Goal: Task Accomplishment & Management: Use online tool/utility

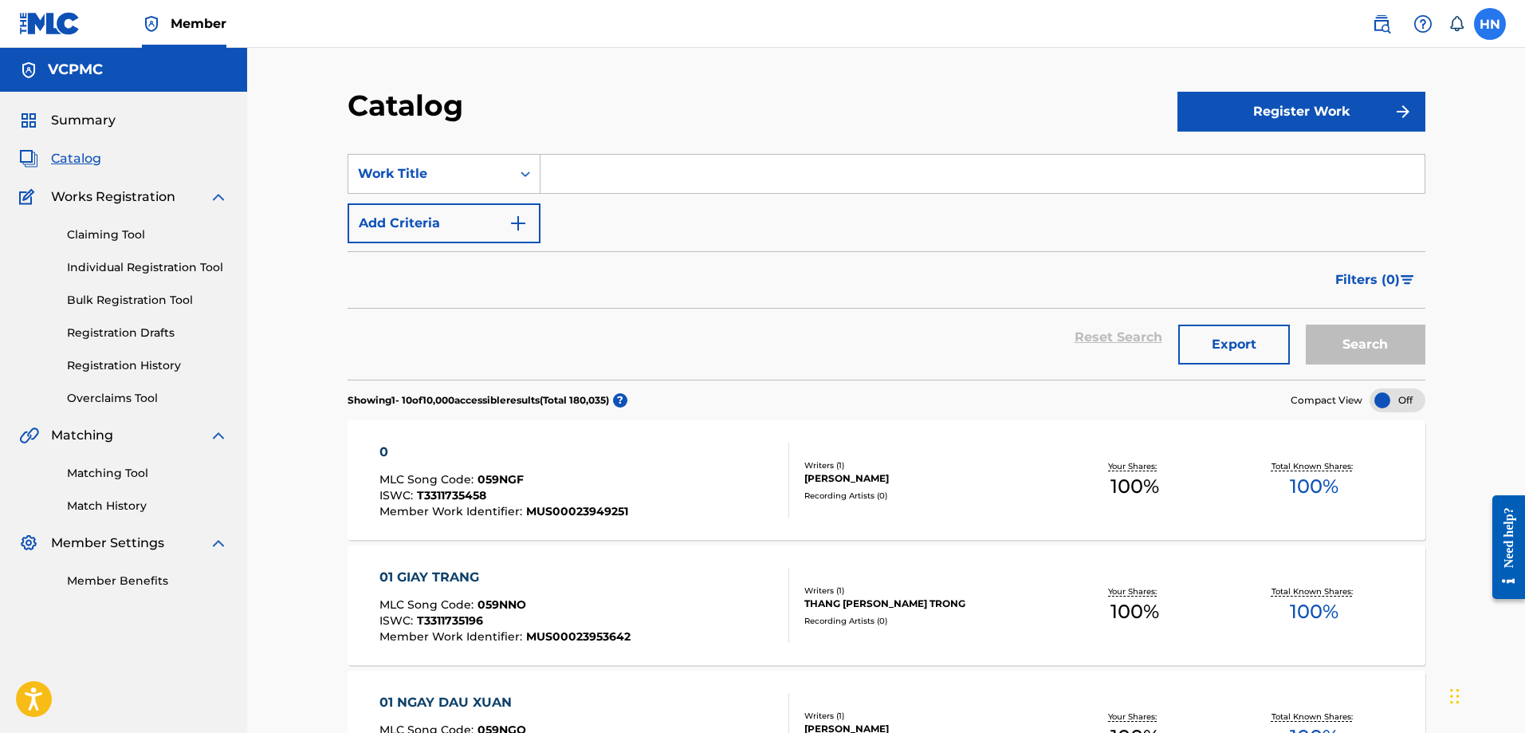
click at [1494, 22] on label at bounding box center [1490, 24] width 32 height 32
click at [1490, 24] on input "HN Huong Nguyen huong.ntq@vcpmc.org Notification Preferences Profile Log out" at bounding box center [1490, 24] width 0 height 0
click at [1349, 221] on p "Log out" at bounding box center [1335, 225] width 37 height 14
click at [1490, 24] on input "HN Huong Nguyen huong.ntq@vcpmc.org Notification Preferences Profile Log out" at bounding box center [1490, 24] width 0 height 0
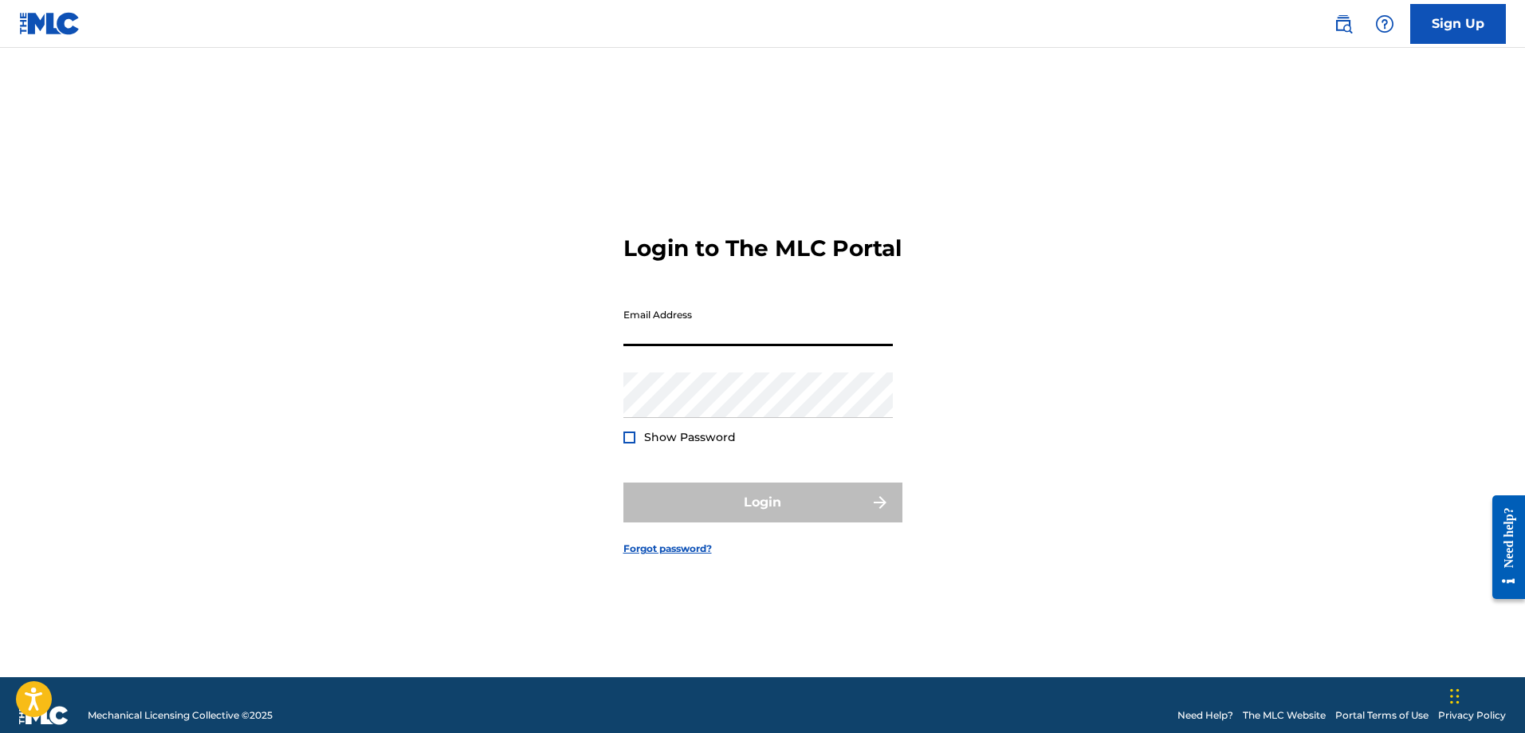
click at [705, 330] on input "Email Address" at bounding box center [757, 323] width 269 height 45
type input "[PERSON_NAME][EMAIL_ADDRESS][DOMAIN_NAME]"
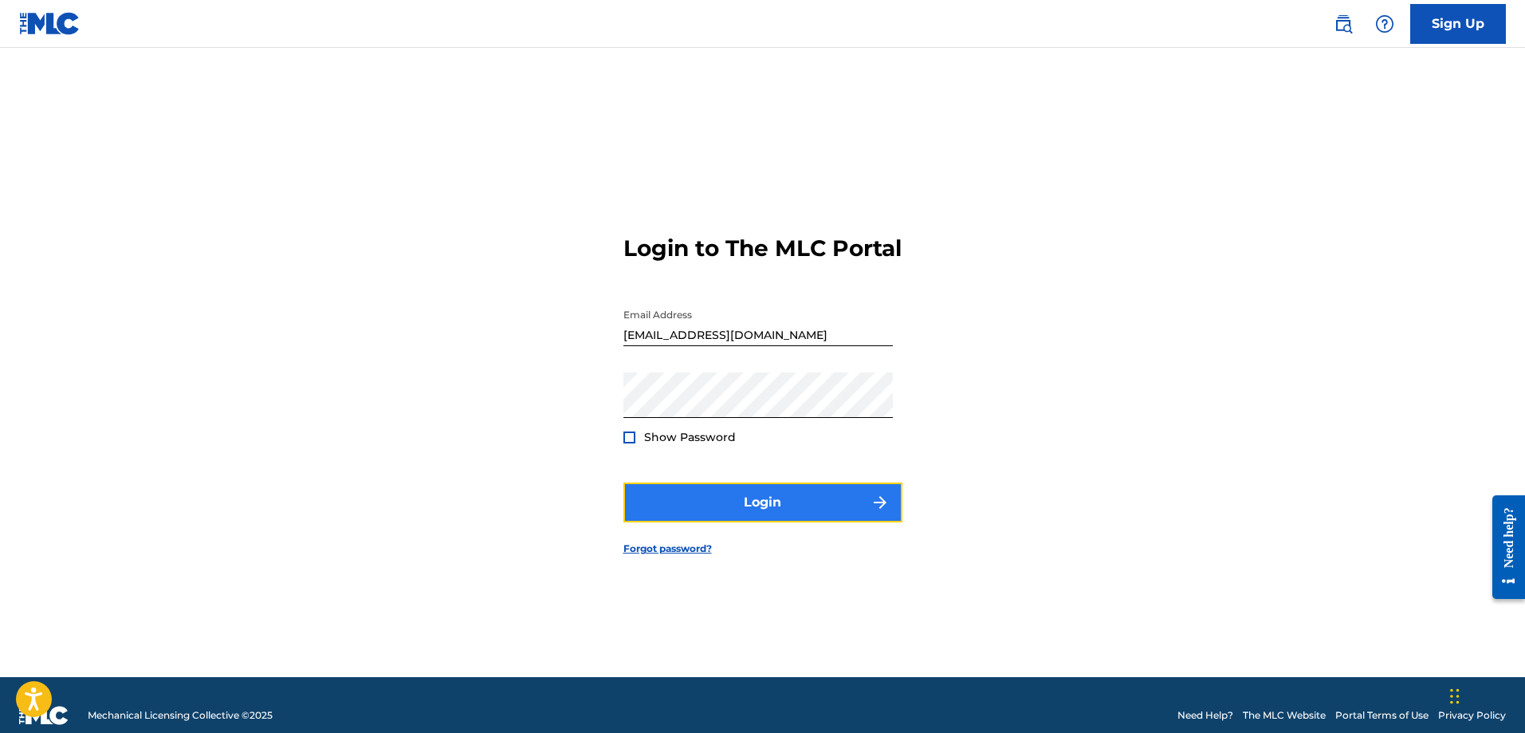
click at [752, 521] on button "Login" at bounding box center [762, 502] width 279 height 40
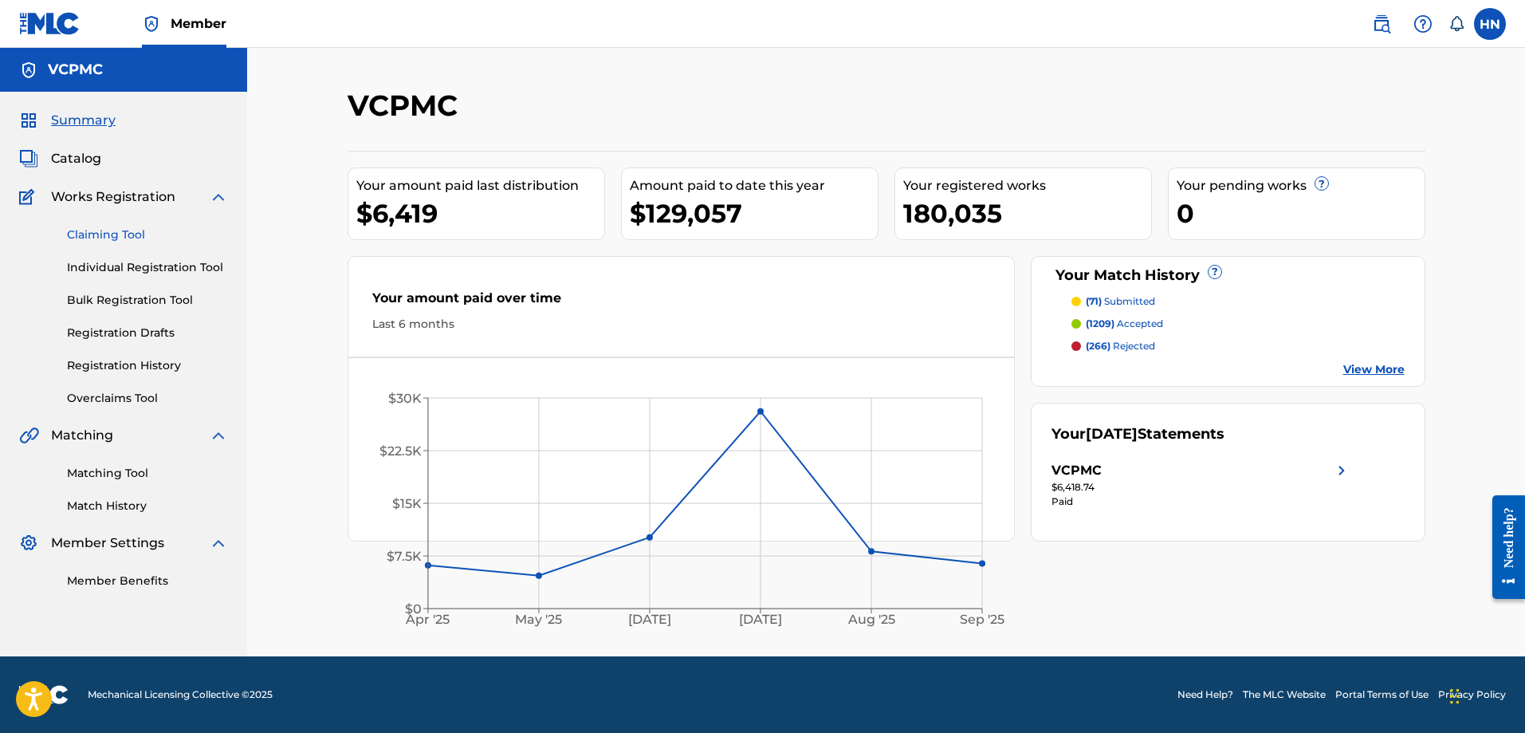
click at [122, 234] on link "Claiming Tool" at bounding box center [147, 234] width 161 height 17
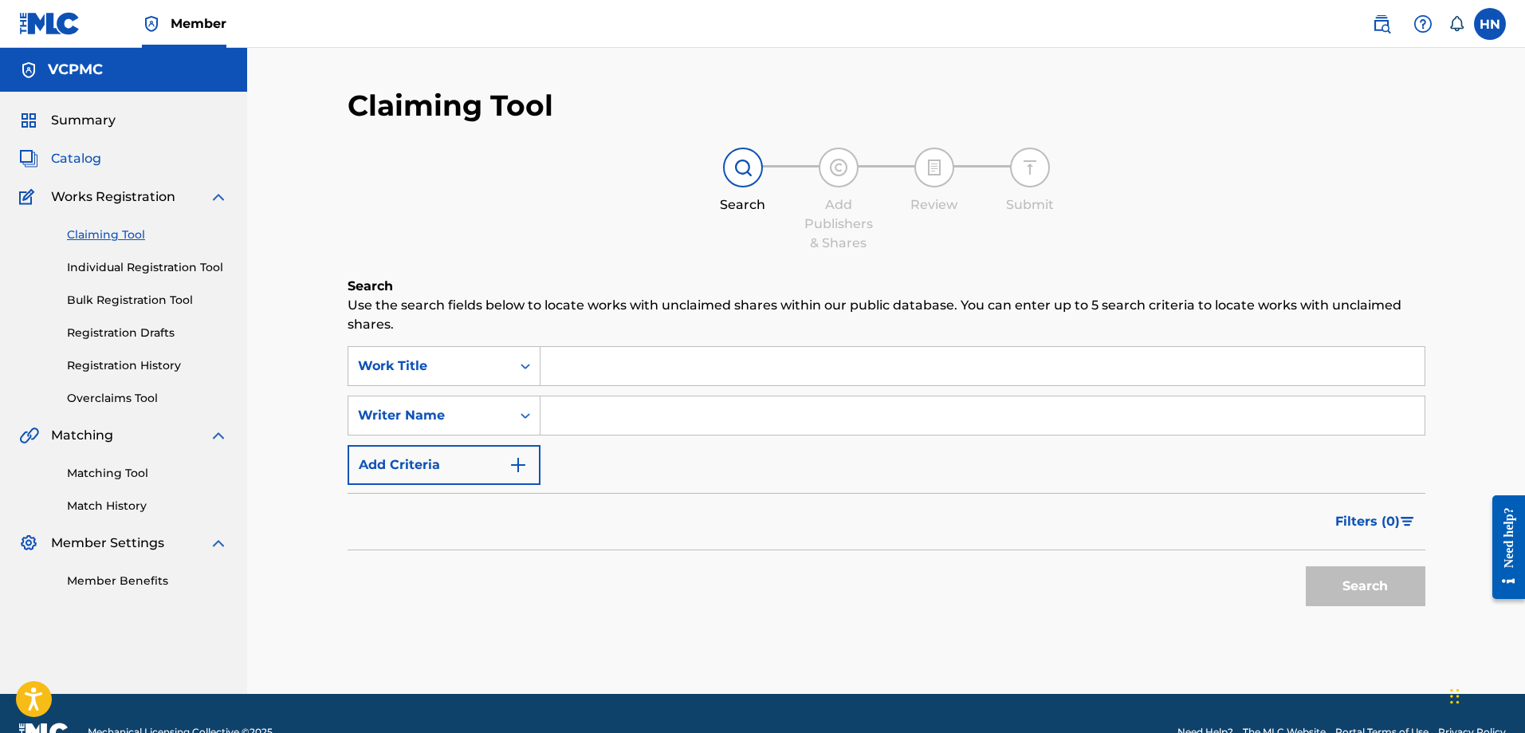
click at [96, 158] on span "Catalog" at bounding box center [76, 158] width 50 height 19
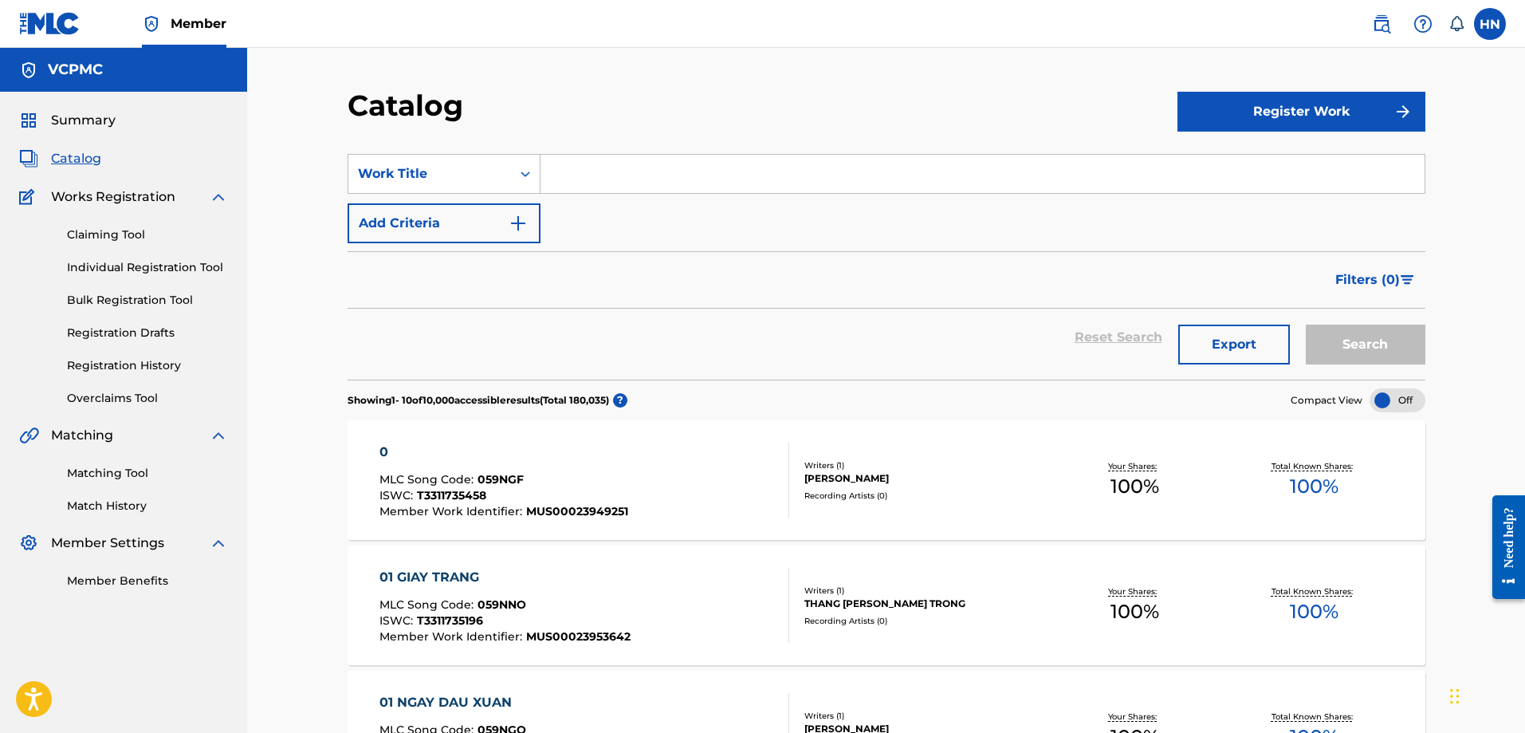
click at [752, 156] on input "Search Form" at bounding box center [982, 174] width 884 height 38
paste input "MẶC KỆ NGƯỜI TA NÓI"
type input "MẶC KỆ NGƯỜI TA NÓI"
click at [1306, 324] on button "Search" at bounding box center [1366, 344] width 120 height 40
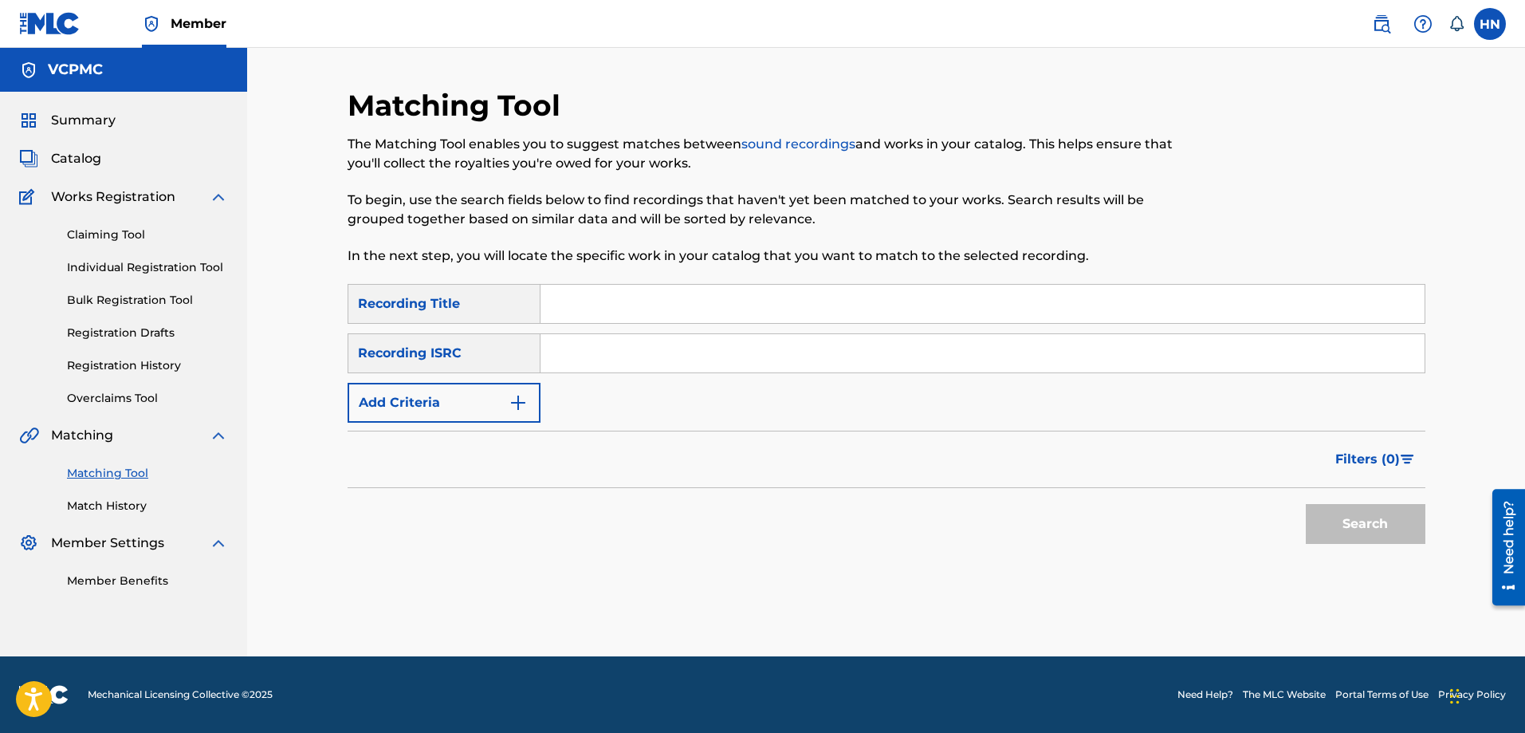
click at [688, 291] on input "Search Form" at bounding box center [982, 304] width 884 height 38
paste input "MẶC KỆ NGƯỜI TA NÓI"
click at [1306, 504] on button "Search" at bounding box center [1366, 524] width 120 height 40
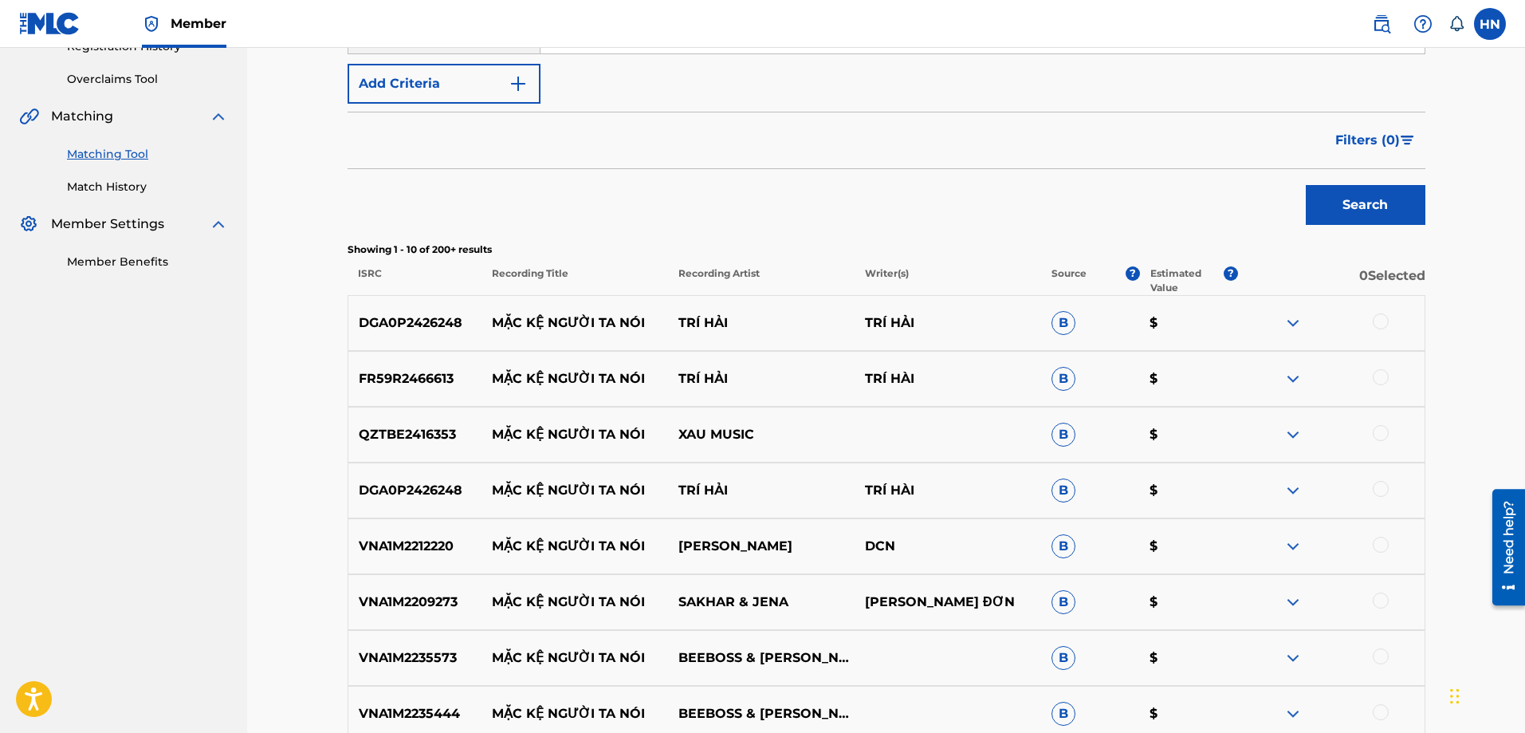
scroll to position [558, 0]
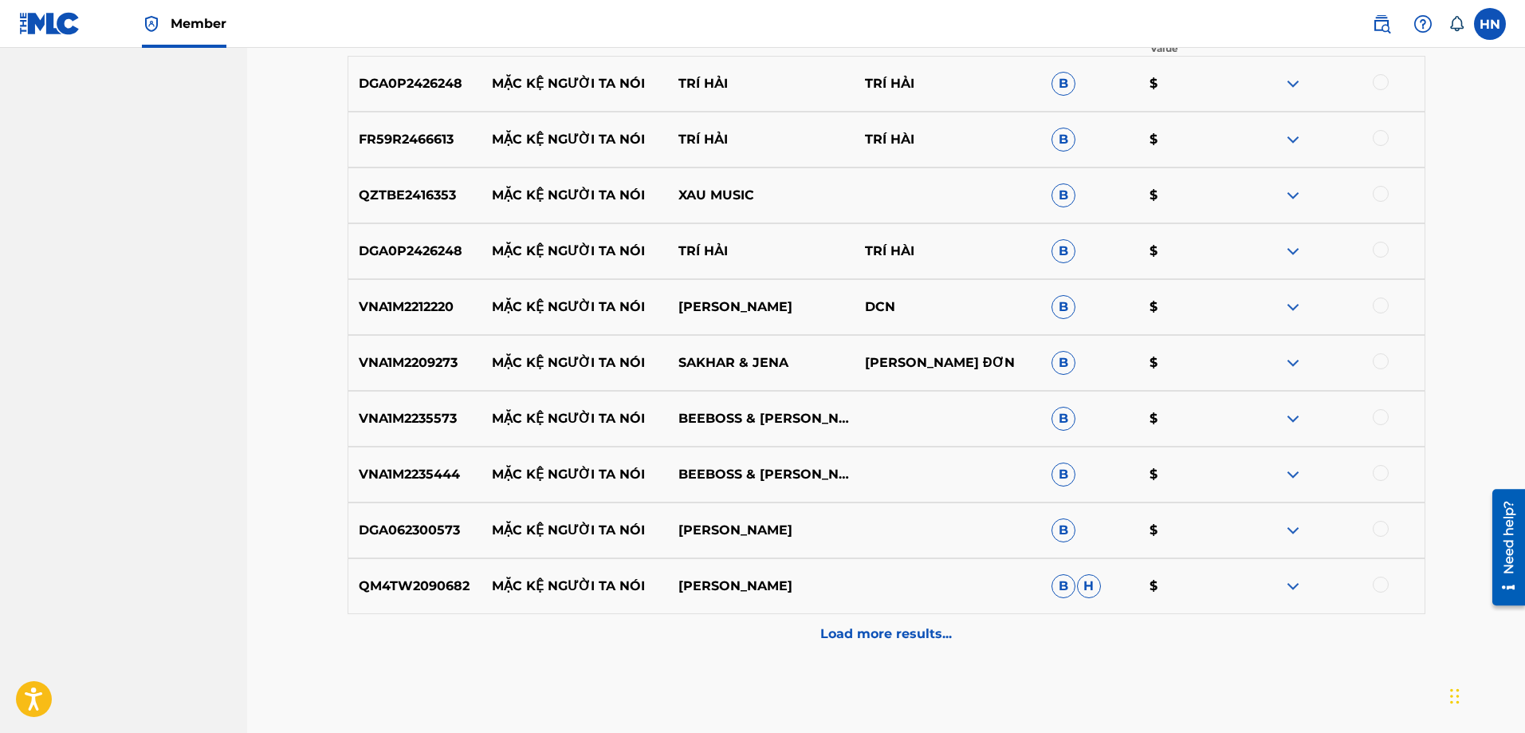
click at [436, 365] on p "VNA1M2209273" at bounding box center [415, 362] width 134 height 19
copy p "VNA1M2209273"
click at [1384, 359] on div at bounding box center [1381, 361] width 16 height 16
click at [429, 310] on p "VNA1M2212220" at bounding box center [415, 306] width 134 height 19
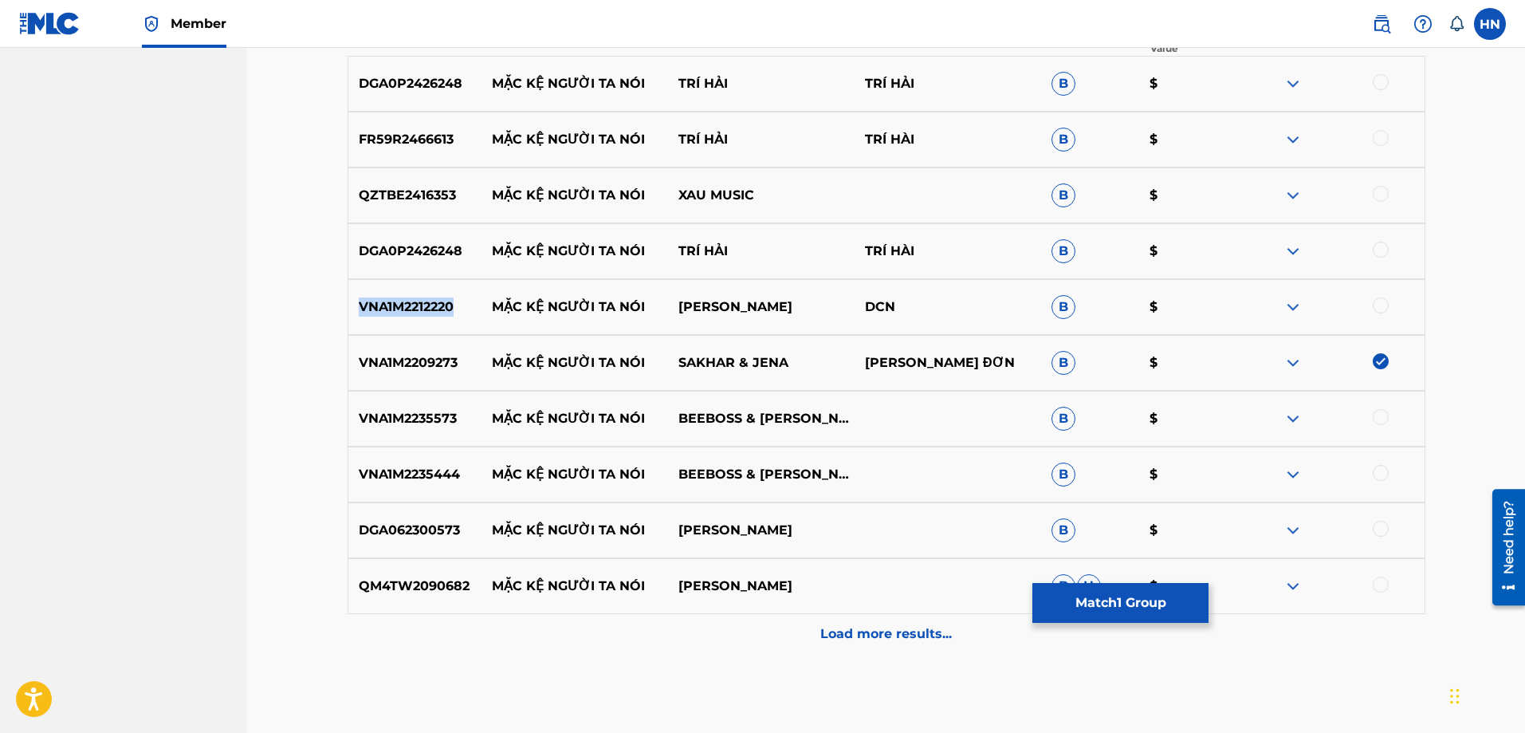
click at [429, 310] on p "VNA1M2212220" at bounding box center [415, 306] width 134 height 19
copy p "VNA1M2212220"
click at [1375, 302] on div at bounding box center [1381, 305] width 16 height 16
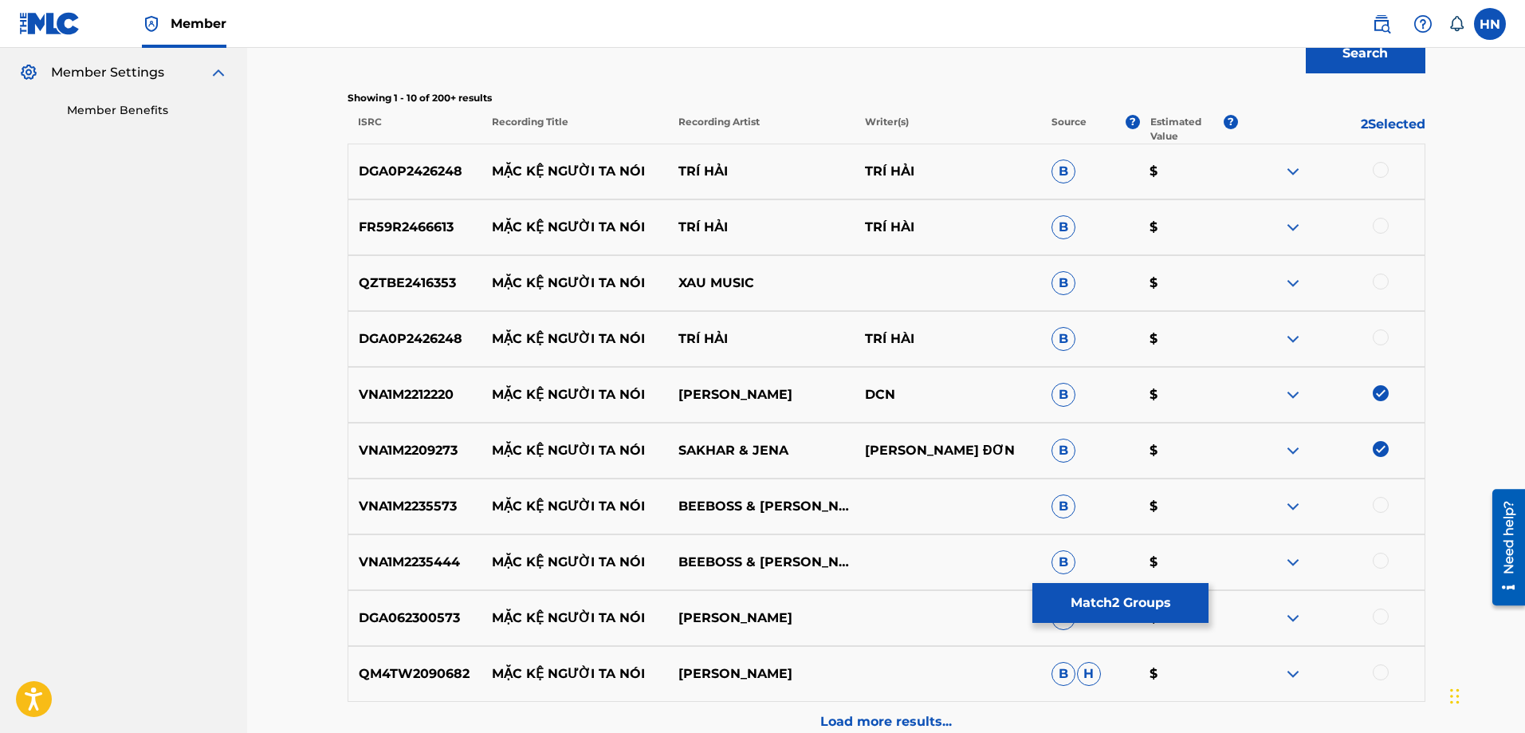
scroll to position [399, 0]
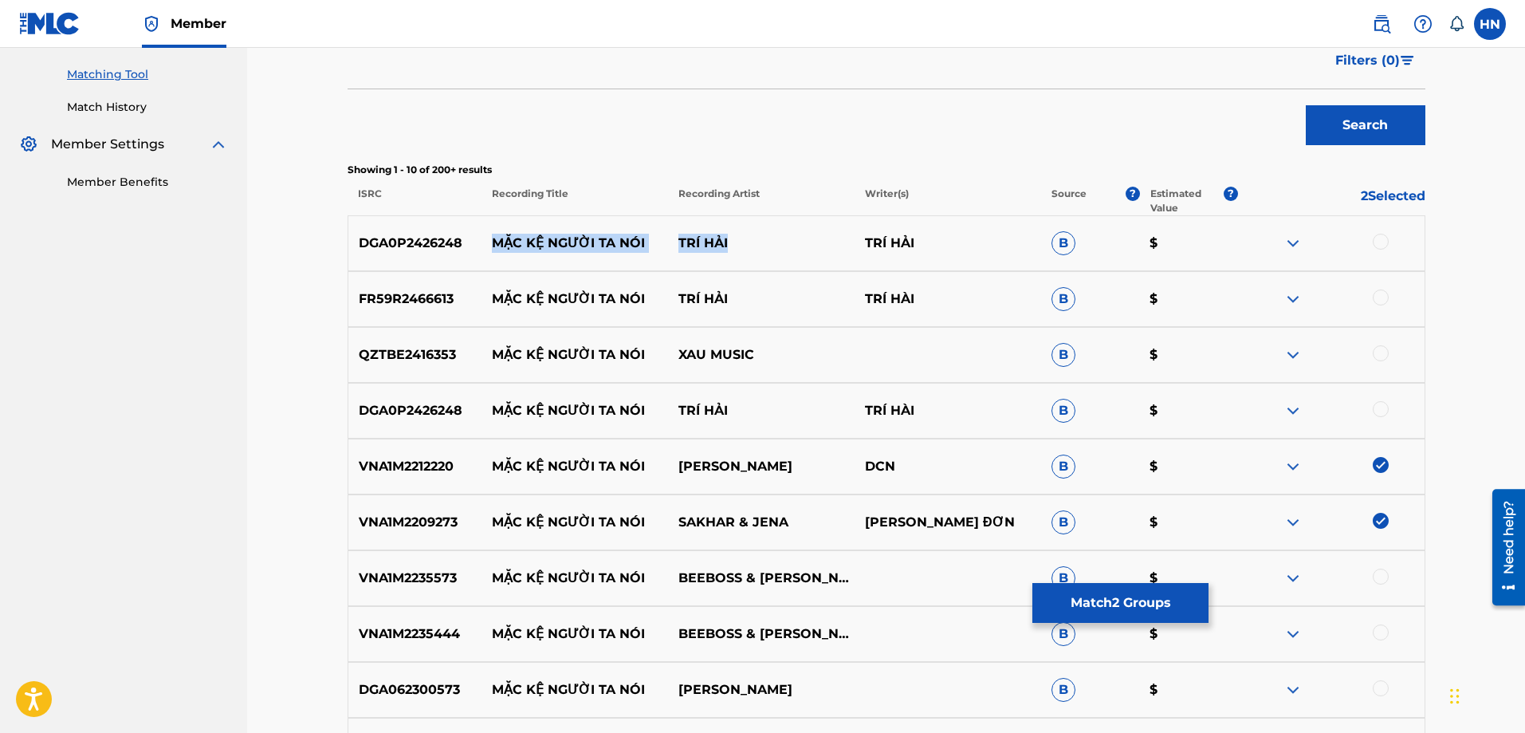
drag, startPoint x: 758, startPoint y: 246, endPoint x: 486, endPoint y: 252, distance: 271.9
click at [486, 252] on div "DGA0P2426248 MẶC KỆ NGƯỜI TA NÓI TRÍ HẢI TRÍ HẢI B $" at bounding box center [887, 243] width 1078 height 56
copy div "MẶC KỆ NGƯỜI TA NÓI TRÍ HẢI"
click at [454, 242] on p "DGA0P2426248" at bounding box center [415, 243] width 134 height 19
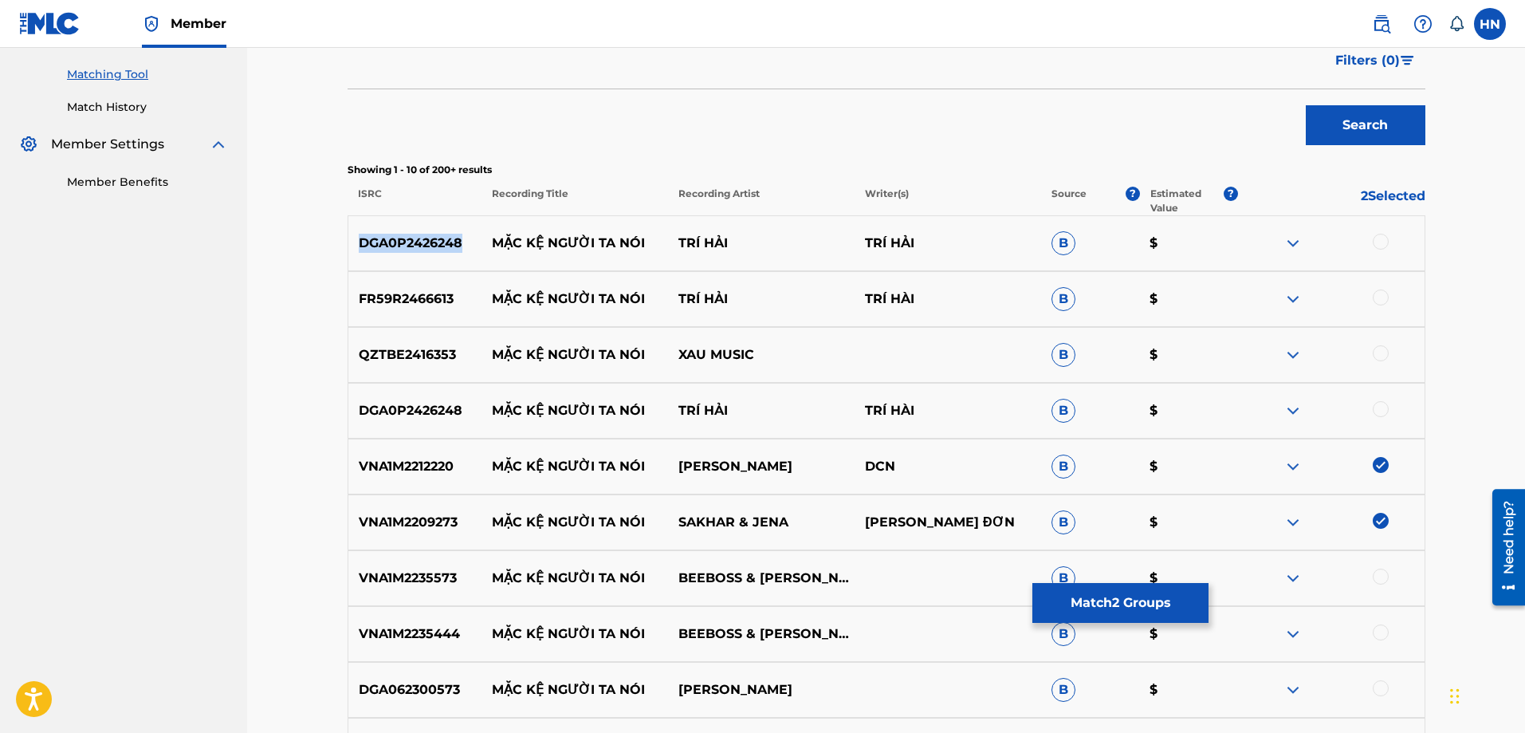
copy p "DGA0P2426248"
click at [1376, 241] on div at bounding box center [1381, 242] width 16 height 16
click at [359, 304] on p "FR59R2466613" at bounding box center [415, 298] width 134 height 19
copy p "FR59R2466613"
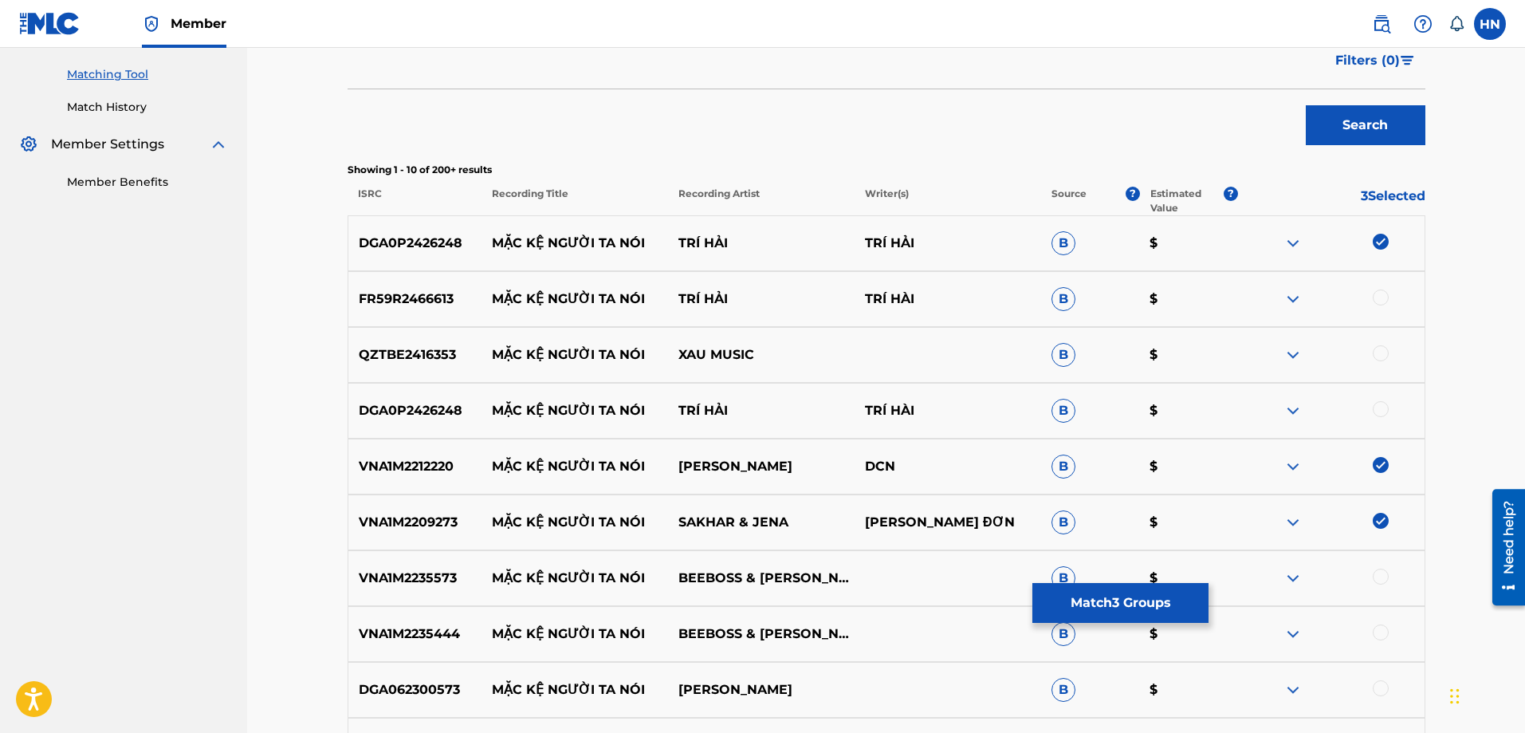
click at [1374, 293] on div at bounding box center [1381, 297] width 16 height 16
click at [1294, 352] on img at bounding box center [1292, 354] width 19 height 19
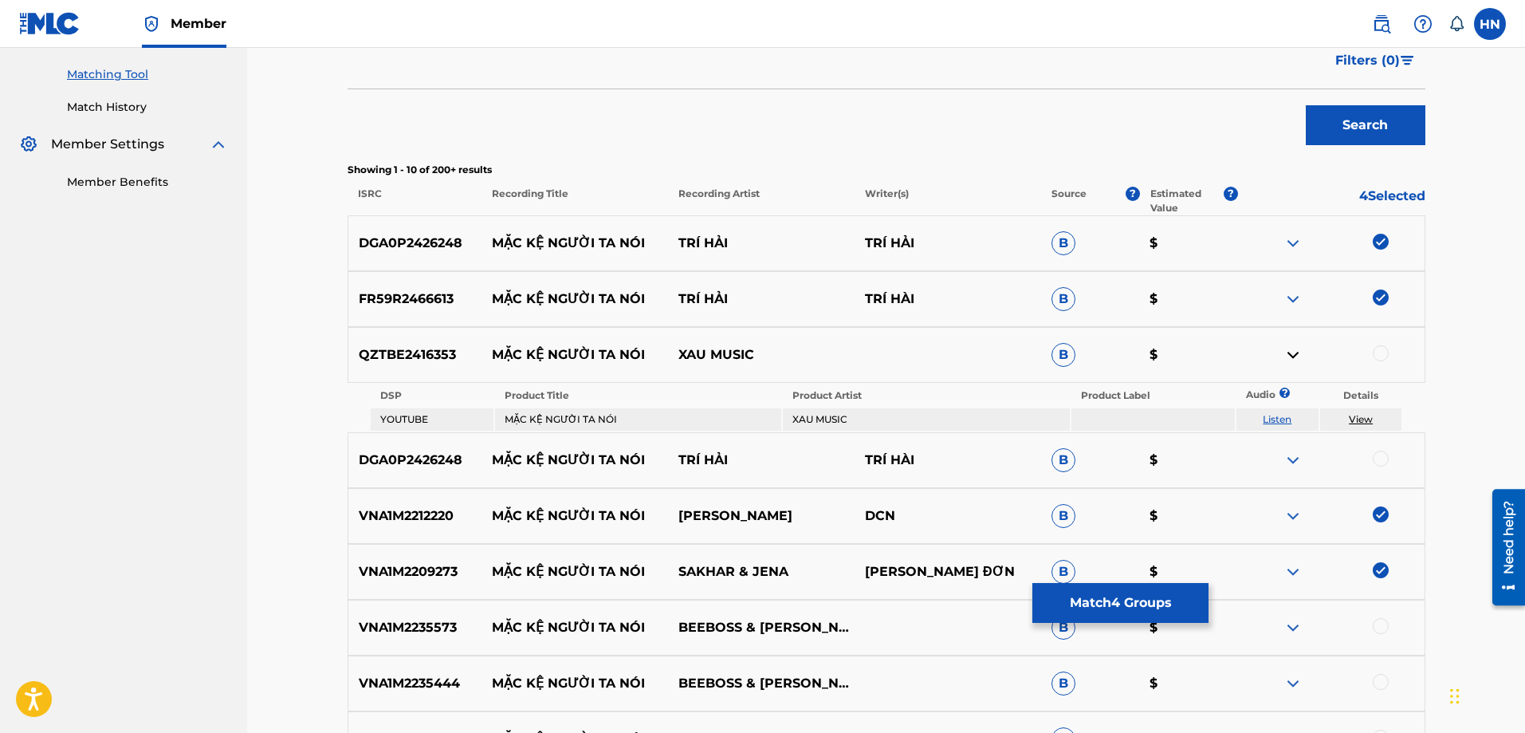
click at [1277, 422] on link "Listen" at bounding box center [1277, 419] width 29 height 12
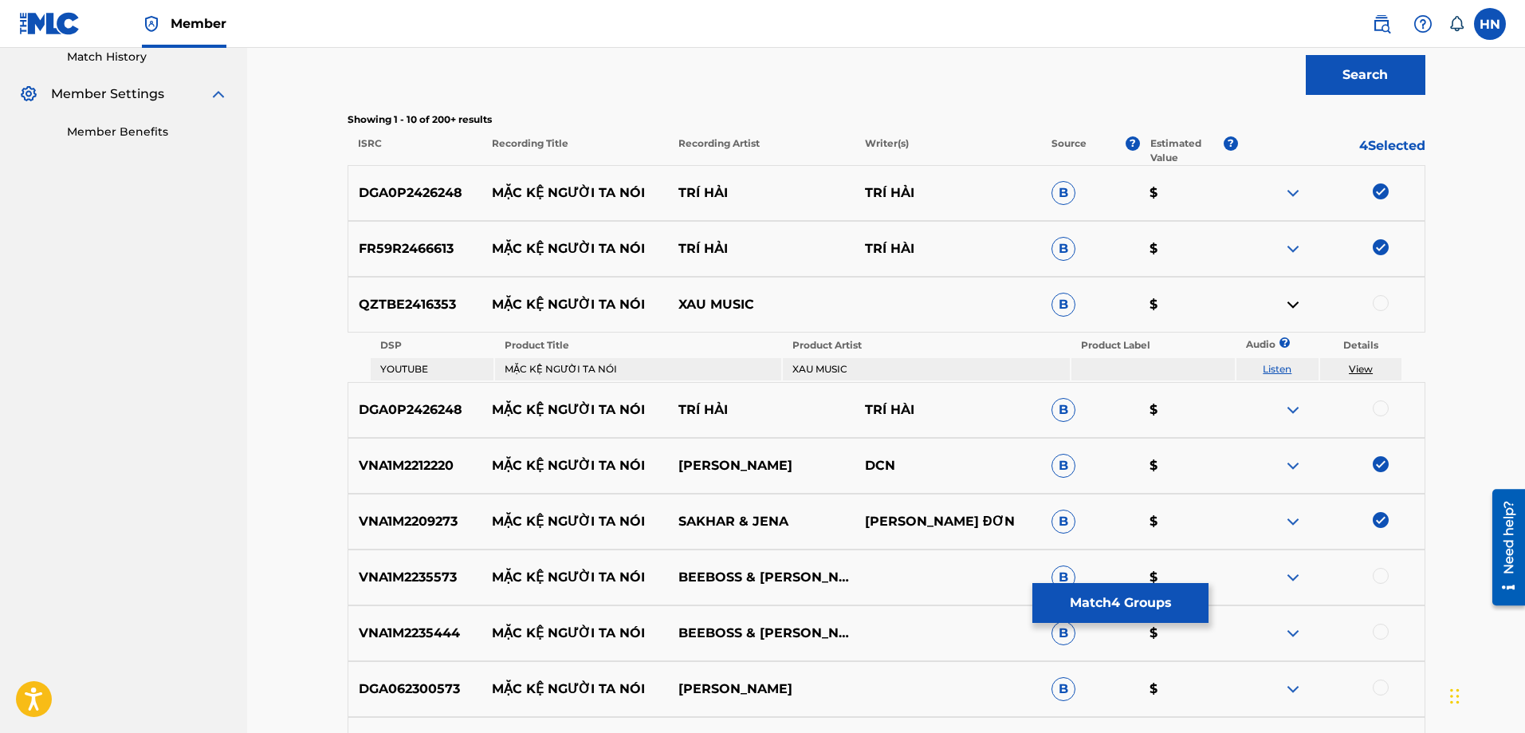
scroll to position [558, 0]
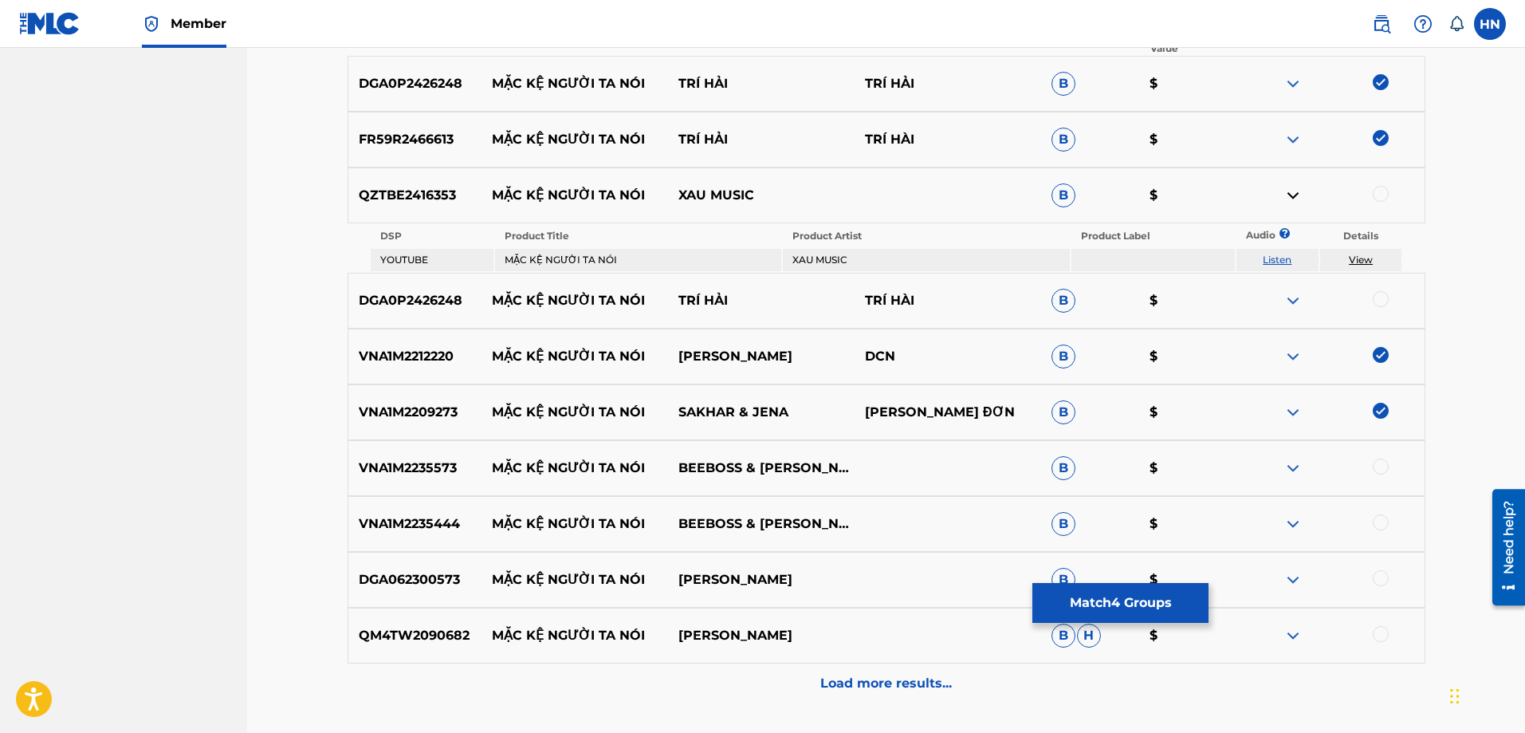
click at [439, 313] on div "DGA0P2426248 MẶC KỆ NGƯỜI TA NÓI TRÍ HẢI TRÍ HÀI B $" at bounding box center [887, 301] width 1078 height 56
click at [1388, 298] on div at bounding box center [1381, 299] width 16 height 16
click at [448, 469] on p "VNA1M2235573" at bounding box center [415, 467] width 134 height 19
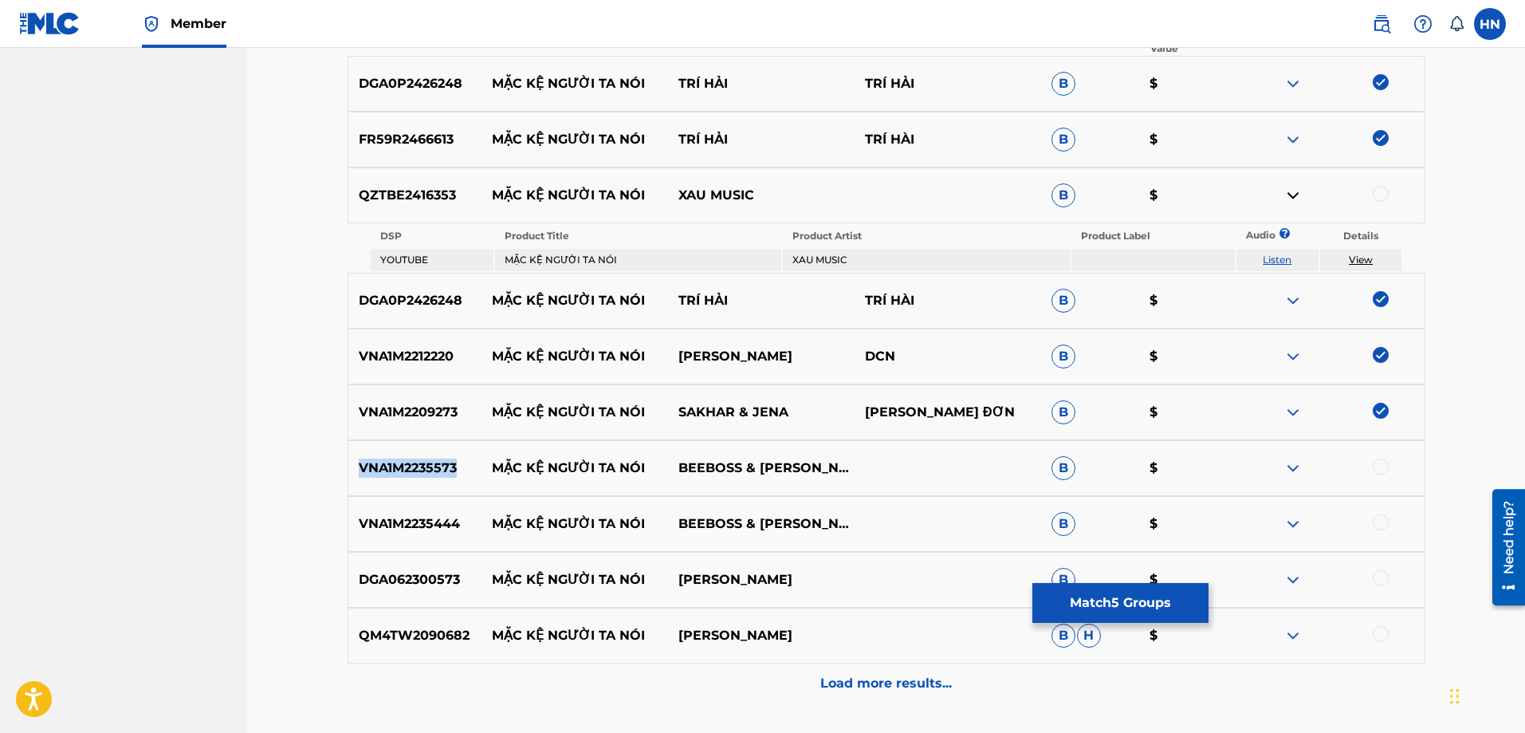
copy p "VNA1M2235573"
click at [1374, 467] on div at bounding box center [1381, 466] width 16 height 16
click at [426, 531] on p "VNA1M2235444" at bounding box center [415, 523] width 134 height 19
copy p "VNA1M2235444"
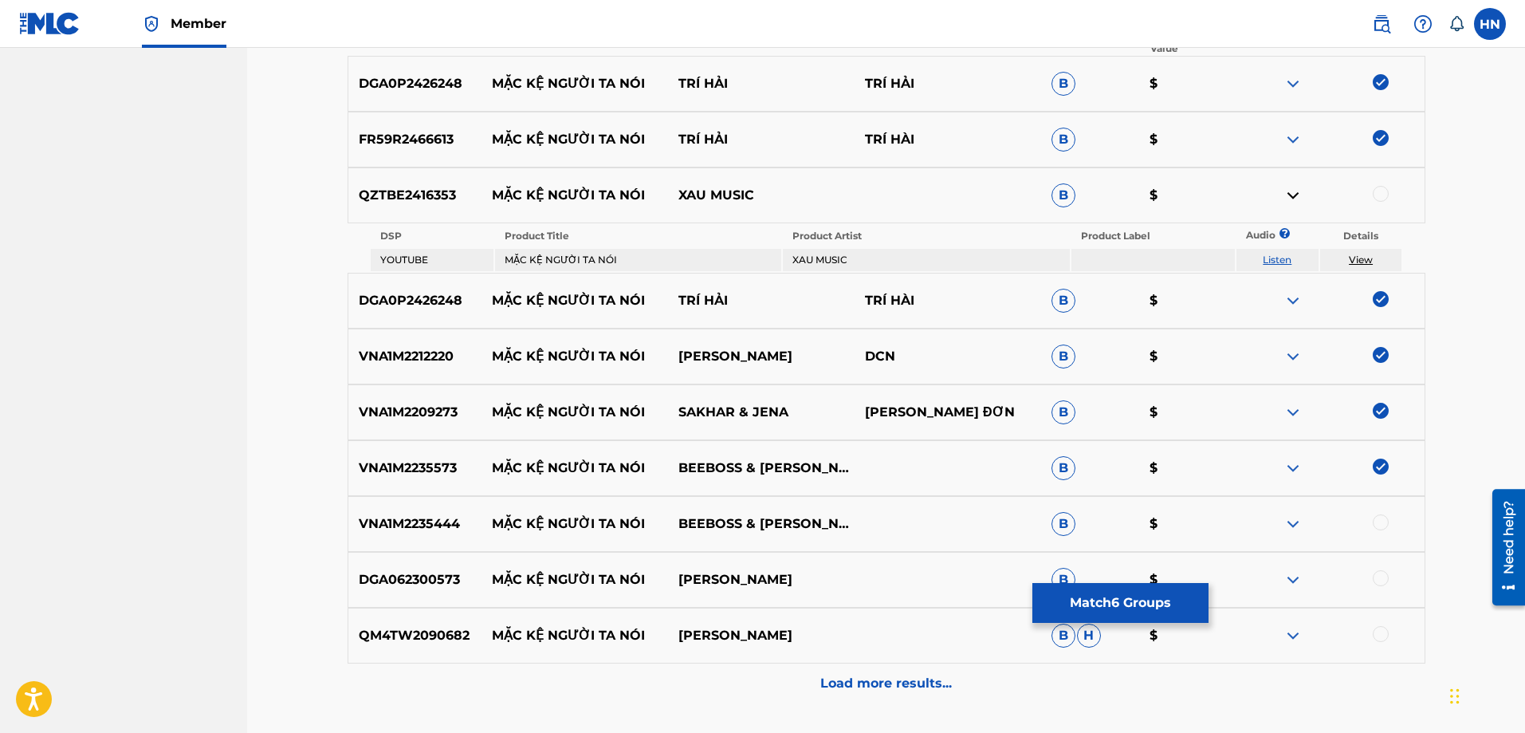
click at [1384, 516] on div at bounding box center [1381, 522] width 16 height 16
click at [442, 568] on div "DGA062300573 MẶC KỆ NGƯỜI TA NÓI CAO NAM THÀNH B $" at bounding box center [887, 580] width 1078 height 56
copy p "DGA062300573"
click at [1379, 575] on div at bounding box center [1381, 578] width 16 height 16
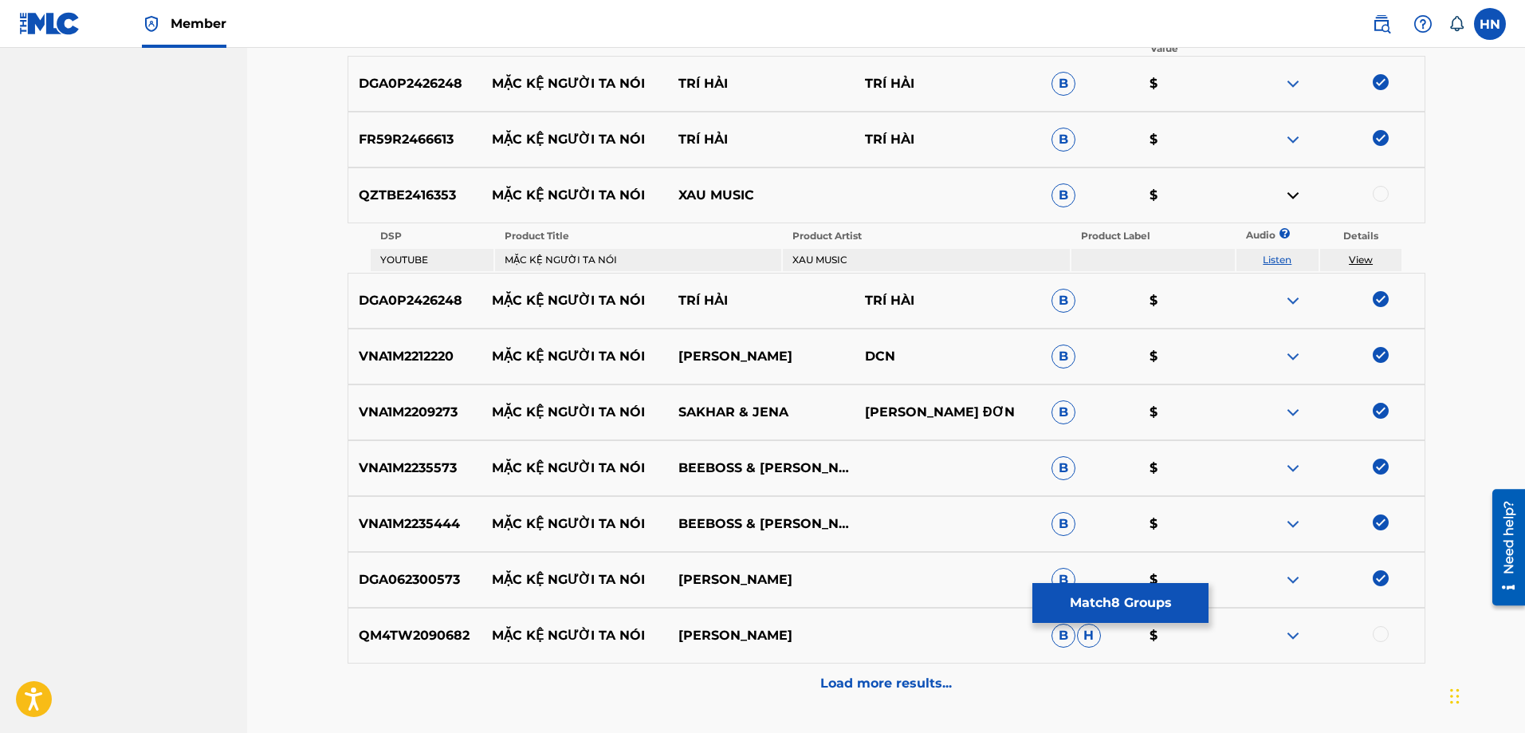
scroll to position [685, 0]
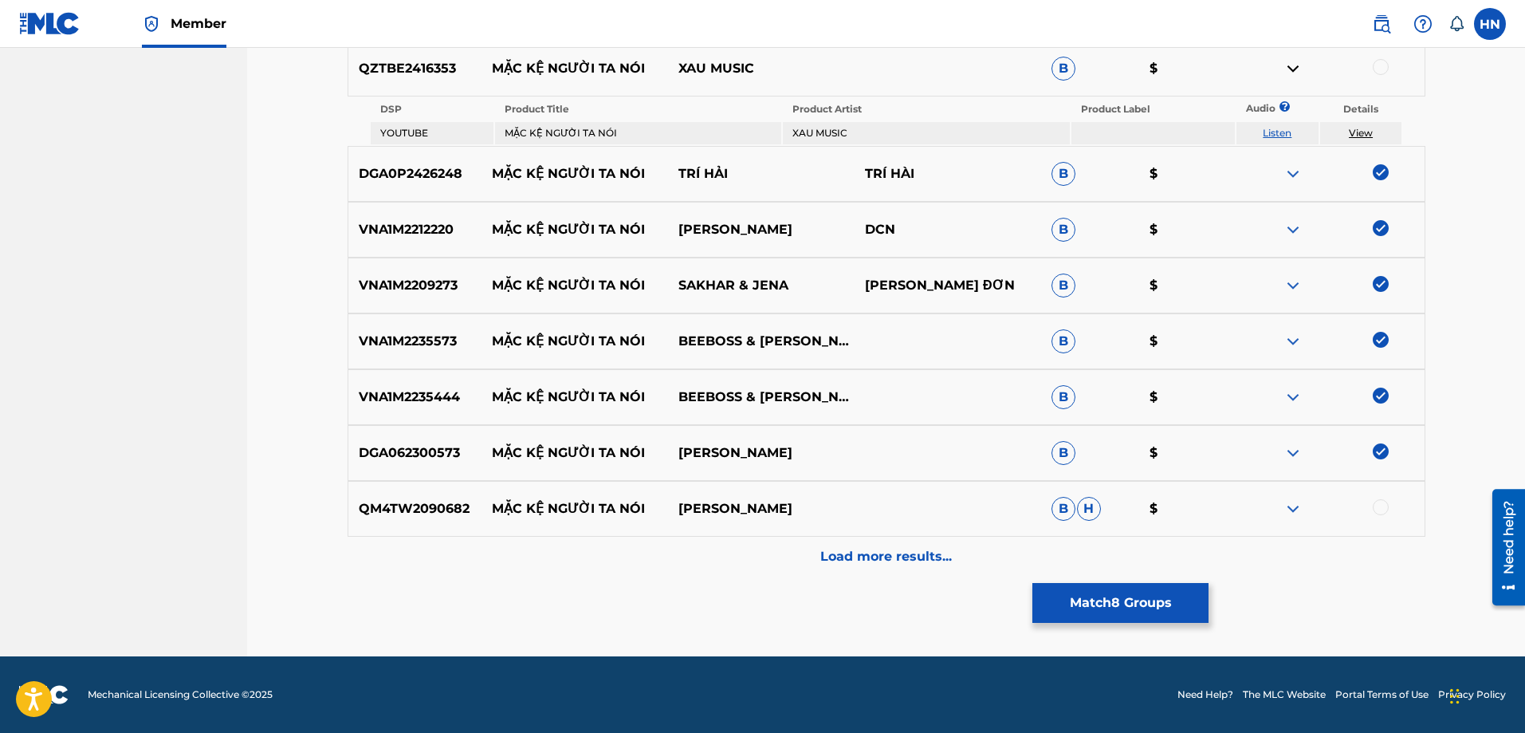
click at [1282, 504] on div at bounding box center [1331, 508] width 187 height 19
click at [1286, 508] on img at bounding box center [1292, 508] width 19 height 19
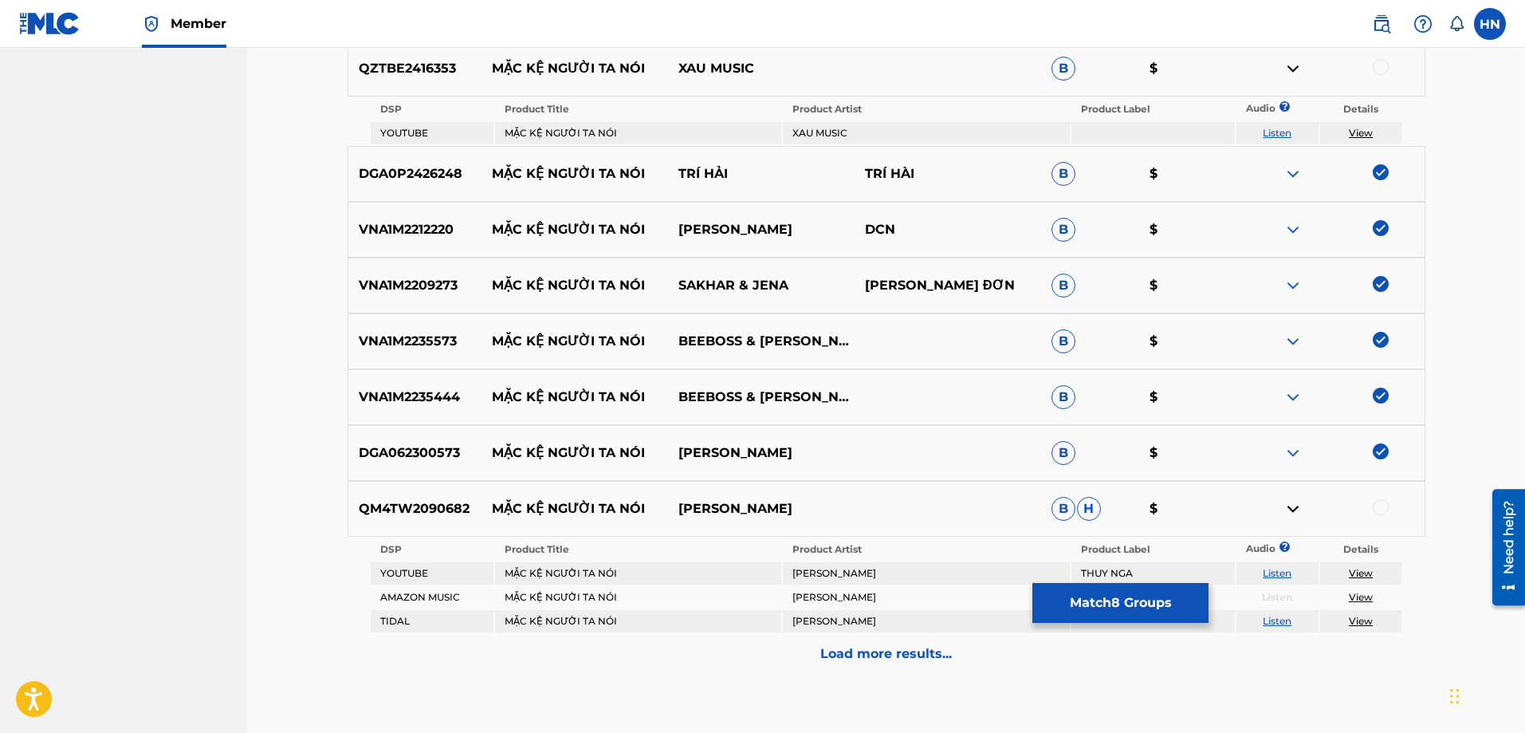
click at [1284, 571] on link "Listen" at bounding box center [1277, 573] width 29 height 12
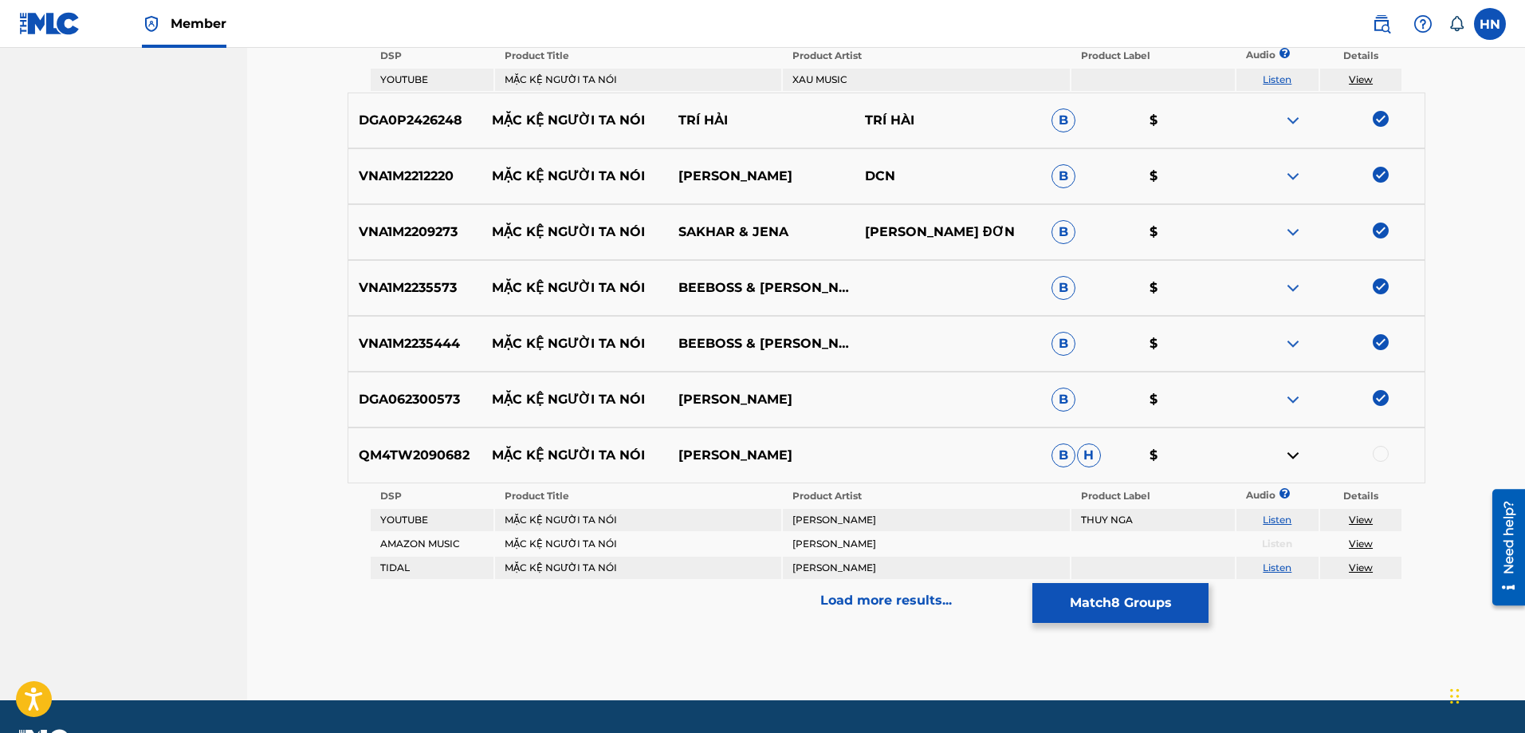
scroll to position [782, 0]
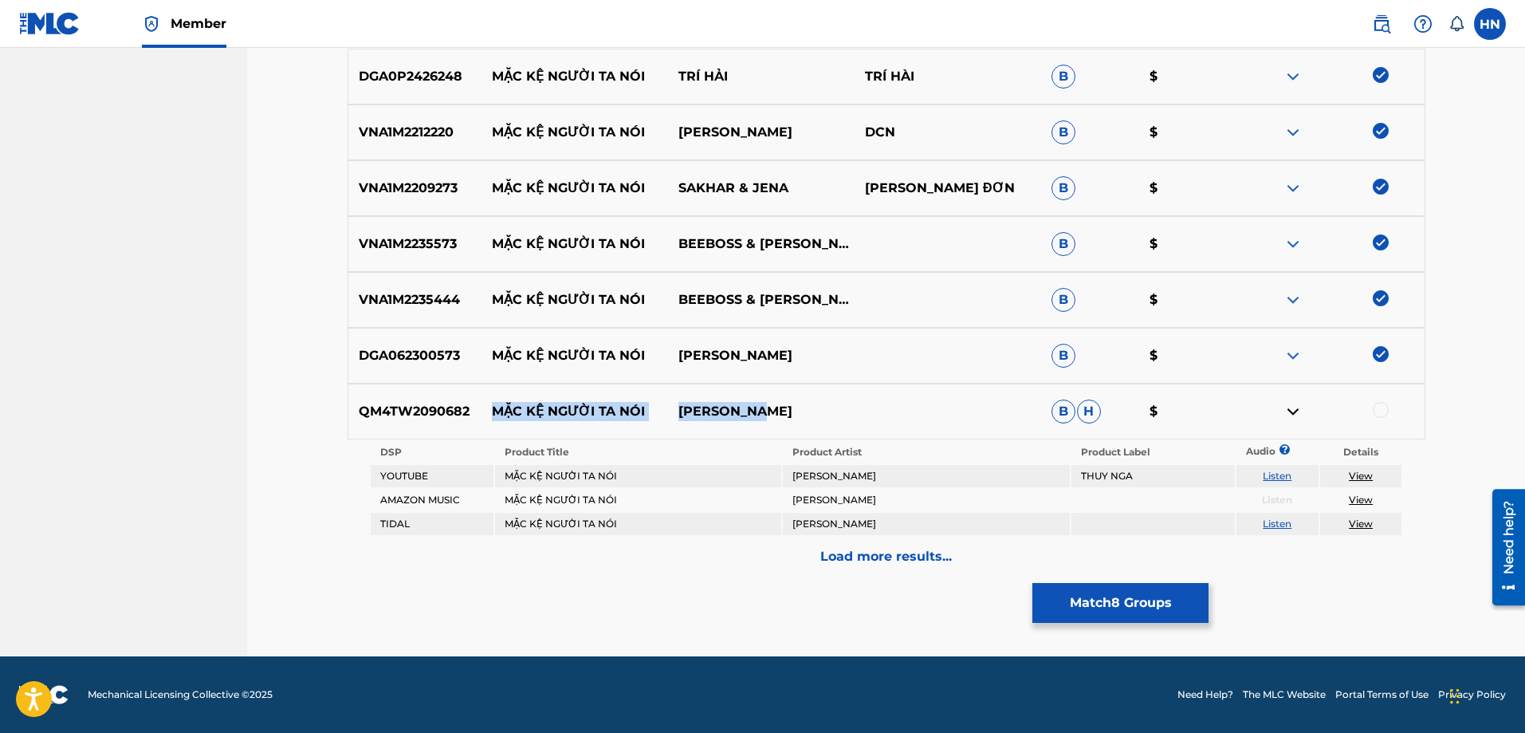
drag, startPoint x: 779, startPoint y: 399, endPoint x: 494, endPoint y: 403, distance: 284.6
click at [494, 403] on div "QM4TW2090682 MẶC KỆ NGƯỜI TA NÓI DAVID MENG B H $" at bounding box center [887, 411] width 1078 height 56
copy div "MẶC KỆ NGƯỜI TA NÓI DAVID MENG"
click at [396, 415] on p "QM4TW2090682" at bounding box center [415, 411] width 134 height 19
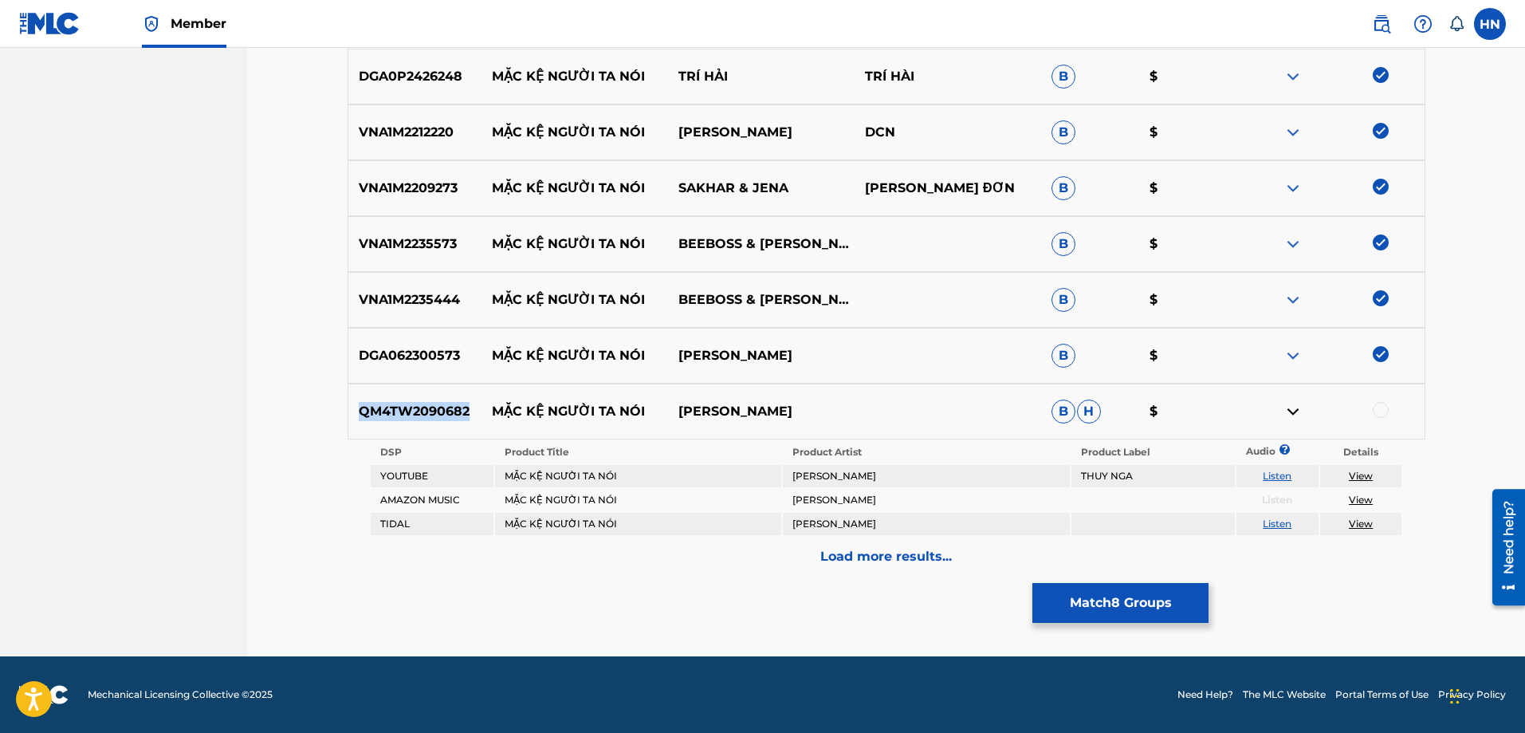
copy p "QM4TW2090682"
click at [1381, 410] on div at bounding box center [1381, 410] width 16 height 16
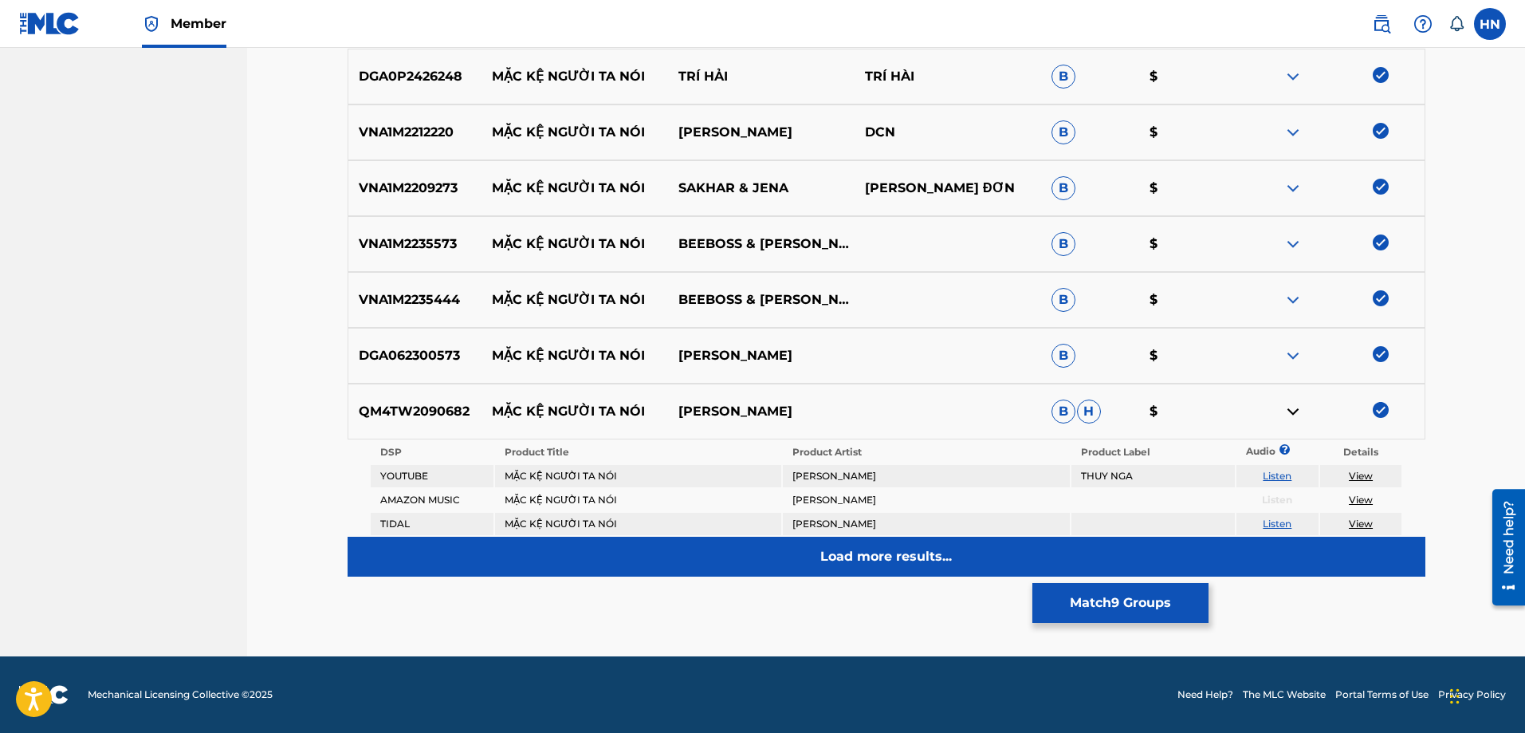
click at [967, 570] on div "Load more results..." at bounding box center [887, 556] width 1078 height 40
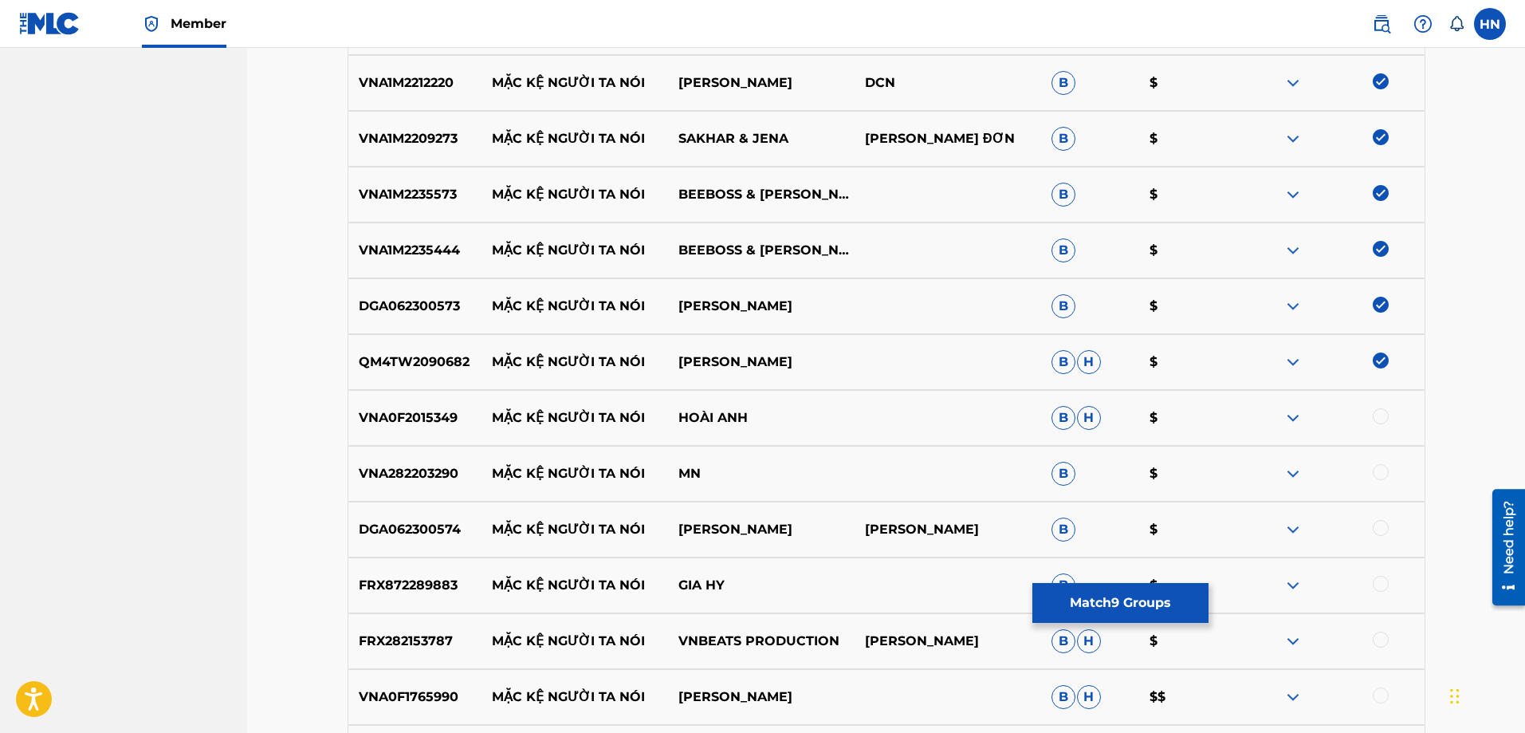
click at [0, 361] on nav "VCPMC Summary Catalog Works Registration Claiming Tool Individual Registration …" at bounding box center [123, 166] width 247 height 1801
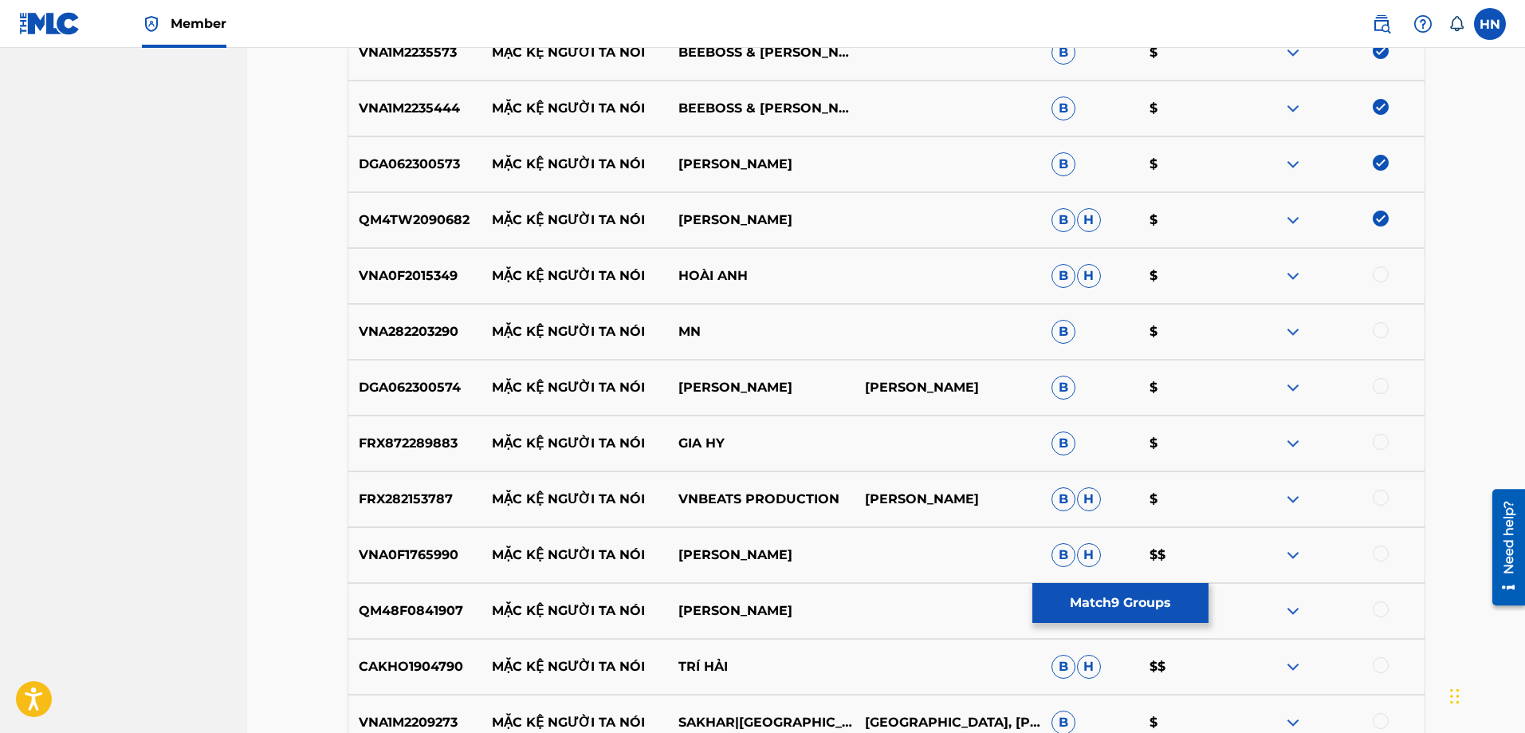
scroll to position [941, 0]
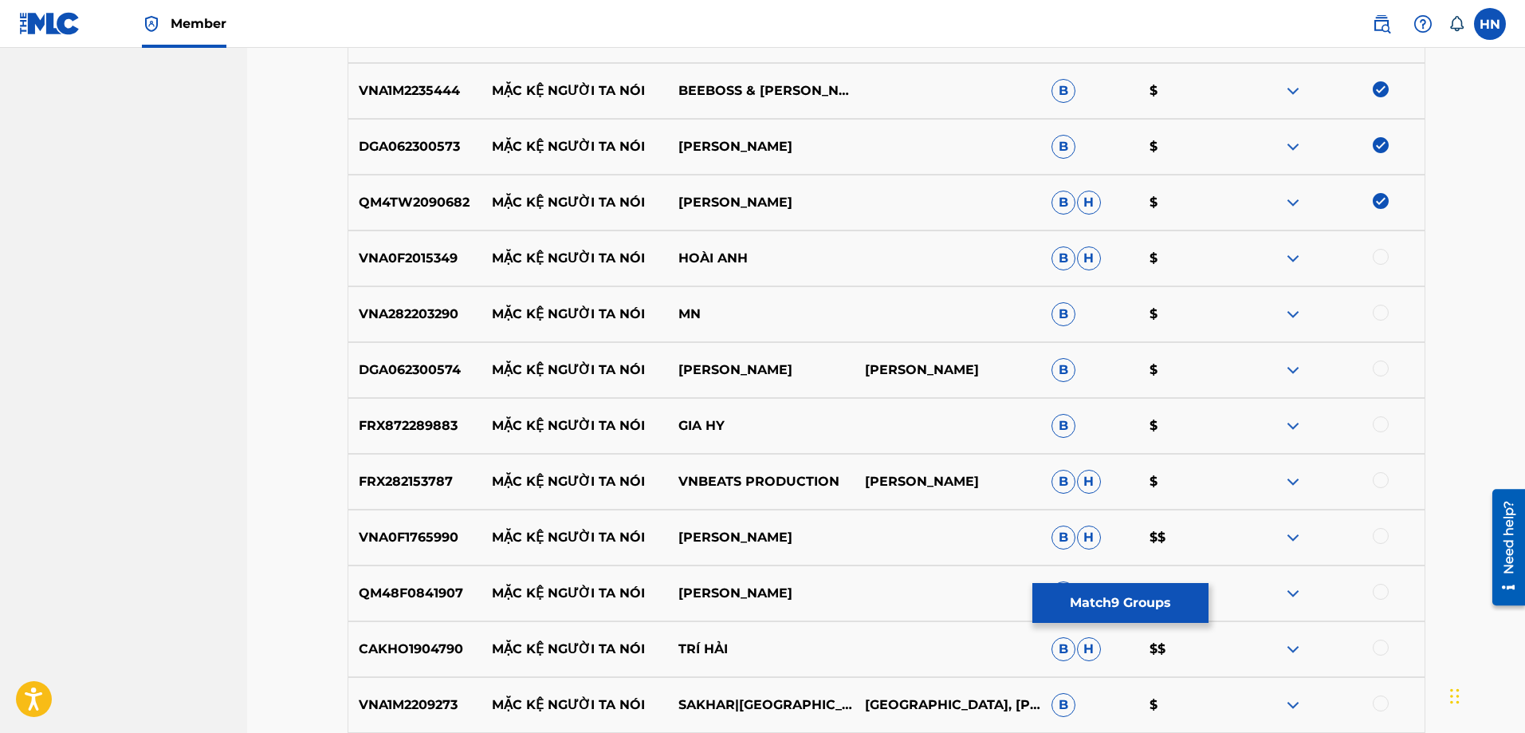
click at [350, 375] on p "DGA062300574" at bounding box center [415, 369] width 134 height 19
click at [1377, 371] on div at bounding box center [1381, 368] width 16 height 16
click at [440, 597] on p "QM48F0841907" at bounding box center [415, 592] width 134 height 19
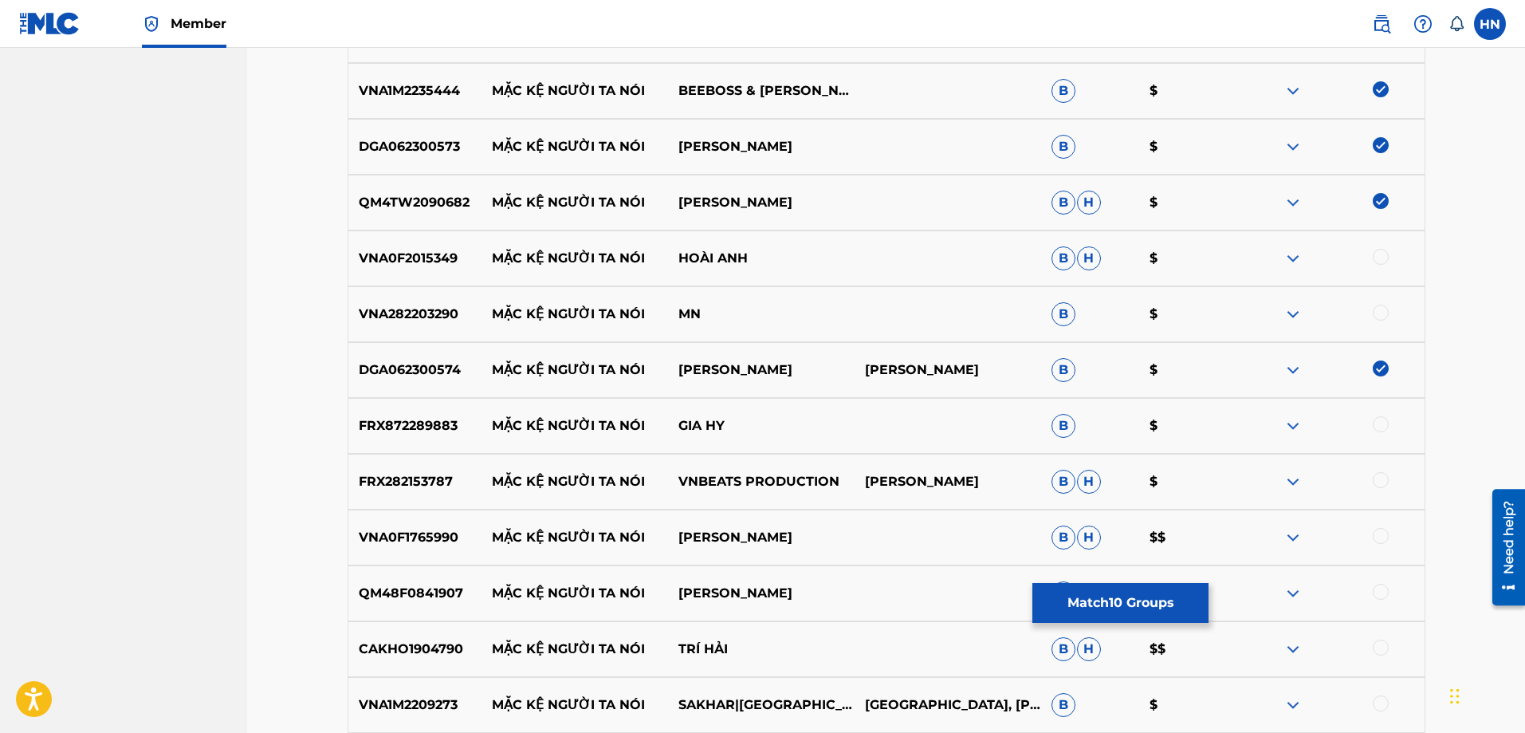
click at [1375, 595] on div at bounding box center [1381, 591] width 16 height 16
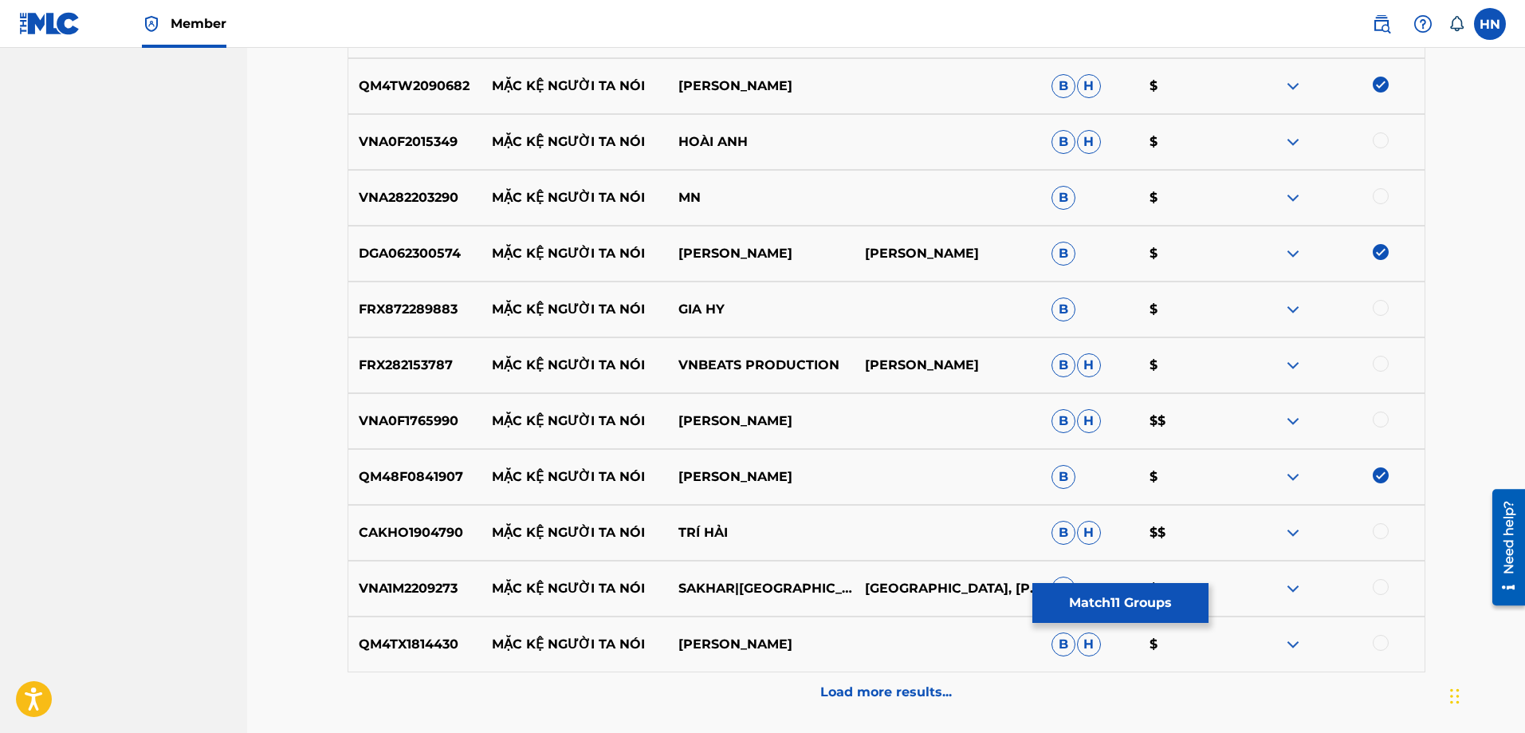
scroll to position [1180, 0]
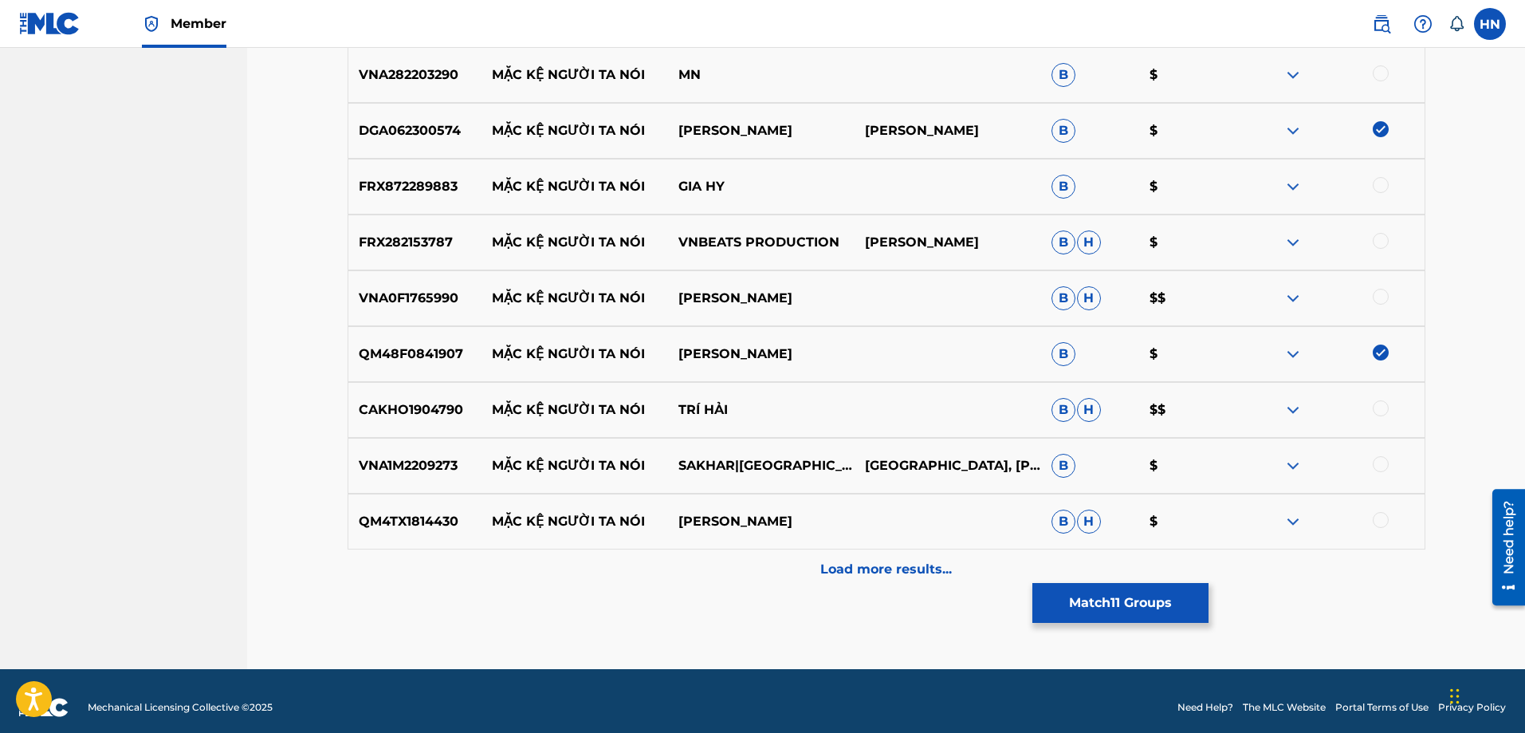
click at [371, 458] on p "VNA1M2209273" at bounding box center [415, 465] width 134 height 19
click at [1379, 465] on div at bounding box center [1381, 464] width 16 height 16
click at [455, 418] on p "CAKHO1904790" at bounding box center [415, 409] width 134 height 19
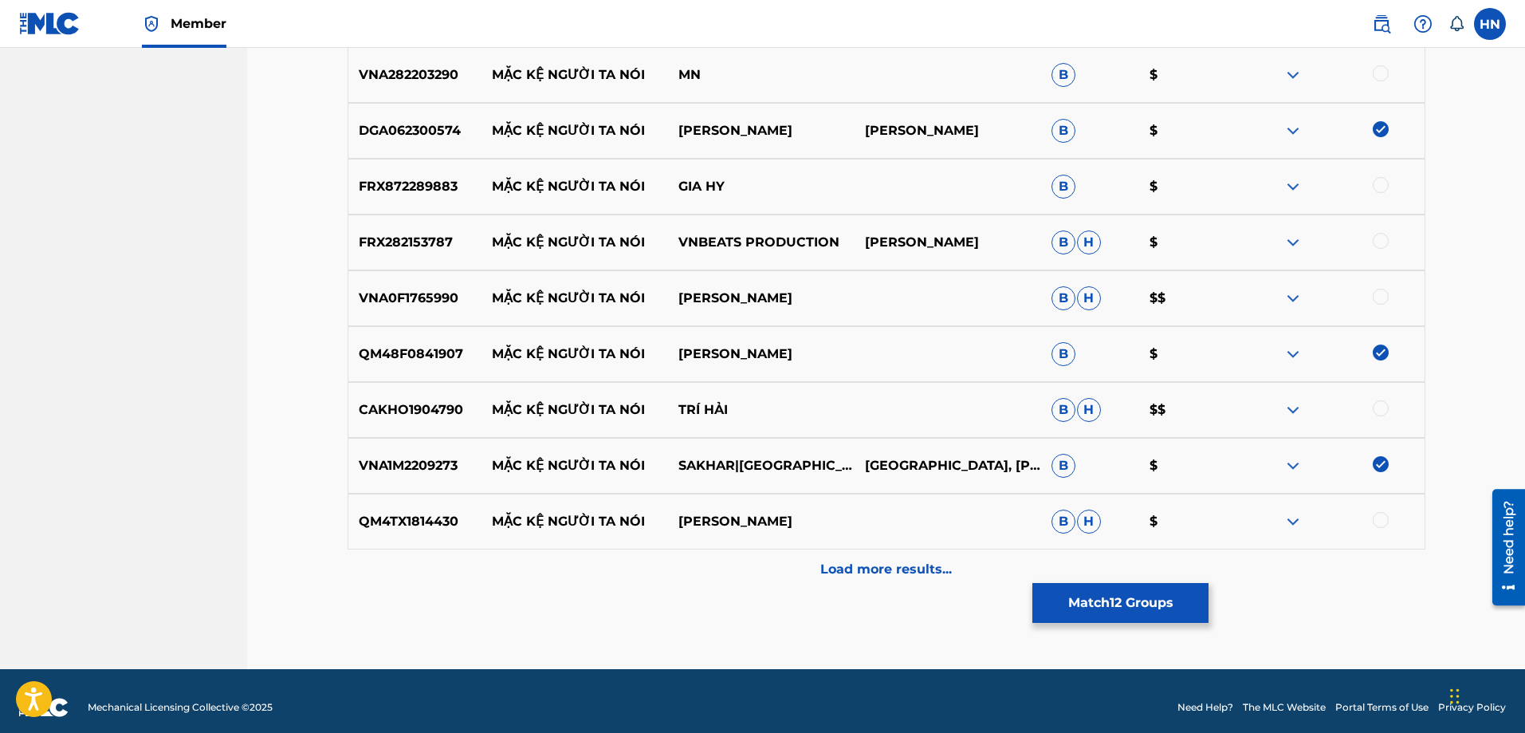
click at [1374, 405] on div at bounding box center [1381, 408] width 16 height 16
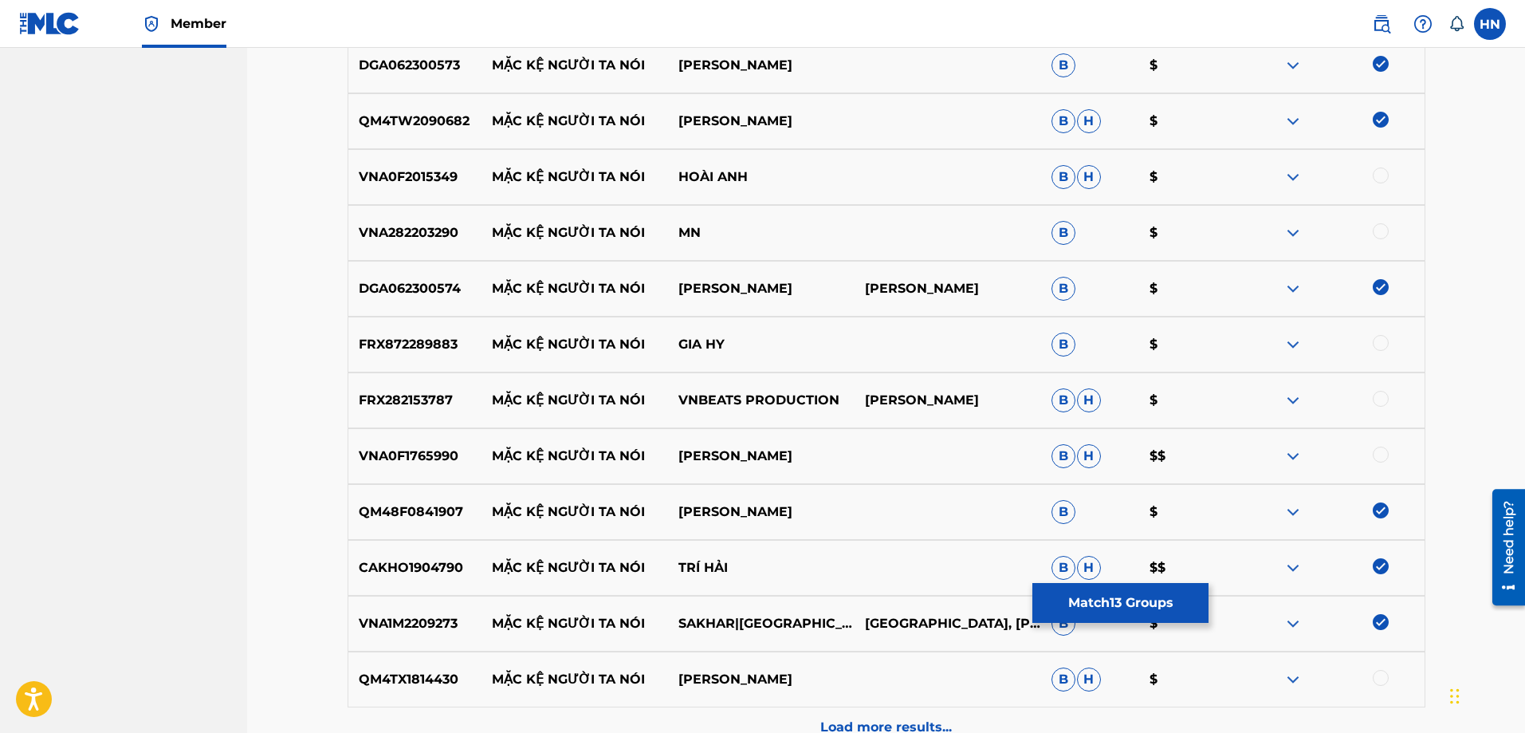
scroll to position [1021, 0]
drag, startPoint x: 483, startPoint y: 176, endPoint x: 781, endPoint y: 168, distance: 298.2
click at [781, 168] on div "VNA0F2015349 MẶC KỆ NGƯỜI TA NÓI HOÀI ANH B H $" at bounding box center [887, 179] width 1078 height 56
click at [438, 180] on p "VNA0F2015349" at bounding box center [415, 178] width 134 height 19
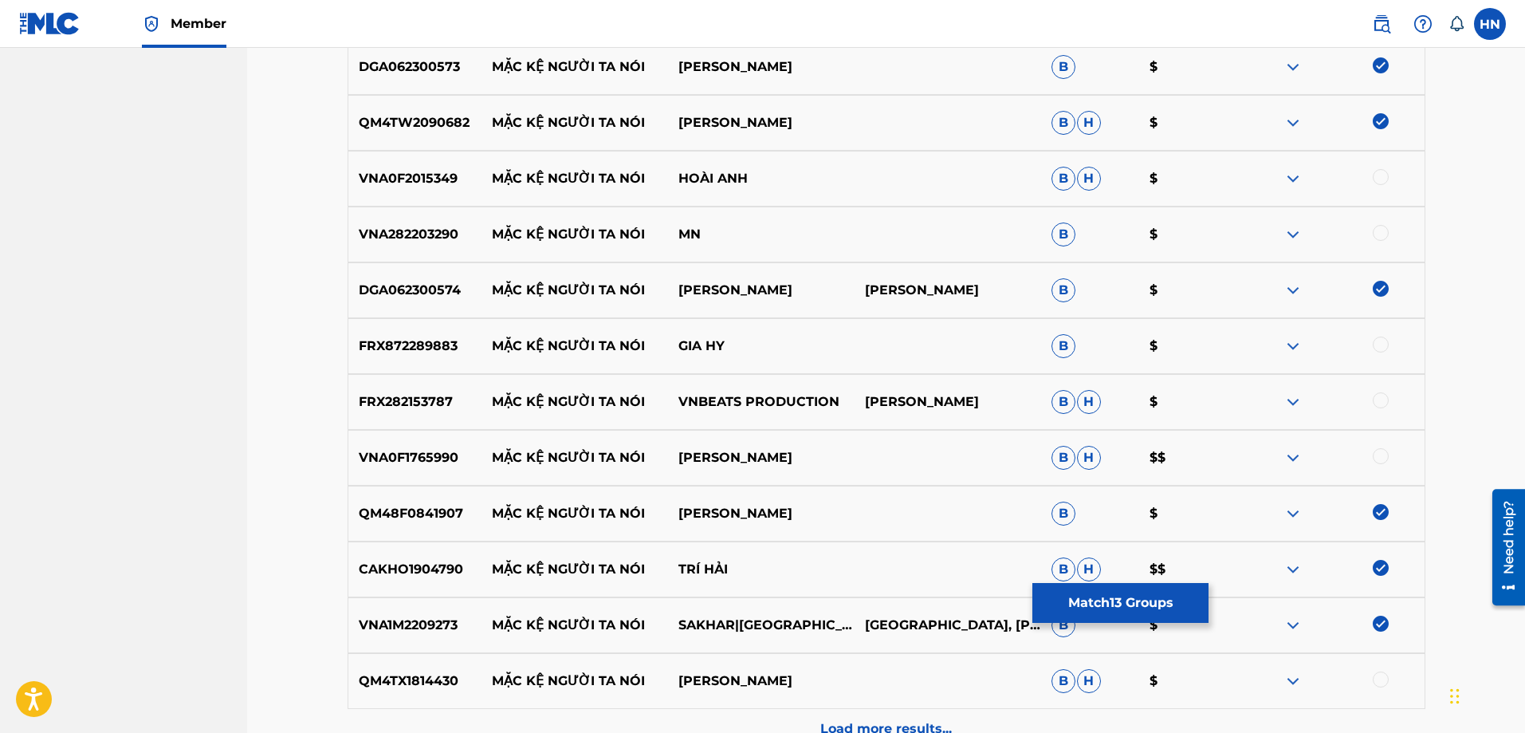
click at [1383, 175] on div at bounding box center [1381, 177] width 16 height 16
drag, startPoint x: 757, startPoint y: 325, endPoint x: 496, endPoint y: 340, distance: 261.9
click at [496, 340] on div "FRX872289883 MẶC KỆ NGƯỜI TA NÓI GIA HY B $" at bounding box center [887, 346] width 1078 height 56
click at [426, 332] on div "FRX872289883 MẶC KỆ NGƯỜI TA NÓI GIA HY B $" at bounding box center [887, 346] width 1078 height 56
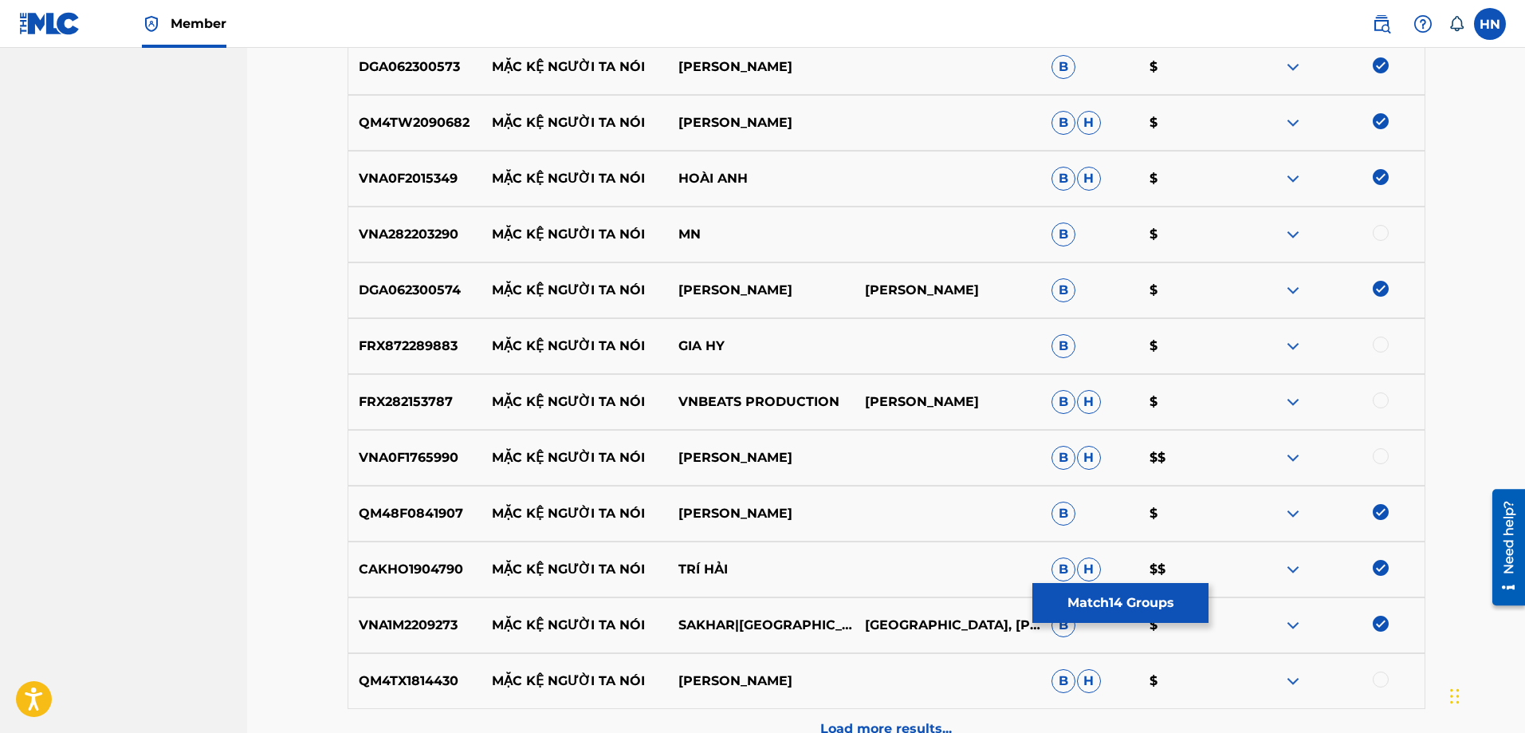
click at [1379, 346] on div at bounding box center [1381, 344] width 16 height 16
drag, startPoint x: 486, startPoint y: 452, endPoint x: 882, endPoint y: 450, distance: 396.2
click at [882, 450] on div "VNA0F1765990 MẶC KỆ NGƯỜI TA NÓI DƯƠNG BỬU TRUNG B H $$" at bounding box center [887, 458] width 1078 height 56
click at [410, 447] on div "VNA0F1765990 MẶC KỆ NGƯỜI TA NÓI DƯƠNG BỬU TRUNG B H $$" at bounding box center [887, 458] width 1078 height 56
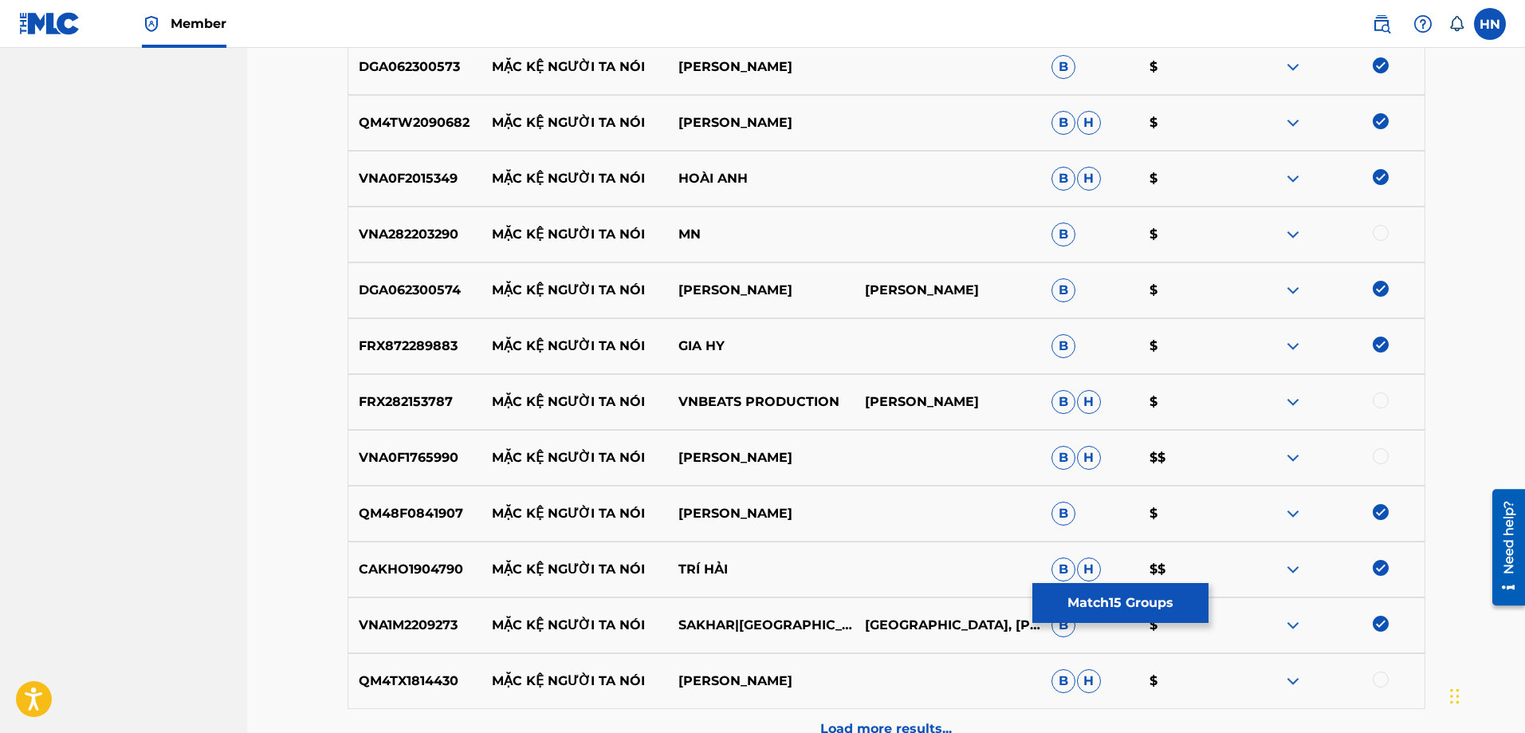
click at [1384, 455] on div at bounding box center [1381, 456] width 16 height 16
click at [1287, 403] on img at bounding box center [1292, 401] width 19 height 19
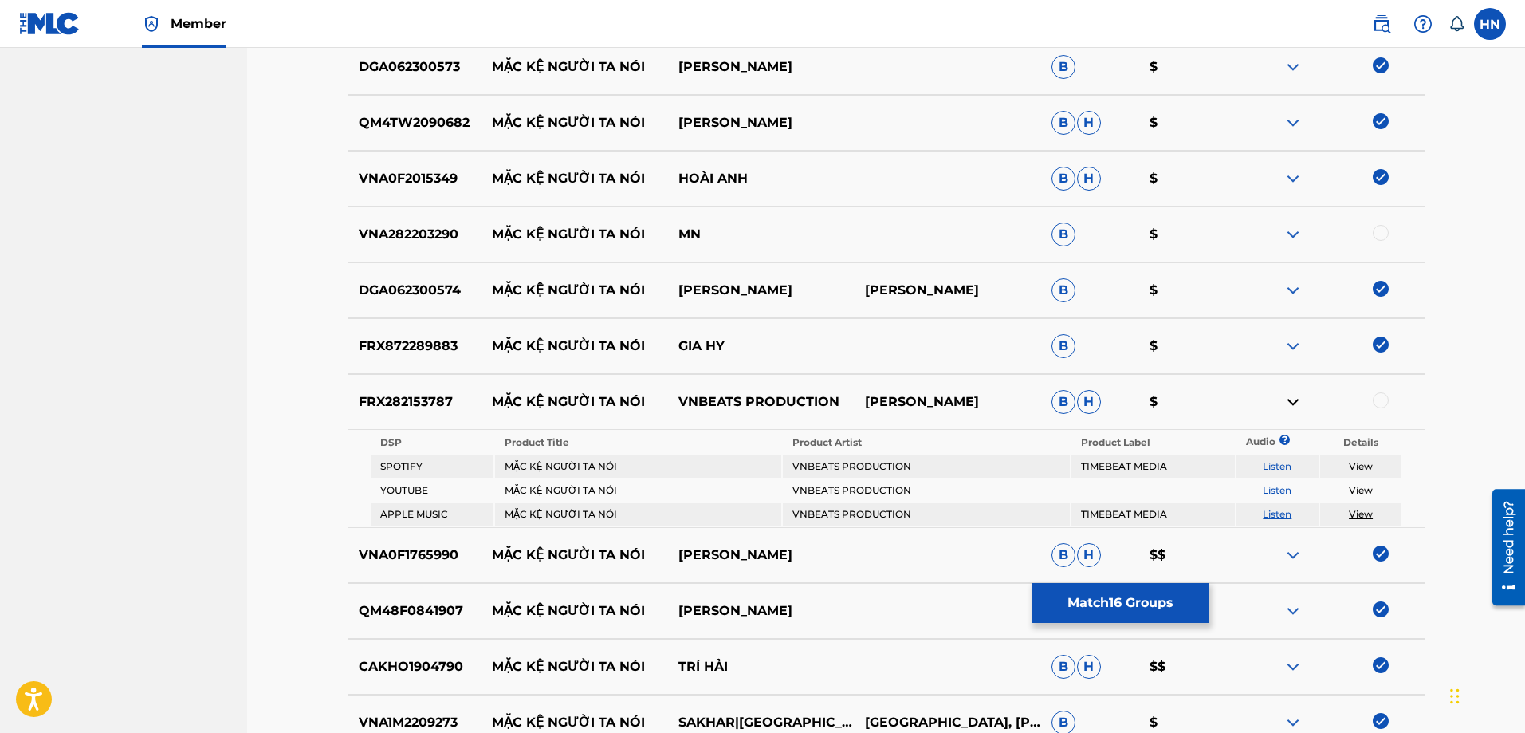
click at [1271, 489] on link "Listen" at bounding box center [1277, 490] width 29 height 12
click at [1290, 464] on link "Listen" at bounding box center [1277, 466] width 29 height 12
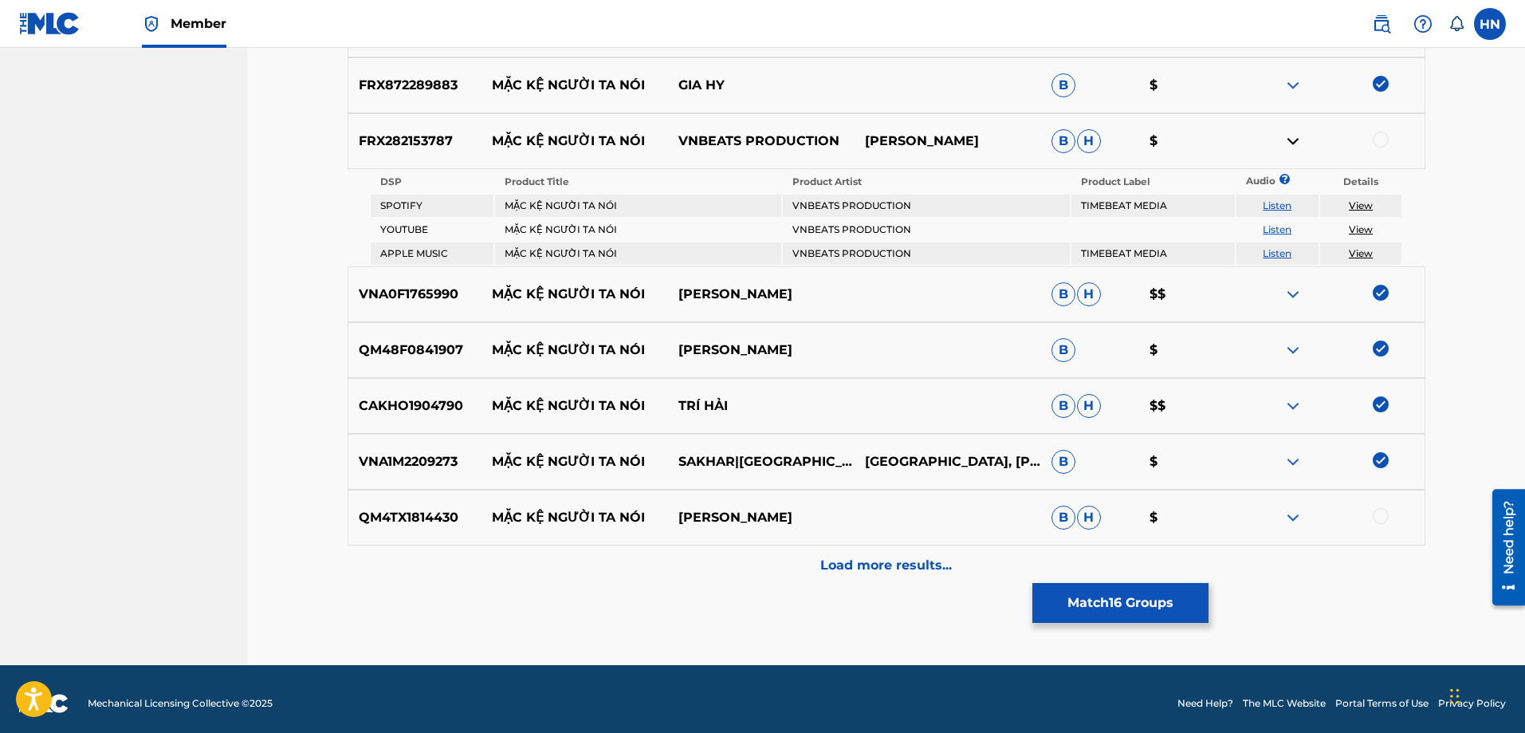
scroll to position [1290, 0]
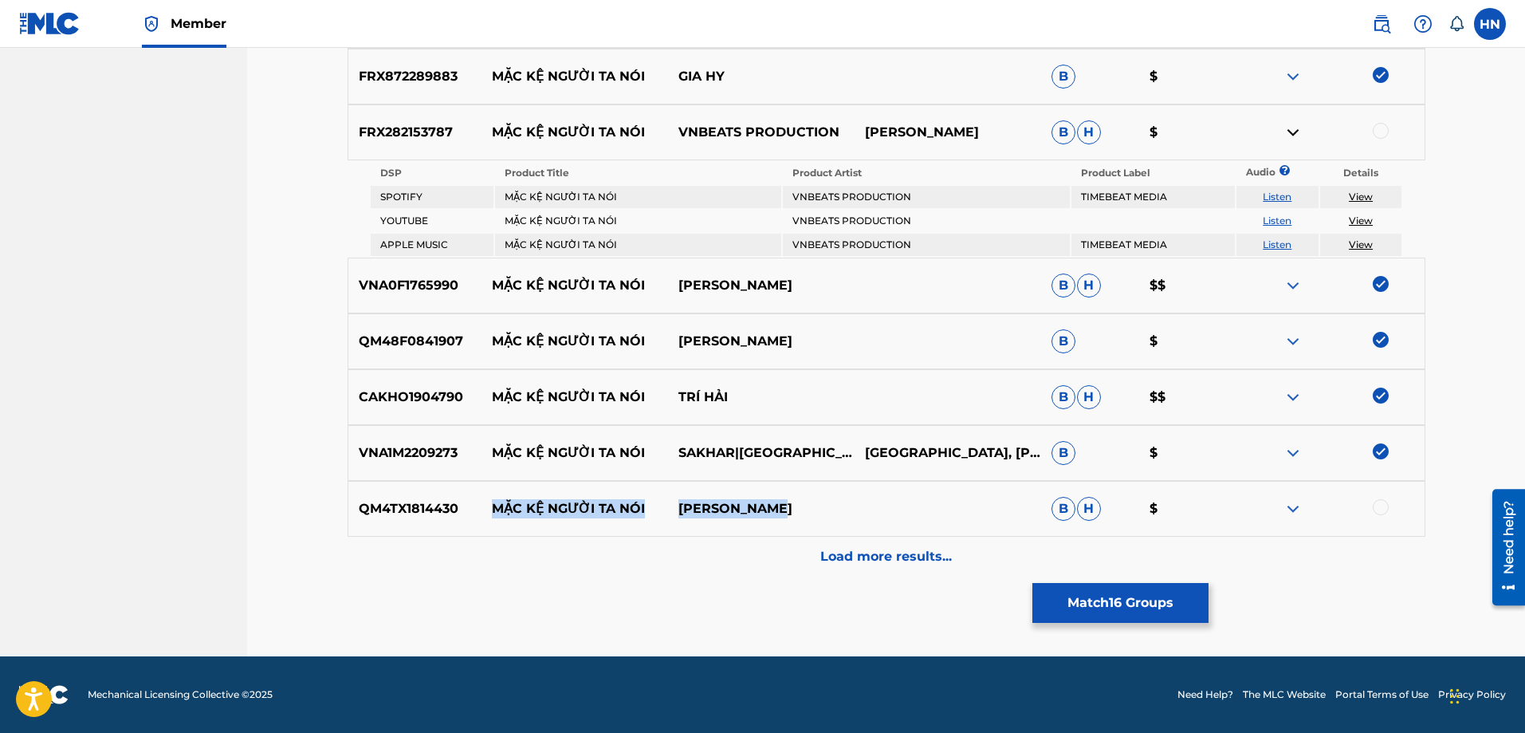
drag, startPoint x: 489, startPoint y: 508, endPoint x: 894, endPoint y: 497, distance: 405.9
click at [851, 497] on div "QM4TX1814430 MẶC KỆ NGƯỜI TA NÓI NINH BẢO VĂN B H $" at bounding box center [887, 509] width 1078 height 56
click at [1290, 502] on img at bounding box center [1292, 508] width 19 height 19
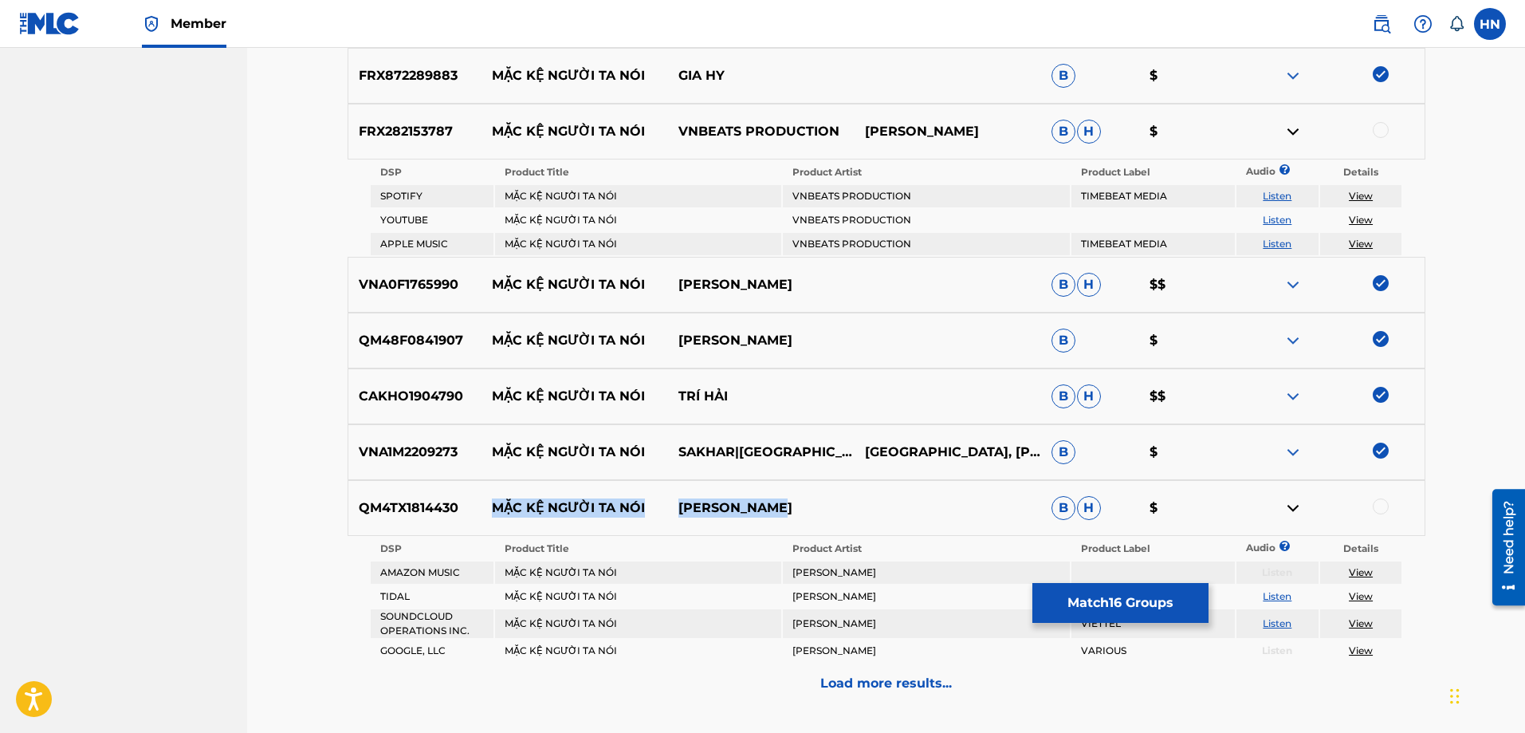
scroll to position [1418, 0]
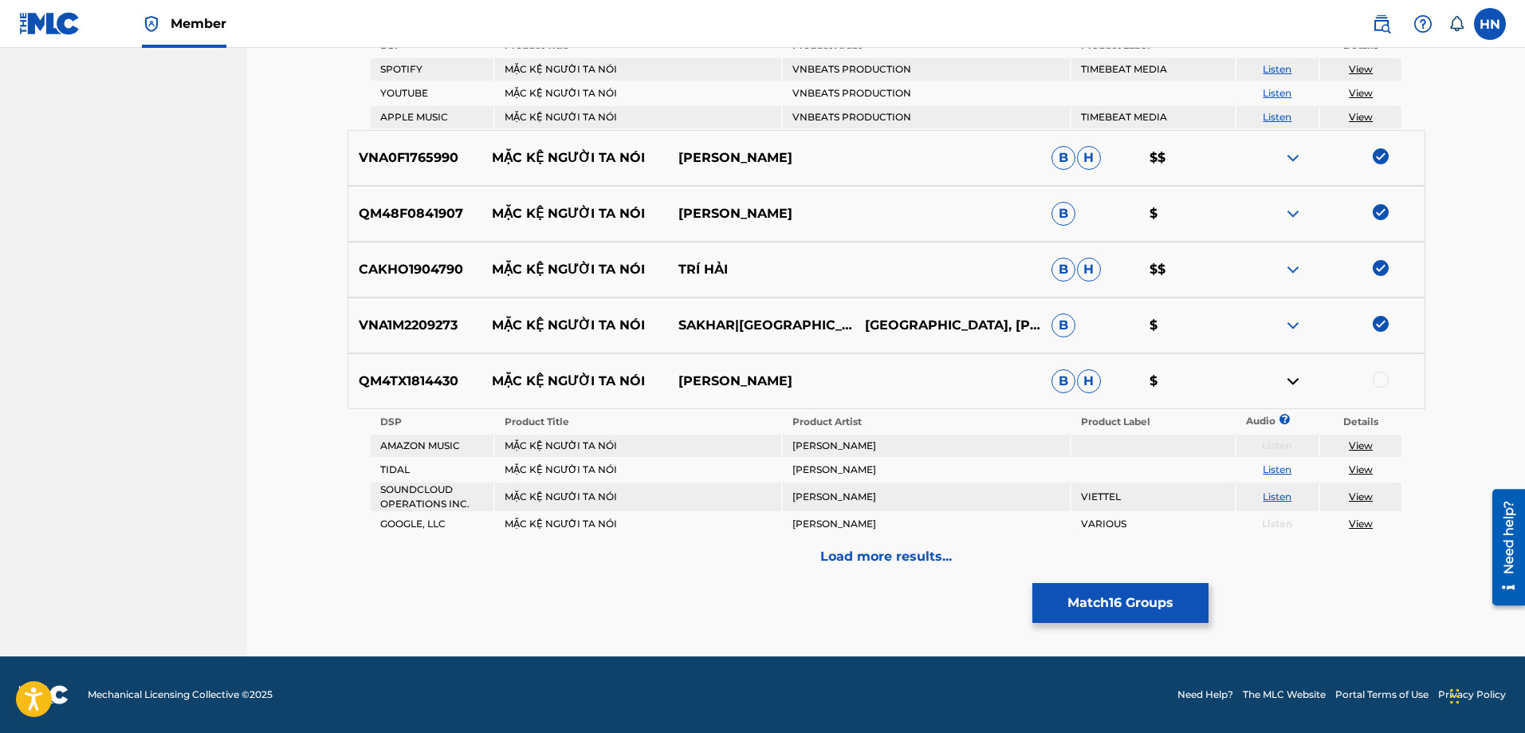
click at [400, 366] on div "QM4TX1814430 MẶC KỆ NGƯỜI TA NÓI NINH BẢO VĂN B H $" at bounding box center [887, 381] width 1078 height 56
click at [1390, 378] on div at bounding box center [1331, 380] width 187 height 19
click at [1385, 378] on div at bounding box center [1381, 379] width 16 height 16
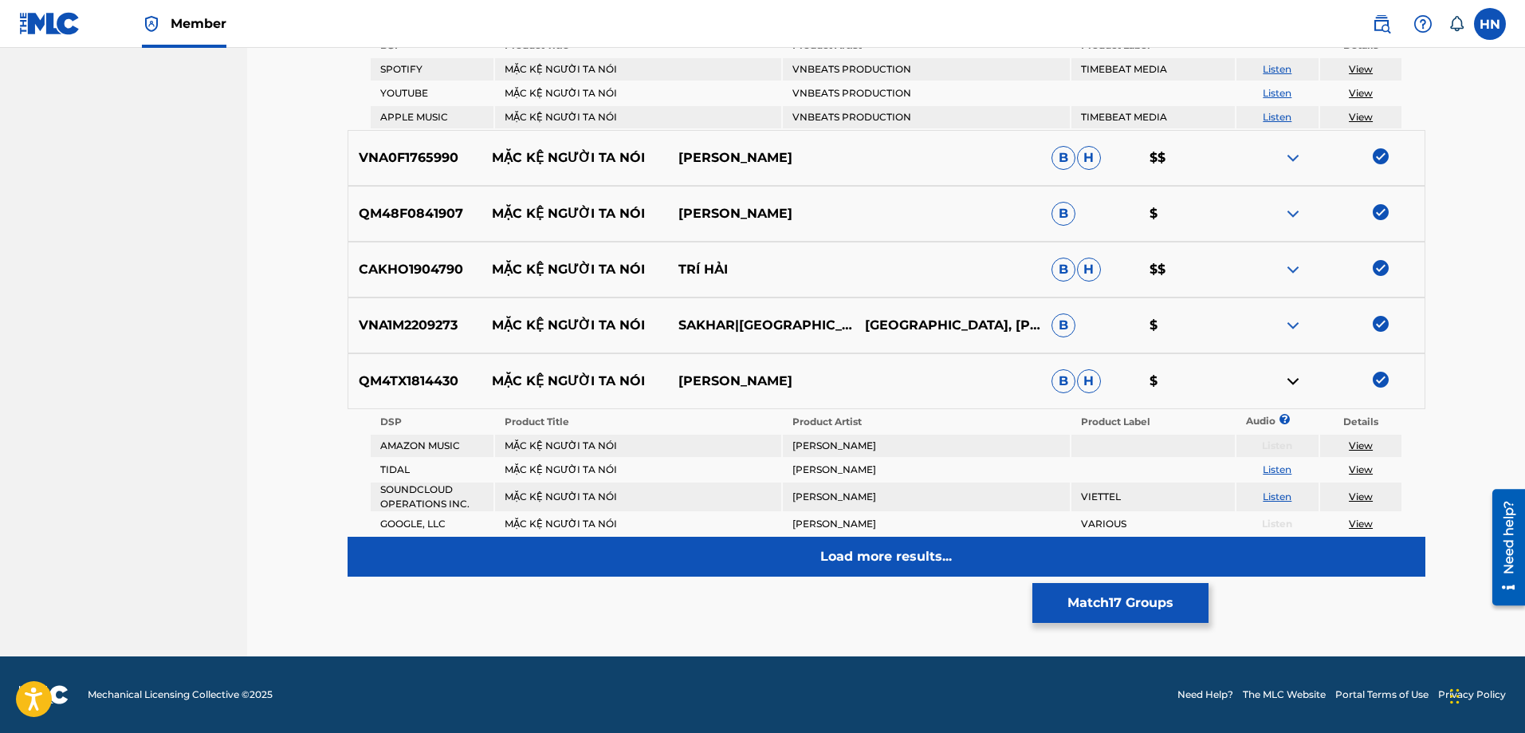
click at [953, 536] on div "Load more results..." at bounding box center [887, 556] width 1078 height 40
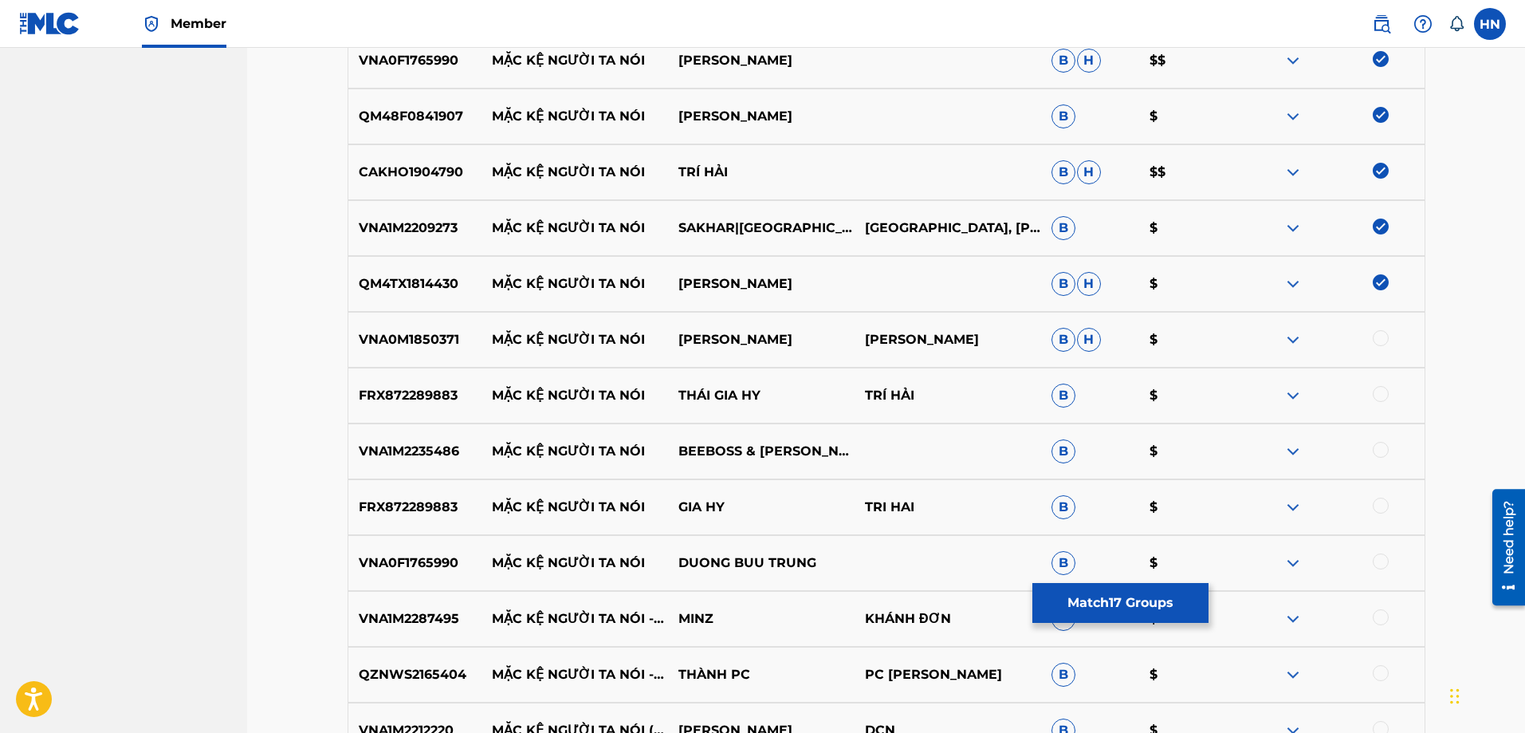
click at [434, 352] on div "VNA0M1850371 MẶC KỆ NGƯỜI TA NÓI CAO NAM THÀNH MẠNH PHÁT B H $" at bounding box center [887, 340] width 1078 height 56
click at [1379, 341] on div at bounding box center [1381, 338] width 16 height 16
click at [440, 392] on p "FRX872289883" at bounding box center [415, 395] width 134 height 19
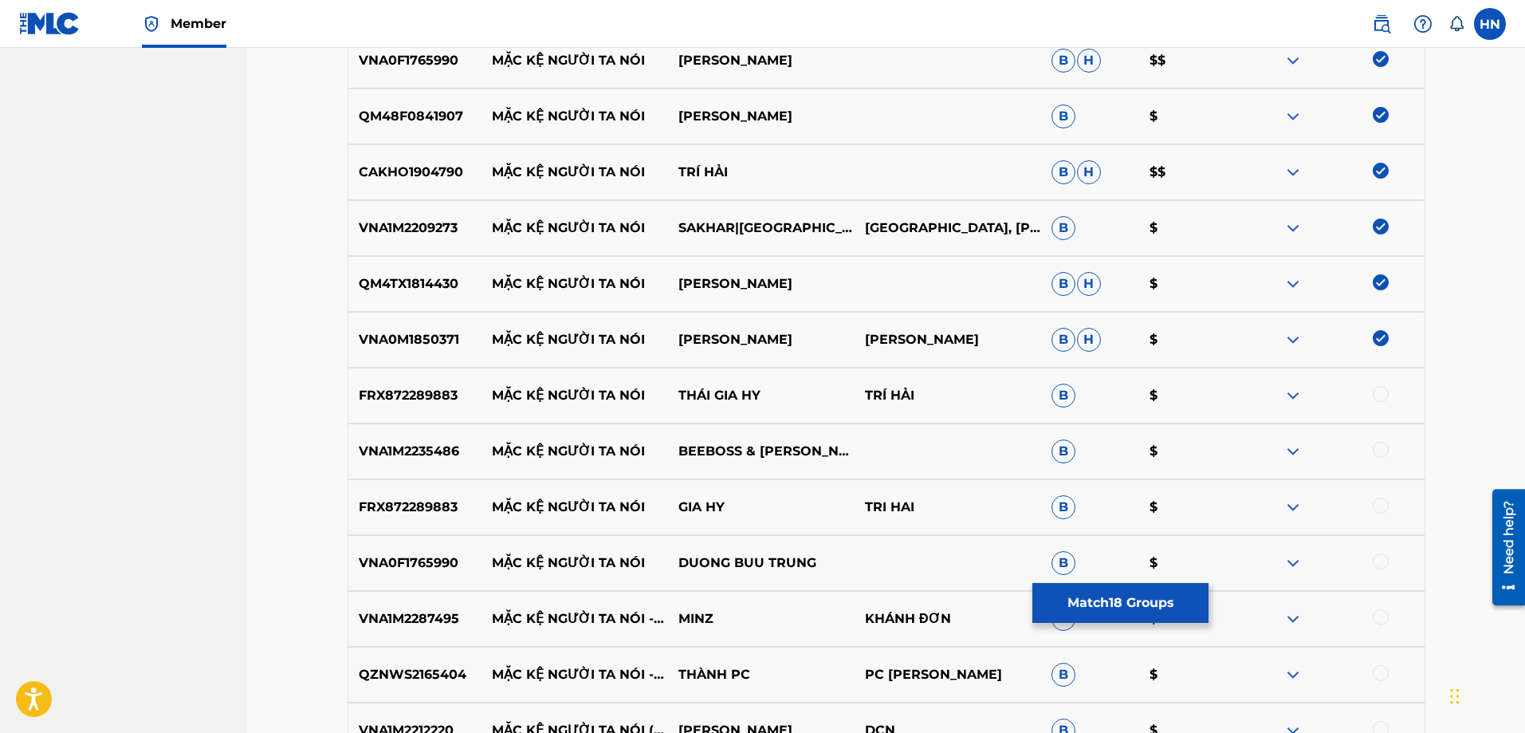
click at [1376, 393] on div at bounding box center [1381, 394] width 16 height 16
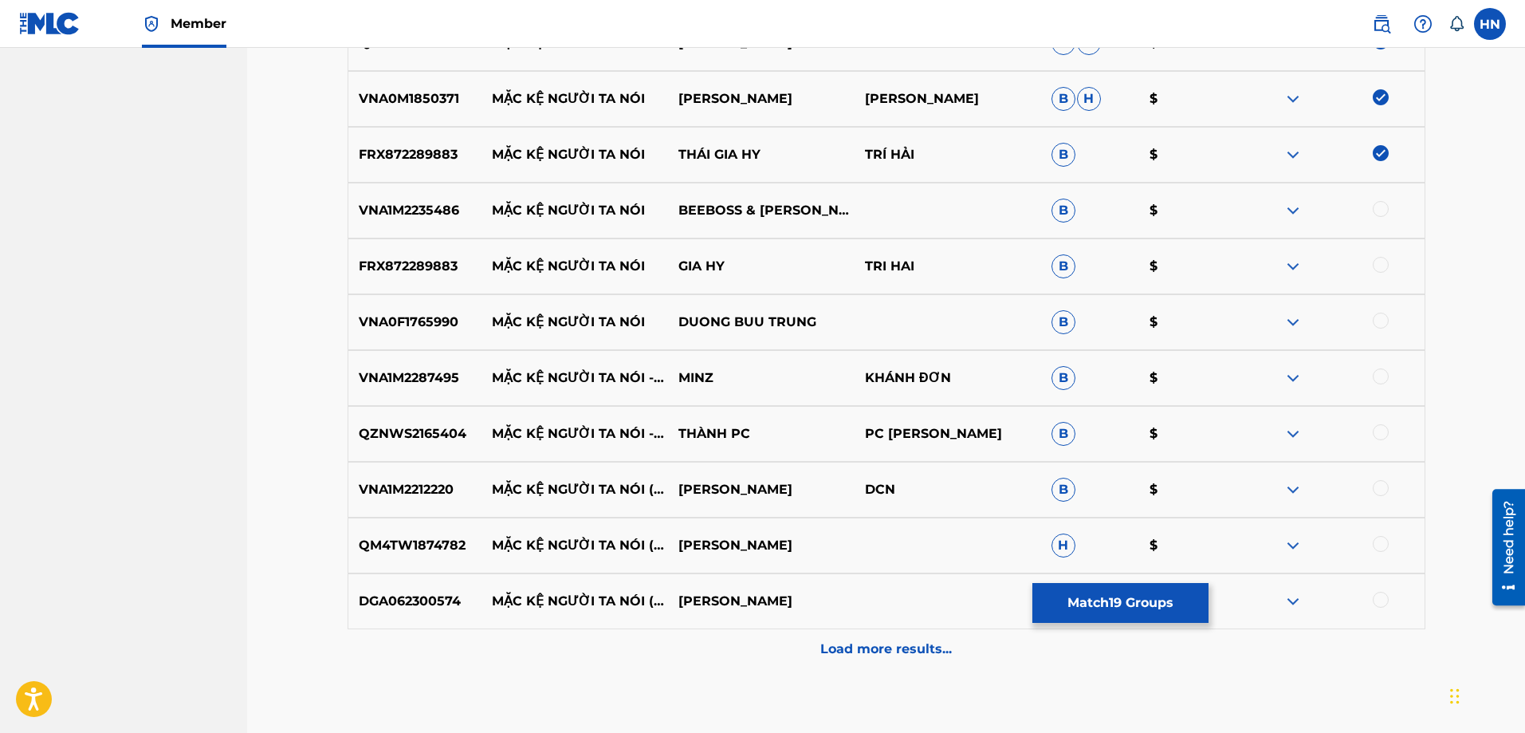
scroll to position [1737, 0]
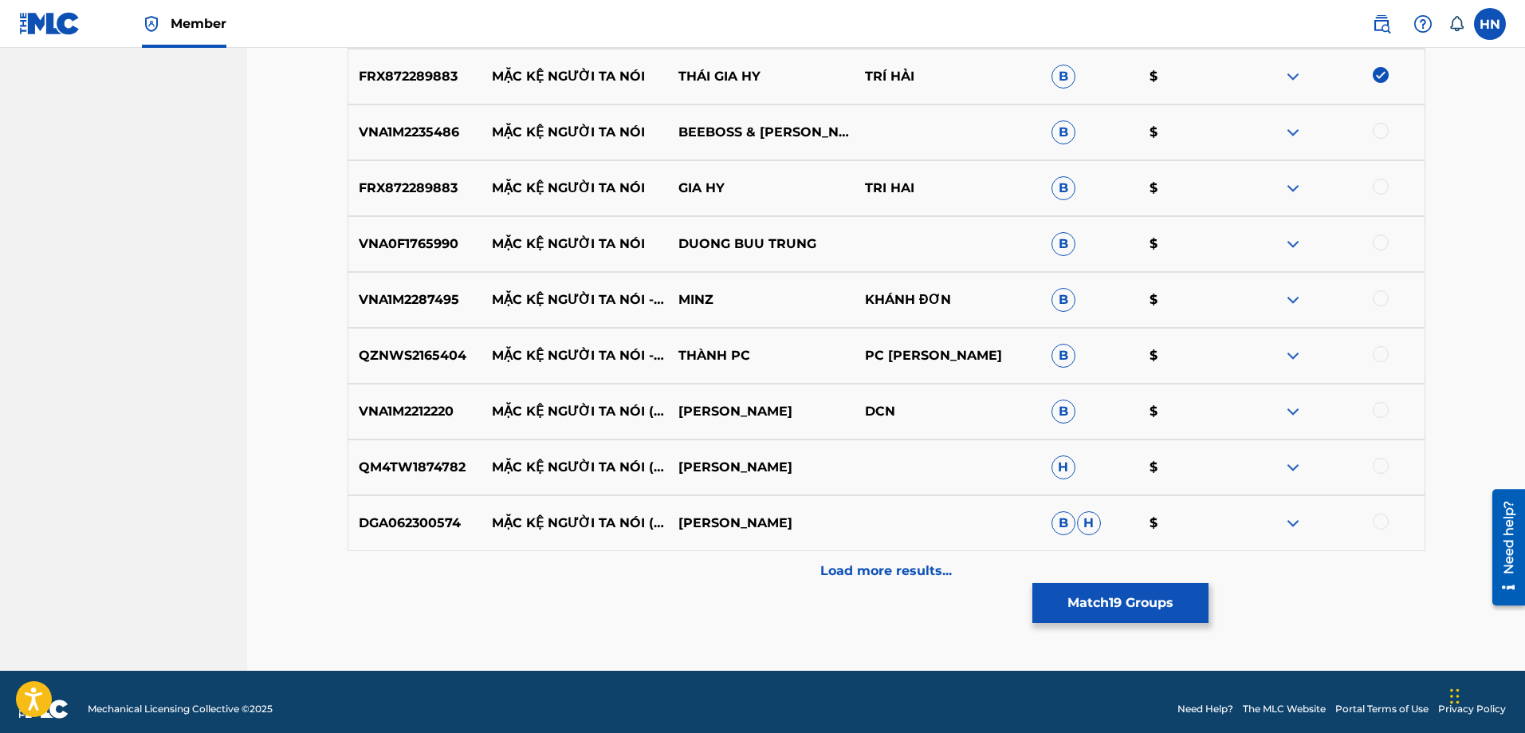
click at [422, 126] on p "VNA1M2235486" at bounding box center [415, 132] width 134 height 19
click at [1372, 133] on div at bounding box center [1331, 132] width 187 height 19
click at [1374, 132] on div at bounding box center [1381, 131] width 16 height 16
click at [457, 197] on p "FRX872289883" at bounding box center [415, 188] width 134 height 19
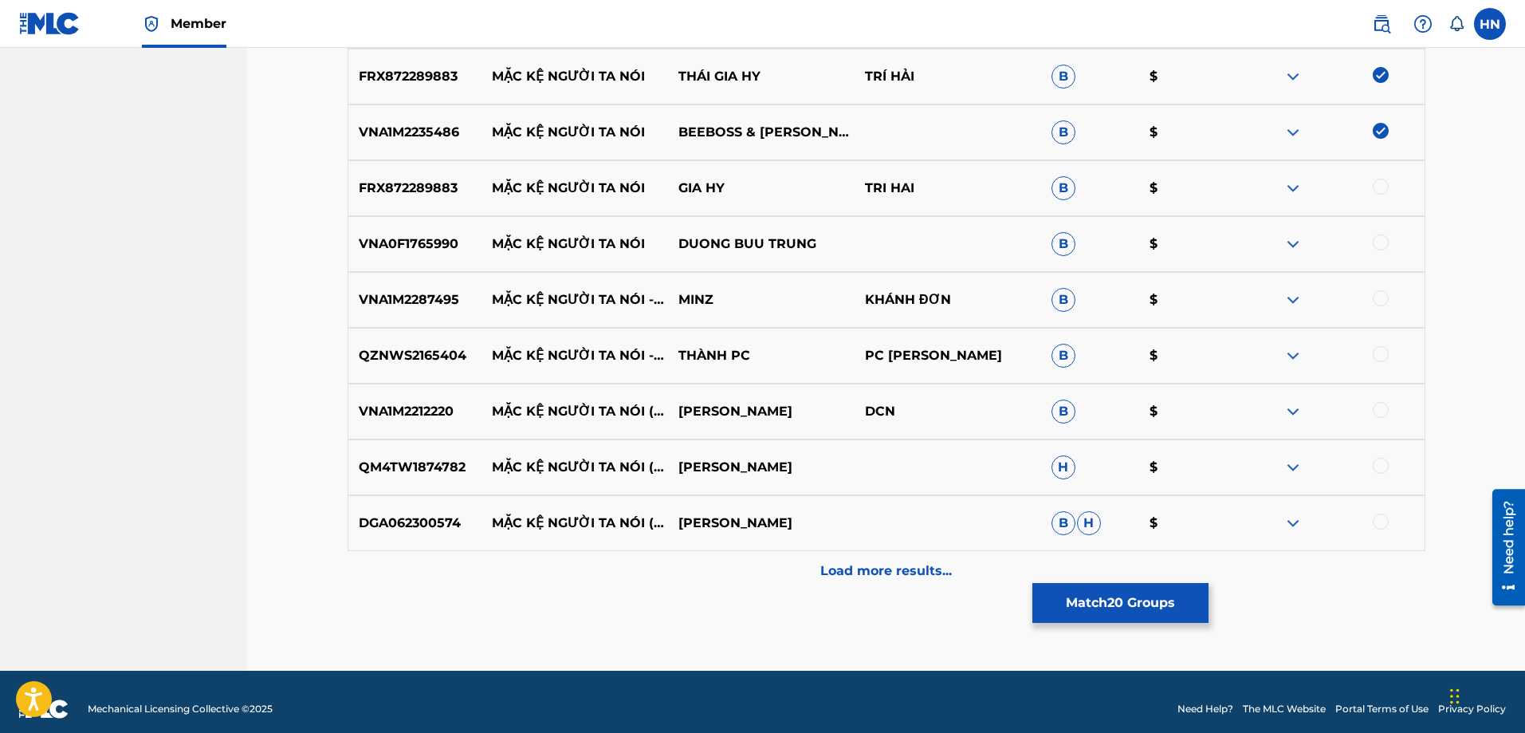
click at [452, 191] on p "FRX872289883" at bounding box center [415, 188] width 134 height 19
click at [1384, 188] on div at bounding box center [1381, 187] width 16 height 16
click at [427, 240] on p "VNA0F1765990" at bounding box center [415, 243] width 134 height 19
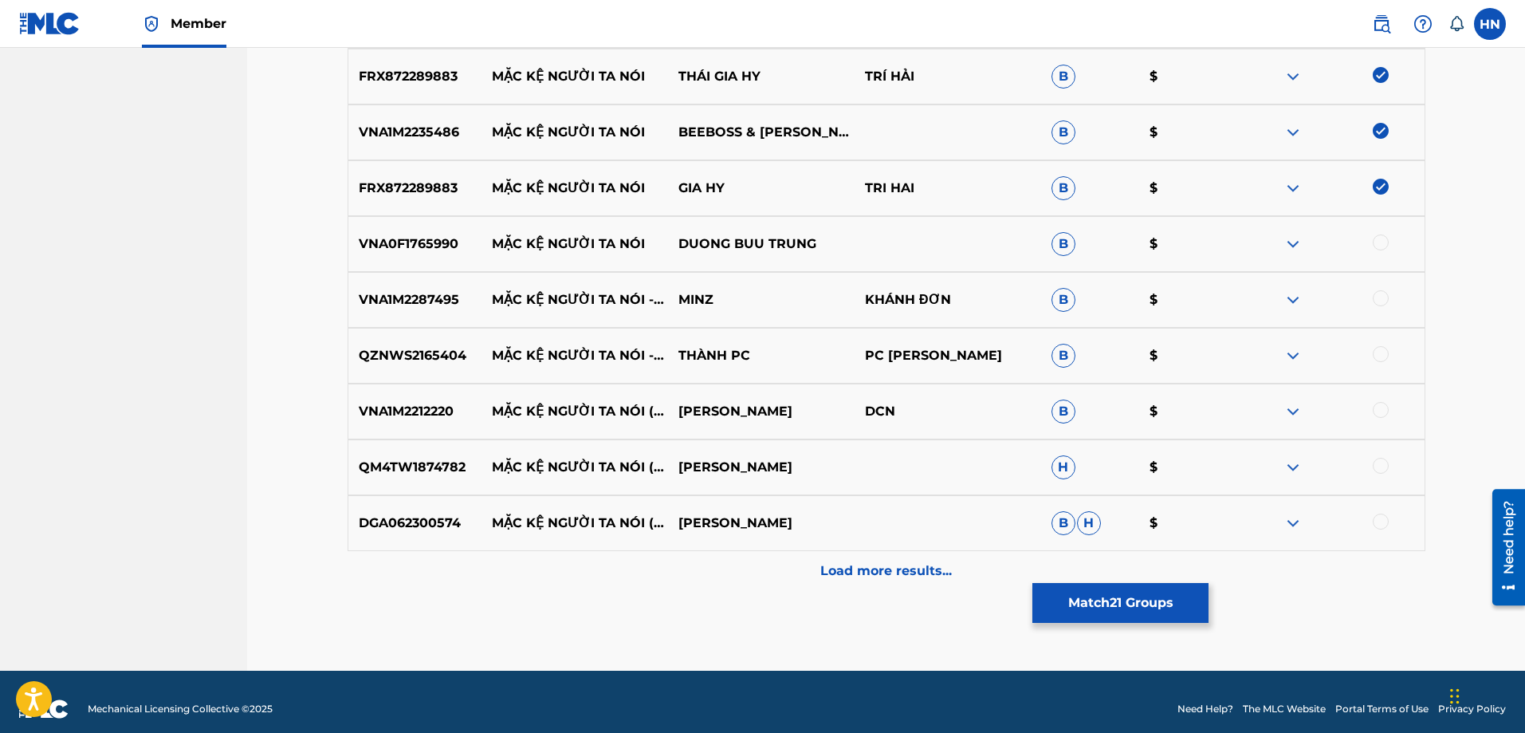
click at [1378, 243] on div at bounding box center [1381, 242] width 16 height 16
click at [440, 292] on p "VNA1M2287495" at bounding box center [415, 299] width 134 height 19
click at [1385, 299] on div at bounding box center [1381, 298] width 16 height 16
click at [419, 414] on p "VNA1M2212220" at bounding box center [415, 411] width 134 height 19
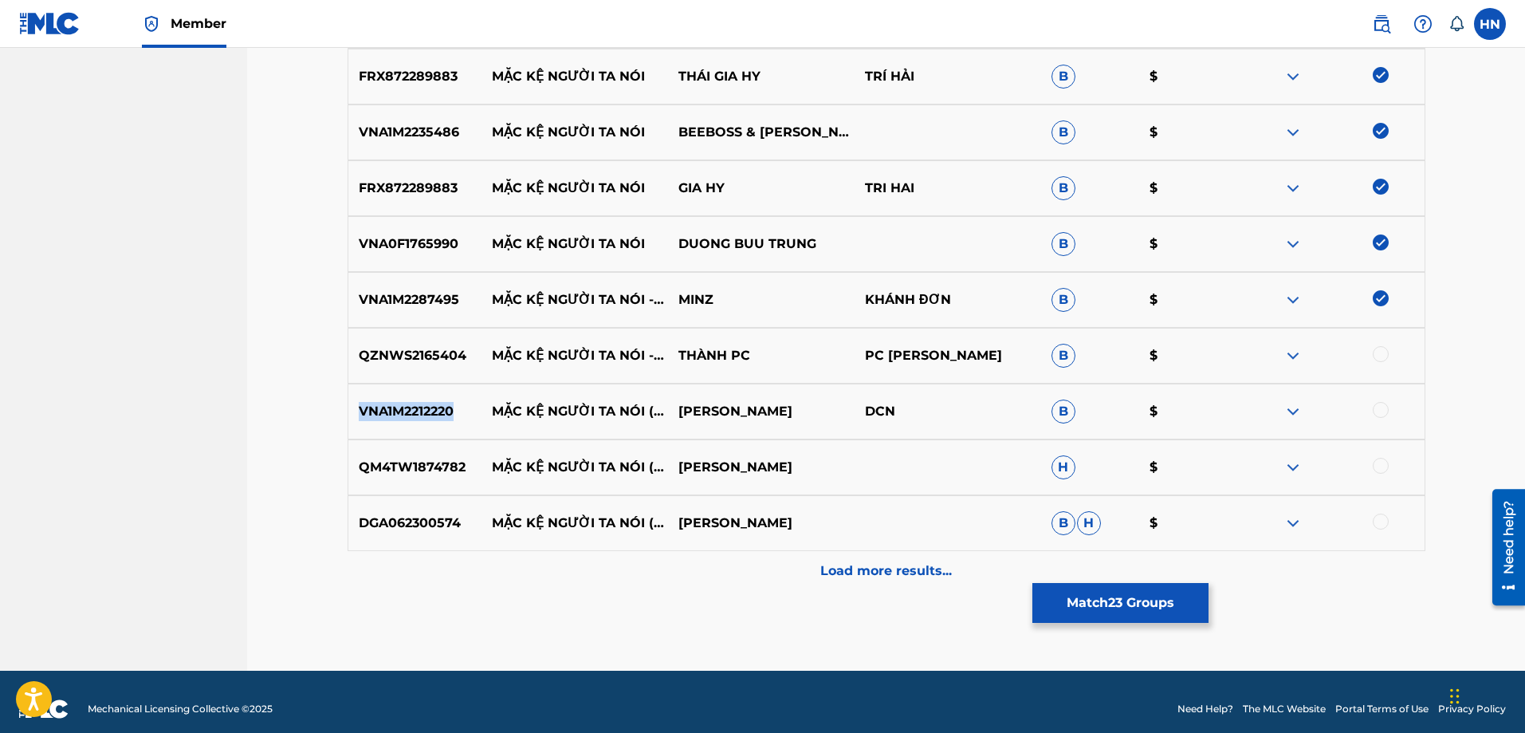
click at [419, 414] on p "VNA1M2212220" at bounding box center [415, 411] width 134 height 19
drag, startPoint x: 1371, startPoint y: 407, endPoint x: 1379, endPoint y: 414, distance: 11.3
click at [1376, 411] on div at bounding box center [1331, 411] width 187 height 19
click at [1379, 414] on div at bounding box center [1381, 410] width 16 height 16
click at [428, 488] on div "QM4TW1874782 MẶC KỆ NGƯỜI TA NÓI (REMIX) CAO NAM THÀNH H $" at bounding box center [887, 467] width 1078 height 56
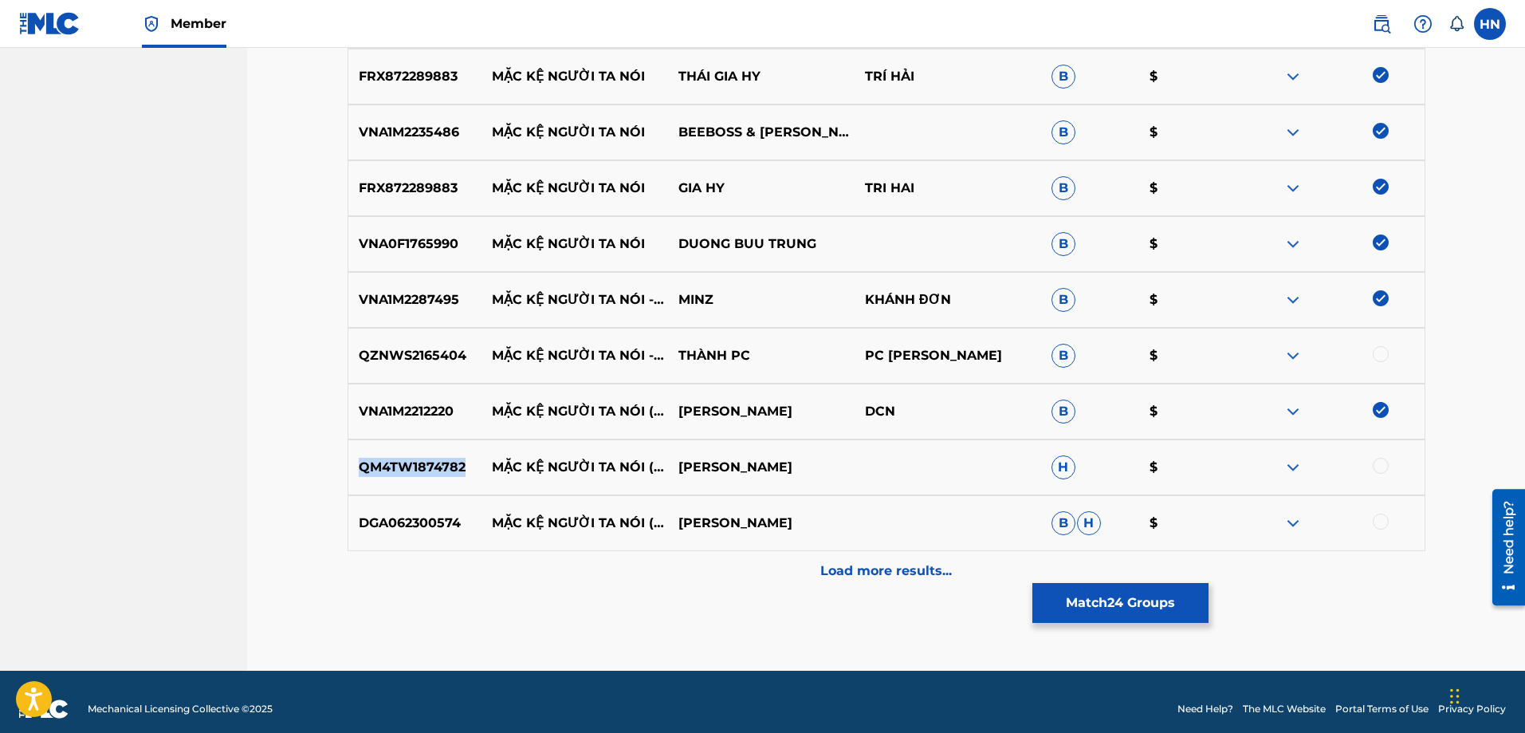
click at [428, 488] on div "QM4TW1874782 MẶC KỆ NGƯỜI TA NÓI (REMIX) CAO NAM THÀNH H $" at bounding box center [887, 467] width 1078 height 56
click at [1379, 464] on div at bounding box center [1381, 466] width 16 height 16
click at [437, 523] on p "DGA062300574" at bounding box center [415, 522] width 134 height 19
click at [1376, 520] on div at bounding box center [1381, 521] width 16 height 16
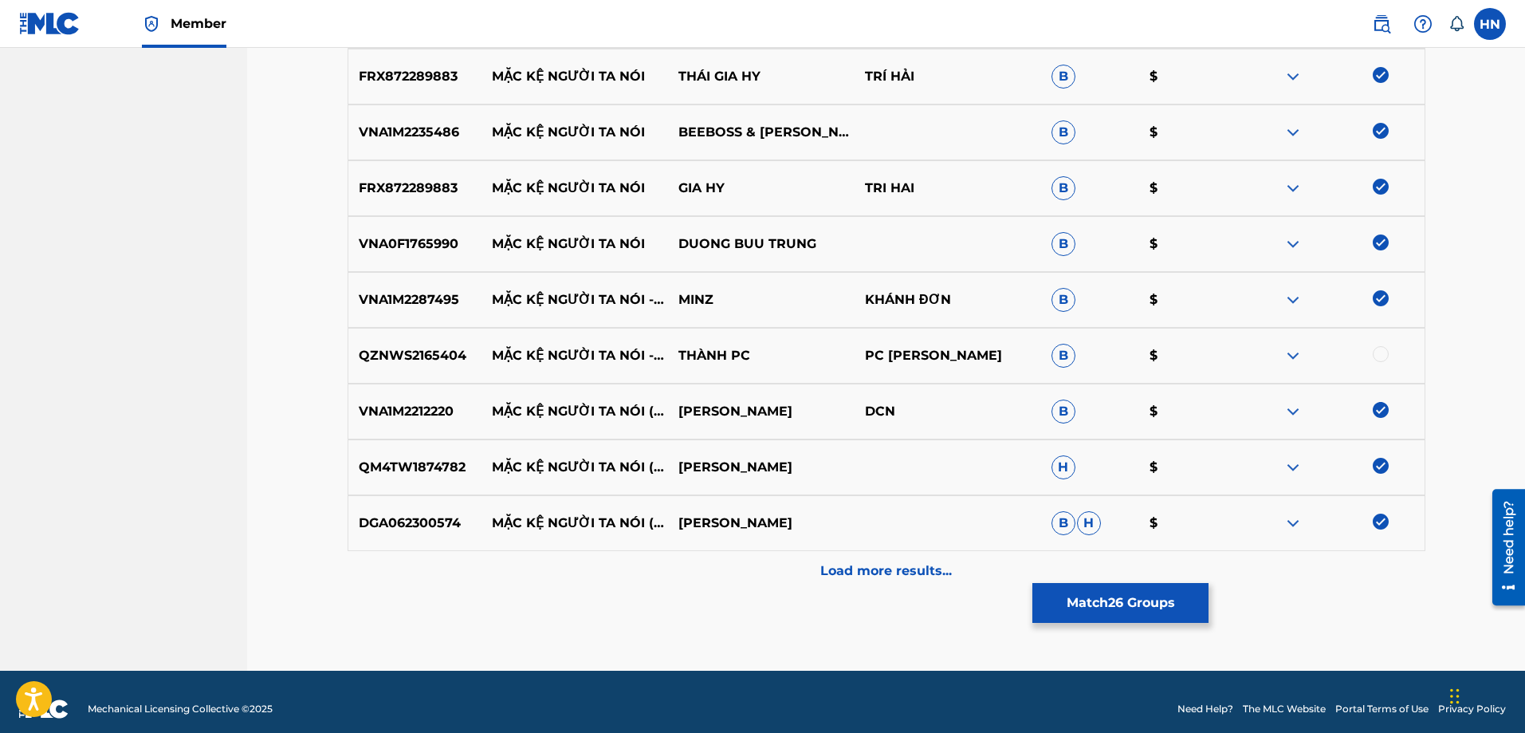
click at [1287, 351] on img at bounding box center [1292, 355] width 19 height 19
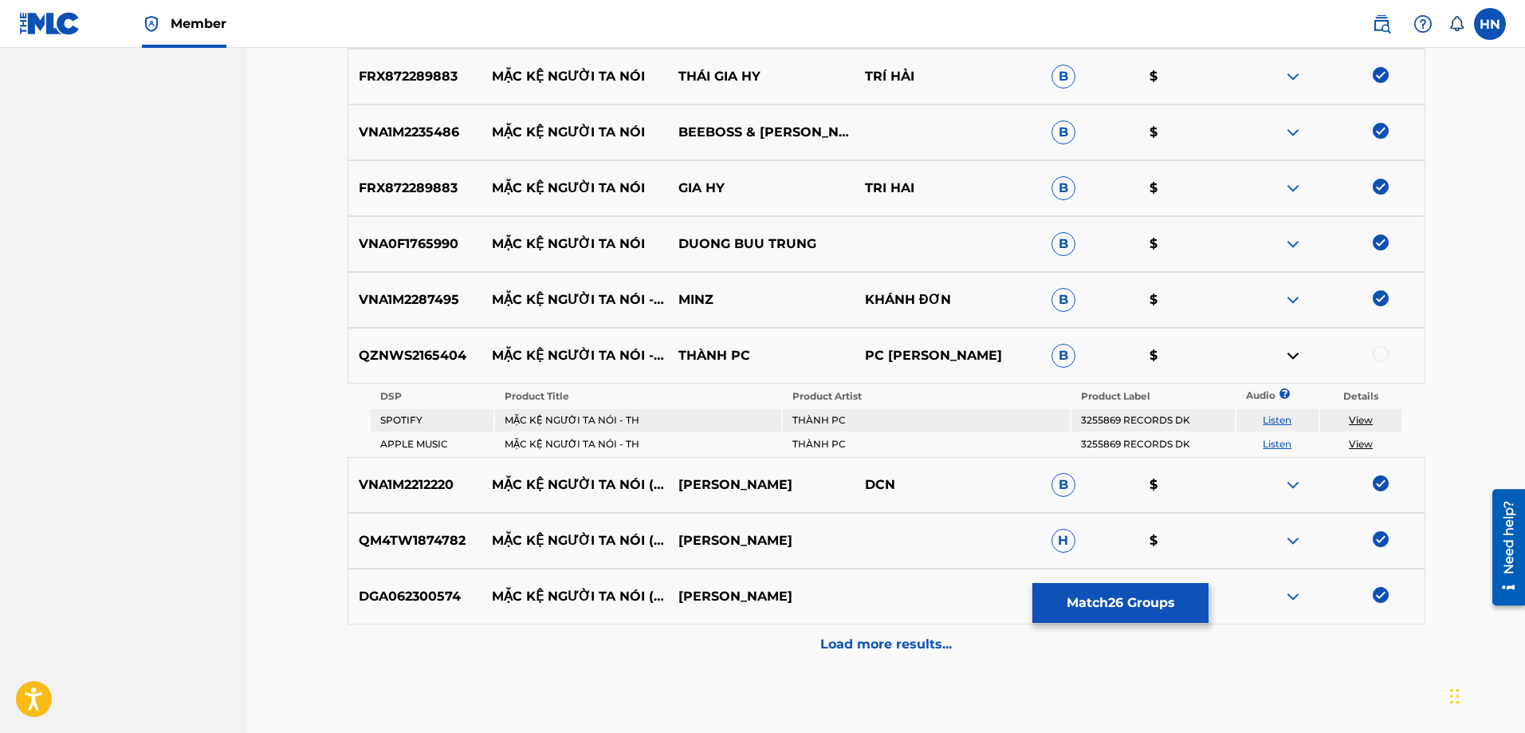
click at [1276, 418] on link "Listen" at bounding box center [1277, 420] width 29 height 12
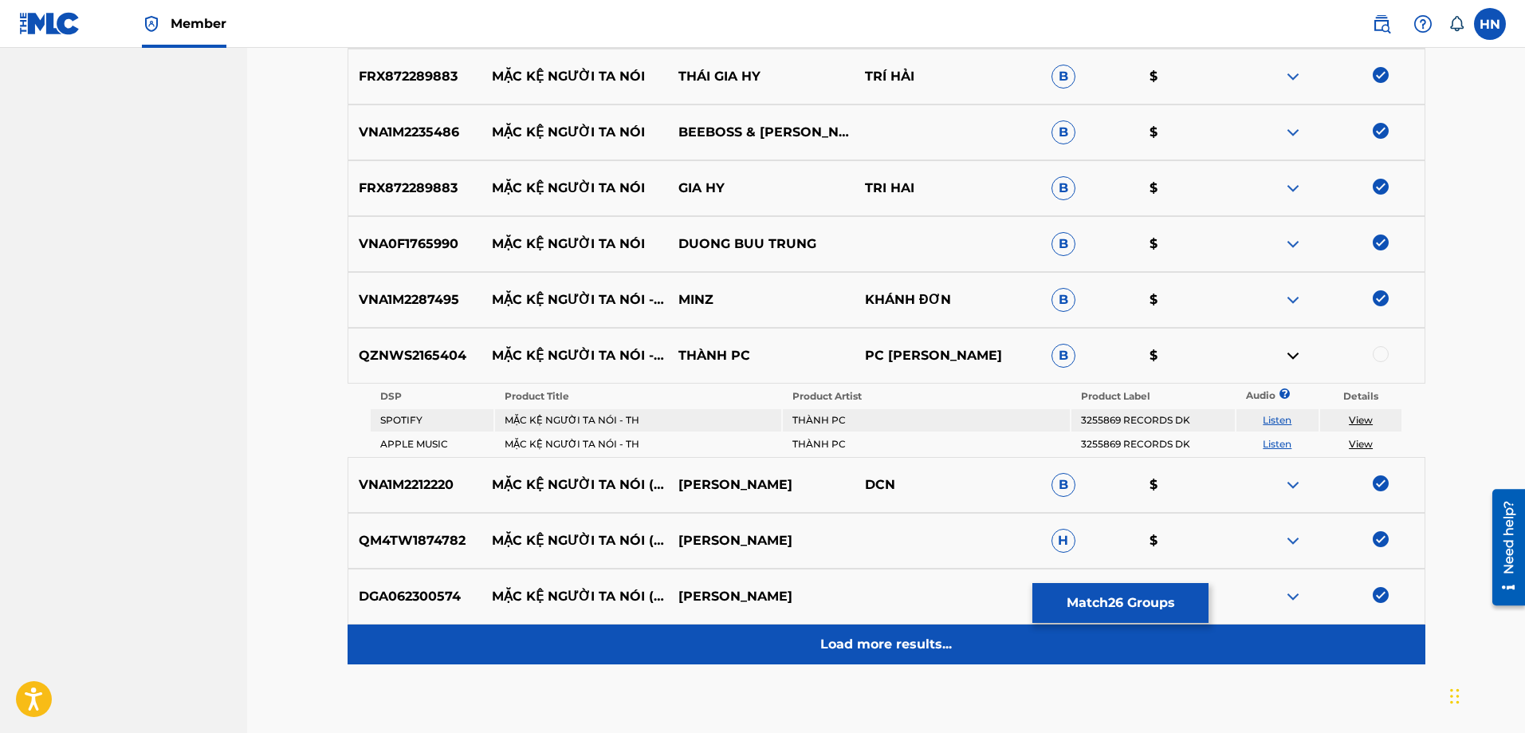
click at [752, 634] on div "Load more results..." at bounding box center [887, 644] width 1078 height 40
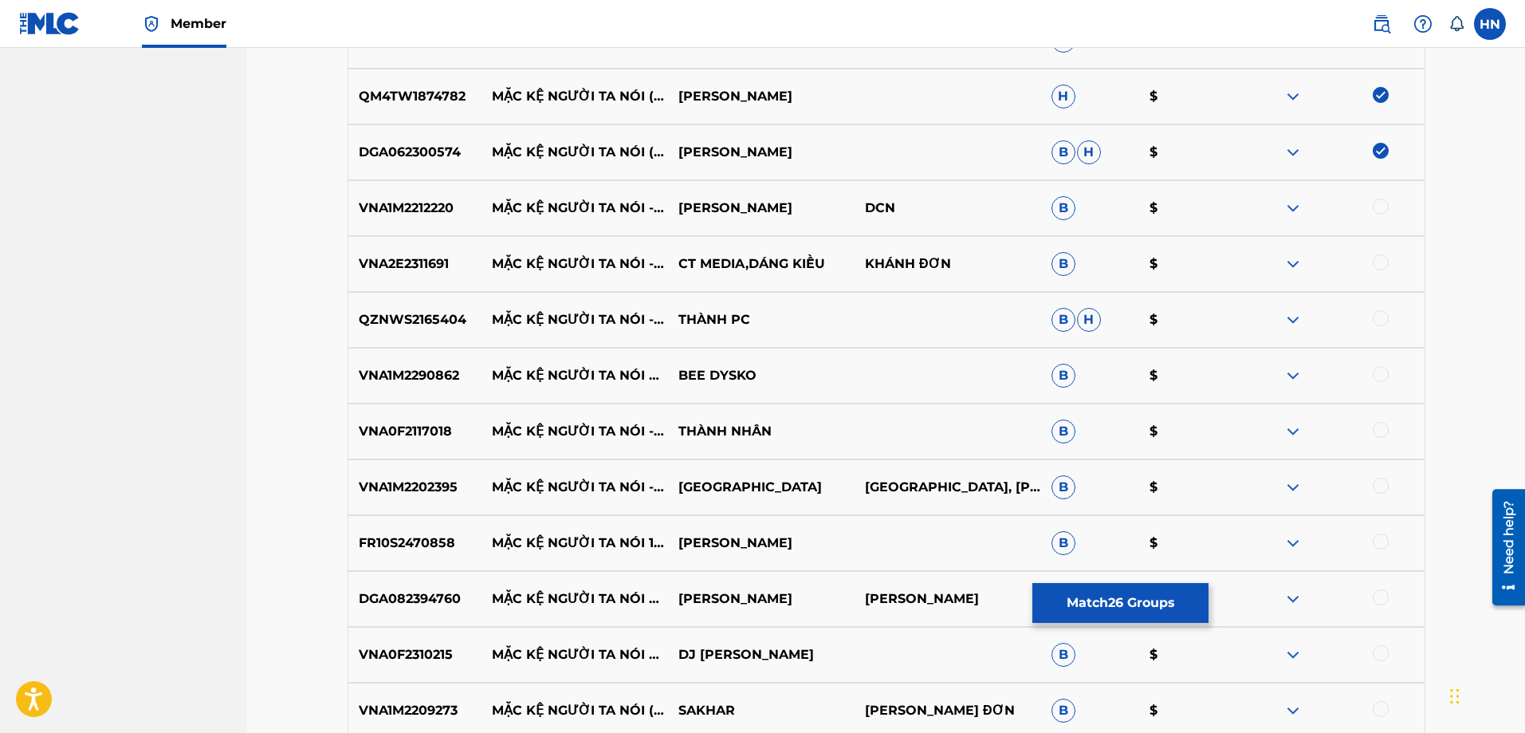
scroll to position [2135, 0]
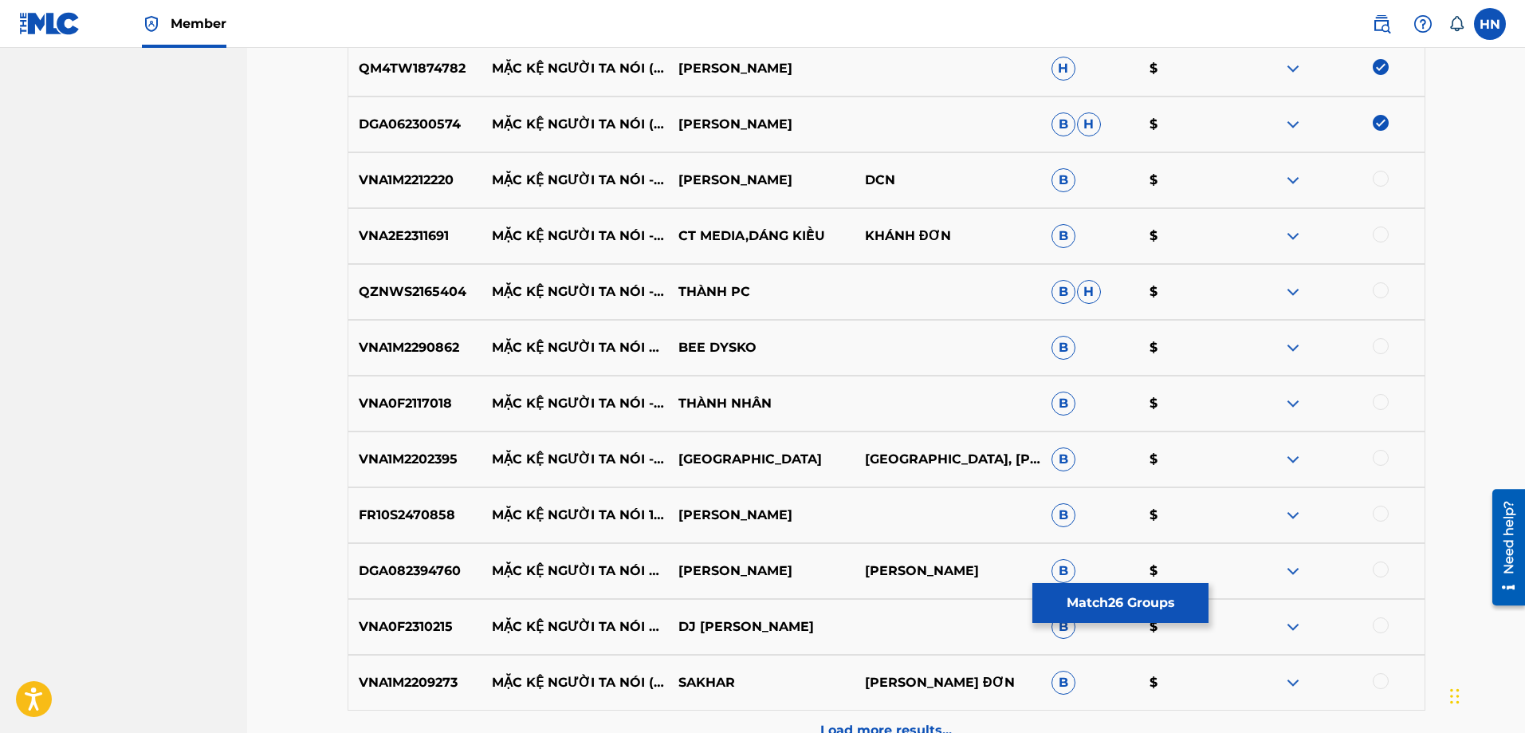
click at [411, 179] on p "VNA1M2212220" at bounding box center [415, 180] width 134 height 19
click at [1381, 177] on div at bounding box center [1381, 179] width 16 height 16
click at [386, 225] on div "VNA2E2311691 MẶC KỆ NGƯỜI TA NÓI - REMIX CT MEDIA,DÁNG KIỀU KHÁNH ĐƠN B $" at bounding box center [887, 236] width 1078 height 56
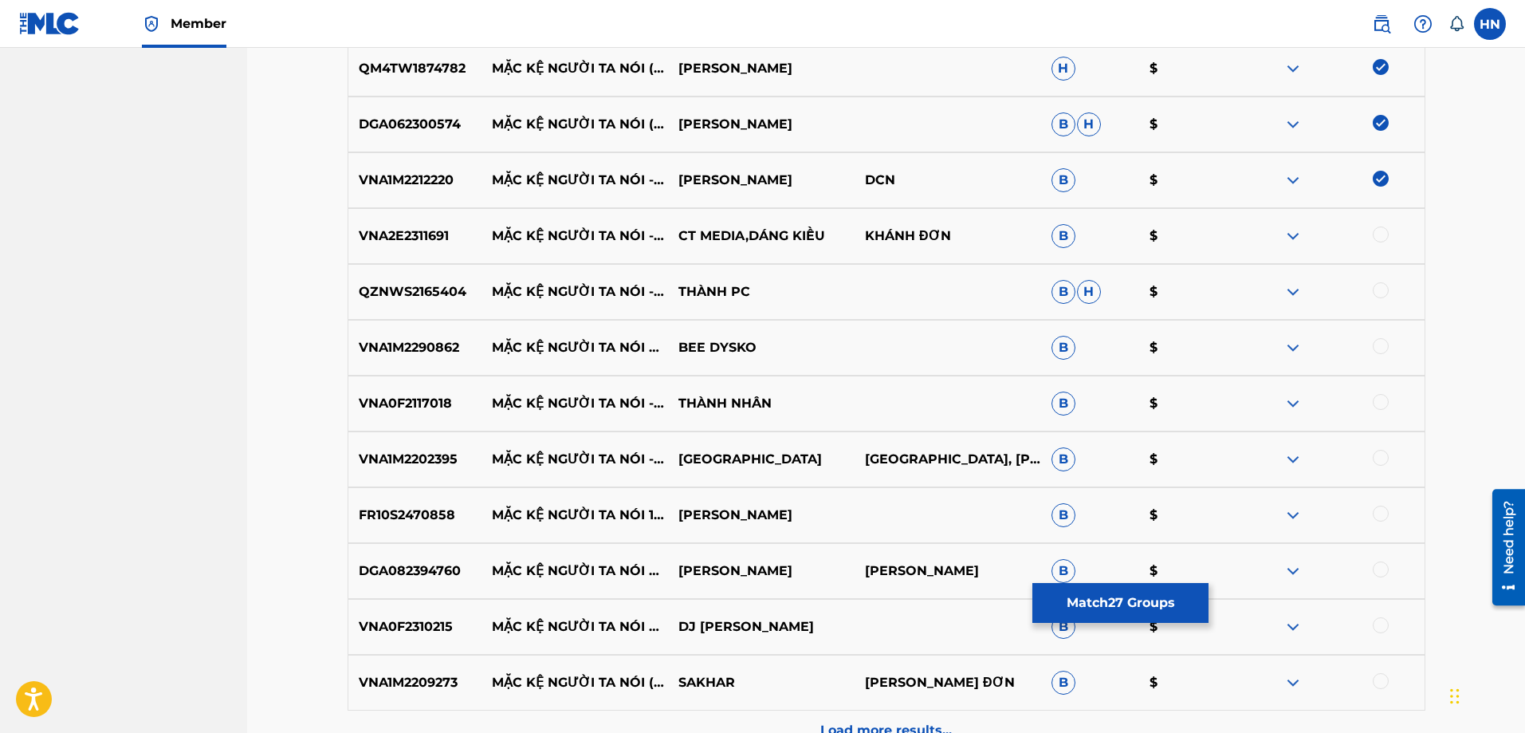
click at [1377, 233] on div at bounding box center [1381, 234] width 16 height 16
click at [426, 462] on p "VNA1M2202395" at bounding box center [415, 459] width 134 height 19
click at [1373, 458] on div at bounding box center [1381, 458] width 16 height 16
click at [426, 510] on p "FR10S2470858" at bounding box center [415, 514] width 134 height 19
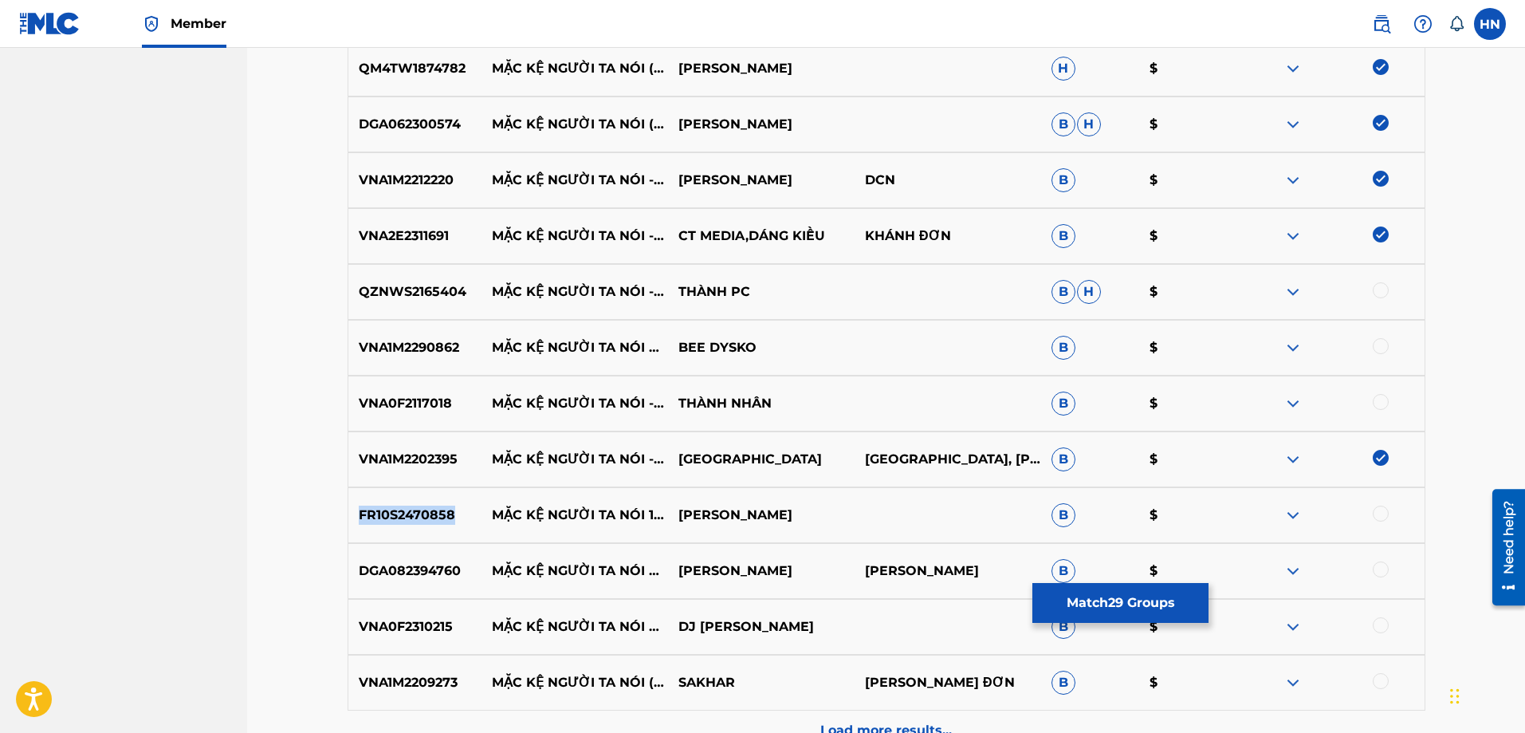
click at [426, 510] on p "FR10S2470858" at bounding box center [415, 514] width 134 height 19
click at [1377, 513] on div at bounding box center [1381, 513] width 16 height 16
click at [422, 571] on p "DGA082394760" at bounding box center [415, 570] width 134 height 19
click at [1381, 573] on div at bounding box center [1381, 569] width 16 height 16
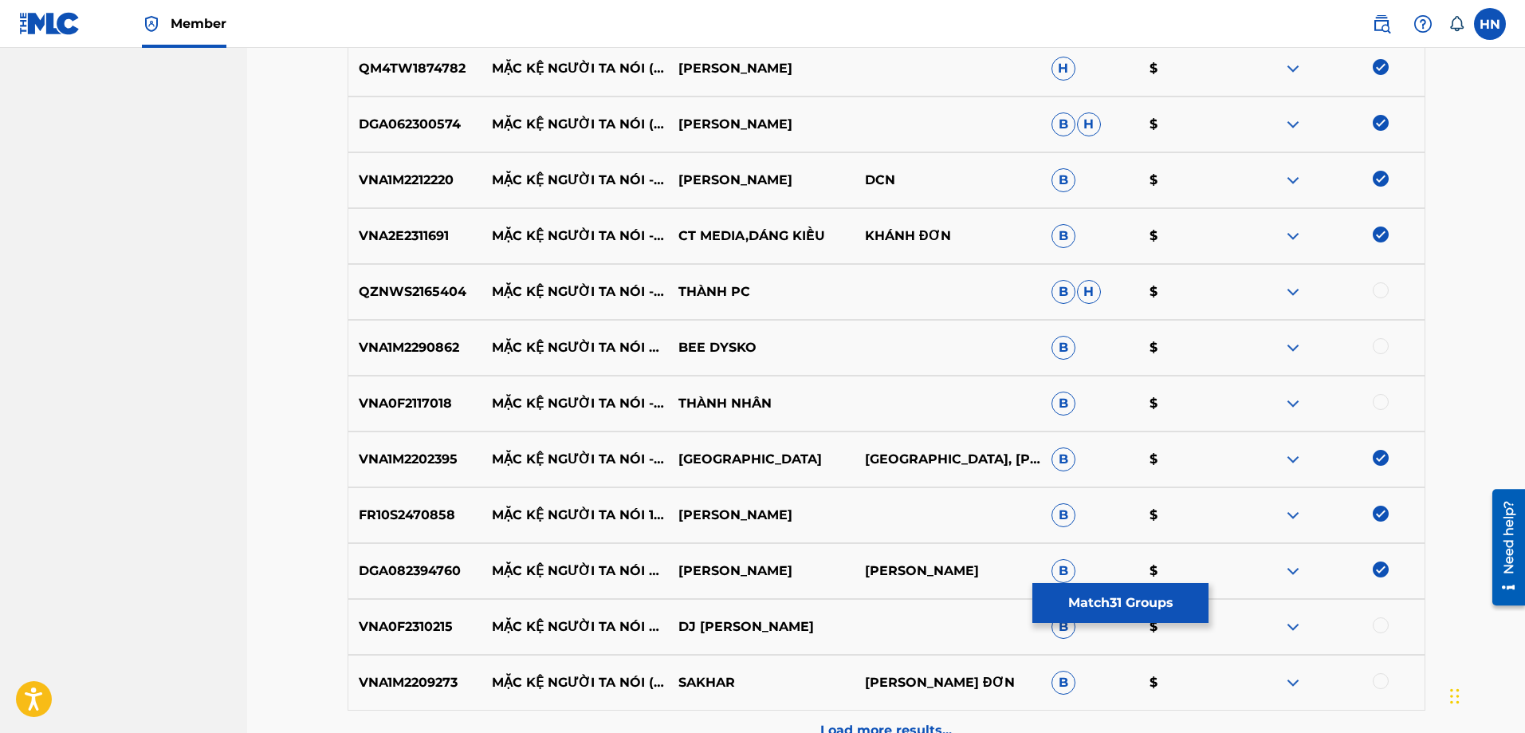
click at [413, 689] on p "VNA1M2209273" at bounding box center [415, 682] width 134 height 19
click at [1379, 680] on div at bounding box center [1381, 681] width 16 height 16
click at [1291, 291] on img at bounding box center [1292, 291] width 19 height 19
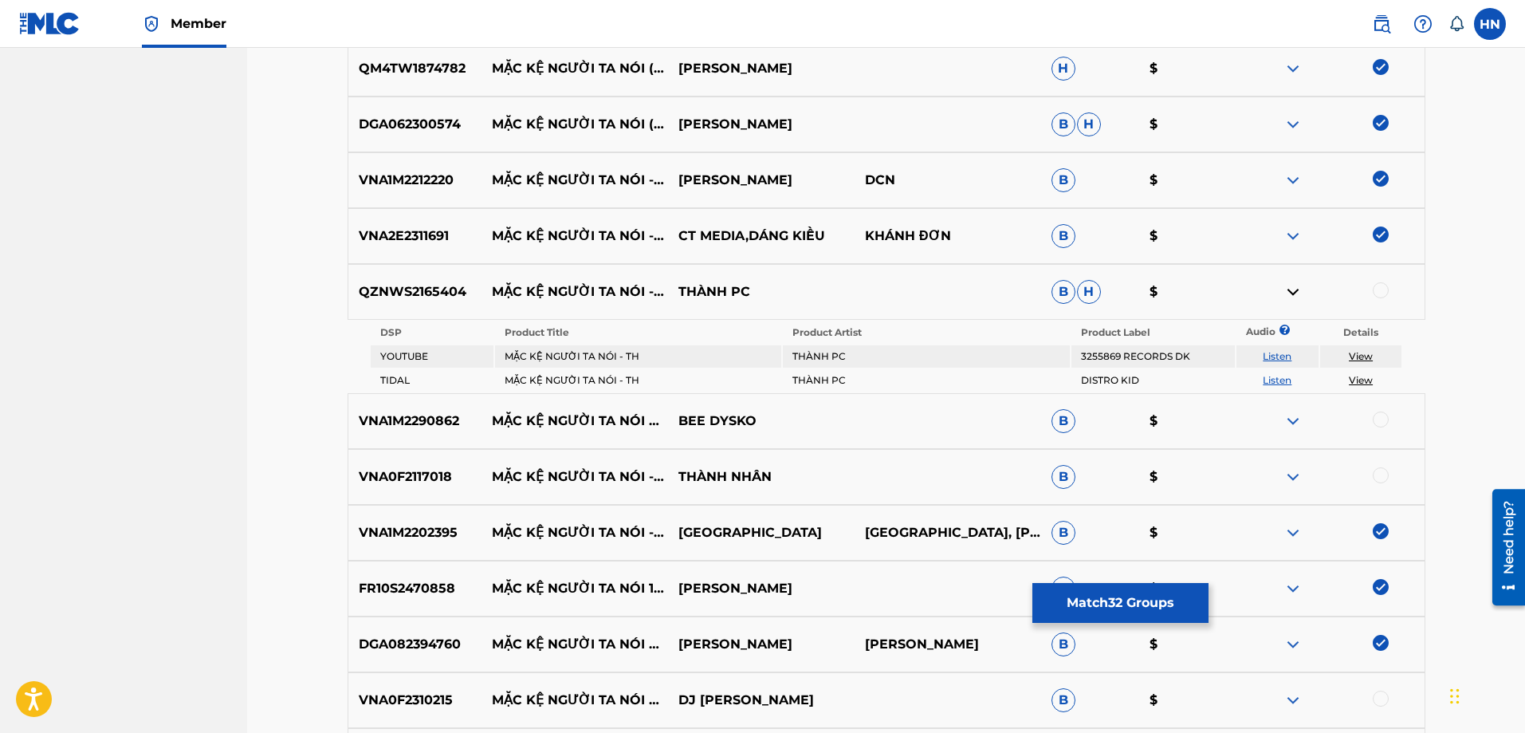
click at [1275, 356] on link "Listen" at bounding box center [1277, 356] width 29 height 12
click at [1291, 415] on img at bounding box center [1292, 420] width 19 height 19
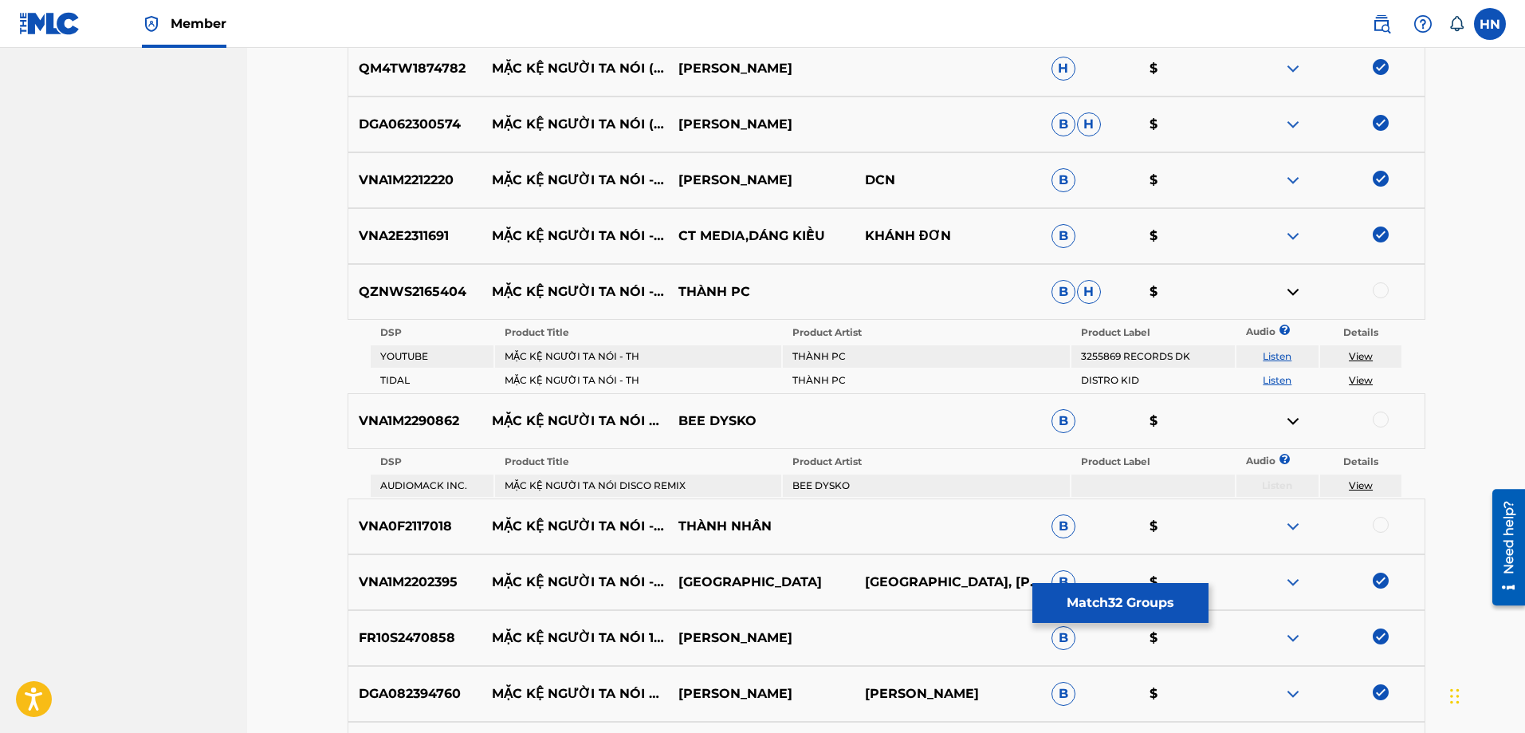
click at [1294, 518] on img at bounding box center [1292, 526] width 19 height 19
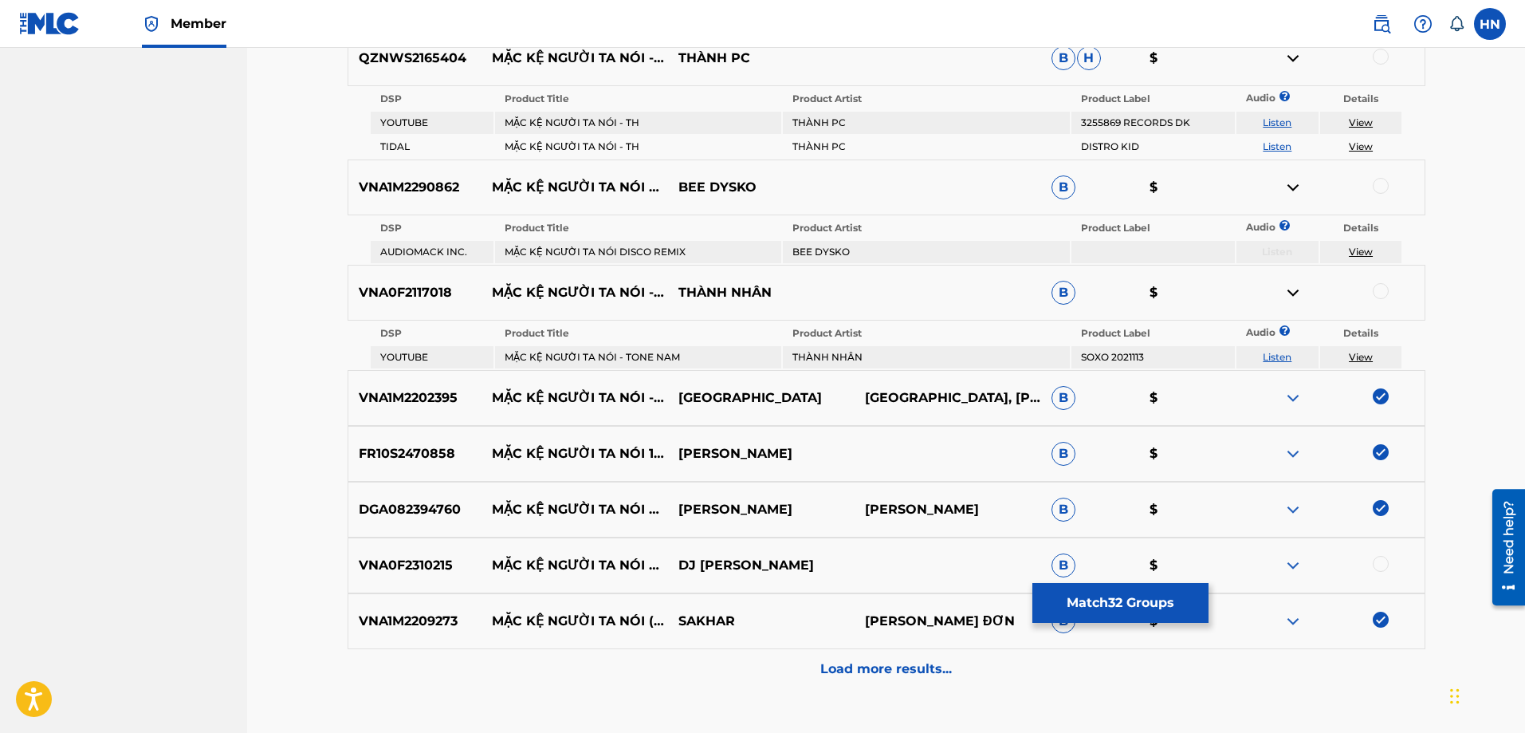
scroll to position [2375, 0]
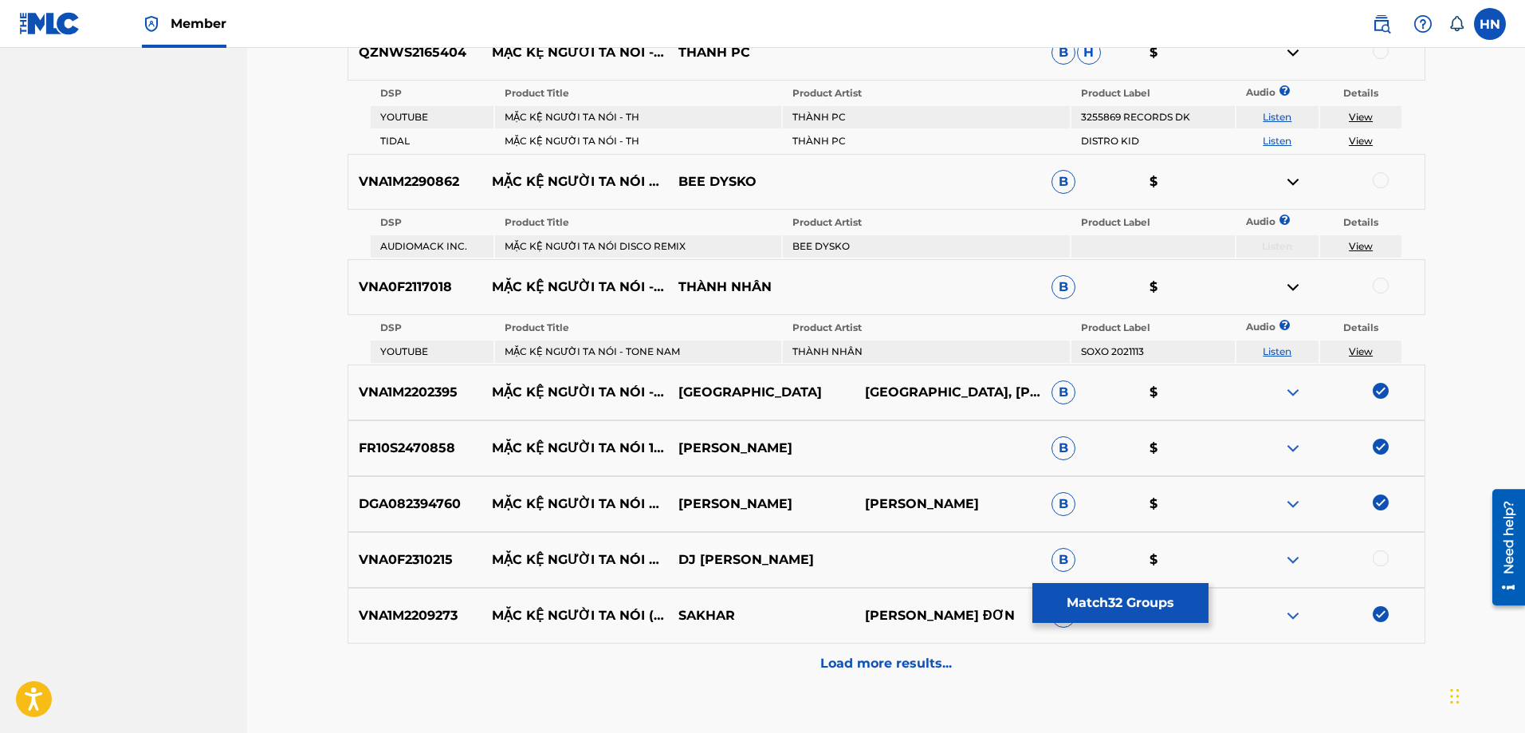
click at [1275, 353] on link "Listen" at bounding box center [1277, 351] width 29 height 12
click at [450, 293] on p "VNA0F2117018" at bounding box center [415, 286] width 134 height 19
click at [426, 312] on div "VNA0F2117018 MẶC KỆ NGƯỜI TA NÓI - TONE NAM THÀNH NHÂN B $" at bounding box center [887, 287] width 1078 height 56
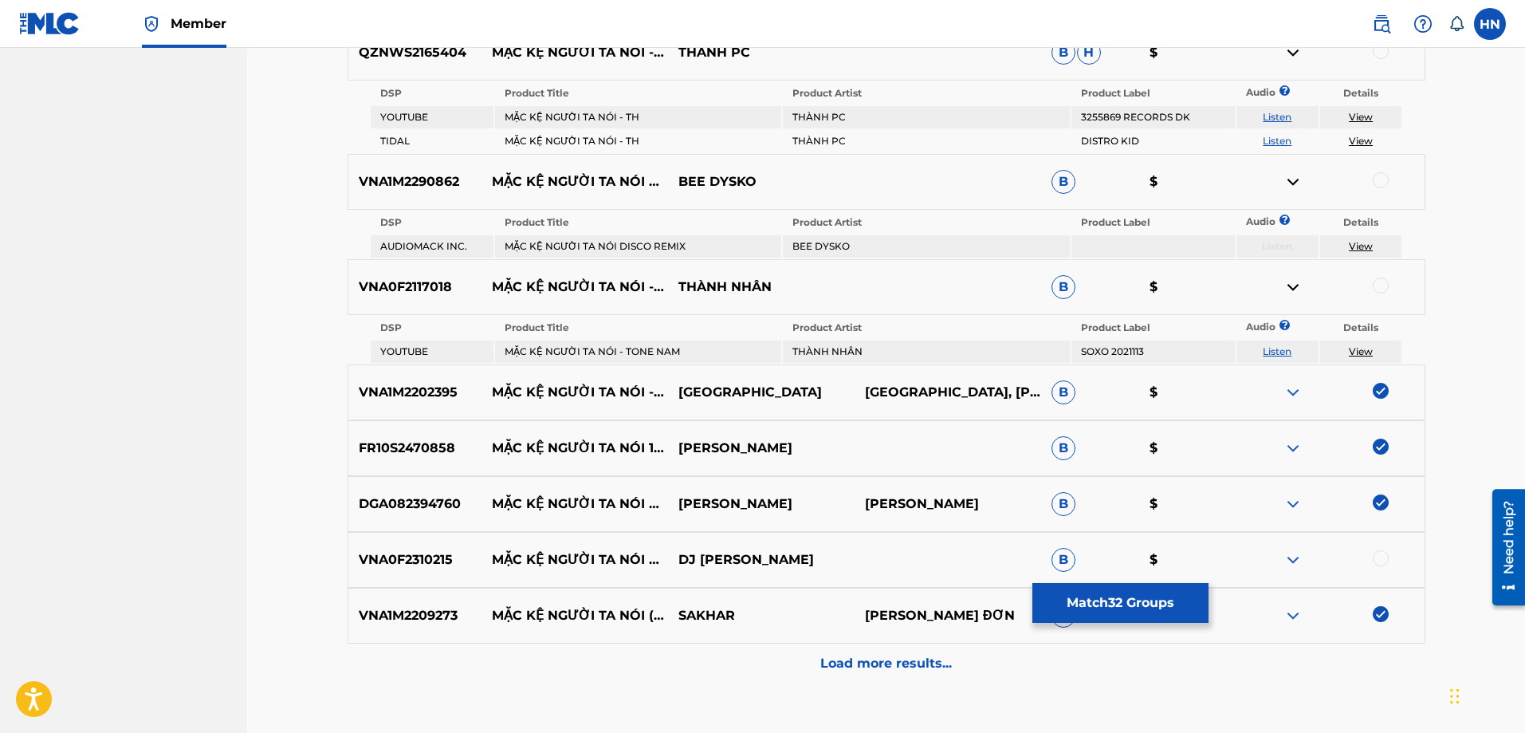
click at [1380, 285] on div at bounding box center [1381, 285] width 16 height 16
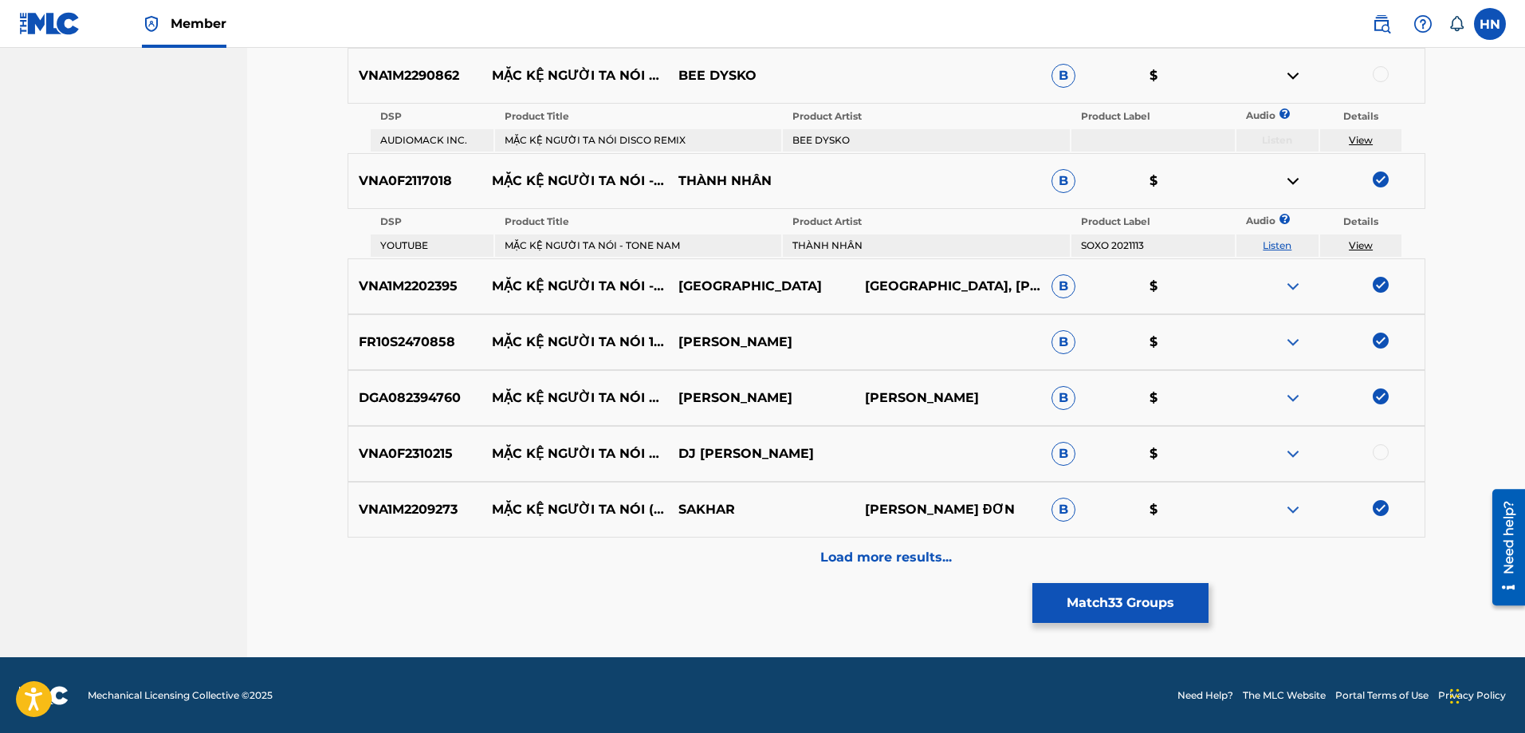
scroll to position [2481, 0]
click at [1283, 446] on div at bounding box center [1331, 452] width 187 height 19
click at [1290, 452] on img at bounding box center [1292, 452] width 19 height 19
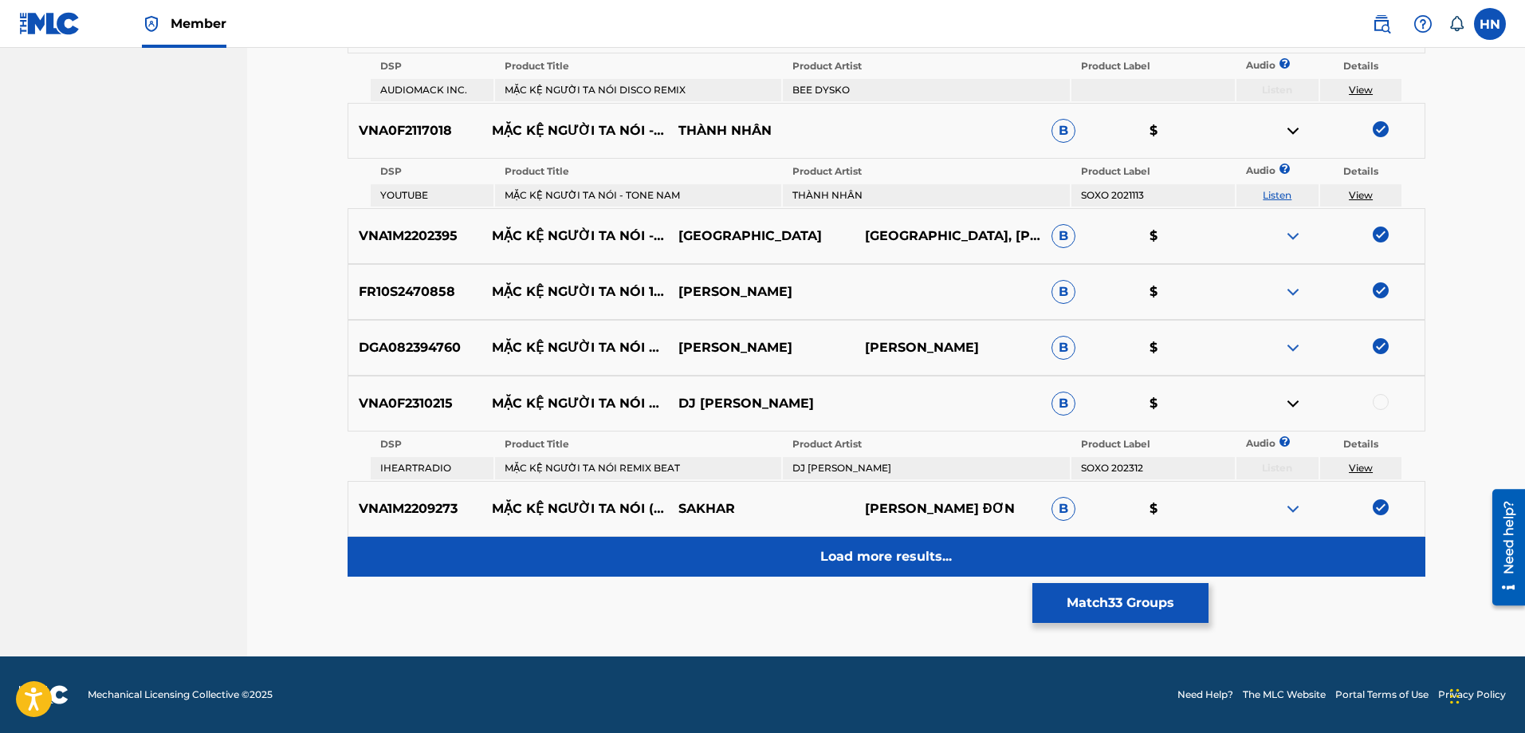
click at [917, 548] on p "Load more results..." at bounding box center [886, 556] width 132 height 19
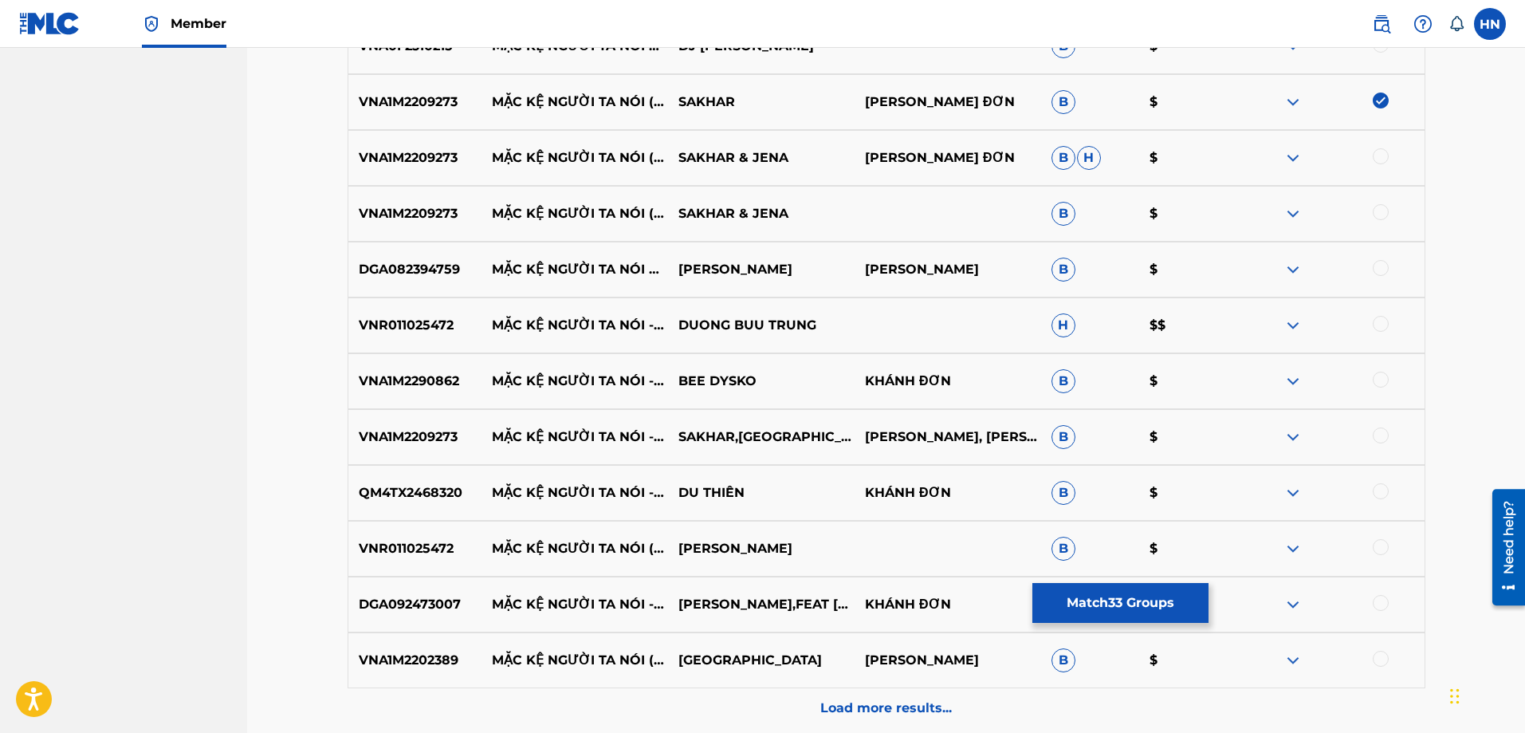
scroll to position [2690, 0]
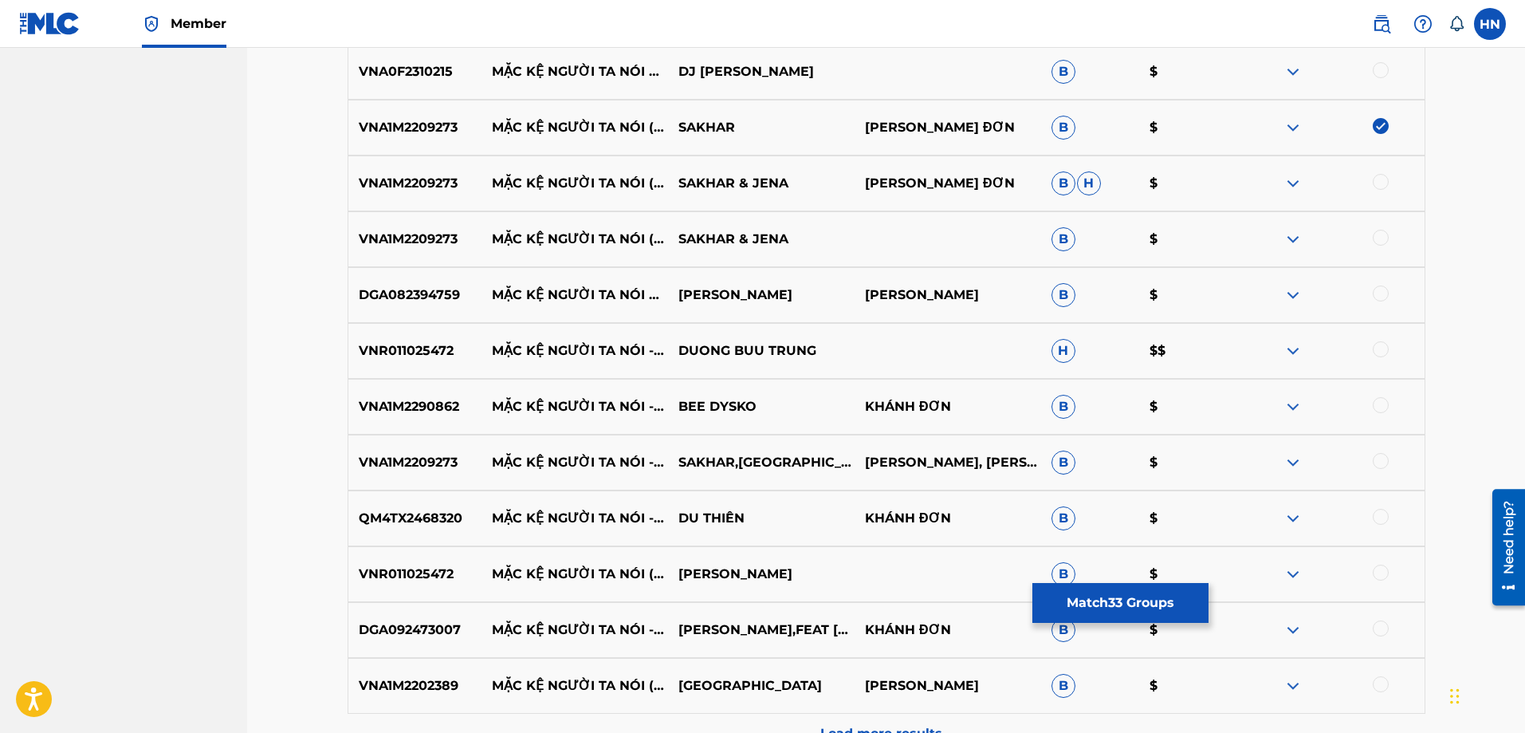
click at [1380, 183] on div at bounding box center [1381, 182] width 16 height 16
click at [1381, 233] on div at bounding box center [1381, 238] width 16 height 16
click at [452, 314] on div "DGA082394759 MẶC KỆ NGƯỜI TA NÓI #1 (REMIX) CAO NAM THÀNH CAO NAM THÀNH B $" at bounding box center [887, 295] width 1078 height 56
click at [1373, 289] on div at bounding box center [1381, 293] width 16 height 16
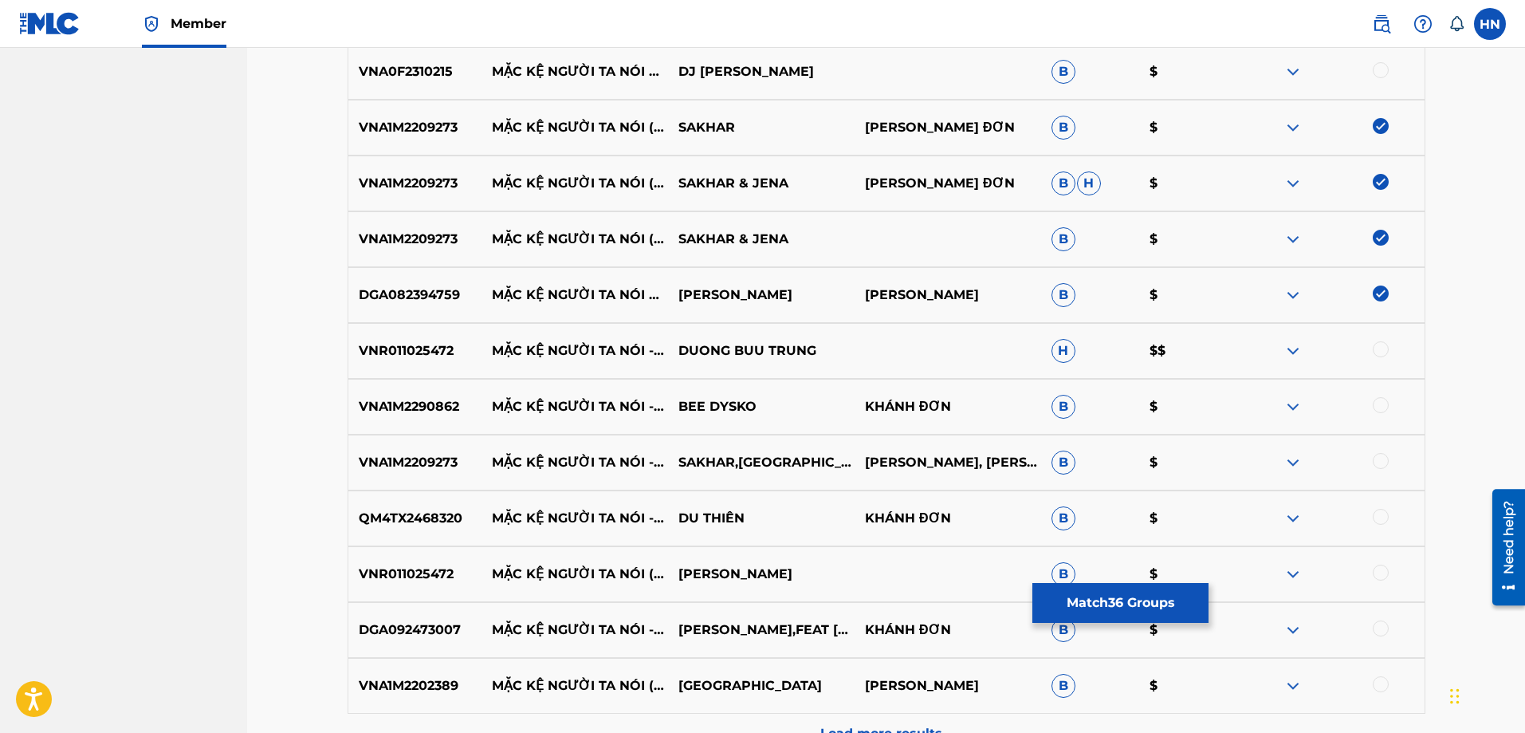
click at [369, 339] on div "VNR011025472 MẶC KỆ NGƯỜI TA NÓI - (DANCE REMIX) DUONG BUU TRUNG H $$" at bounding box center [887, 351] width 1078 height 56
click at [1381, 344] on div at bounding box center [1381, 349] width 16 height 16
click at [433, 394] on div "VNA1M2290862 MẶC KỆ NGƯỜI TA NÓI - DISCO REMIX BEE DYSKO KHÁNH ĐƠN B $" at bounding box center [887, 407] width 1078 height 56
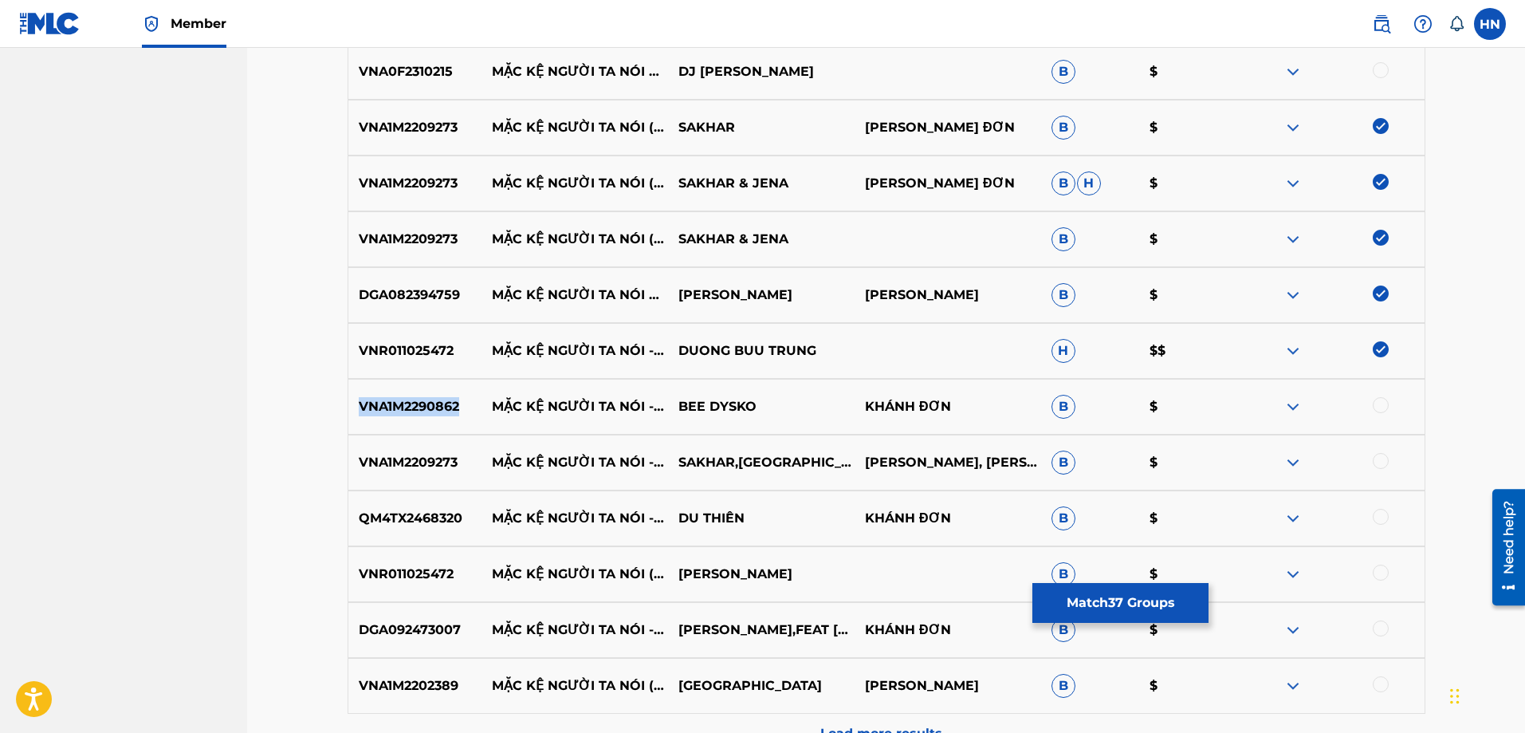
click at [433, 394] on div "VNA1M2290862 MẶC KỆ NGƯỜI TA NÓI - DISCO REMIX BEE DYSKO KHÁNH ĐƠN B $" at bounding box center [887, 407] width 1078 height 56
click at [1376, 398] on div at bounding box center [1381, 405] width 16 height 16
click at [451, 455] on p "VNA1M2209273" at bounding box center [415, 462] width 134 height 19
click at [1377, 458] on div at bounding box center [1381, 461] width 16 height 16
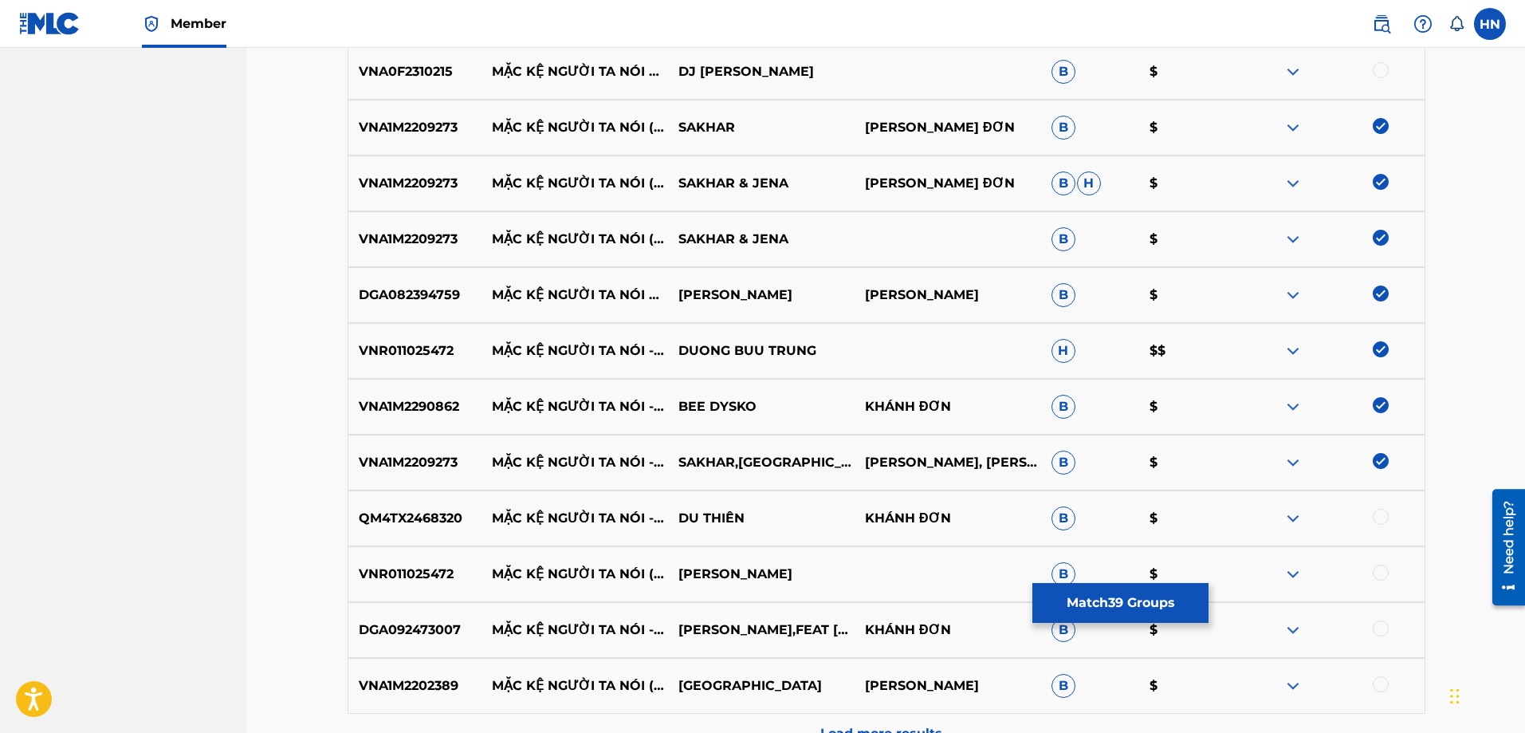
click at [395, 509] on p "QM4TX2468320" at bounding box center [415, 518] width 134 height 19
click at [1373, 509] on div at bounding box center [1331, 518] width 187 height 19
click at [1380, 517] on div at bounding box center [1381, 517] width 16 height 16
click at [438, 572] on p "VNR011025472" at bounding box center [415, 573] width 134 height 19
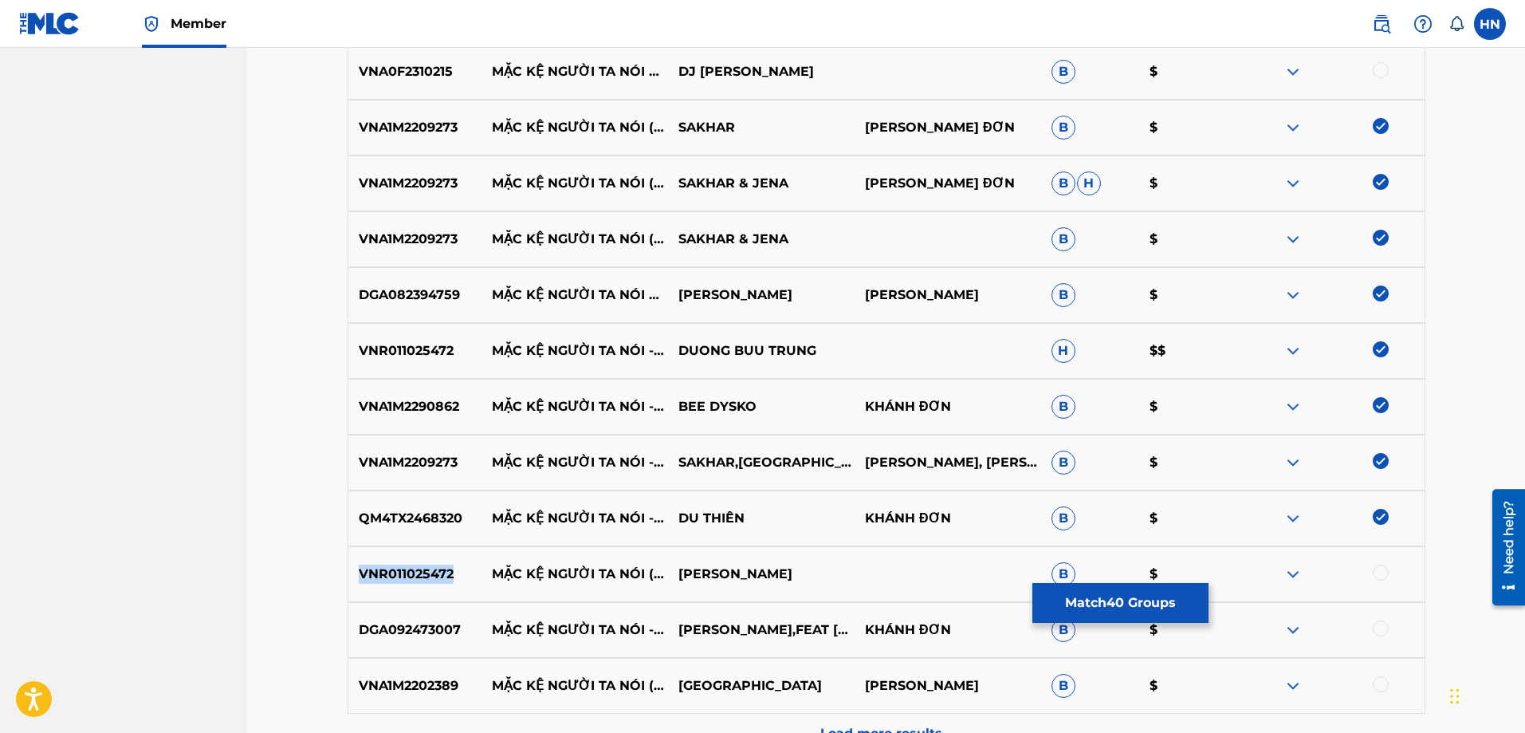
click at [438, 572] on p "VNR011025472" at bounding box center [415, 573] width 134 height 19
click at [1385, 573] on div at bounding box center [1381, 572] width 16 height 16
click at [445, 645] on div "DGA092473007 MẶC KỆ NGƯỜI TA NÓI - SHORT VERSION 2 KIM NY NGỌC,FEAT PIA PRO KHÁ…" at bounding box center [887, 630] width 1078 height 56
click at [1378, 629] on div at bounding box center [1381, 628] width 16 height 16
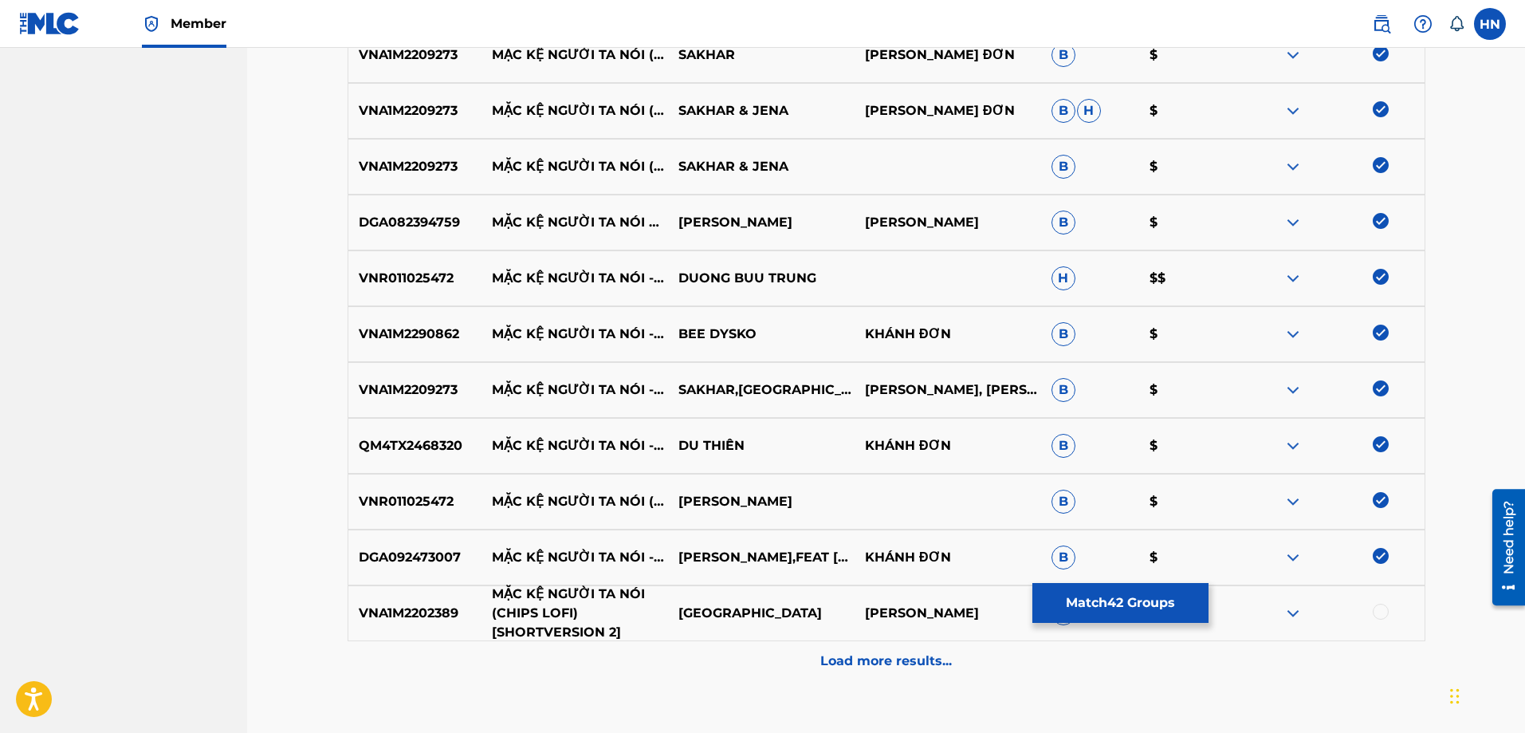
scroll to position [2850, 0]
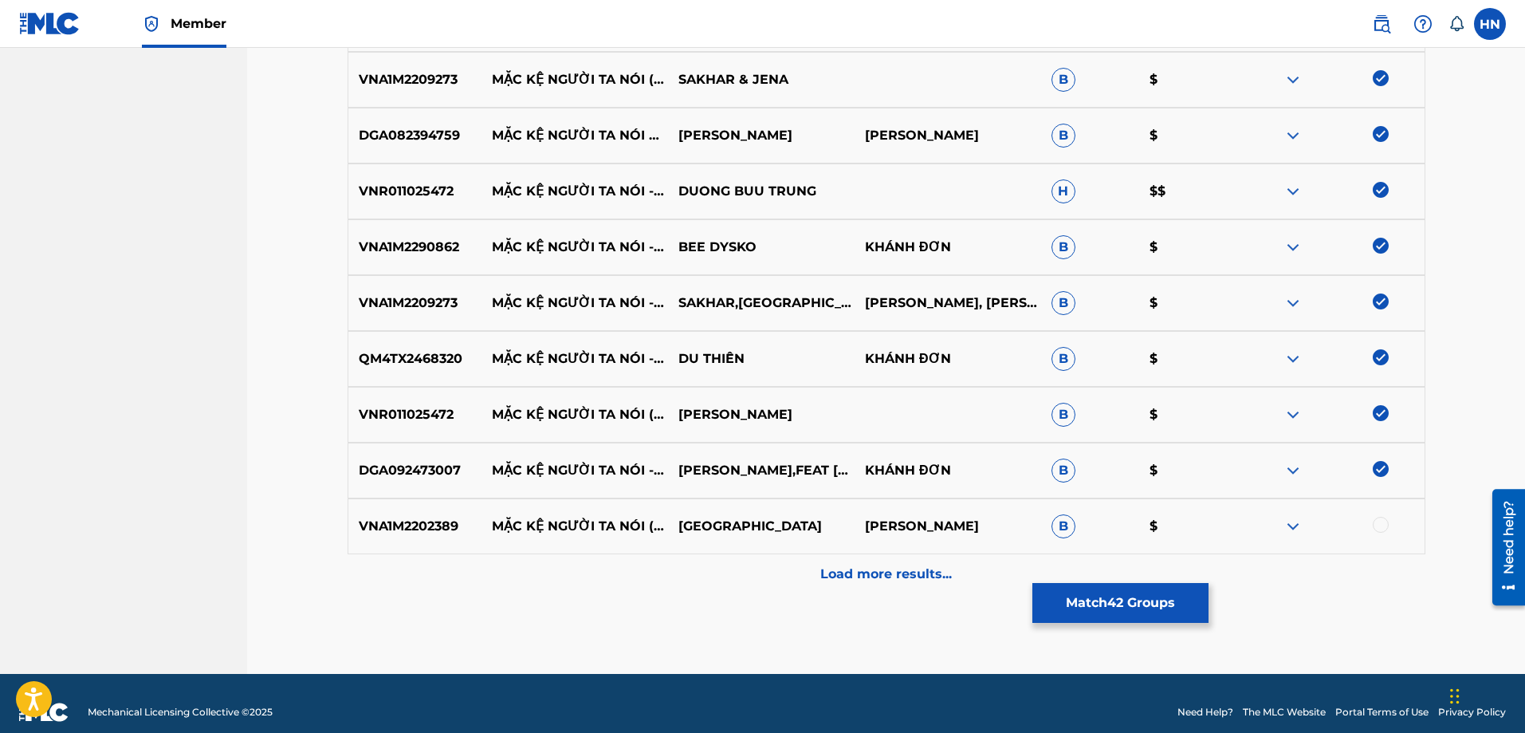
click at [417, 522] on p "VNA1M2202389" at bounding box center [415, 526] width 134 height 19
click at [1380, 527] on div at bounding box center [1381, 525] width 16 height 16
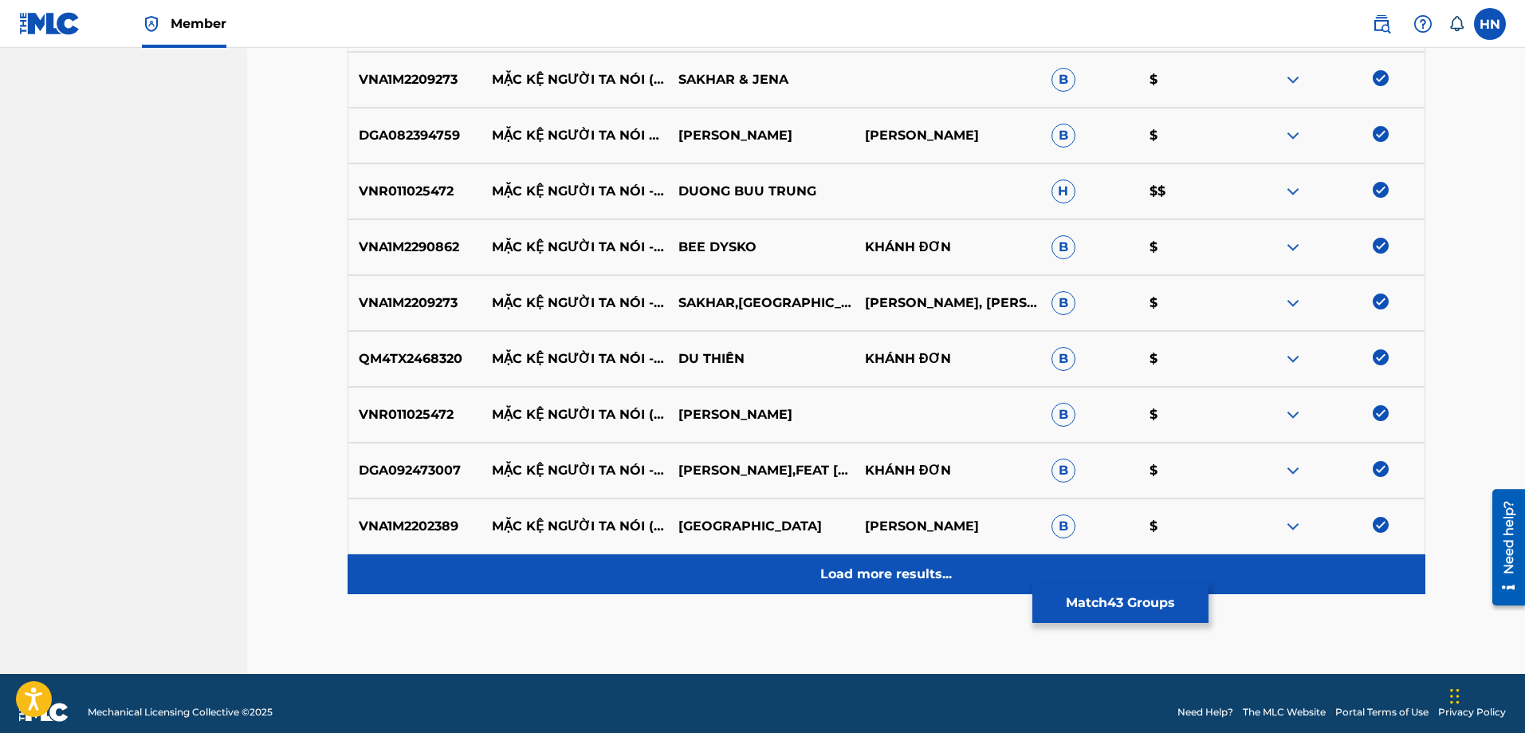
click at [890, 558] on div "Load more results..." at bounding box center [887, 574] width 1078 height 40
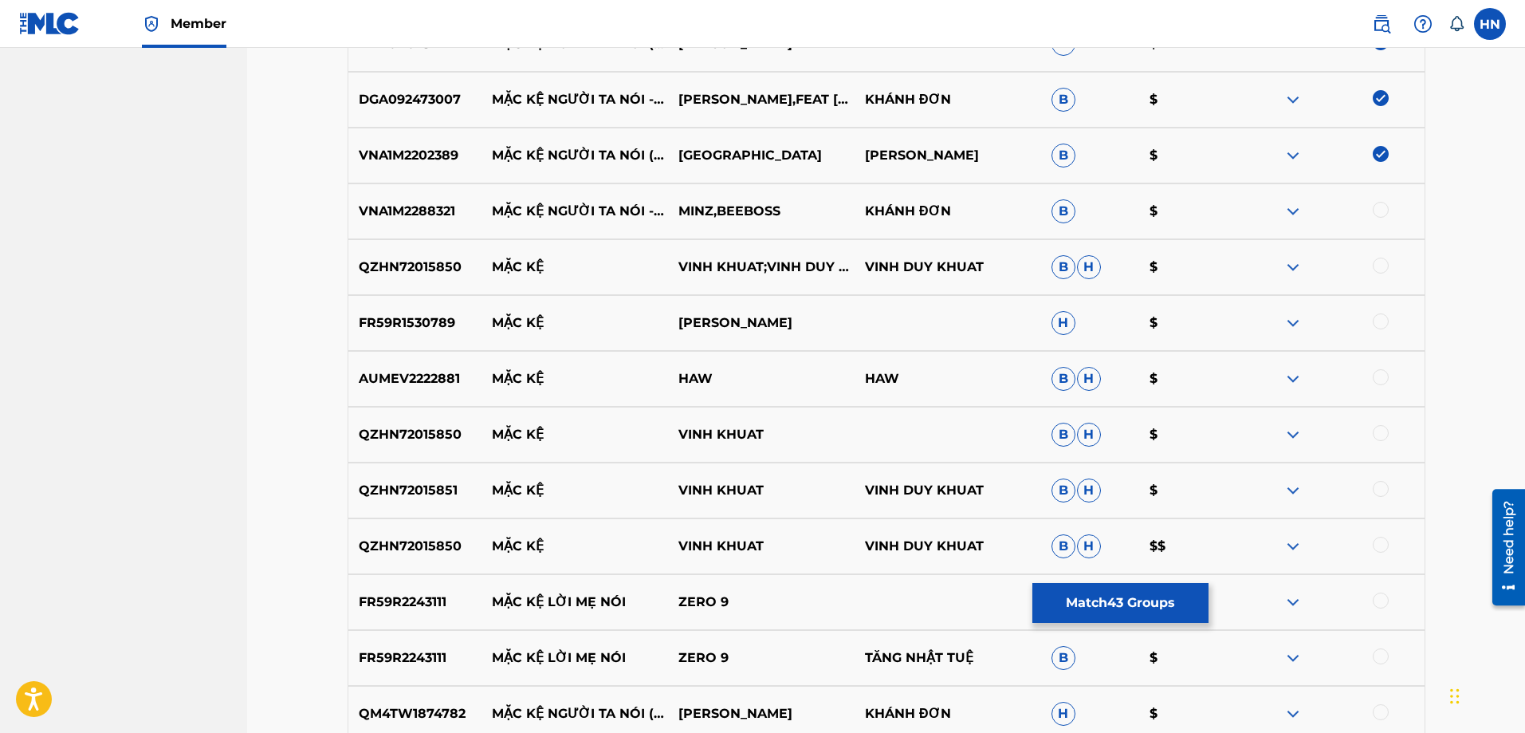
scroll to position [3248, 0]
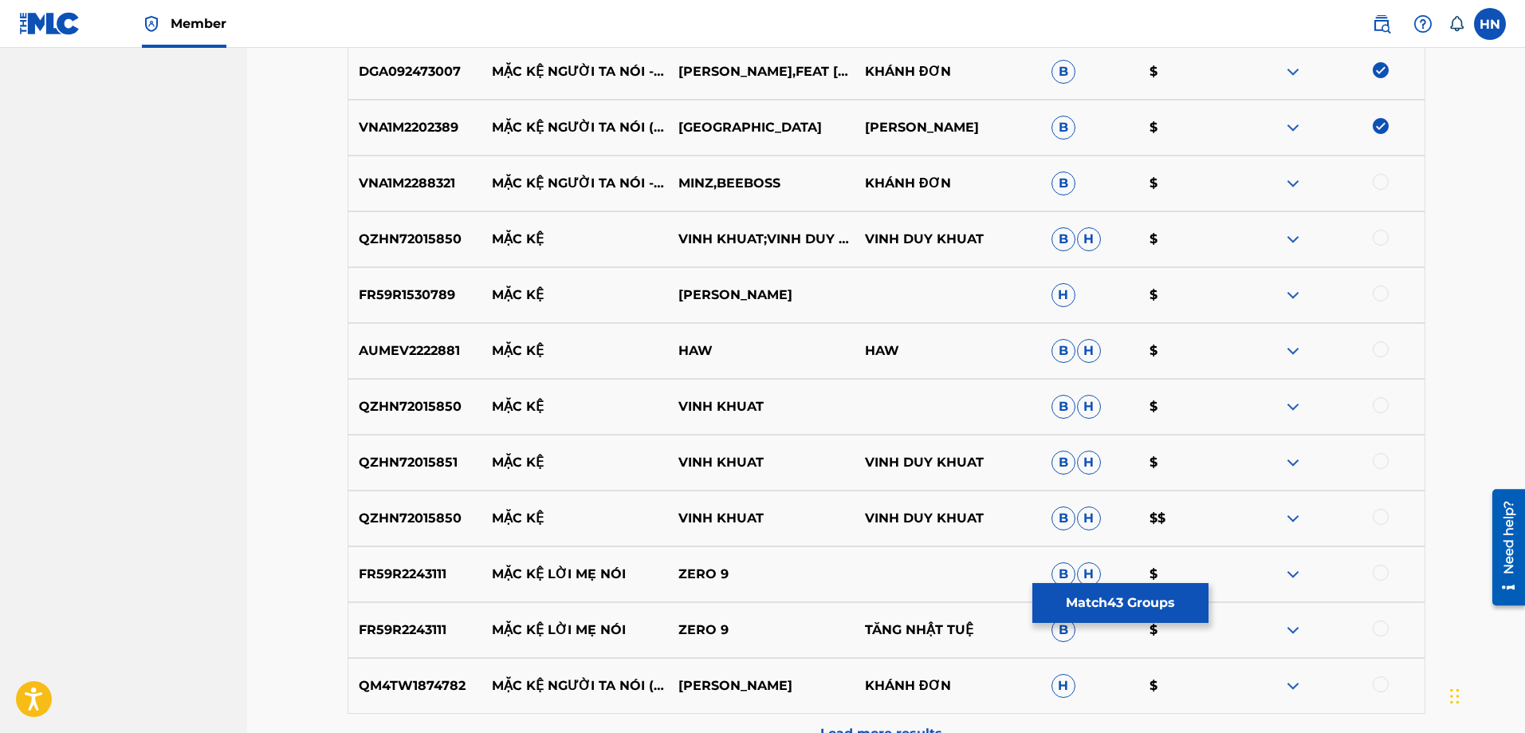
click at [425, 198] on div "VNA1M2288321 MẶC KỆ NGƯỜI TA NÓI - NHẠC SỐNG HÀ TÂY MINZ,BEEBOSS KHÁNH ĐƠN B $" at bounding box center [887, 183] width 1078 height 56
click at [1375, 181] on div at bounding box center [1381, 182] width 16 height 16
click at [426, 688] on p "QM4TW1874782" at bounding box center [415, 685] width 134 height 19
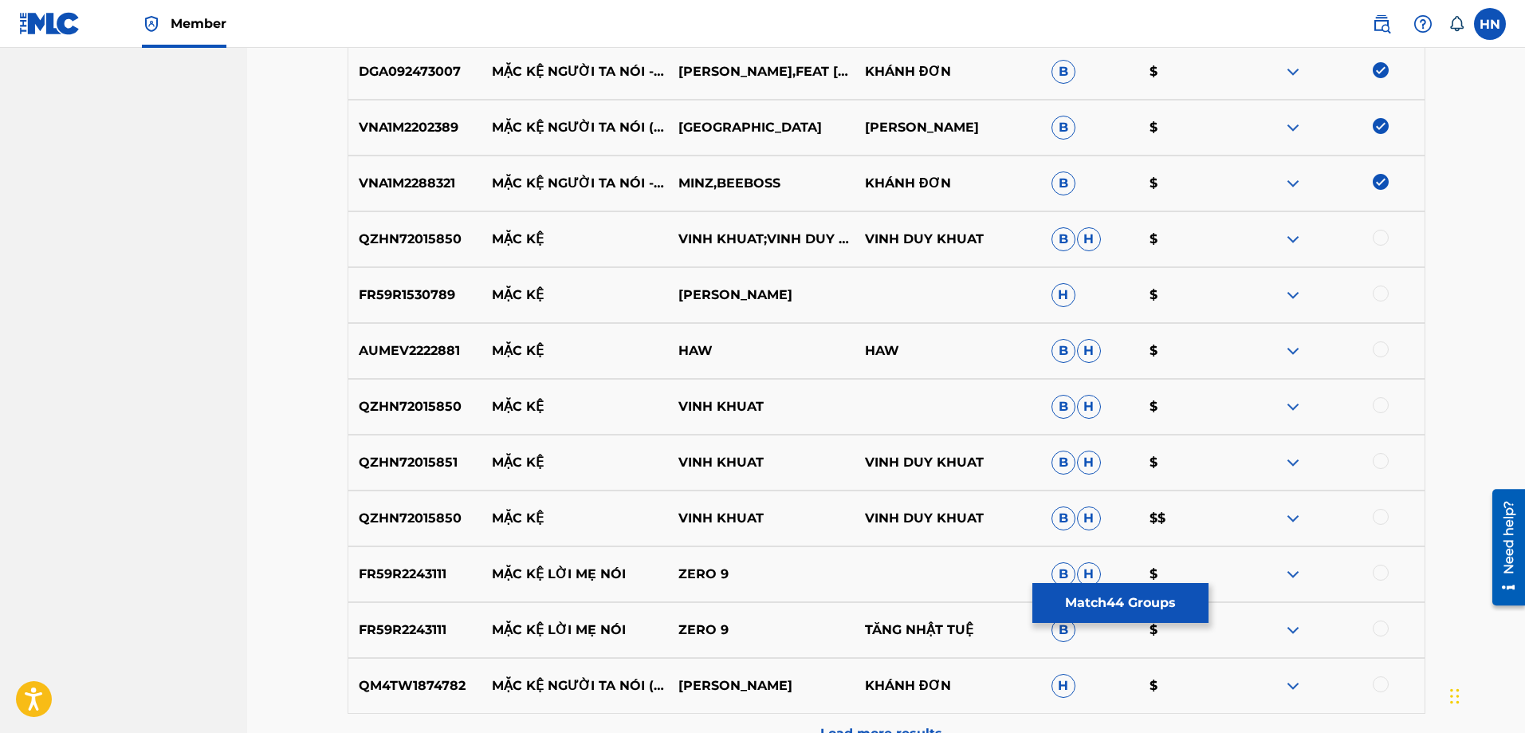
click at [1385, 684] on div at bounding box center [1381, 684] width 16 height 16
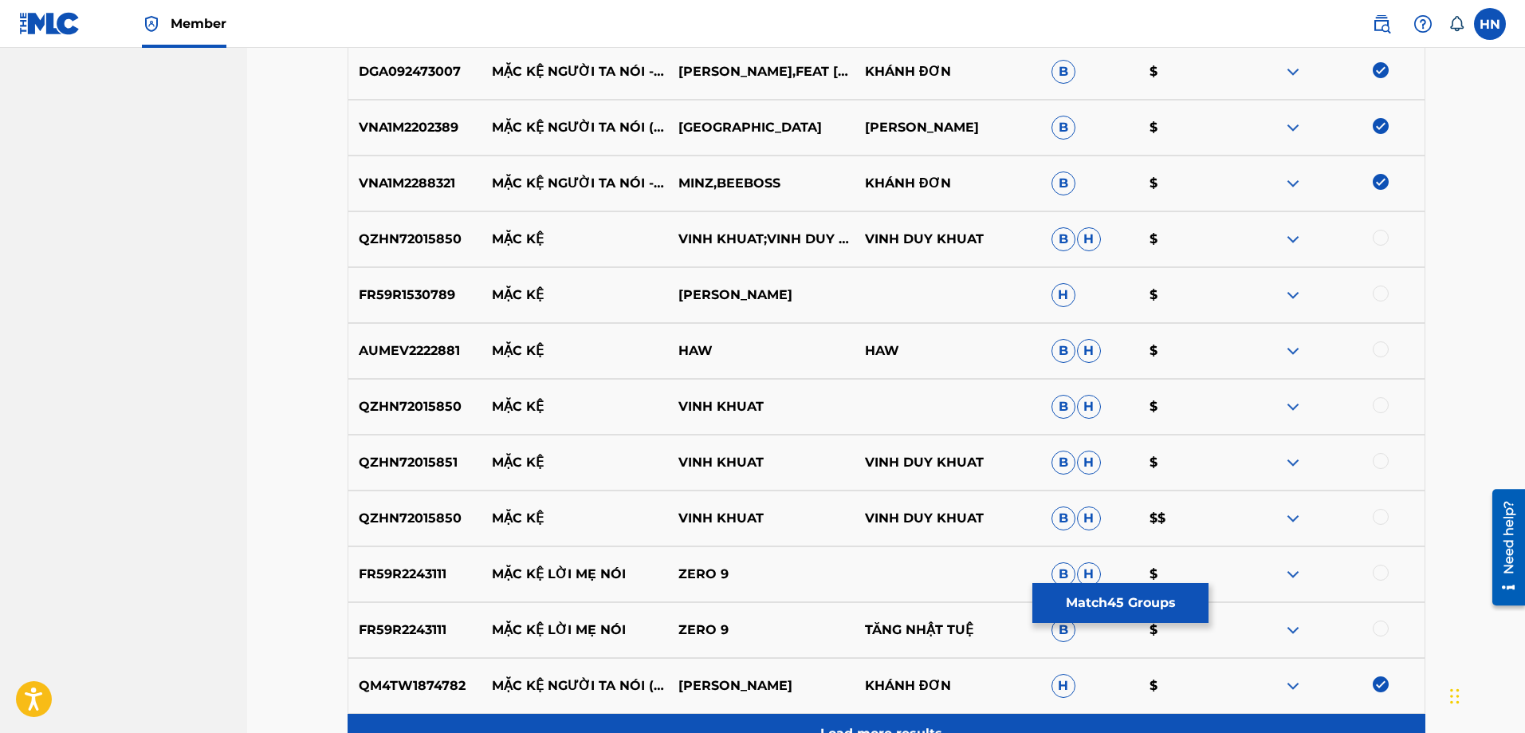
click at [890, 716] on div "Load more results..." at bounding box center [887, 733] width 1078 height 40
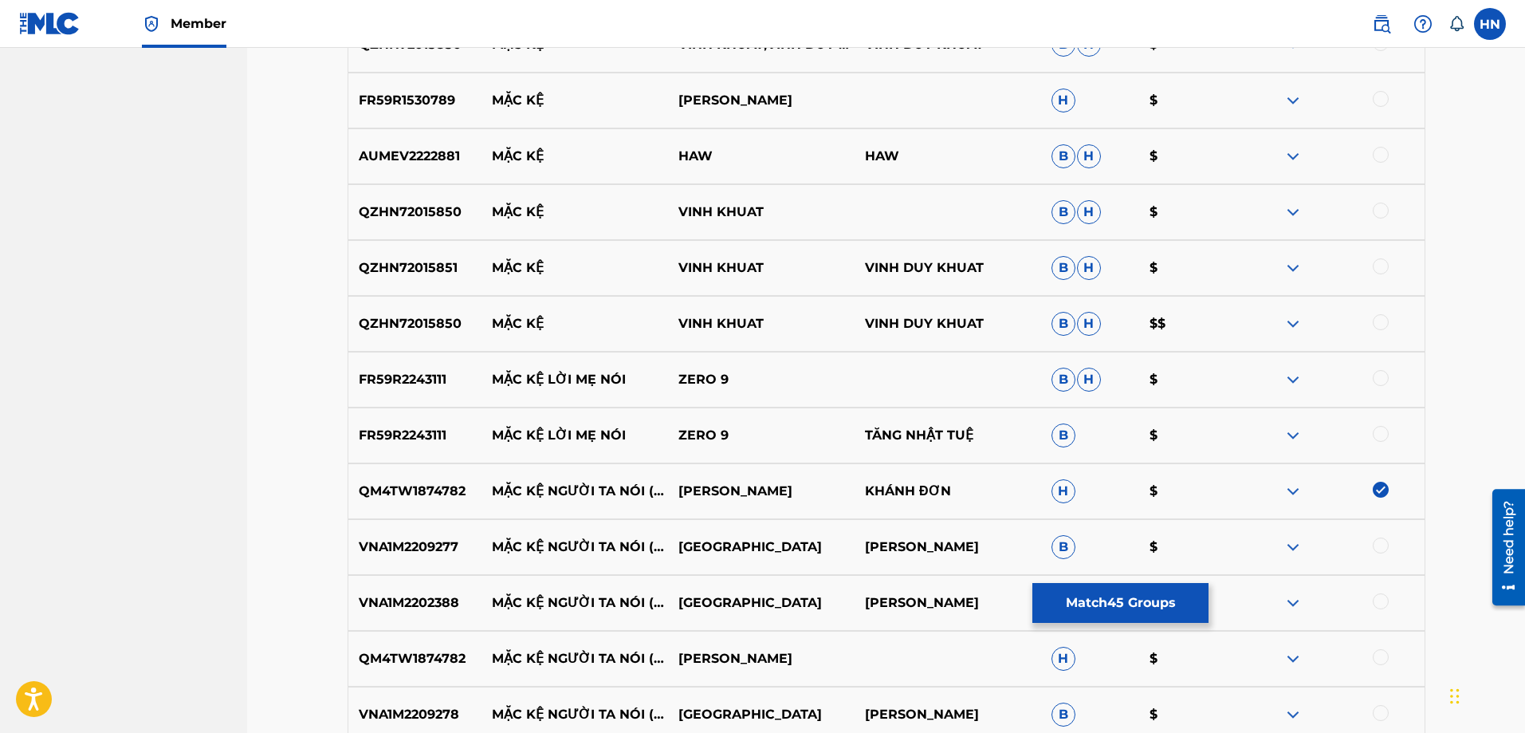
scroll to position [3647, 0]
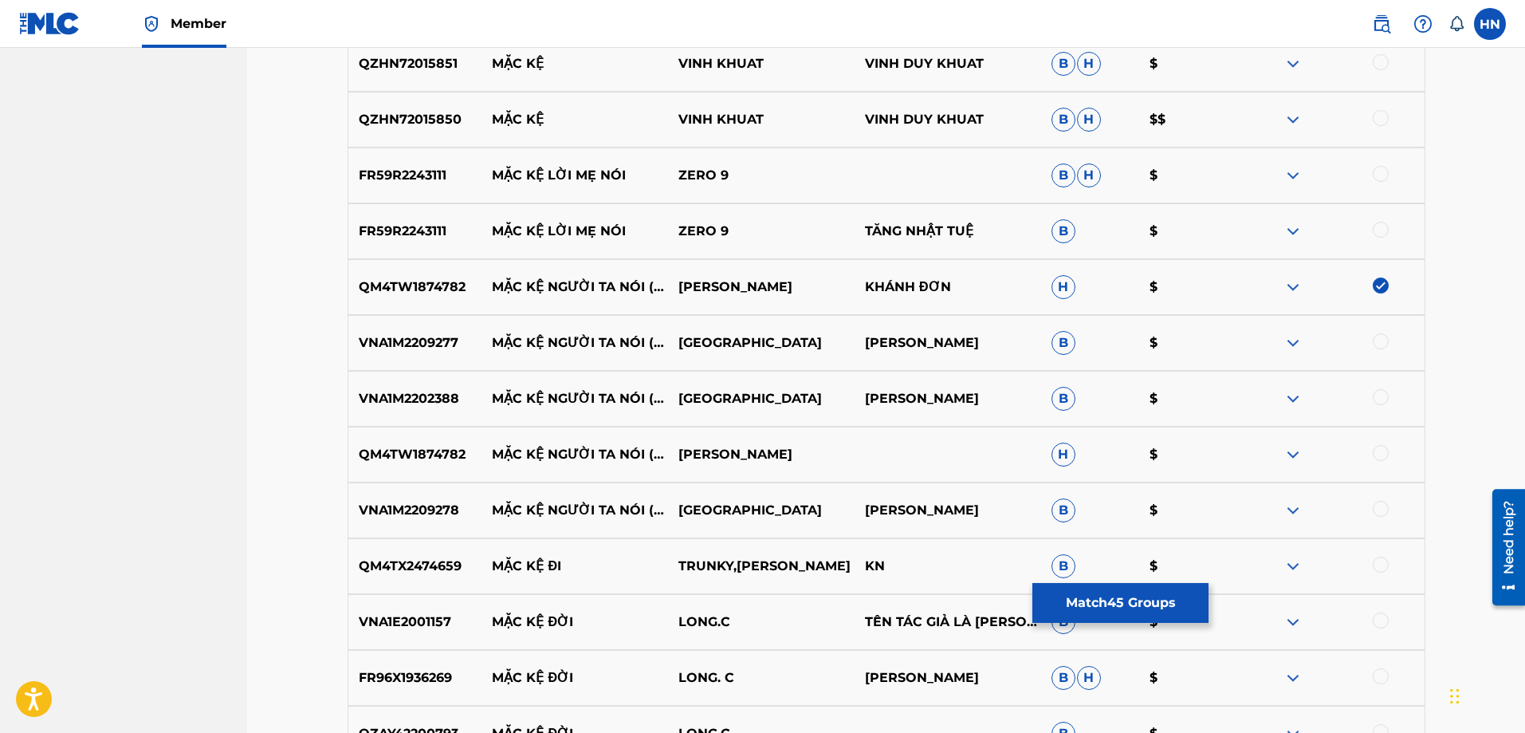
click at [424, 343] on p "VNA1M2209277" at bounding box center [415, 342] width 134 height 19
click at [1384, 345] on div at bounding box center [1381, 341] width 16 height 16
click at [413, 400] on p "VNA1M2202388" at bounding box center [415, 398] width 134 height 19
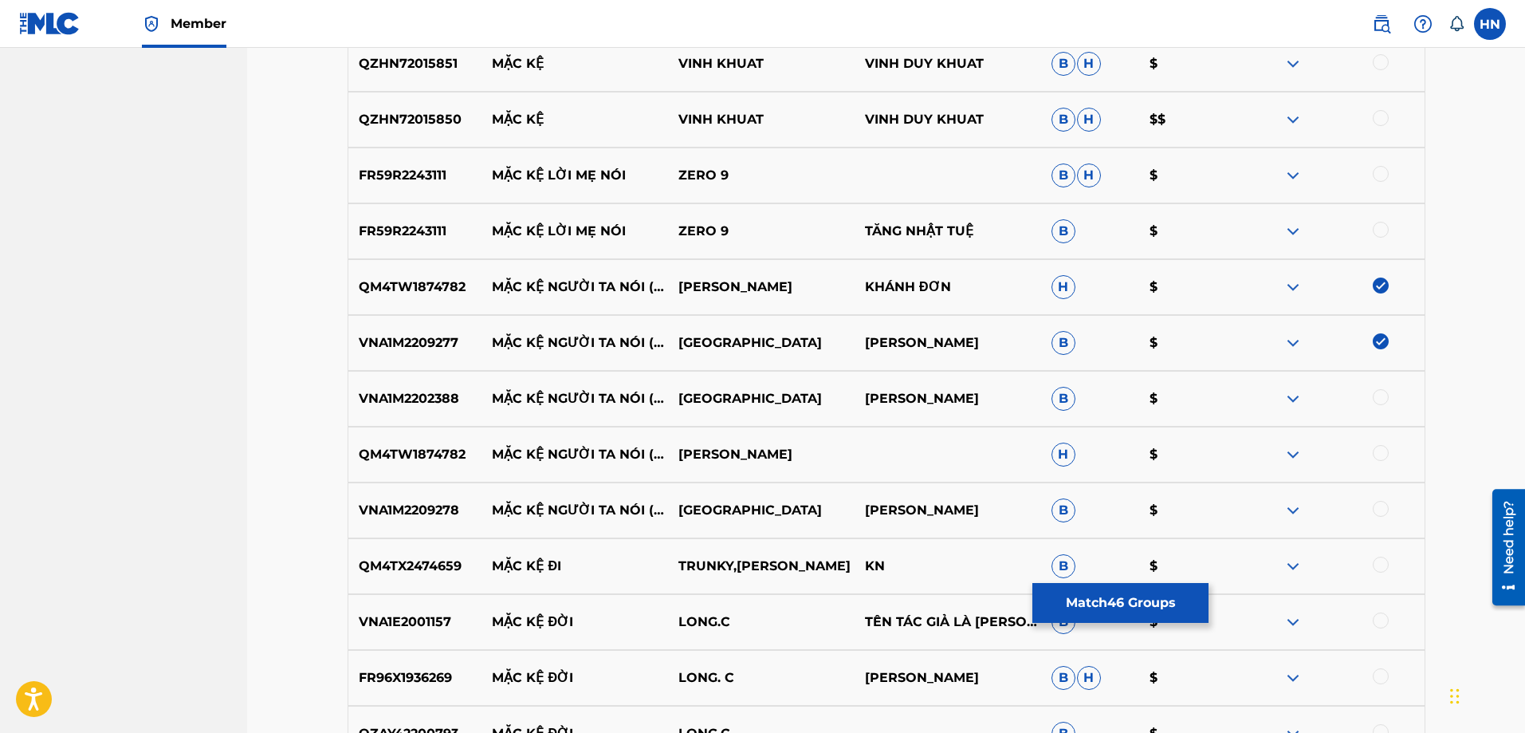
click at [1386, 395] on div at bounding box center [1381, 397] width 16 height 16
click at [425, 453] on p "QM4TW1874782" at bounding box center [415, 454] width 134 height 19
click at [1383, 455] on div at bounding box center [1381, 453] width 16 height 16
click at [442, 516] on p "VNA1M2209278" at bounding box center [415, 510] width 134 height 19
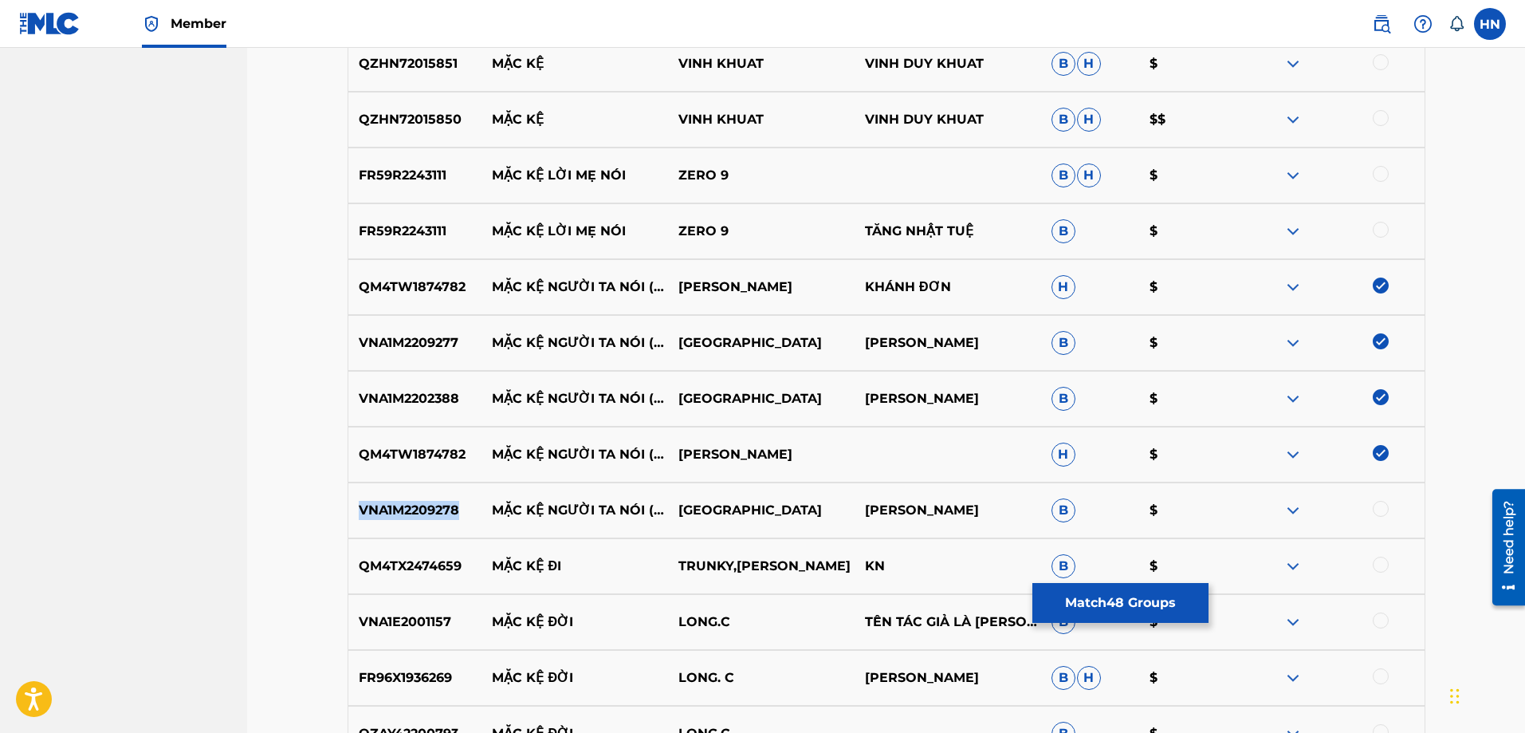
click at [442, 516] on p "VNA1M2209278" at bounding box center [415, 510] width 134 height 19
click at [1377, 509] on div at bounding box center [1381, 509] width 16 height 16
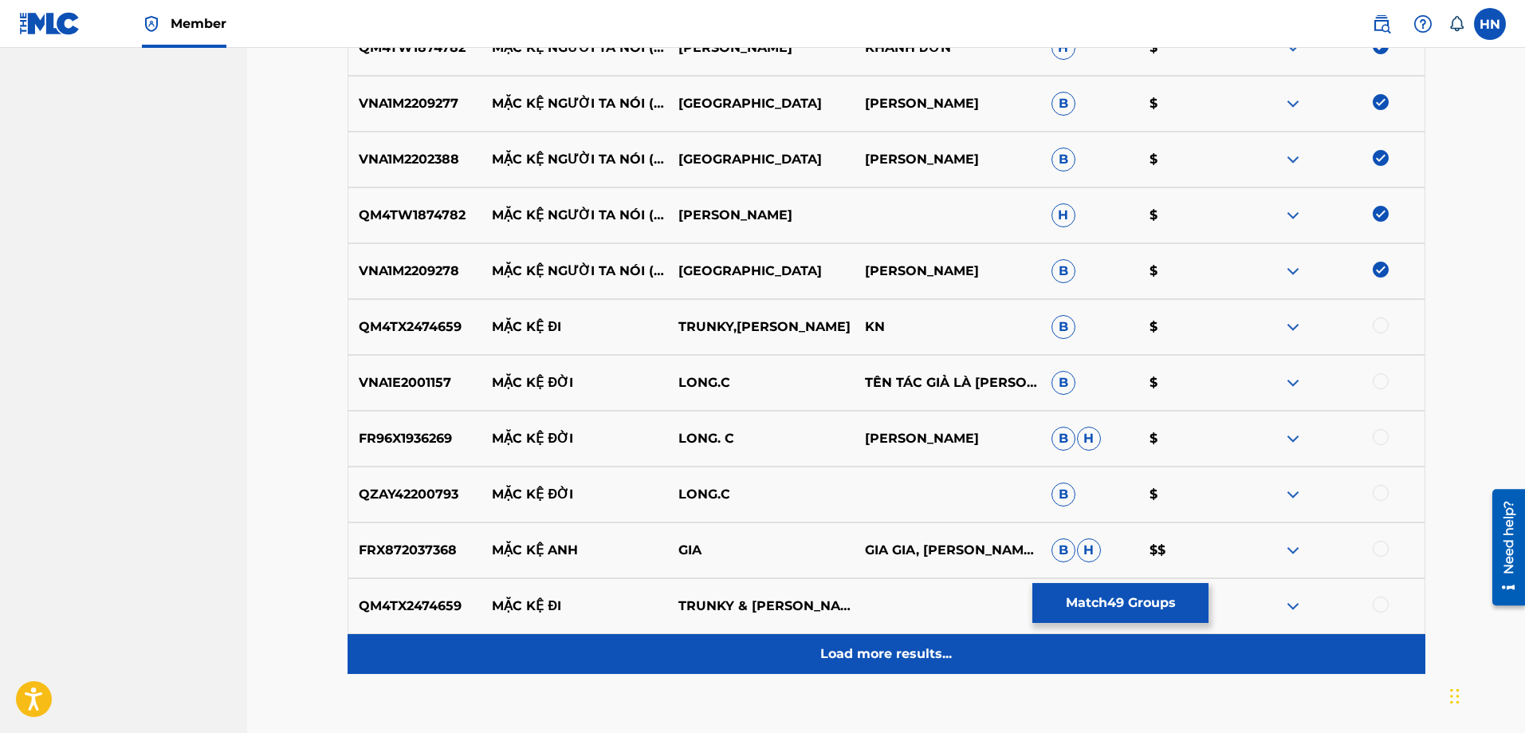
click at [835, 650] on p "Load more results..." at bounding box center [886, 653] width 132 height 19
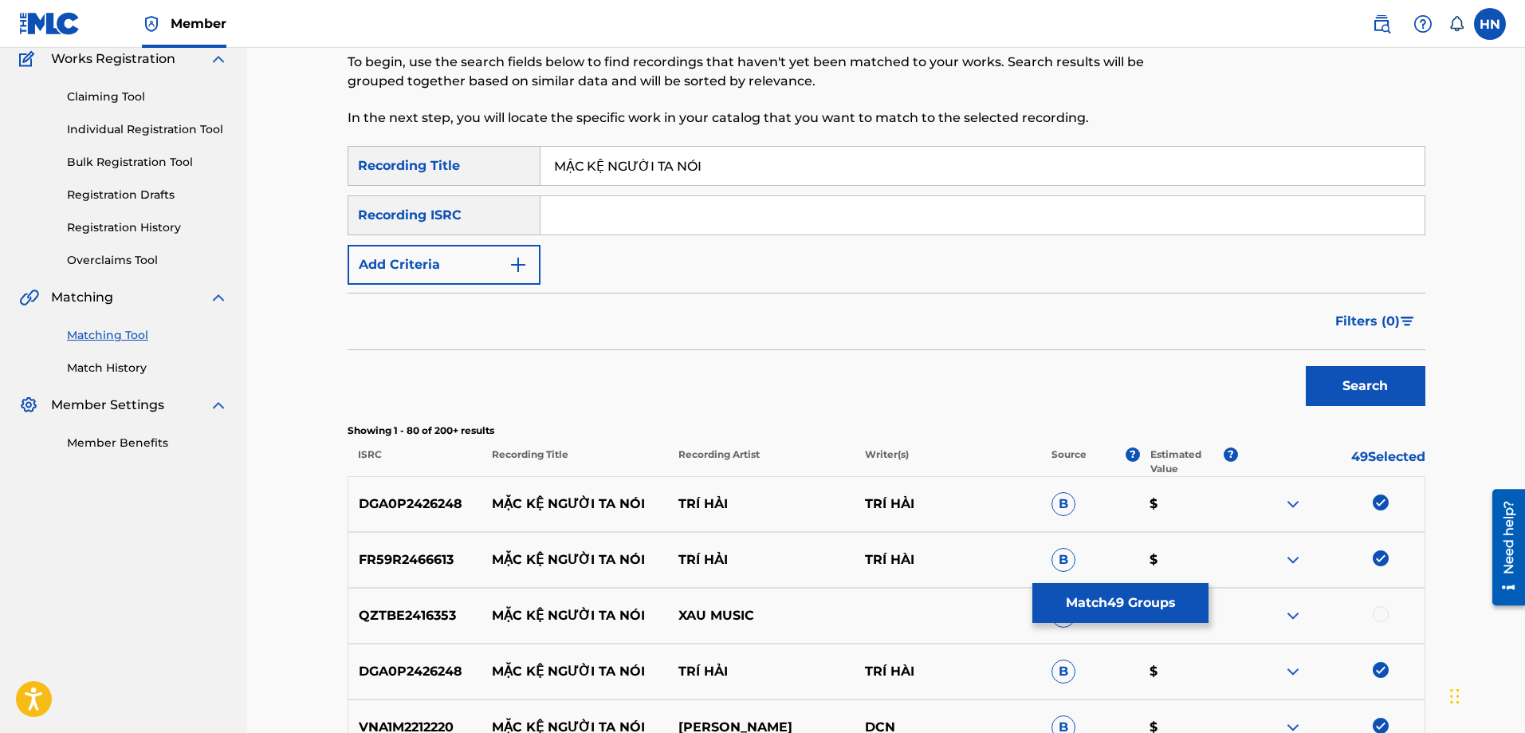
scroll to position [127, 0]
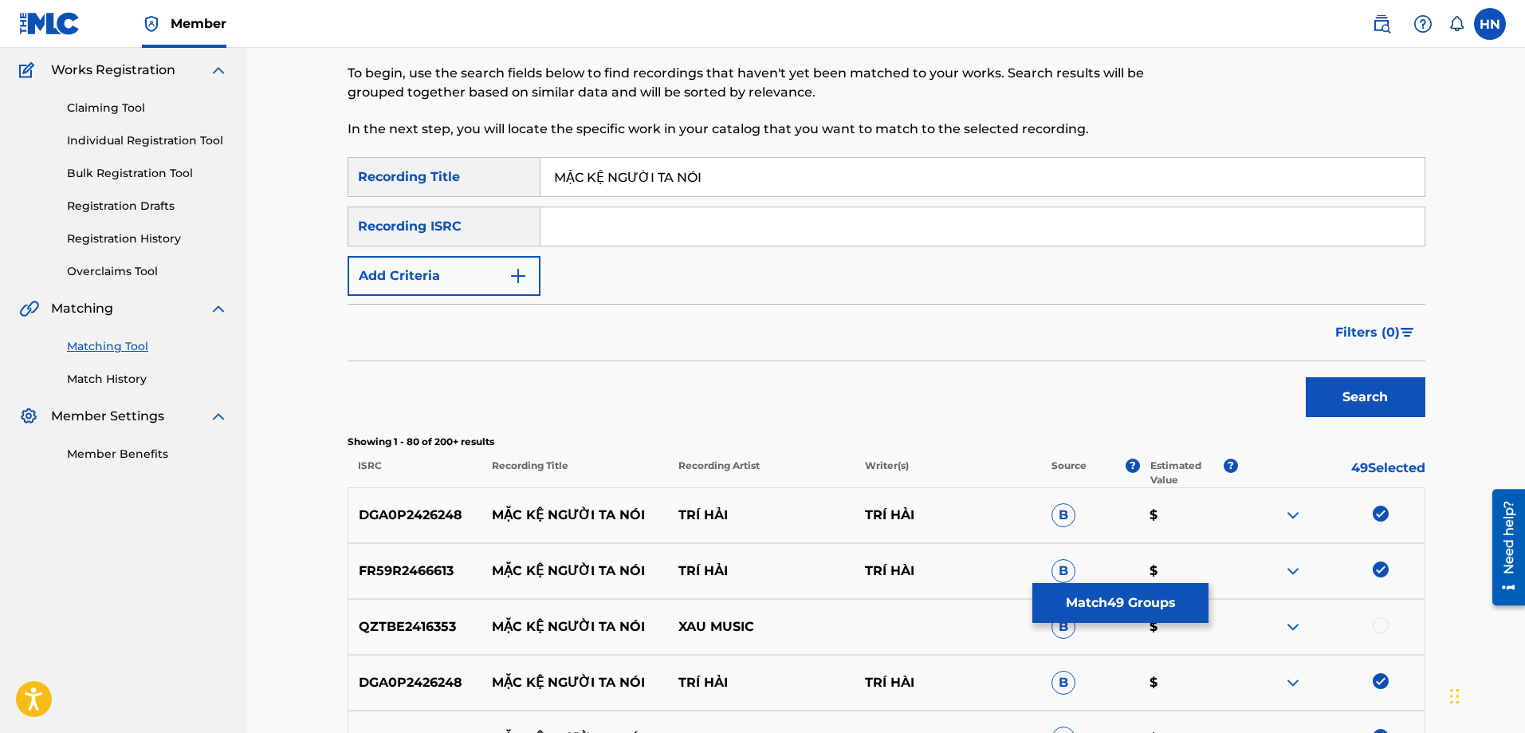
click at [735, 170] on input "MẶC KỆ NGƯỜI TA NÓI" at bounding box center [982, 177] width 884 height 38
paste input "AC KE NGUOI TA NO"
type input "MAC KE NGUOI TA NOI"
click at [1306, 377] on button "Search" at bounding box center [1366, 397] width 120 height 40
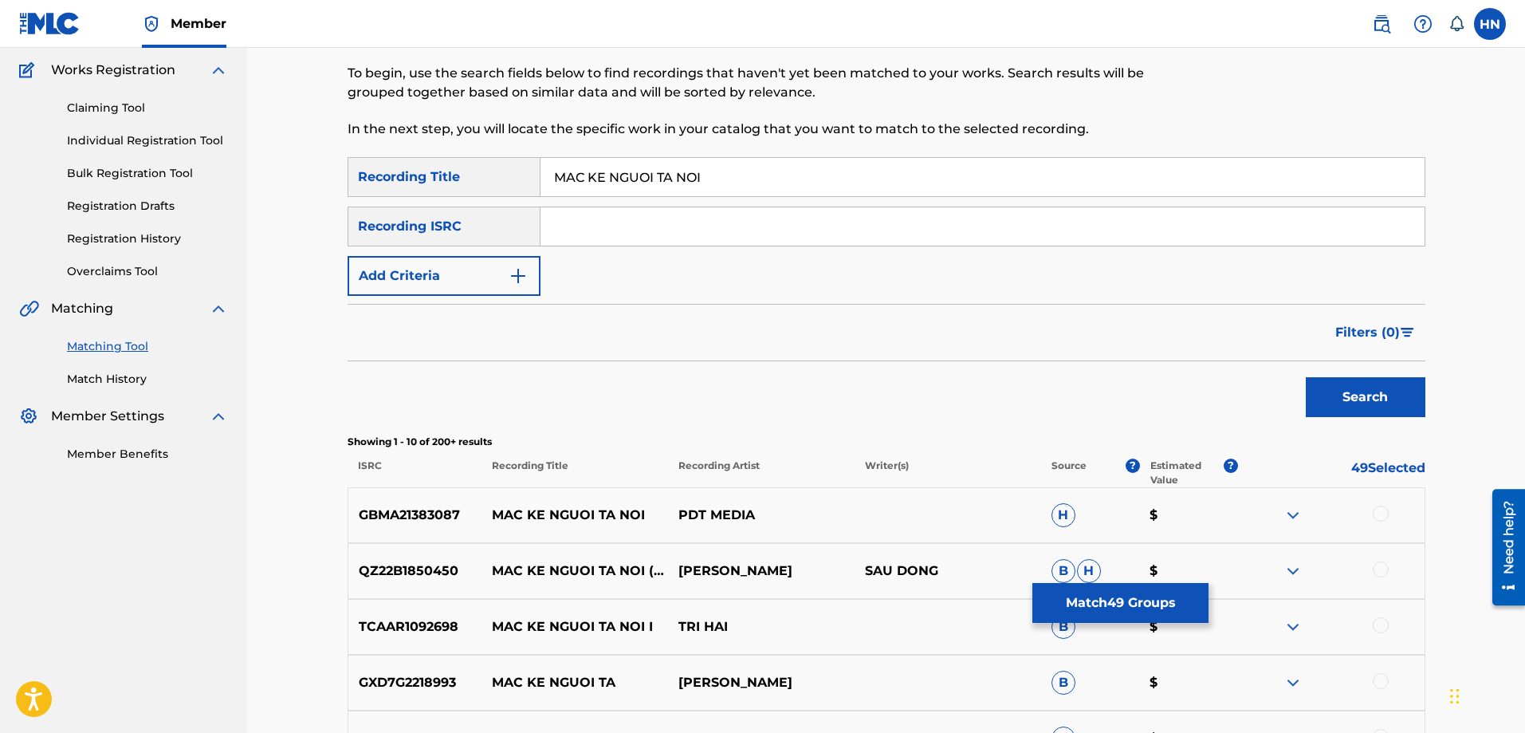
scroll to position [446, 0]
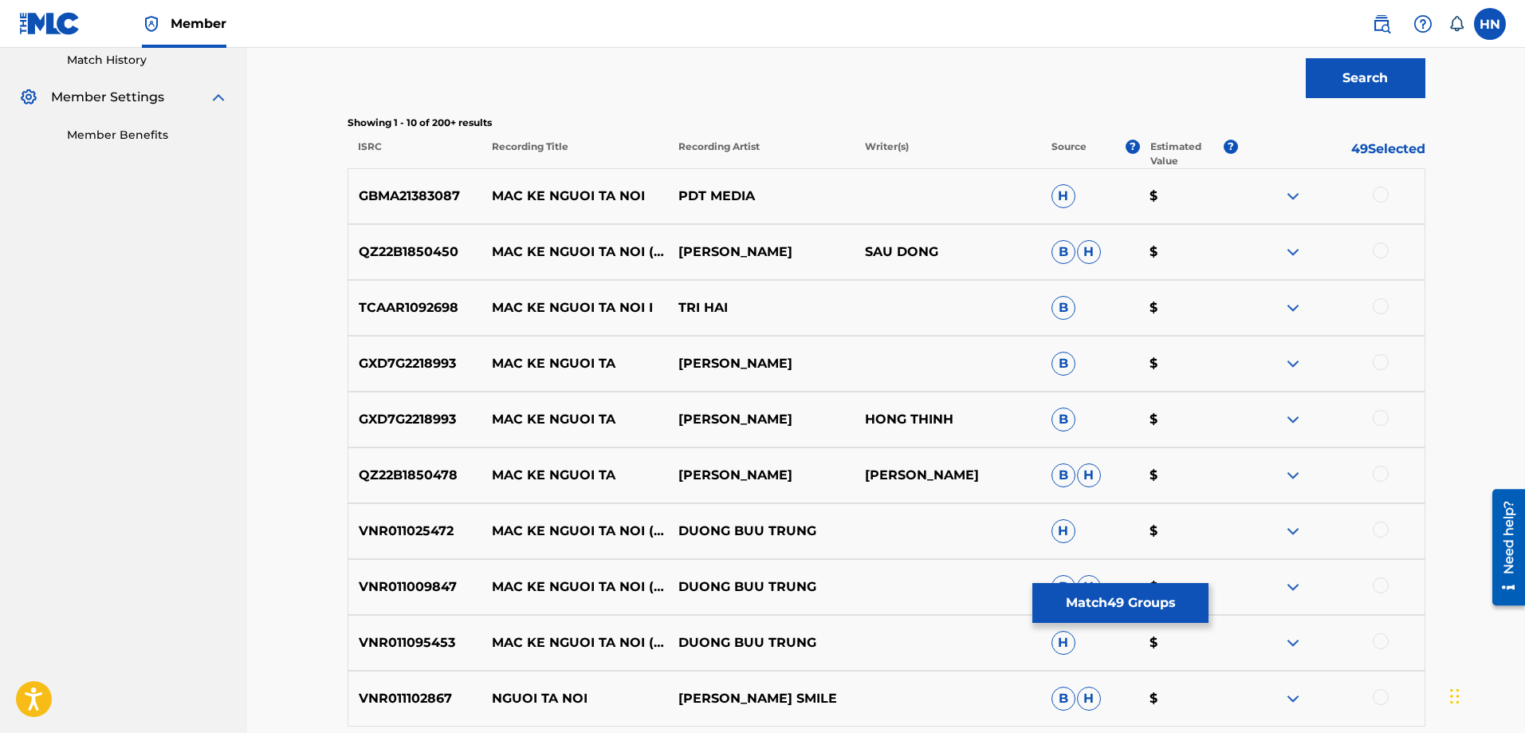
click at [381, 249] on p "QZ22B1850450" at bounding box center [415, 251] width 134 height 19
click at [1381, 251] on div at bounding box center [1381, 250] width 16 height 16
click at [383, 324] on div "TCAAR1092698 MAC KE NGUOI TA NOI I TRI HAI B $" at bounding box center [887, 308] width 1078 height 56
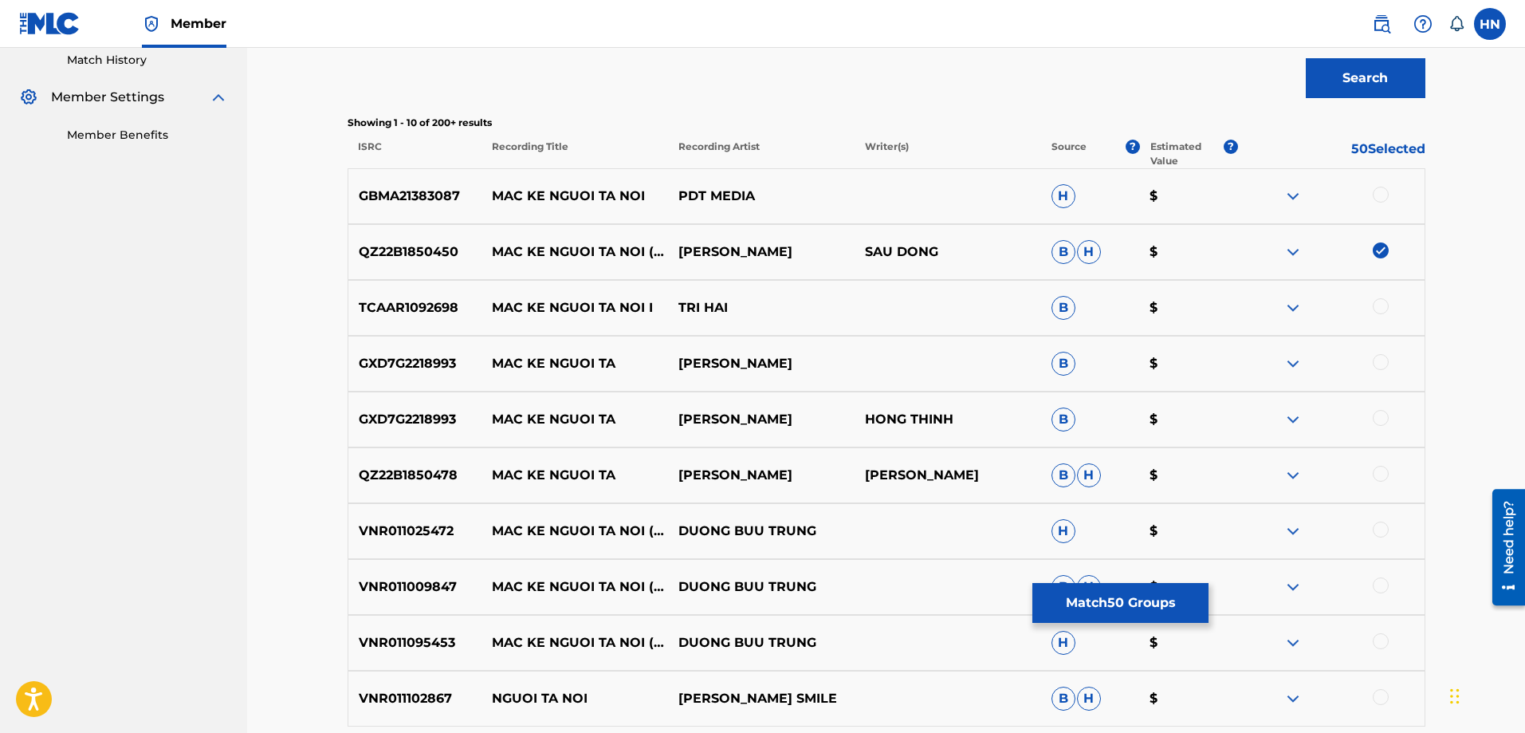
click at [1380, 306] on div at bounding box center [1381, 306] width 16 height 16
click at [413, 539] on p "VNR011025472" at bounding box center [415, 530] width 134 height 19
click at [1375, 528] on div at bounding box center [1381, 529] width 16 height 16
click at [426, 578] on p "VNR011009847" at bounding box center [415, 586] width 134 height 19
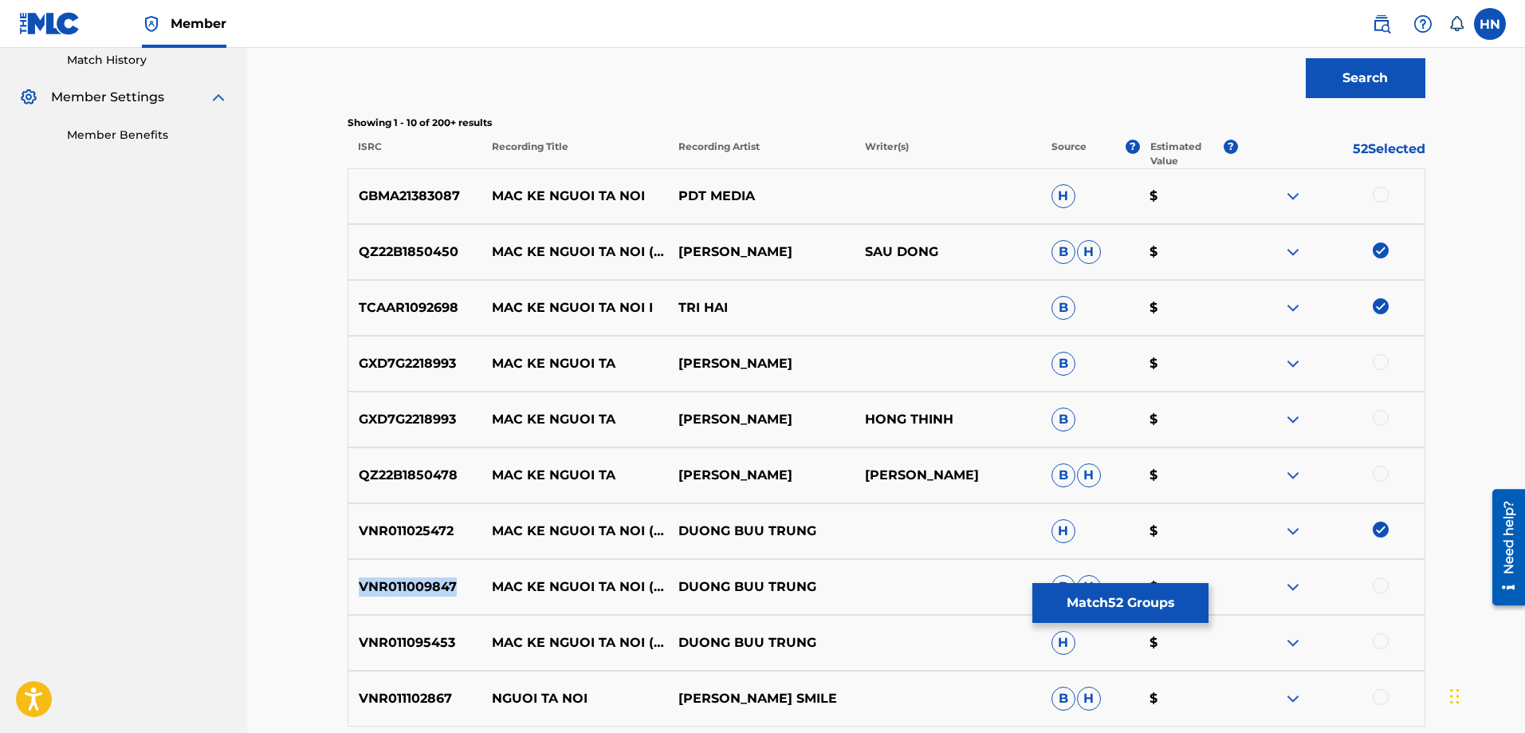
click at [426, 578] on p "VNR011009847" at bounding box center [415, 586] width 134 height 19
click at [1381, 585] on div at bounding box center [1381, 585] width 16 height 16
click at [371, 625] on div "VNR011095453 MAC KE NGUOI TA NOI (DANCE REMIX) DUONG BUU TRUNG H $" at bounding box center [887, 643] width 1078 height 56
click at [1385, 637] on div at bounding box center [1381, 641] width 16 height 16
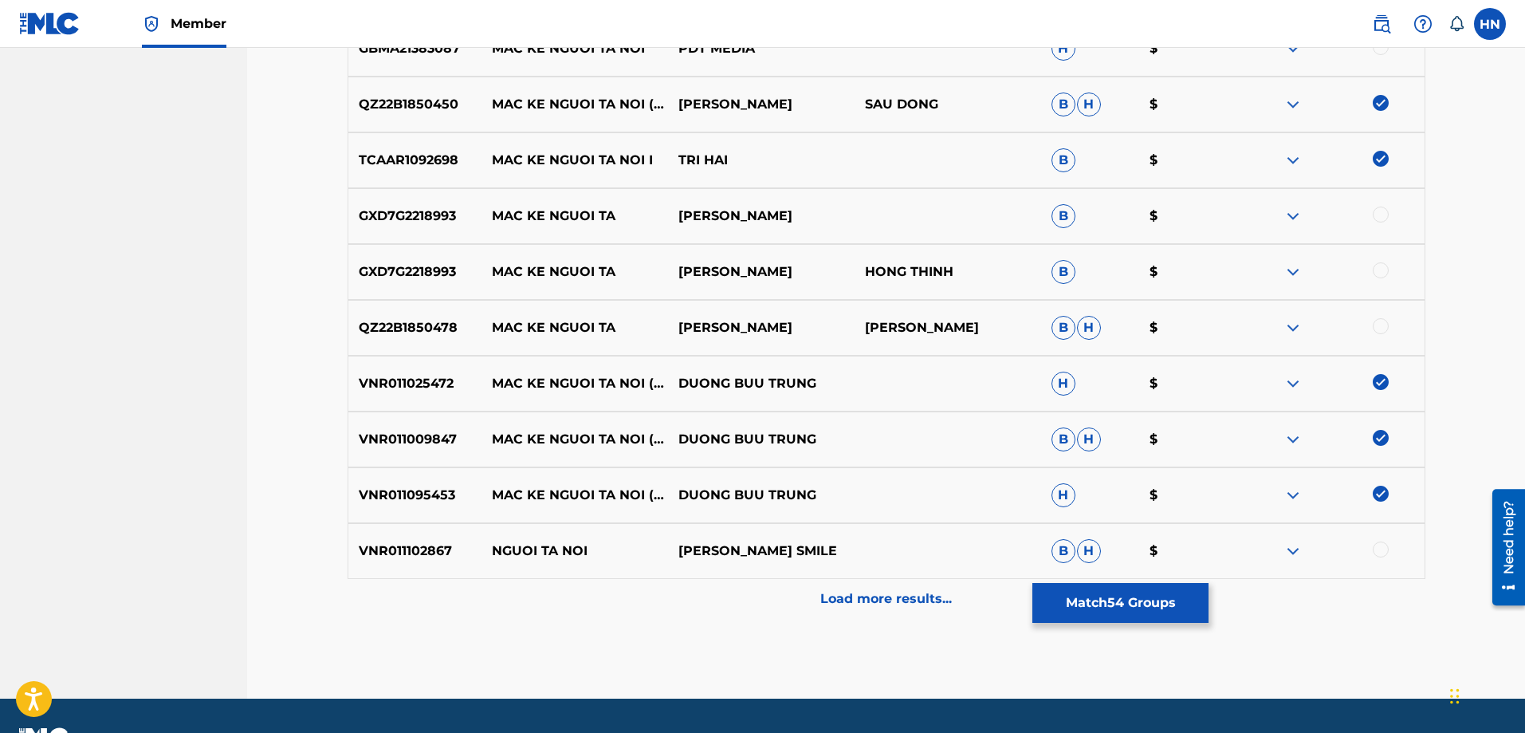
scroll to position [556, 0]
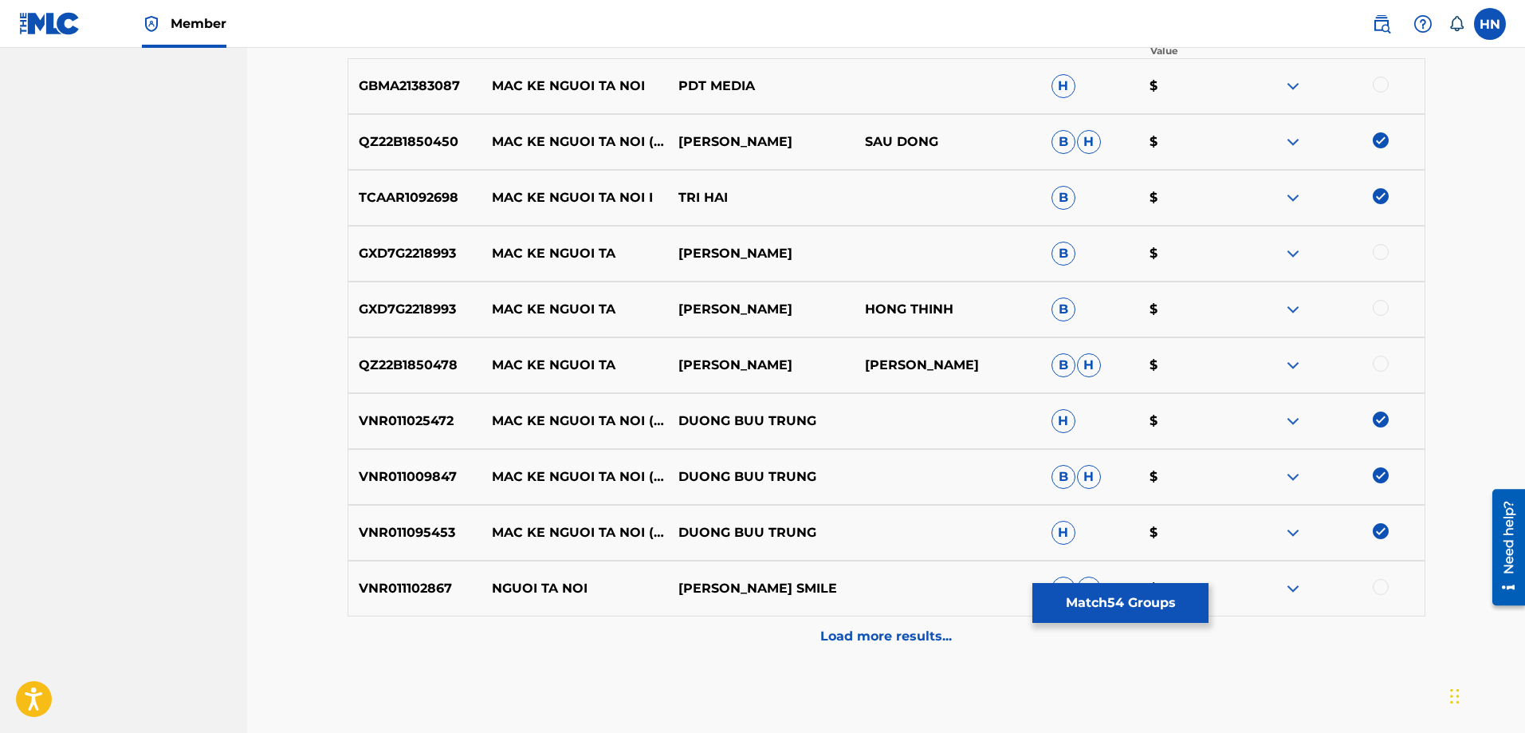
click at [1294, 92] on img at bounding box center [1292, 86] width 19 height 19
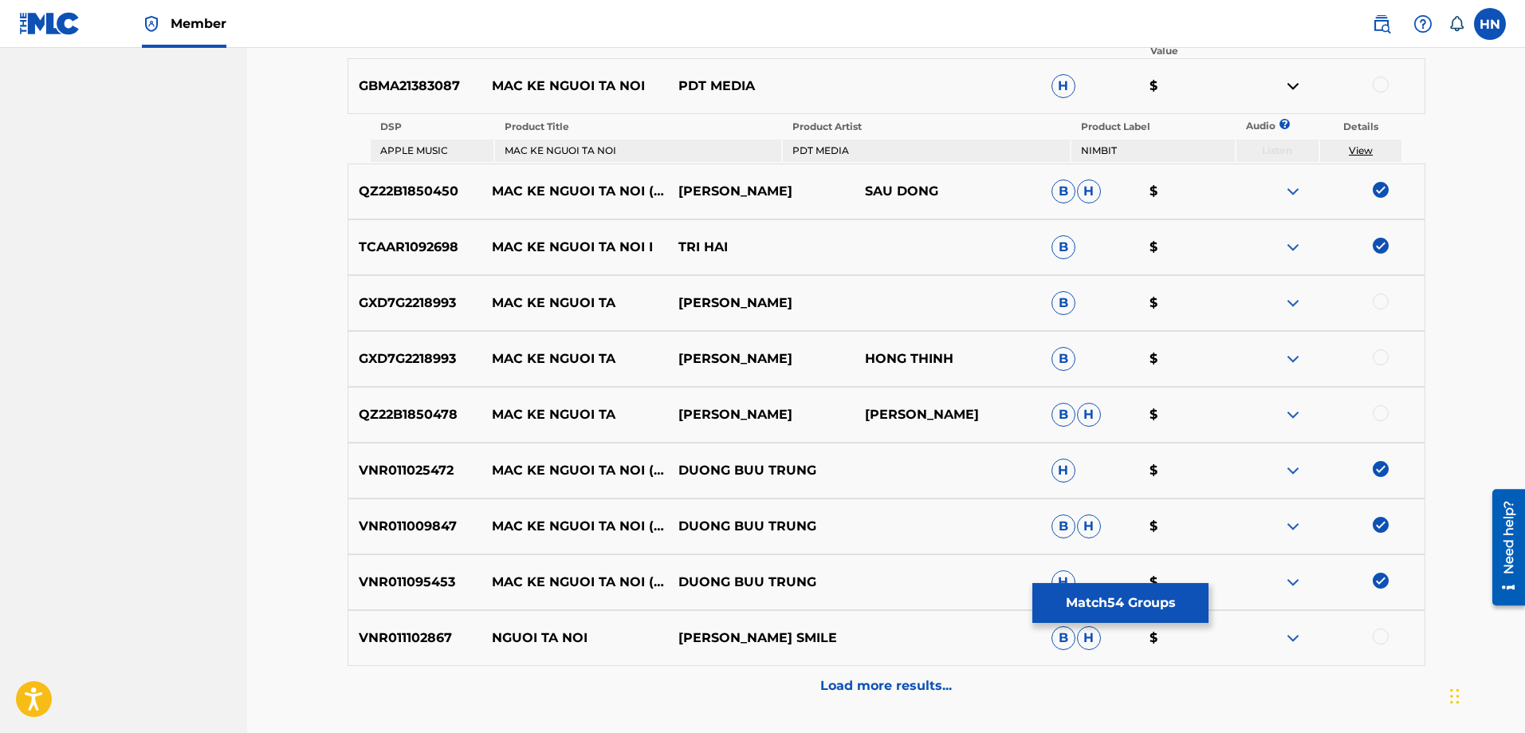
click at [1291, 91] on img at bounding box center [1292, 86] width 19 height 19
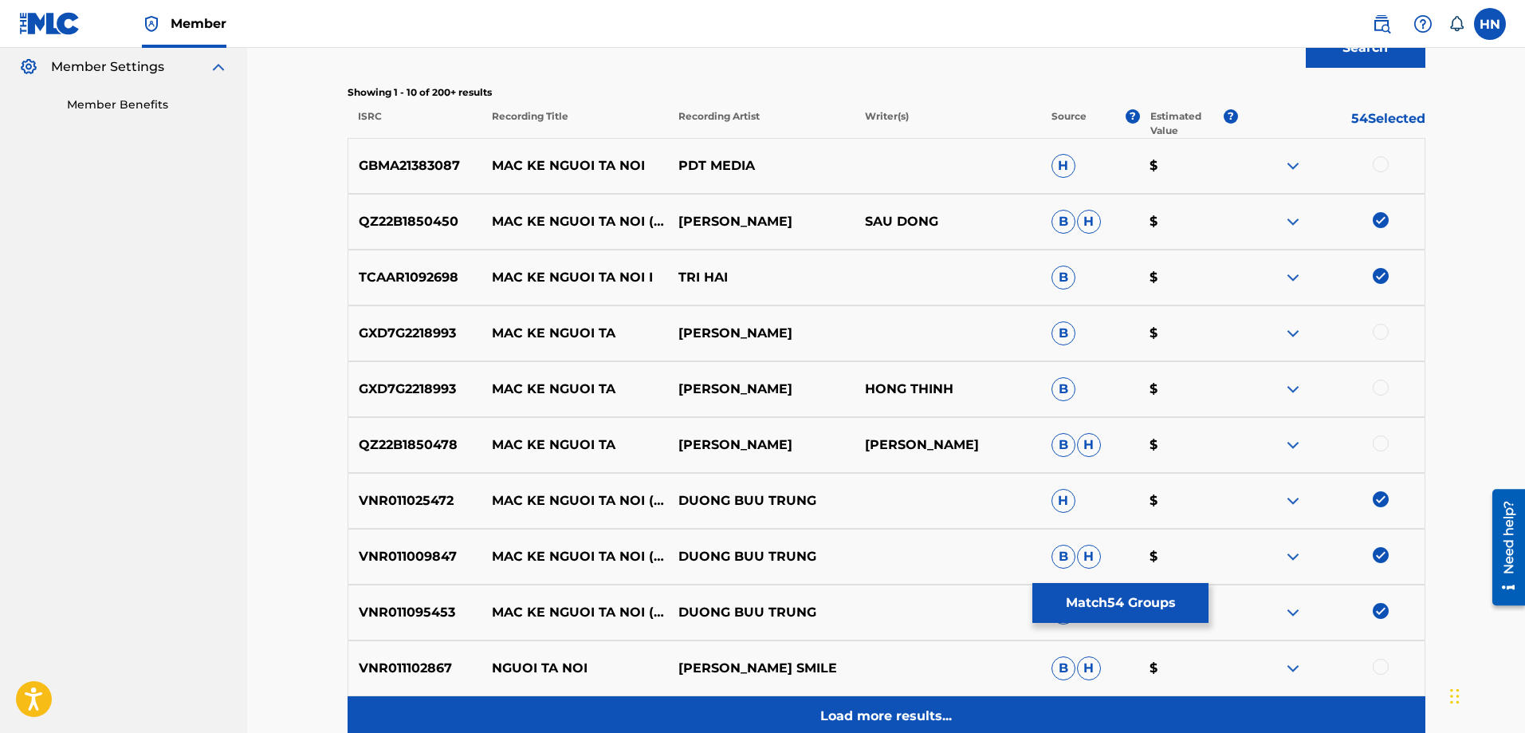
click at [903, 708] on p "Load more results..." at bounding box center [886, 715] width 132 height 19
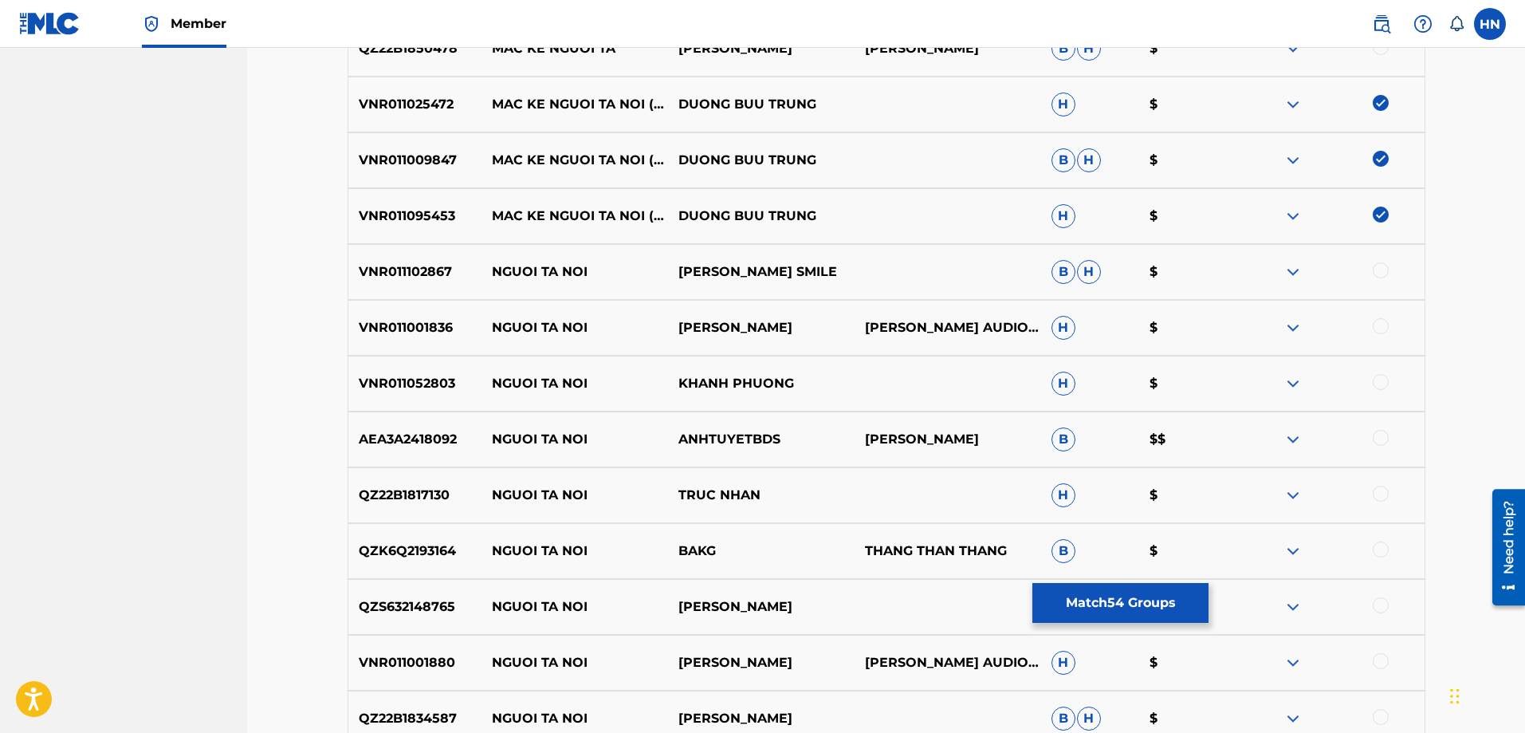
scroll to position [874, 0]
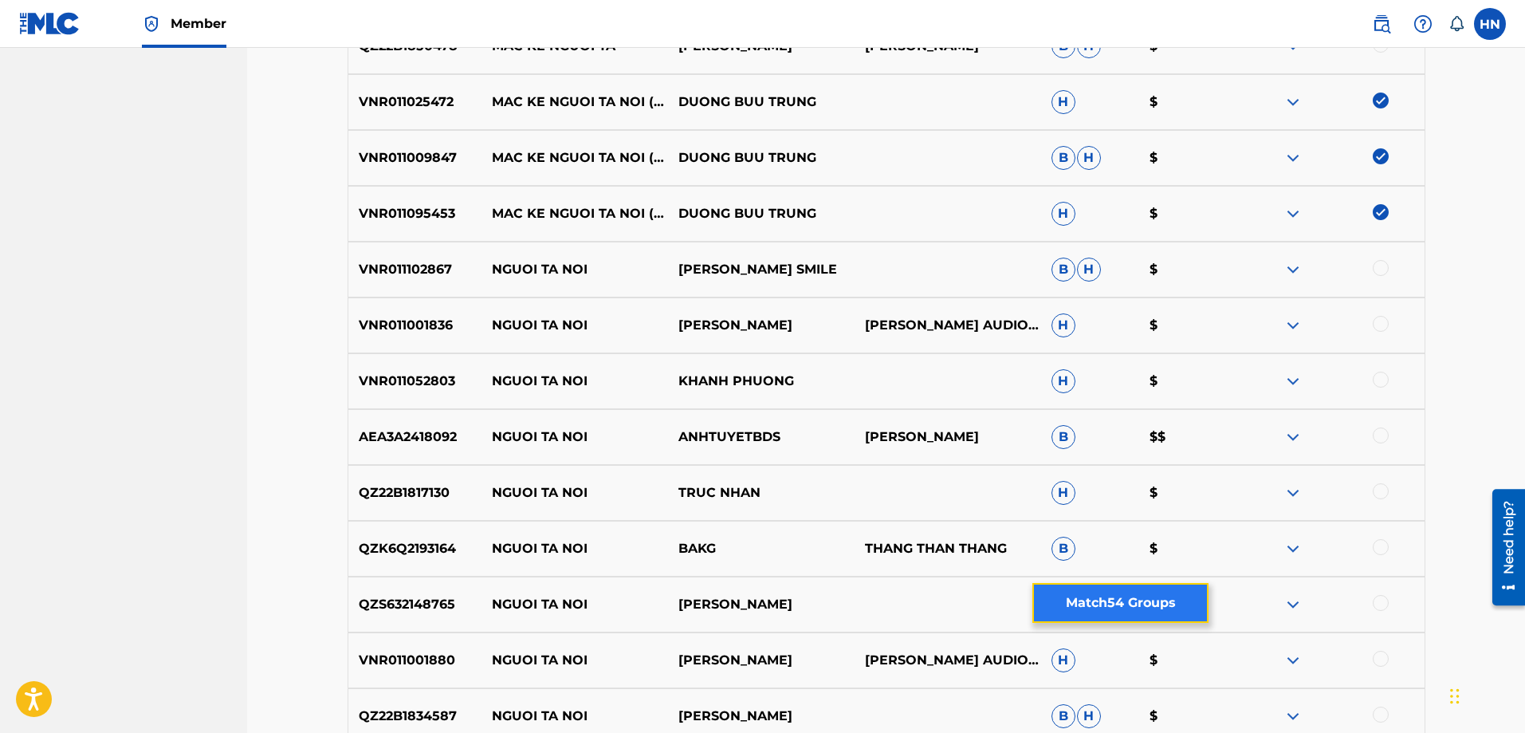
click at [1094, 600] on button "Match 54 Groups" at bounding box center [1120, 603] width 176 height 40
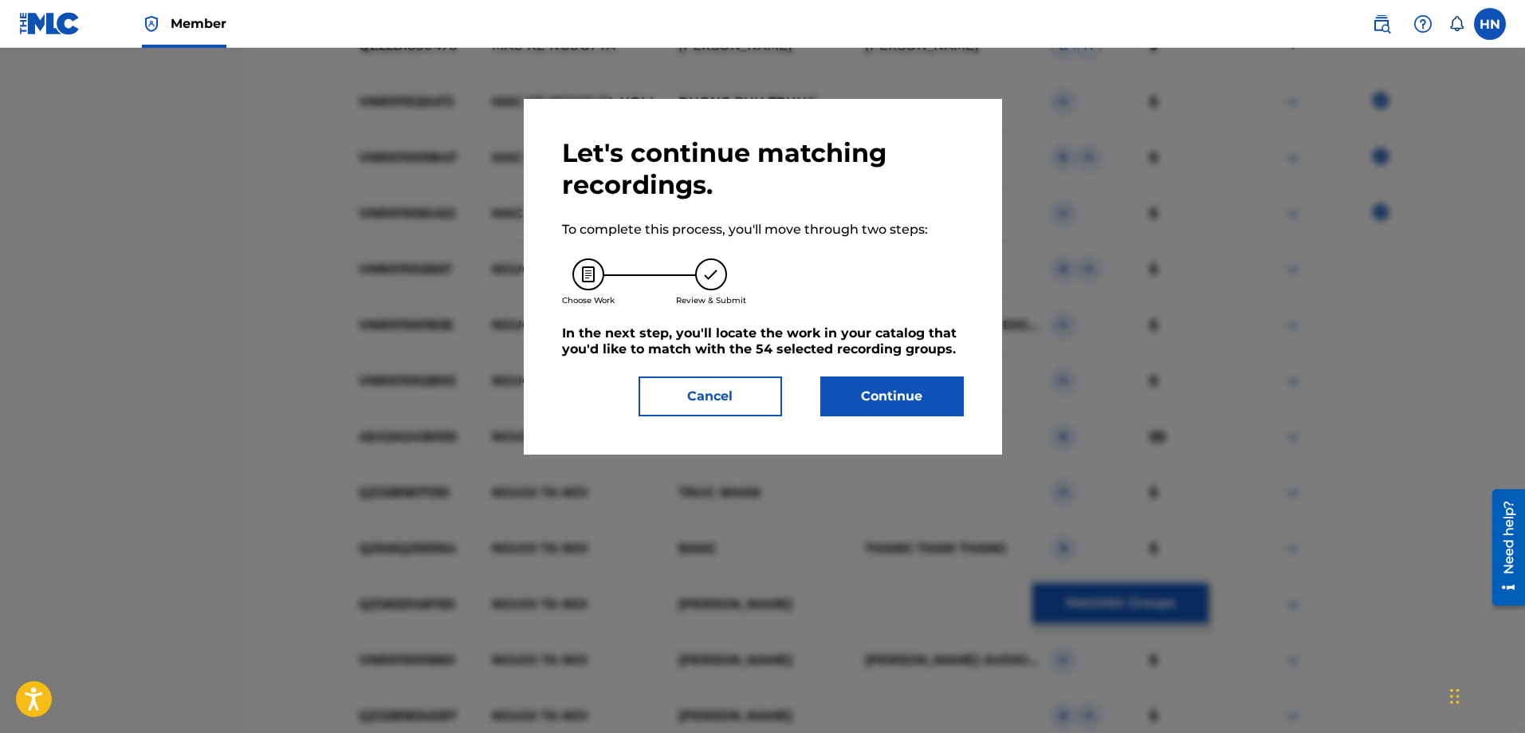
click at [873, 420] on div "Let's continue matching recordings. To complete this process, you'll move throu…" at bounding box center [763, 277] width 478 height 356
click at [872, 413] on button "Continue" at bounding box center [891, 396] width 143 height 40
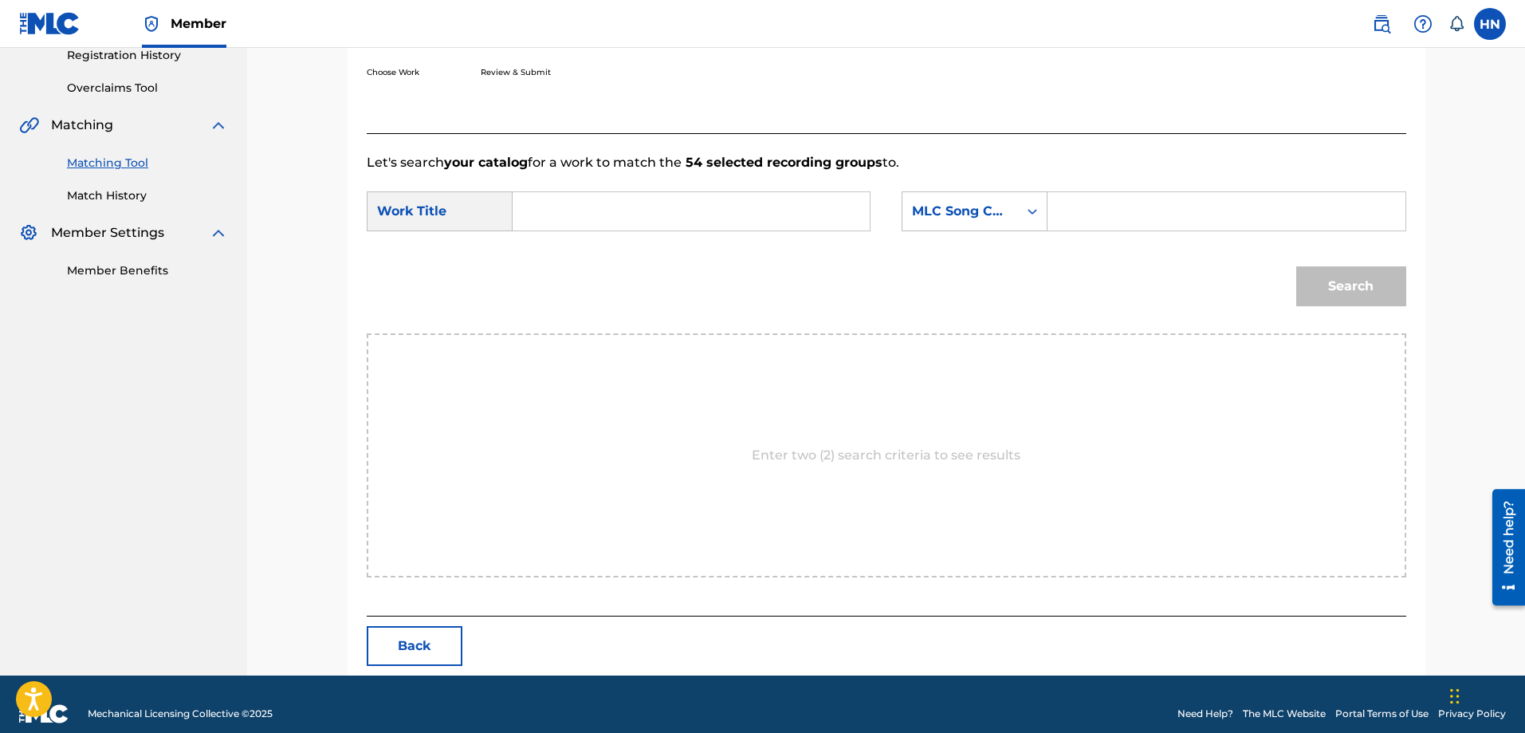
scroll to position [329, 0]
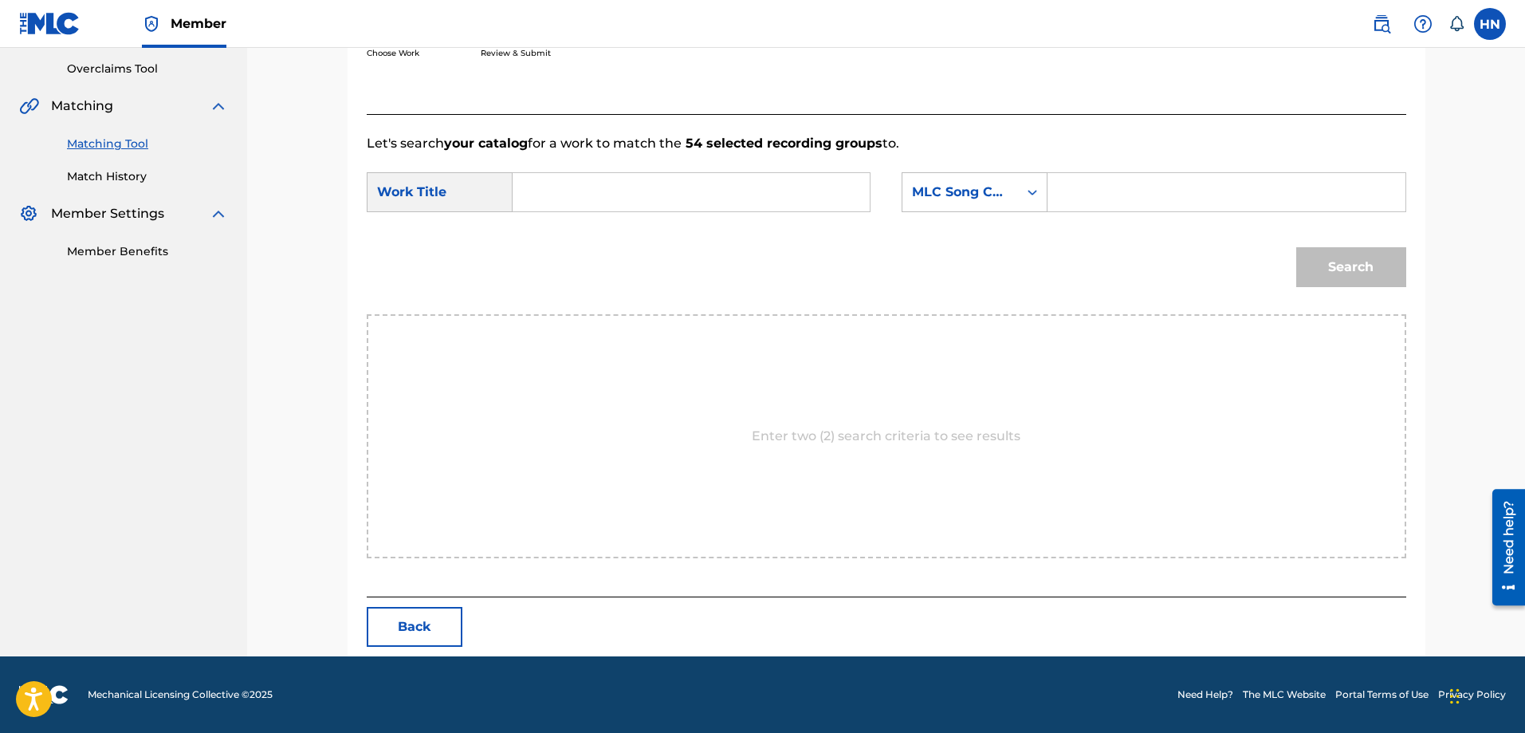
click at [852, 167] on form "SearchWithCriteria0ae653e4-1cc1-43c1-aa6c-c57fa9c57145 Work Title SearchWithCri…" at bounding box center [886, 233] width 1039 height 161
click at [848, 191] on input "Search Form" at bounding box center [691, 192] width 330 height 38
paste input "MAC KE NGUOI TA NOI"
type input "MAC KE NGUOI TA NOI"
click at [993, 176] on div "MLC Song Code" at bounding box center [975, 192] width 146 height 40
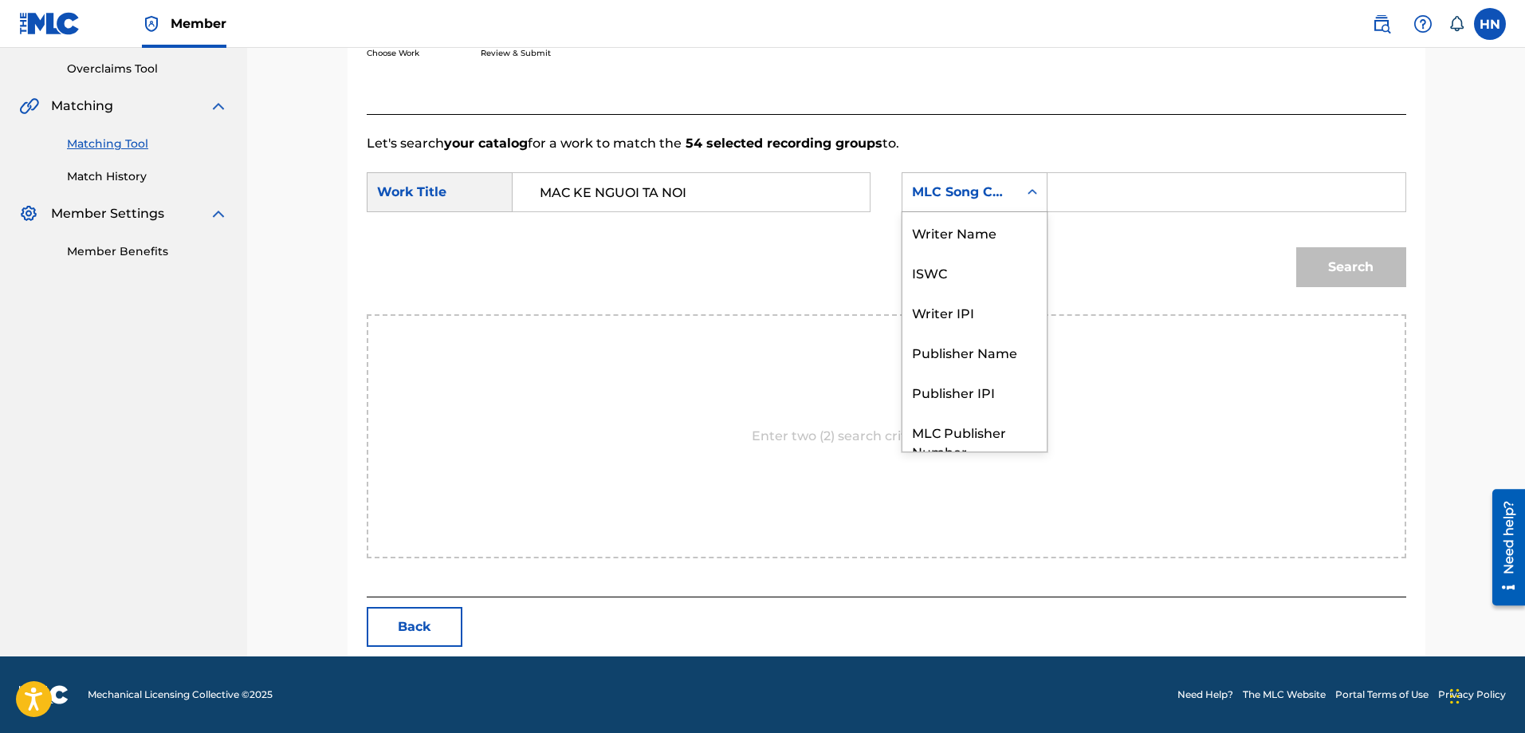
scroll to position [59, 0]
click at [971, 213] on div "ISWC" at bounding box center [974, 213] width 144 height 40
click at [1109, 183] on input "Search Form" at bounding box center [1226, 192] width 330 height 38
paste input "T9108328343"
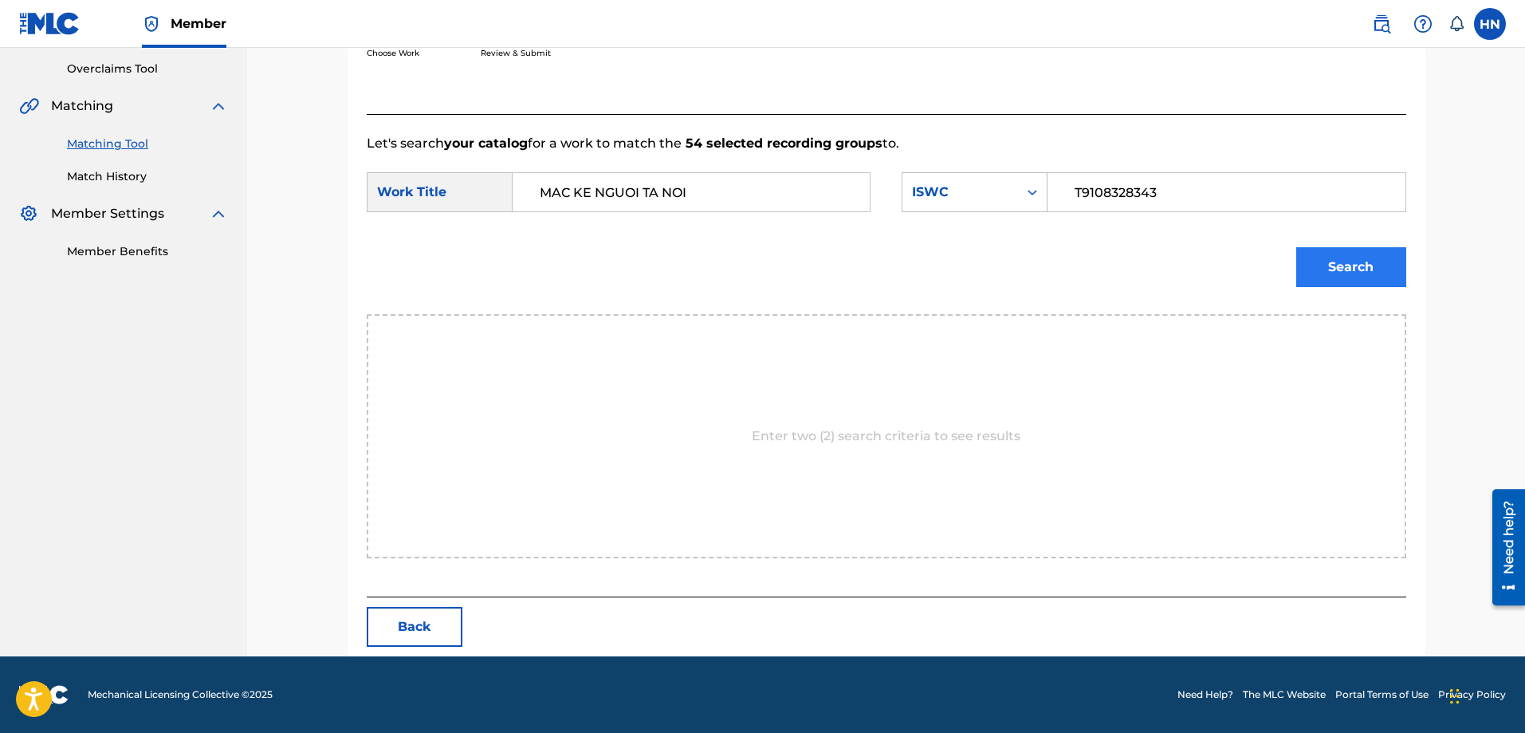
type input "T9108328343"
click at [1343, 267] on button "Search" at bounding box center [1351, 267] width 110 height 40
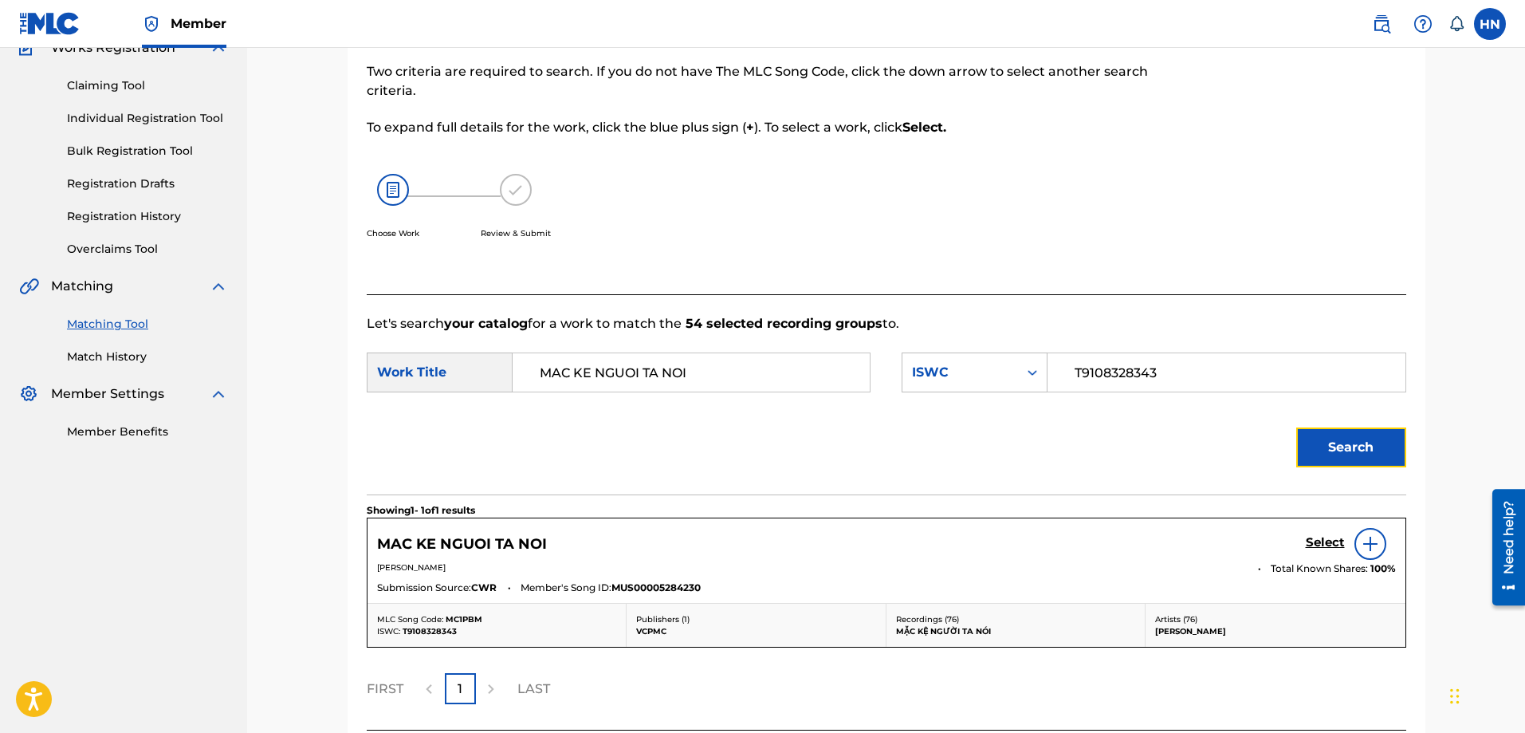
scroll to position [282, 0]
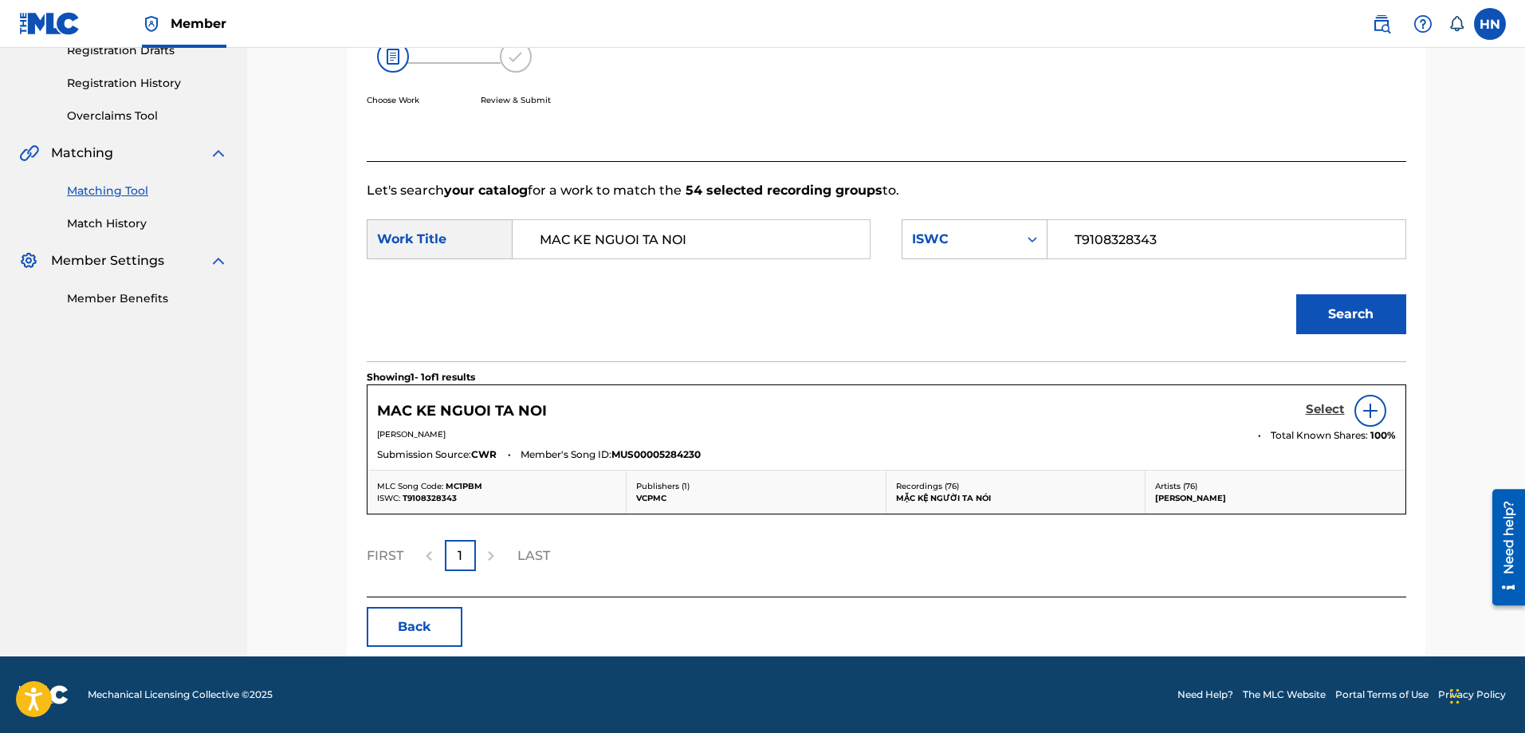
click at [1316, 403] on h5 "Select" at bounding box center [1325, 409] width 39 height 15
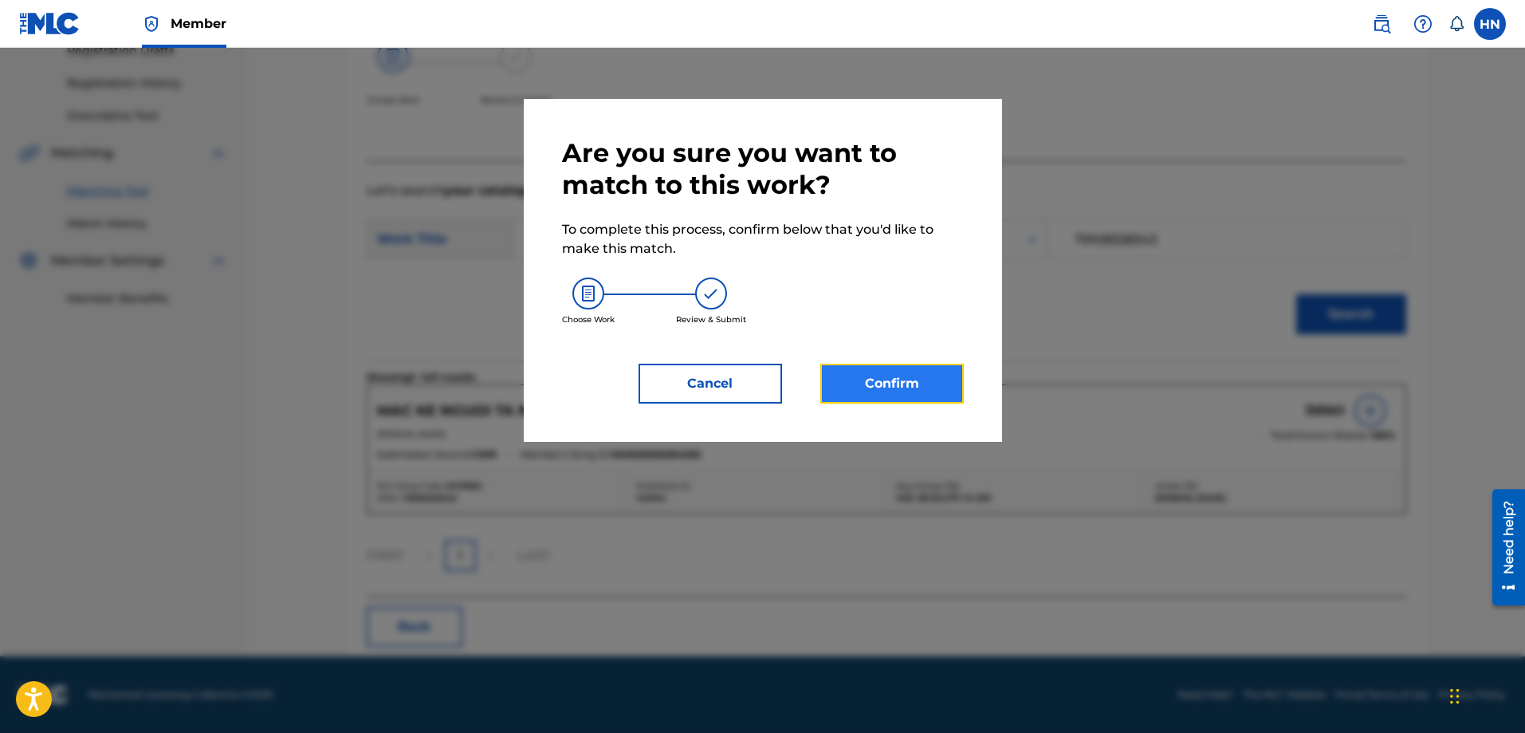
click at [930, 380] on button "Confirm" at bounding box center [891, 383] width 143 height 40
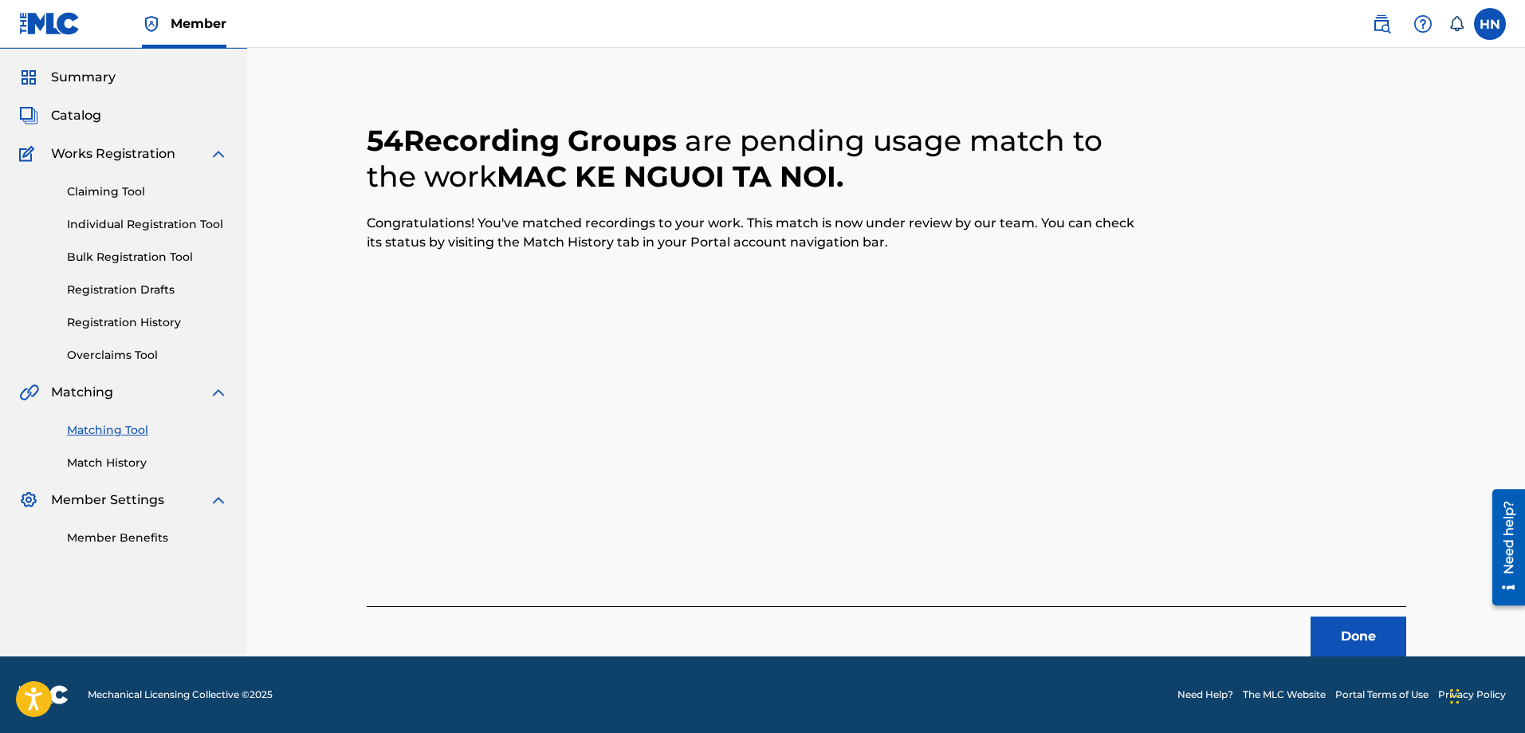
scroll to position [43, 0]
click at [1328, 619] on button "Done" at bounding box center [1358, 636] width 96 height 40
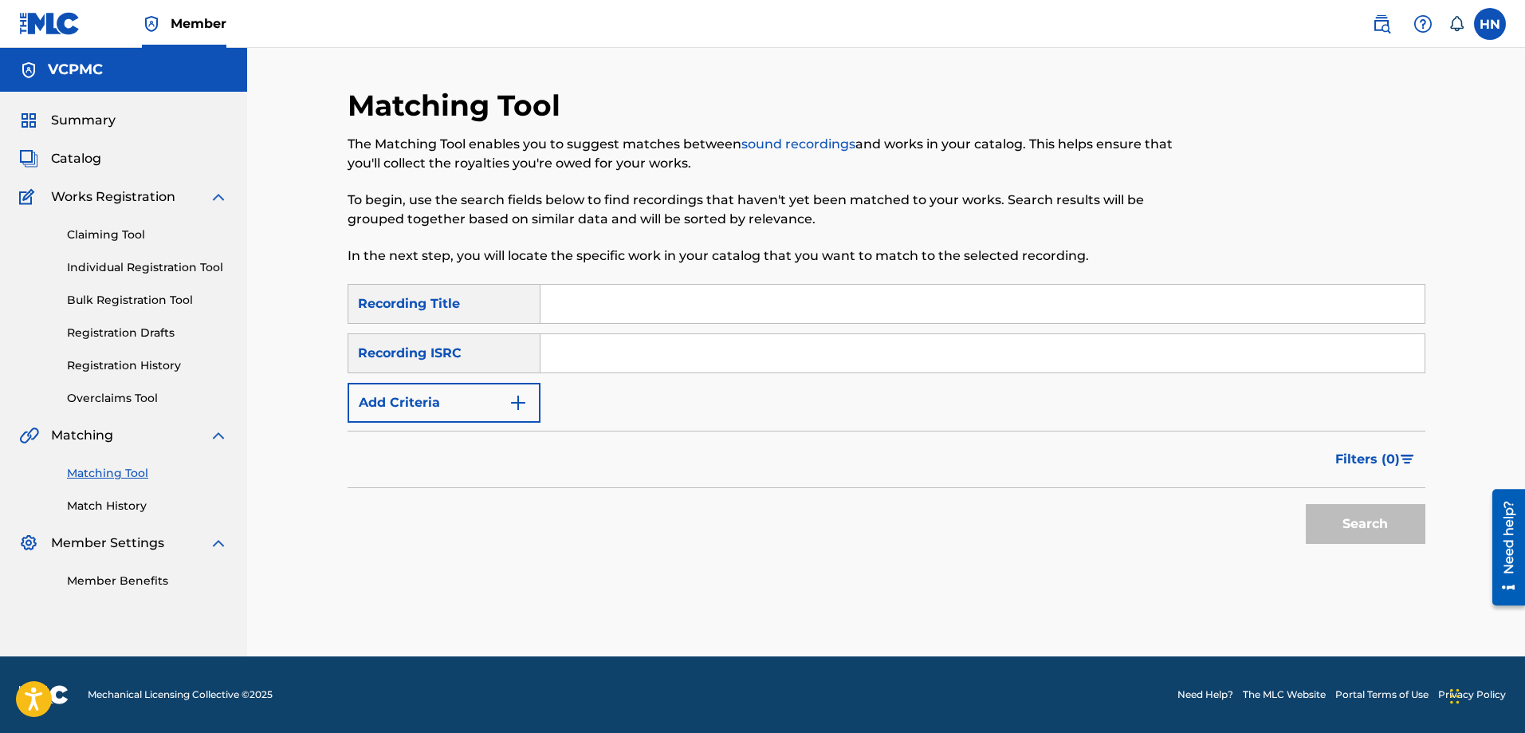
click at [639, 308] on input "Search Form" at bounding box center [982, 304] width 884 height 38
paste input "Tiền"
click at [1306, 504] on button "Search" at bounding box center [1366, 524] width 120 height 40
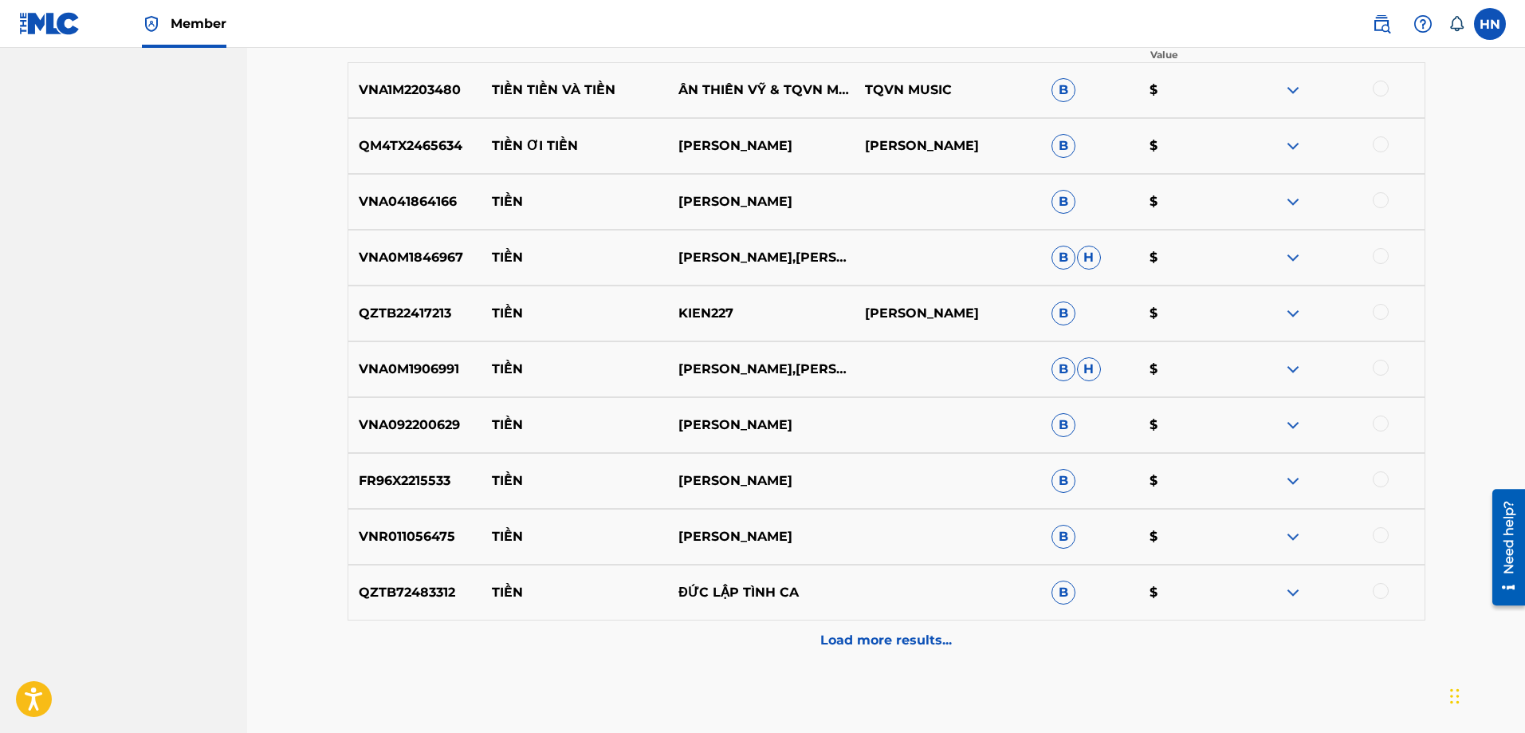
scroll to position [558, 0]
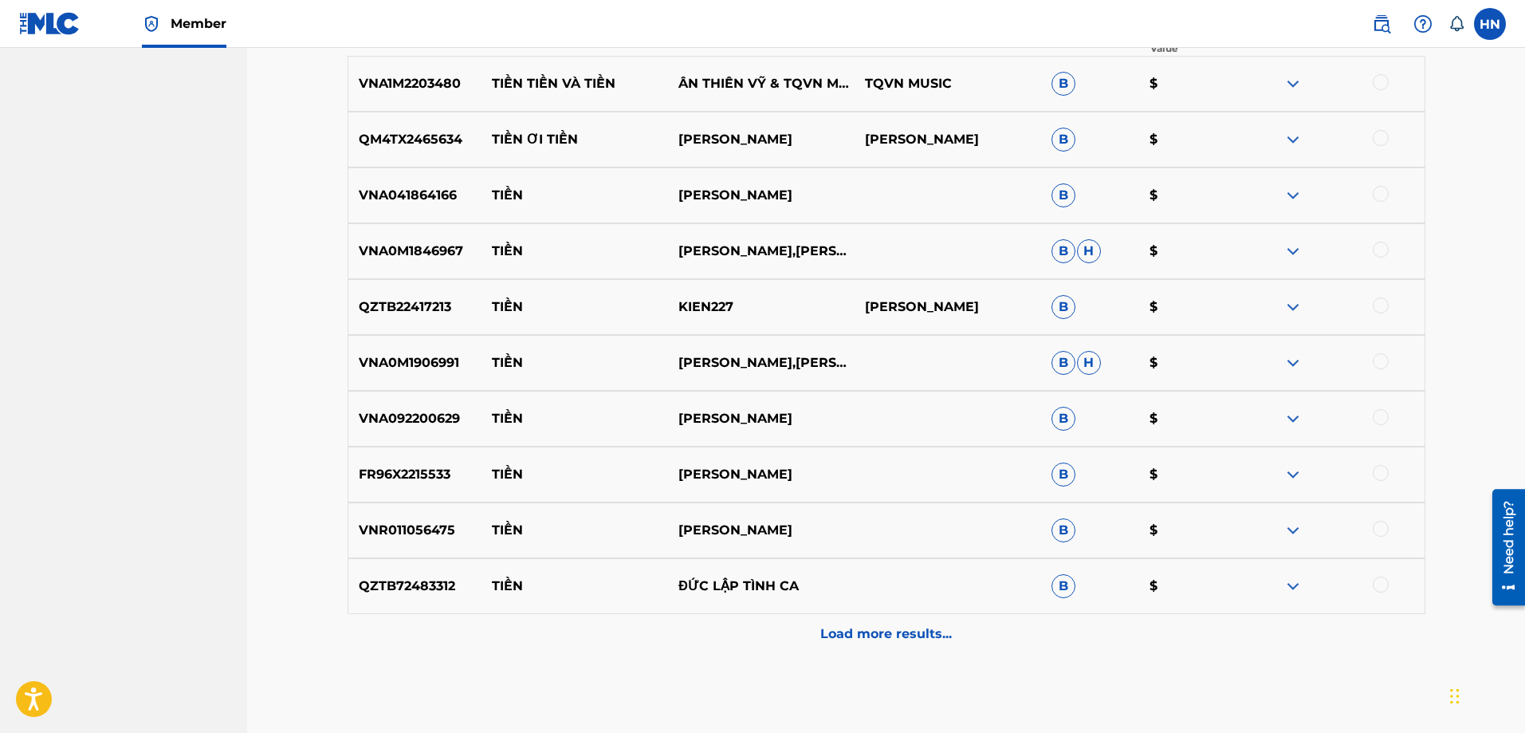
click at [434, 206] on div "VNA041864166 TIỀN HỒ DUY THÁI B $" at bounding box center [887, 195] width 1078 height 56
click at [1378, 194] on div at bounding box center [1381, 194] width 16 height 16
click at [438, 265] on div "VNA0M1846967 TIỀN LÂM HÙNG,NGỌC SƠN B H $" at bounding box center [887, 251] width 1078 height 56
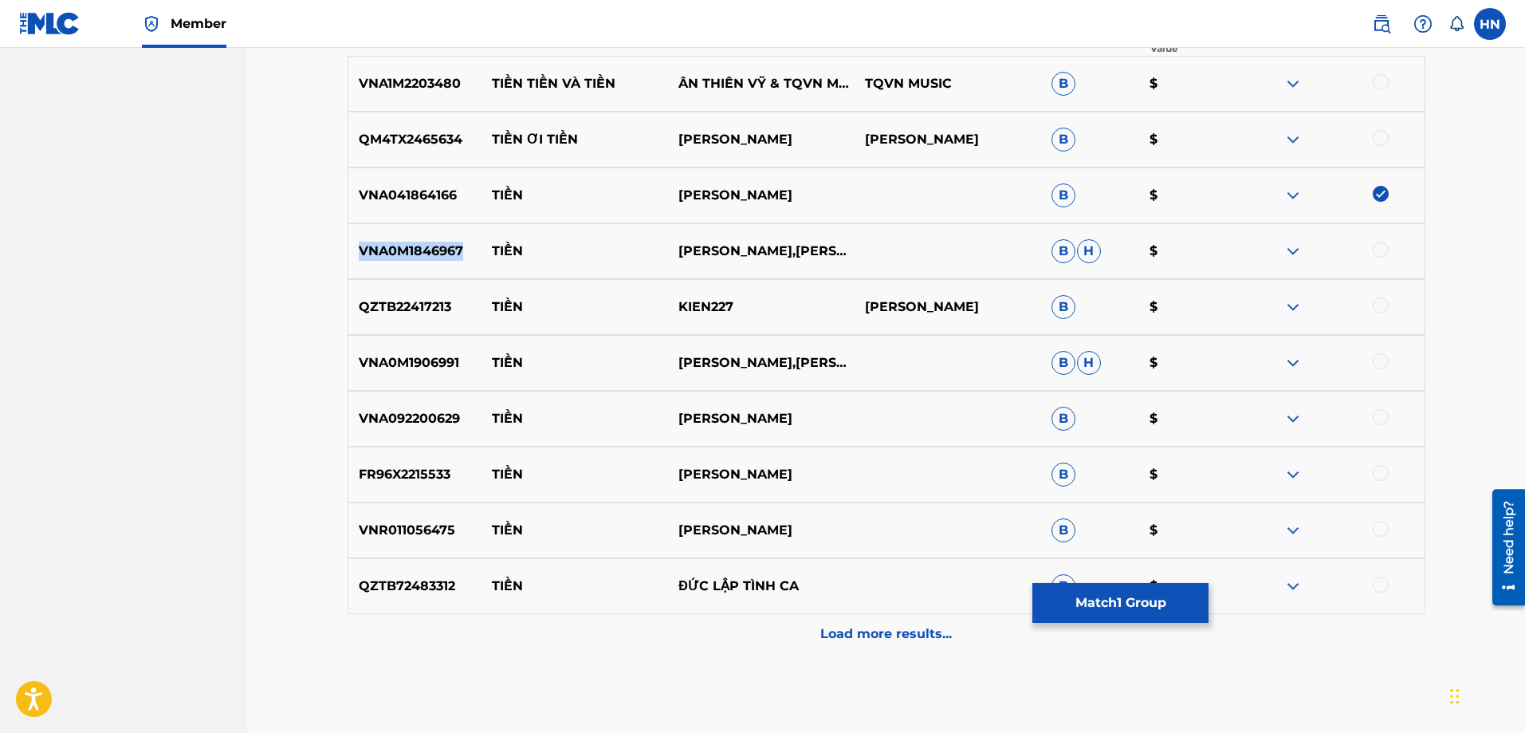
click at [438, 265] on div "VNA0M1846967 TIỀN LÂM HÙNG,NGỌC SƠN B H $" at bounding box center [887, 251] width 1078 height 56
click at [1381, 251] on div at bounding box center [1381, 250] width 16 height 16
click at [443, 476] on p "FR96X2215533" at bounding box center [415, 474] width 134 height 19
click at [1373, 477] on div at bounding box center [1381, 473] width 16 height 16
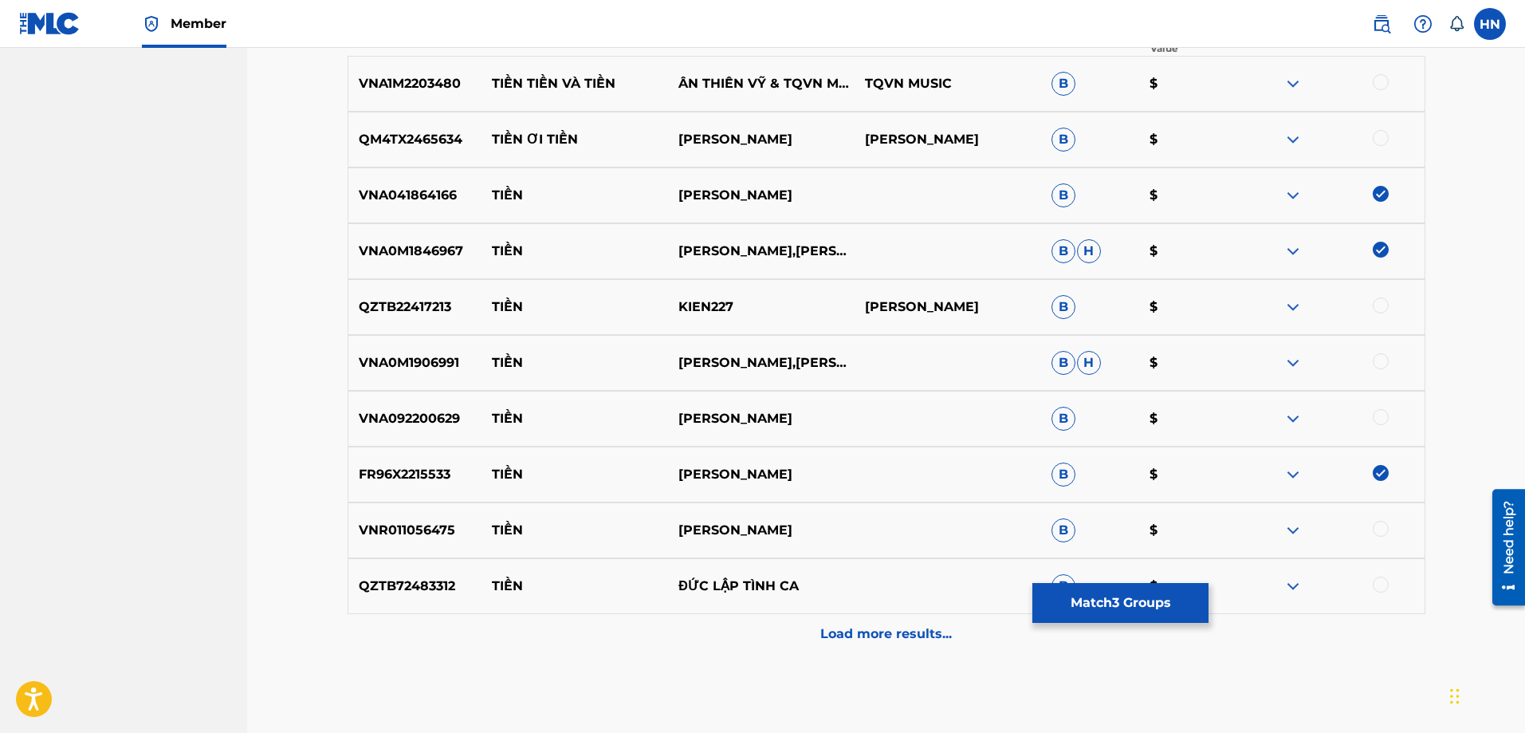
click at [412, 358] on p "VNA0M1906991" at bounding box center [415, 362] width 134 height 19
click at [1379, 358] on div at bounding box center [1381, 361] width 16 height 16
click at [368, 534] on p "VNR011056475" at bounding box center [415, 529] width 134 height 19
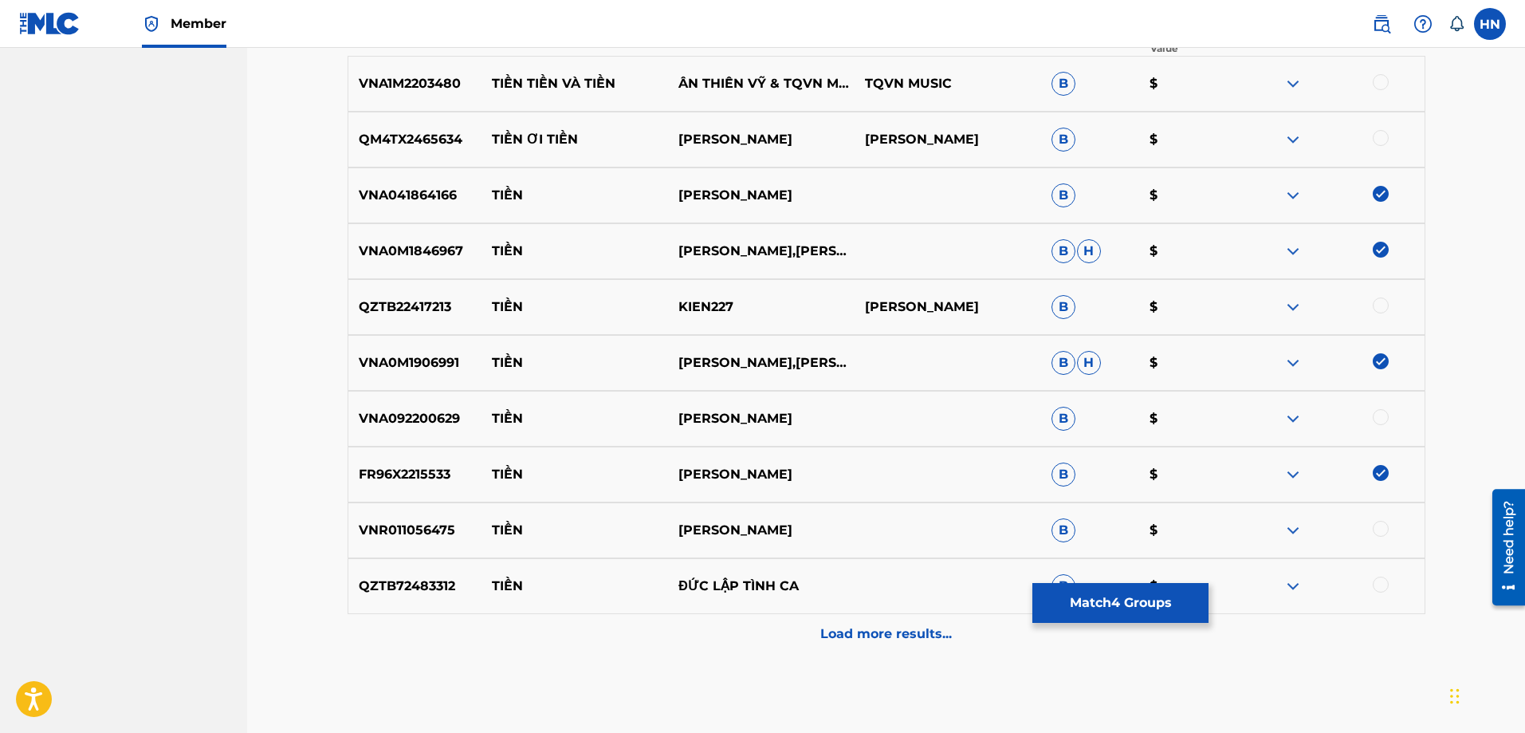
click at [1380, 532] on div at bounding box center [1381, 528] width 16 height 16
click at [1288, 569] on div "QZTB72483312 TIỀN ĐỨC LẬP TÌNH CA B $" at bounding box center [887, 586] width 1078 height 56
click at [1289, 572] on div "QZTB72483312 TIỀN ĐỨC LẬP TÌNH CA B $" at bounding box center [887, 586] width 1078 height 56
click at [1289, 586] on img at bounding box center [1292, 585] width 19 height 19
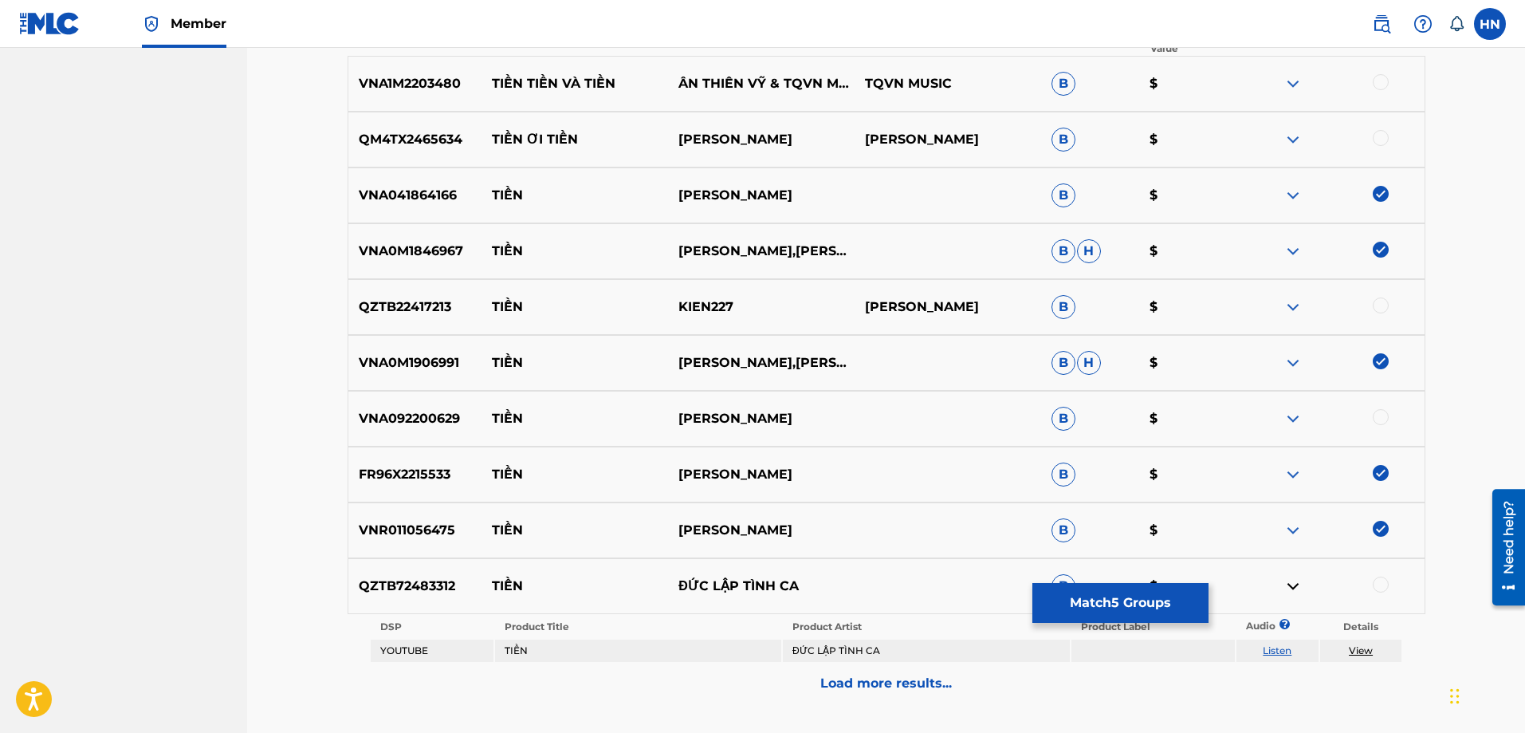
click at [1287, 651] on link "Listen" at bounding box center [1277, 650] width 29 height 12
drag, startPoint x: 831, startPoint y: 586, endPoint x: 487, endPoint y: 594, distance: 343.6
click at [487, 594] on div "QZTB72483312 TIỀN ĐỨC LẬP TÌNH CA B $" at bounding box center [887, 586] width 1078 height 56
click at [396, 581] on p "QZTB72483312" at bounding box center [415, 585] width 134 height 19
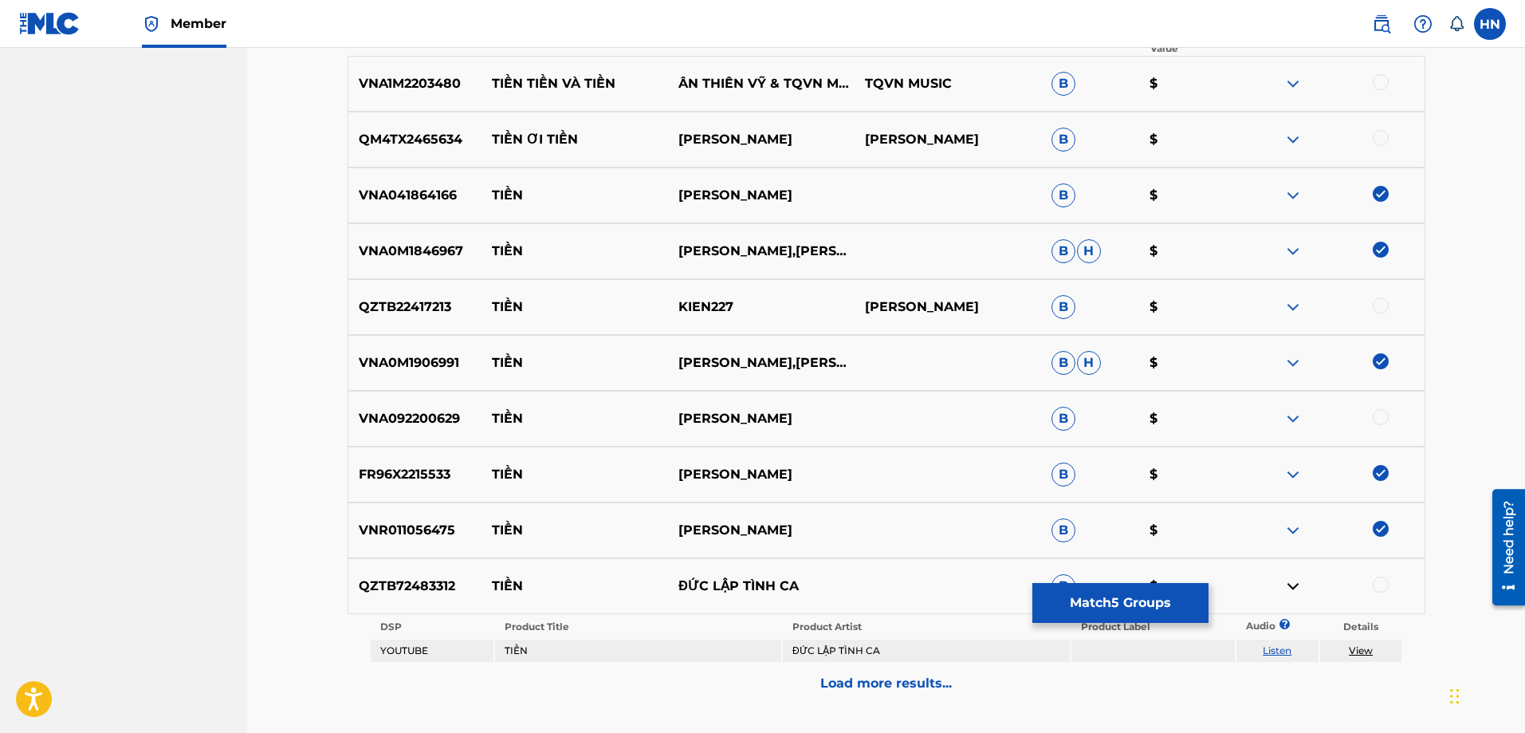
click at [1388, 577] on div at bounding box center [1331, 585] width 187 height 19
click at [1384, 581] on div at bounding box center [1381, 584] width 16 height 16
click at [1277, 310] on div at bounding box center [1331, 306] width 187 height 19
click at [1288, 309] on img at bounding box center [1292, 306] width 19 height 19
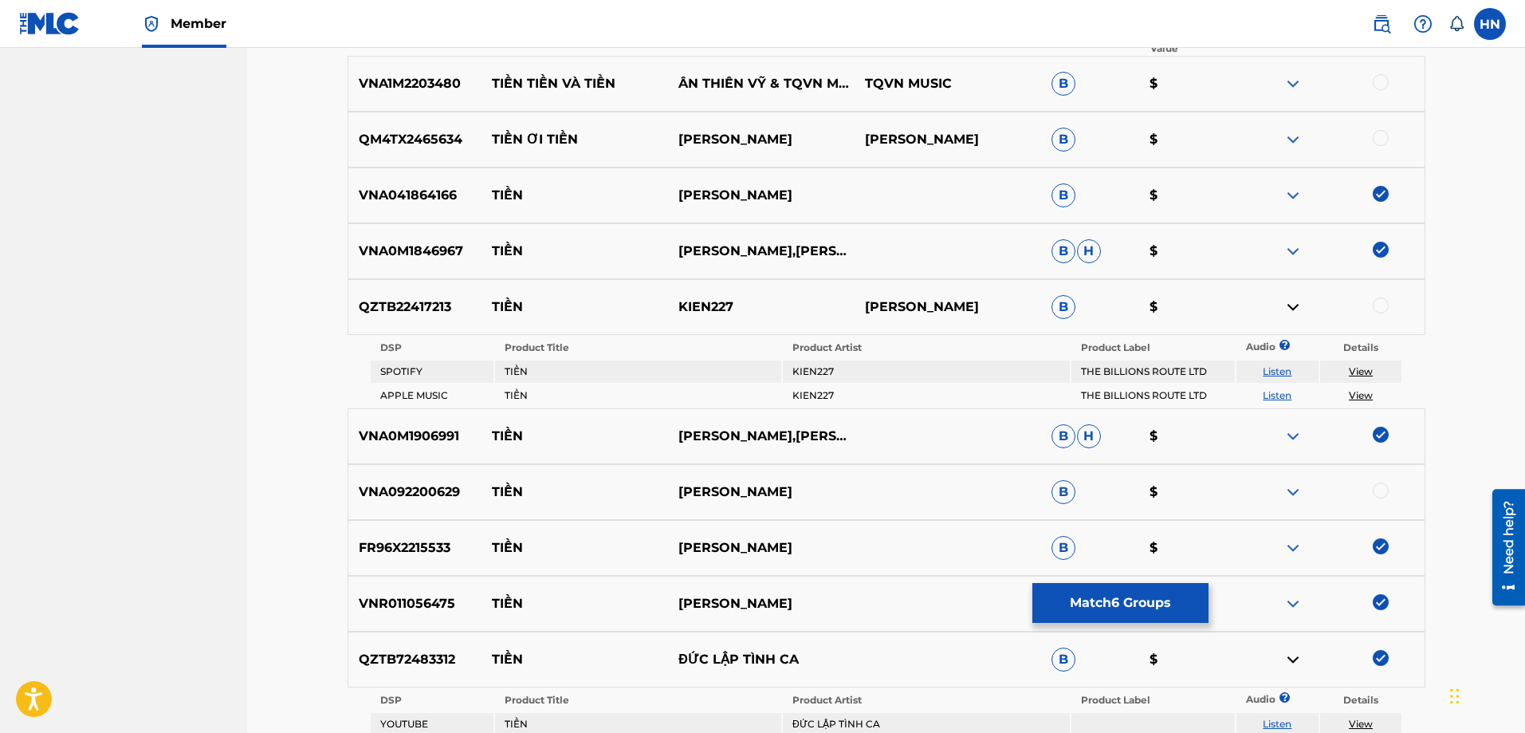
click at [1279, 363] on td "Listen" at bounding box center [1277, 371] width 82 height 22
click at [1278, 368] on link "Listen" at bounding box center [1277, 371] width 29 height 12
click at [1291, 490] on img at bounding box center [1292, 491] width 19 height 19
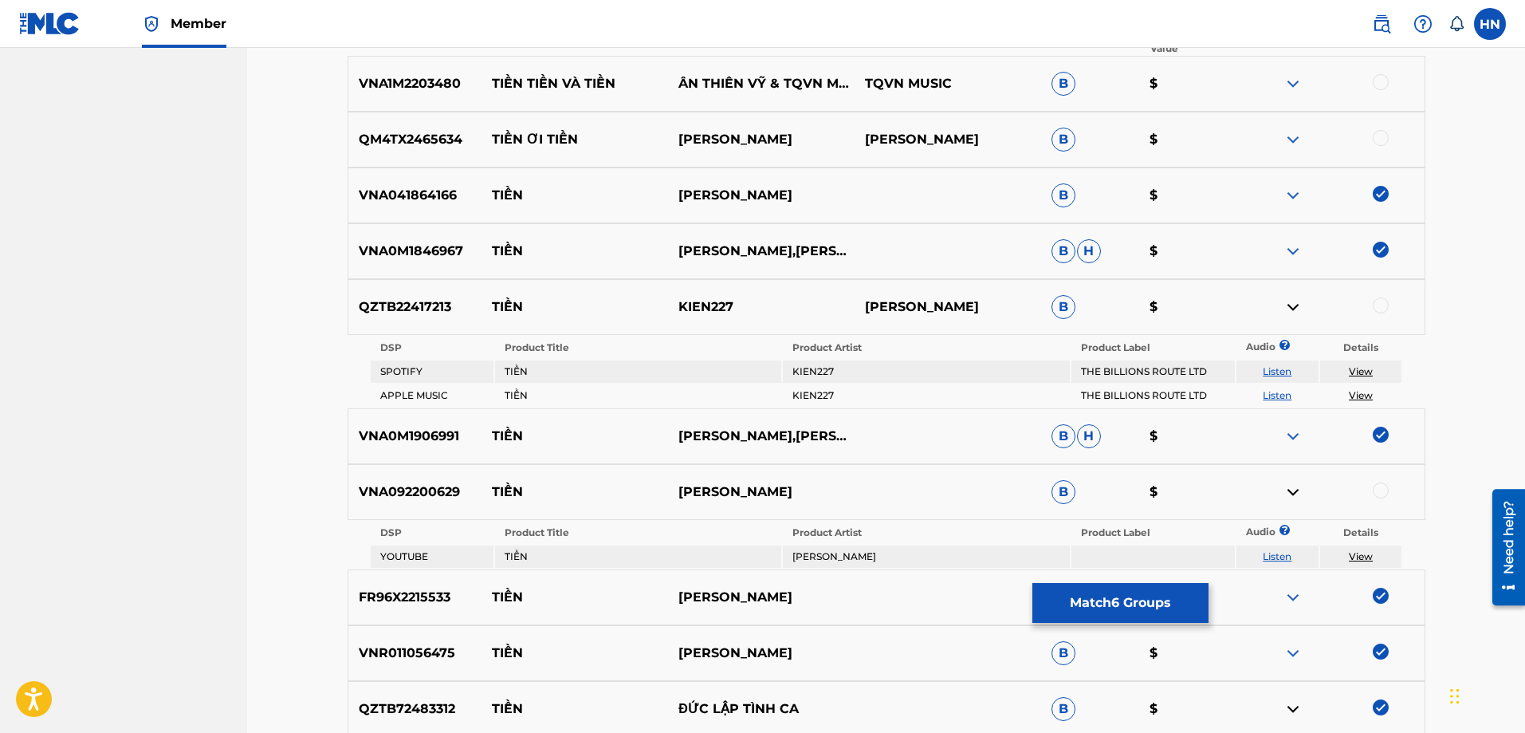
click at [1275, 555] on link "Listen" at bounding box center [1277, 556] width 29 height 12
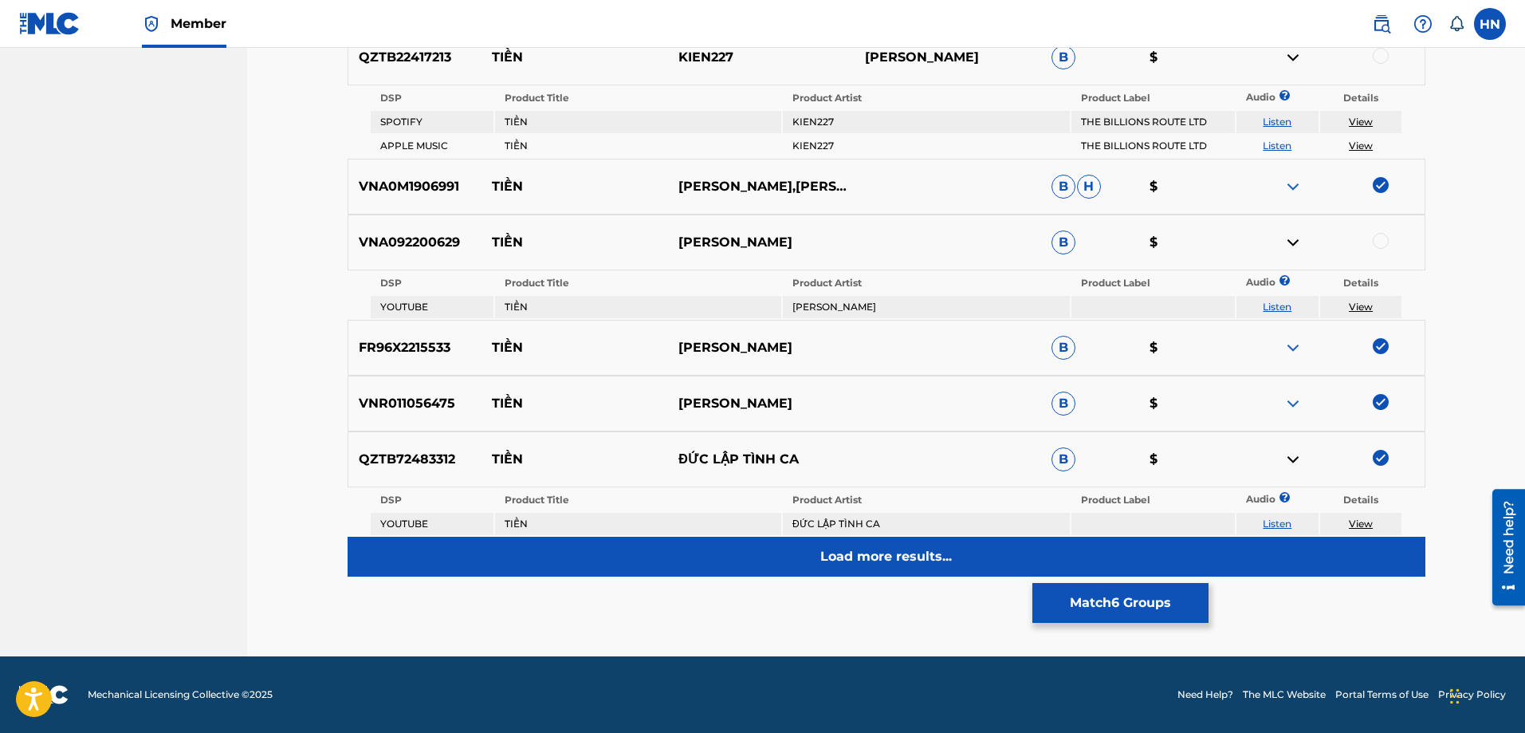
click at [790, 556] on div "Load more results..." at bounding box center [887, 556] width 1078 height 40
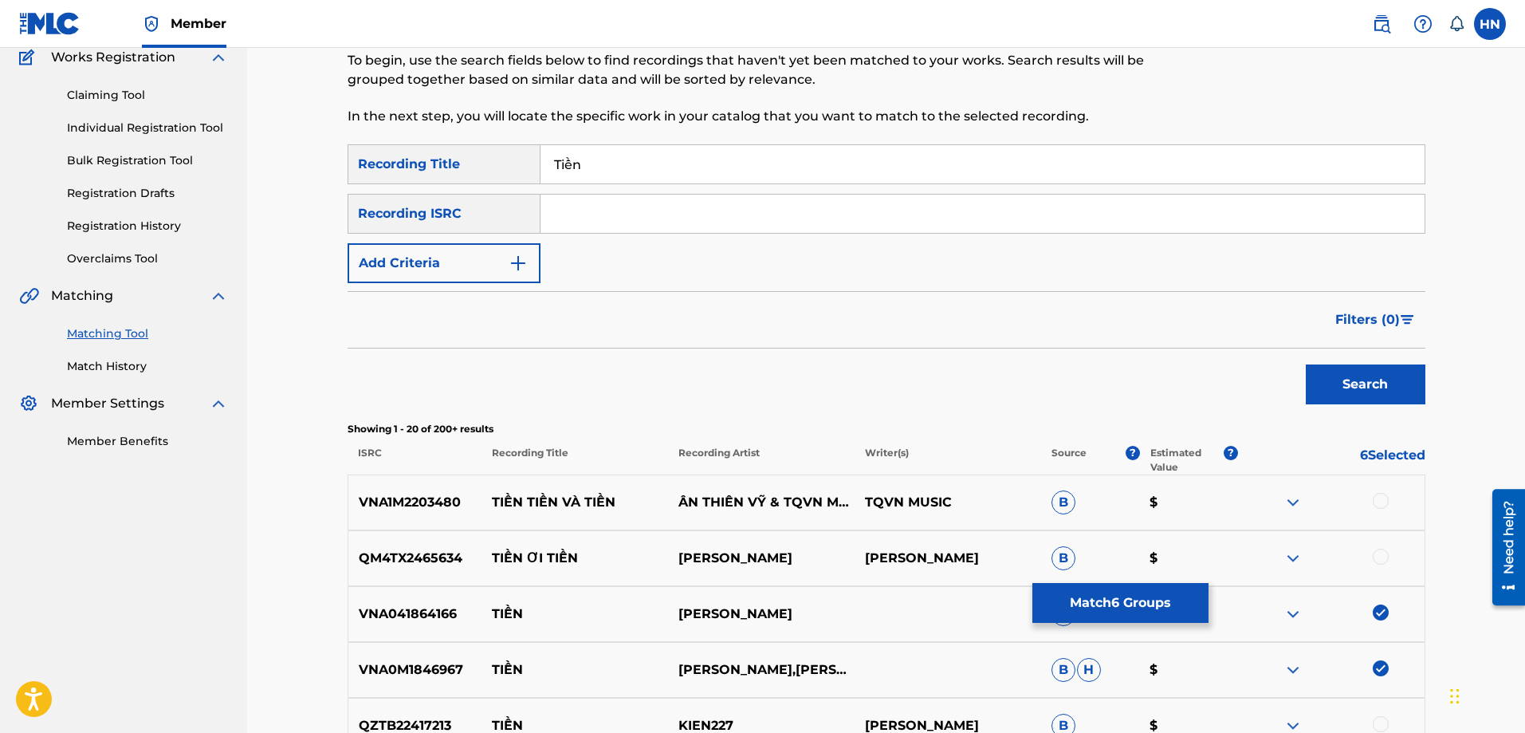
scroll to position [807, 0]
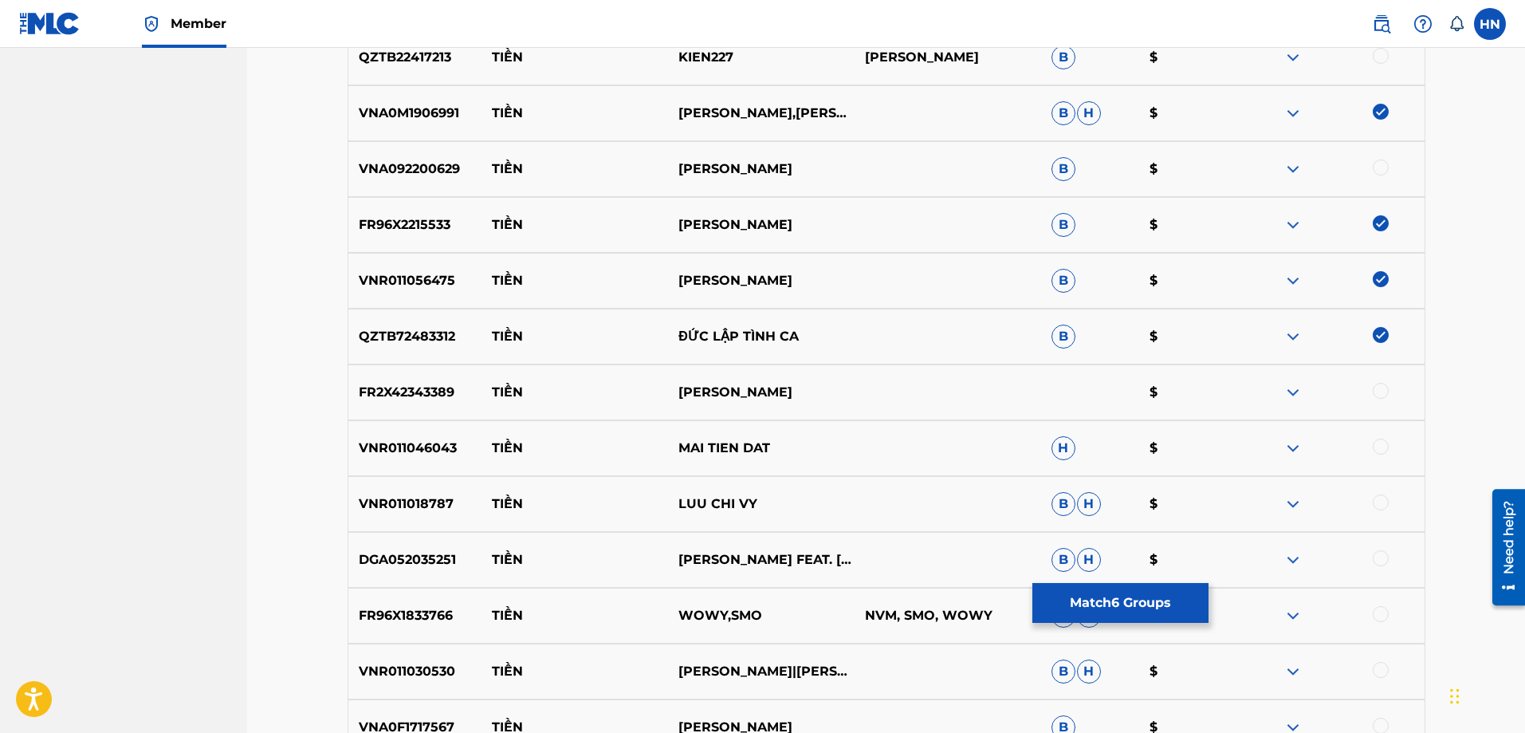
click at [430, 394] on p "FR2X42343389" at bounding box center [415, 392] width 134 height 19
click at [1382, 387] on div at bounding box center [1381, 391] width 16 height 16
click at [439, 450] on p "VNR011046043" at bounding box center [415, 447] width 134 height 19
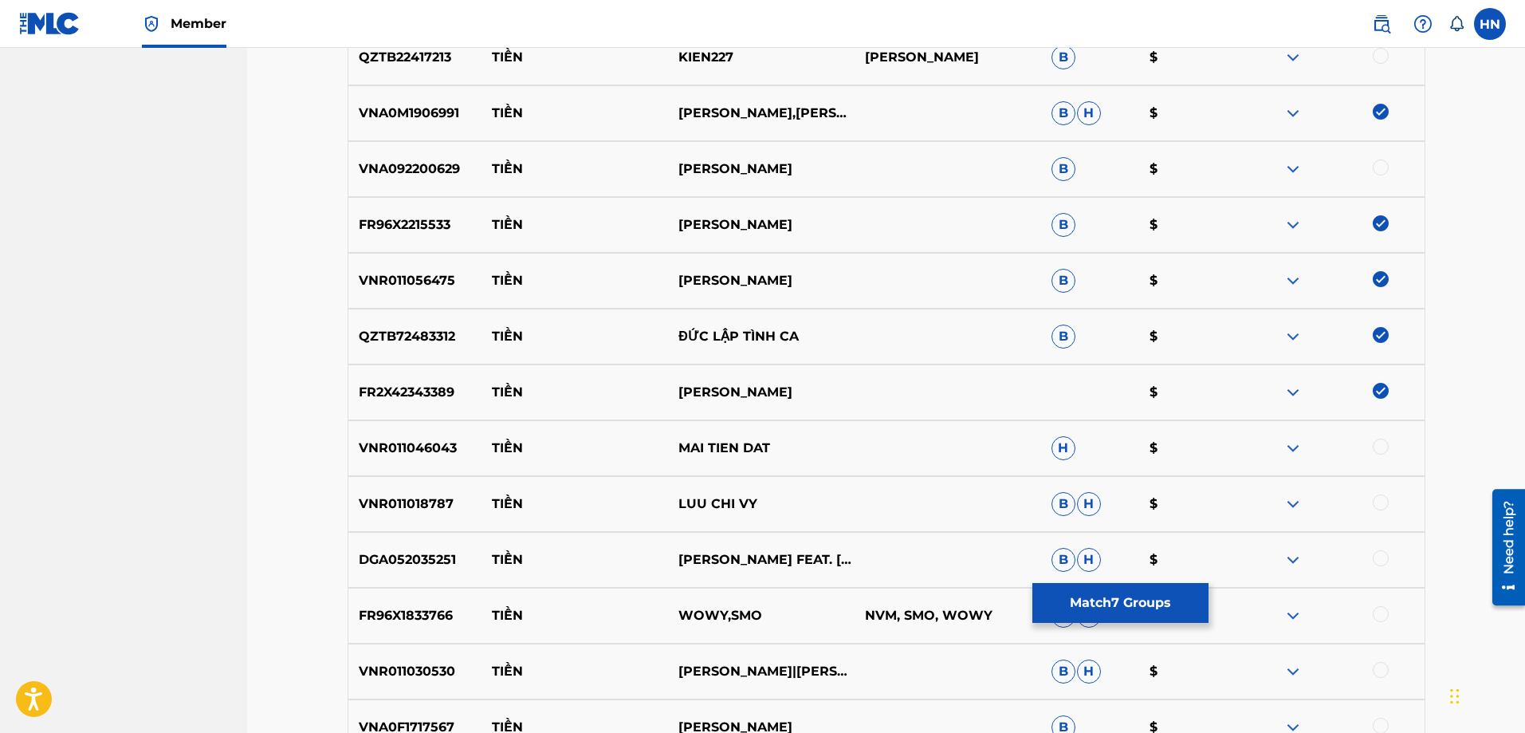
click at [1376, 444] on div at bounding box center [1381, 446] width 16 height 16
click at [425, 492] on div "VNR011018787 TIỀN LUU CHI VY B H $" at bounding box center [887, 504] width 1078 height 56
click at [1375, 497] on div at bounding box center [1381, 502] width 16 height 16
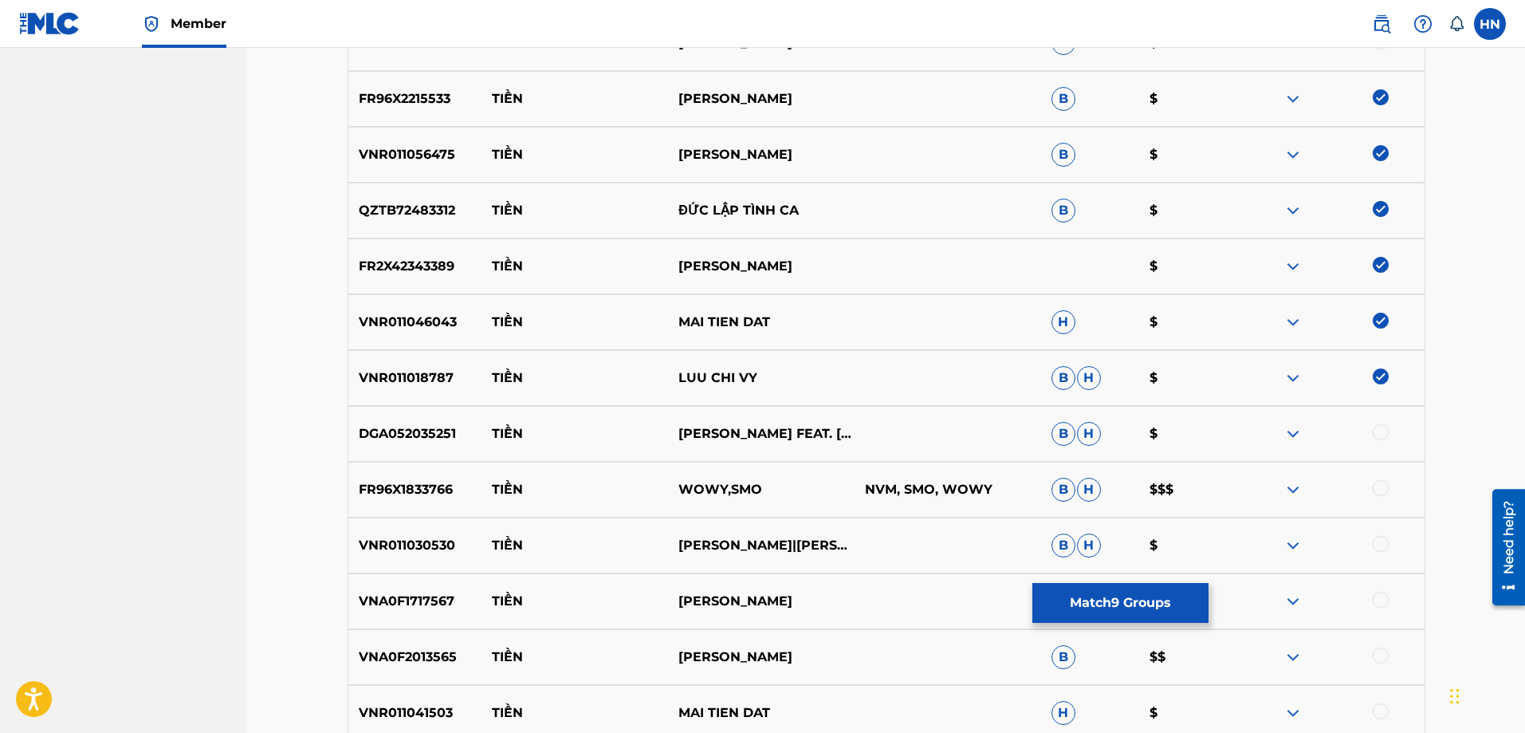
scroll to position [1047, 0]
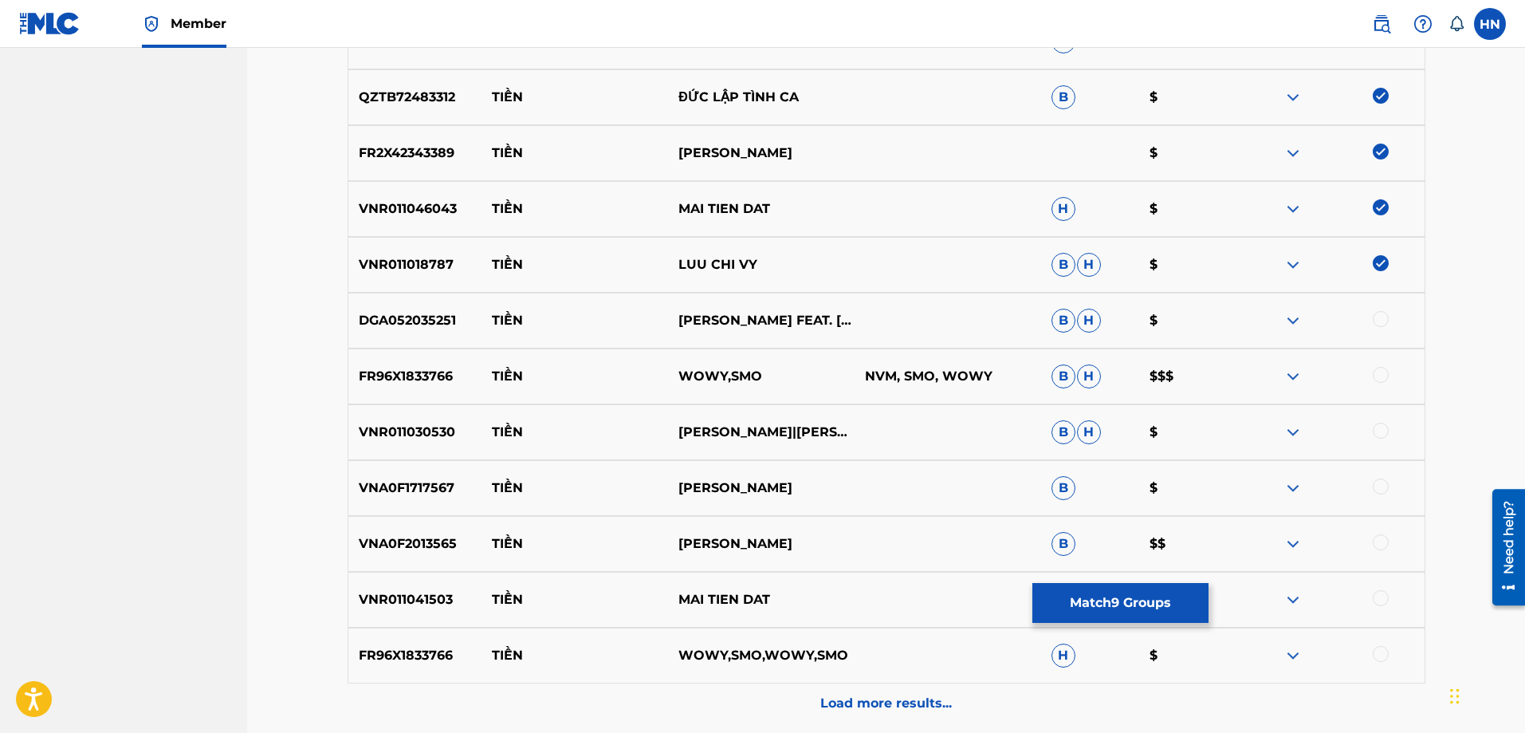
click at [434, 316] on p "DGA052035251" at bounding box center [415, 320] width 134 height 19
click at [1380, 312] on div at bounding box center [1381, 319] width 16 height 16
click at [368, 584] on div "VNR011041503 TIỀN MAI TIEN DAT H $" at bounding box center [887, 600] width 1078 height 56
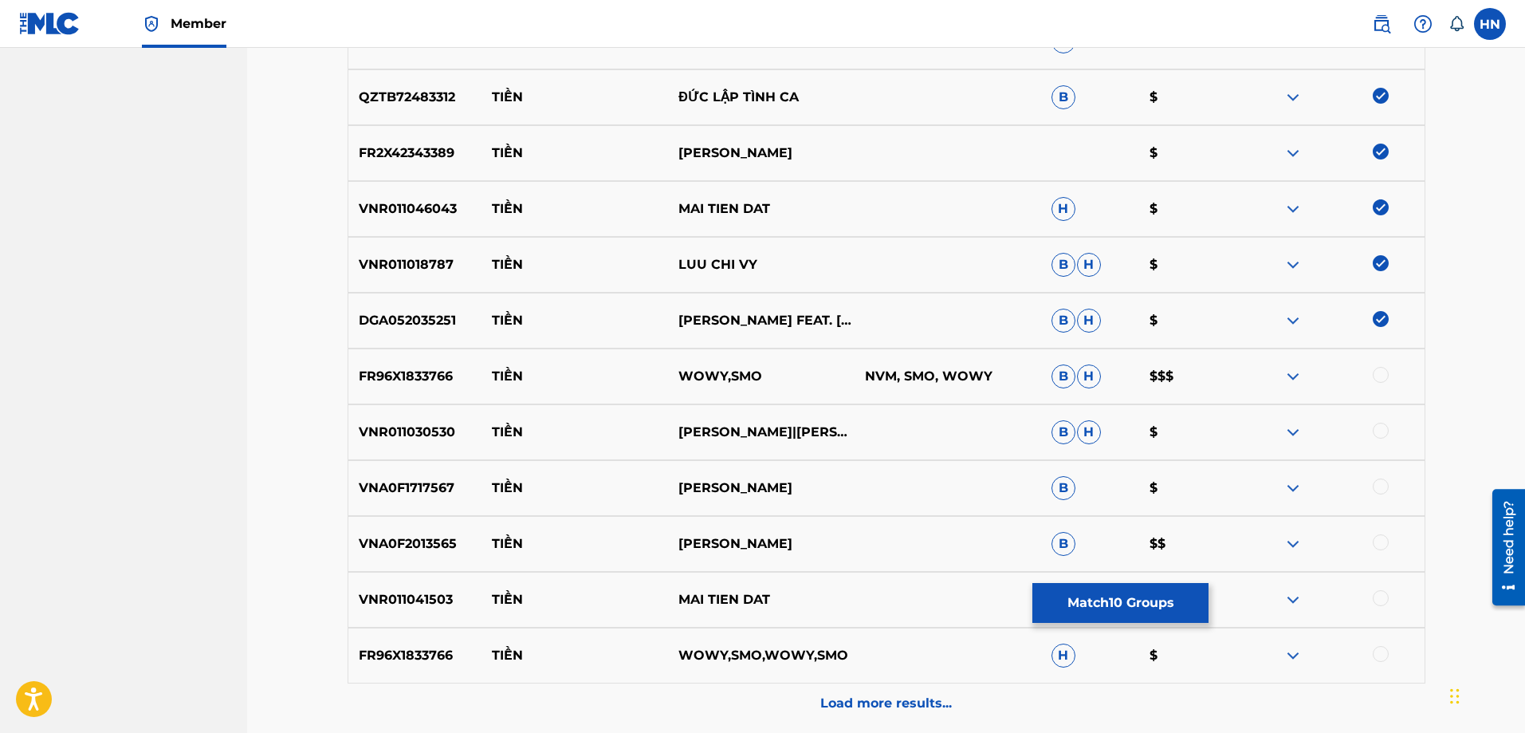
click at [1376, 602] on div at bounding box center [1381, 598] width 16 height 16
drag, startPoint x: 861, startPoint y: 557, endPoint x: 479, endPoint y: 544, distance: 382.0
click at [479, 544] on div "VNA0F2013565 TIỀN LƯU VIỆT HÙNG B $$" at bounding box center [887, 544] width 1078 height 56
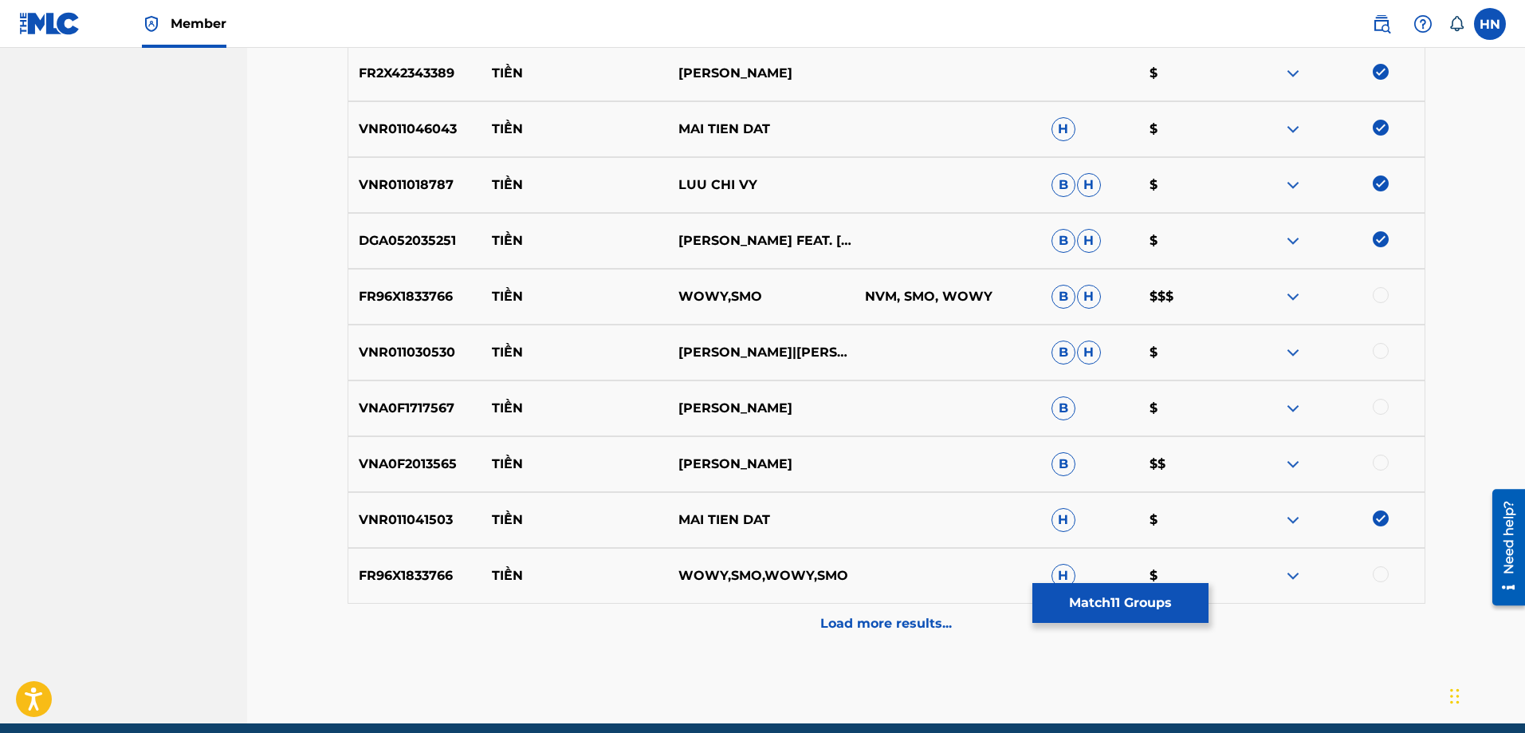
click at [422, 471] on p "VNA0F2013565" at bounding box center [415, 463] width 134 height 19
click at [1377, 461] on div at bounding box center [1381, 462] width 16 height 16
click at [1283, 349] on img at bounding box center [1292, 352] width 19 height 19
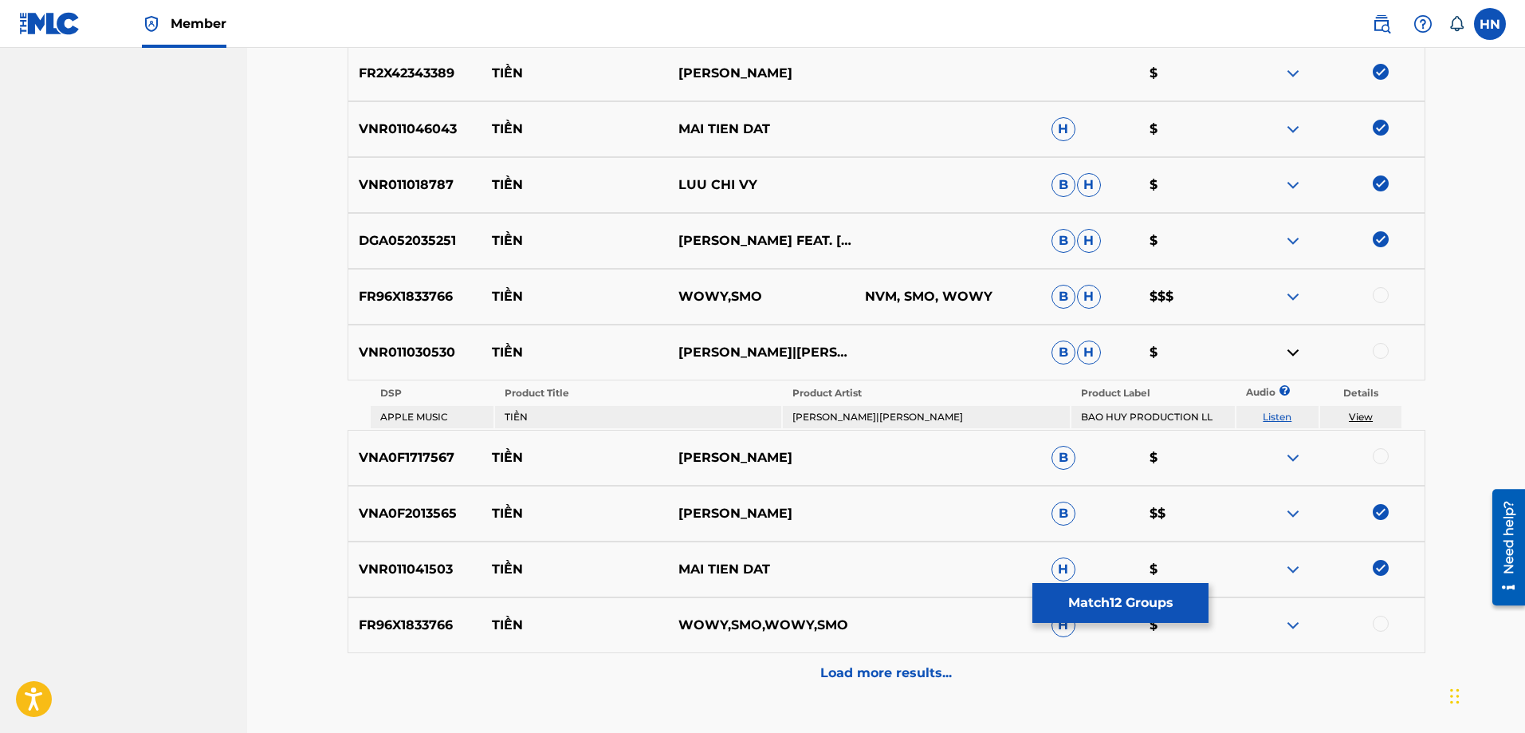
click at [1280, 414] on link "Listen" at bounding box center [1277, 417] width 29 height 12
click at [389, 369] on div "VNR011030530 TIỀN BAO HUY|UYEN THANH B H $" at bounding box center [887, 352] width 1078 height 56
click at [1377, 351] on div at bounding box center [1381, 351] width 16 height 16
drag, startPoint x: 837, startPoint y: 446, endPoint x: 466, endPoint y: 453, distance: 370.7
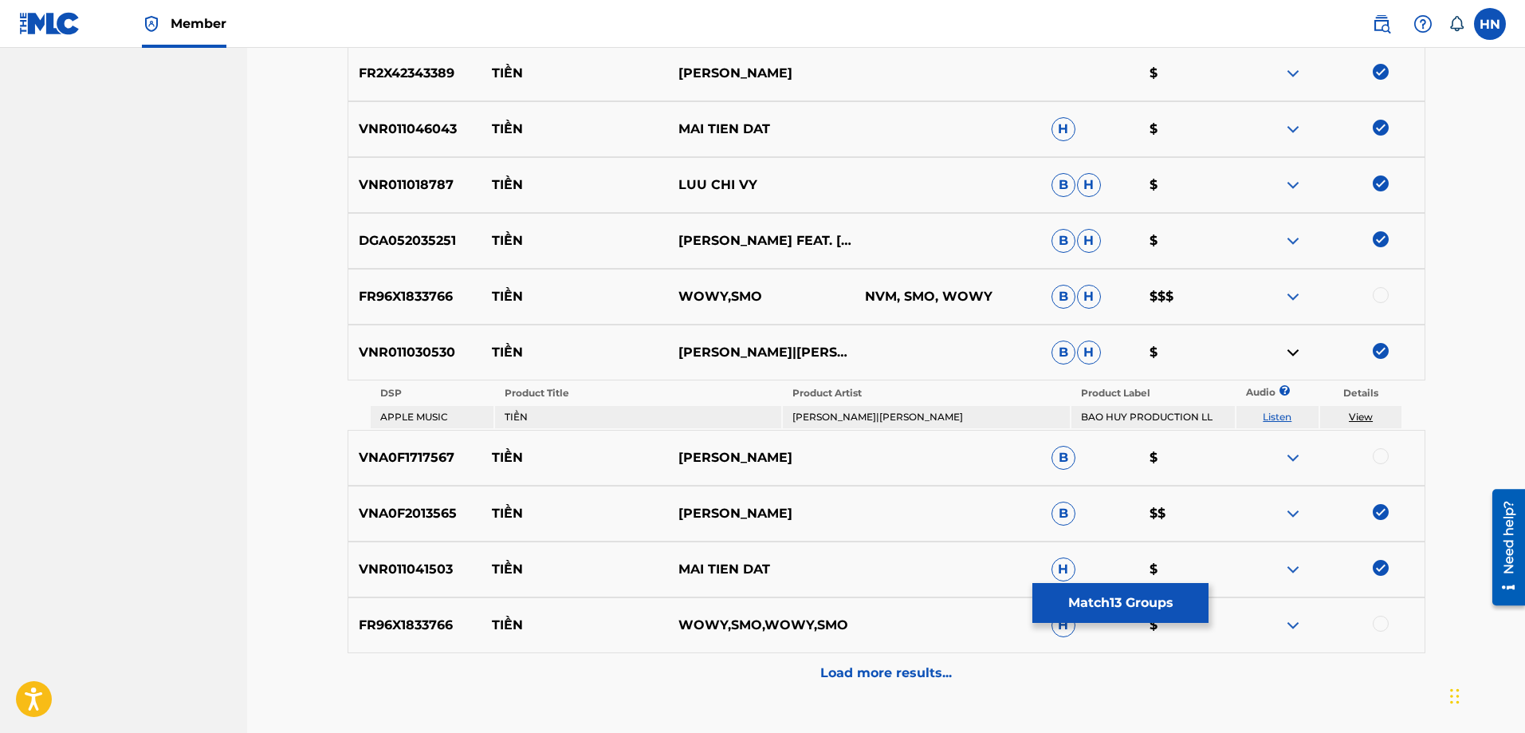
click at [466, 453] on div "VNA0F1717567 TIỀN HOÀNG KIM LONG B $" at bounding box center [887, 458] width 1078 height 56
click at [419, 461] on p "VNA0F1717567" at bounding box center [415, 457] width 134 height 19
click at [1382, 452] on div at bounding box center [1381, 456] width 16 height 16
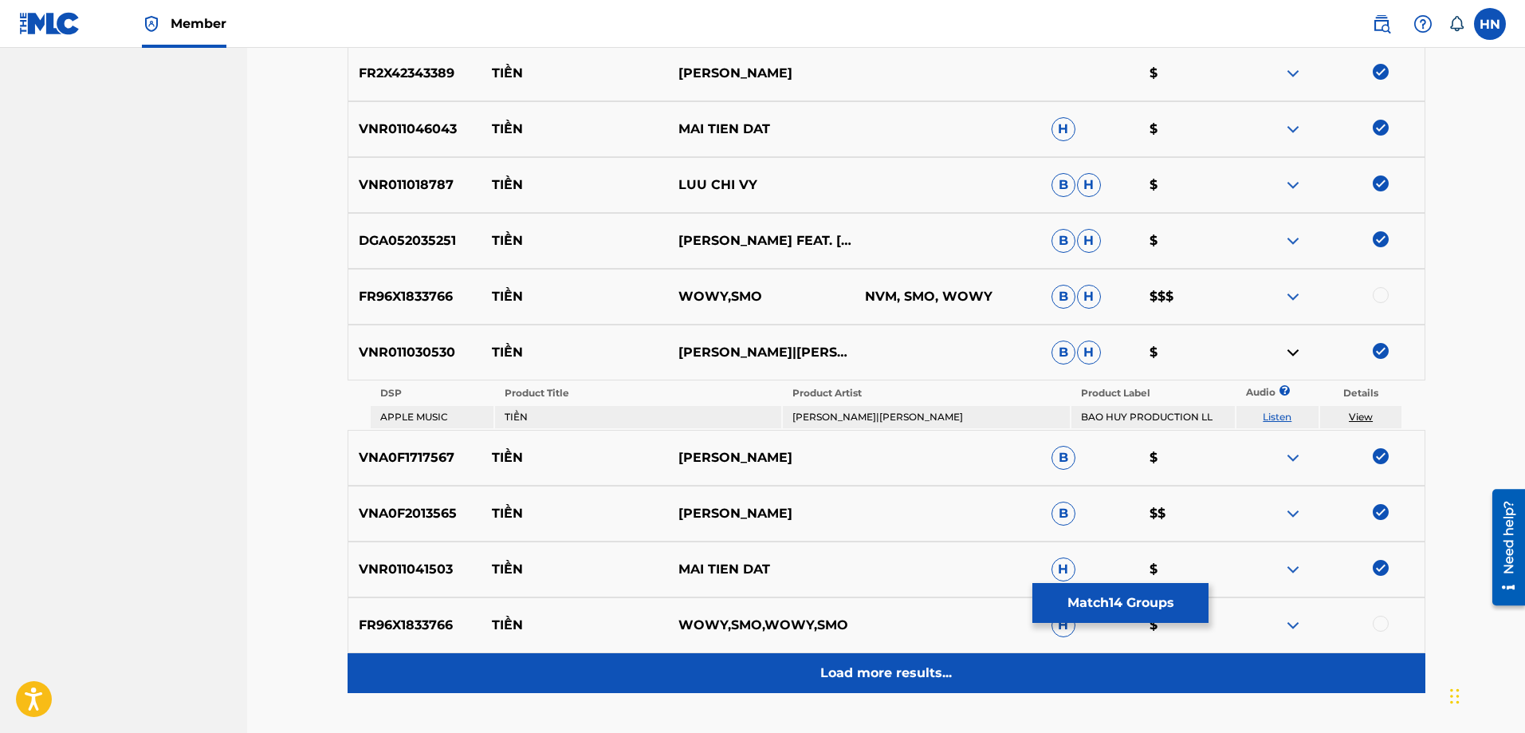
click at [850, 683] on div "Load more results..." at bounding box center [887, 673] width 1078 height 40
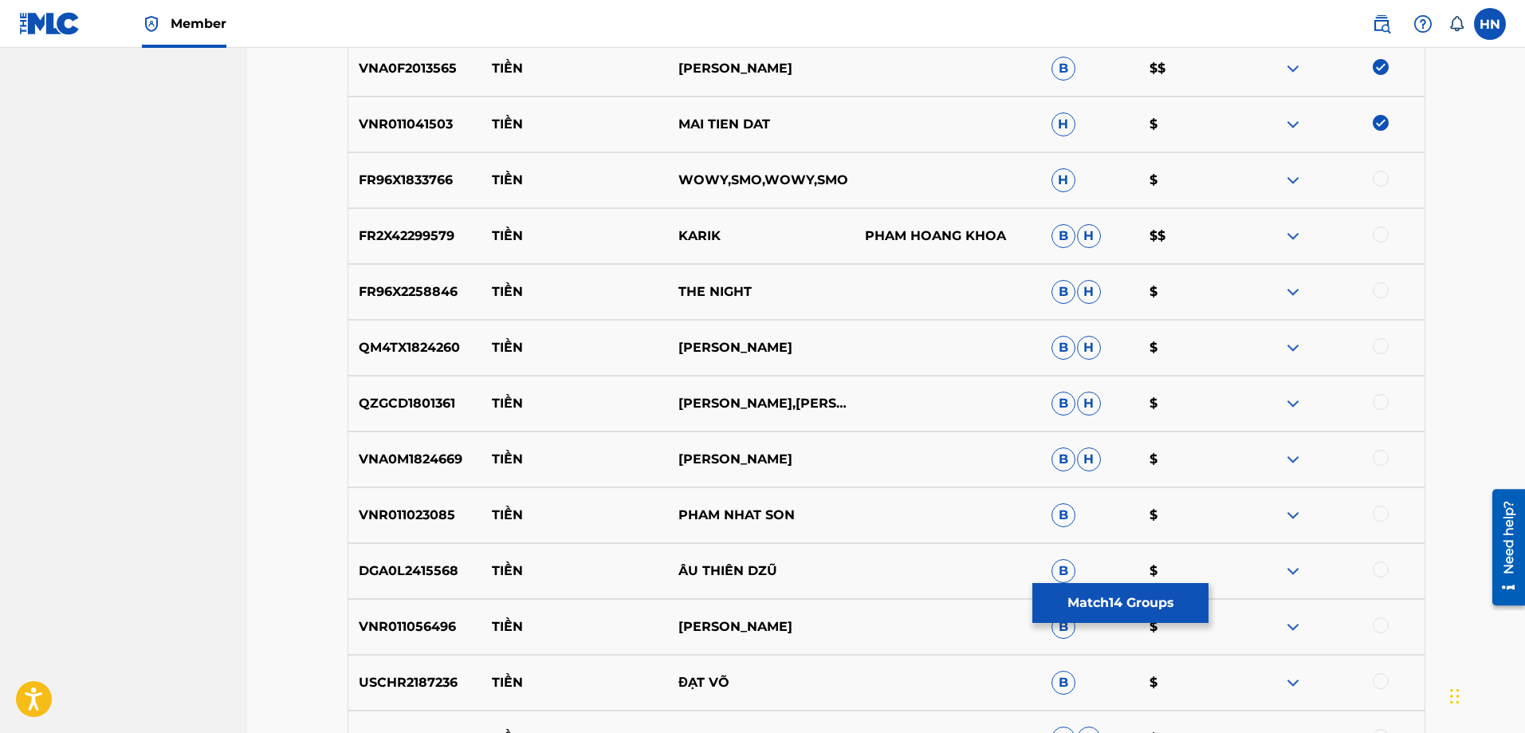
scroll to position [1605, 0]
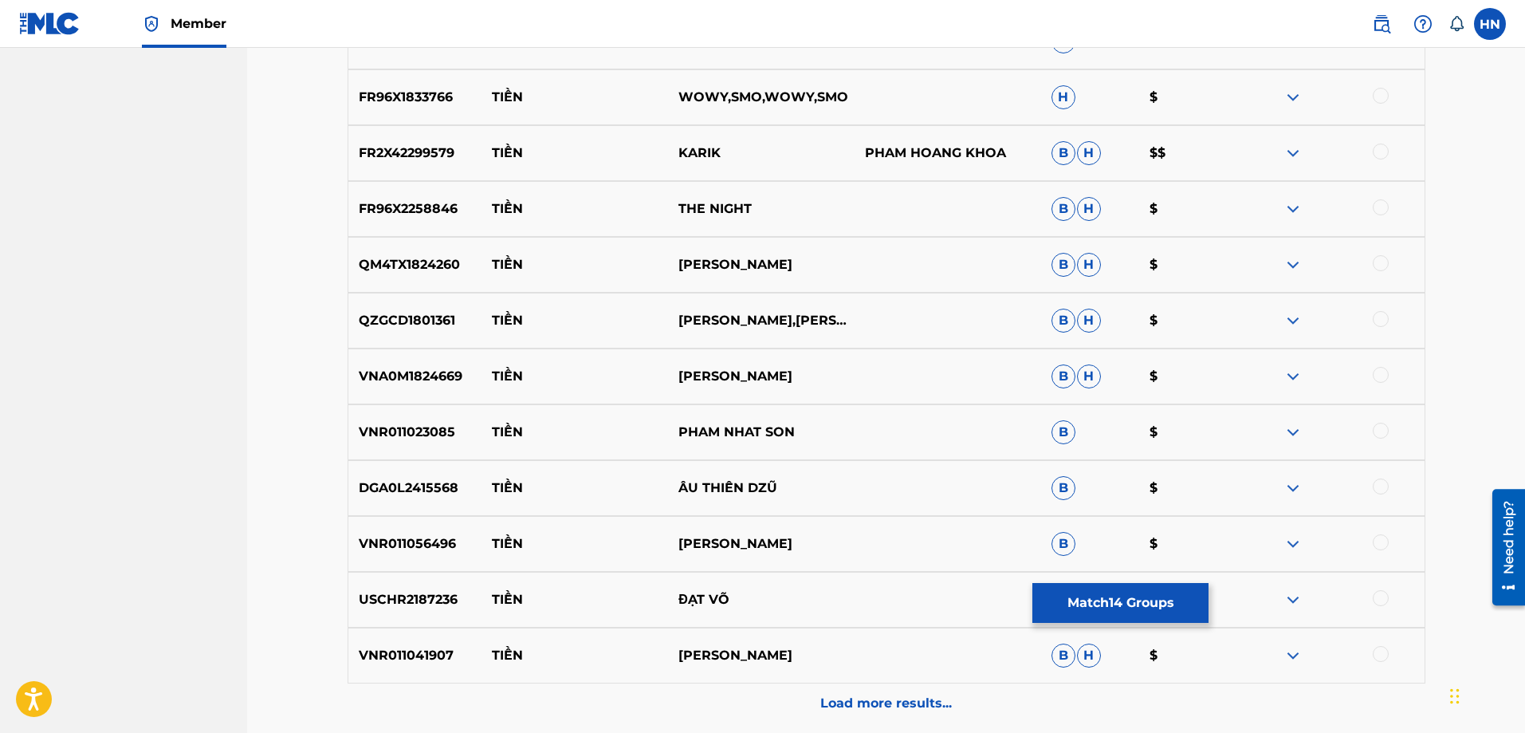
click at [452, 267] on p "QM4TX1824260" at bounding box center [415, 264] width 134 height 19
click at [1385, 265] on div at bounding box center [1381, 263] width 16 height 16
click at [439, 528] on div "VNR011056496 TIỀN LƯƠNG GIA HUY B $" at bounding box center [887, 544] width 1078 height 56
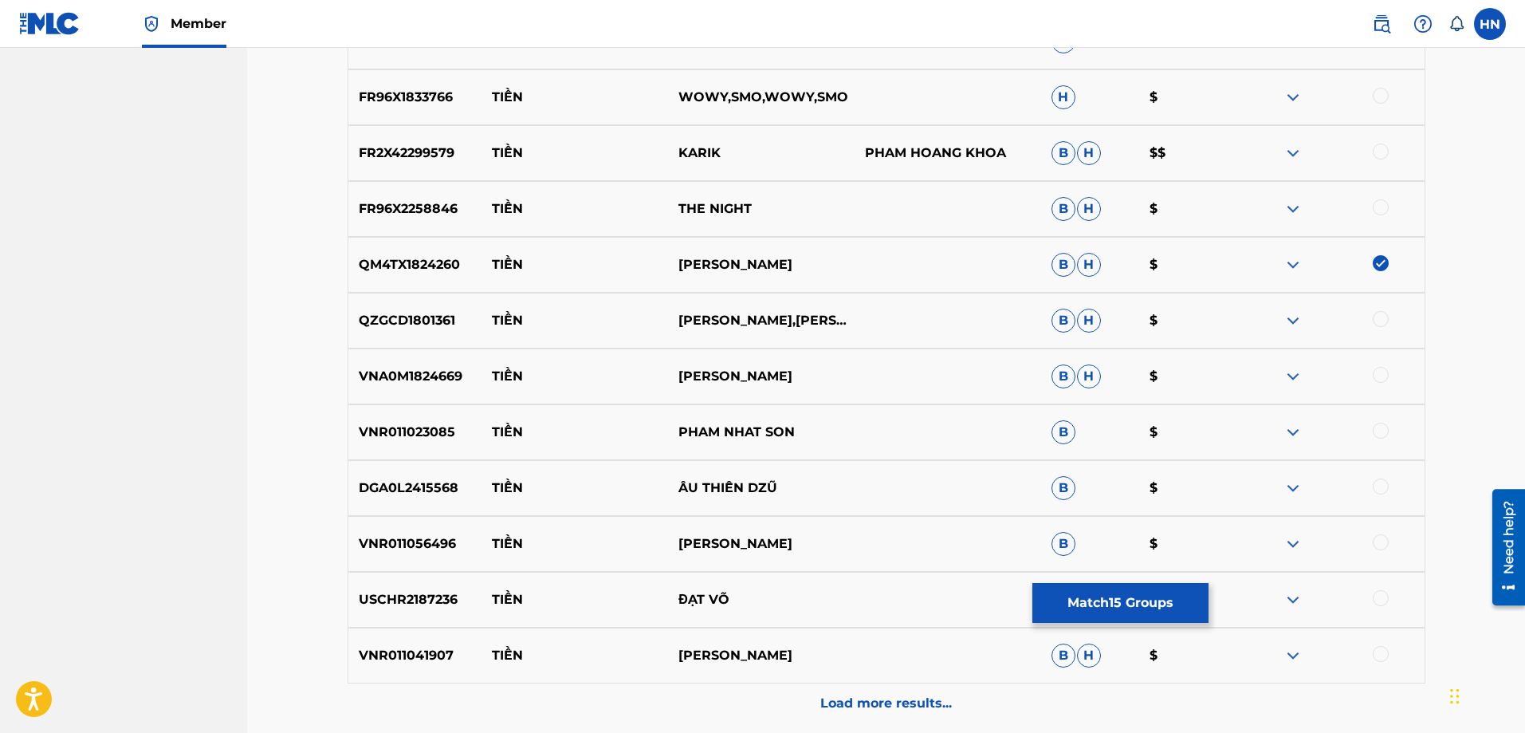
click at [1377, 536] on div at bounding box center [1381, 542] width 16 height 16
click at [442, 603] on p "USCHR2187236" at bounding box center [415, 599] width 134 height 19
click at [1378, 599] on div at bounding box center [1381, 598] width 16 height 16
click at [1281, 208] on div at bounding box center [1331, 208] width 187 height 19
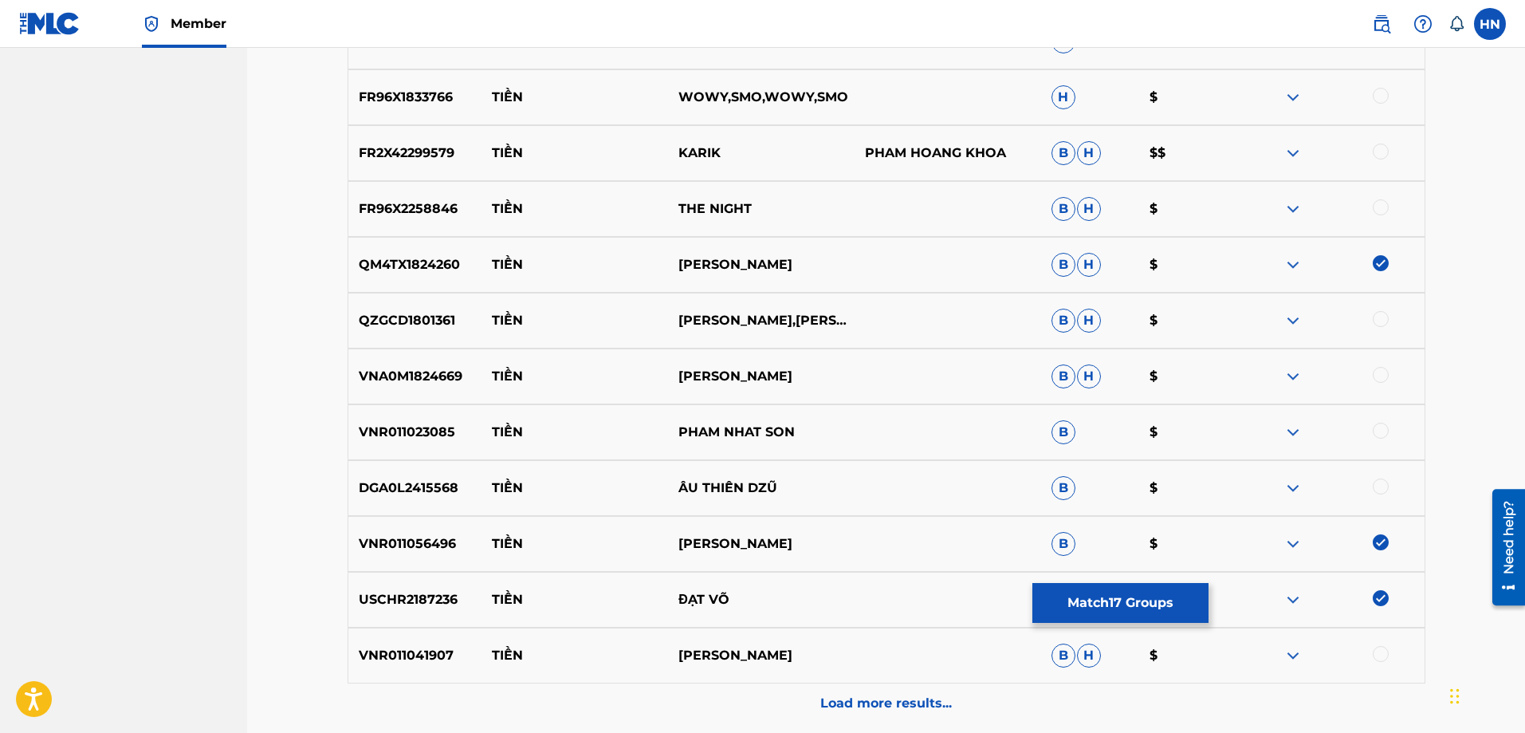
click at [1290, 210] on img at bounding box center [1292, 208] width 19 height 19
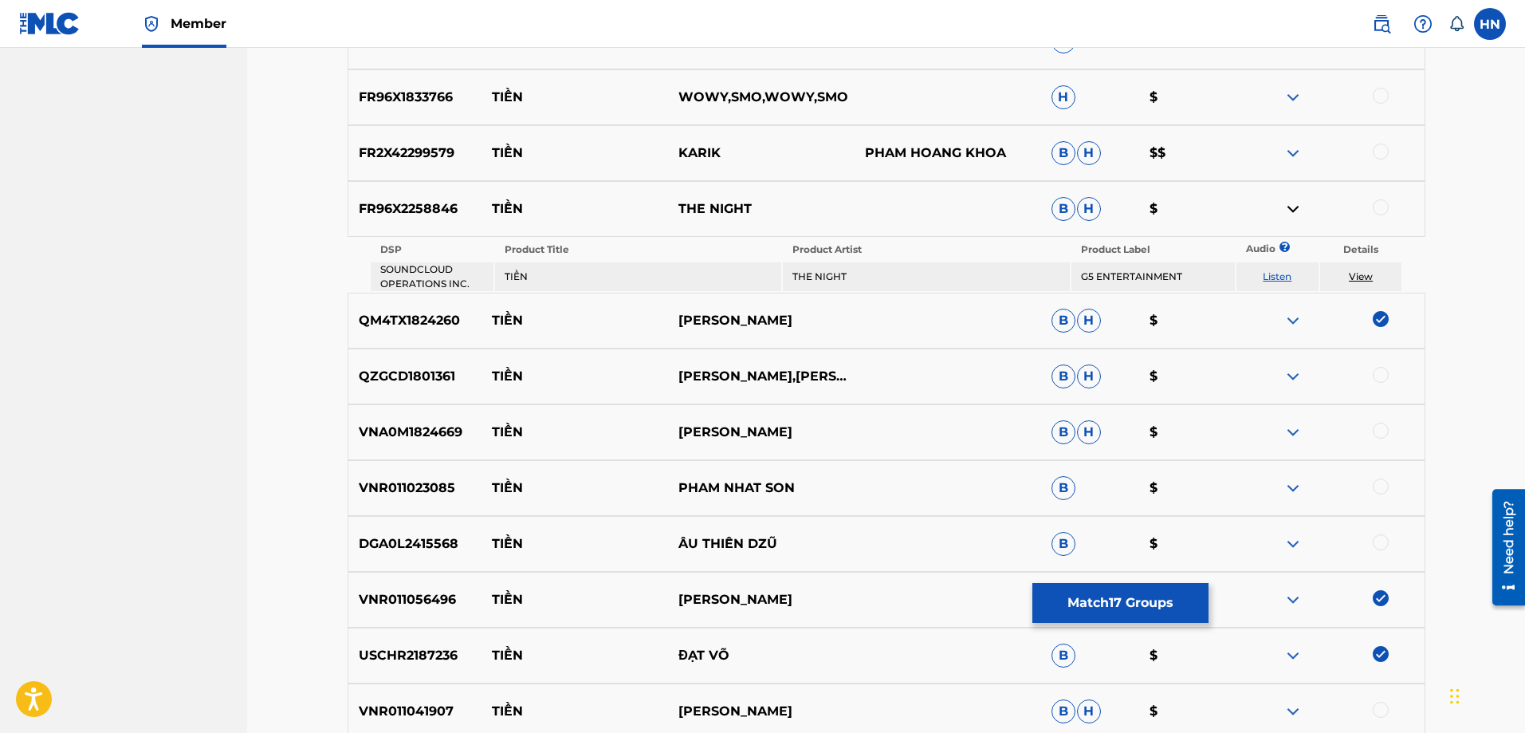
click at [1279, 274] on link "Listen" at bounding box center [1277, 276] width 29 height 12
drag, startPoint x: 812, startPoint y: 207, endPoint x: 492, endPoint y: 213, distance: 320.5
click at [492, 213] on div "FR96X2258846 TIỀN THE NIGHT B H $" at bounding box center [887, 209] width 1078 height 56
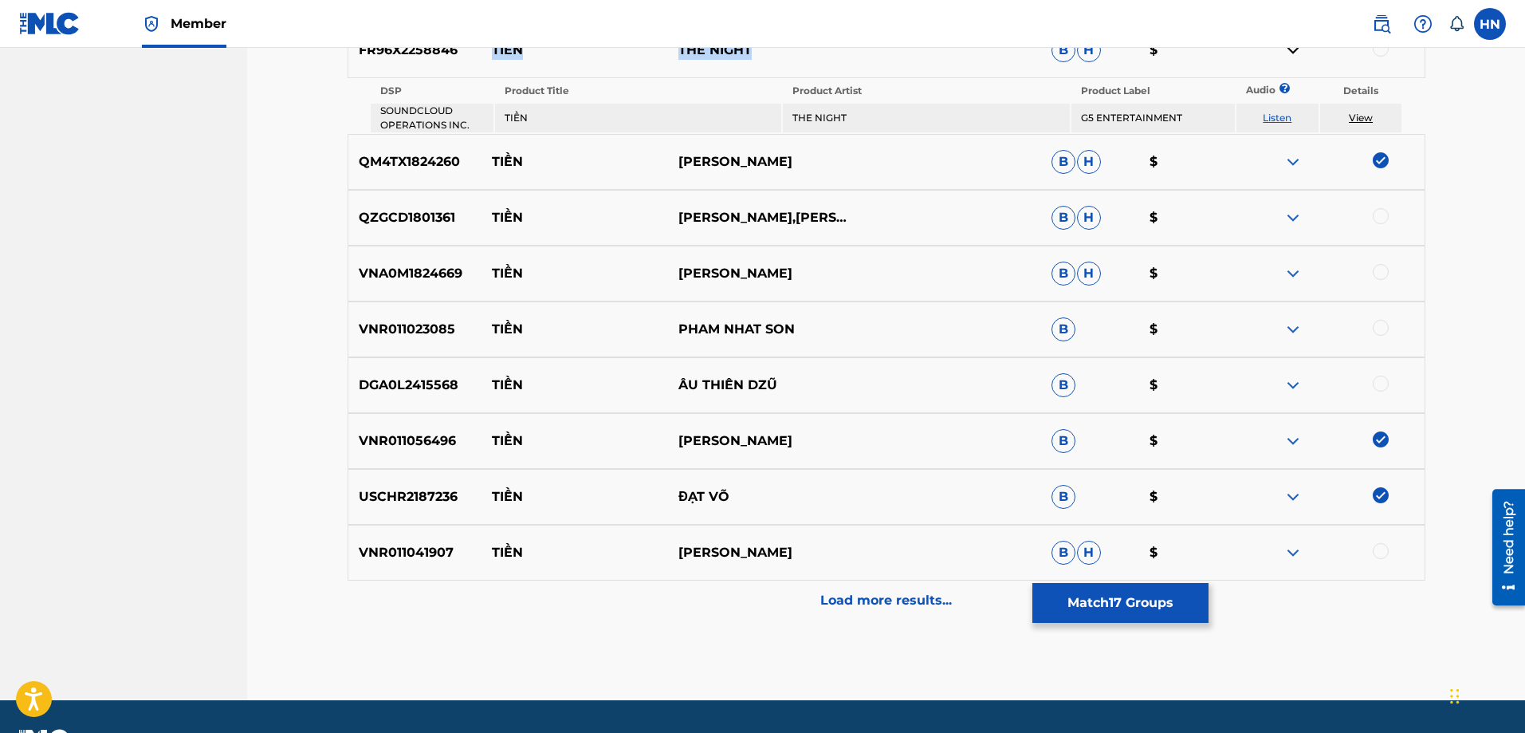
scroll to position [1764, 0]
click at [1283, 218] on img at bounding box center [1292, 216] width 19 height 19
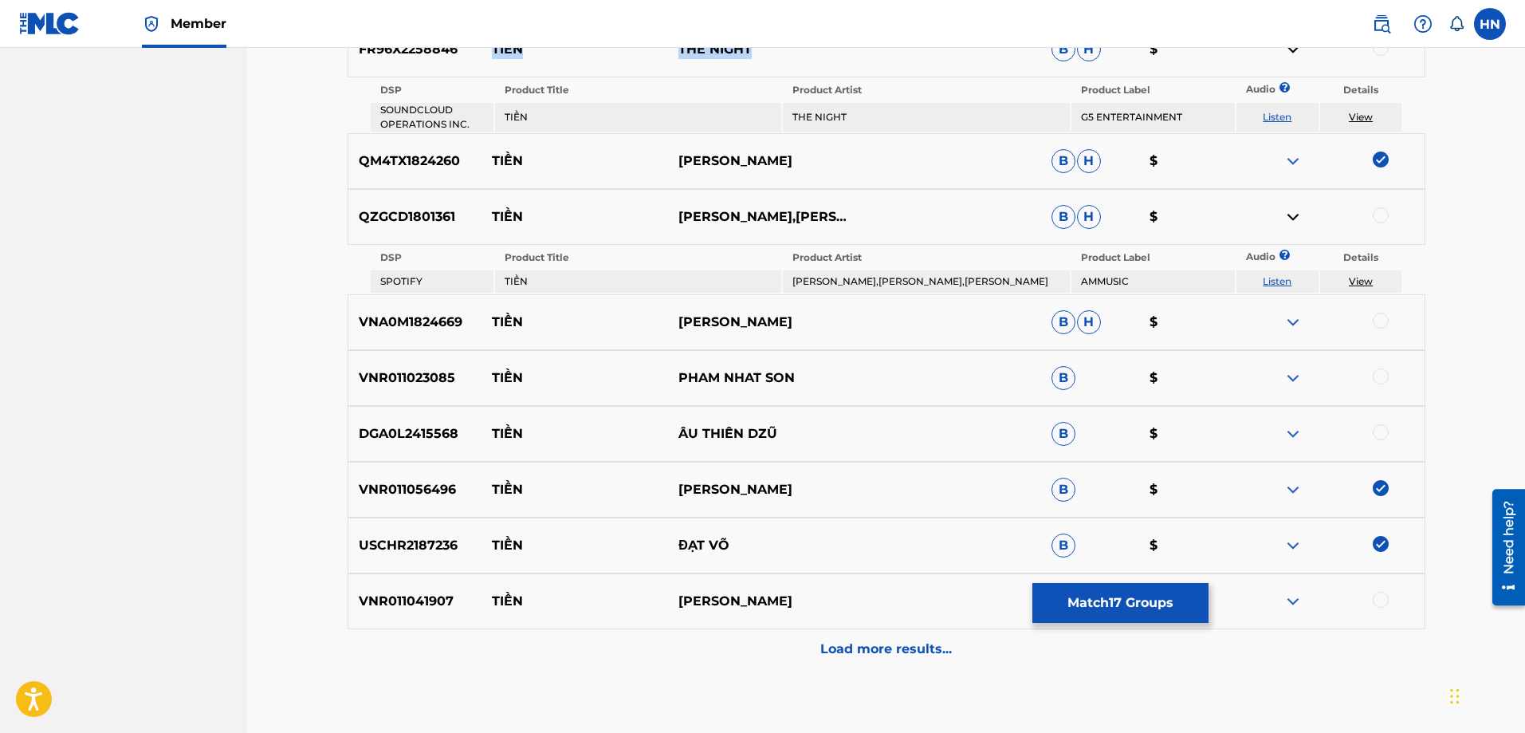
click at [1277, 286] on link "Listen" at bounding box center [1277, 281] width 29 height 12
drag, startPoint x: 489, startPoint y: 320, endPoint x: 811, endPoint y: 319, distance: 321.2
click at [809, 319] on div "VNA0M1824669 TIỀN TẤN ĐẠT B H $" at bounding box center [887, 322] width 1078 height 56
drag, startPoint x: 466, startPoint y: 378, endPoint x: 872, endPoint y: 376, distance: 405.7
click at [872, 376] on div "VNR011023085 TIỀN PHAM NHAT SON B $" at bounding box center [887, 378] width 1078 height 56
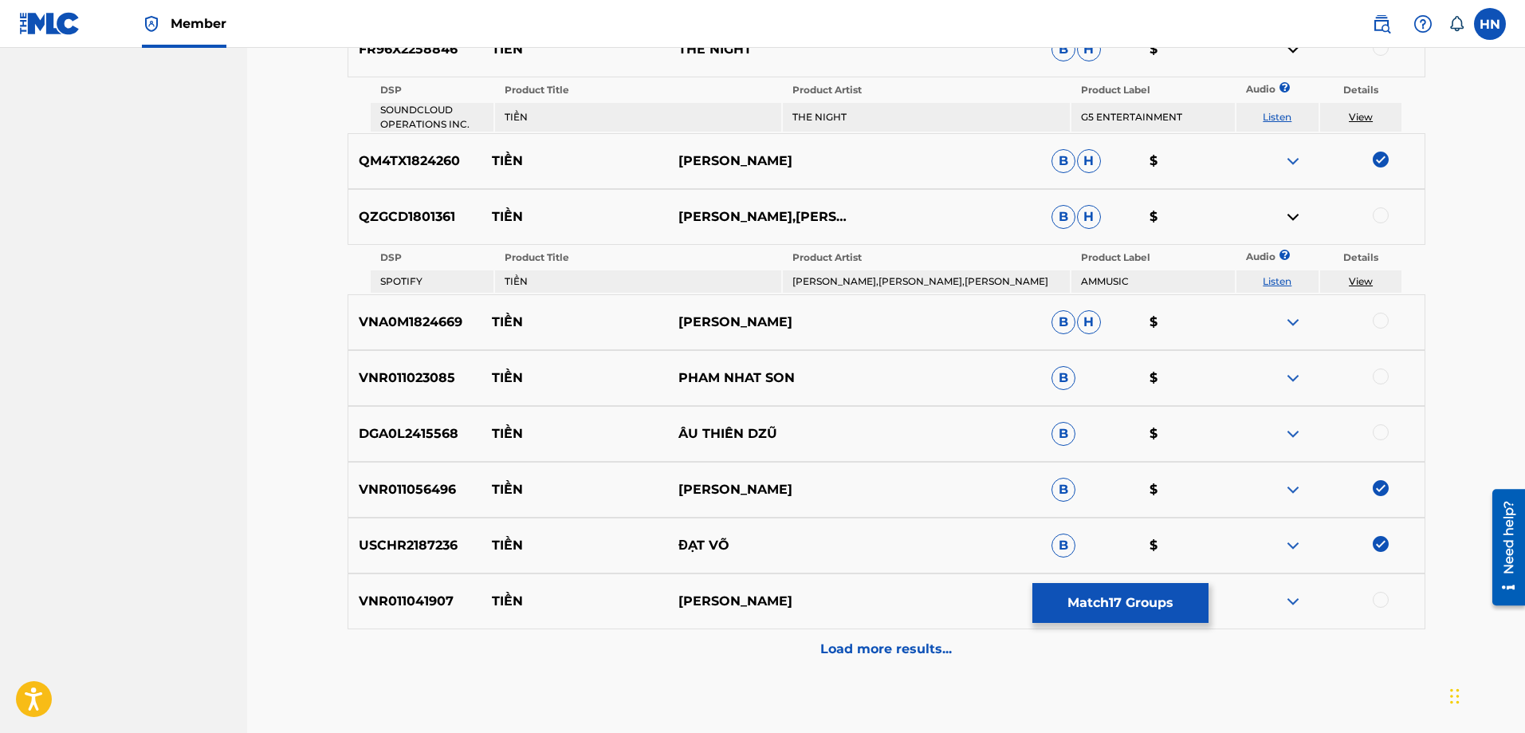
click at [440, 372] on p "VNR011023085" at bounding box center [415, 377] width 134 height 19
click at [1373, 375] on div at bounding box center [1381, 376] width 16 height 16
click at [1285, 430] on img at bounding box center [1292, 433] width 19 height 19
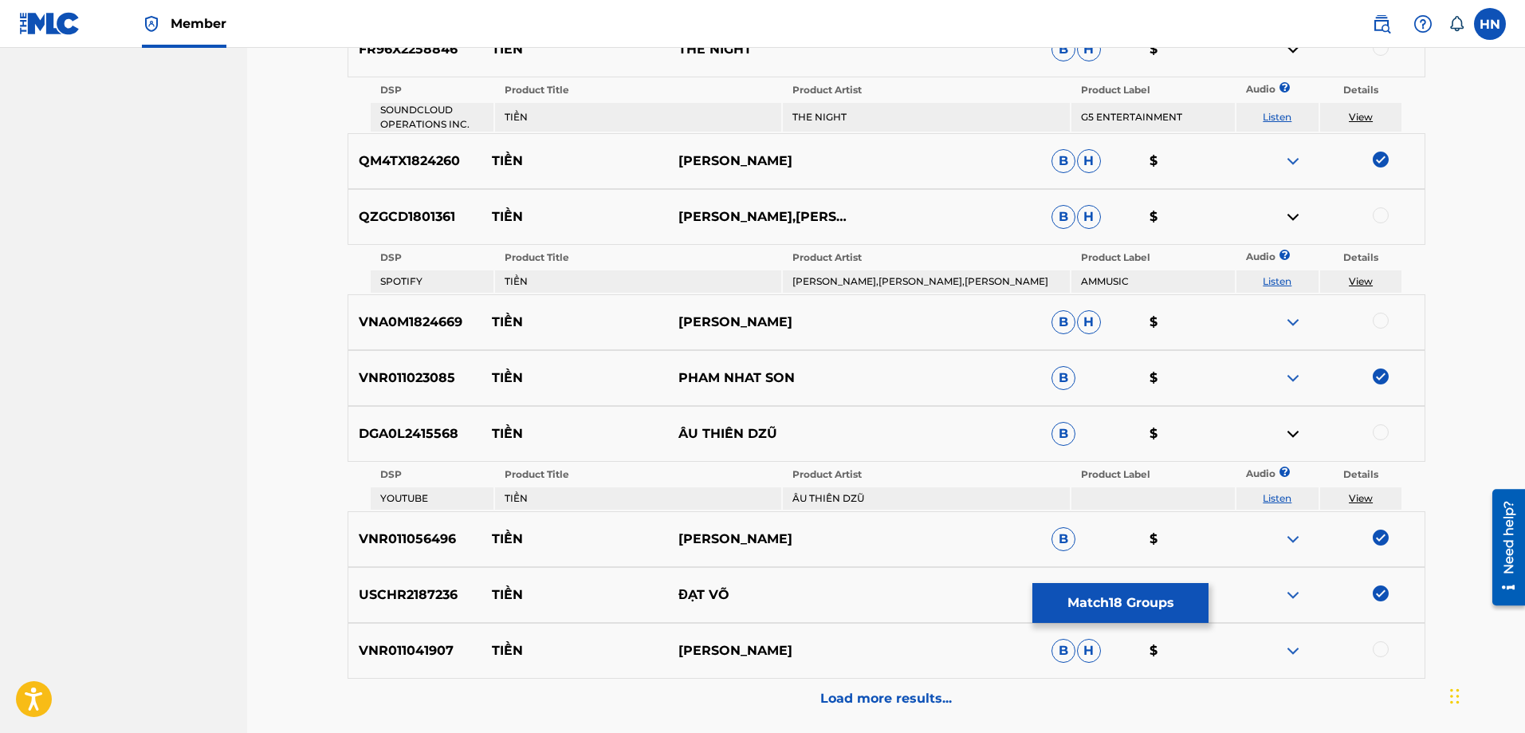
click at [1275, 492] on link "Listen" at bounding box center [1277, 498] width 29 height 12
drag, startPoint x: 788, startPoint y: 435, endPoint x: 473, endPoint y: 443, distance: 315.7
click at [473, 443] on div "DGA0L2415568 TIỀN ÂU THIÊN DZŨ B $" at bounding box center [887, 434] width 1078 height 56
click at [380, 442] on p "DGA0L2415568" at bounding box center [415, 433] width 134 height 19
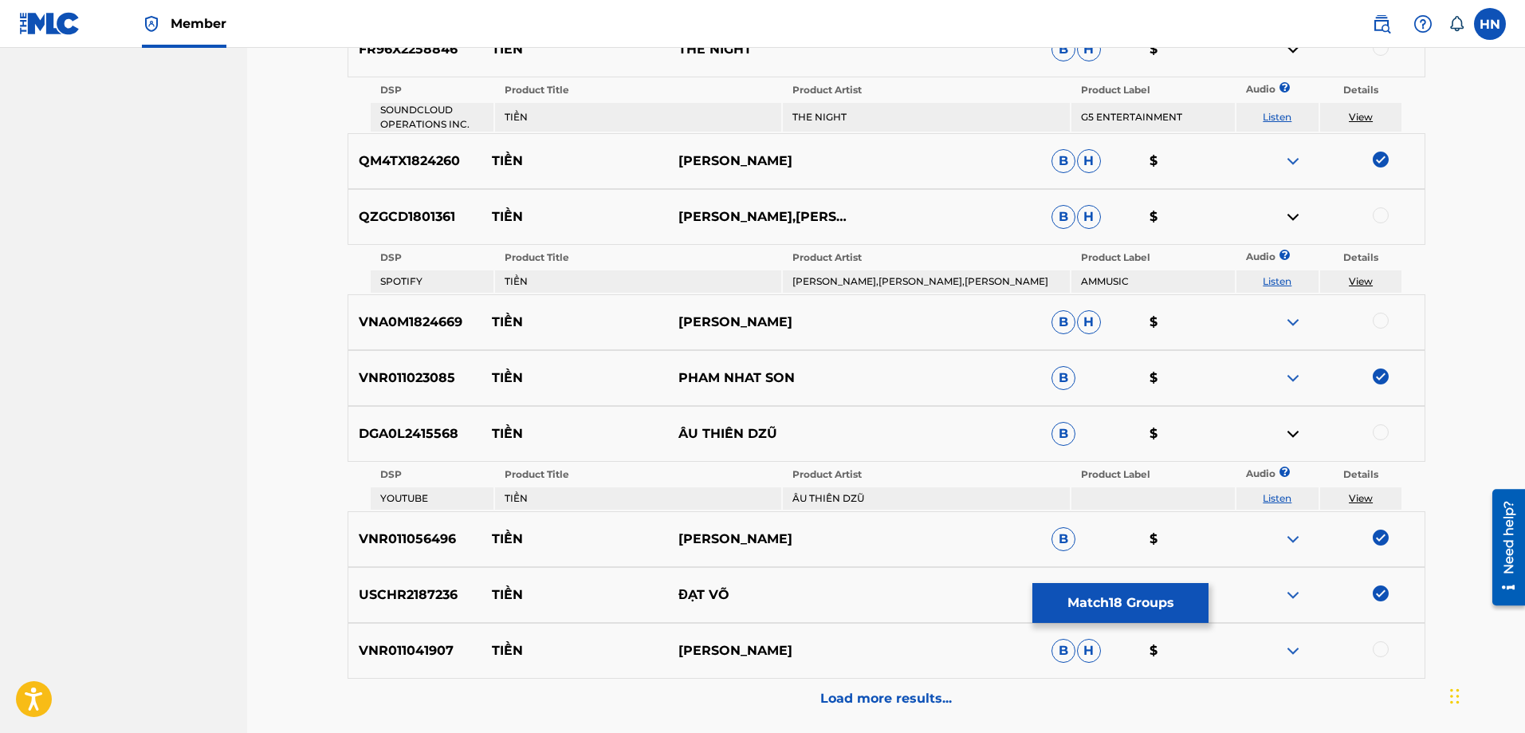
click at [1376, 428] on div at bounding box center [1381, 432] width 16 height 16
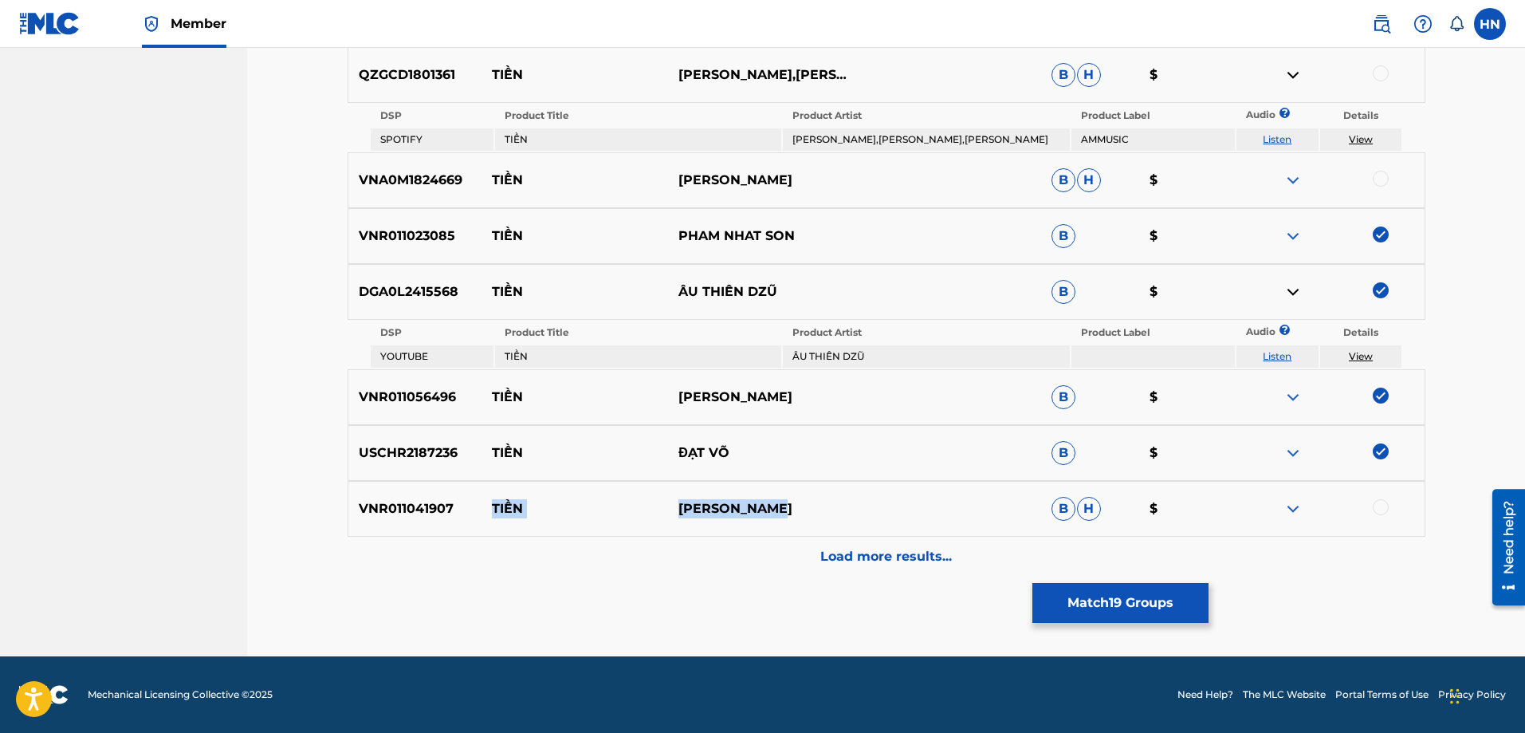
drag, startPoint x: 803, startPoint y: 507, endPoint x: 487, endPoint y: 503, distance: 316.5
click at [487, 503] on div "VNR011041907 TIỀN MICHAEL LANG B H $" at bounding box center [887, 509] width 1078 height 56
click at [433, 500] on p "VNR011041907" at bounding box center [415, 508] width 134 height 19
click at [1383, 509] on div at bounding box center [1381, 507] width 16 height 16
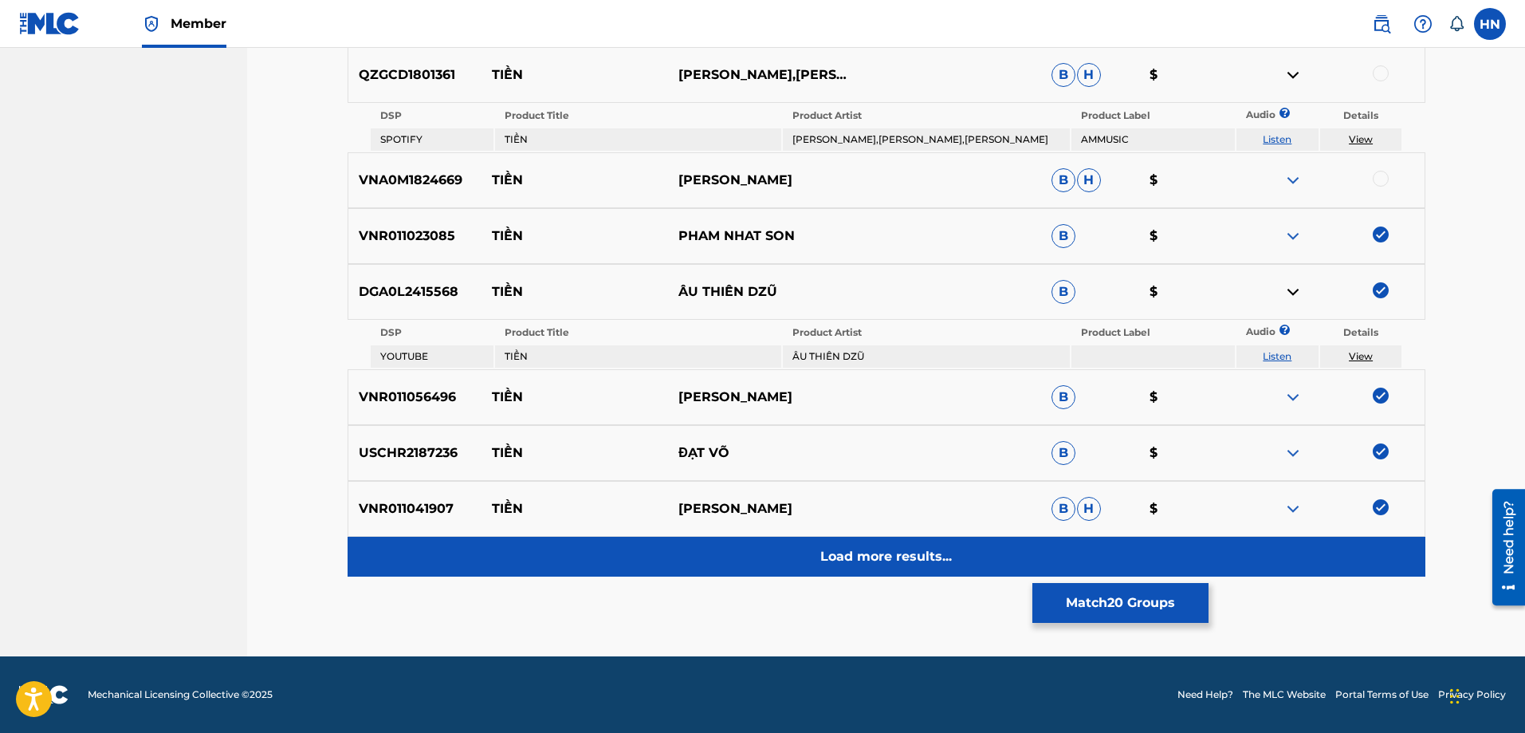
click at [953, 539] on div "Load more results..." at bounding box center [887, 556] width 1078 height 40
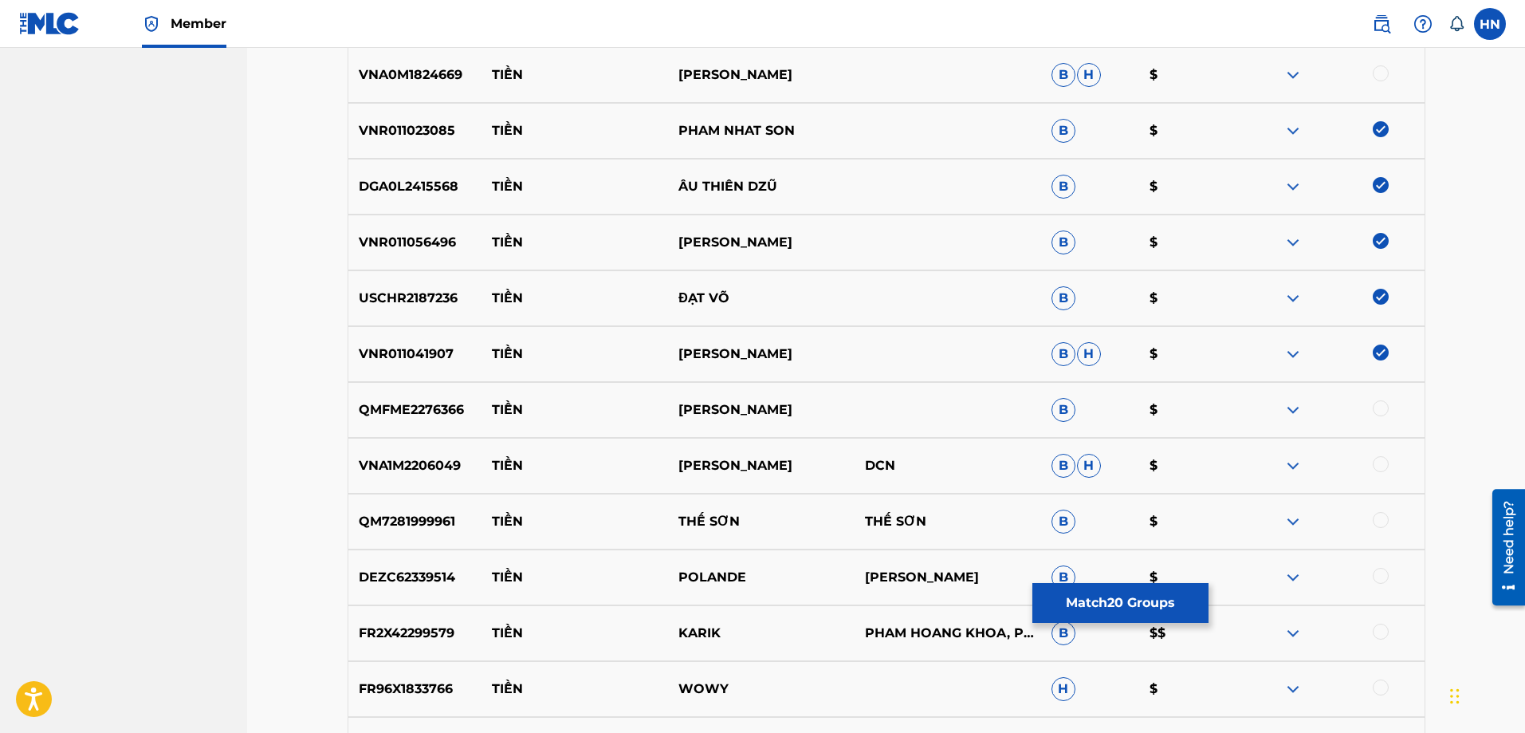
click at [413, 414] on p "QMFME2276366" at bounding box center [415, 409] width 134 height 19
click at [1381, 411] on div at bounding box center [1381, 408] width 16 height 16
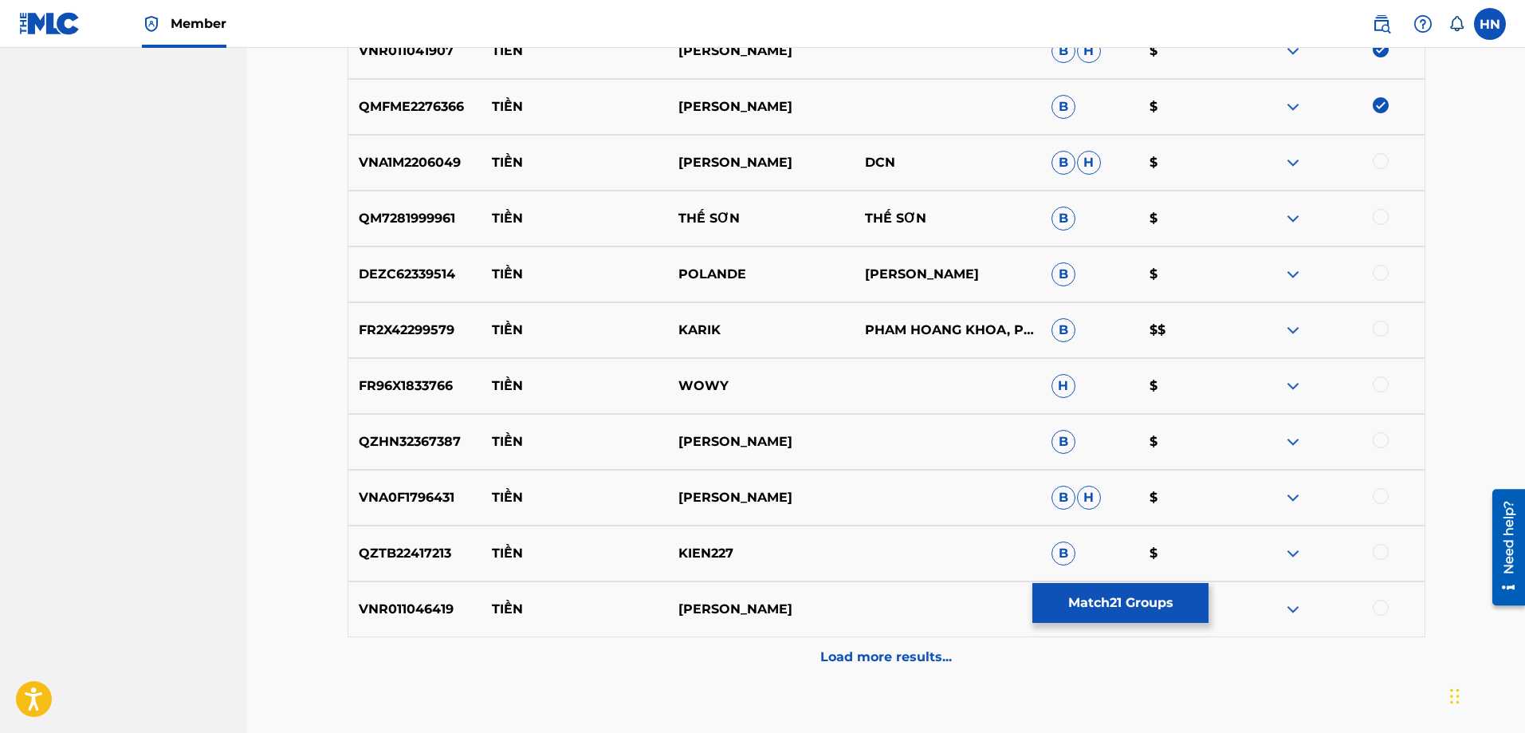
scroll to position [2225, 0]
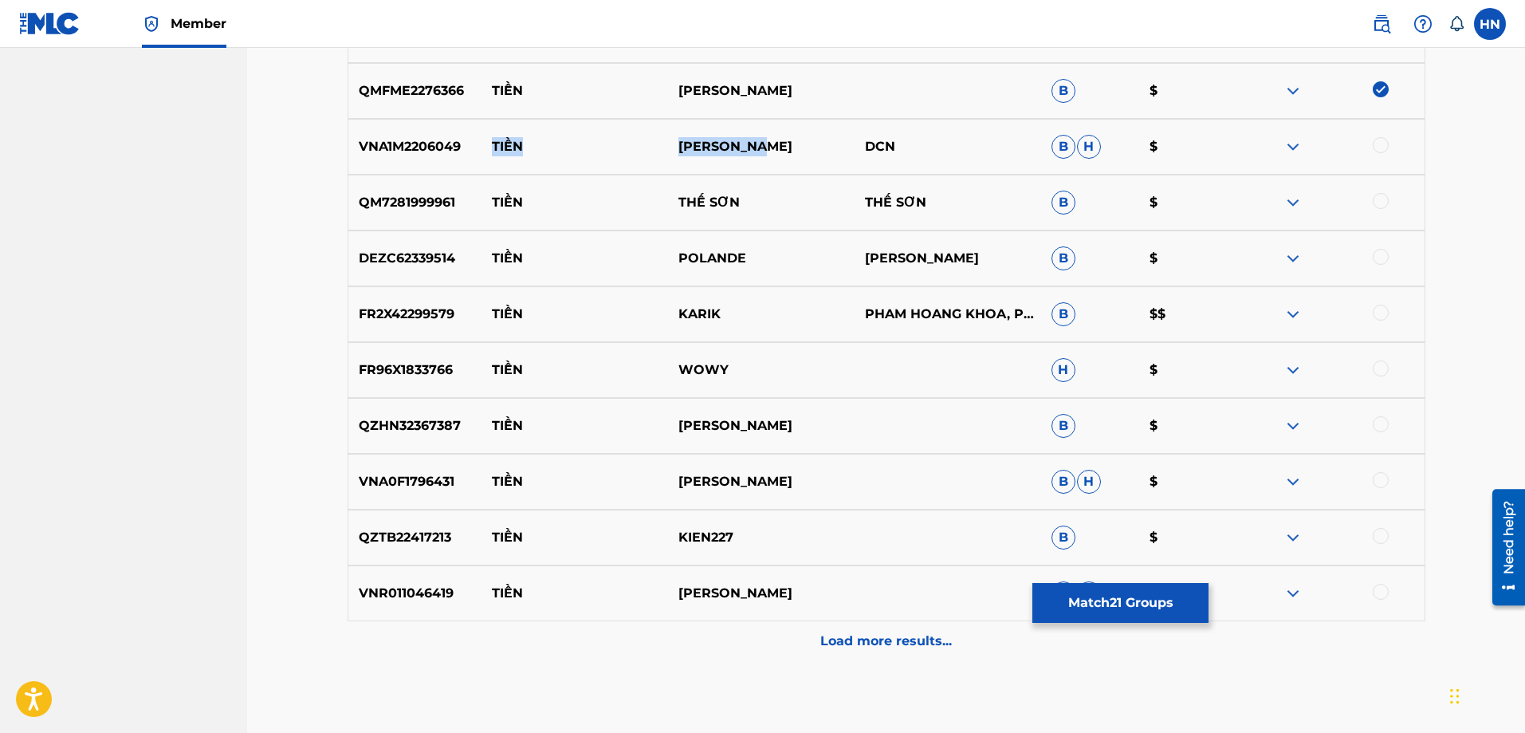
drag, startPoint x: 485, startPoint y: 142, endPoint x: 780, endPoint y: 148, distance: 295.0
click at [780, 148] on div "VNA1M2206049 TIỀN THANH NGÂN DCN B H $" at bounding box center [887, 147] width 1078 height 56
click at [369, 150] on p "VNA1M2206049" at bounding box center [415, 146] width 134 height 19
click at [1376, 144] on div at bounding box center [1381, 145] width 16 height 16
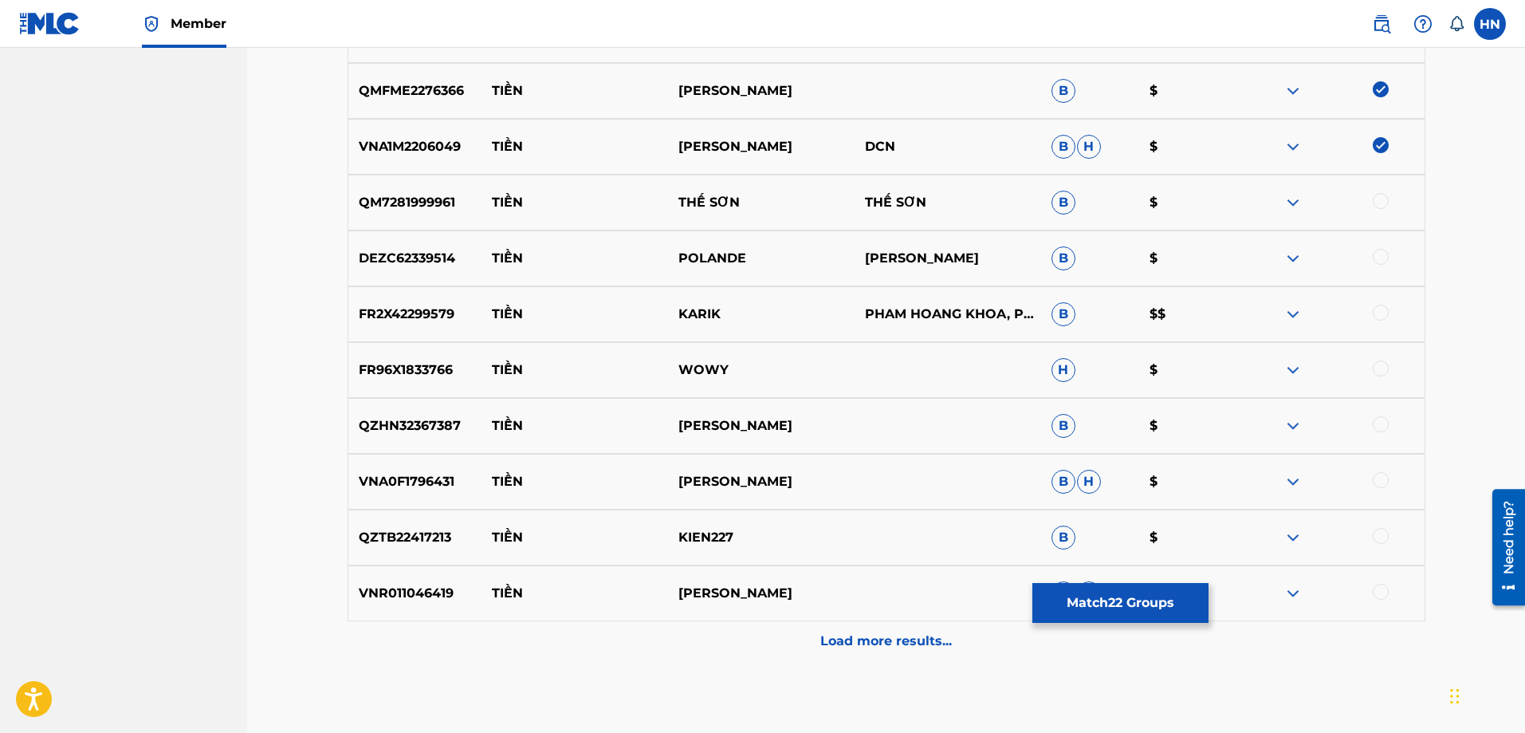
click at [410, 586] on p "VNR011046419" at bounding box center [415, 592] width 134 height 19
click at [1375, 584] on div at bounding box center [1381, 591] width 16 height 16
drag, startPoint x: 487, startPoint y: 426, endPoint x: 844, endPoint y: 404, distance: 357.8
click at [844, 404] on div "QZHN32367387 TIỀN BÁCH NGUYỄN B $" at bounding box center [887, 426] width 1078 height 56
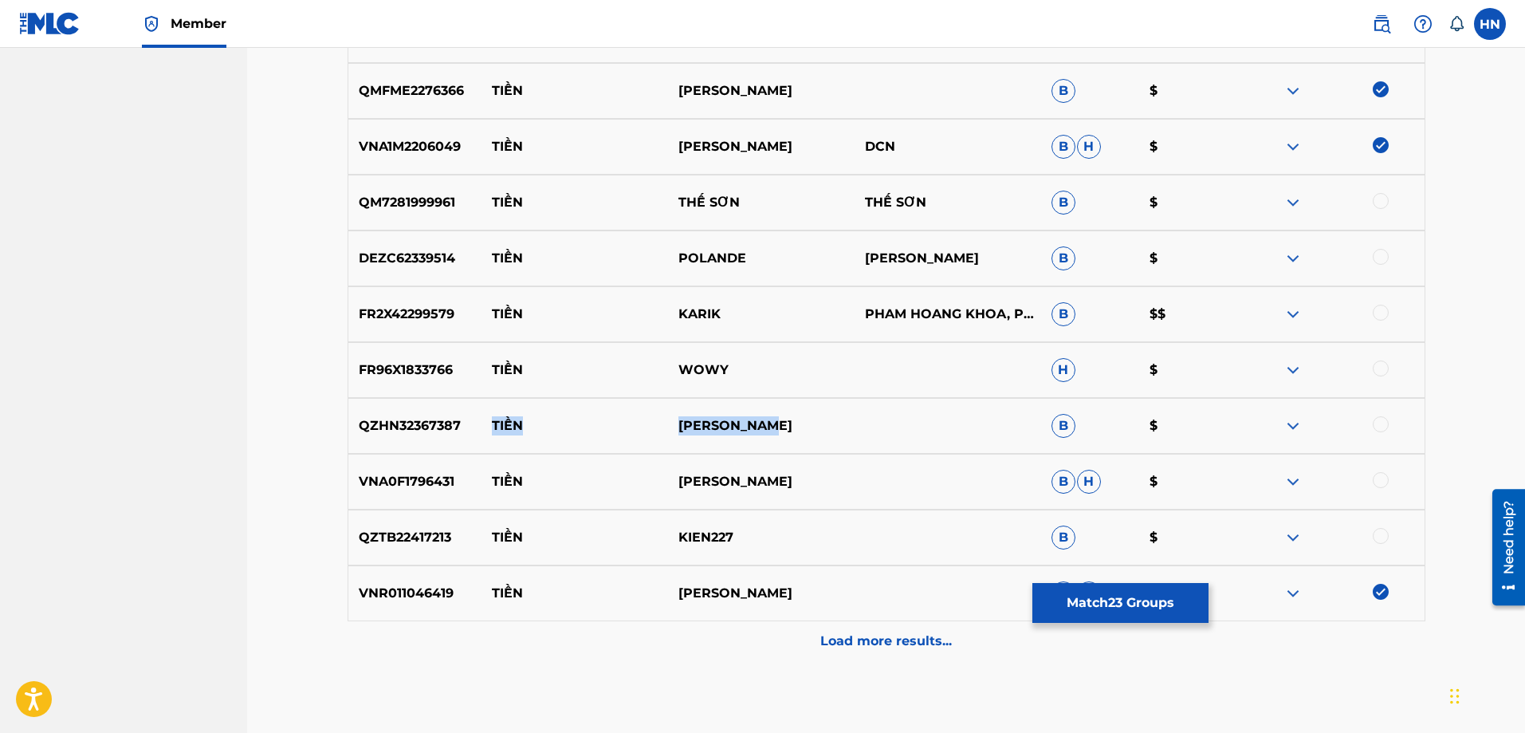
click at [1297, 424] on img at bounding box center [1292, 425] width 19 height 19
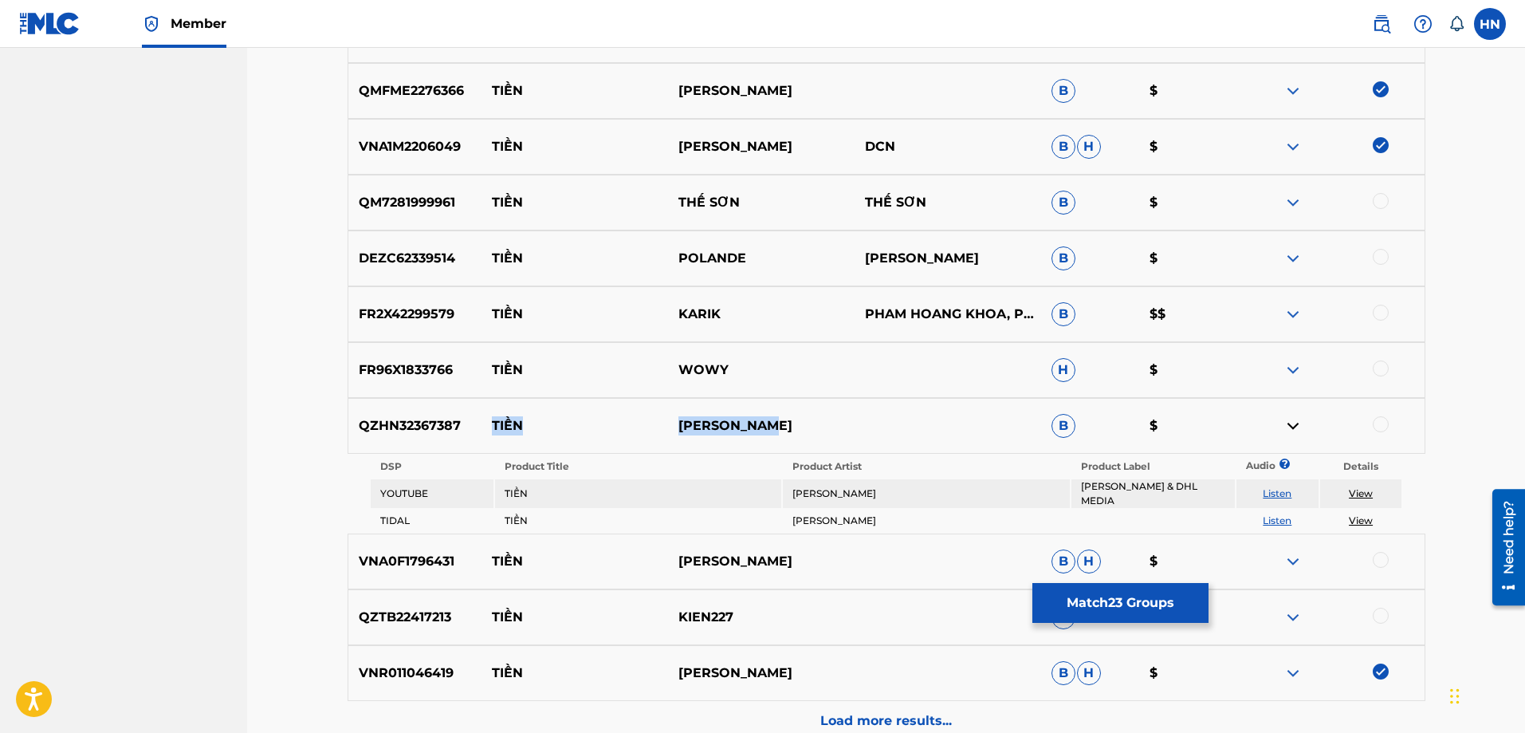
click at [1285, 487] on link "Listen" at bounding box center [1277, 493] width 29 height 12
drag, startPoint x: 486, startPoint y: 199, endPoint x: 767, endPoint y: 190, distance: 280.7
click at [767, 190] on div "QM7281999961 TIỀN THẾ SƠN THẾ SƠN B $" at bounding box center [887, 203] width 1078 height 56
click at [1298, 253] on img at bounding box center [1292, 258] width 19 height 19
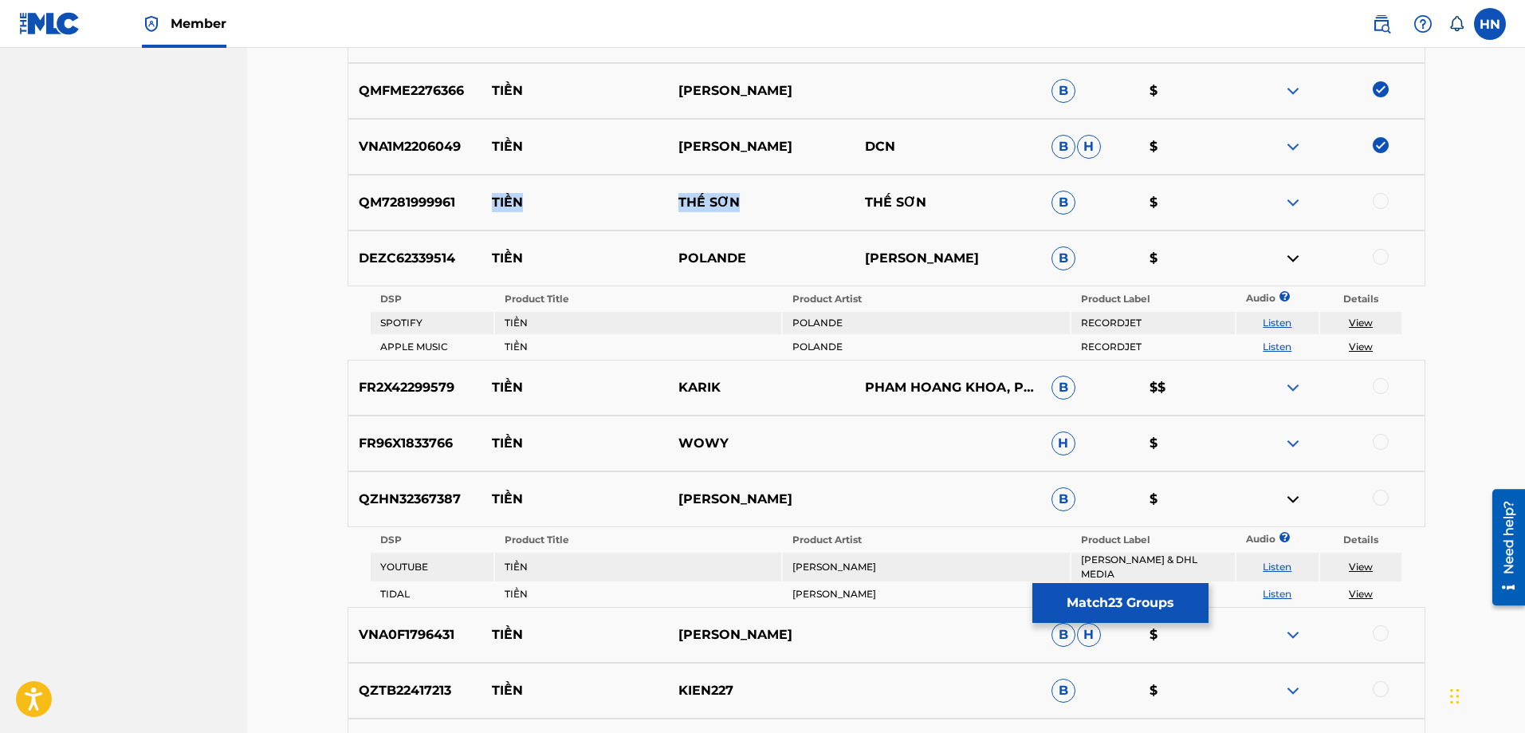
click at [1279, 320] on link "Listen" at bounding box center [1277, 322] width 29 height 12
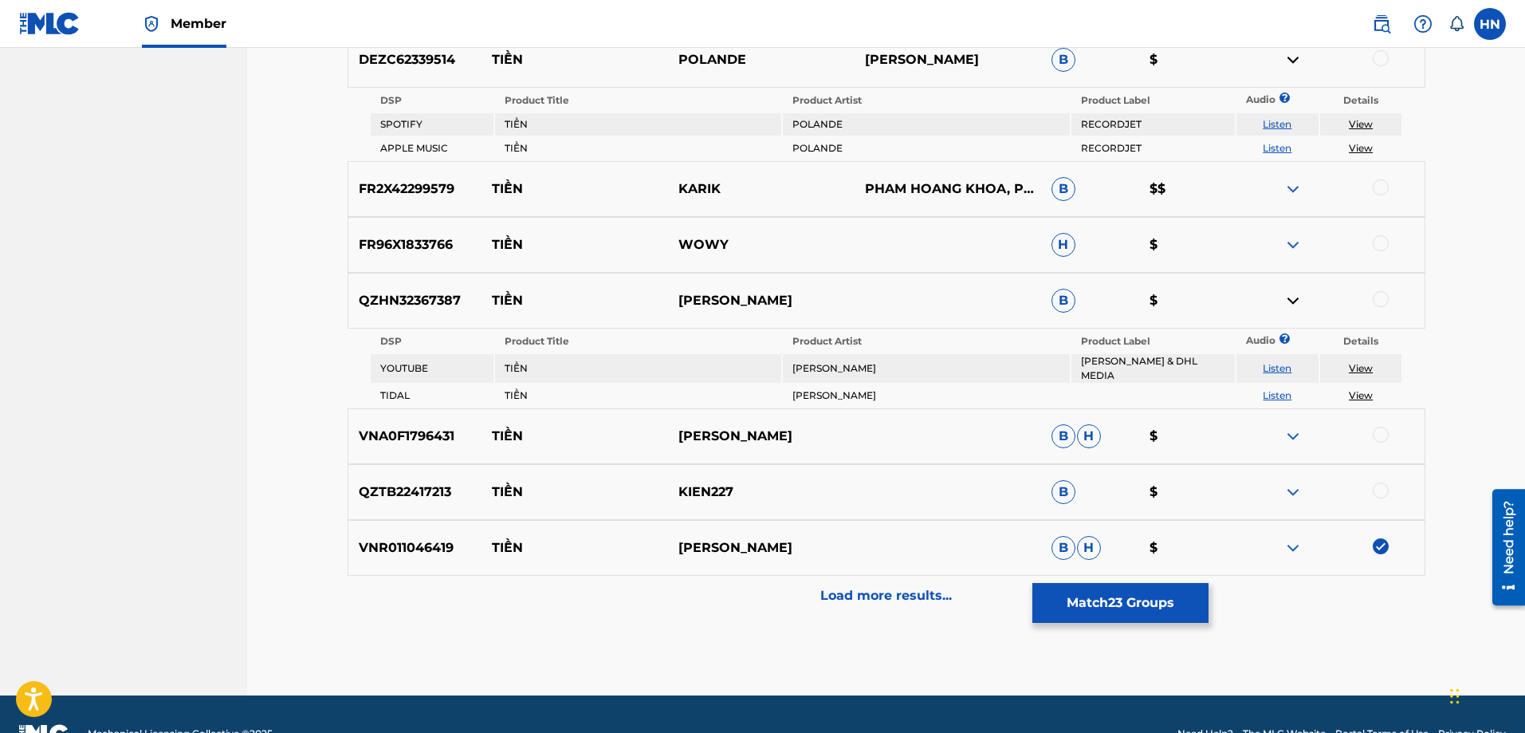
scroll to position [2456, 0]
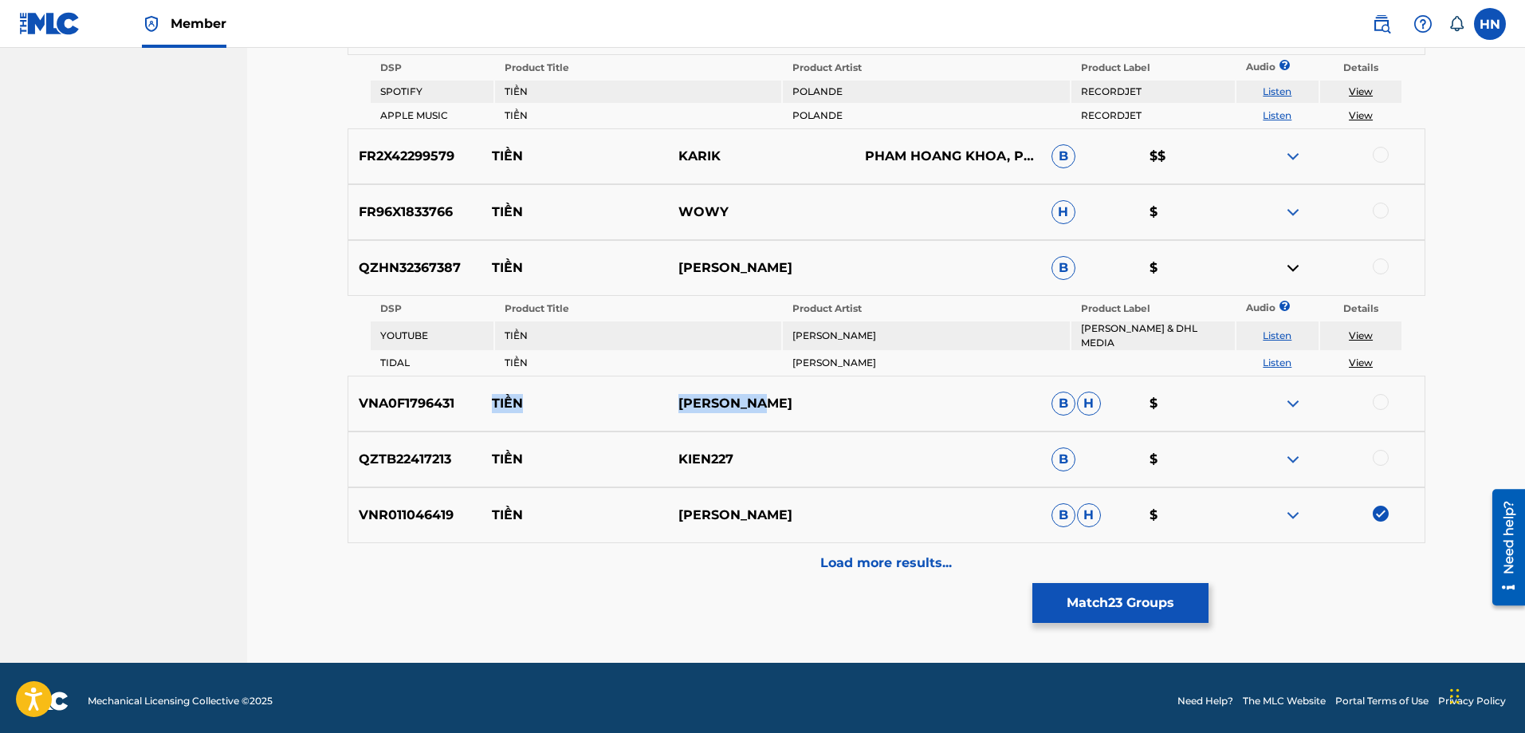
drag, startPoint x: 489, startPoint y: 402, endPoint x: 812, endPoint y: 384, distance: 324.1
click at [809, 385] on div "VNA0F1796431 TIỀN NGỌC KHANG B H $" at bounding box center [887, 403] width 1078 height 56
click at [434, 384] on div "VNA0F1796431 TIỀN NGỌC KHANG B H $" at bounding box center [887, 403] width 1078 height 56
click at [1379, 394] on div at bounding box center [1381, 402] width 16 height 16
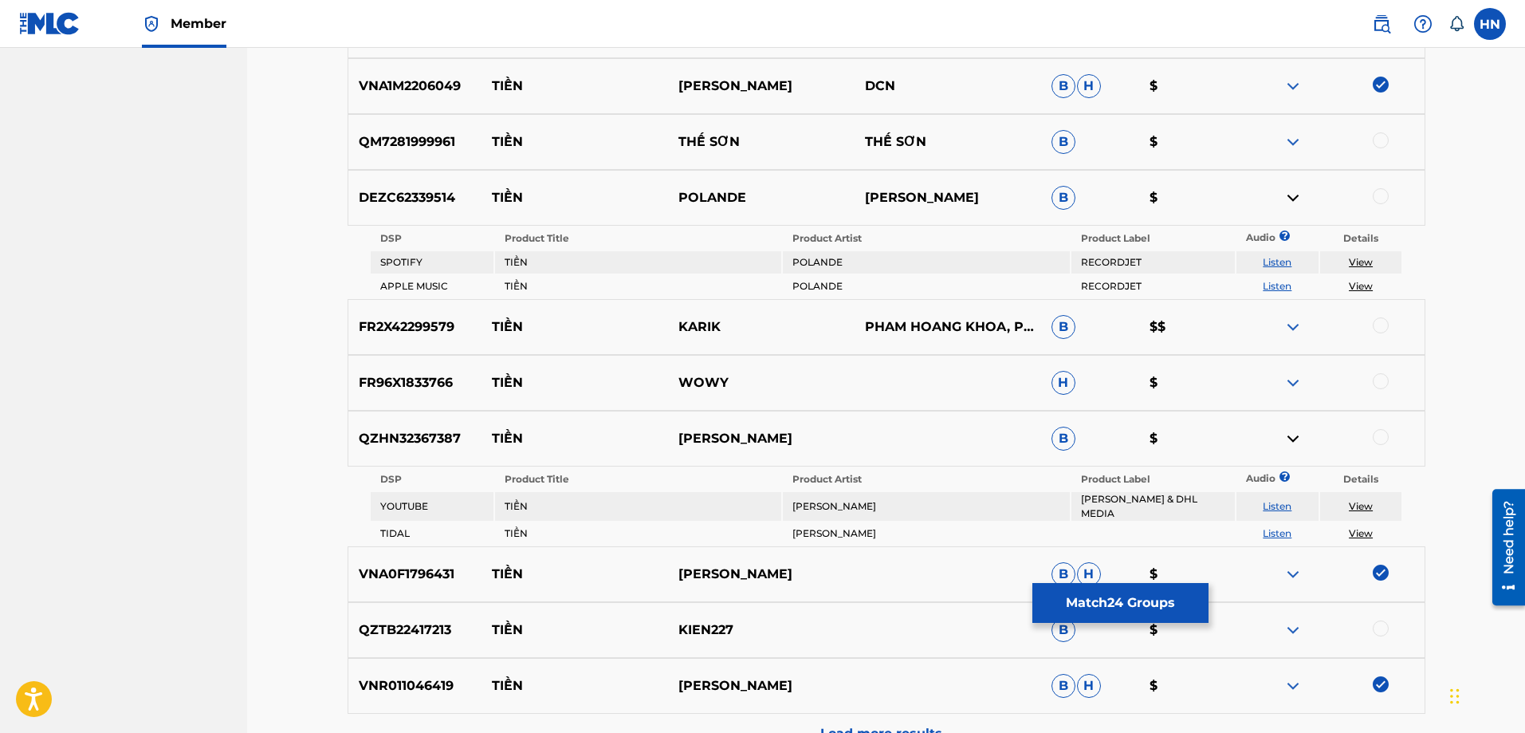
scroll to position [2376, 0]
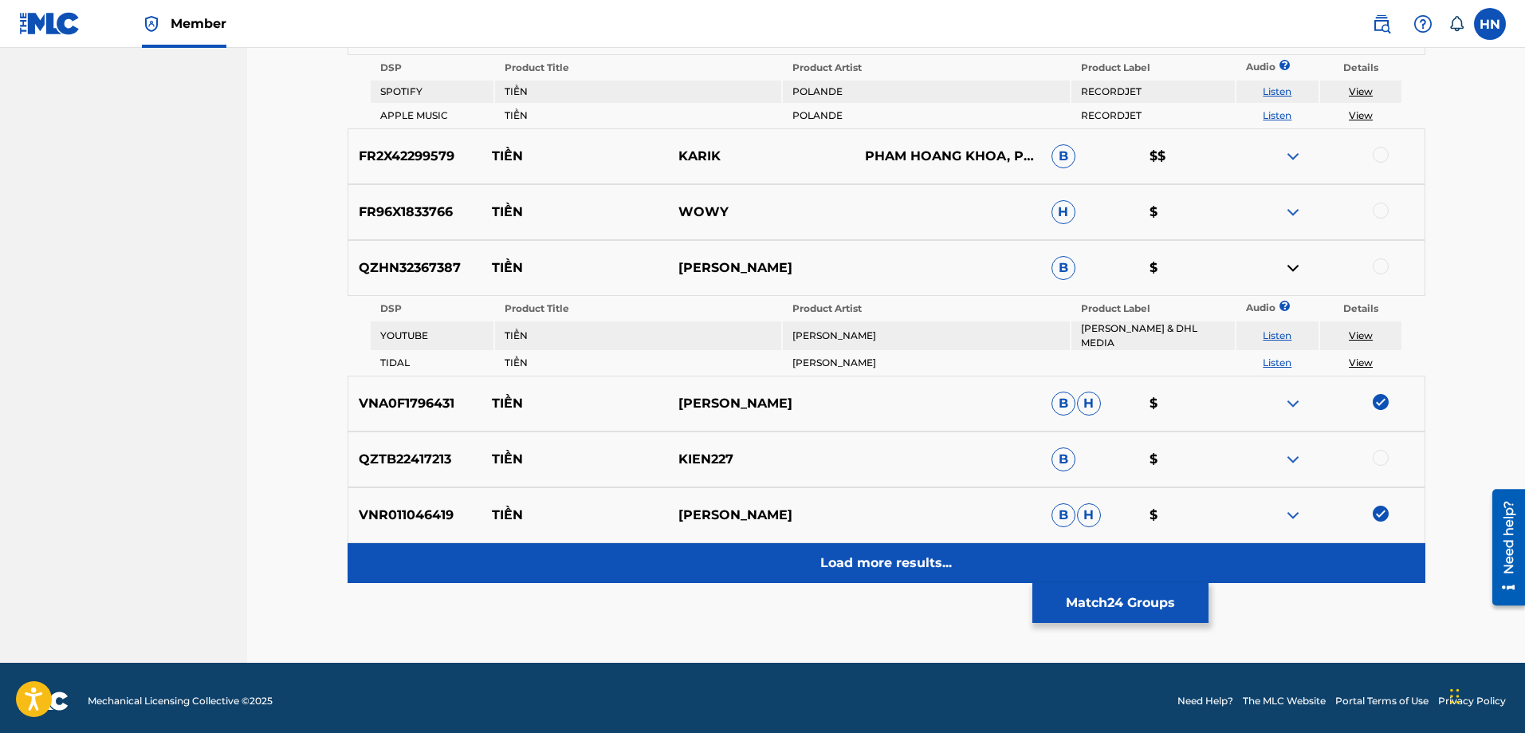
click at [866, 543] on div "Load more results..." at bounding box center [887, 563] width 1078 height 40
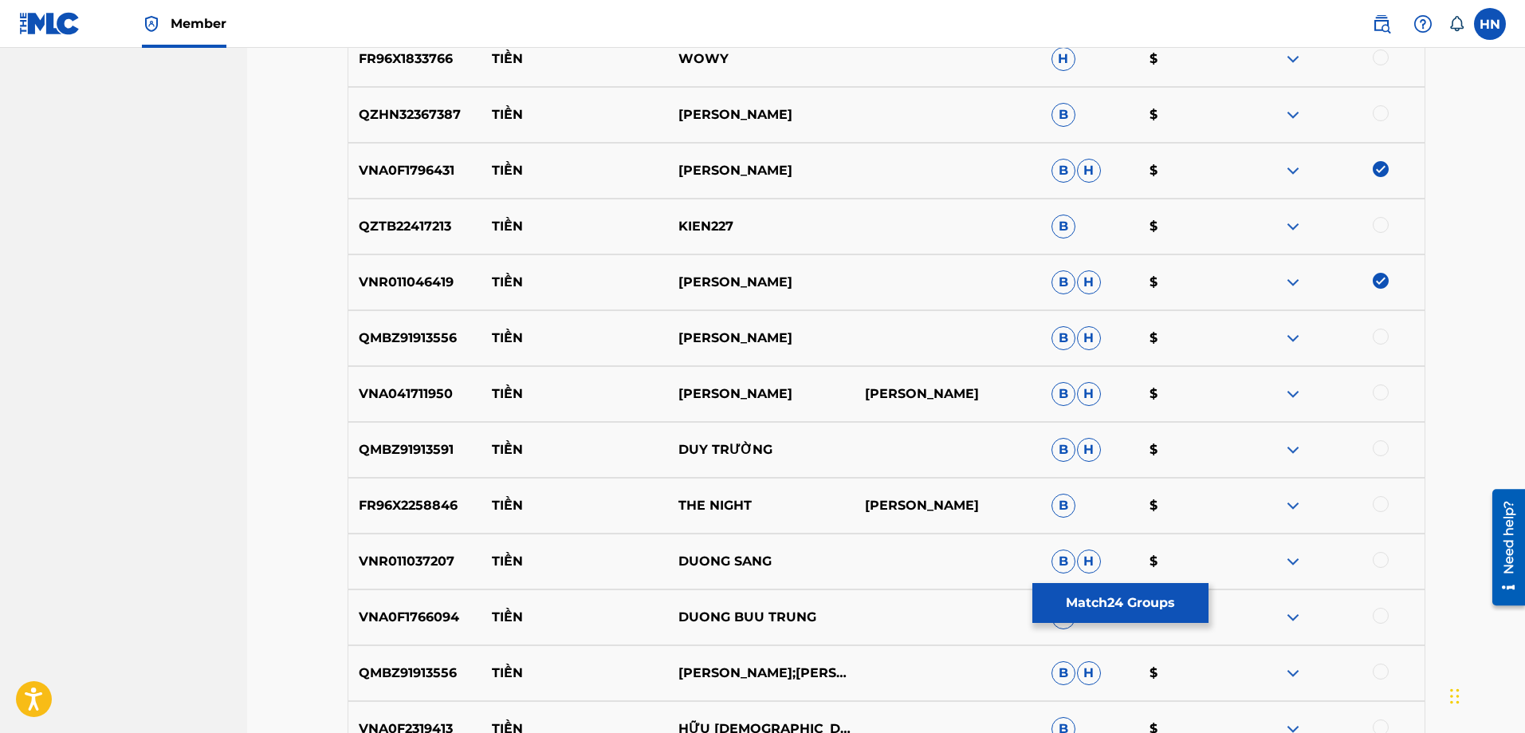
scroll to position [2775, 0]
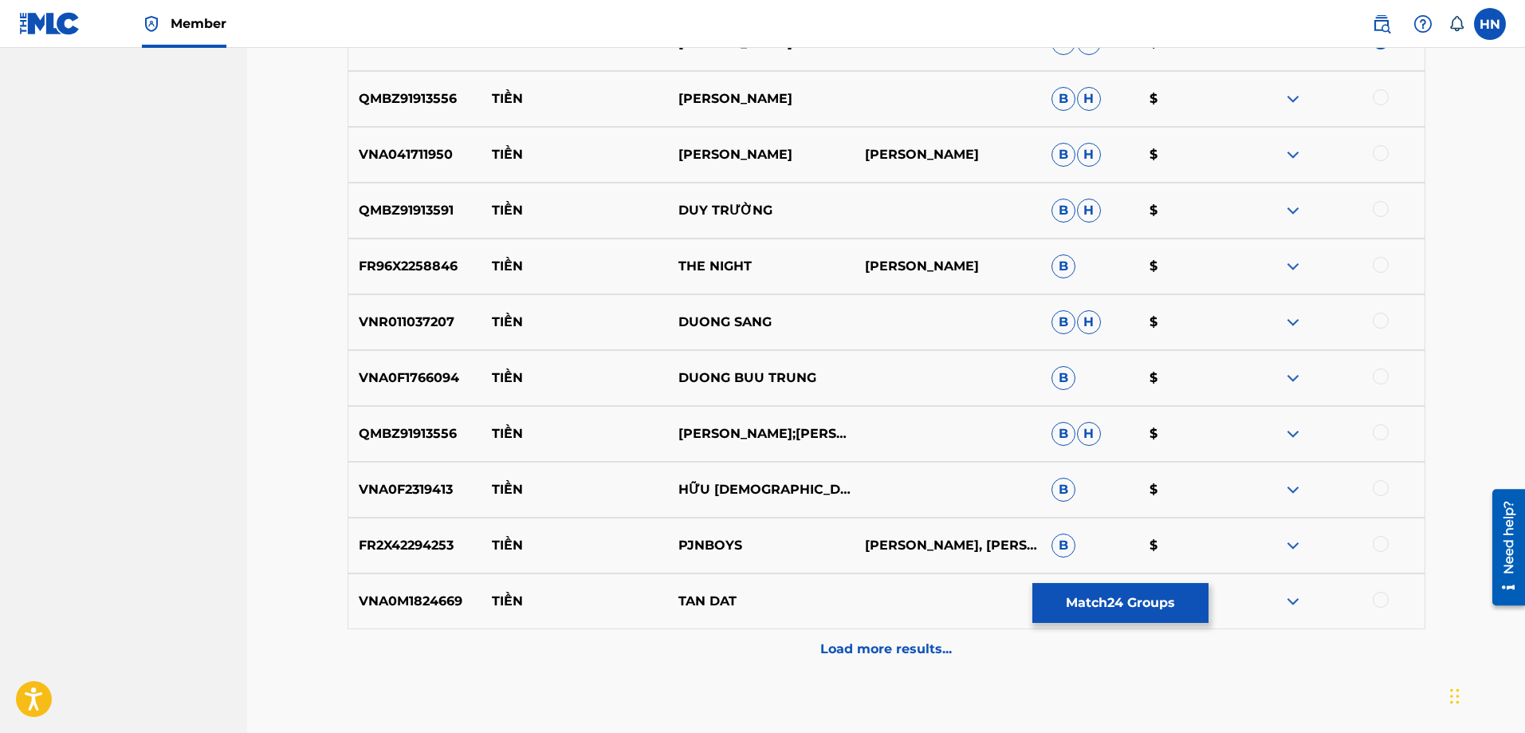
click at [1294, 490] on img at bounding box center [1292, 489] width 19 height 19
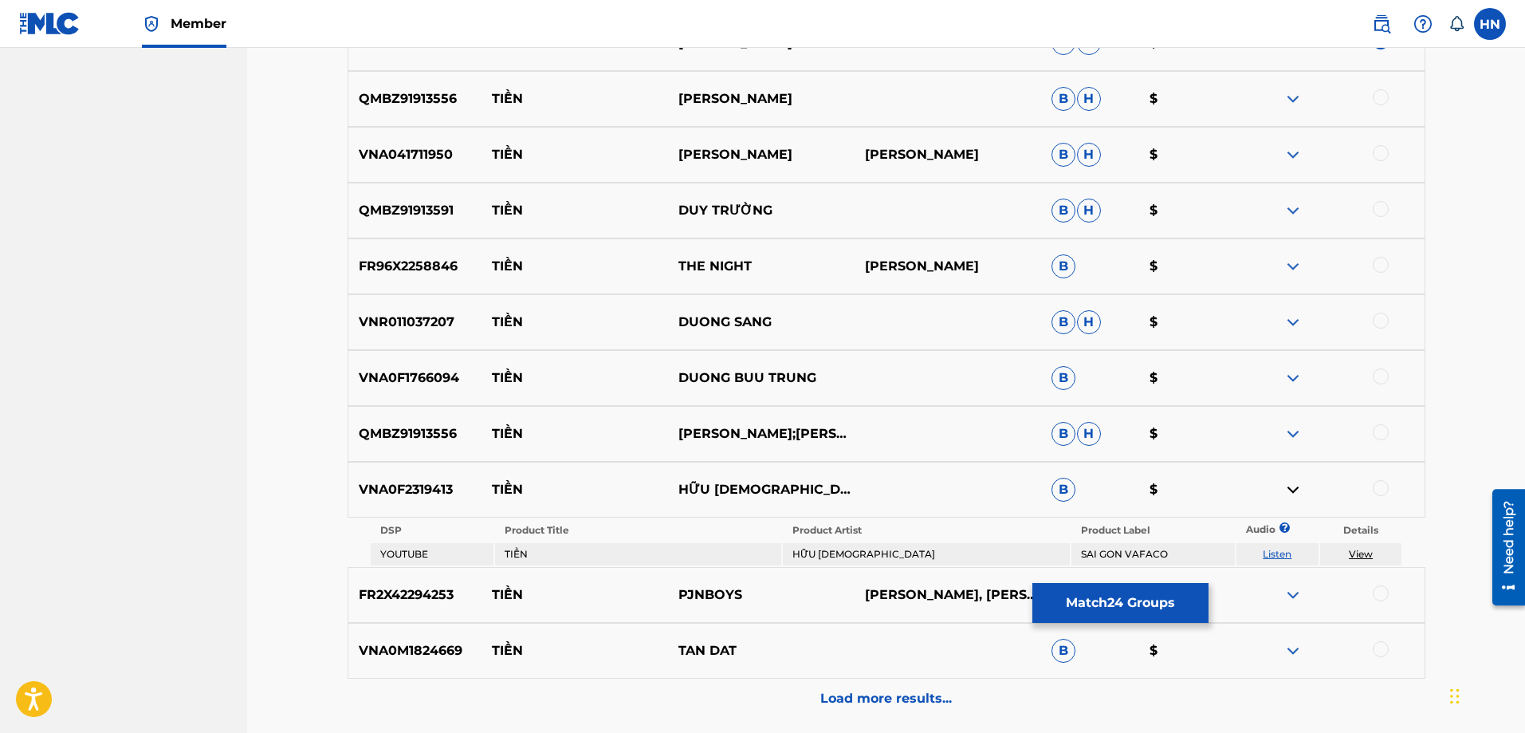
click at [1281, 549] on link "Listen" at bounding box center [1277, 554] width 29 height 12
click at [1296, 425] on img at bounding box center [1292, 433] width 19 height 19
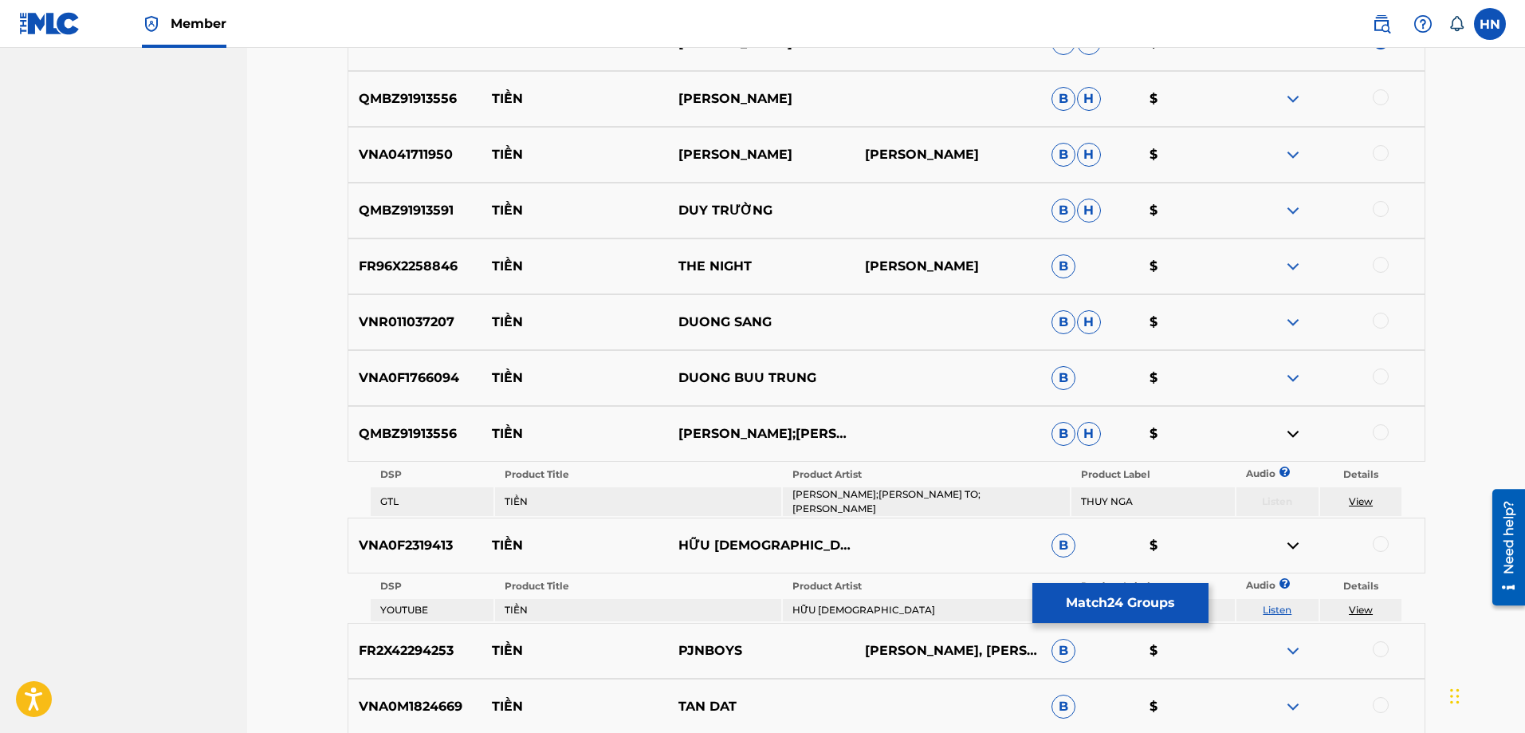
click at [1285, 378] on img at bounding box center [1292, 377] width 19 height 19
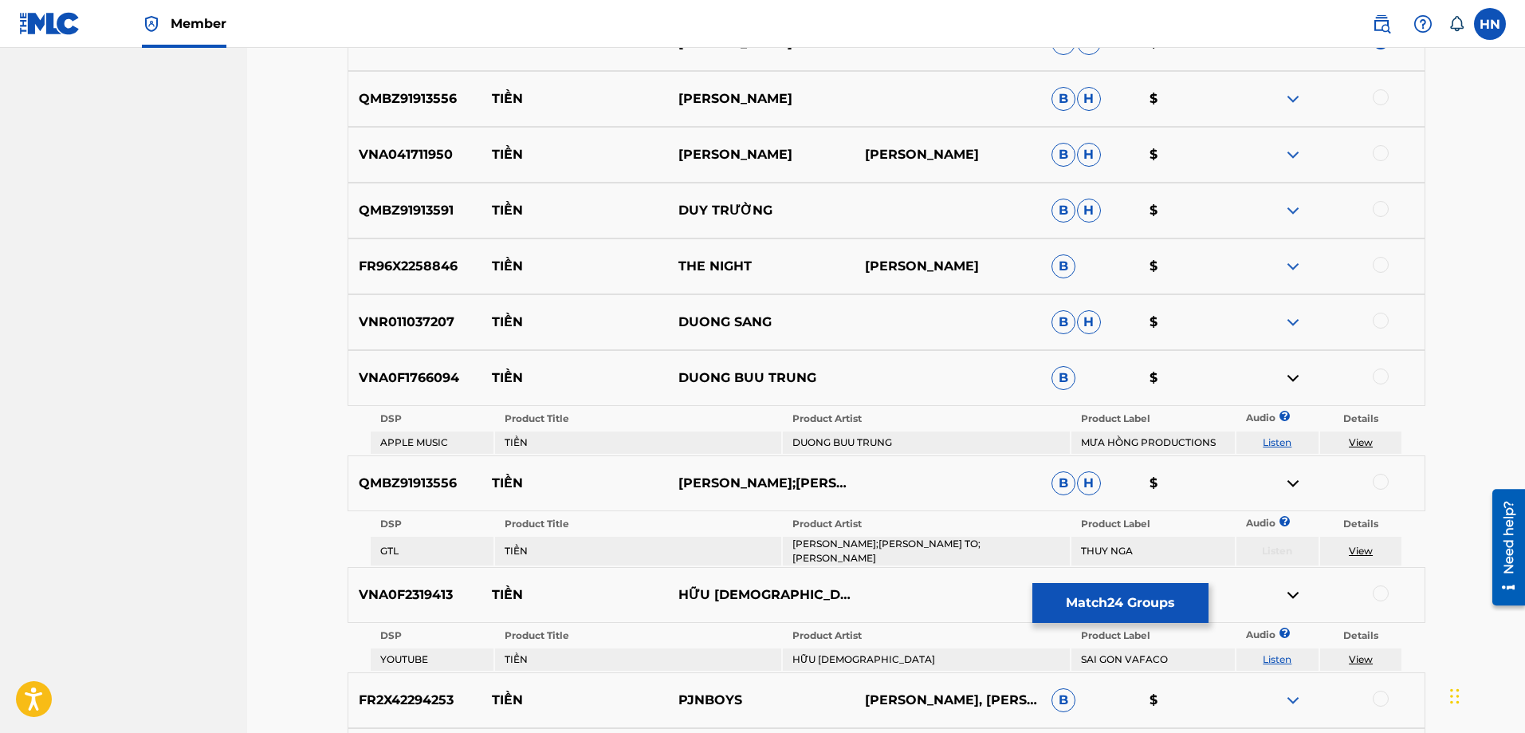
click at [1299, 216] on img at bounding box center [1292, 210] width 19 height 19
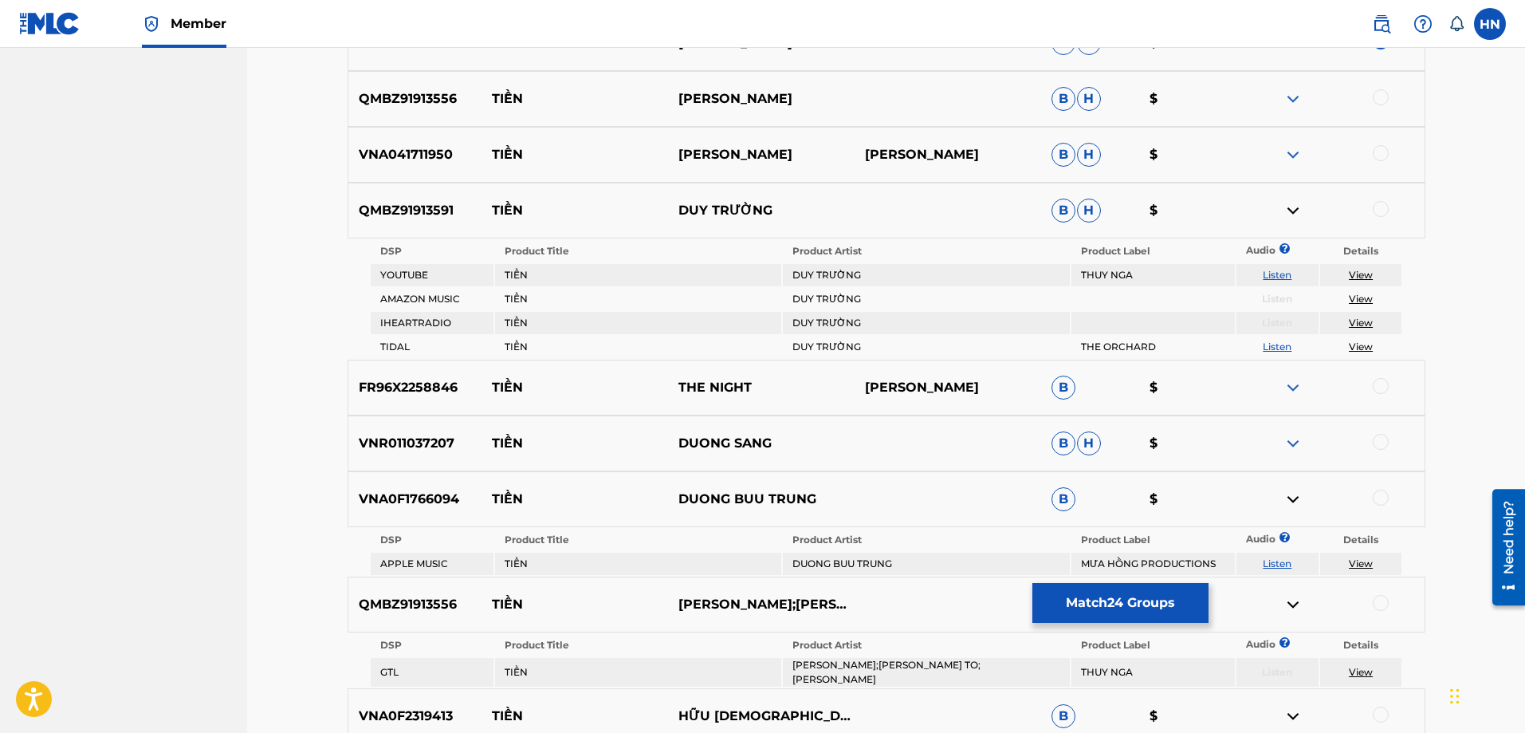
click at [1269, 281] on td "Listen" at bounding box center [1277, 275] width 82 height 22
click at [1269, 277] on link "Listen" at bounding box center [1277, 275] width 29 height 12
click at [1295, 451] on img at bounding box center [1292, 443] width 19 height 19
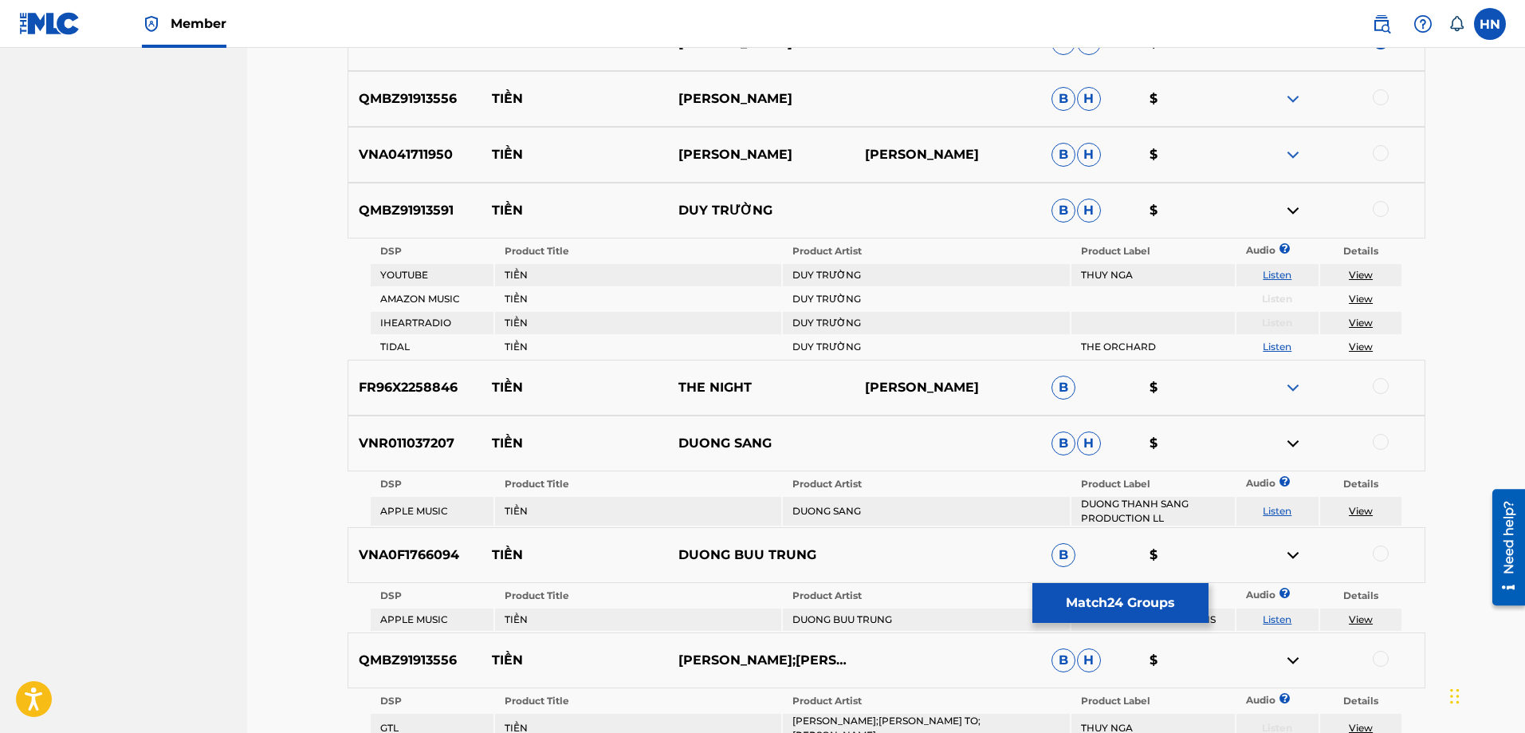
click at [1283, 510] on link "Listen" at bounding box center [1277, 511] width 29 height 12
click at [369, 423] on div "VNR011037207 TIỀN DUONG SANG B H $" at bounding box center [887, 443] width 1078 height 56
click at [1380, 435] on div at bounding box center [1381, 442] width 16 height 16
drag, startPoint x: 882, startPoint y: 534, endPoint x: 493, endPoint y: 538, distance: 389.8
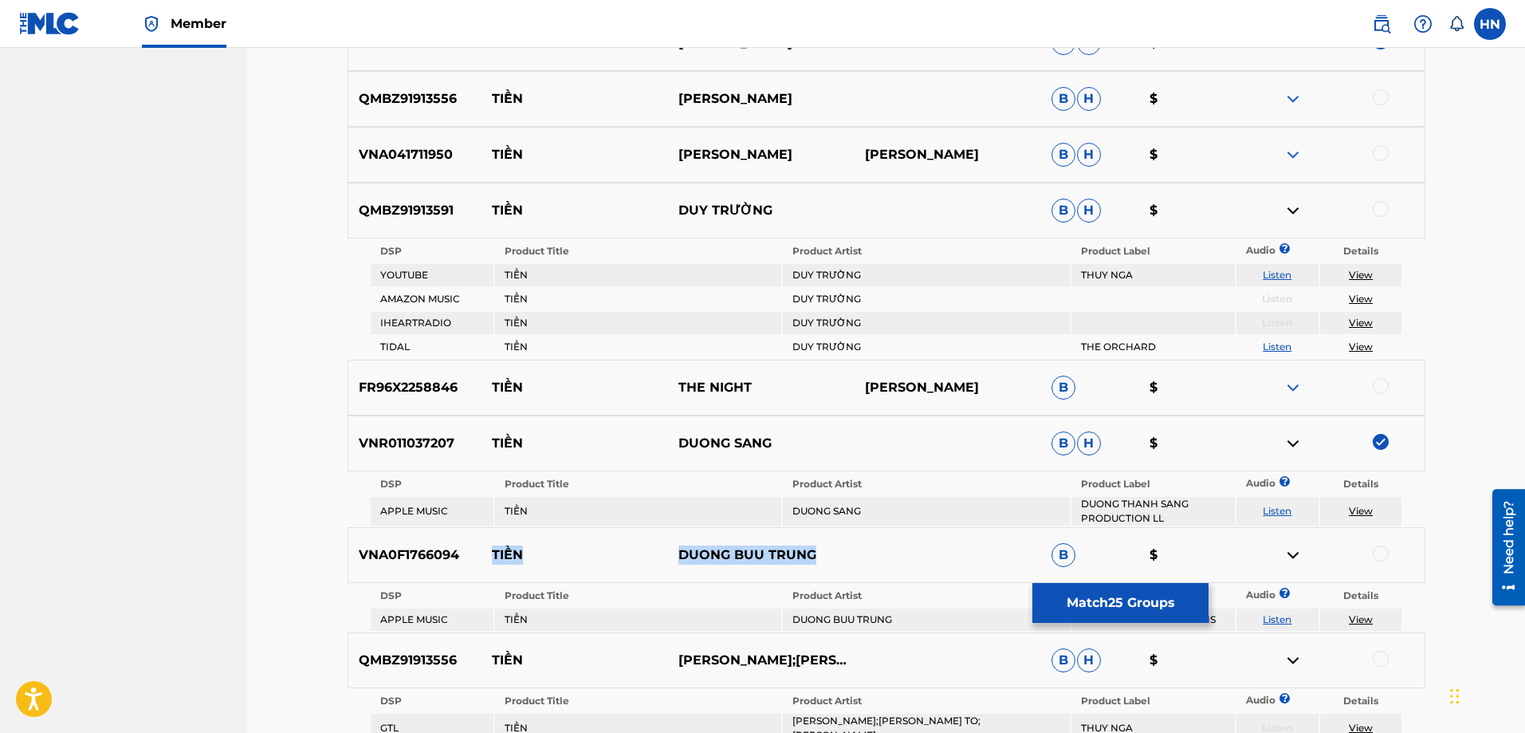
click at [493, 538] on div "VNA0F1766094 TIỀN DUONG BUU TRUNG B $" at bounding box center [887, 555] width 1078 height 56
click at [378, 544] on div "VNA0F1766094 TIỀN DUONG BUU TRUNG B $" at bounding box center [887, 555] width 1078 height 56
click at [1372, 552] on div at bounding box center [1331, 554] width 187 height 19
click at [1374, 553] on div at bounding box center [1381, 553] width 16 height 16
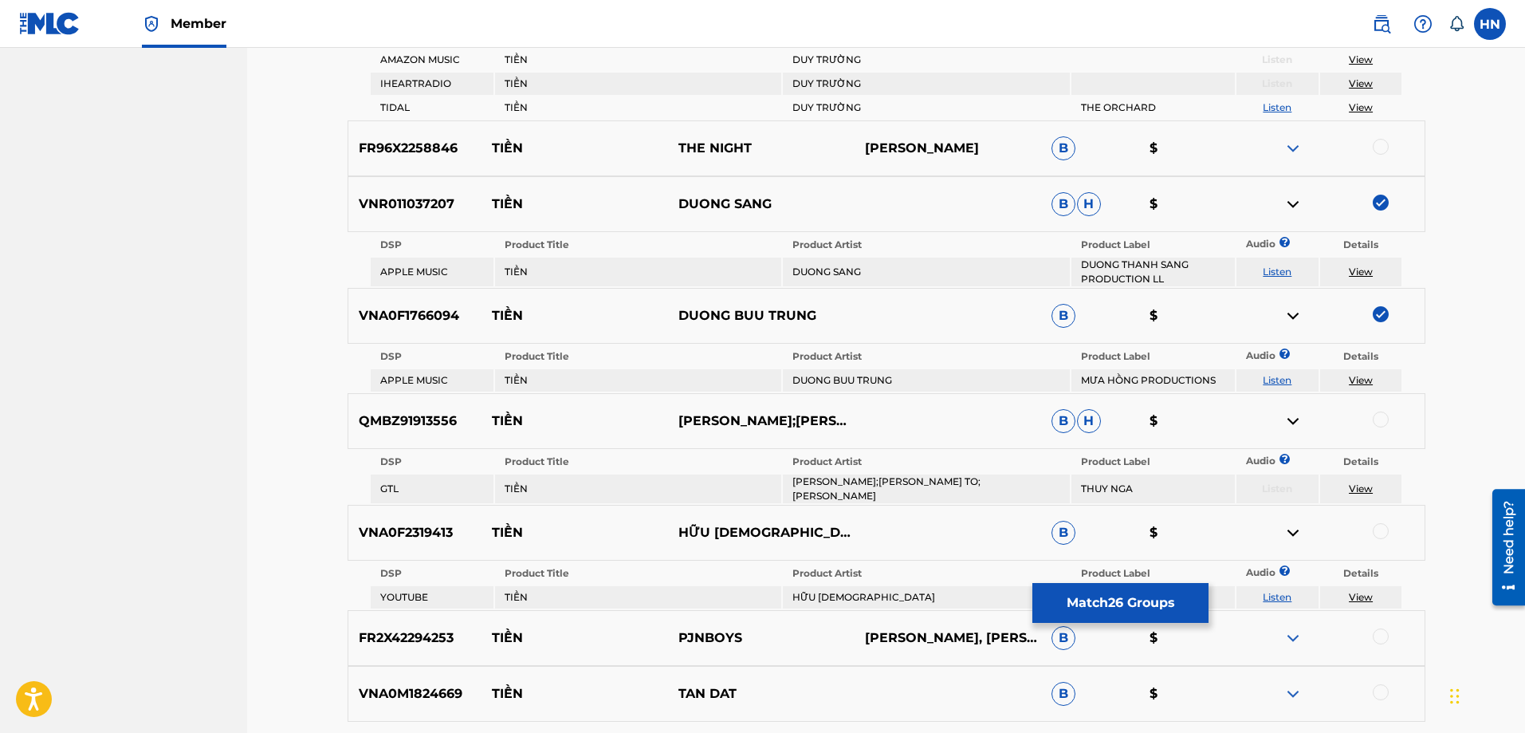
scroll to position [3173, 0]
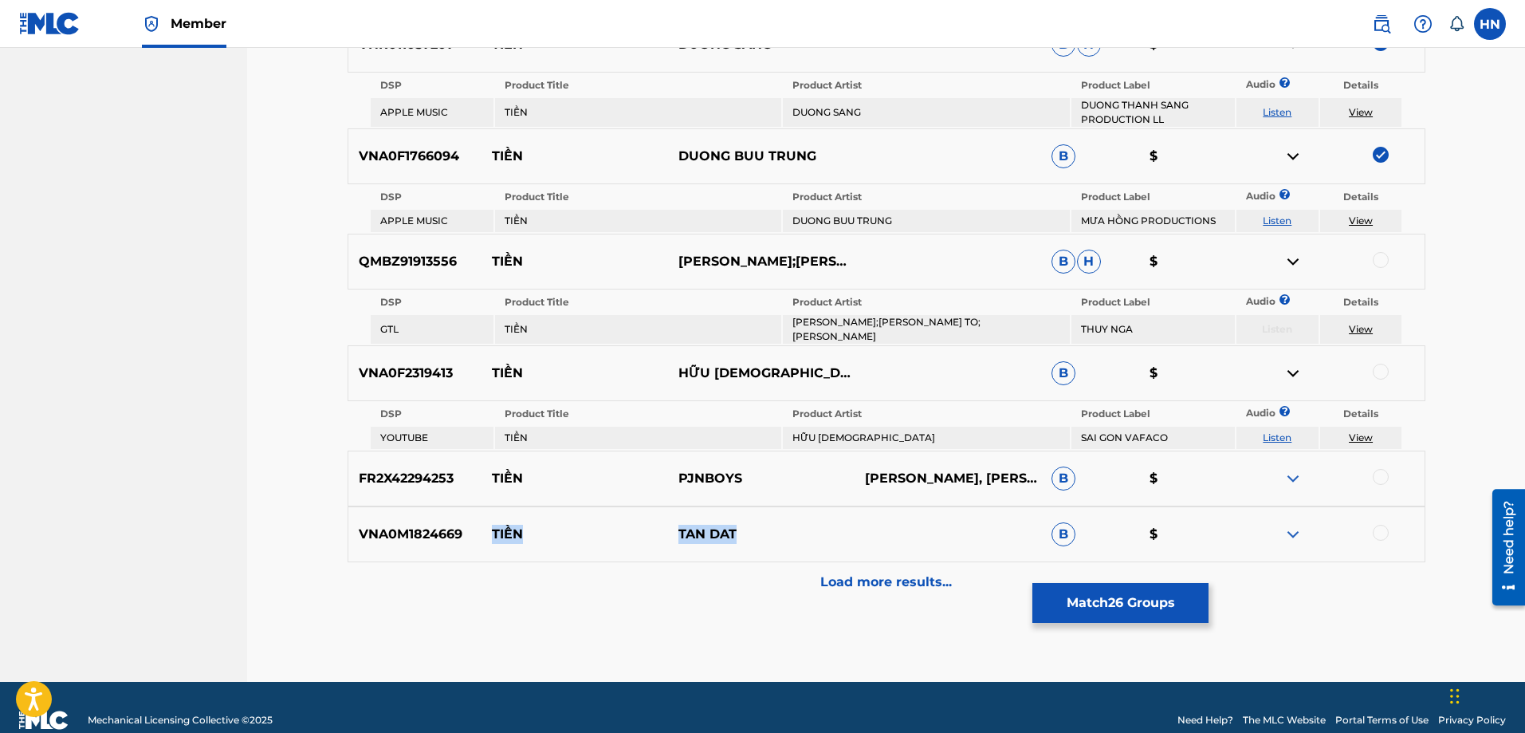
drag, startPoint x: 748, startPoint y: 509, endPoint x: 489, endPoint y: 513, distance: 258.3
click at [489, 513] on div "VNA0M1824669 TIỀN TAN DAT B $" at bounding box center [887, 534] width 1078 height 56
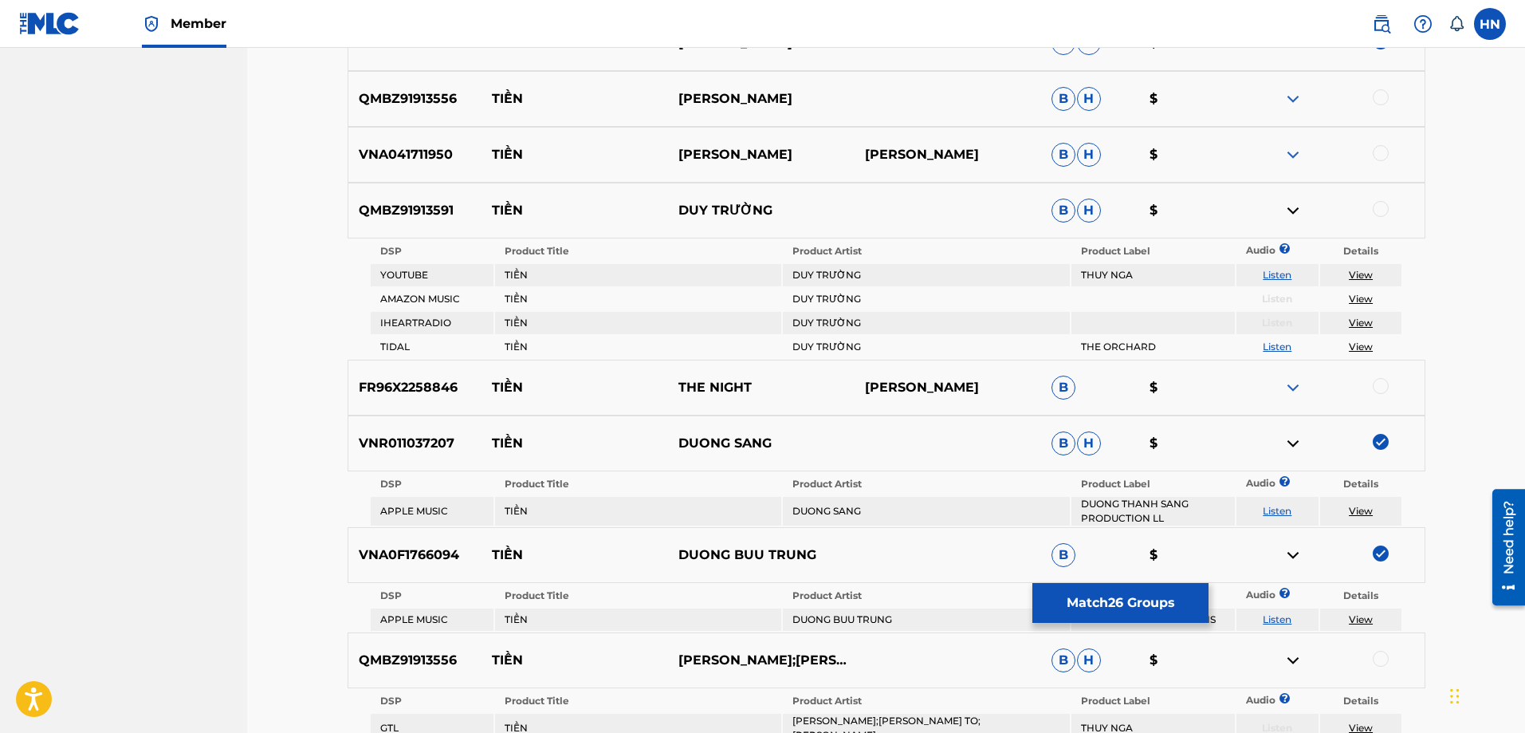
scroll to position [2695, 0]
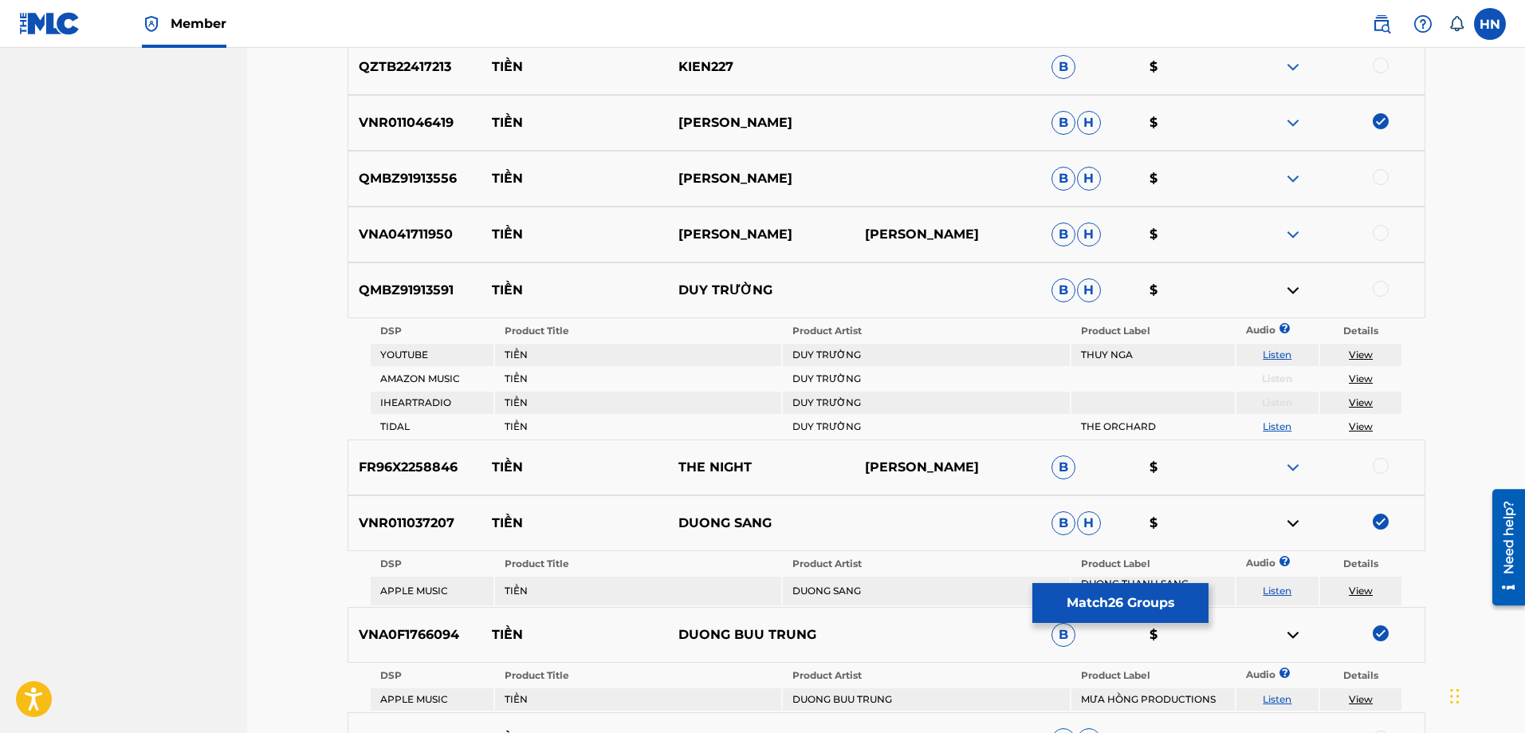
click at [1292, 230] on img at bounding box center [1292, 234] width 19 height 19
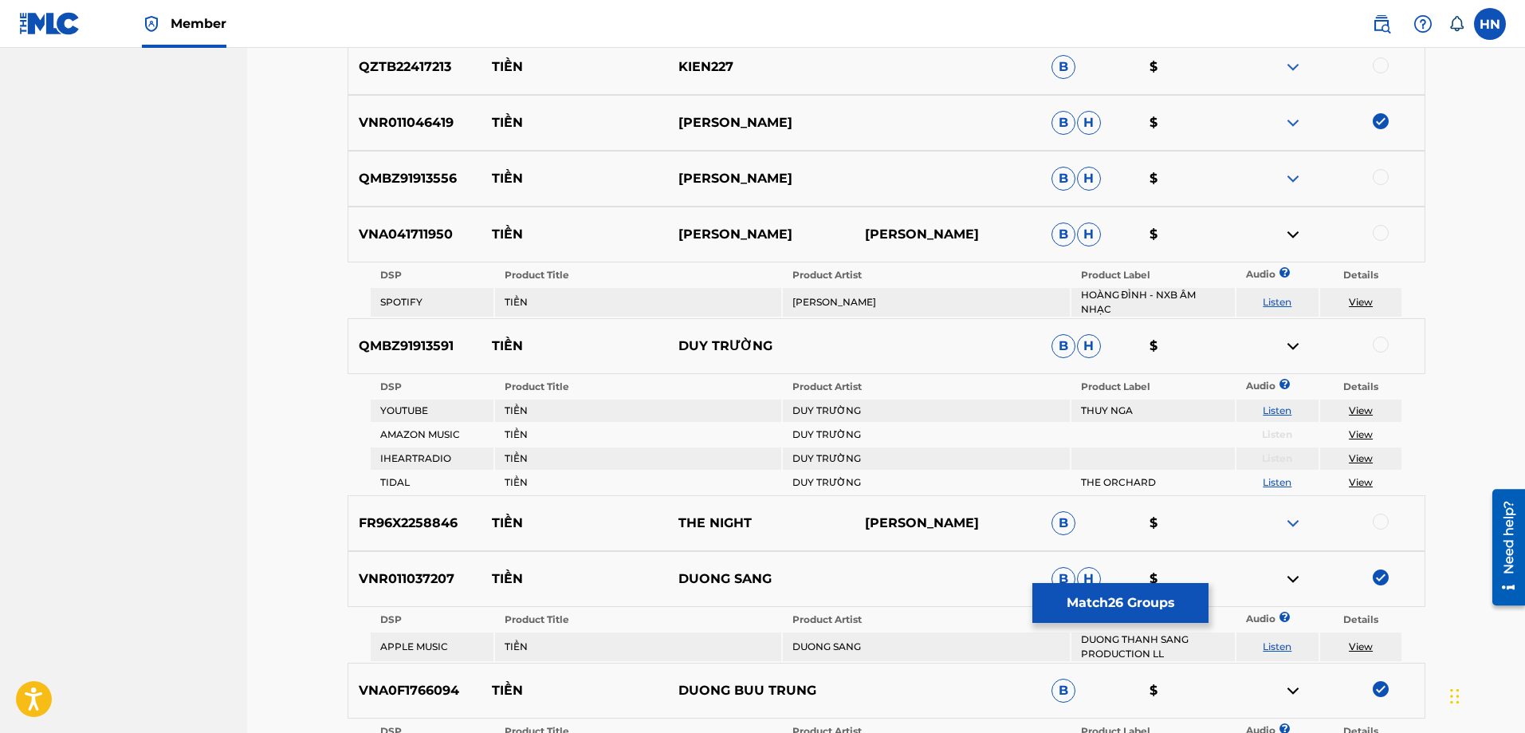
click at [1272, 298] on link "Listen" at bounding box center [1277, 302] width 29 height 12
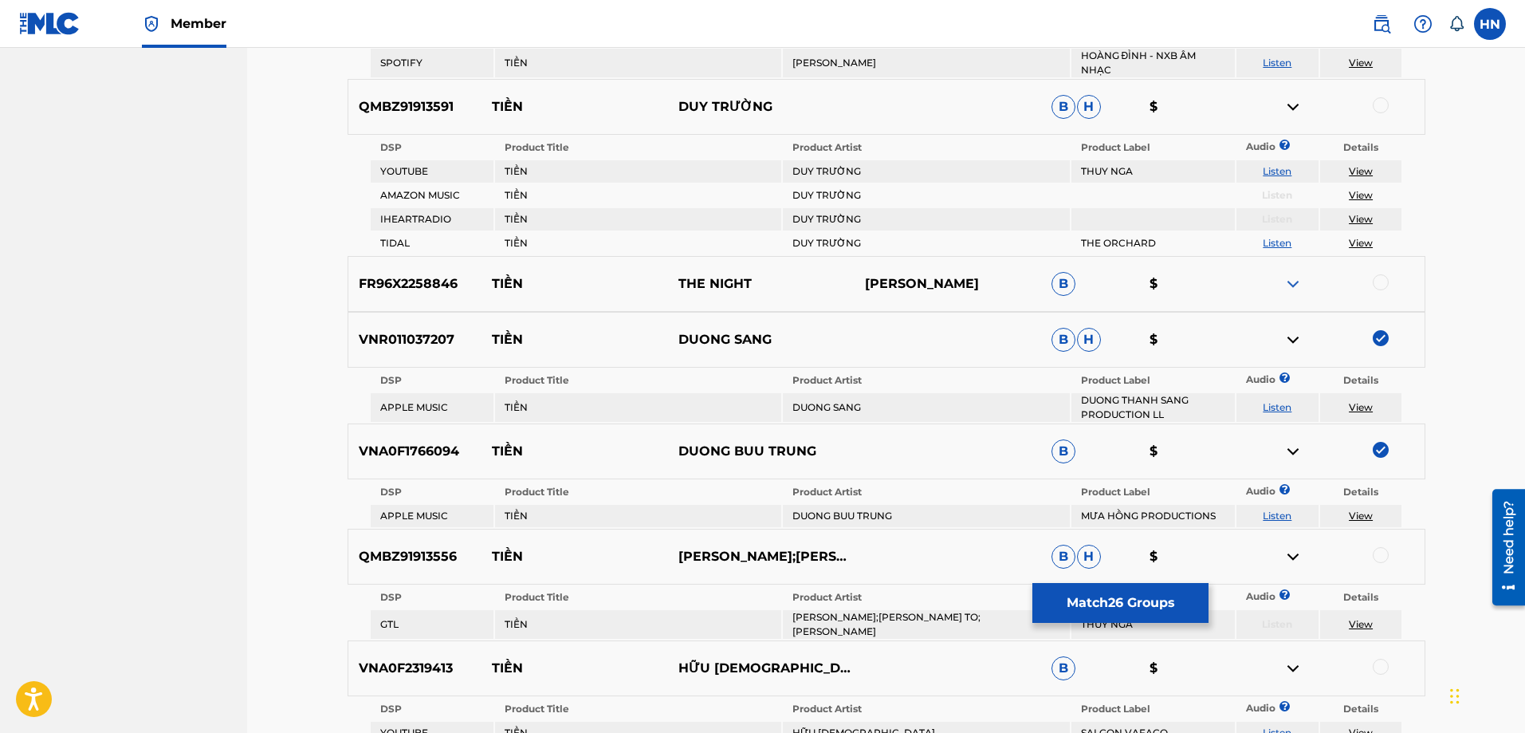
scroll to position [3173, 0]
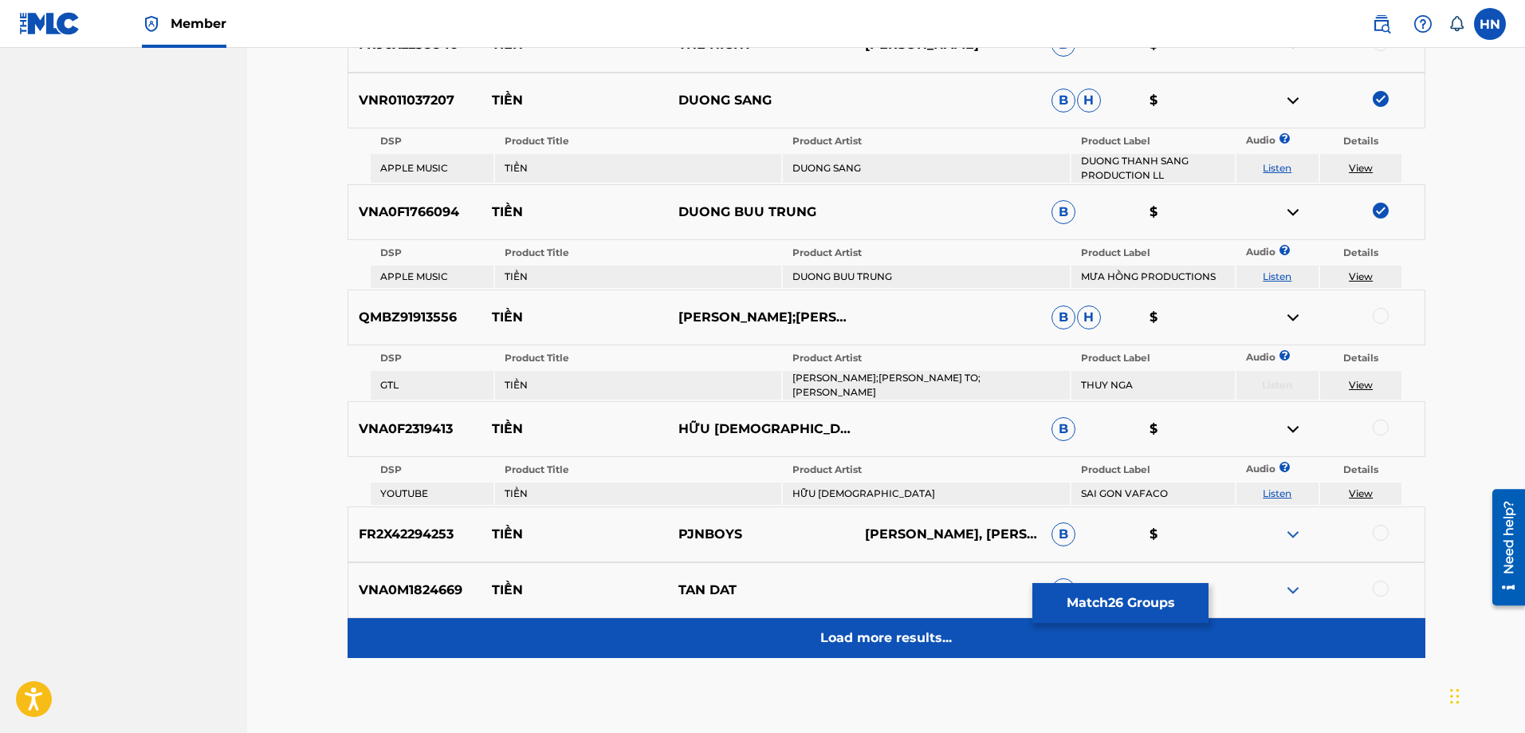
click at [862, 618] on div "Load more results..." at bounding box center [887, 638] width 1078 height 40
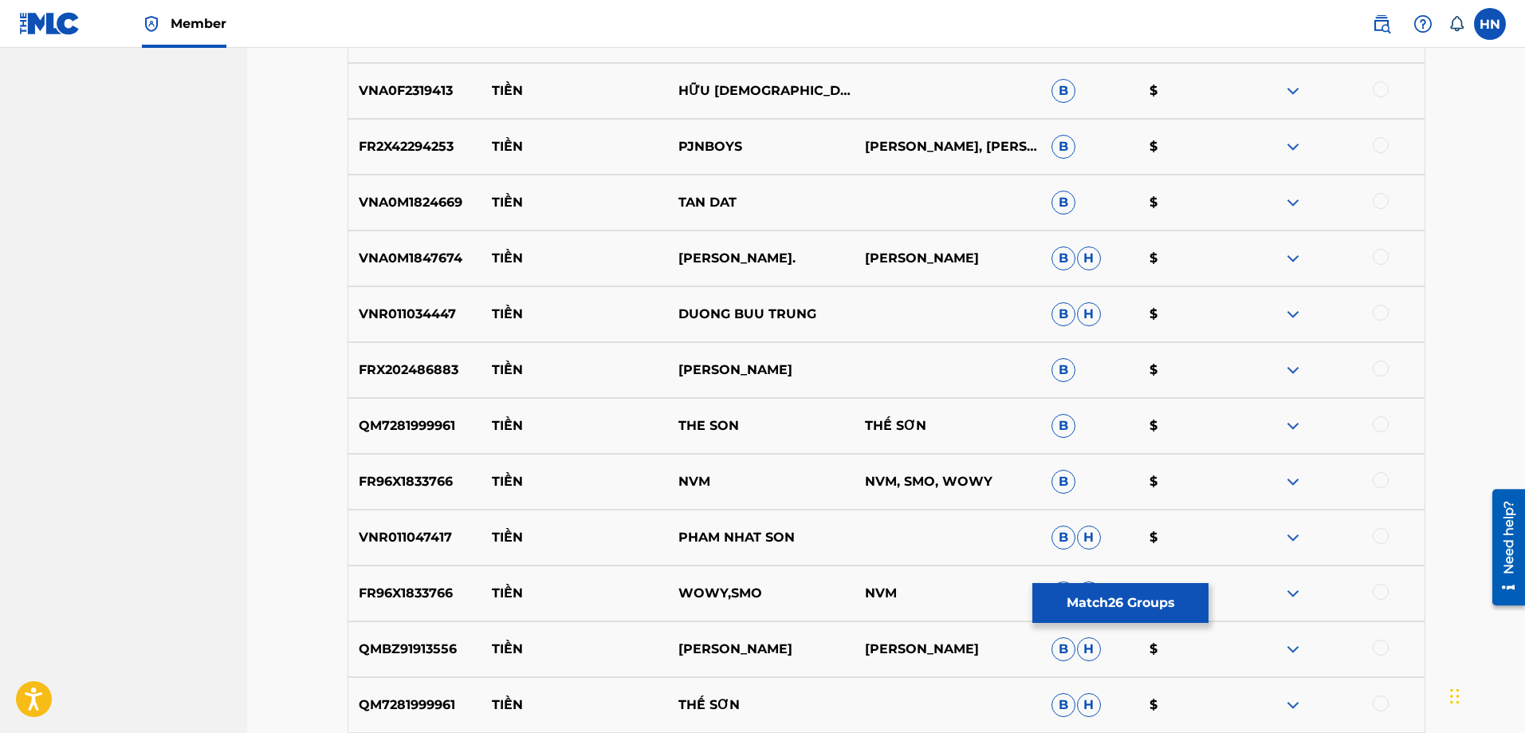
click at [422, 308] on p "VNR011034447" at bounding box center [415, 313] width 134 height 19
click at [1381, 308] on div at bounding box center [1381, 312] width 16 height 16
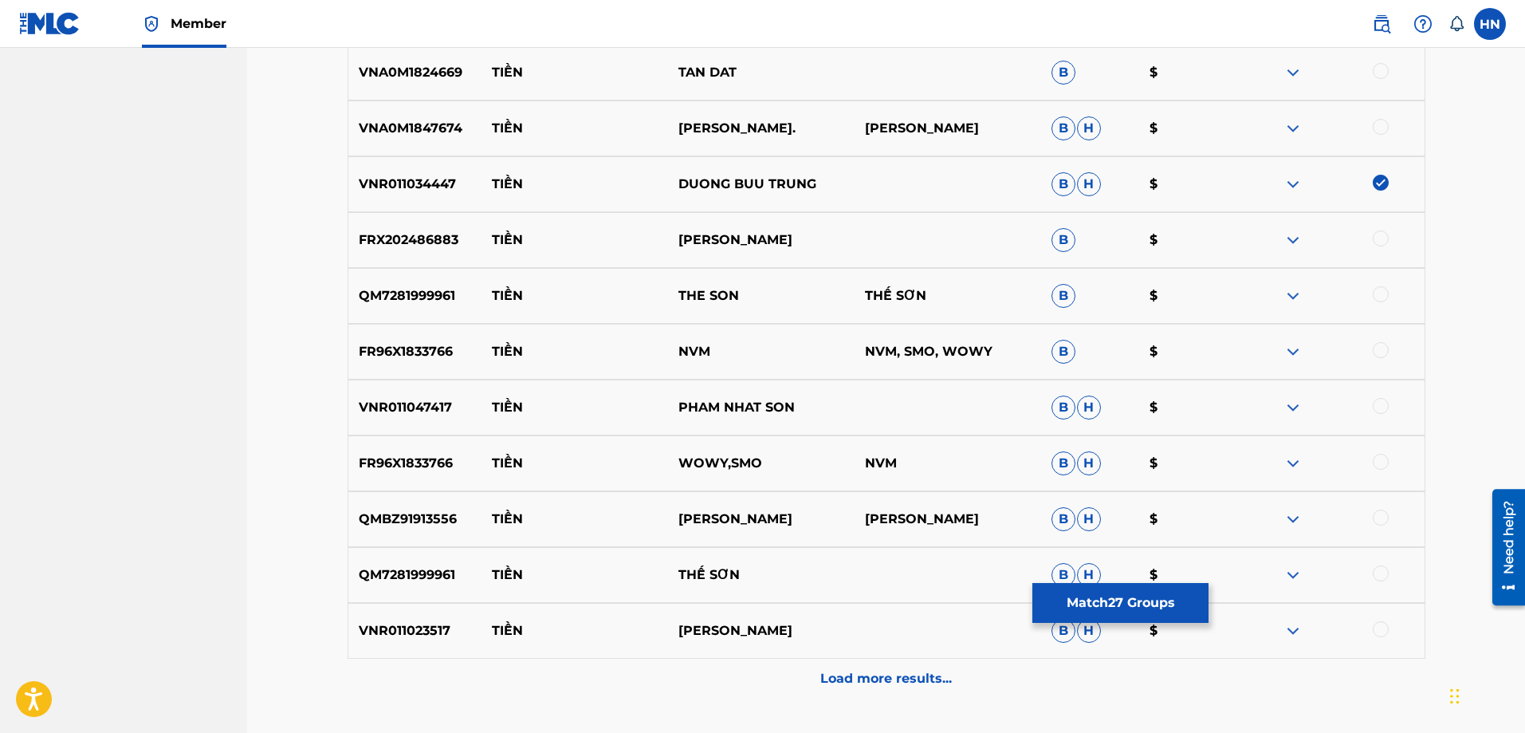
scroll to position [3333, 0]
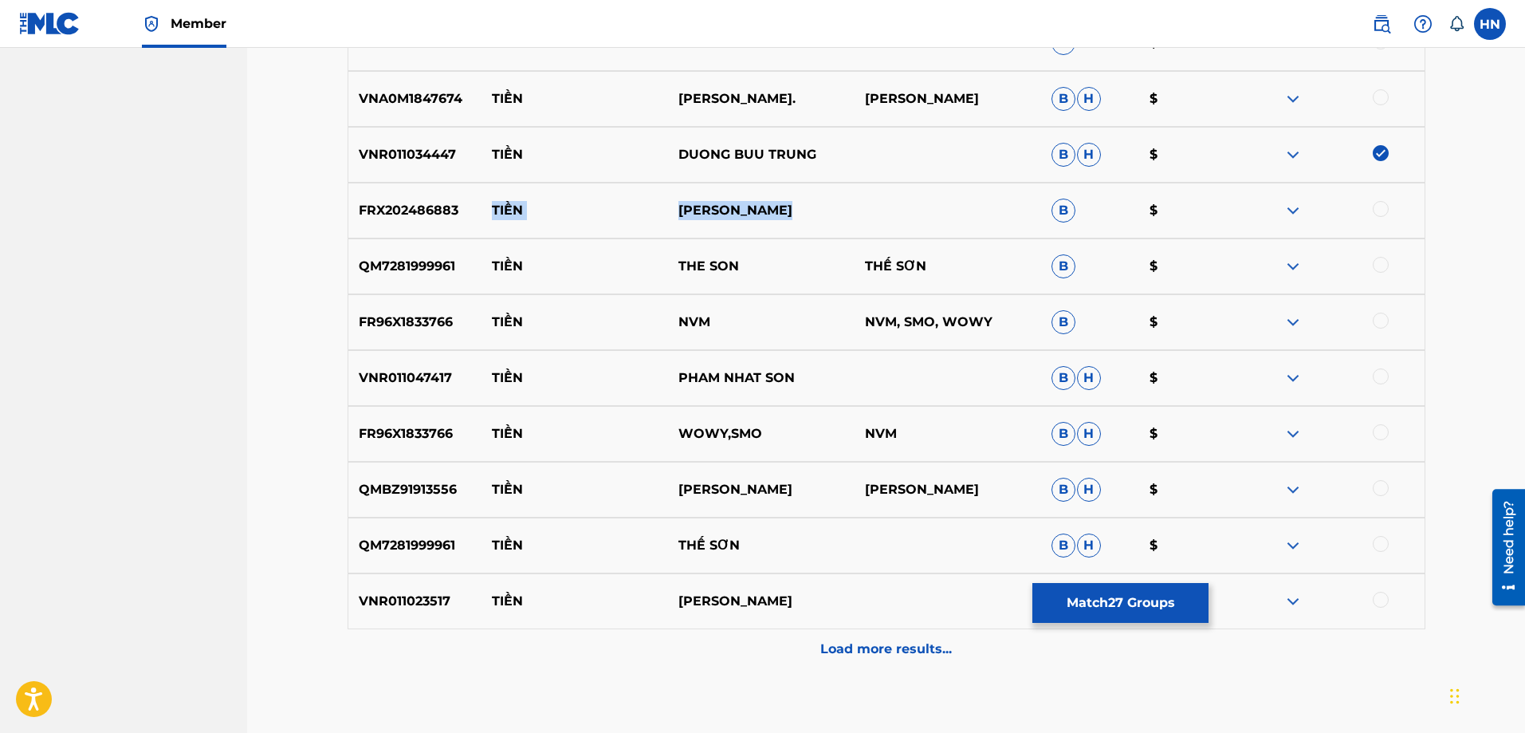
drag, startPoint x: 811, startPoint y: 205, endPoint x: 490, endPoint y: 210, distance: 320.5
click at [490, 210] on div "FRX202486883 TIỀN CHARLES HUỲNH B $" at bounding box center [887, 211] width 1078 height 56
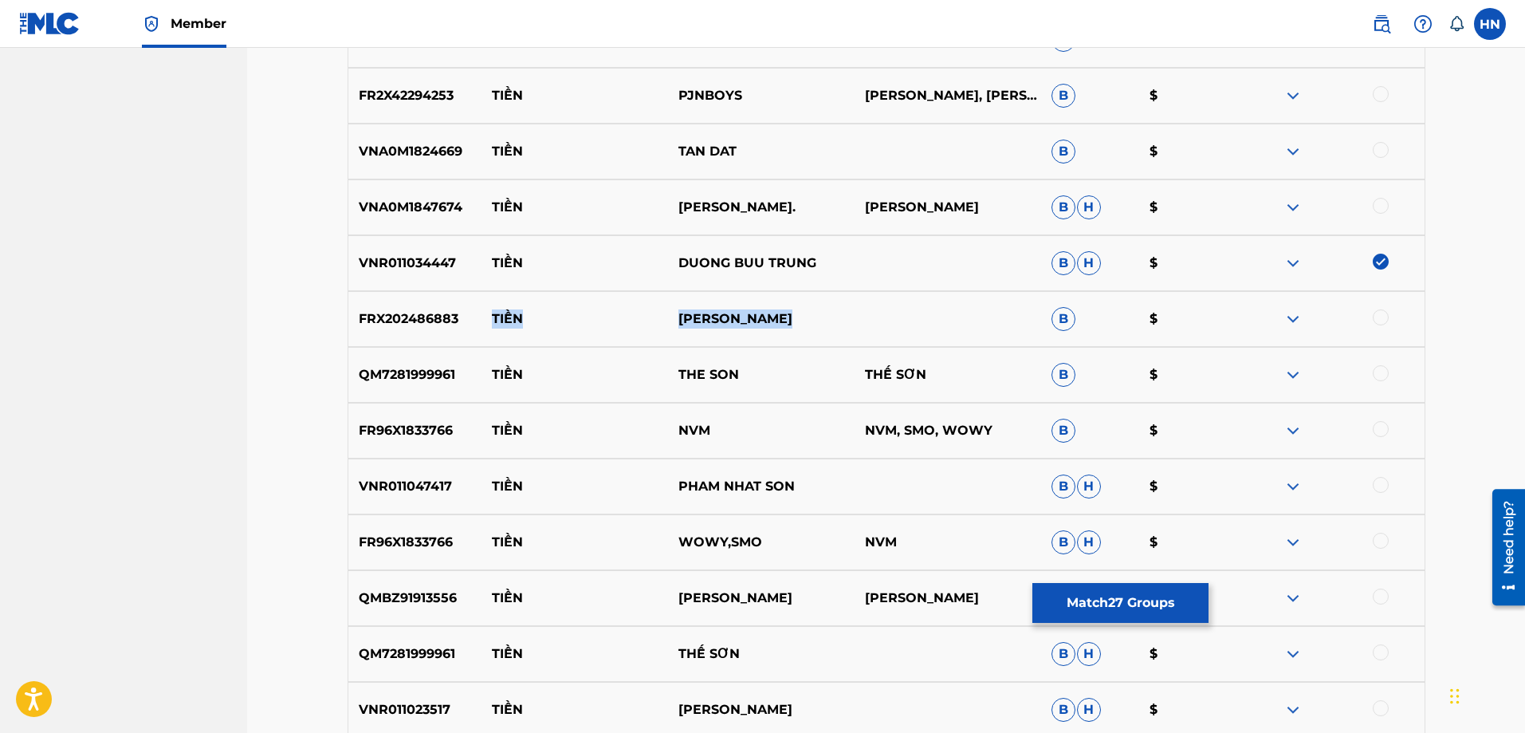
scroll to position [3253, 0]
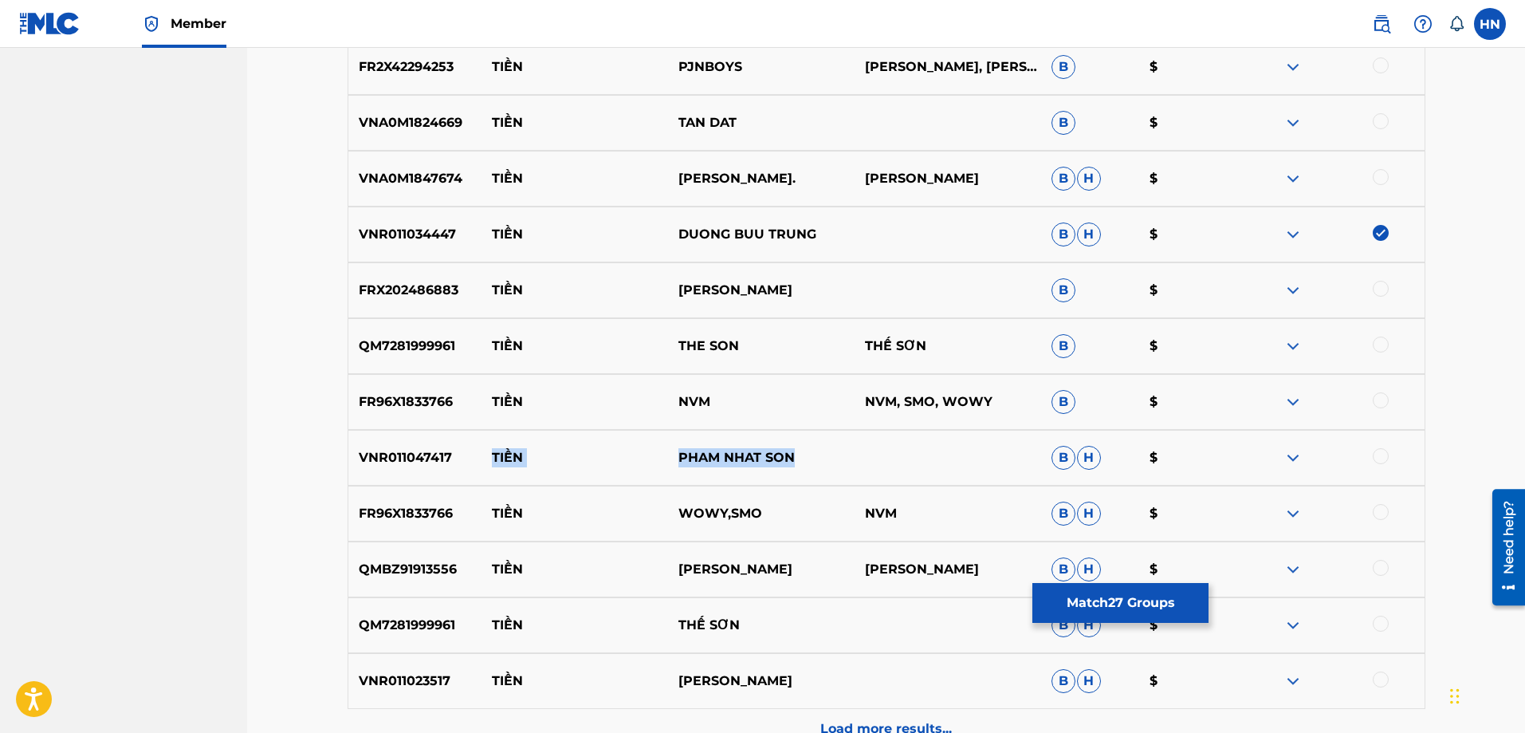
drag, startPoint x: 818, startPoint y: 456, endPoint x: 495, endPoint y: 458, distance: 322.8
click at [495, 458] on div "VNR011047417 TIỀN PHAM NHAT SON B H $" at bounding box center [887, 458] width 1078 height 56
click at [430, 465] on p "VNR011047417" at bounding box center [415, 457] width 134 height 19
click at [1376, 458] on div at bounding box center [1381, 456] width 16 height 16
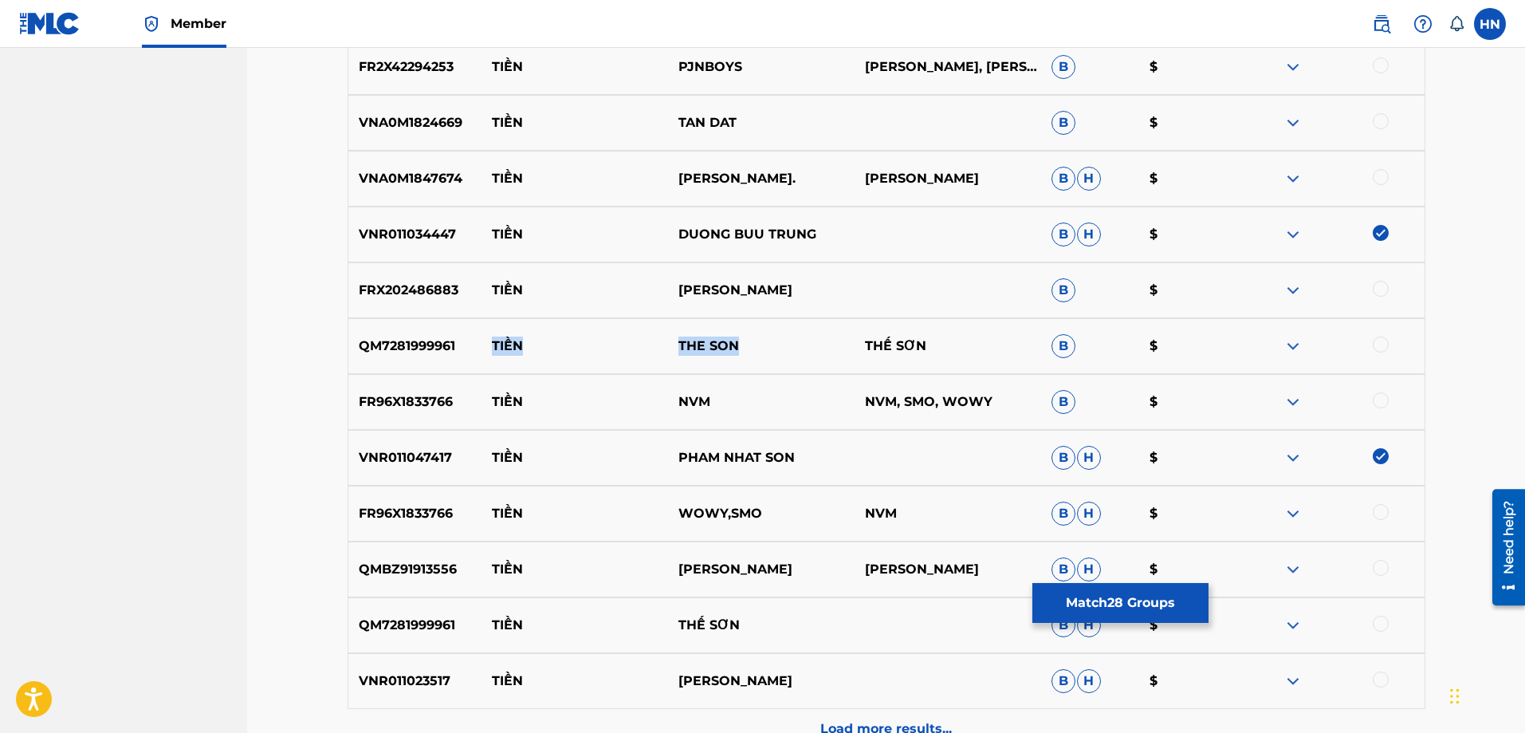
drag, startPoint x: 739, startPoint y: 344, endPoint x: 466, endPoint y: 343, distance: 272.6
click at [466, 343] on div "QM7281999961 TIỀN THE SON THẾ SƠN B $" at bounding box center [887, 346] width 1078 height 56
click at [1284, 345] on img at bounding box center [1292, 345] width 19 height 19
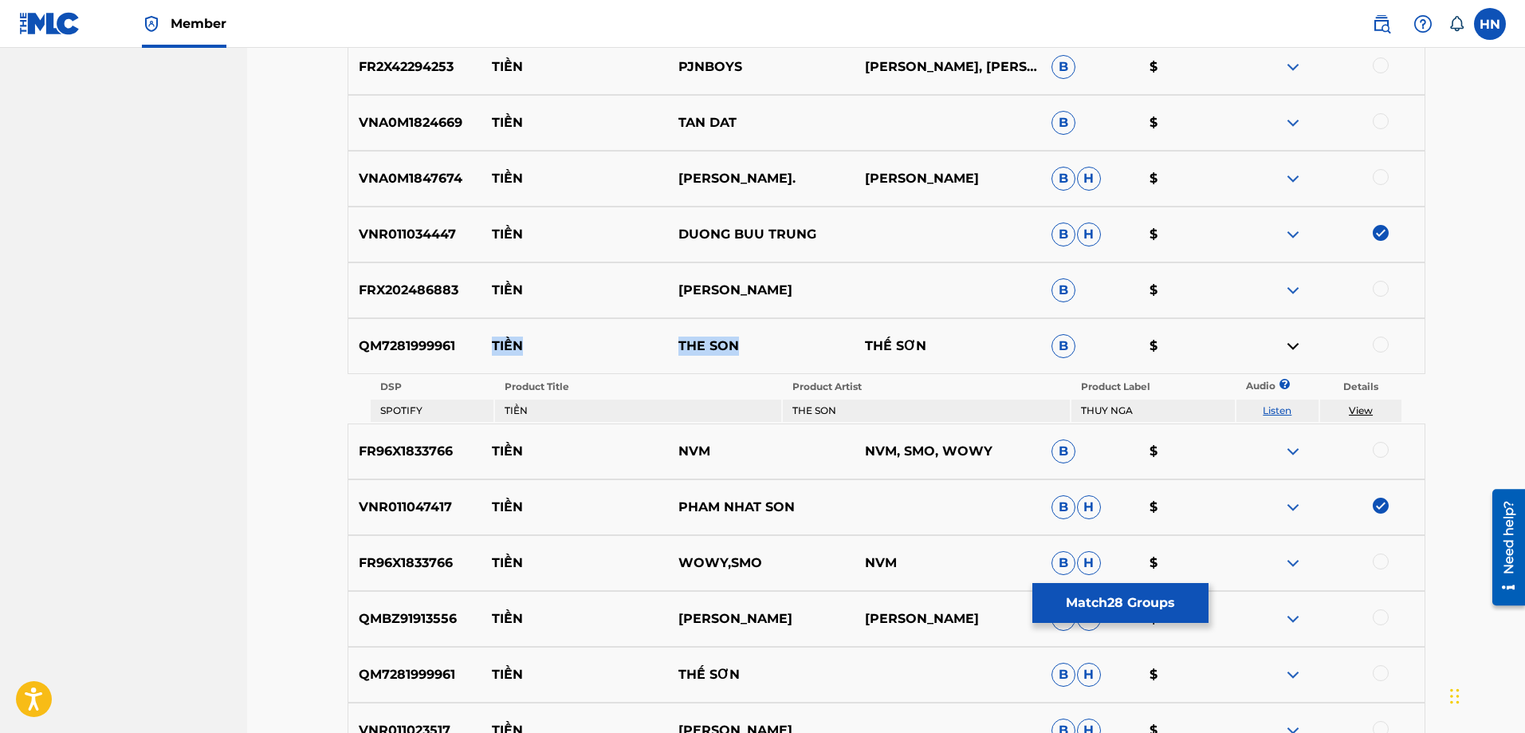
click at [1287, 404] on link "Listen" at bounding box center [1277, 410] width 29 height 12
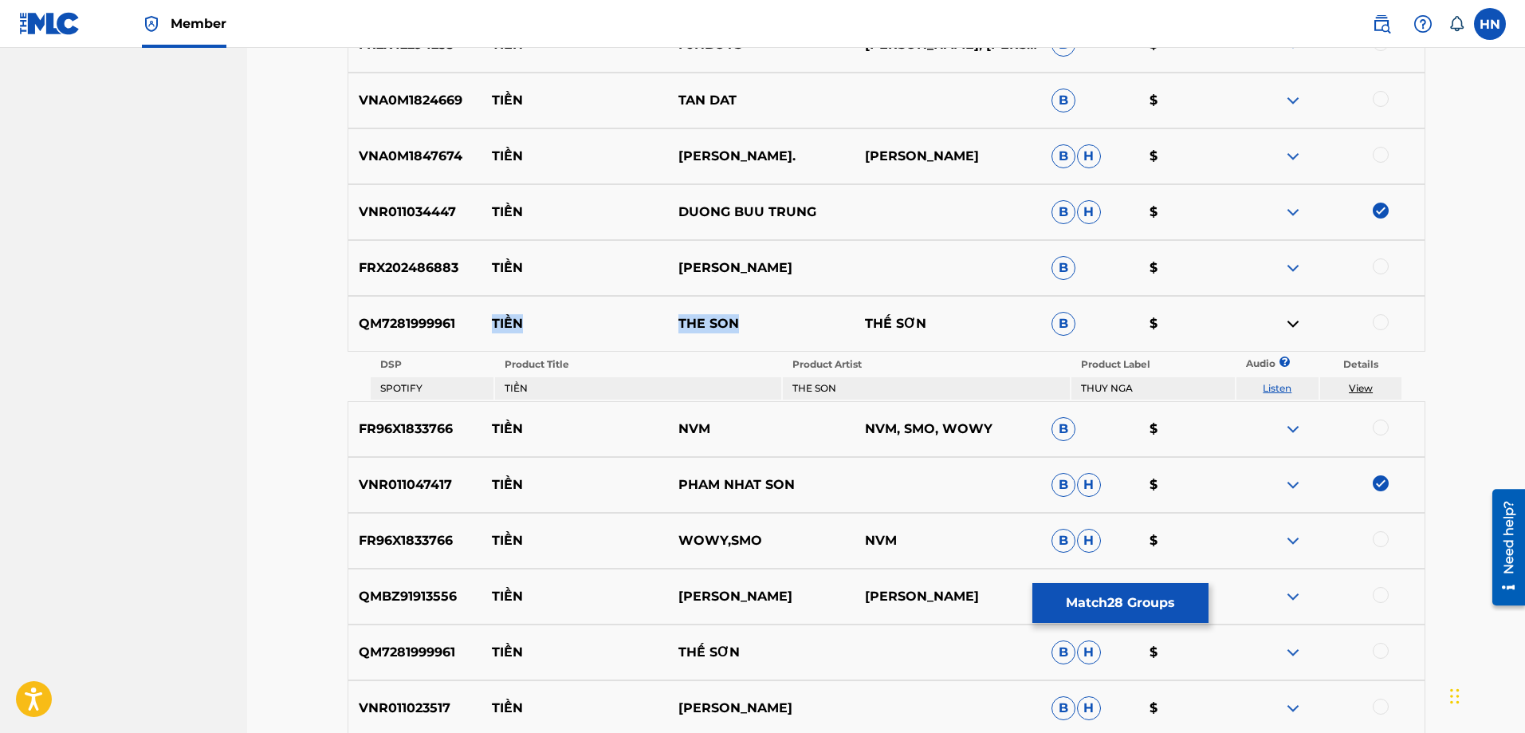
scroll to position [3475, 0]
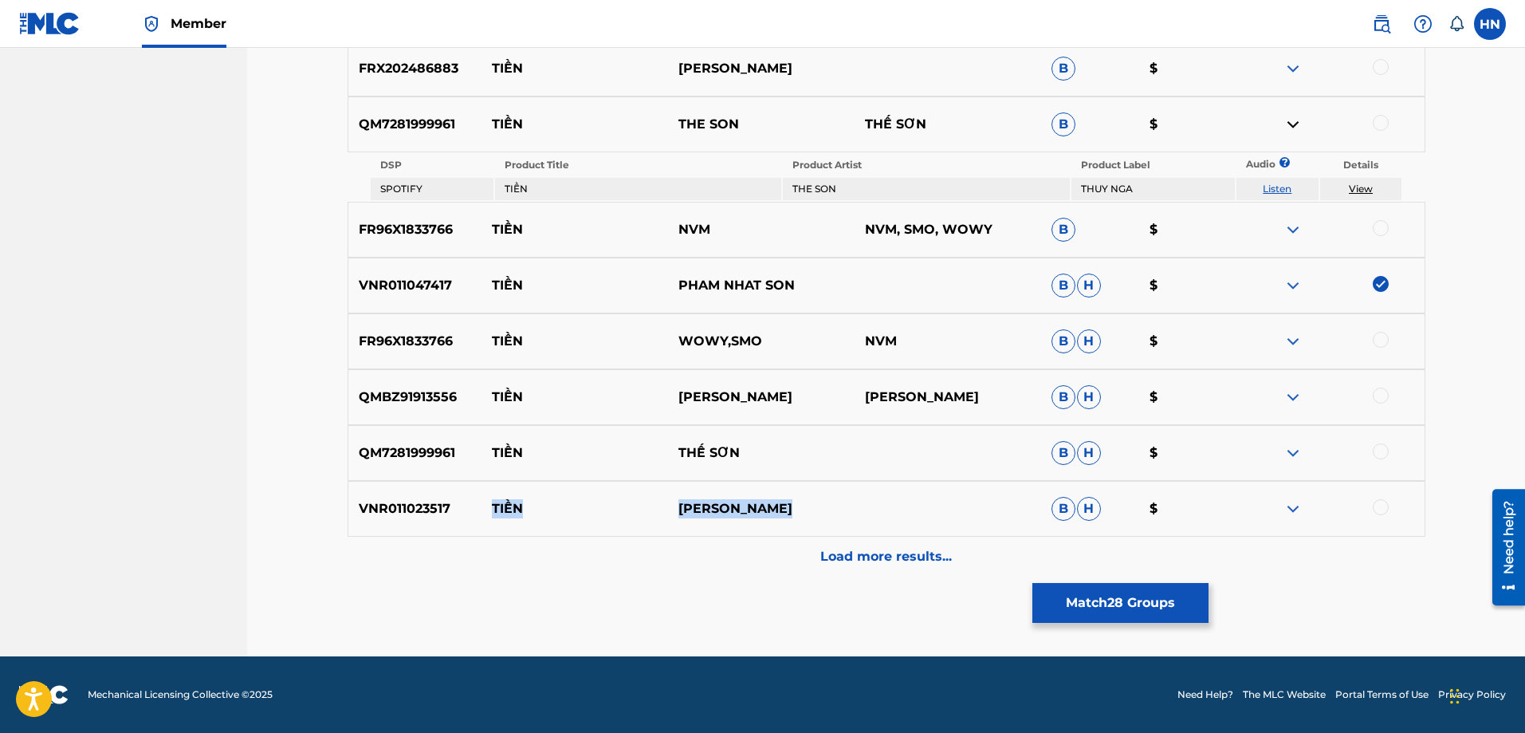
drag, startPoint x: 802, startPoint y: 517, endPoint x: 480, endPoint y: 490, distance: 323.1
click at [480, 490] on div "VNR011023517 TIỀN LƯU CHẤN LONG B H $" at bounding box center [887, 509] width 1078 height 56
click at [450, 514] on p "VNR011023517" at bounding box center [415, 508] width 134 height 19
click at [443, 507] on p "VNR011023517" at bounding box center [415, 508] width 134 height 19
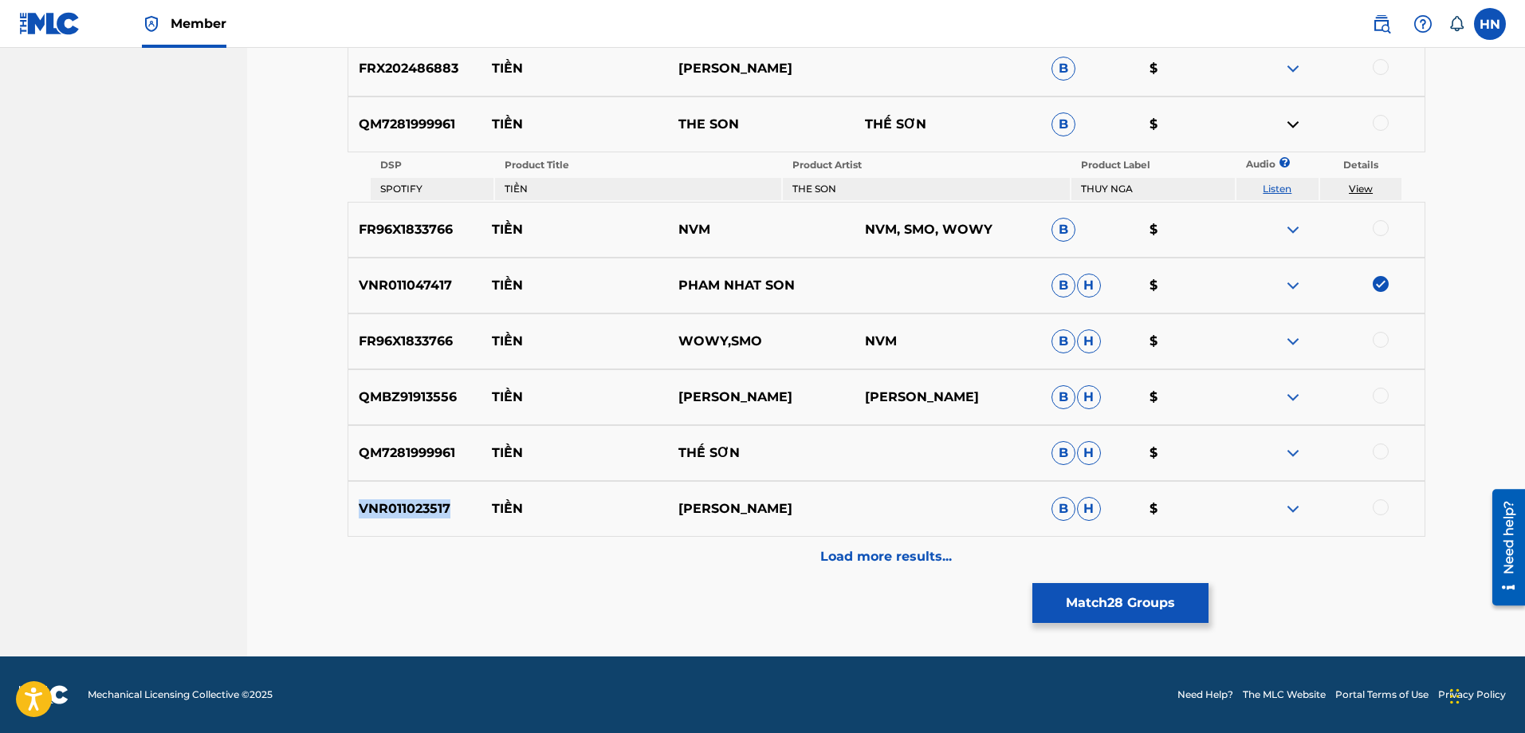
click at [443, 507] on p "VNR011023517" at bounding box center [415, 508] width 134 height 19
click at [1373, 497] on div "VNR011023517 TIỀN LƯU CHẤN LONG B H $" at bounding box center [887, 509] width 1078 height 56
click at [1373, 502] on div at bounding box center [1331, 508] width 187 height 19
click at [1380, 502] on div at bounding box center [1381, 507] width 16 height 16
click at [886, 534] on div "VNR011023517 TIỀN LƯU CHẤN LONG B H $" at bounding box center [887, 509] width 1078 height 56
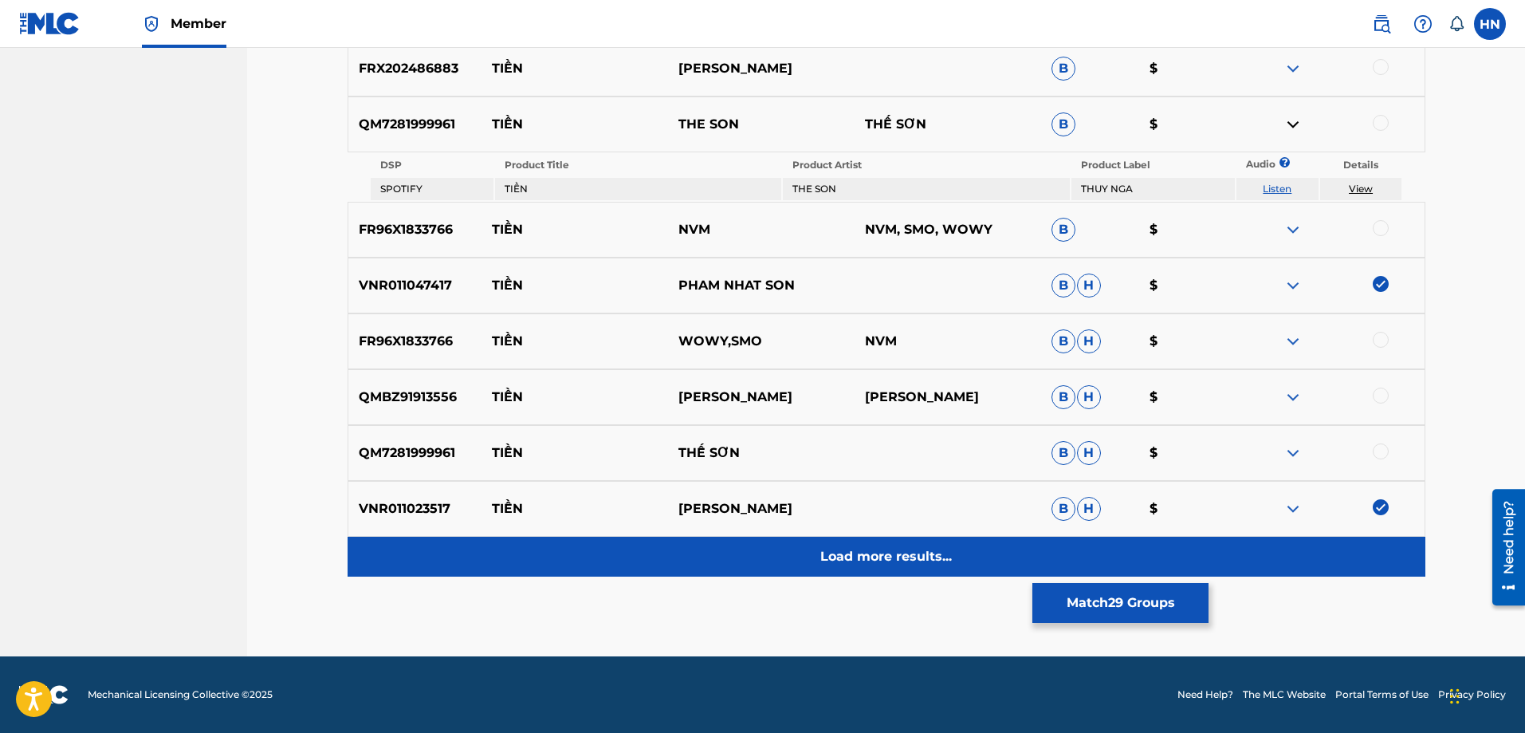
click at [894, 544] on div "Load more results..." at bounding box center [887, 556] width 1078 height 40
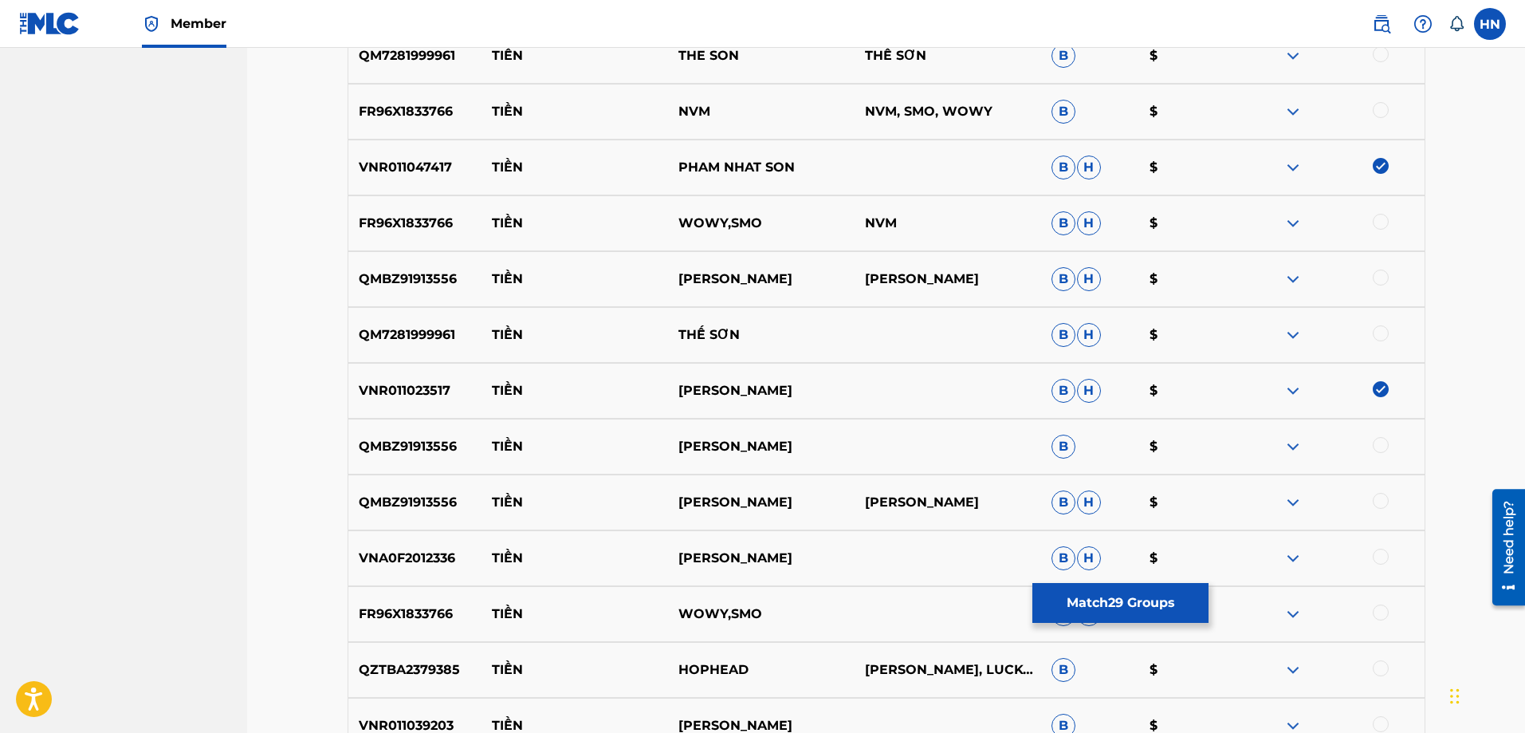
scroll to position [3714, 0]
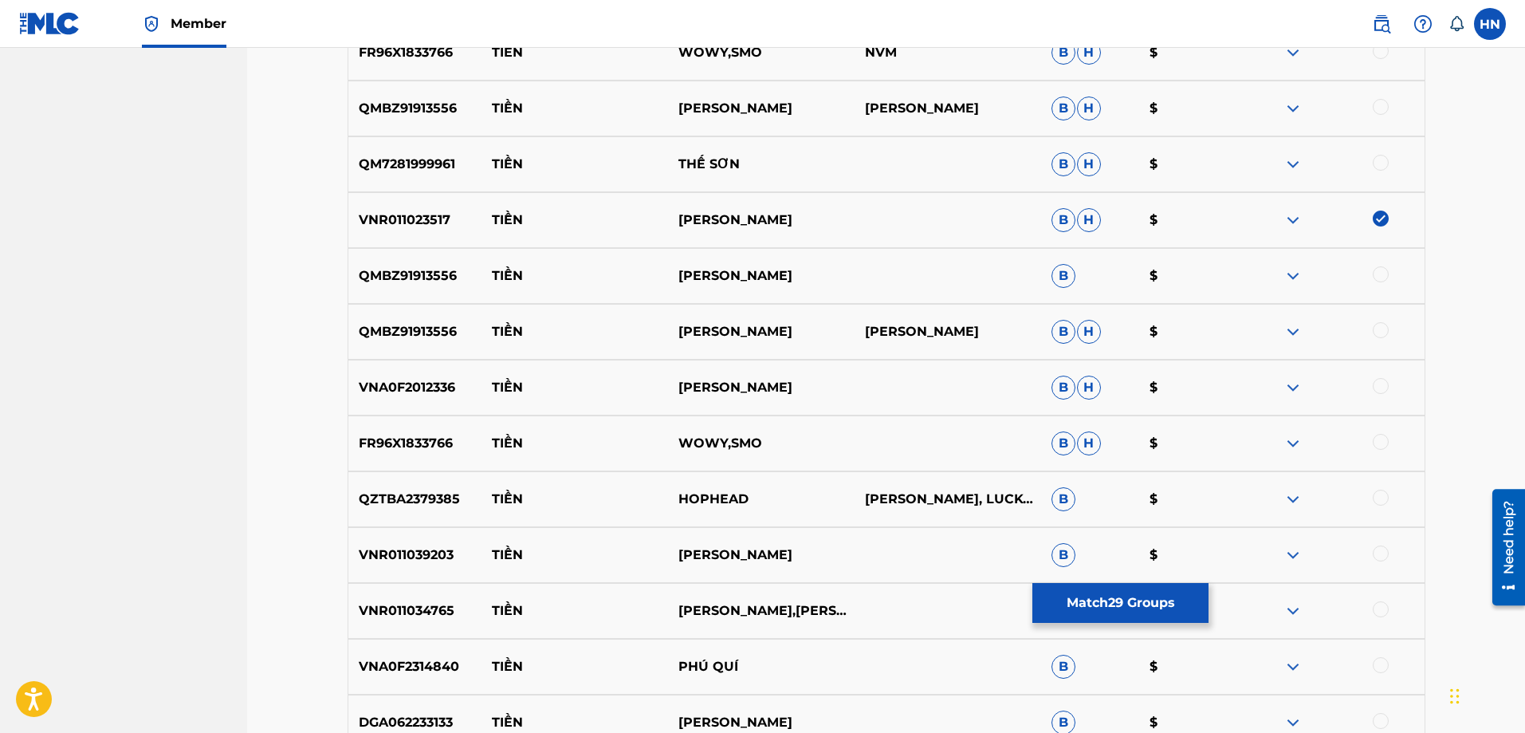
click at [392, 378] on p "VNA0F2012336" at bounding box center [415, 387] width 134 height 19
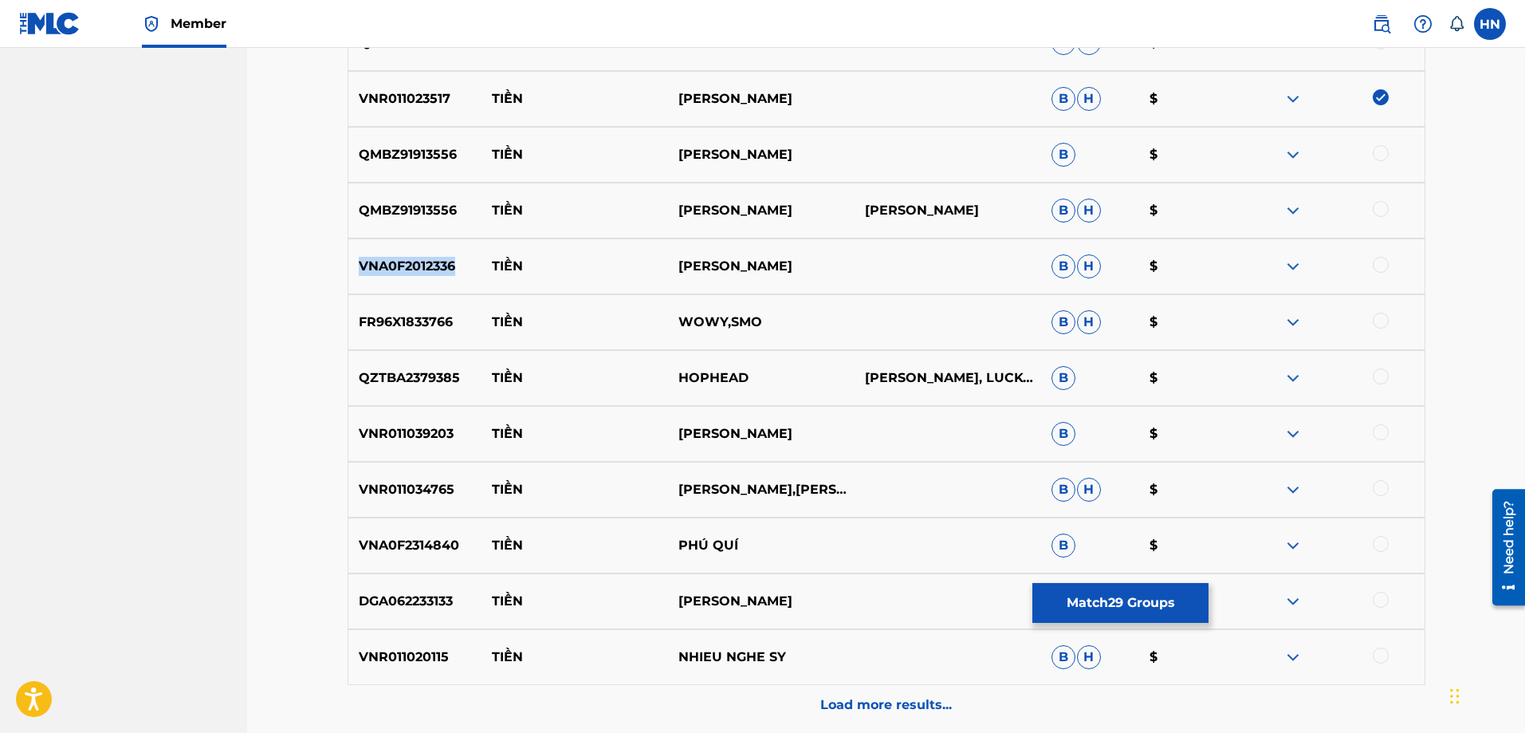
scroll to position [3873, 0]
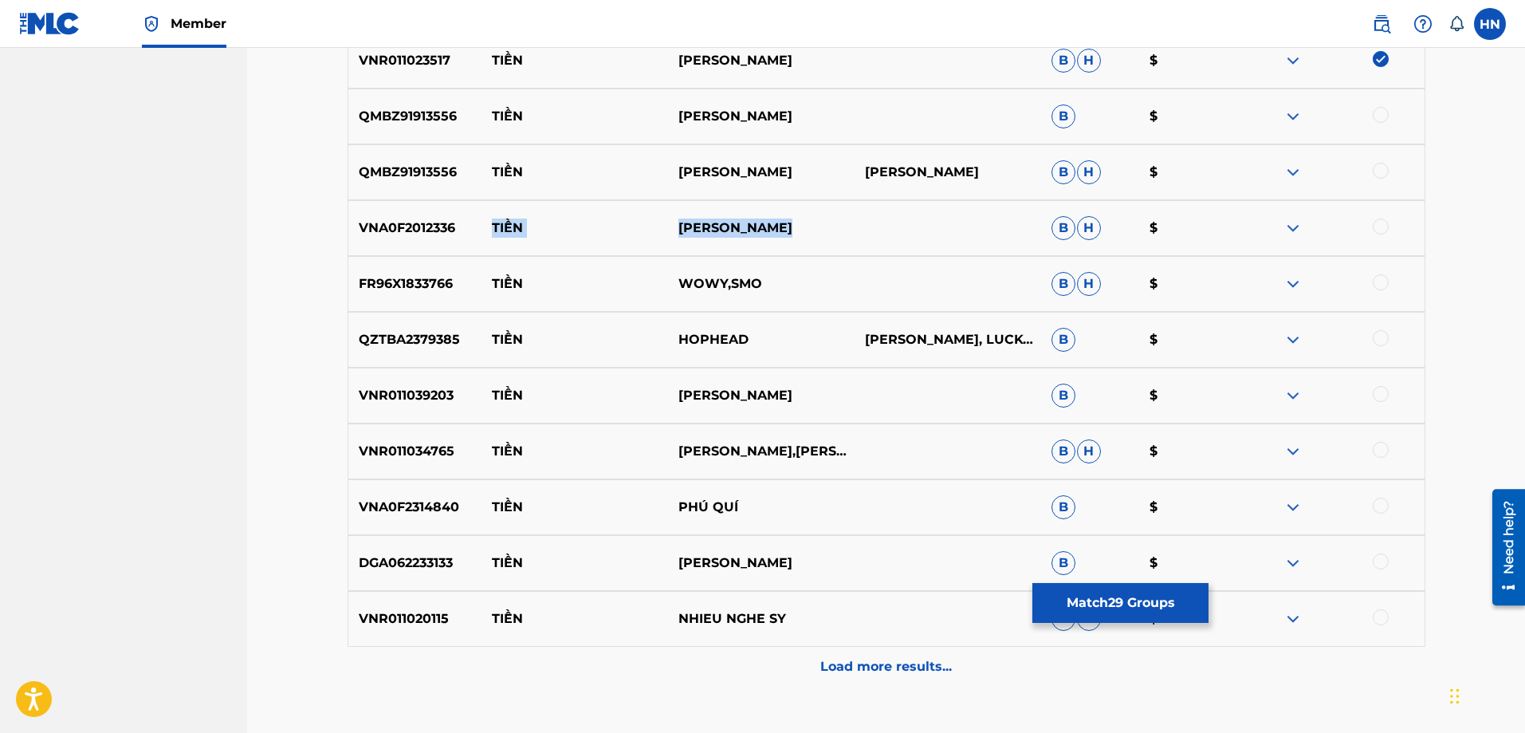
drag, startPoint x: 787, startPoint y: 223, endPoint x: 495, endPoint y: 220, distance: 291.8
click at [495, 220] on div "VNA0F2012336 TIỀN KIM TIỂU LONG B H $" at bounding box center [887, 228] width 1078 height 56
click at [457, 412] on div "VNR011039203 TIỀN DƯƠNG BỬU TRUNG B $" at bounding box center [887, 395] width 1078 height 56
click at [446, 412] on div "VNR011039203 TIỀN DƯƠNG BỬU TRUNG B $" at bounding box center [887, 395] width 1078 height 56
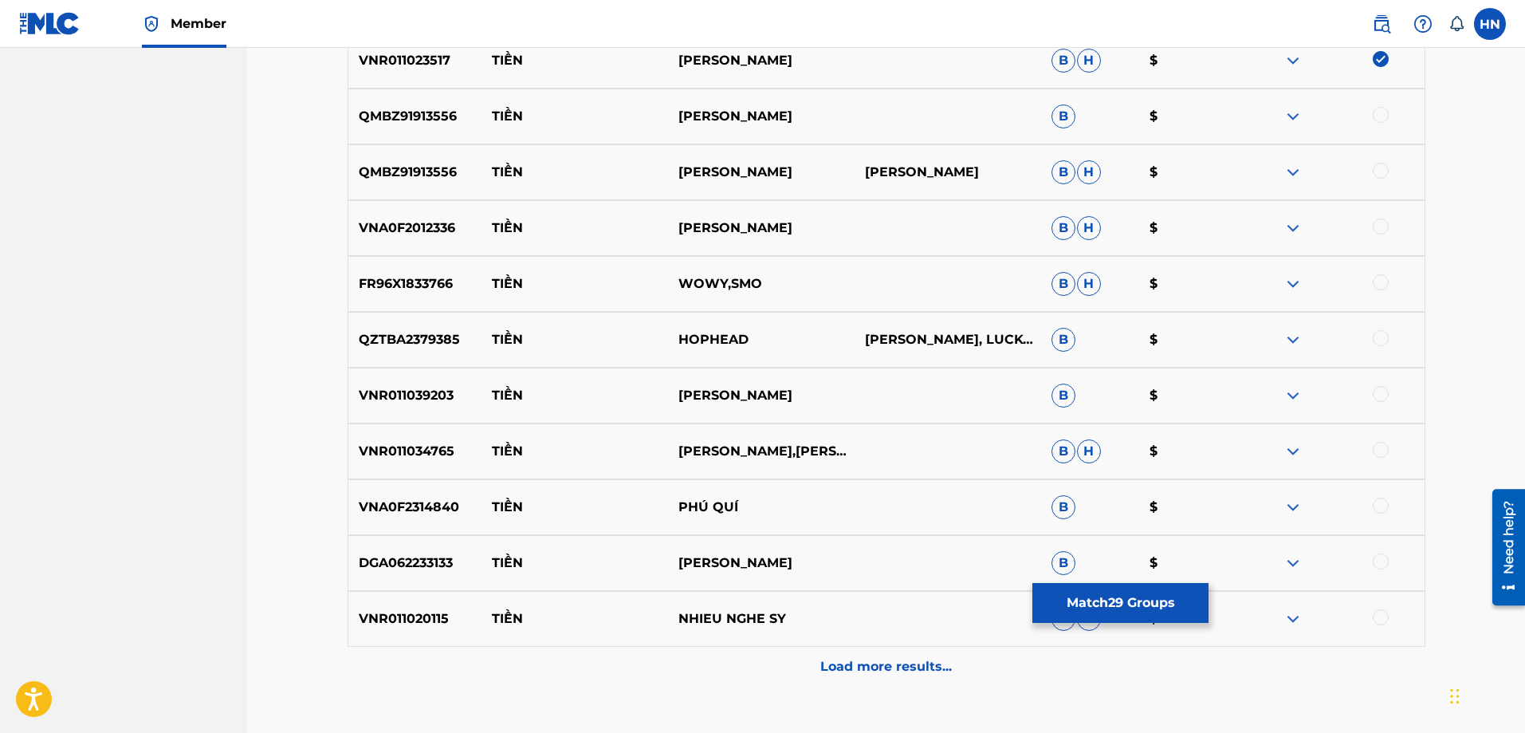
click at [1387, 399] on div at bounding box center [1381, 394] width 16 height 16
drag, startPoint x: 493, startPoint y: 450, endPoint x: 861, endPoint y: 452, distance: 368.3
click at [861, 452] on div "VNR011034765 TIỀN BẢO HUY,UYÊN THANH B H $" at bounding box center [887, 451] width 1078 height 56
click at [422, 438] on div "VNR011034765 TIỀN BẢO HUY,UYÊN THANH B H $" at bounding box center [887, 451] width 1078 height 56
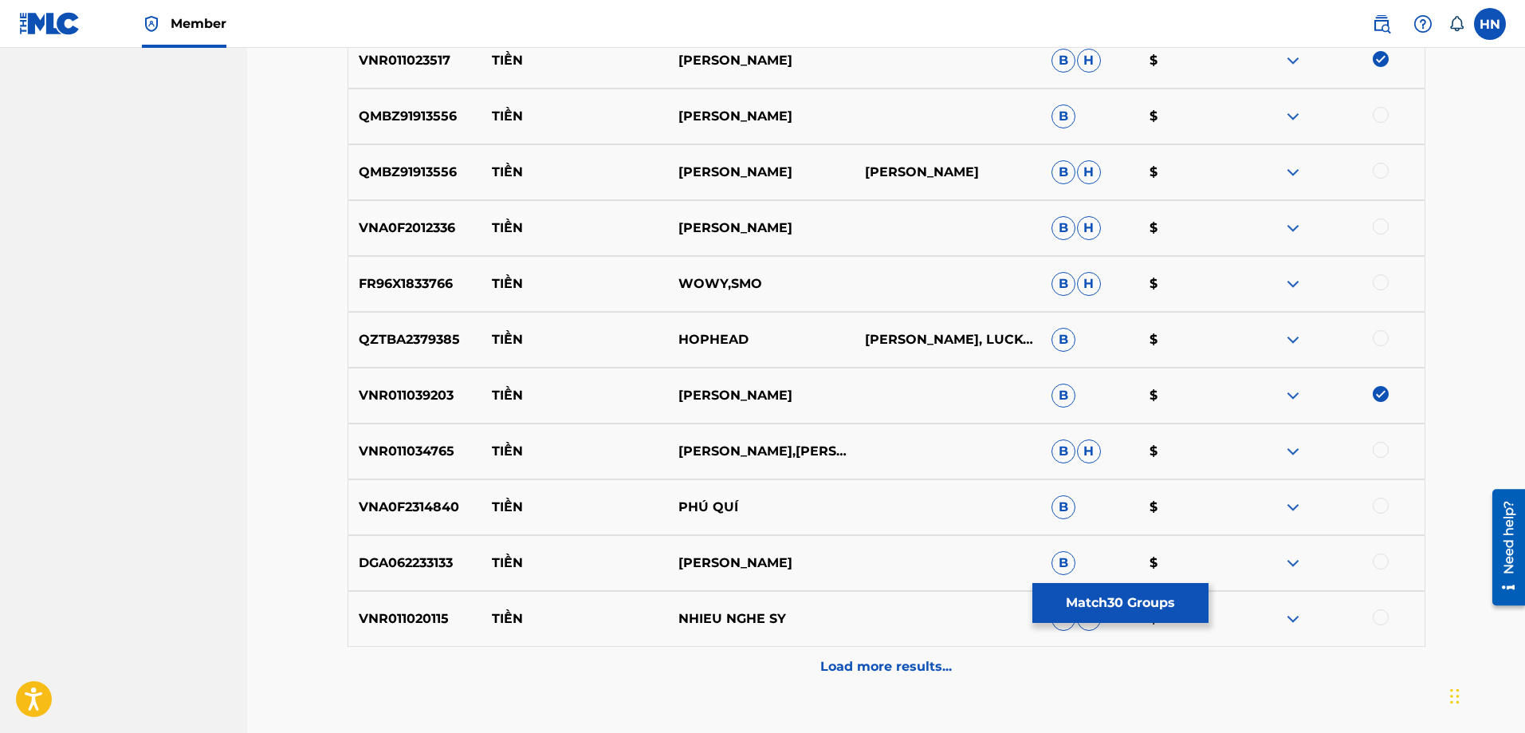
click at [1377, 443] on div at bounding box center [1381, 450] width 16 height 16
click at [414, 578] on div "DGA062233133 TIỀN NGỌC SƠN B $" at bounding box center [887, 563] width 1078 height 56
click at [1379, 558] on div at bounding box center [1381, 561] width 16 height 16
drag, startPoint x: 810, startPoint y: 507, endPoint x: 470, endPoint y: 513, distance: 339.6
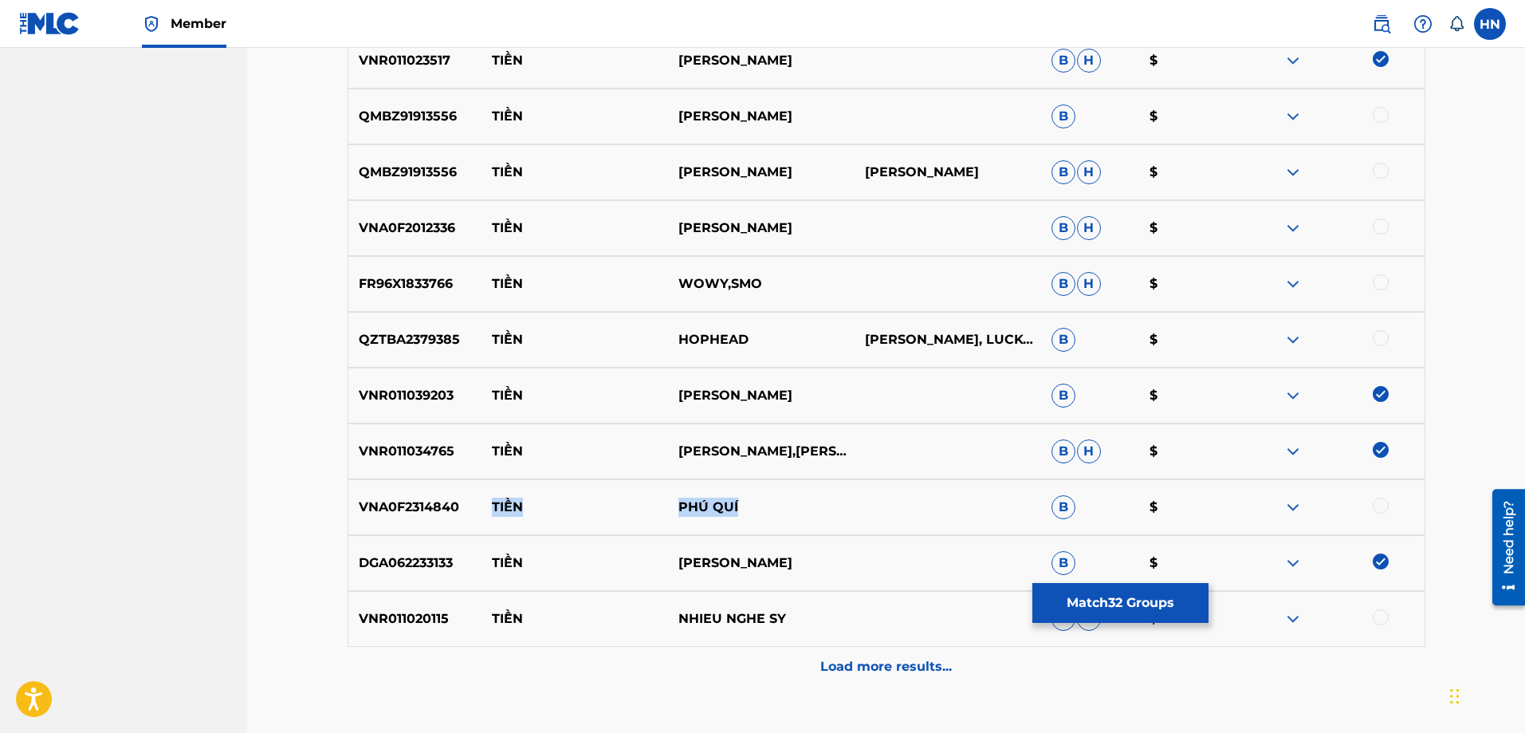
click at [470, 513] on div "VNA0F2314840 TIỀN PHÚ QUÍ B $" at bounding box center [887, 507] width 1078 height 56
click at [417, 503] on p "VNA0F2314840" at bounding box center [415, 506] width 134 height 19
click at [1384, 509] on div at bounding box center [1381, 505] width 16 height 16
click at [1290, 615] on img at bounding box center [1292, 618] width 19 height 19
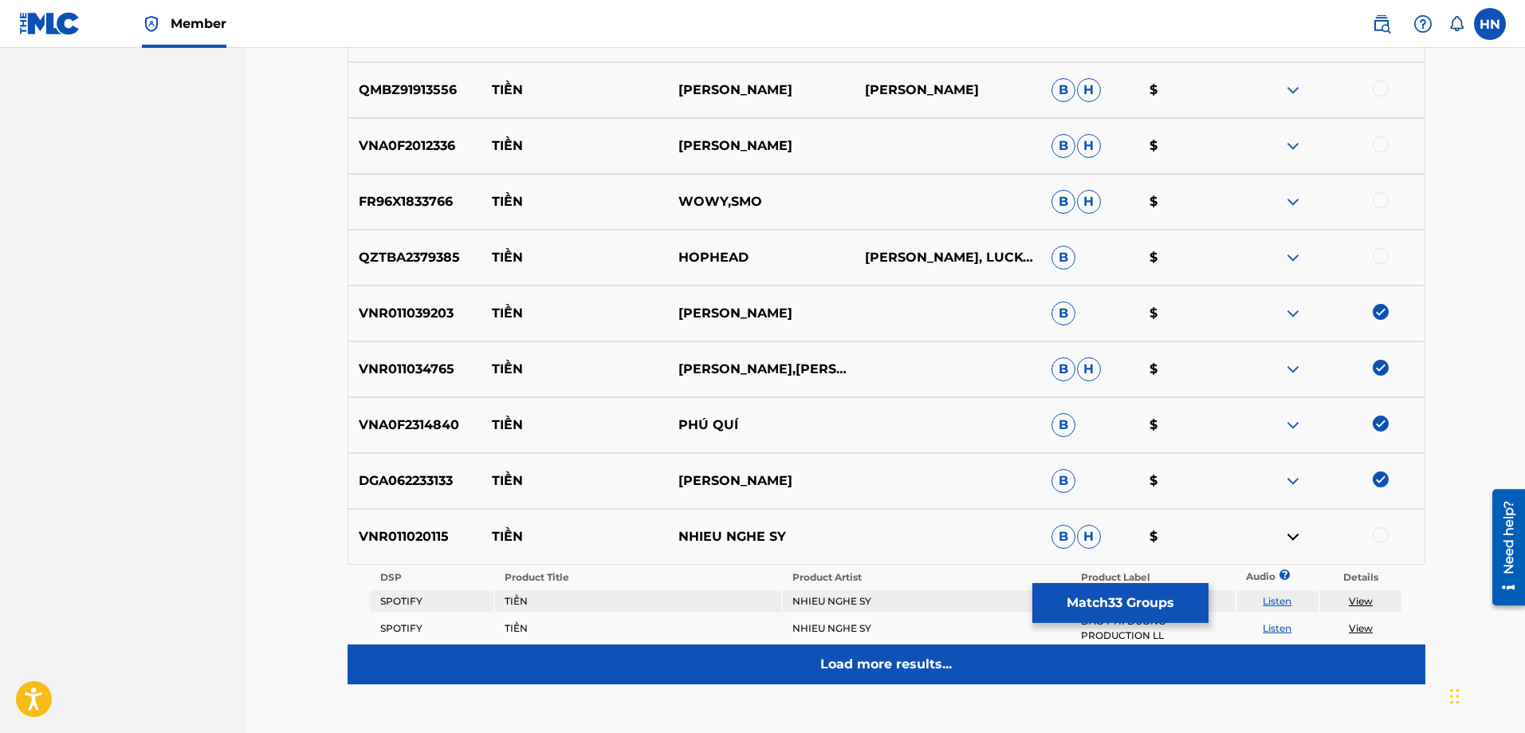
scroll to position [4063, 0]
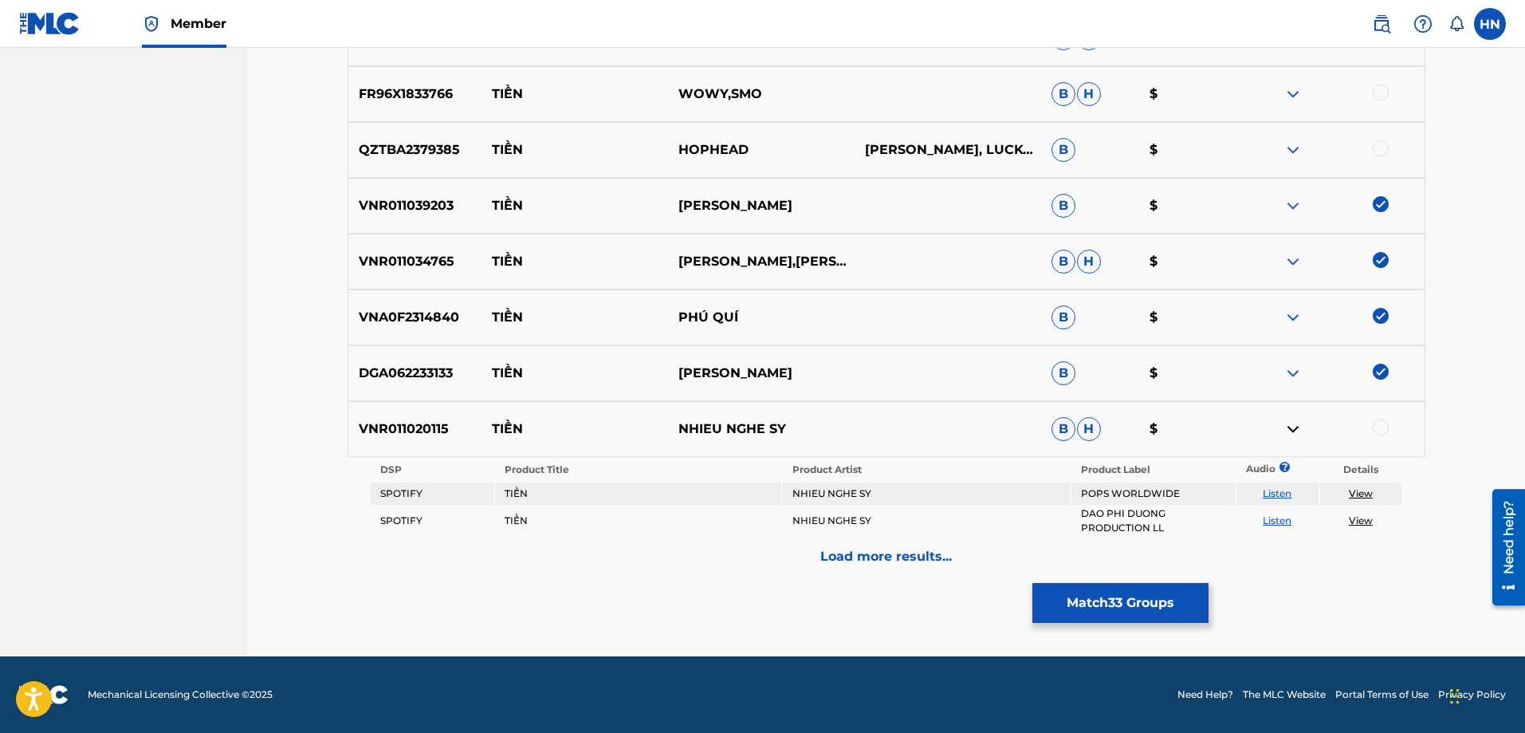
click at [1272, 493] on link "Listen" at bounding box center [1277, 493] width 29 height 12
click at [427, 411] on div "VNR011020115 TIỀN NHIEU NGHE SY B H $" at bounding box center [887, 429] width 1078 height 56
click at [1384, 422] on div at bounding box center [1381, 427] width 16 height 16
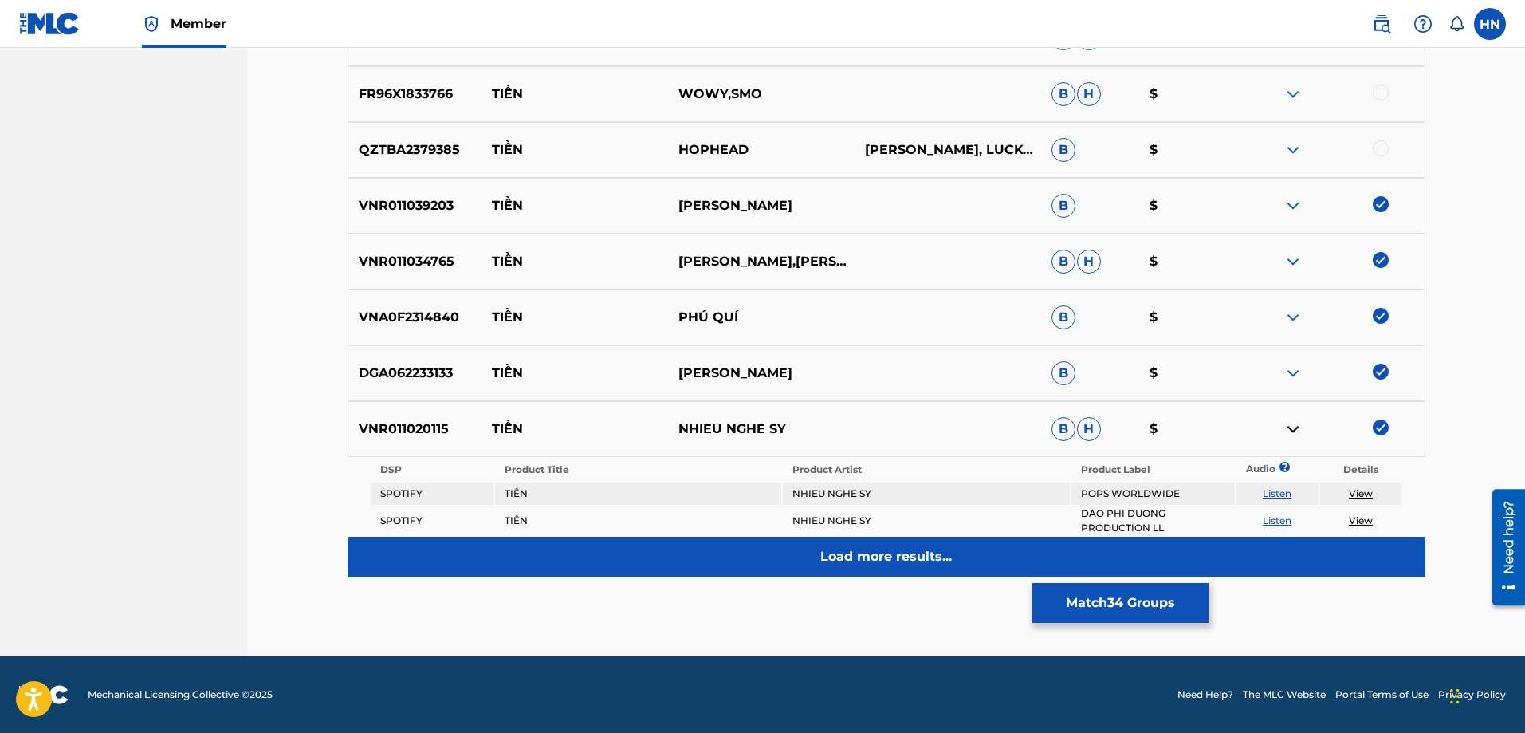
click at [880, 540] on div "Load more results..." at bounding box center [887, 556] width 1078 height 40
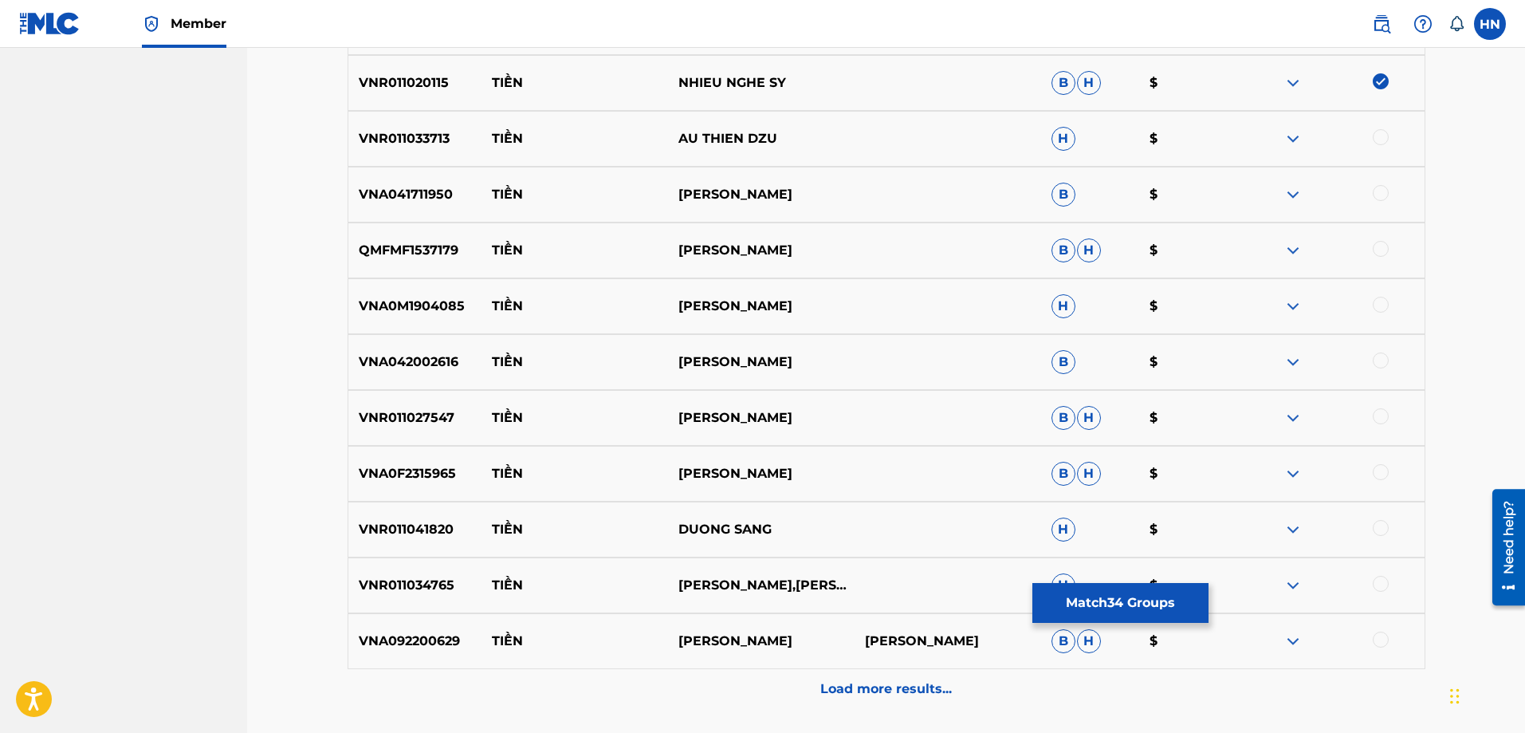
scroll to position [4382, 0]
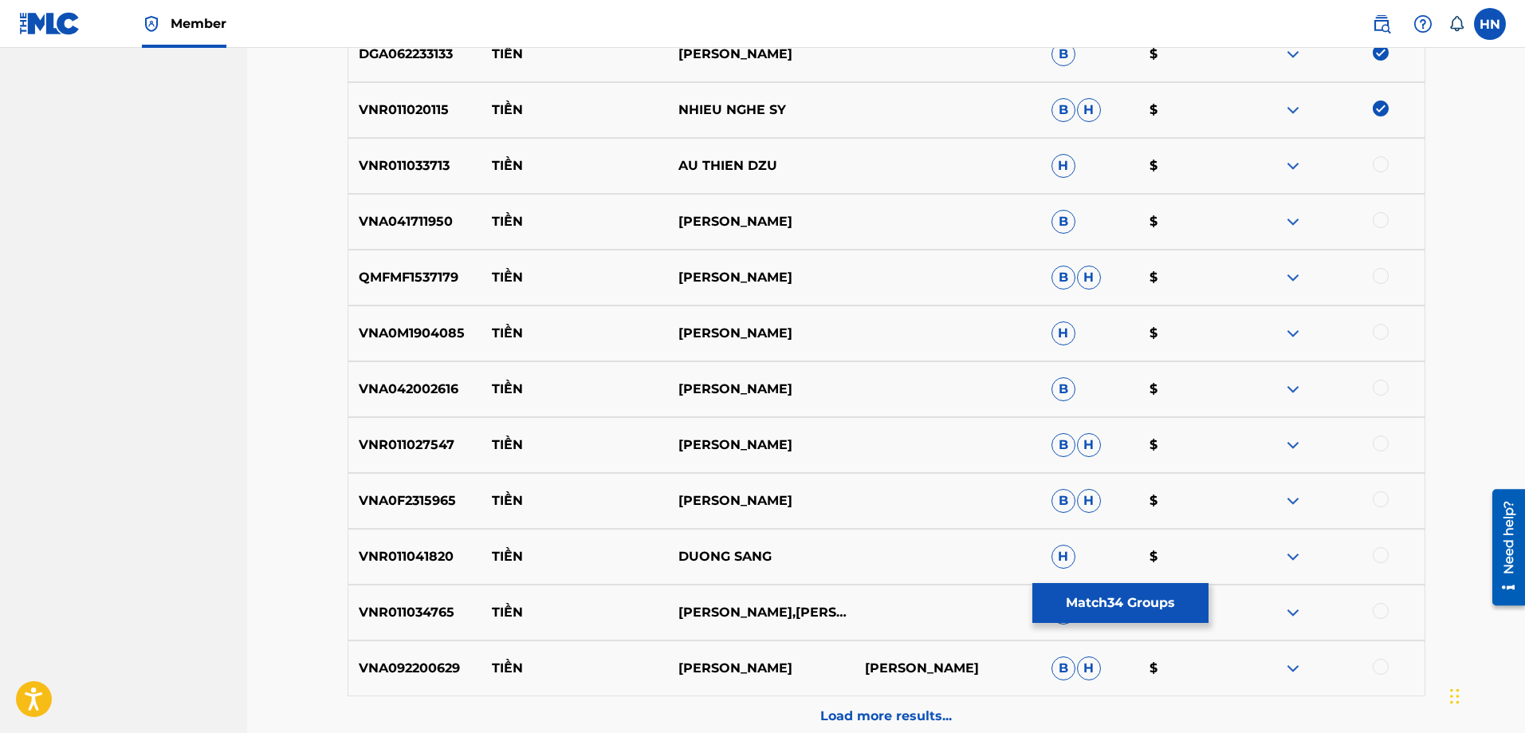
click at [430, 170] on p "VNR011033713" at bounding box center [415, 165] width 134 height 19
click at [1377, 158] on div at bounding box center [1381, 164] width 16 height 16
drag, startPoint x: 774, startPoint y: 226, endPoint x: 466, endPoint y: 222, distance: 308.5
click at [466, 222] on div "VNA041711950 TIỀN TẤN HOÀNG B $" at bounding box center [887, 222] width 1078 height 56
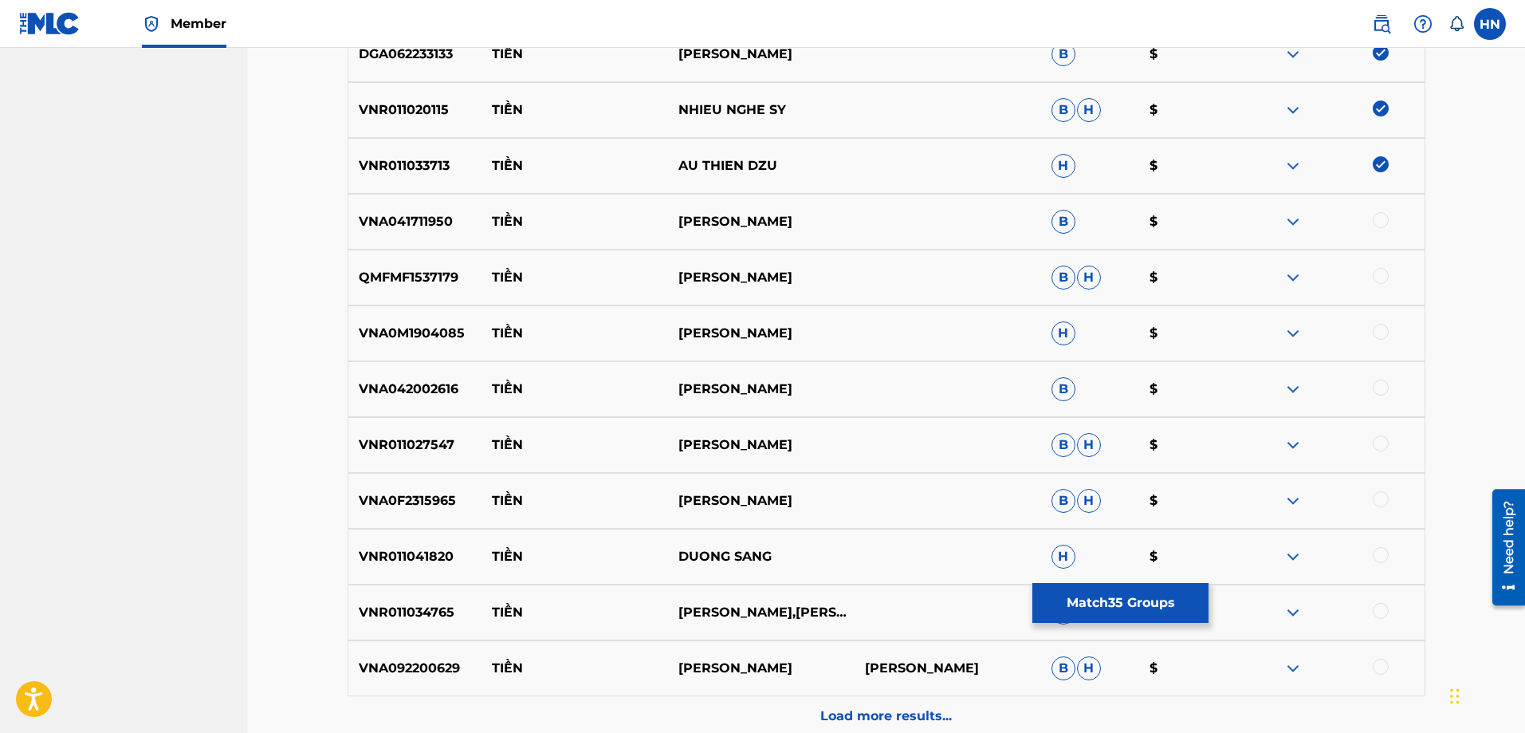
click at [429, 218] on p "VNA041711950" at bounding box center [415, 221] width 134 height 19
click at [1381, 220] on div at bounding box center [1381, 220] width 16 height 16
drag, startPoint x: 493, startPoint y: 271, endPoint x: 811, endPoint y: 270, distance: 317.2
click at [811, 270] on div "QMFMF1537179 TIỀN LƯU GIA THẮNG B H $" at bounding box center [887, 277] width 1078 height 56
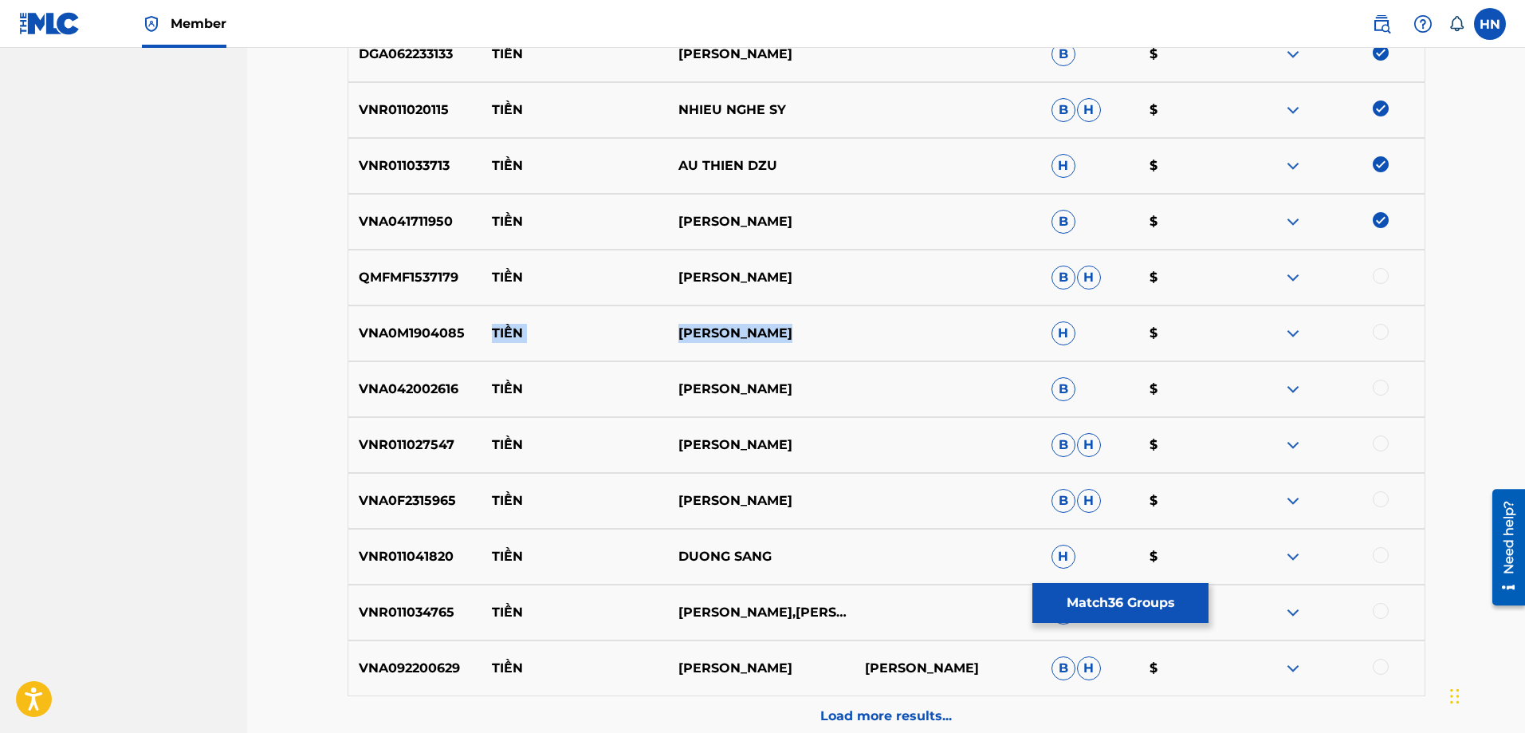
drag, startPoint x: 796, startPoint y: 336, endPoint x: 496, endPoint y: 332, distance: 300.5
click at [496, 332] on div "VNA0M1904085 TIỀN LƯU CHẤN LONG H $" at bounding box center [887, 333] width 1078 height 56
click at [409, 311] on div "VNA0M1904085 TIỀN LƯU CHẤN LONG H $" at bounding box center [887, 333] width 1078 height 56
click at [1377, 331] on div at bounding box center [1381, 332] width 16 height 16
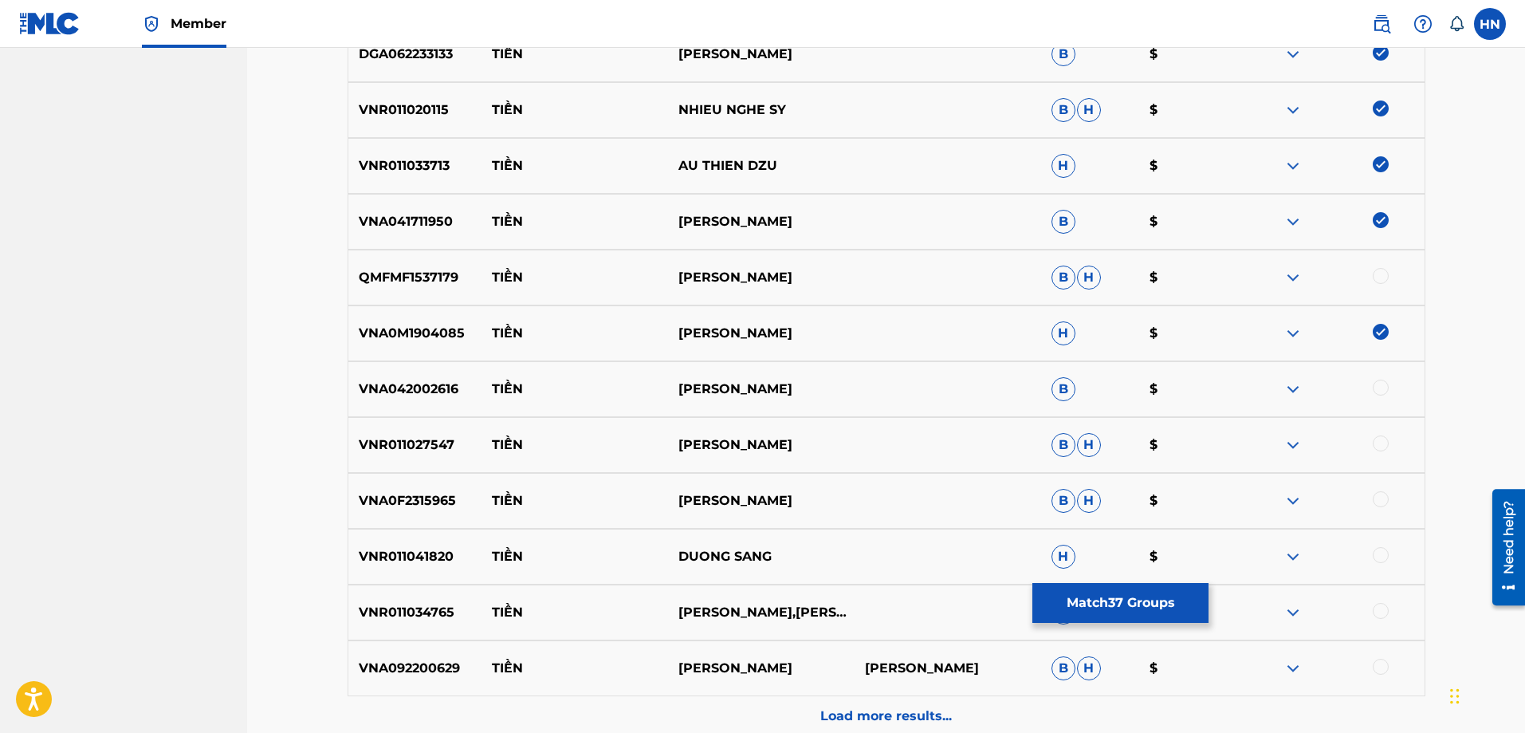
drag, startPoint x: 838, startPoint y: 392, endPoint x: 782, endPoint y: 394, distance: 55.8
click at [782, 394] on p "BÙI QUANG LONG" at bounding box center [761, 388] width 187 height 19
click at [430, 448] on p "VNR011027547" at bounding box center [415, 444] width 134 height 19
click at [1378, 446] on div at bounding box center [1381, 443] width 16 height 16
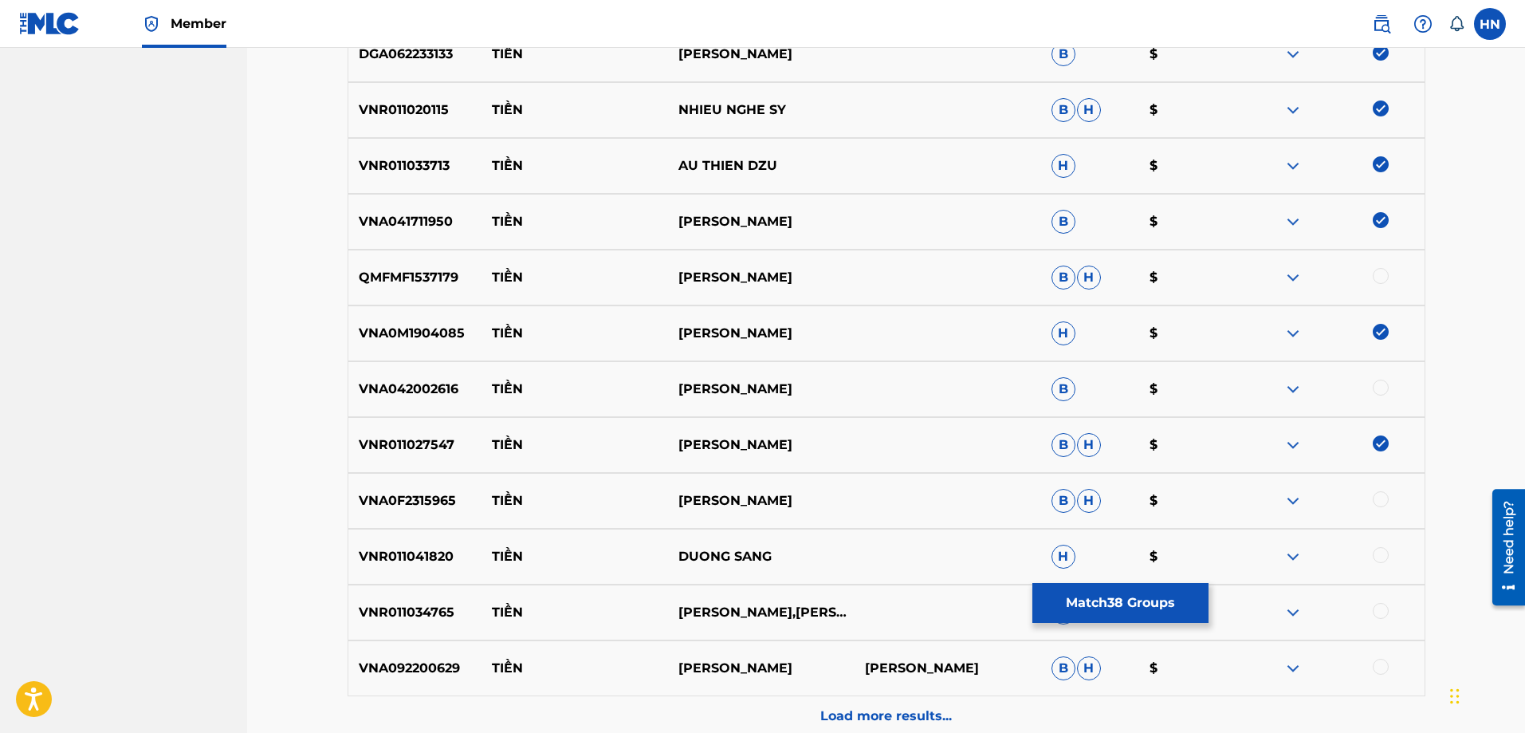
click at [407, 619] on p "VNR011034765" at bounding box center [415, 612] width 134 height 19
click at [1383, 605] on div at bounding box center [1381, 611] width 16 height 16
drag, startPoint x: 808, startPoint y: 513, endPoint x: 482, endPoint y: 504, distance: 326.1
click at [482, 504] on div "VNA0F2315965 TIỀN THANH TUYỀN B H $" at bounding box center [887, 501] width 1078 height 56
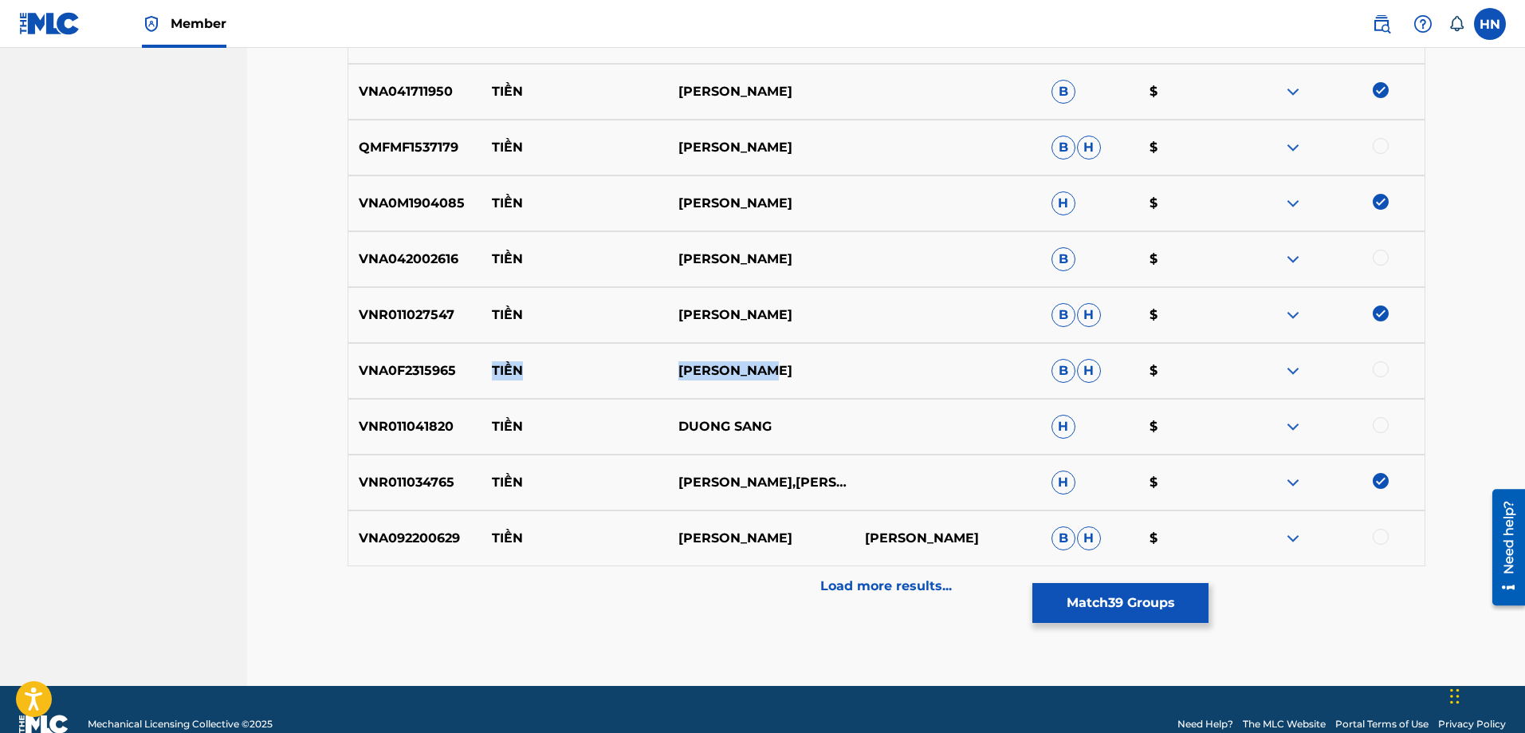
scroll to position [4541, 0]
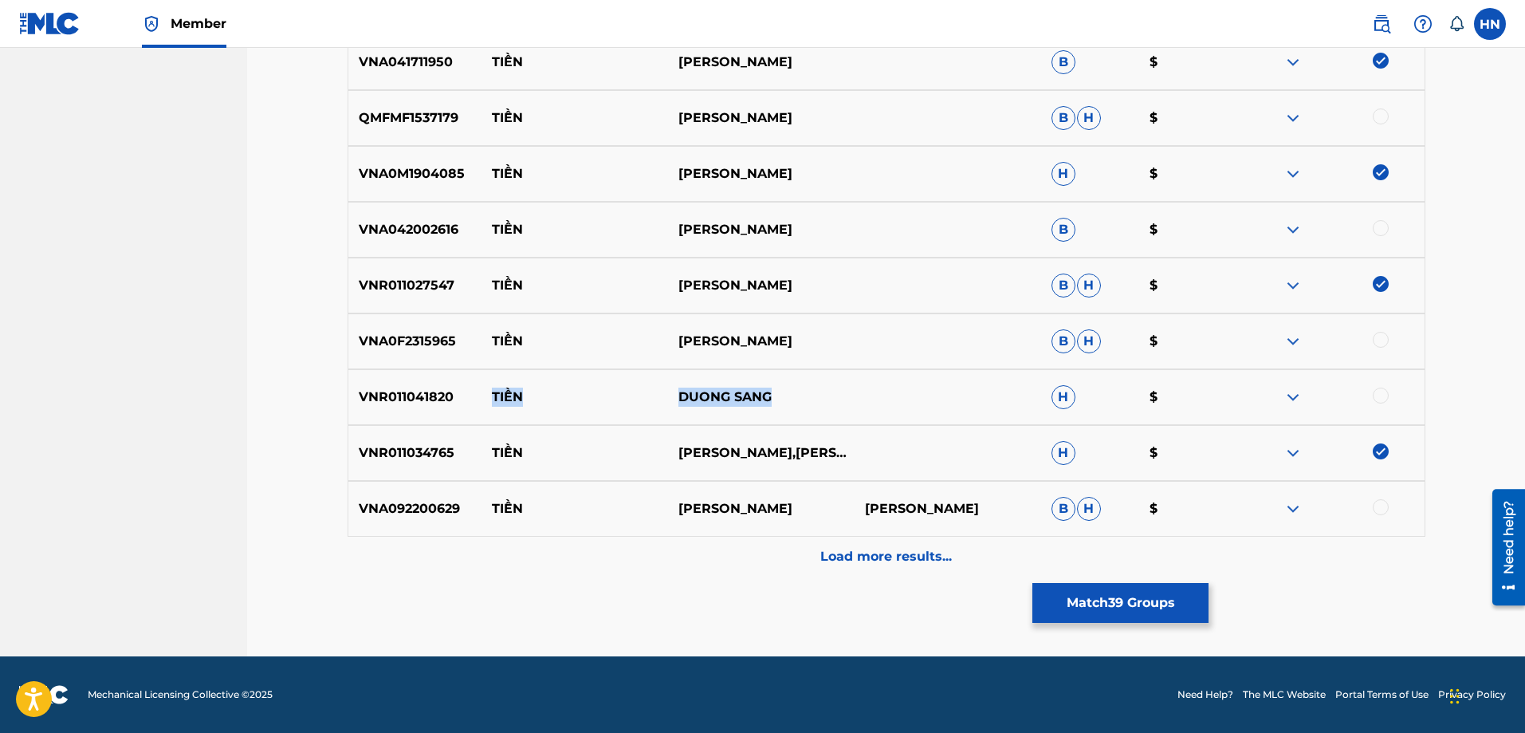
drag, startPoint x: 776, startPoint y: 402, endPoint x: 478, endPoint y: 412, distance: 298.3
click at [478, 412] on div "VNR011041820 TIỀN DUONG SANG H $" at bounding box center [887, 397] width 1078 height 56
click at [1298, 398] on img at bounding box center [1292, 396] width 19 height 19
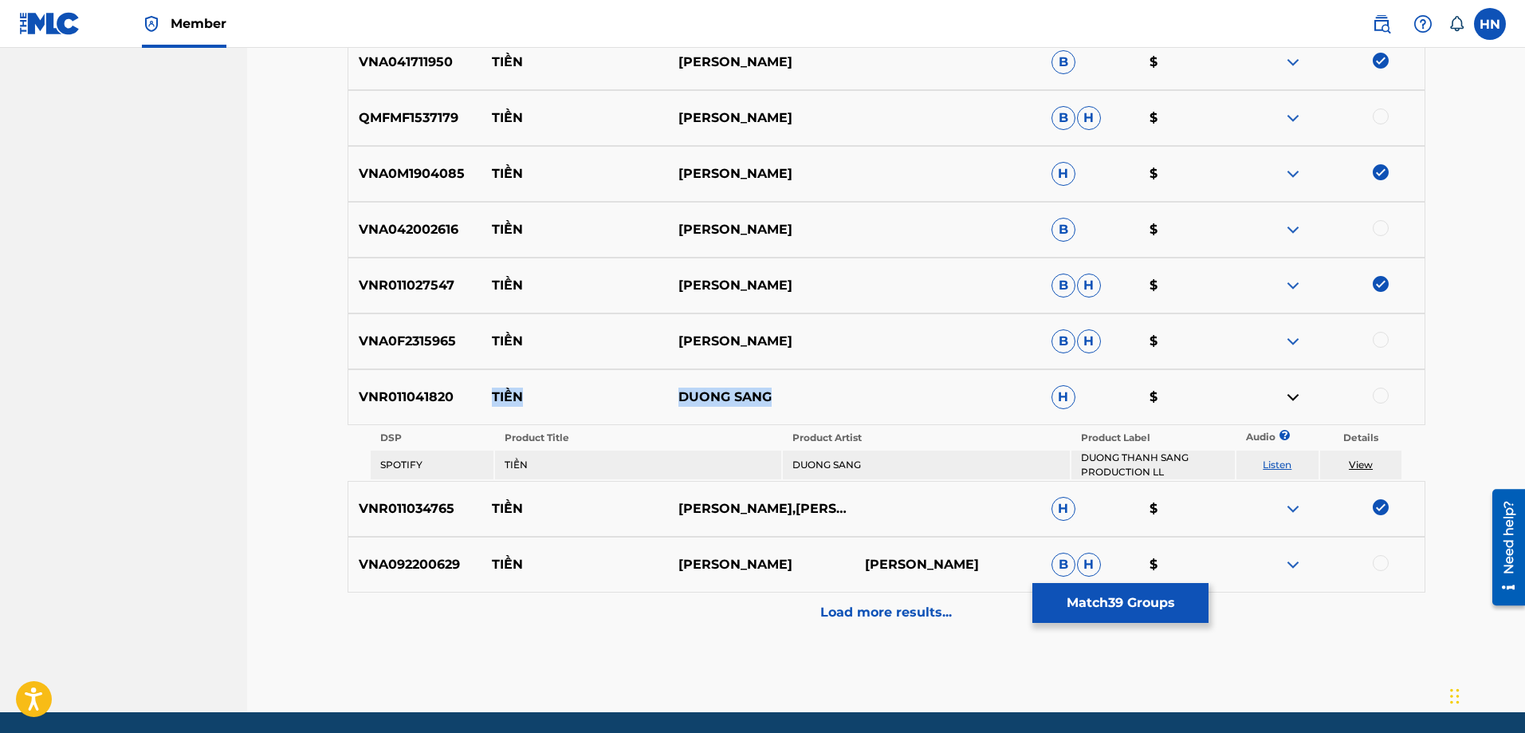
click at [1279, 457] on td "Listen" at bounding box center [1277, 464] width 82 height 29
click at [1278, 458] on link "Listen" at bounding box center [1277, 464] width 29 height 12
click at [438, 402] on p "VNR011041820" at bounding box center [415, 396] width 134 height 19
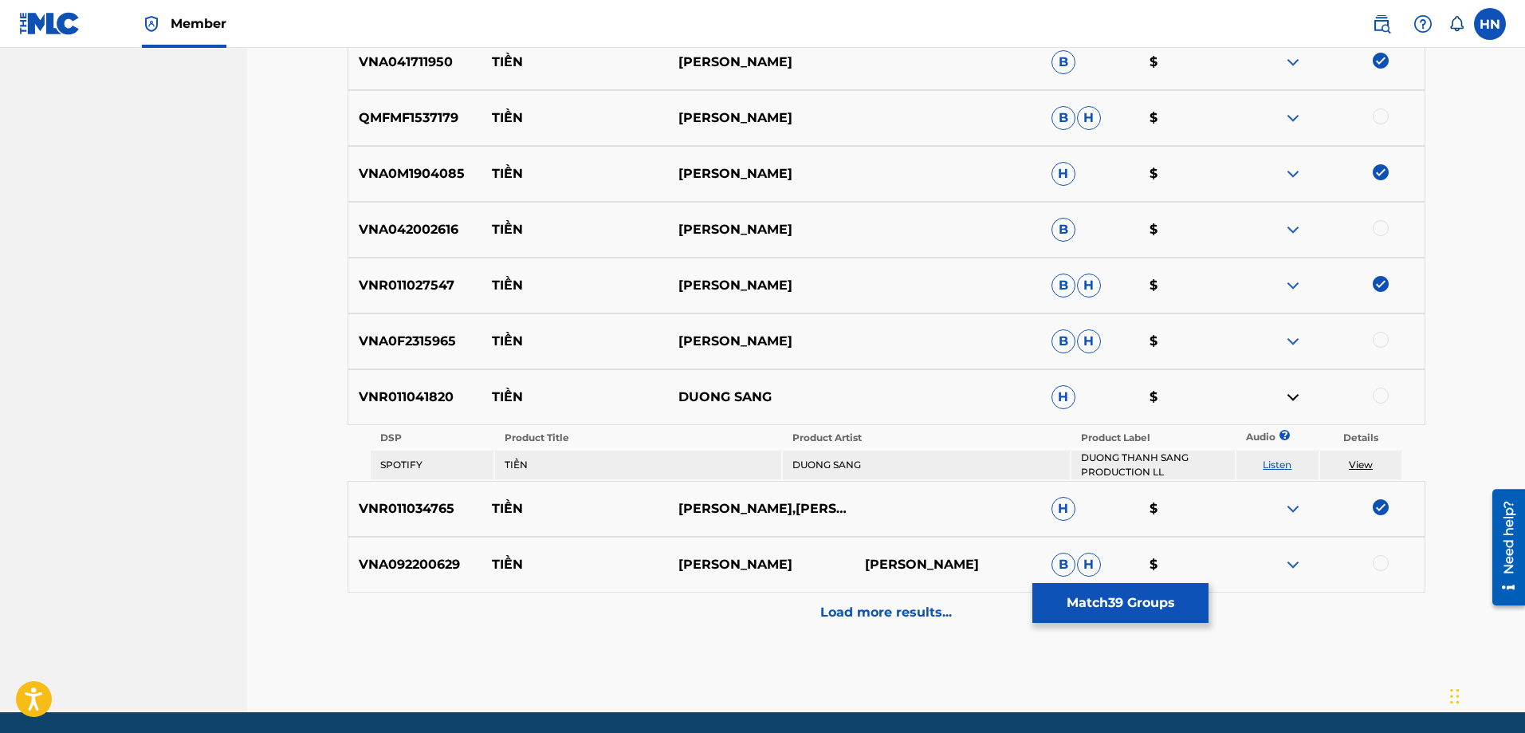
click at [1377, 393] on div at bounding box center [1381, 395] width 16 height 16
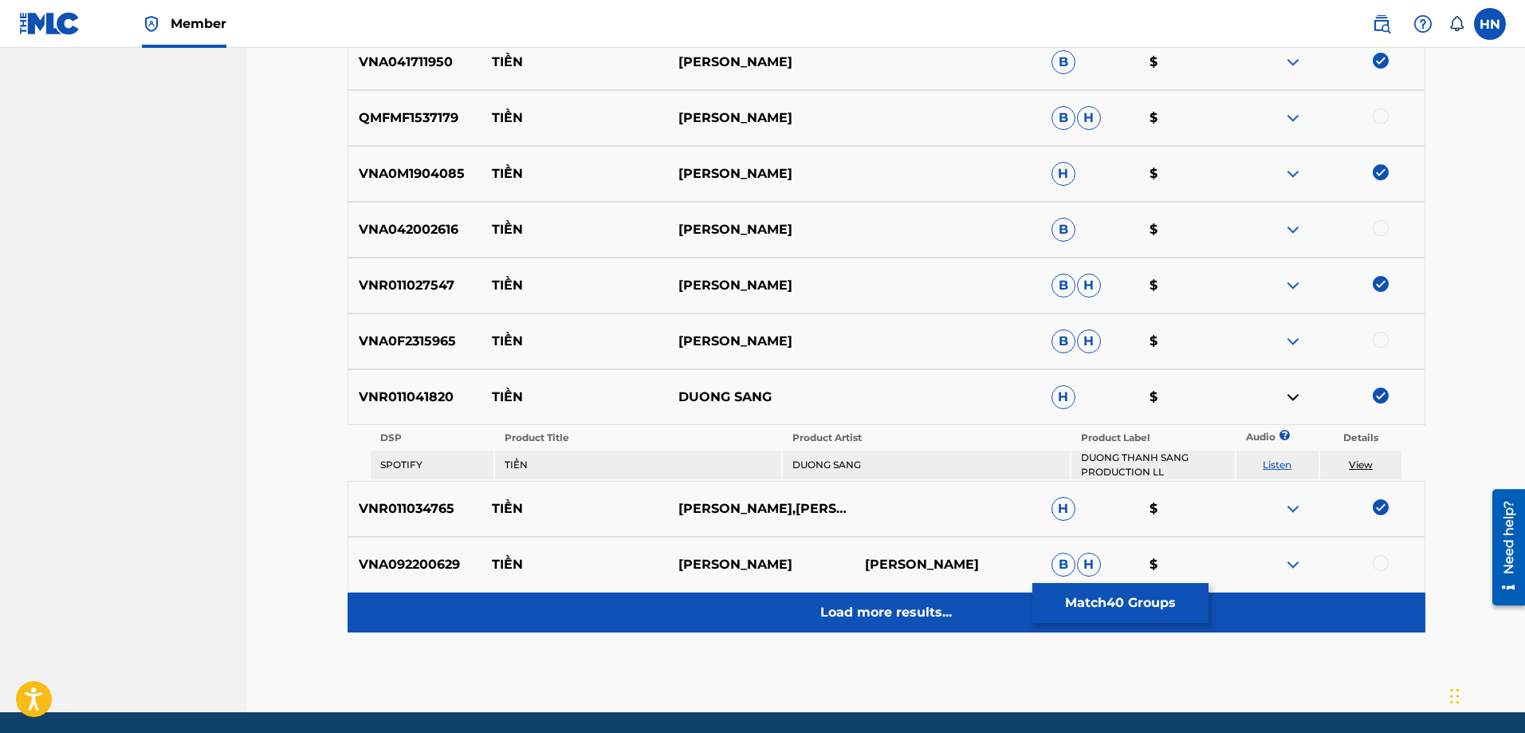
click at [926, 612] on p "Load more results..." at bounding box center [886, 612] width 132 height 19
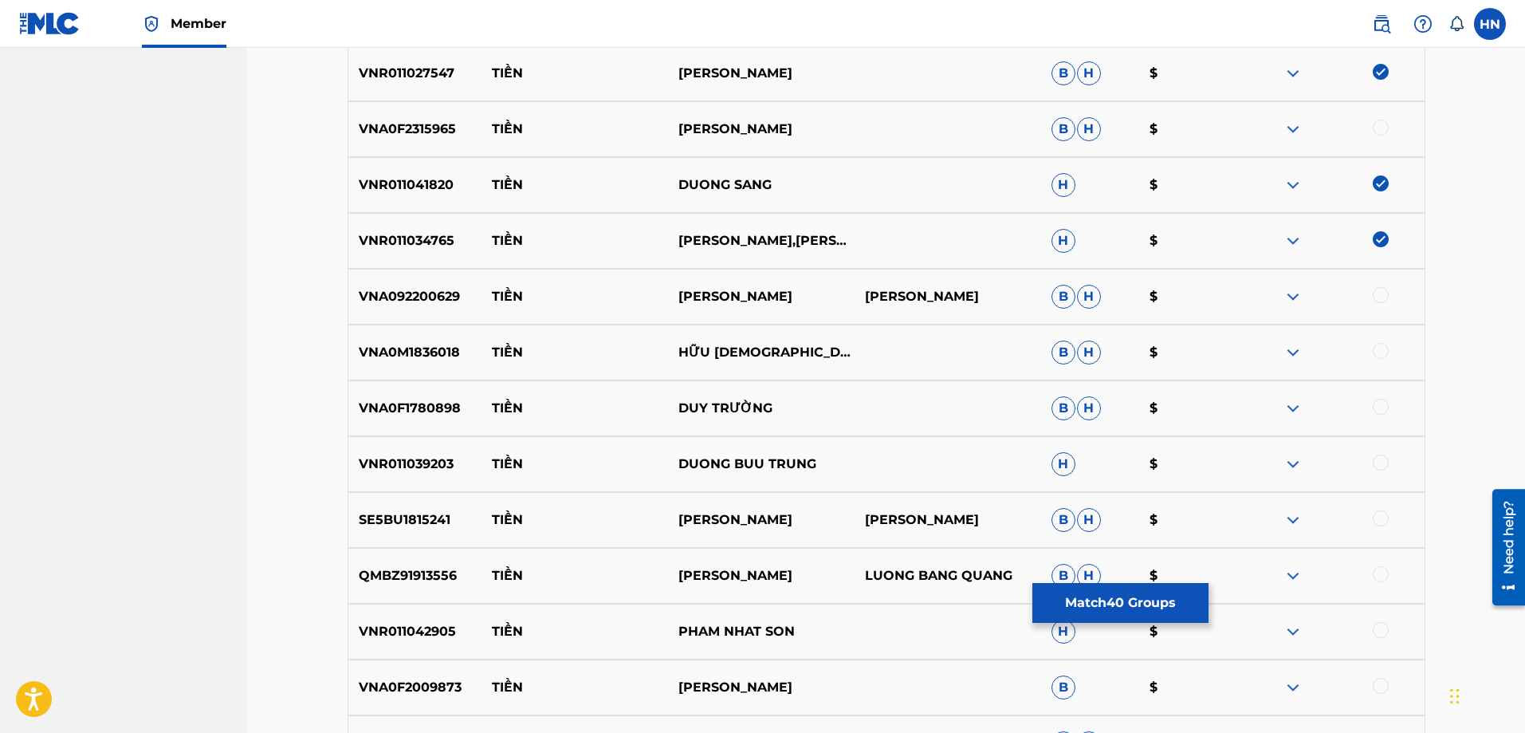
scroll to position [4780, 0]
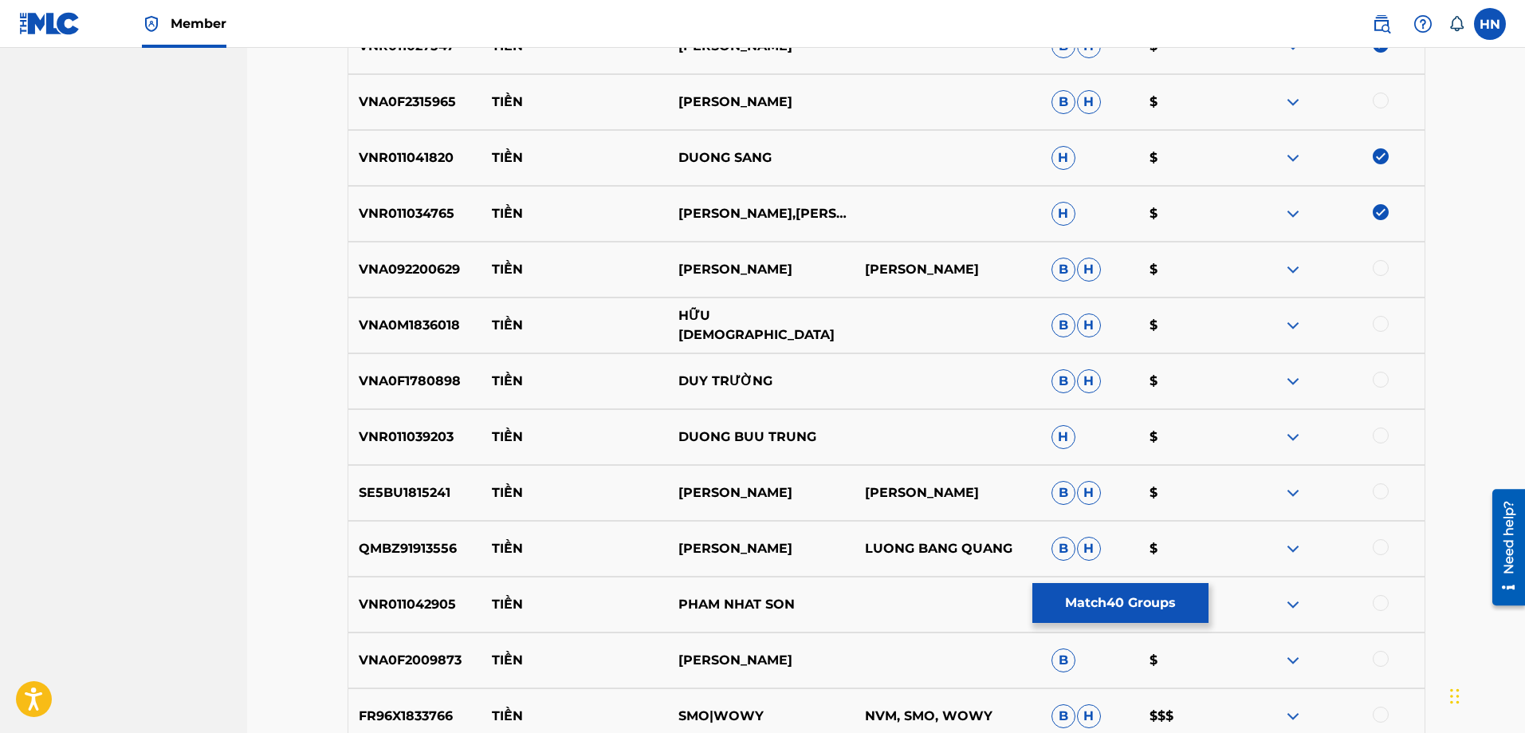
click at [757, 322] on p "HỮU PHƯỚC" at bounding box center [761, 325] width 187 height 38
drag, startPoint x: 763, startPoint y: 319, endPoint x: 494, endPoint y: 322, distance: 268.6
click at [494, 322] on div "VNA0M1836018 TIỀN HỮU PHƯỚC B H $" at bounding box center [887, 325] width 1078 height 56
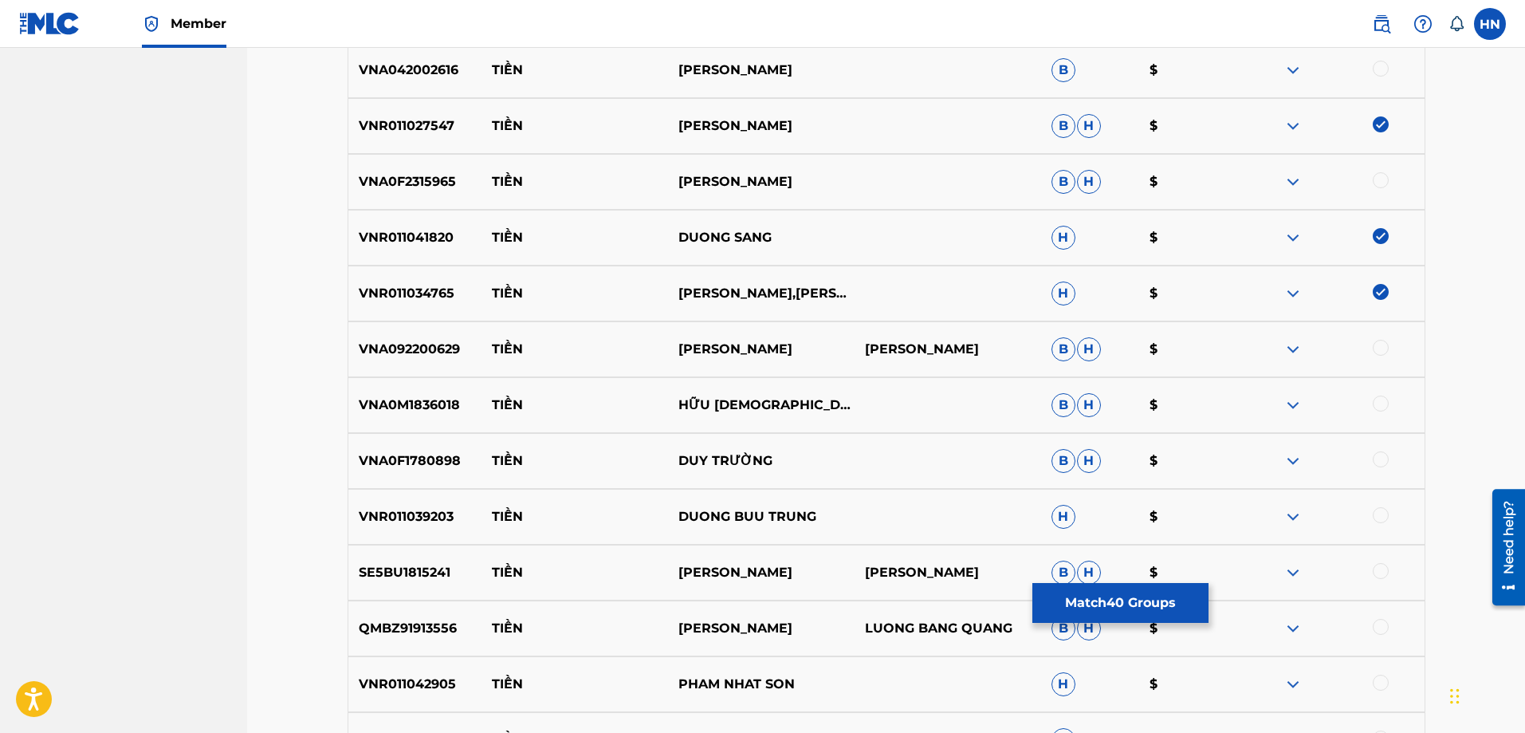
click at [418, 513] on p "VNR011039203" at bounding box center [415, 516] width 134 height 19
click at [1377, 513] on div at bounding box center [1381, 515] width 16 height 16
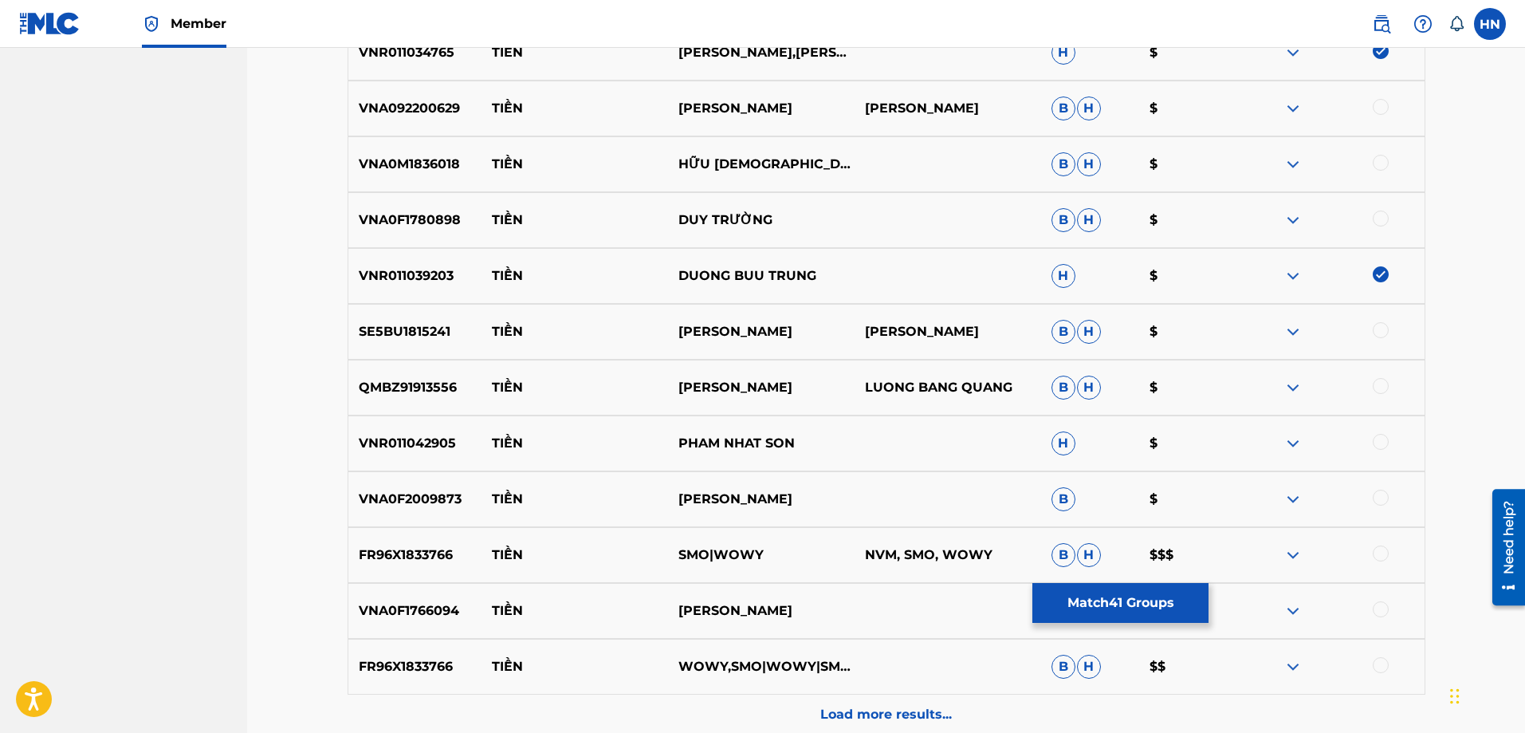
scroll to position [5019, 0]
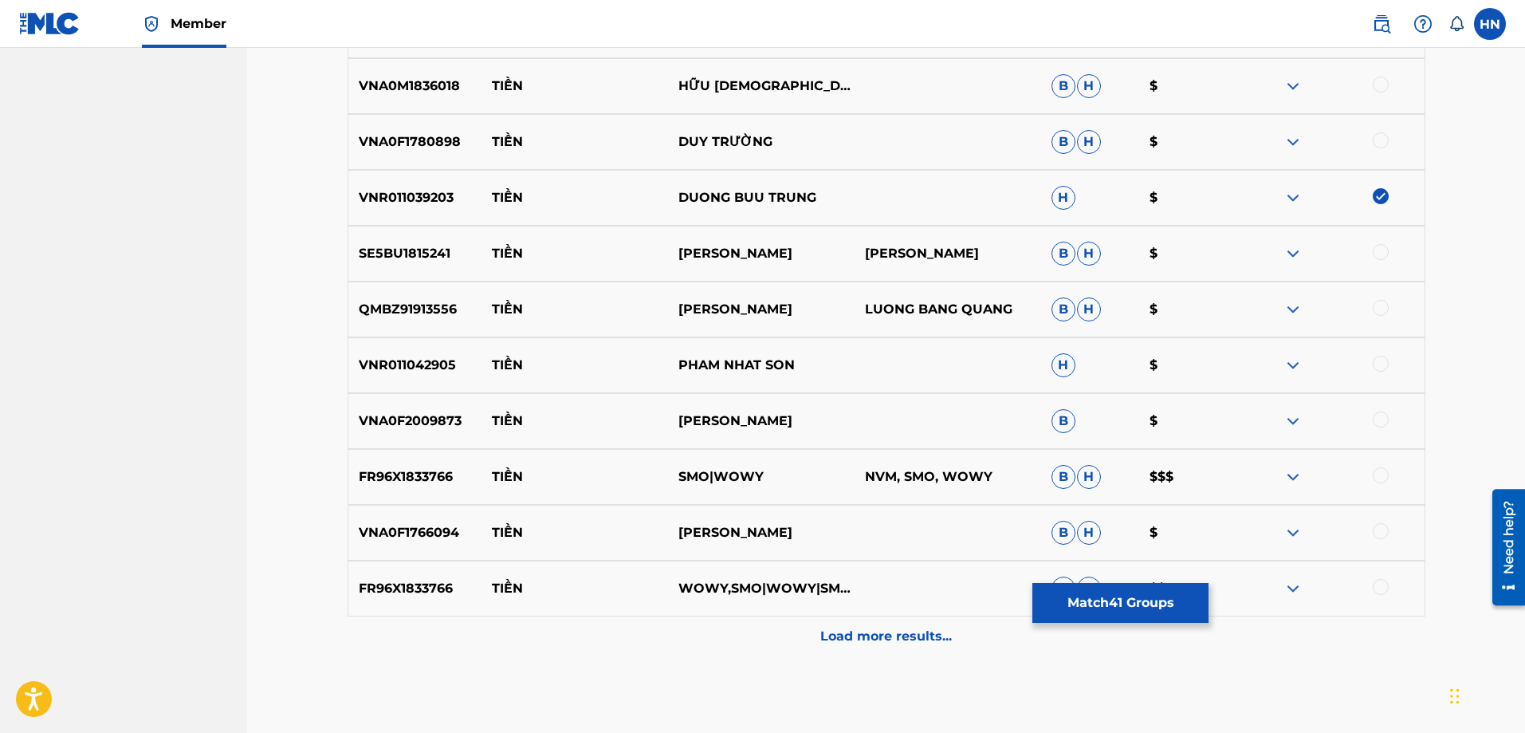
click at [447, 363] on p "VNR011042905" at bounding box center [415, 365] width 134 height 19
click at [436, 364] on p "VNR011042905" at bounding box center [415, 365] width 134 height 19
drag, startPoint x: 484, startPoint y: 425, endPoint x: 763, endPoint y: 425, distance: 279.0
click at [763, 425] on div "VNA0F2009873 TIỀN GIA HUY B $" at bounding box center [887, 421] width 1078 height 56
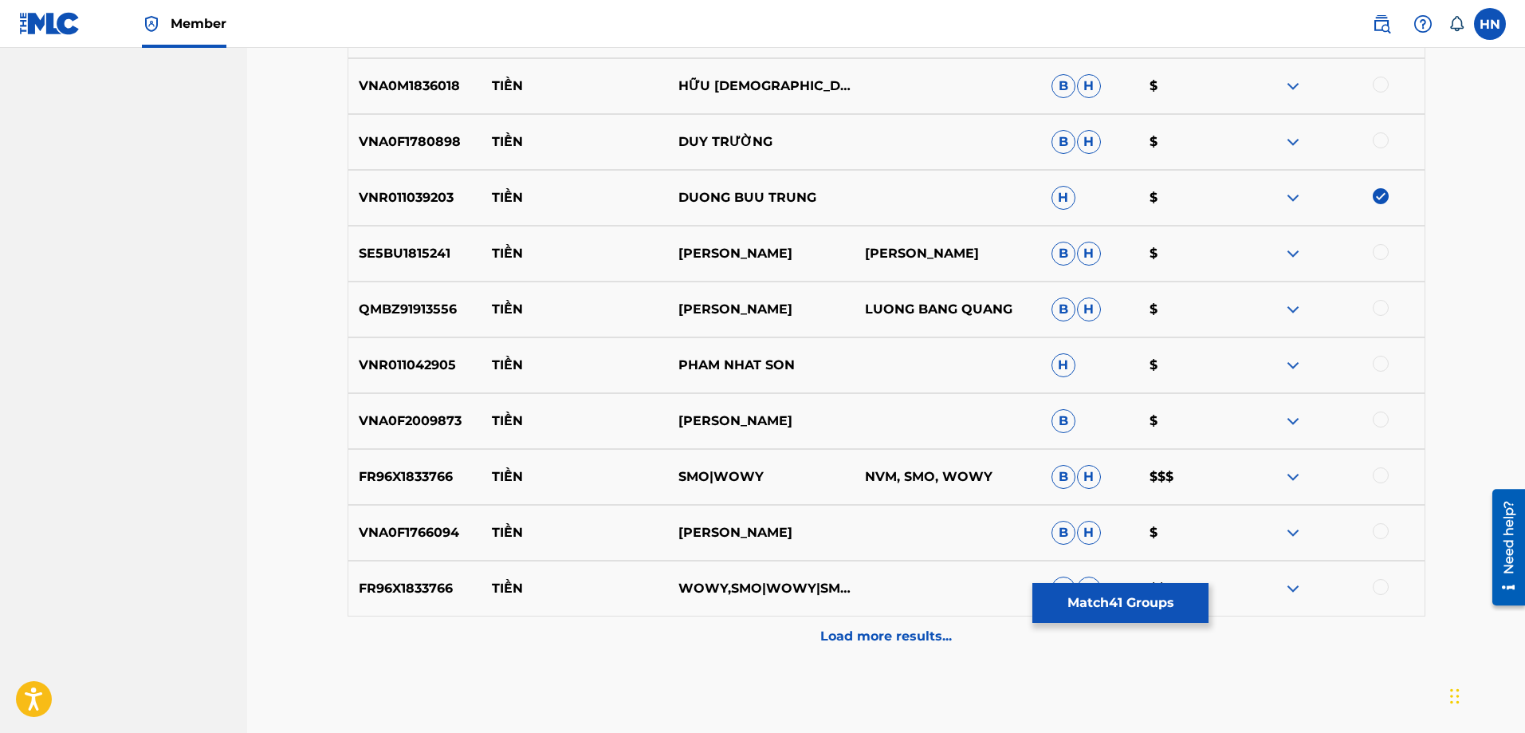
click at [378, 537] on p "VNA0F1766094" at bounding box center [415, 532] width 134 height 19
click at [1381, 537] on div at bounding box center [1381, 531] width 16 height 16
drag, startPoint x: 492, startPoint y: 423, endPoint x: 770, endPoint y: 416, distance: 278.3
click at [770, 416] on div "VNA0F2009873 TIỀN GIA HUY B $" at bounding box center [887, 421] width 1078 height 56
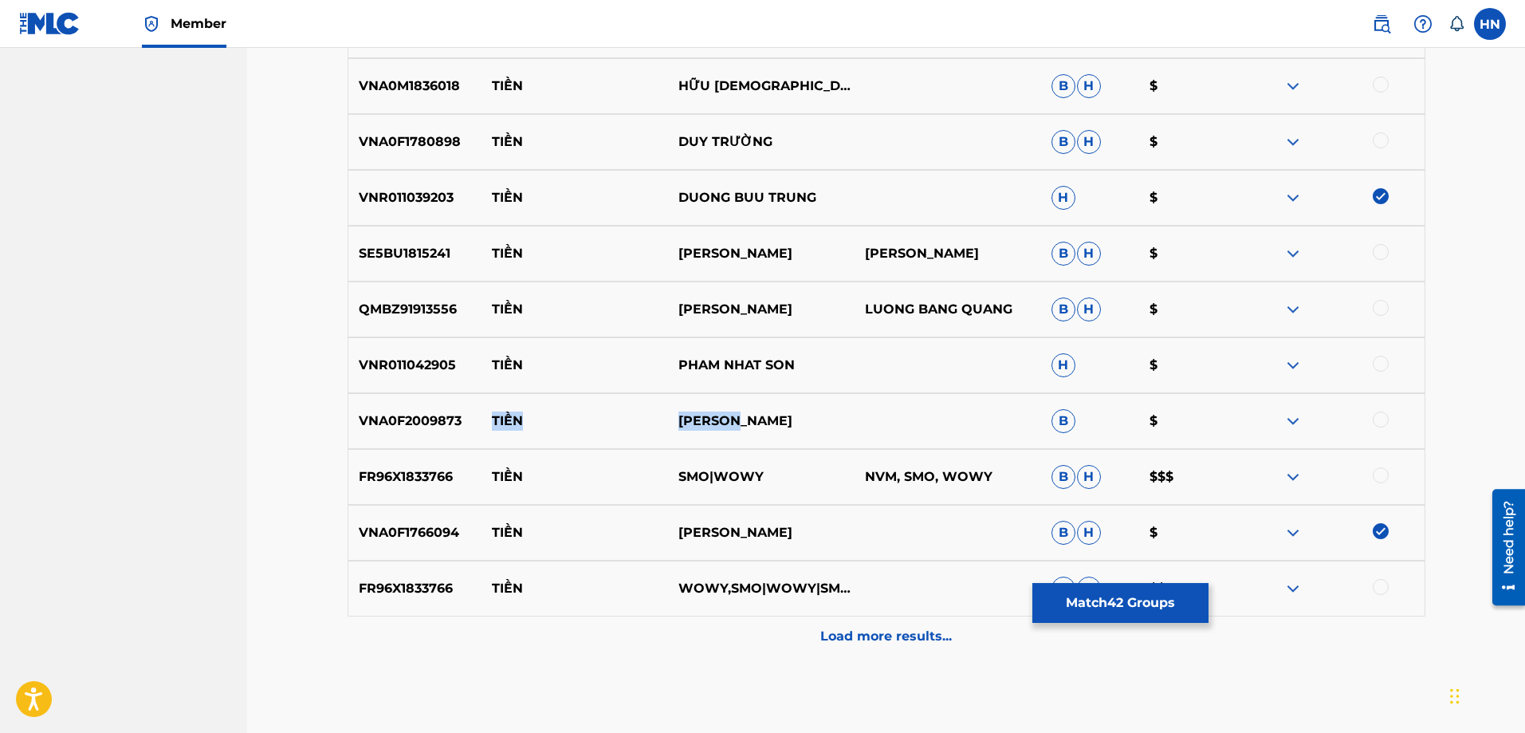
click at [1290, 414] on img at bounding box center [1292, 420] width 19 height 19
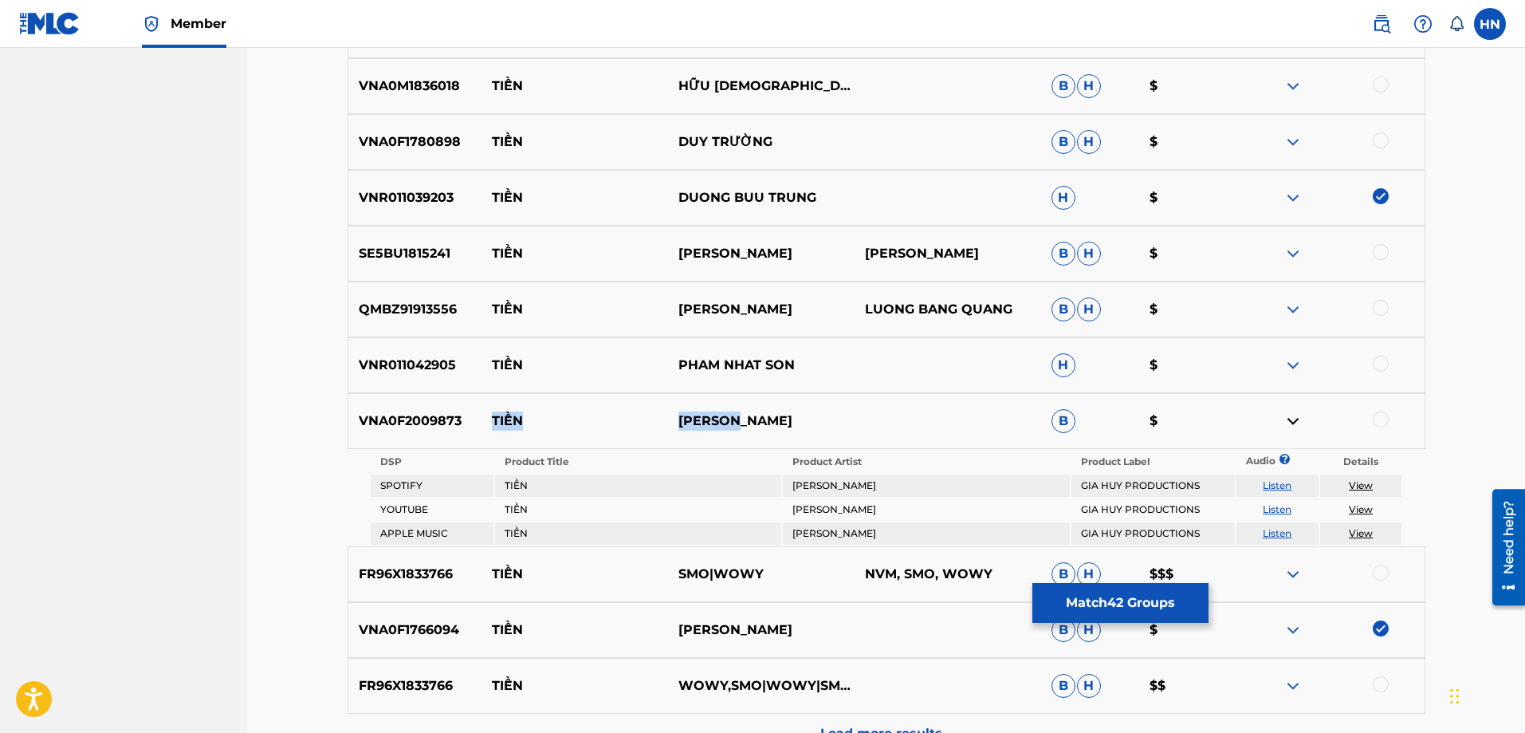
click at [1282, 507] on link "Listen" at bounding box center [1277, 509] width 29 height 12
click at [387, 418] on p "VNA0F2009873" at bounding box center [415, 420] width 134 height 19
click at [1375, 421] on div at bounding box center [1381, 419] width 16 height 16
drag, startPoint x: 819, startPoint y: 363, endPoint x: 493, endPoint y: 363, distance: 326.0
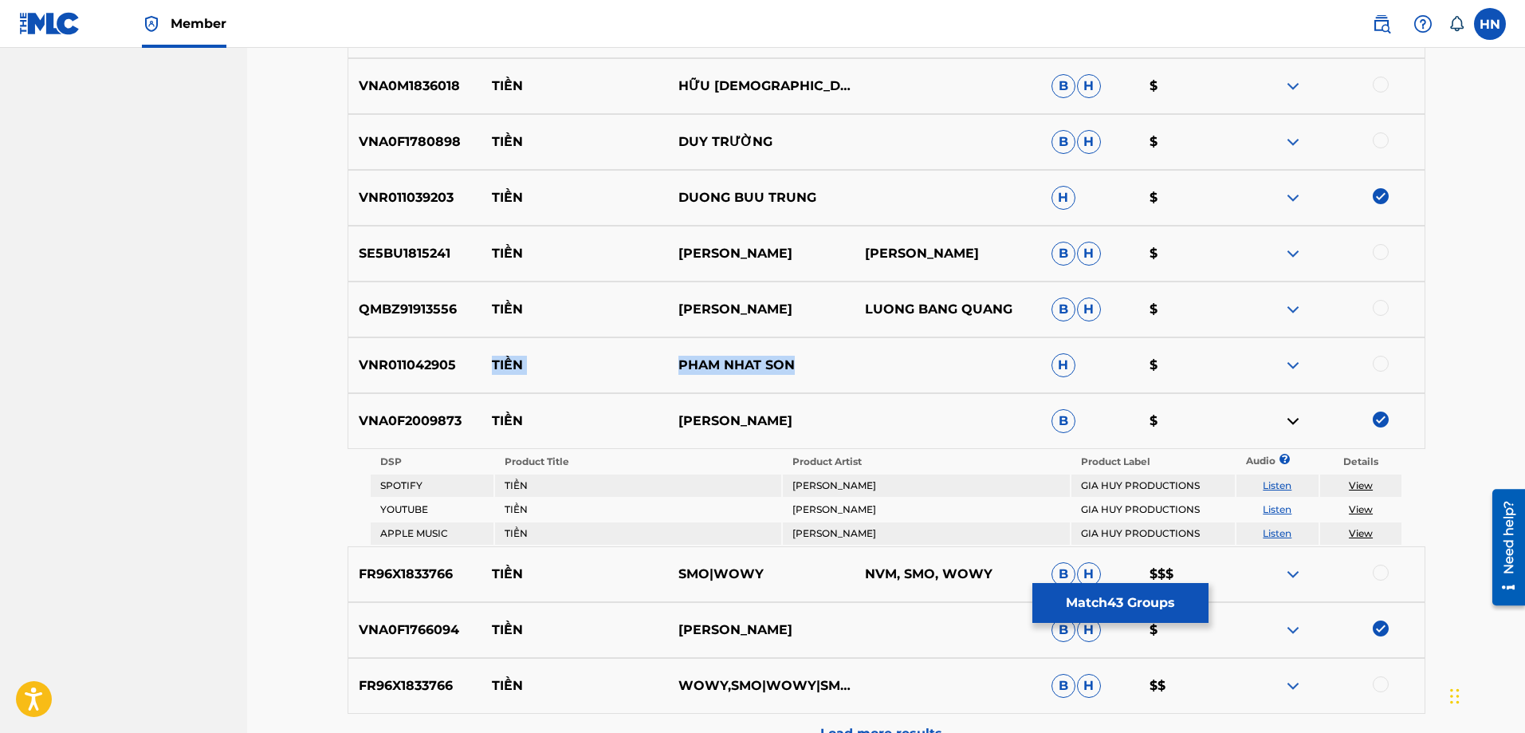
click at [493, 363] on div "VNR011042905 TIỀN PHAM NHAT SON H $" at bounding box center [887, 365] width 1078 height 56
click at [1280, 362] on div at bounding box center [1331, 365] width 187 height 19
click at [1286, 362] on img at bounding box center [1292, 365] width 19 height 19
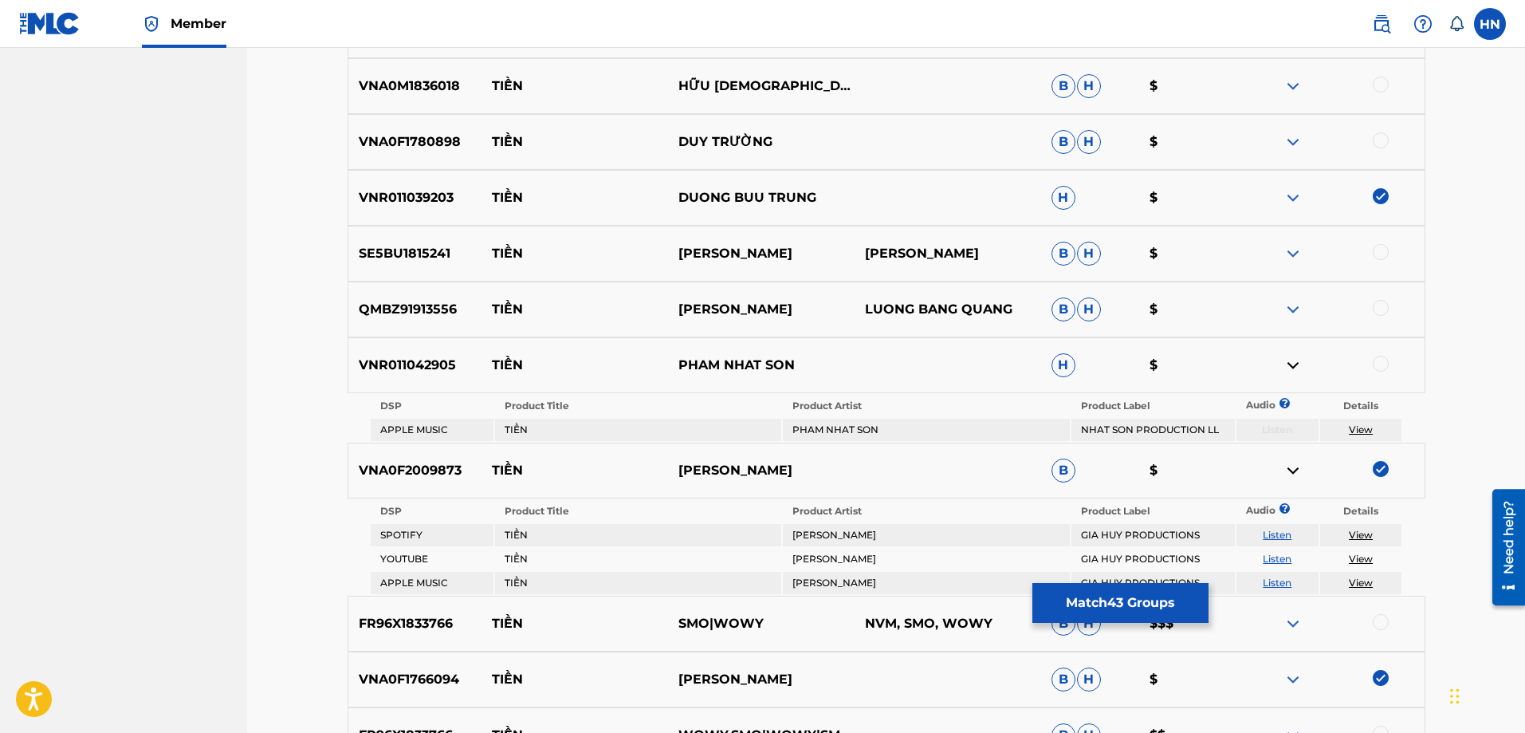
click at [817, 360] on p "PHAM NHAT SON" at bounding box center [761, 365] width 187 height 19
drag, startPoint x: 817, startPoint y: 370, endPoint x: 484, endPoint y: 352, distance: 333.6
click at [484, 352] on div "VNR011042905 TIỀN PHAM NHAT SON H $" at bounding box center [887, 365] width 1078 height 56
click at [424, 363] on p "VNR011042905" at bounding box center [415, 365] width 134 height 19
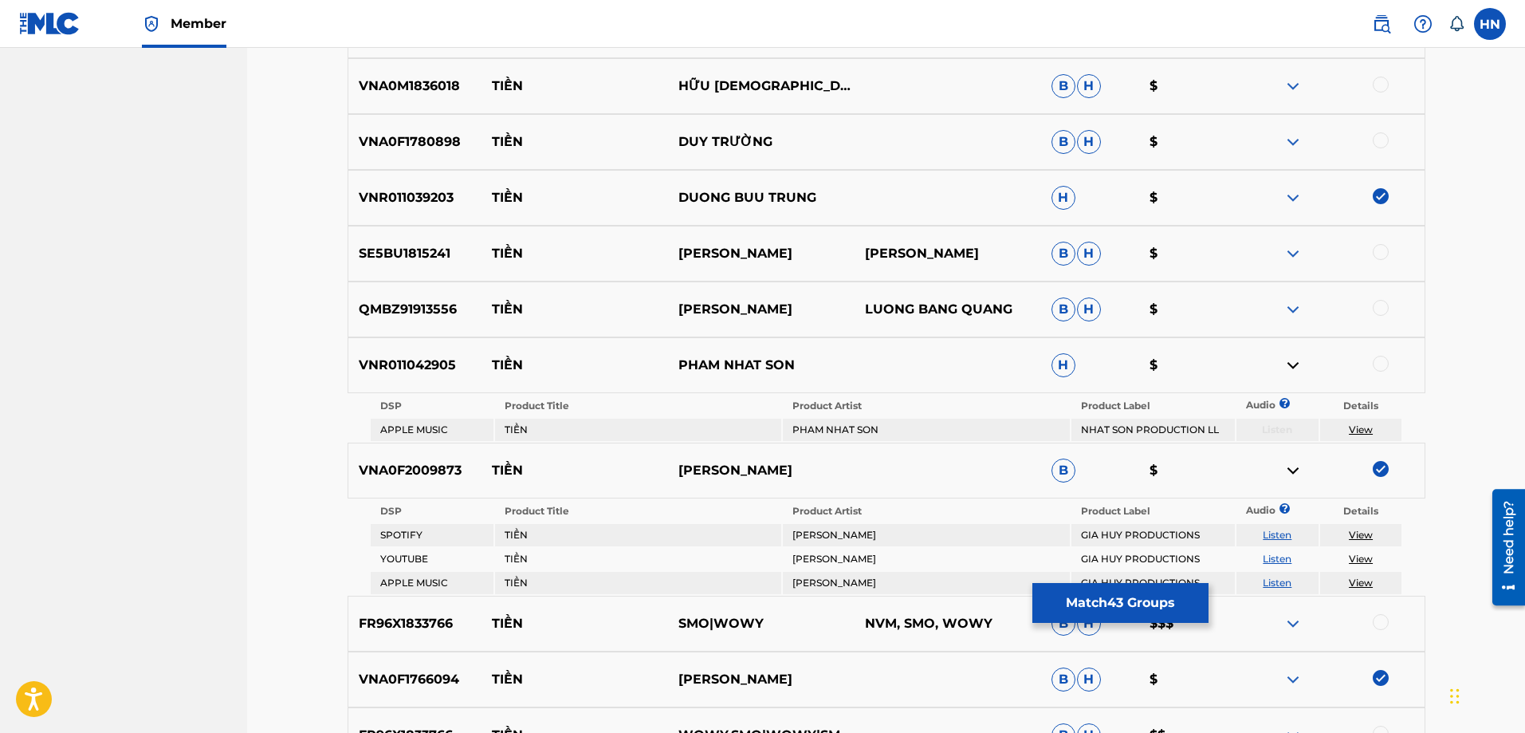
click at [1374, 359] on div at bounding box center [1331, 365] width 187 height 19
click at [1375, 359] on div at bounding box center [1381, 364] width 16 height 16
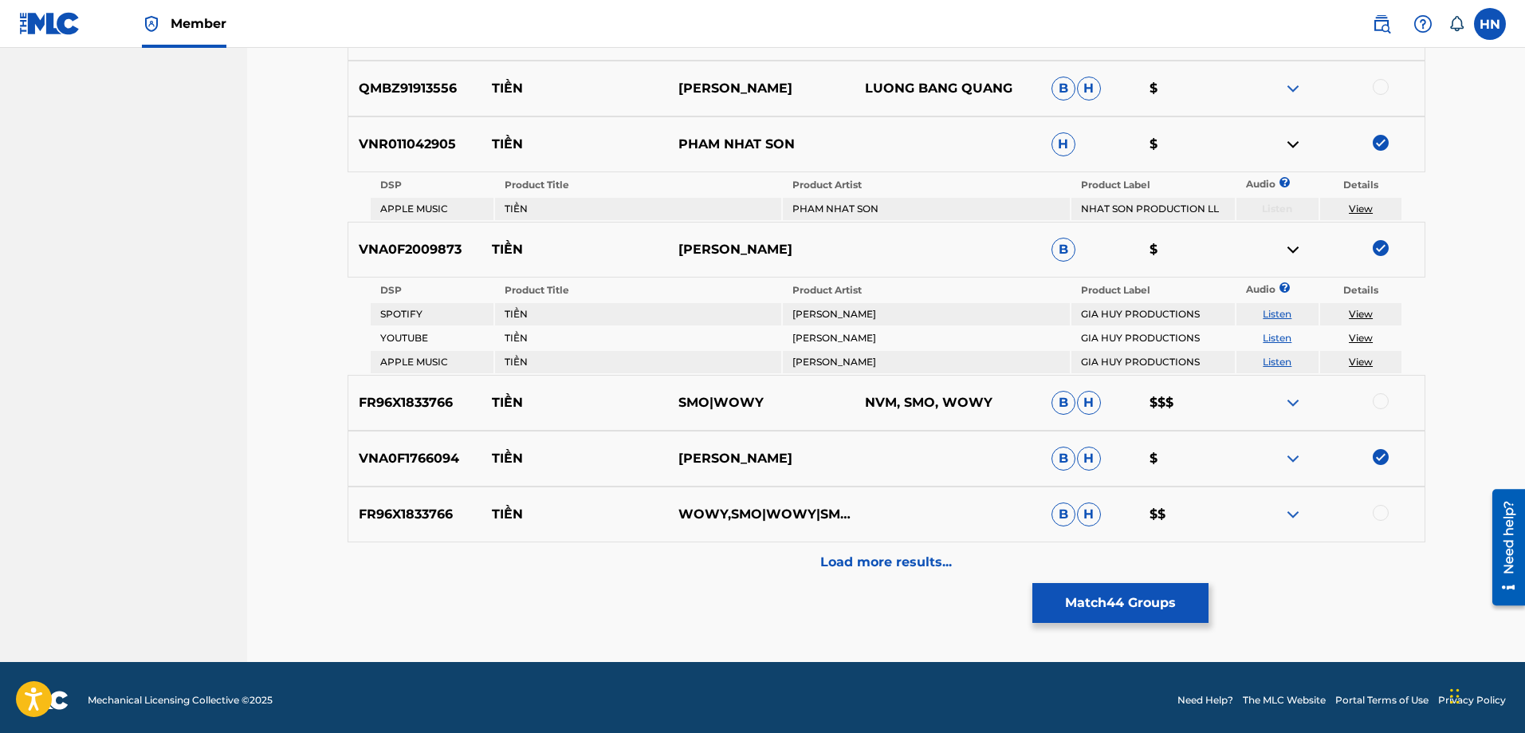
scroll to position [5246, 0]
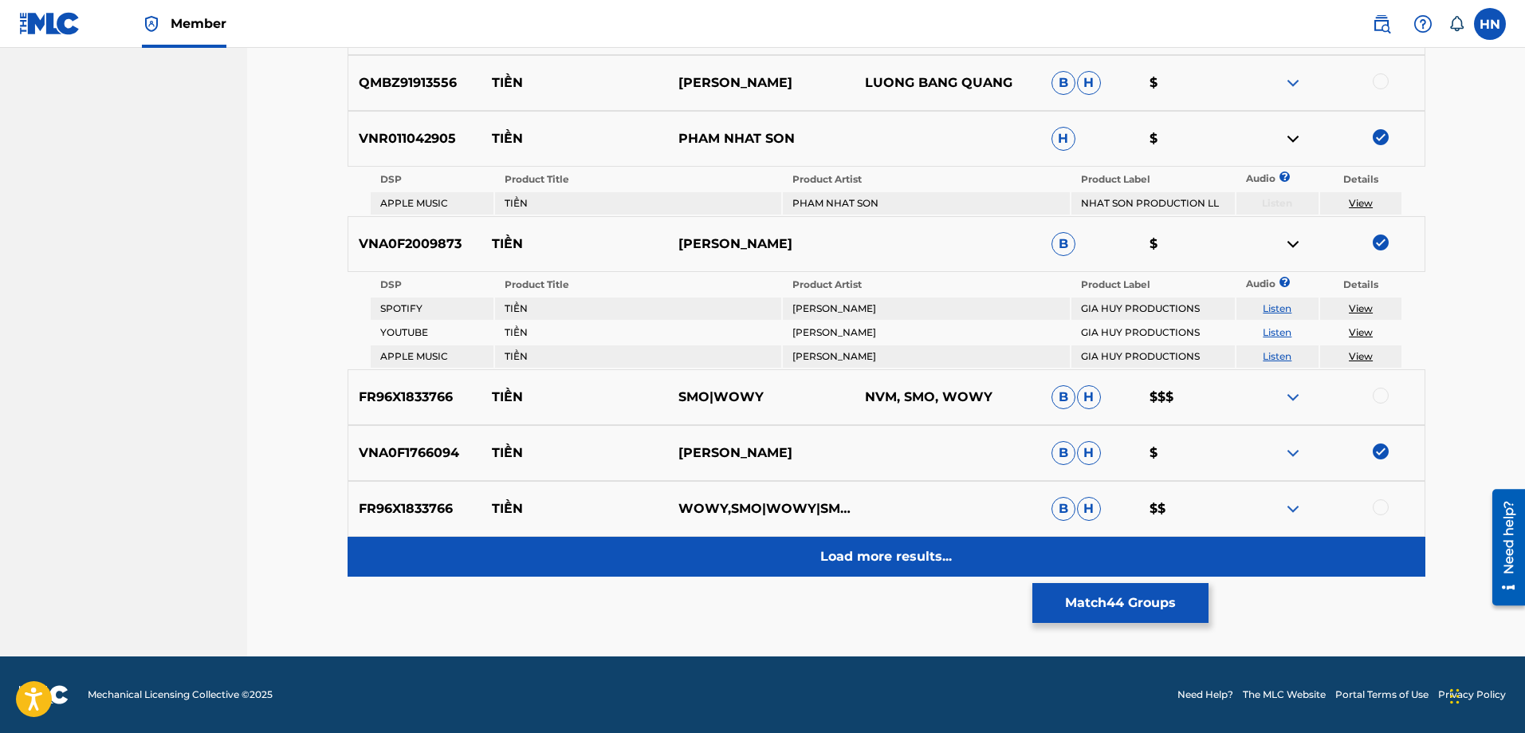
click at [917, 538] on div "Load more results..." at bounding box center [887, 556] width 1078 height 40
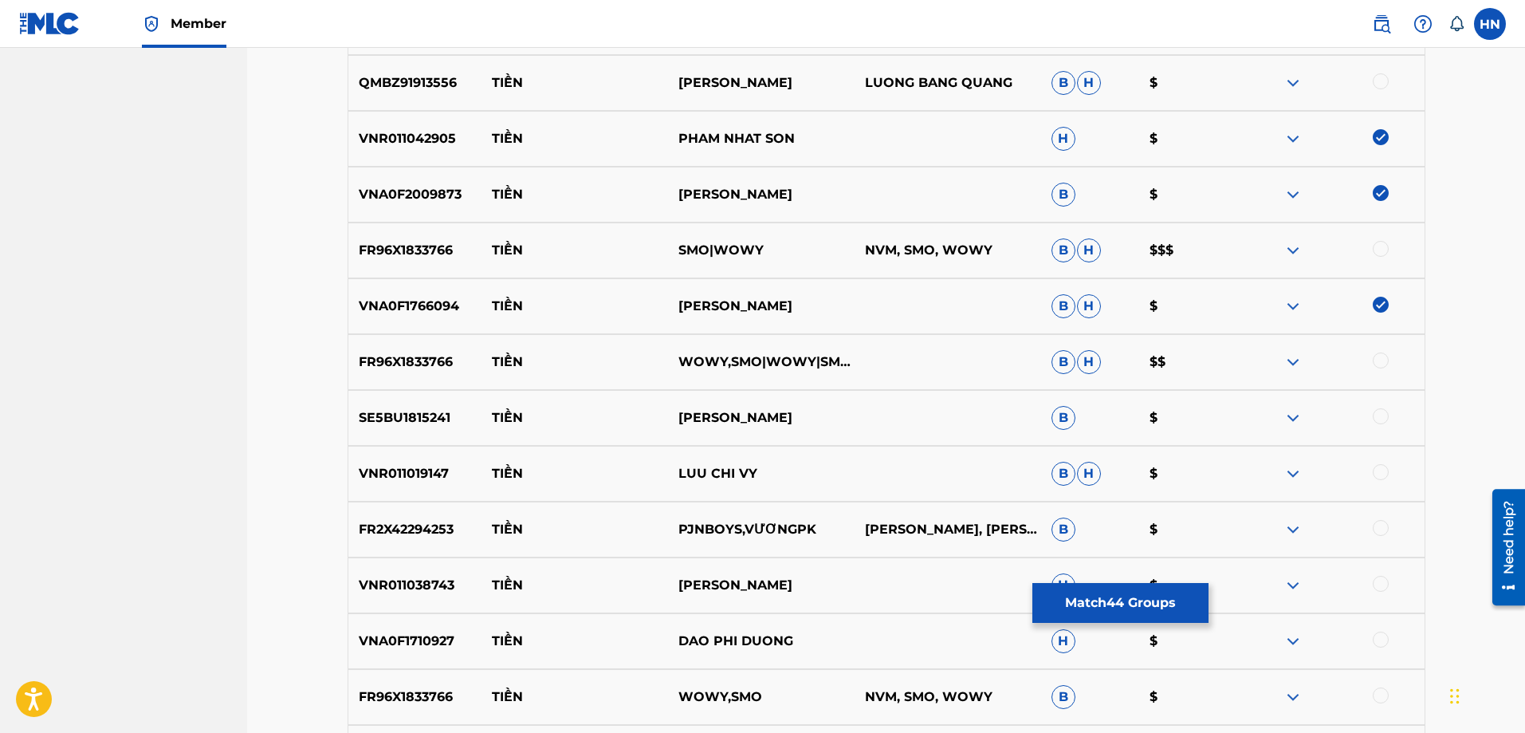
click at [390, 586] on p "VNR011038743" at bounding box center [415, 584] width 134 height 19
click at [1377, 579] on div at bounding box center [1381, 583] width 16 height 16
drag, startPoint x: 489, startPoint y: 647, endPoint x: 831, endPoint y: 644, distance: 342.8
click at [831, 644] on div "VNA0F1710927 TIỀN DAO PHI DUONG H $" at bounding box center [887, 641] width 1078 height 56
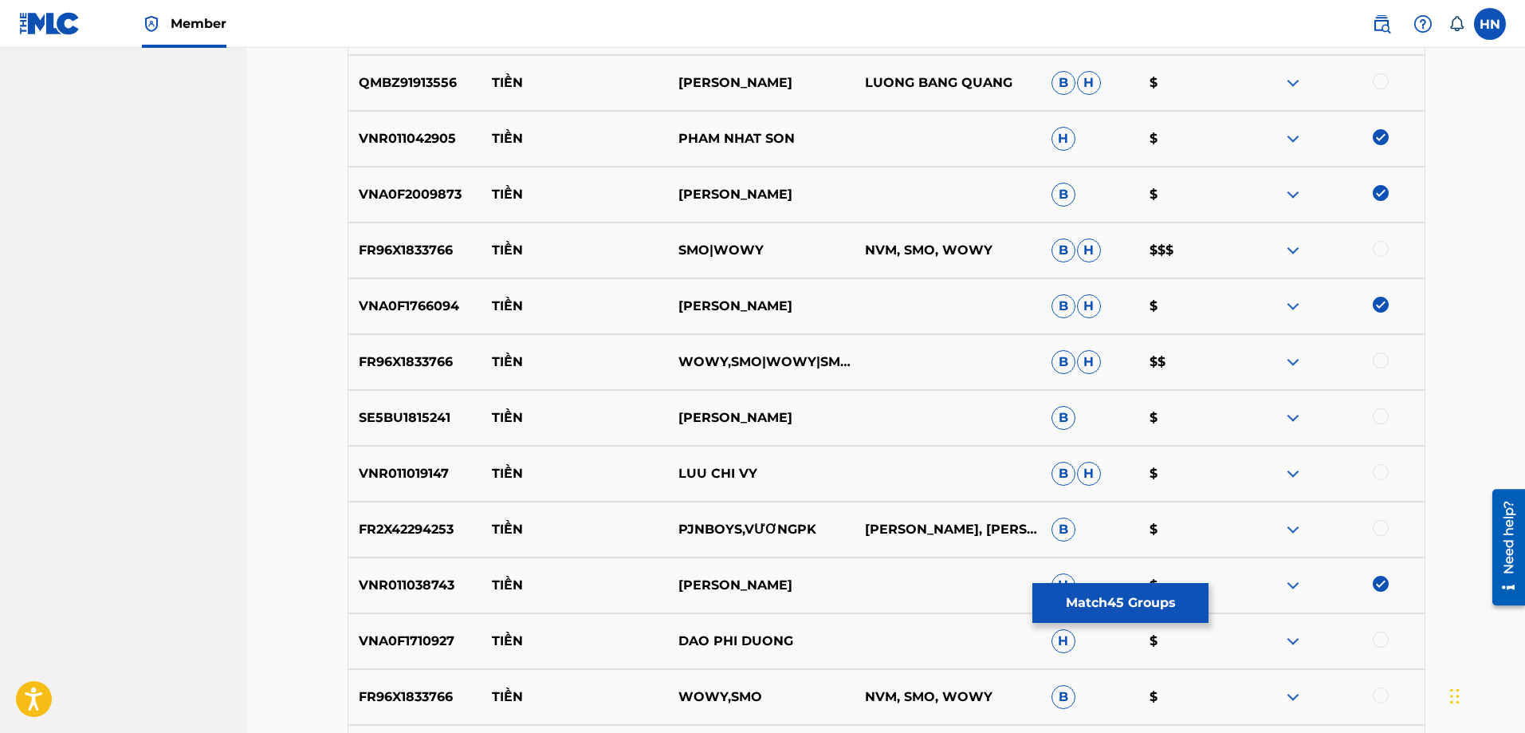
click at [426, 632] on p "VNA0F1710927" at bounding box center [415, 640] width 134 height 19
click at [1377, 634] on div at bounding box center [1381, 639] width 16 height 16
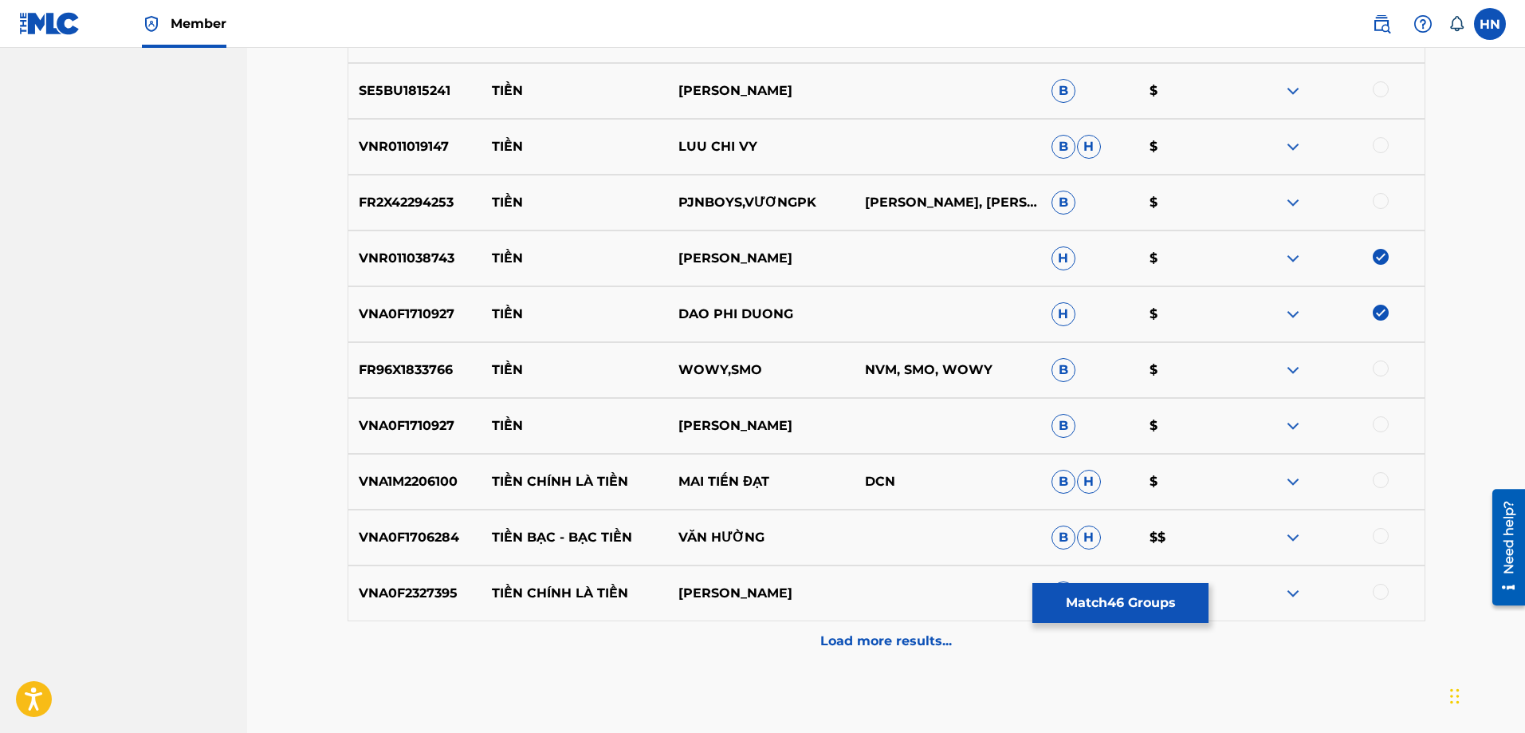
scroll to position [5644, 0]
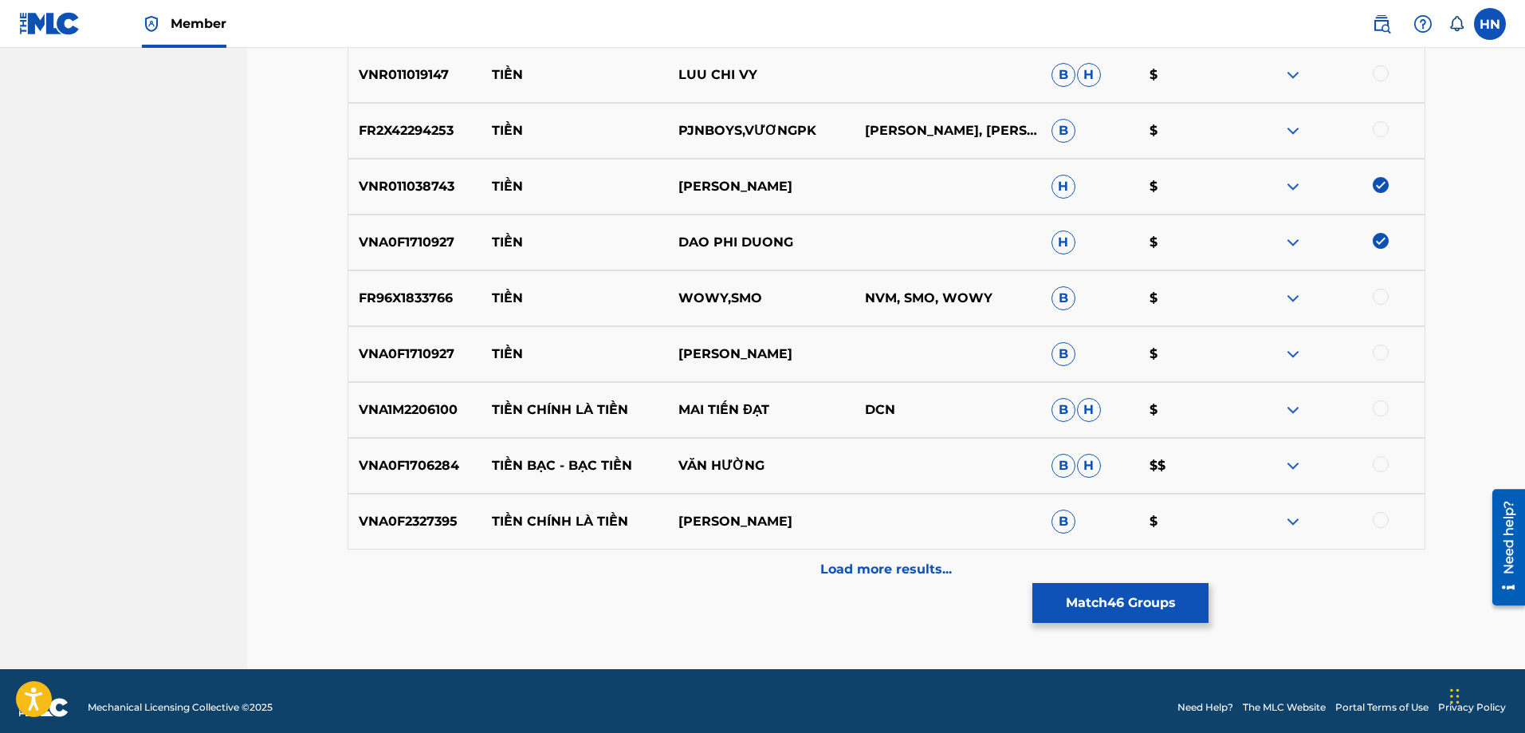
click at [427, 359] on p "VNA0F1710927" at bounding box center [415, 353] width 134 height 19
click at [1377, 351] on div at bounding box center [1381, 352] width 16 height 16
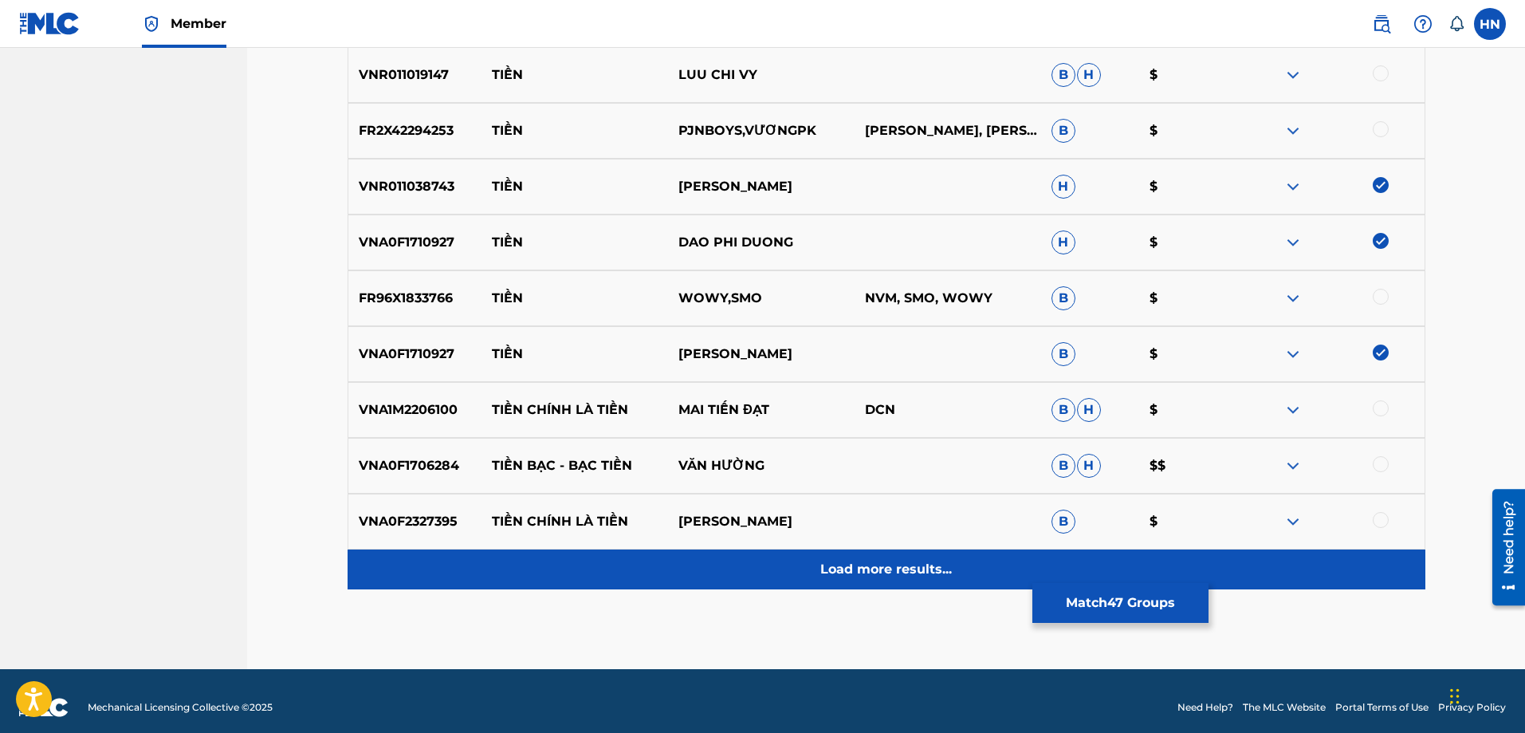
click at [860, 552] on div "Load more results..." at bounding box center [887, 569] width 1078 height 40
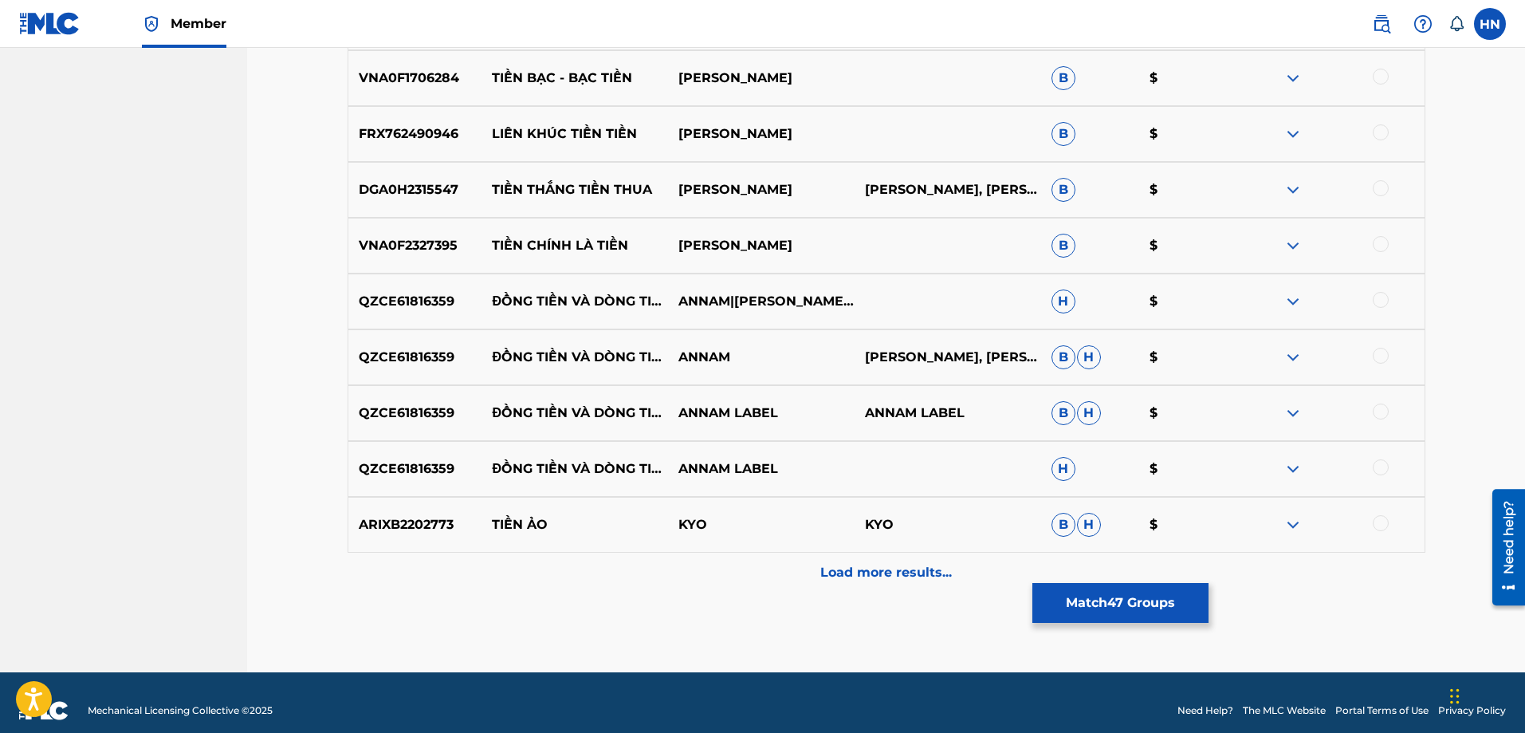
scroll to position [6202, 0]
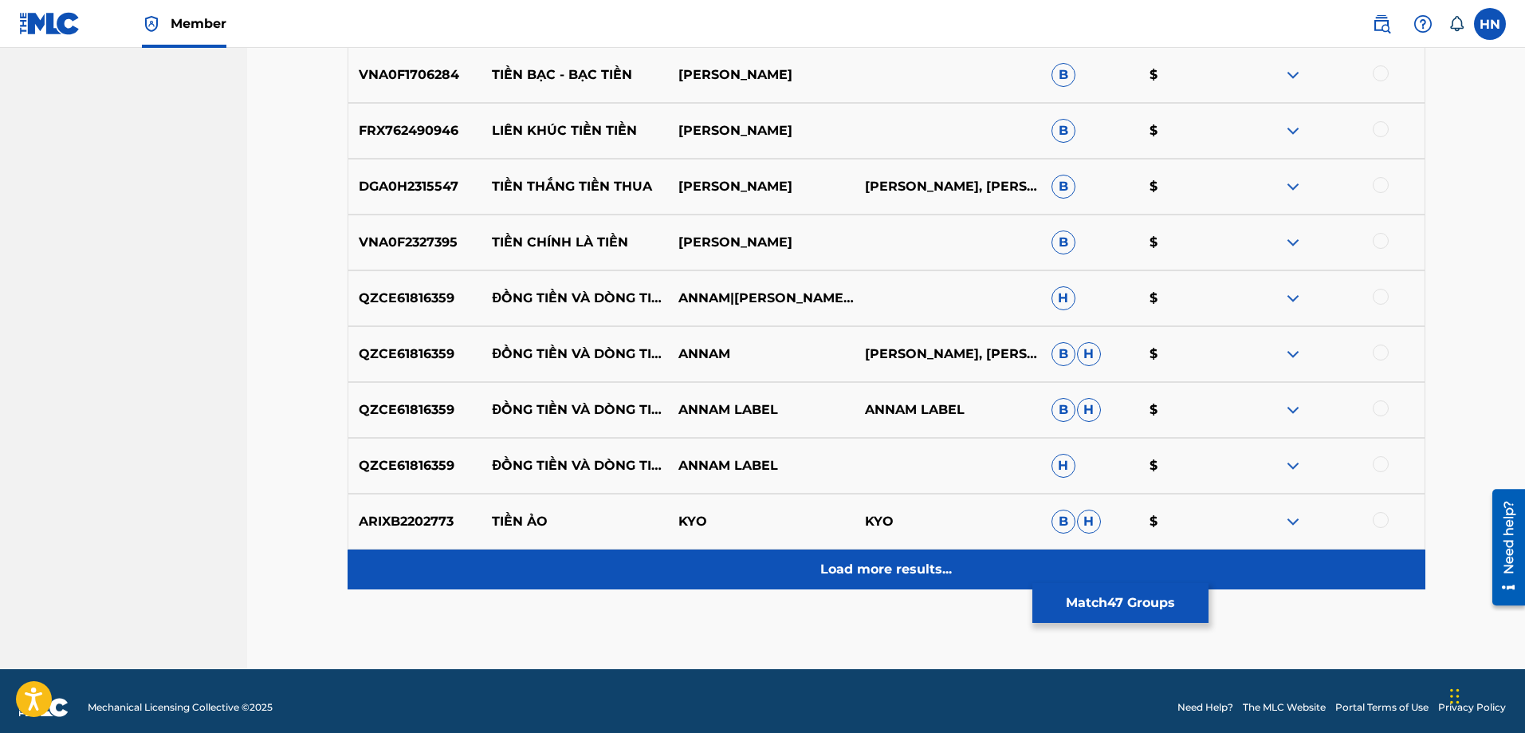
click at [1006, 561] on div "Load more results..." at bounding box center [887, 569] width 1078 height 40
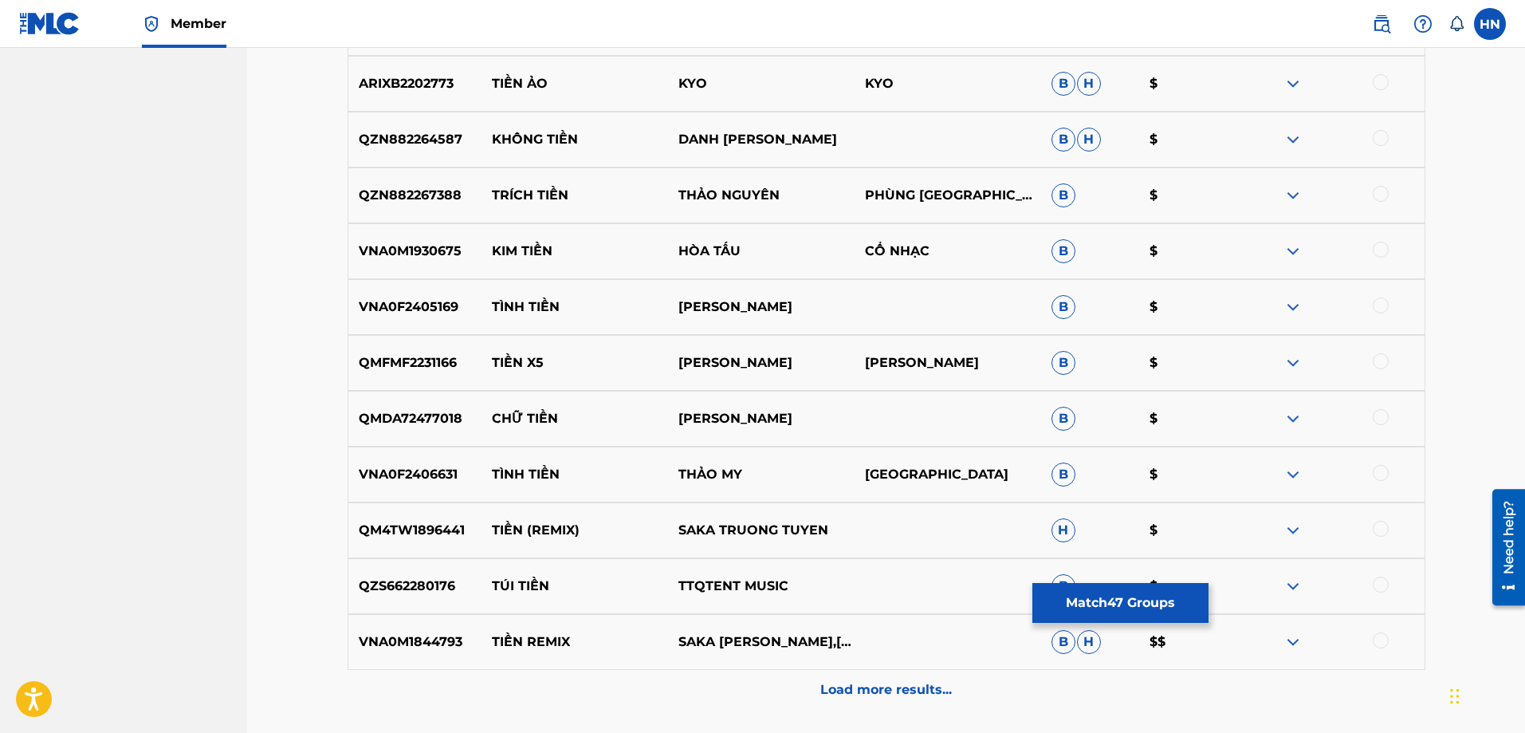
scroll to position [6760, 0]
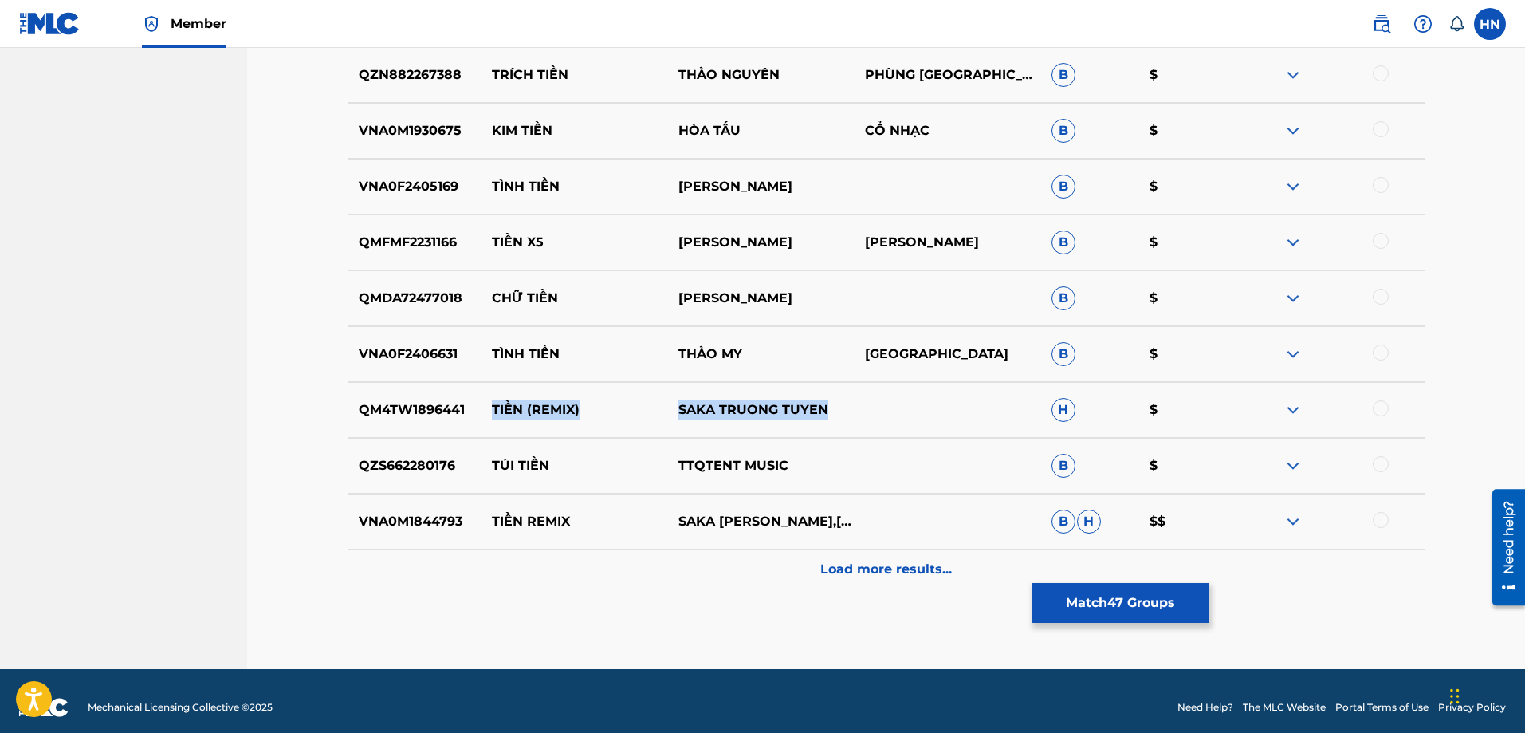
drag, startPoint x: 494, startPoint y: 411, endPoint x: 852, endPoint y: 408, distance: 357.9
click at [852, 408] on div "QM4TW1896441 TIỀN (REMIX) SAKA TRUONG TUYEN H $" at bounding box center [887, 410] width 1078 height 56
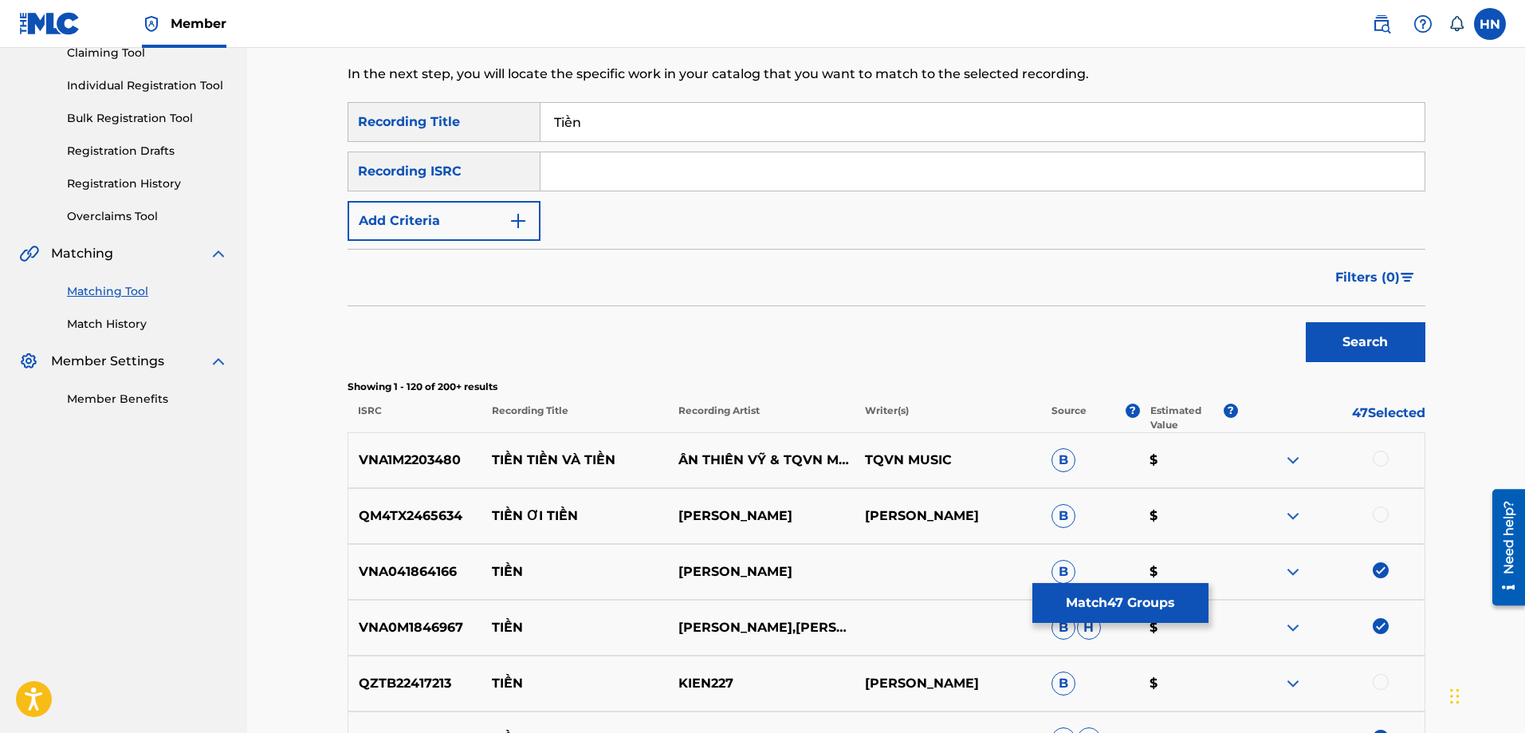
scroll to position [0, 0]
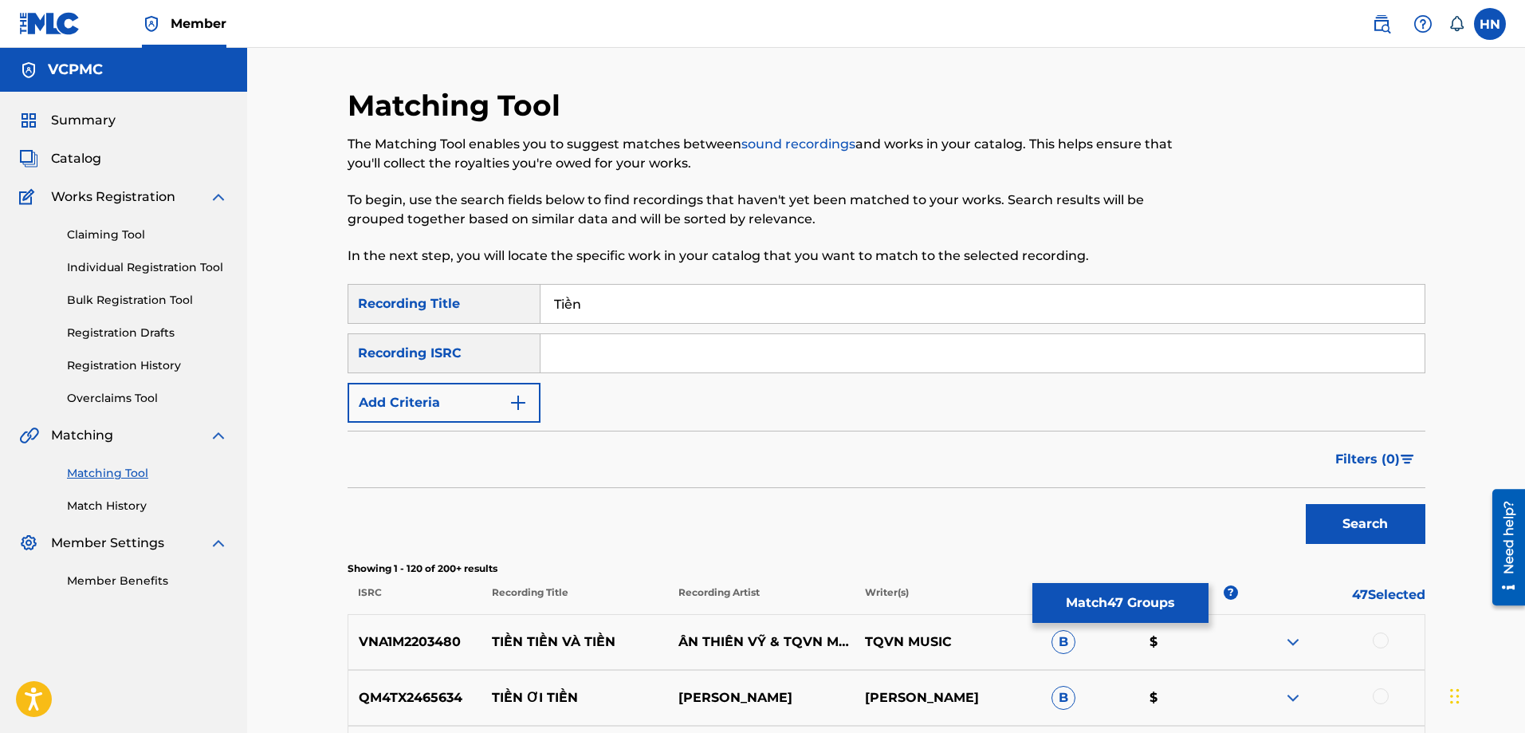
click at [569, 306] on input "Tiền" at bounding box center [982, 304] width 884 height 38
type input "Tien"
click at [1306, 504] on button "Search" at bounding box center [1366, 524] width 120 height 40
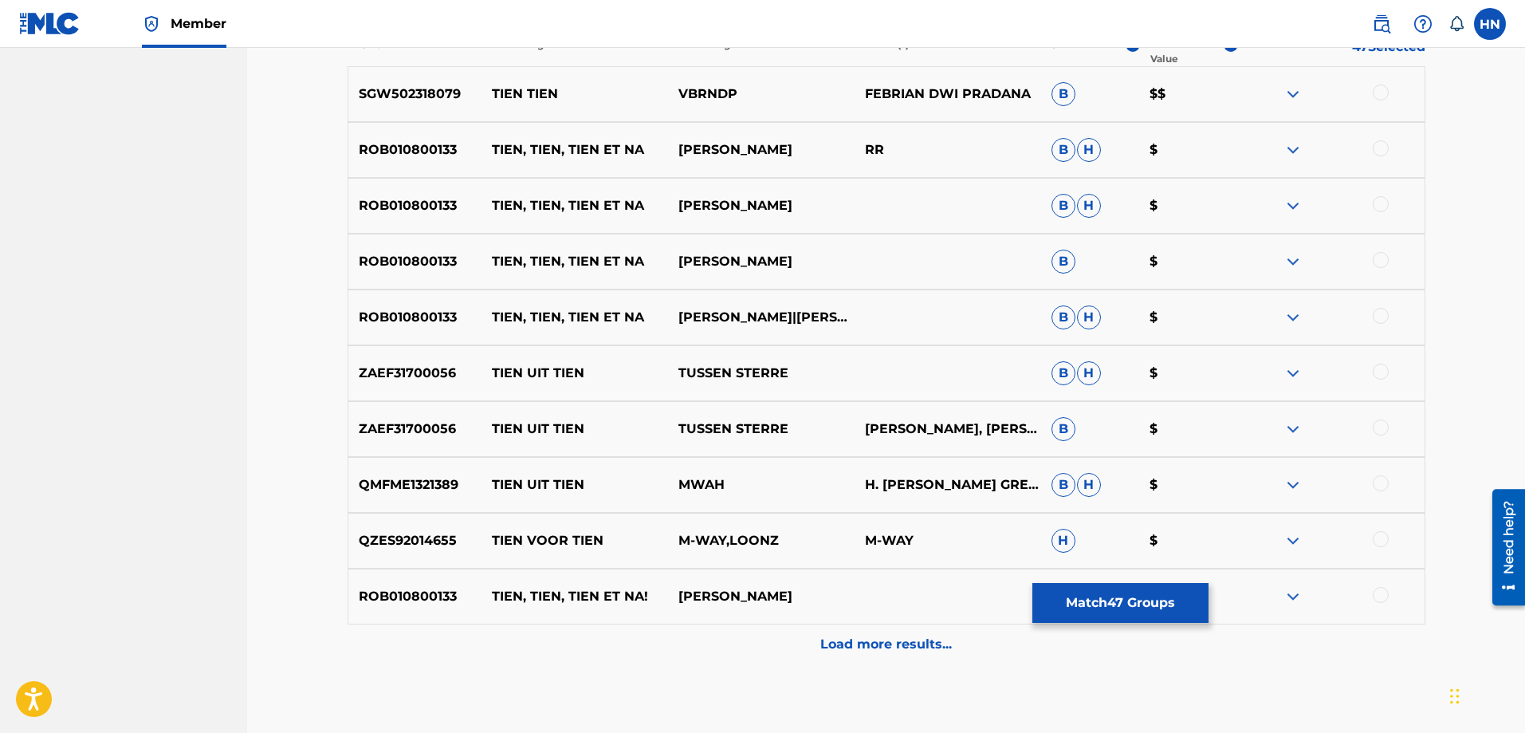
scroll to position [558, 0]
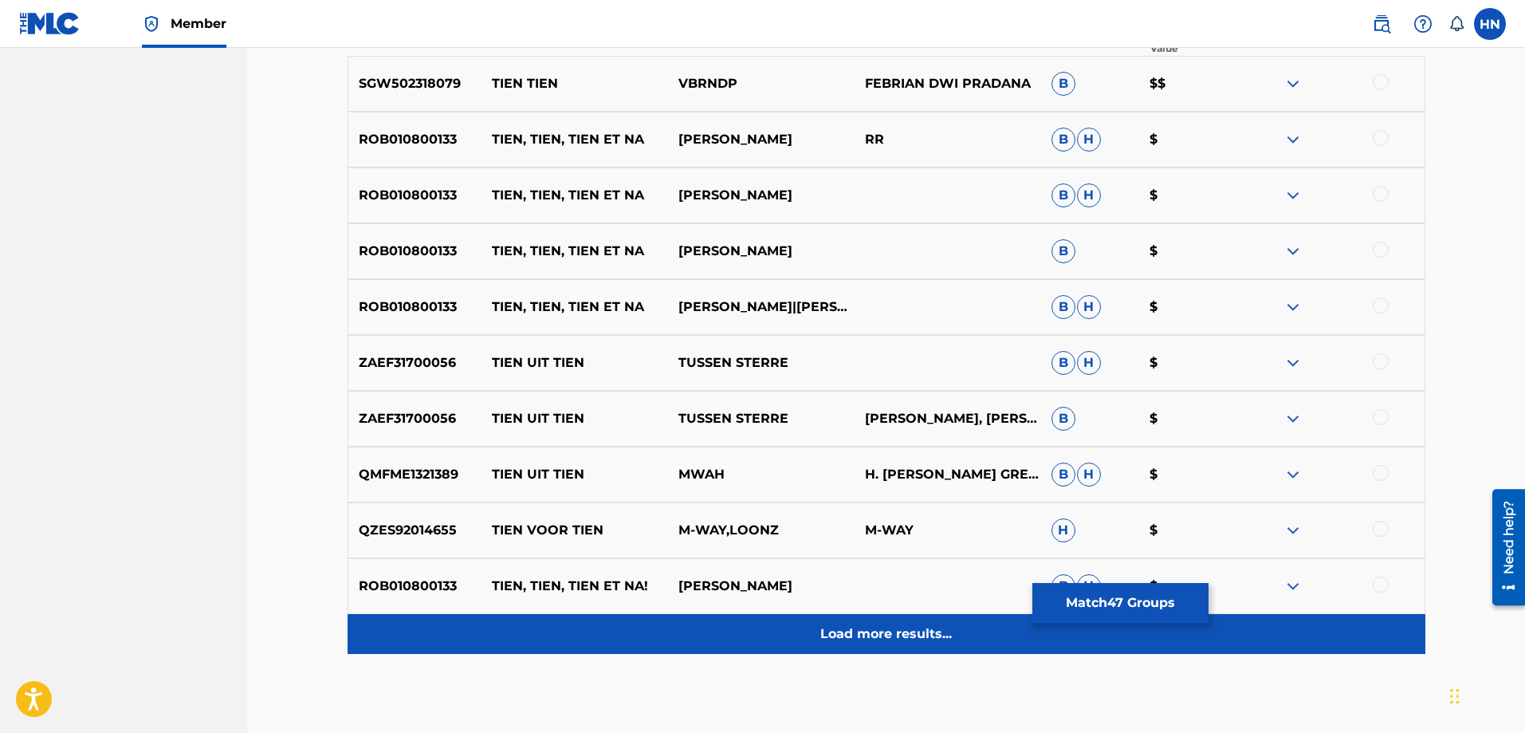
click at [820, 640] on p "Load more results..." at bounding box center [886, 633] width 132 height 19
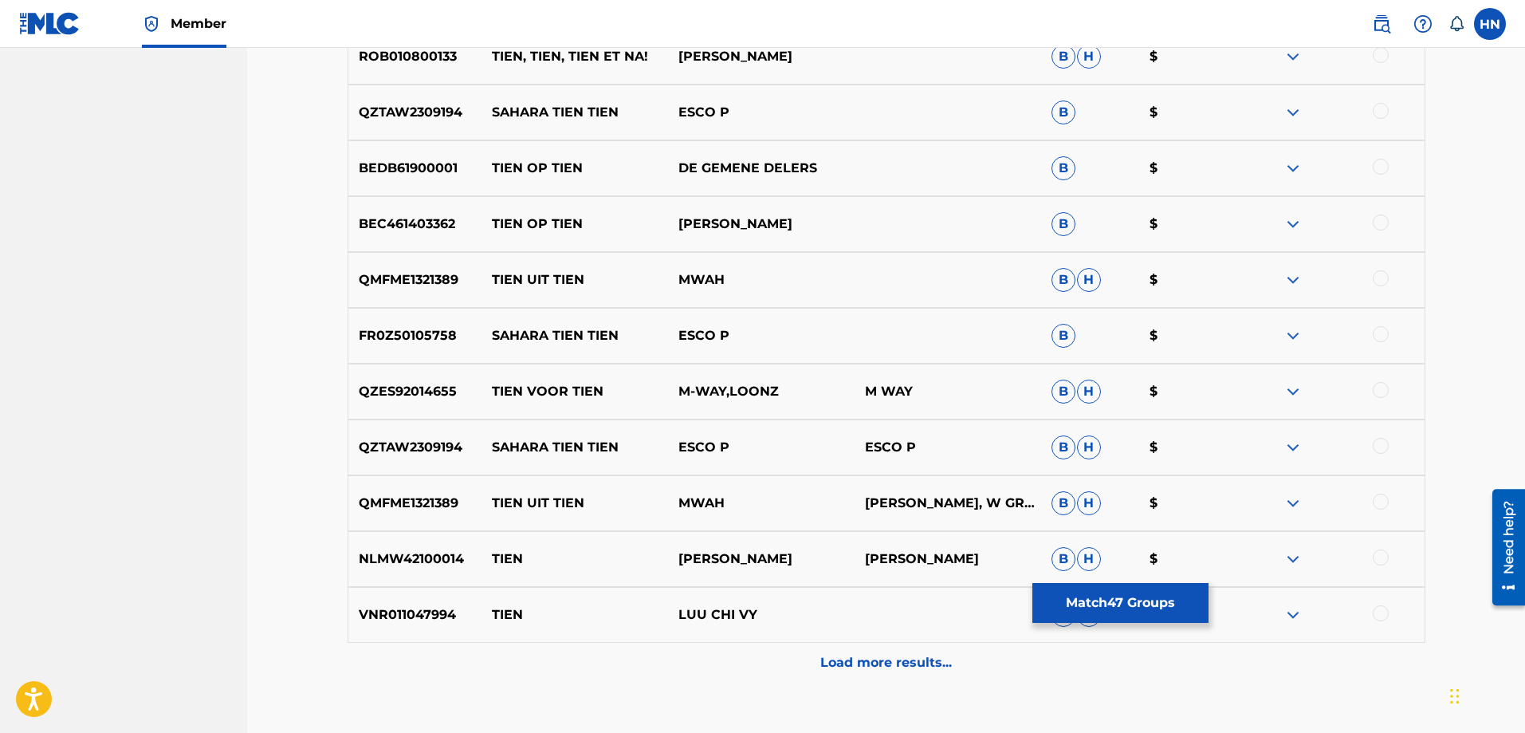
scroll to position [1116, 0]
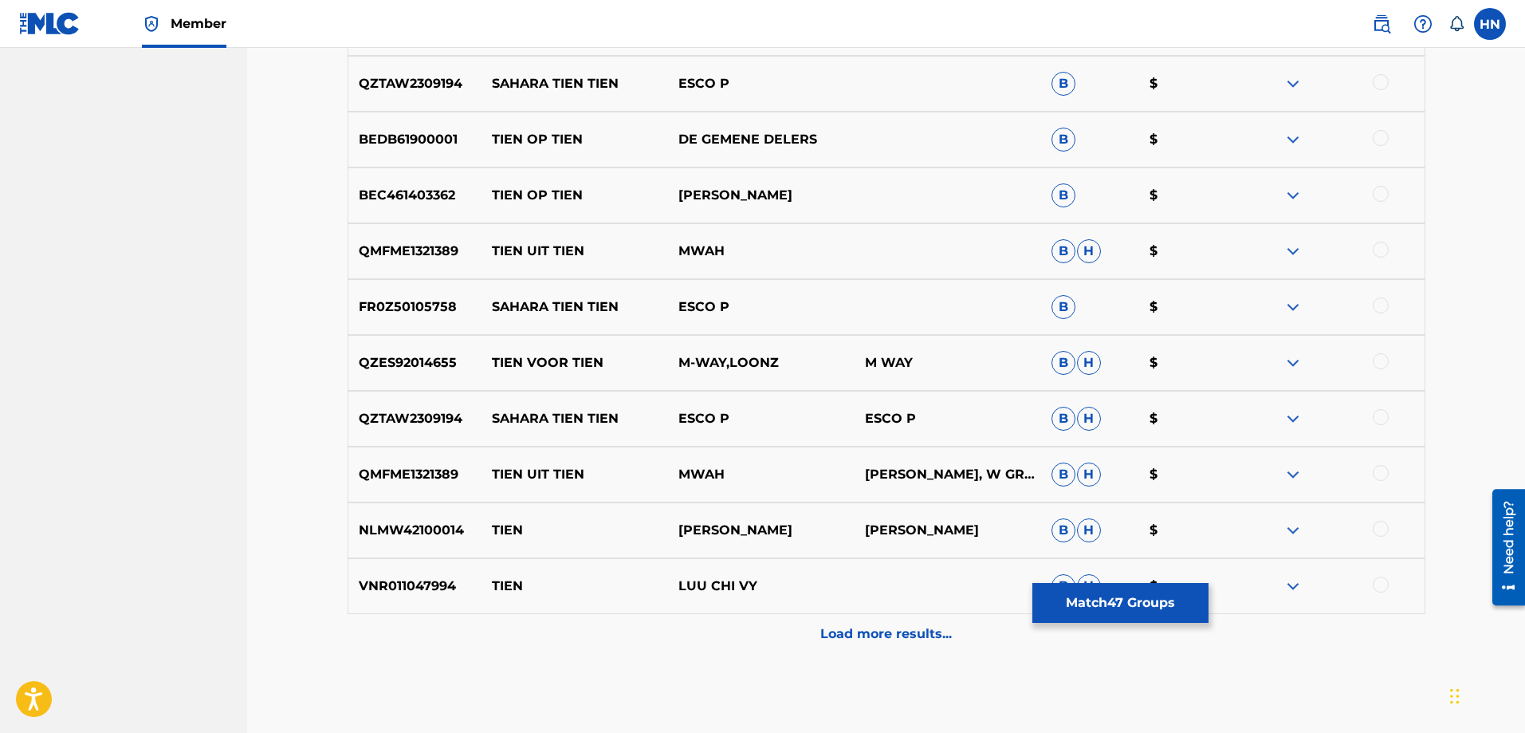
click at [447, 590] on p "VNR011047994" at bounding box center [415, 585] width 134 height 19
click at [1374, 581] on div at bounding box center [1381, 584] width 16 height 16
drag, startPoint x: 788, startPoint y: 583, endPoint x: 486, endPoint y: 582, distance: 301.3
click at [486, 582] on div "VNR011047994 TIEN LUU CHI VY B H $" at bounding box center [887, 586] width 1078 height 56
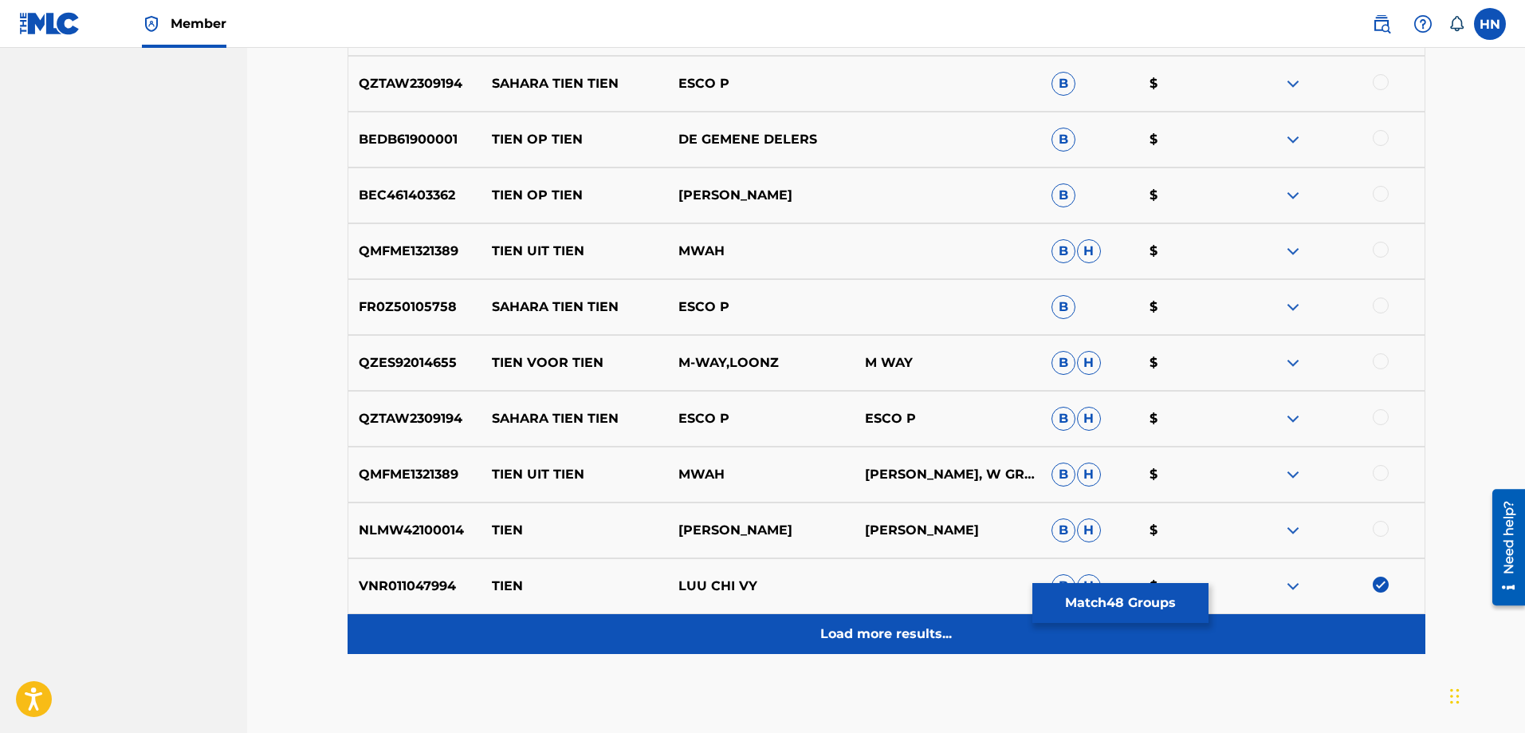
click at [940, 627] on p "Load more results..." at bounding box center [886, 633] width 132 height 19
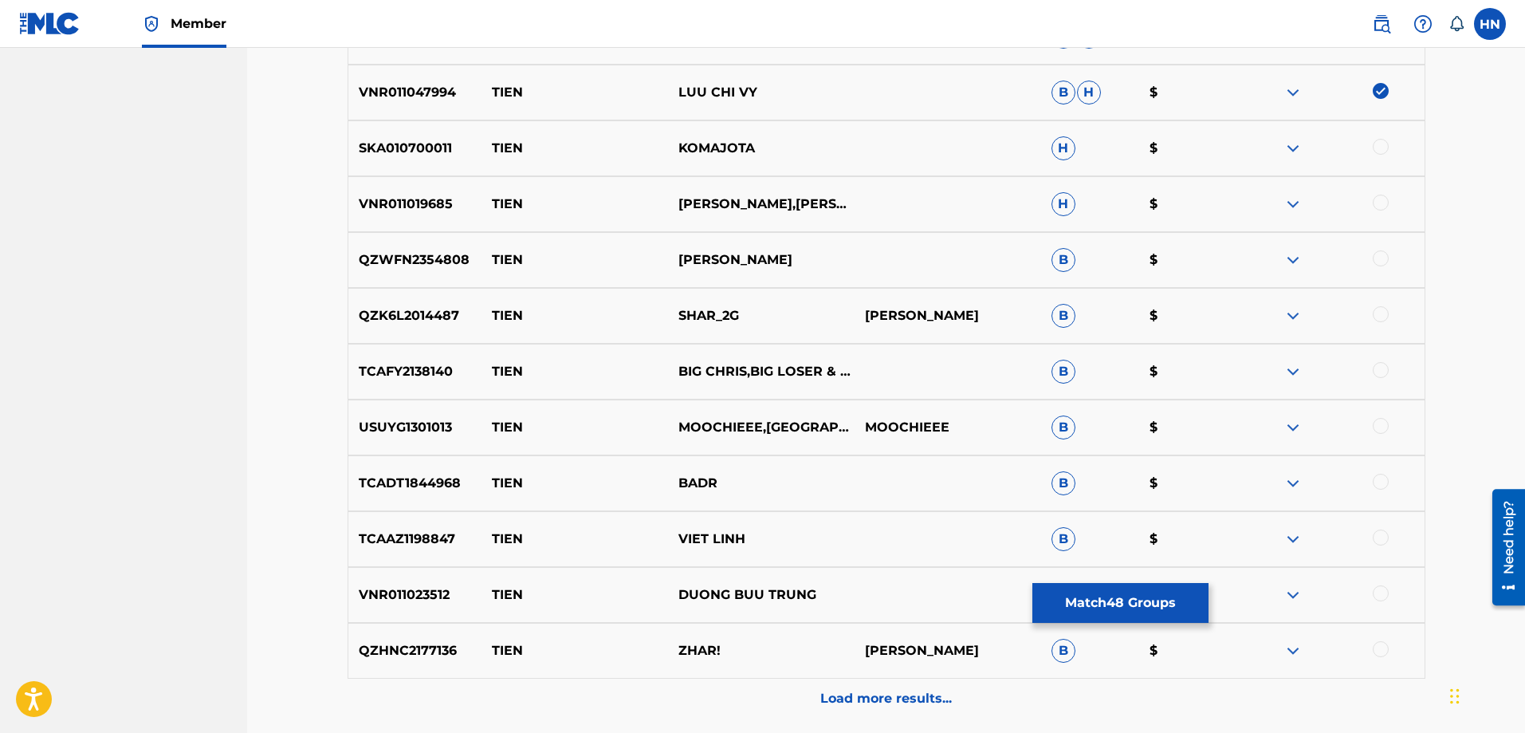
scroll to position [1751, 0]
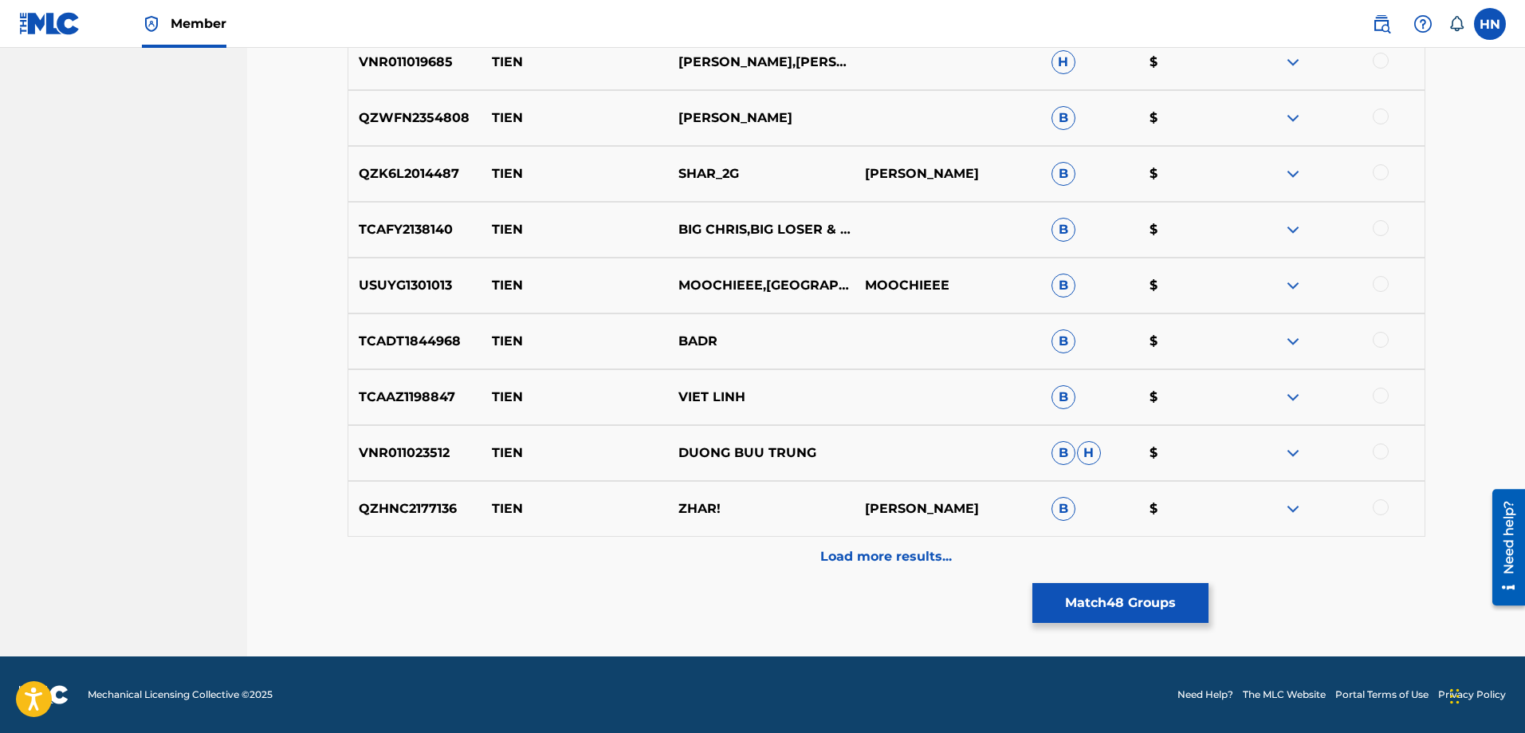
click at [414, 448] on p "VNR011023512" at bounding box center [415, 452] width 134 height 19
click at [1390, 452] on div at bounding box center [1331, 452] width 187 height 19
click at [1382, 454] on div at bounding box center [1381, 451] width 16 height 16
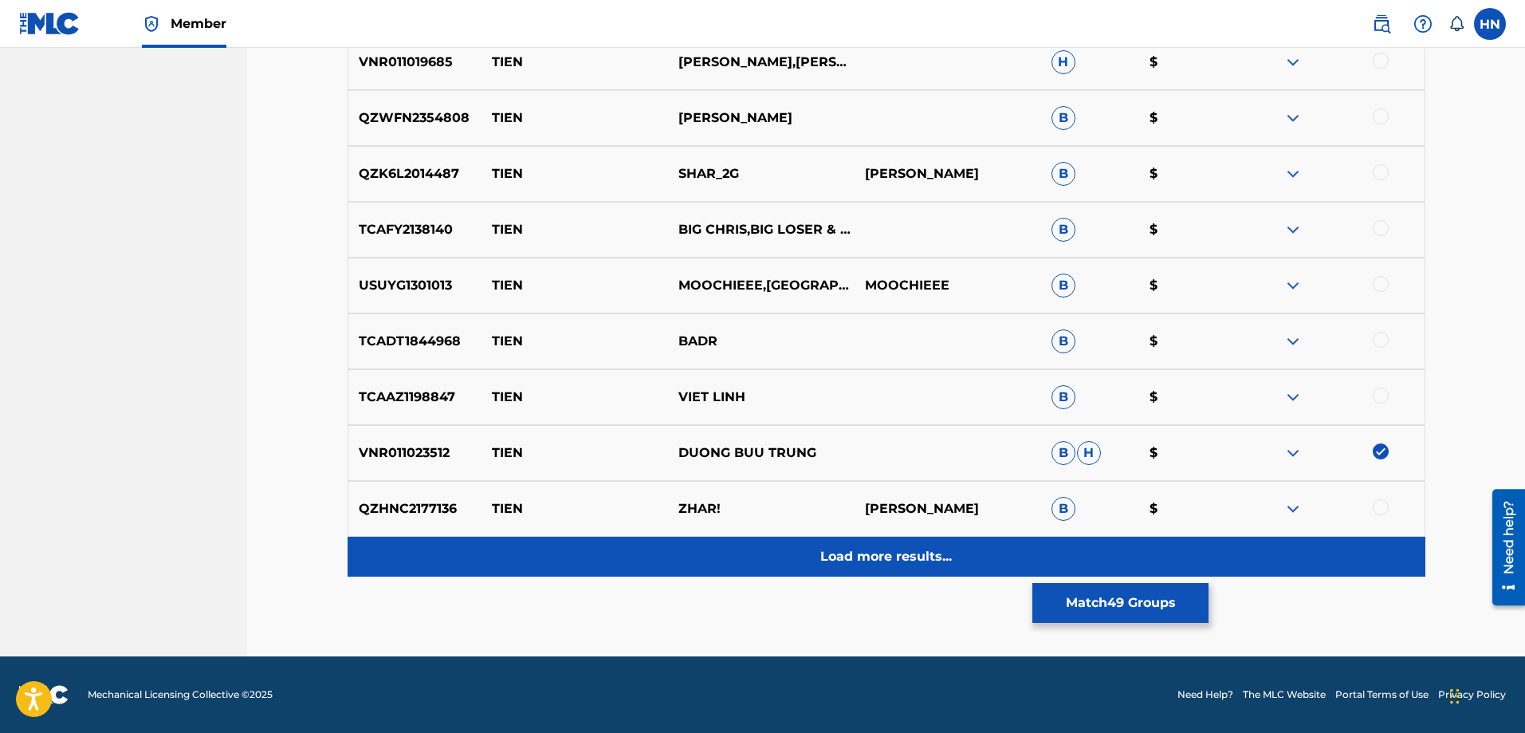
click at [835, 564] on p "Load more results..." at bounding box center [886, 556] width 132 height 19
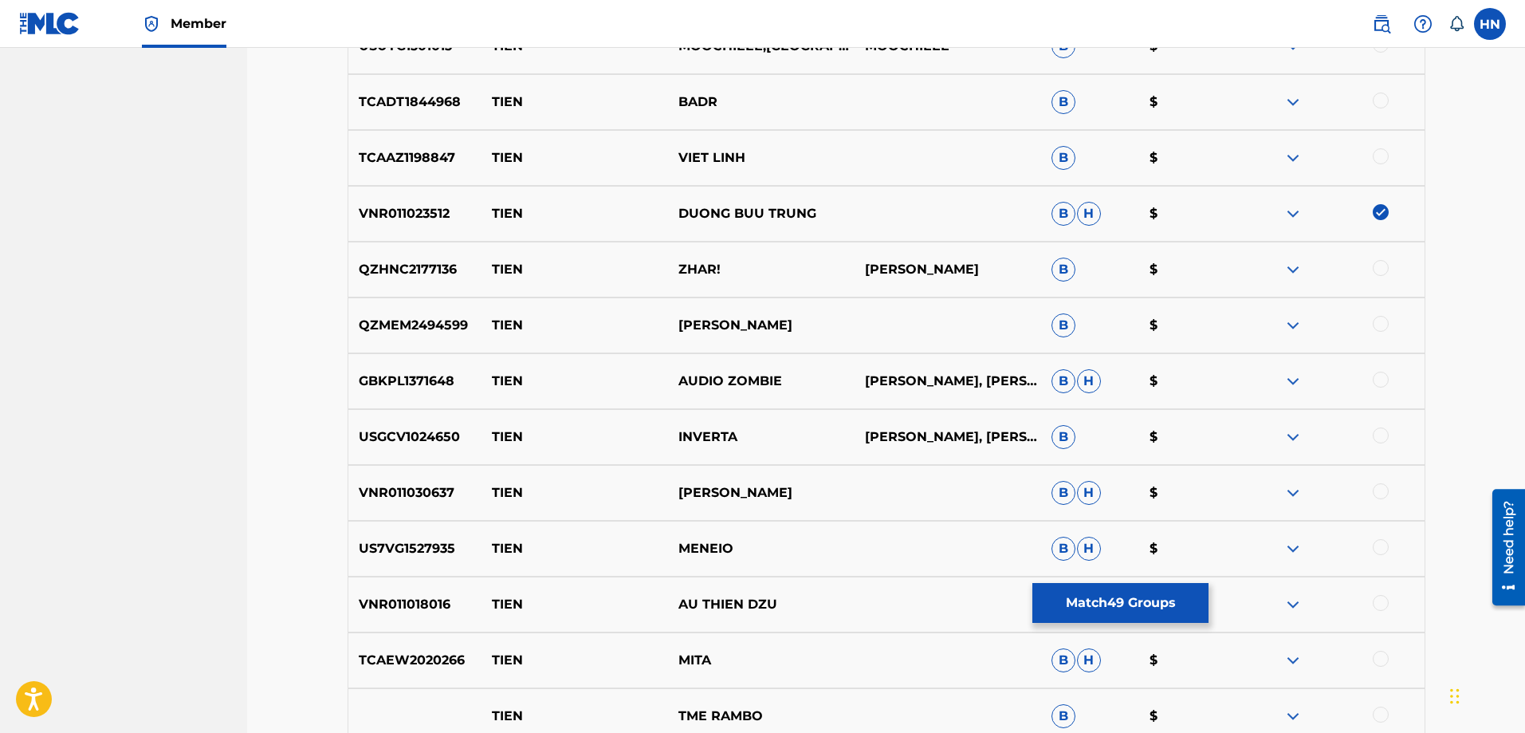
scroll to position [2150, 0]
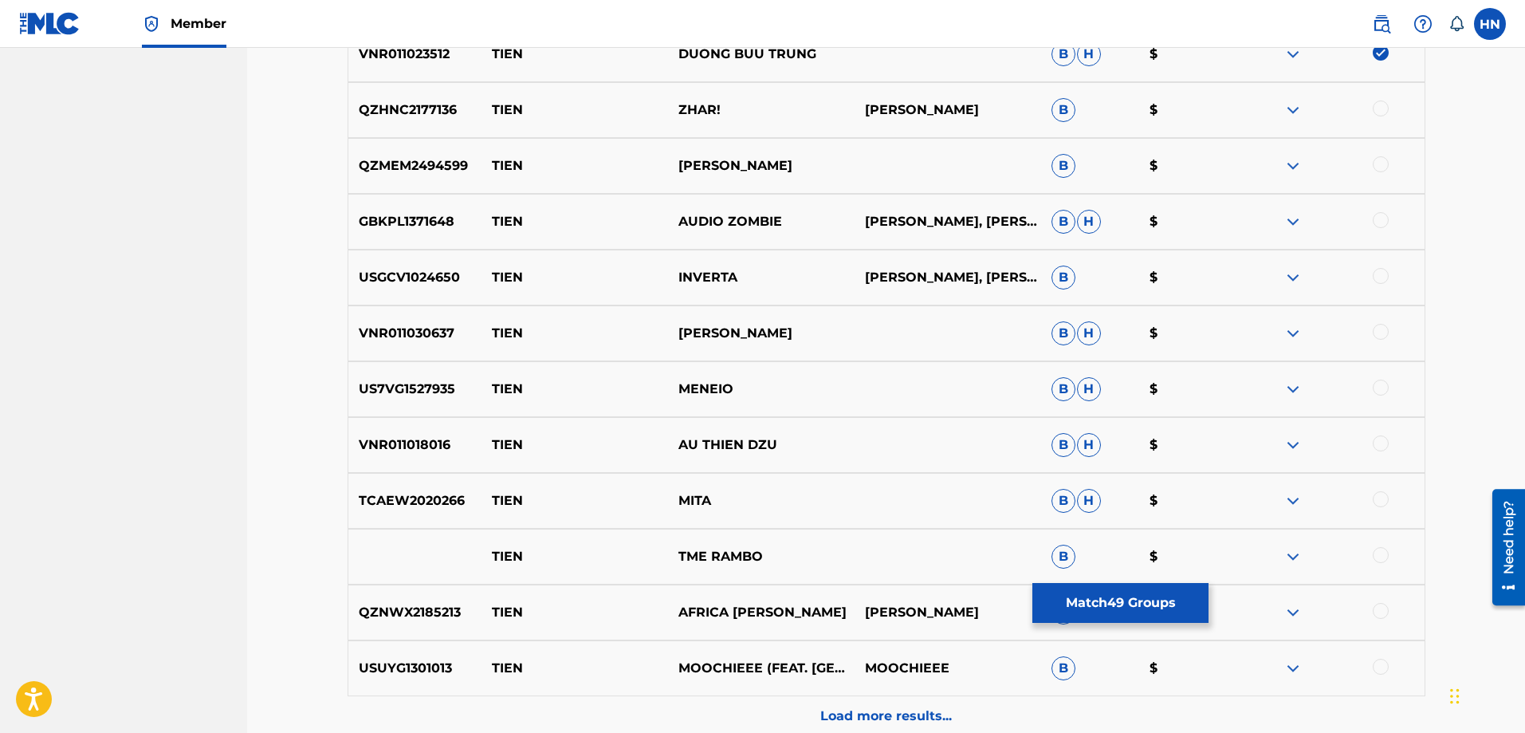
click at [411, 430] on div "VNR011018016 TIEN AU THIEN DZU B H $" at bounding box center [887, 445] width 1078 height 56
click at [1375, 443] on div at bounding box center [1381, 443] width 16 height 16
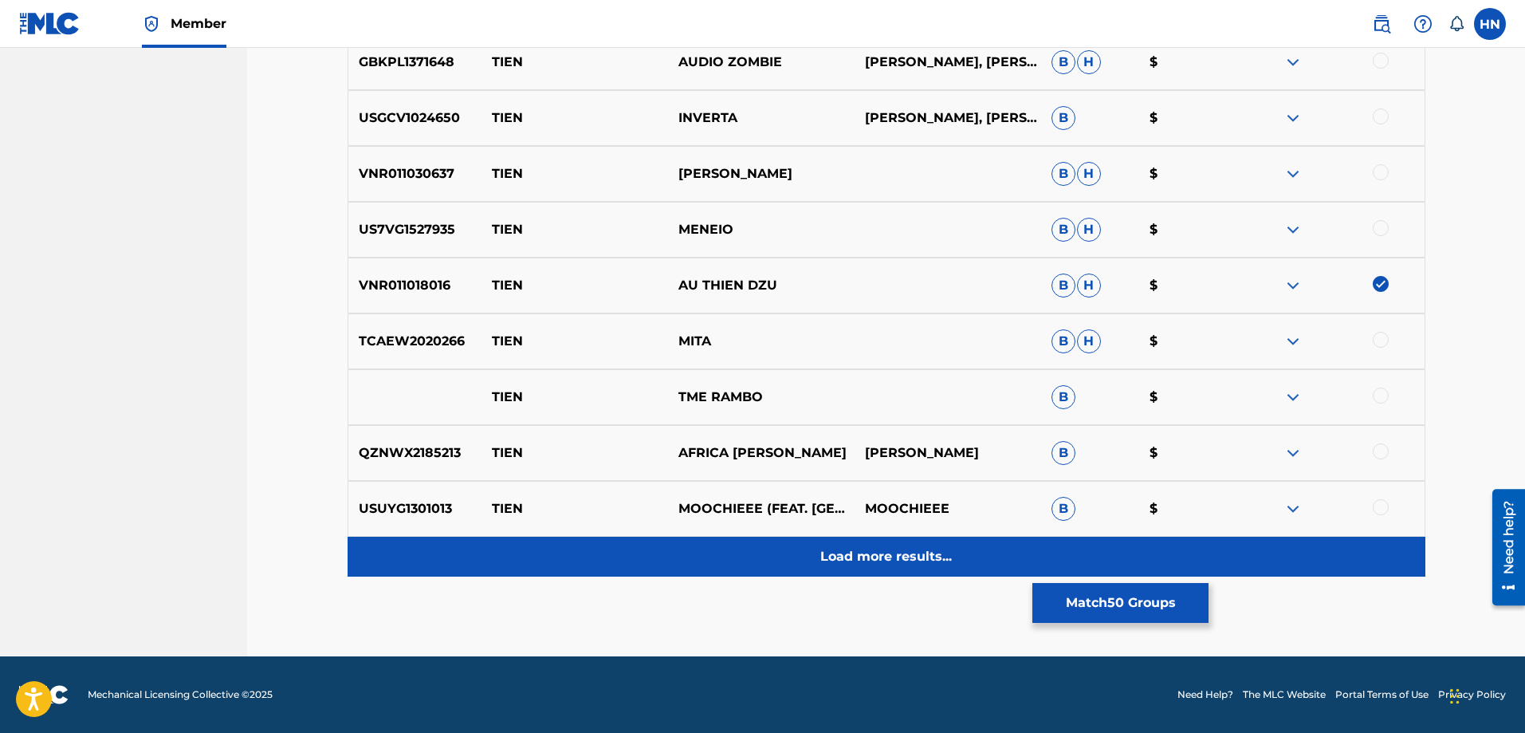
click at [843, 542] on div "Load more results..." at bounding box center [887, 556] width 1078 height 40
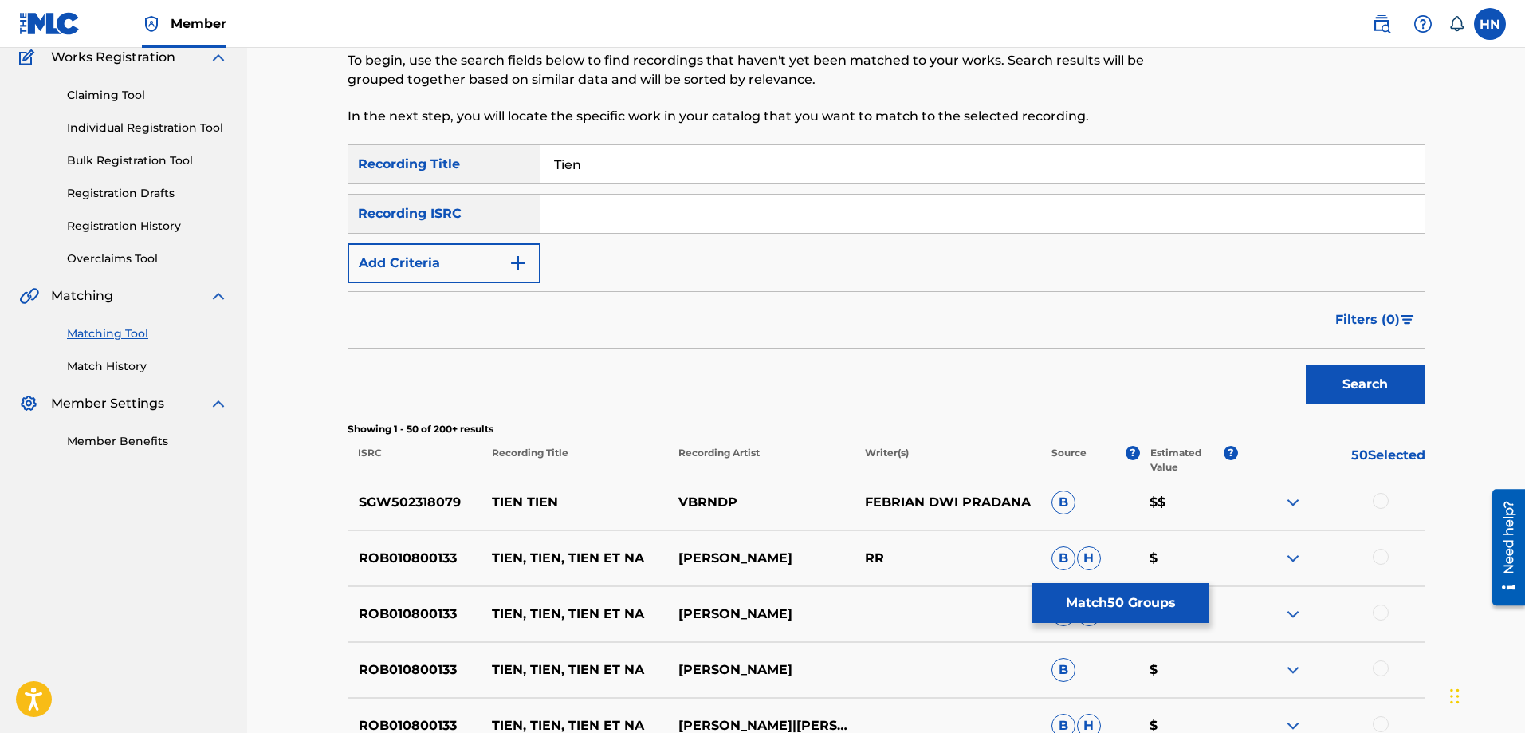
scroll to position [2309, 0]
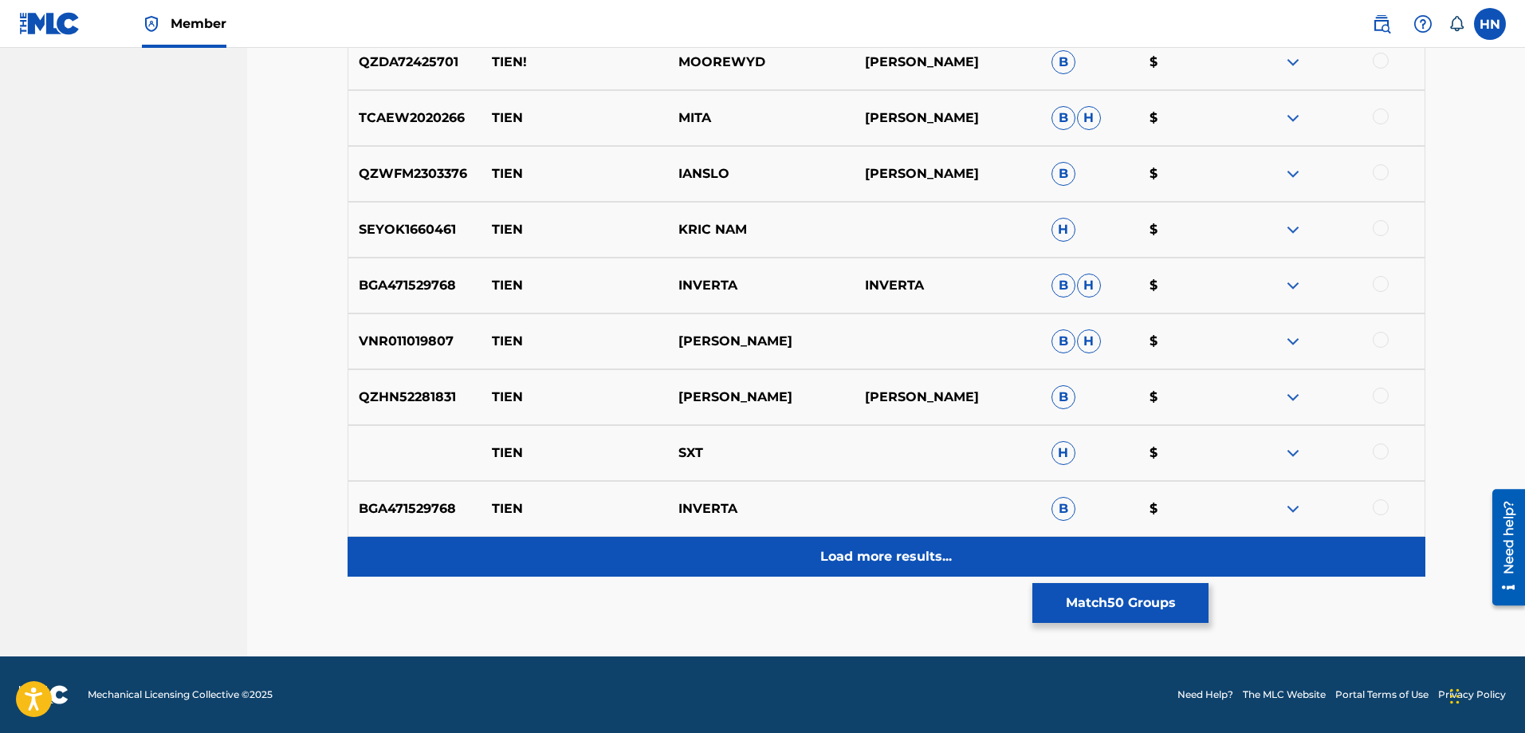
click at [772, 564] on div "Load more results..." at bounding box center [887, 556] width 1078 height 40
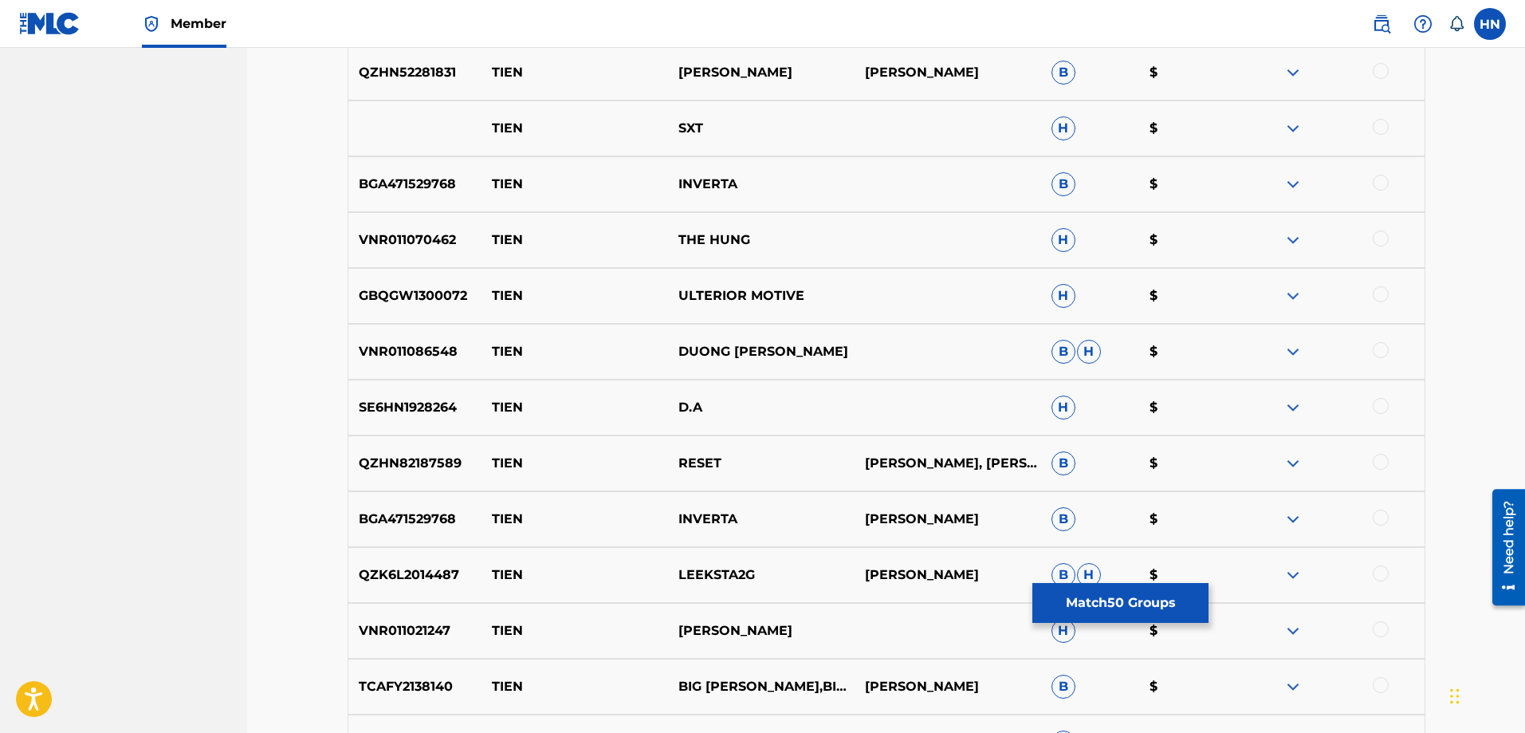
scroll to position [3345, 0]
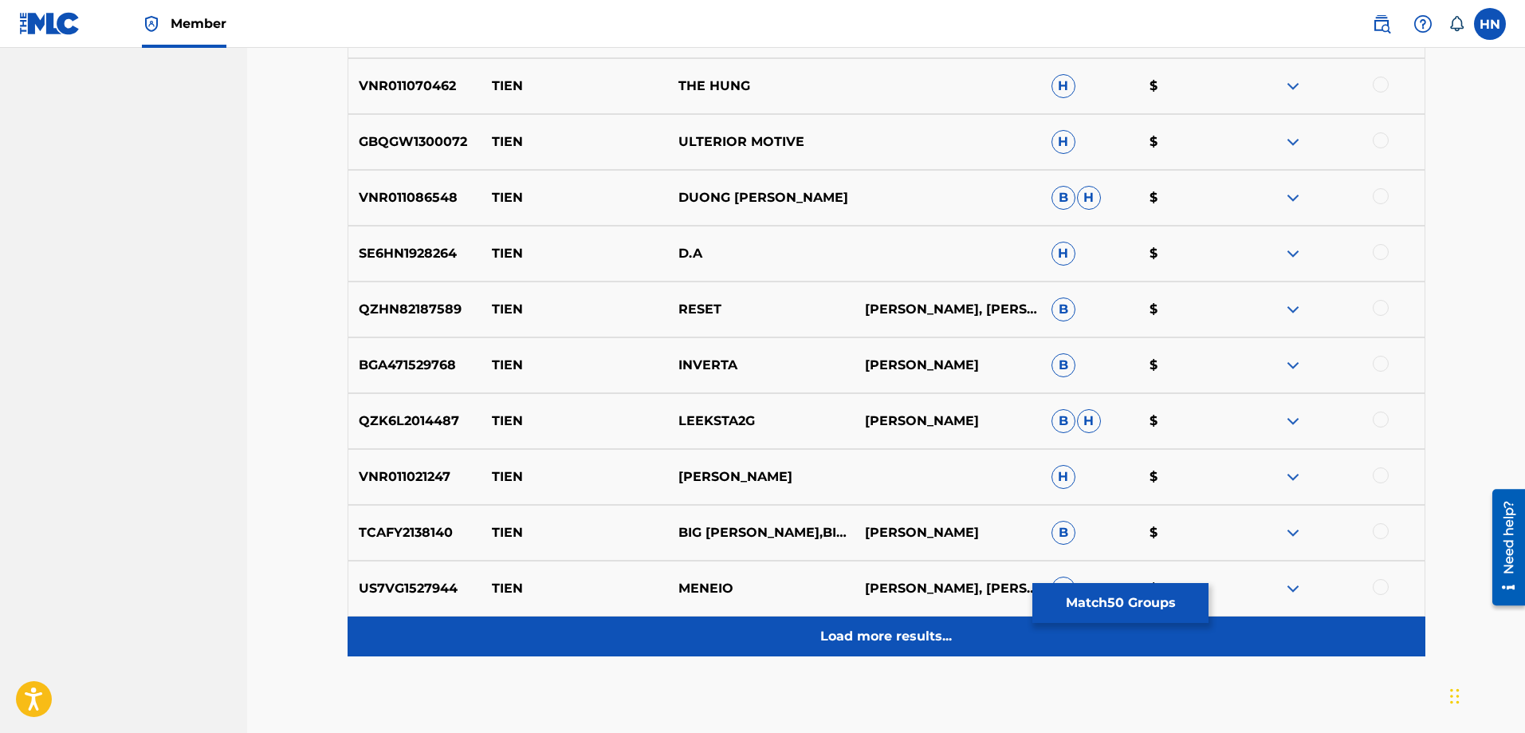
click at [759, 638] on div "Load more results..." at bounding box center [887, 636] width 1078 height 40
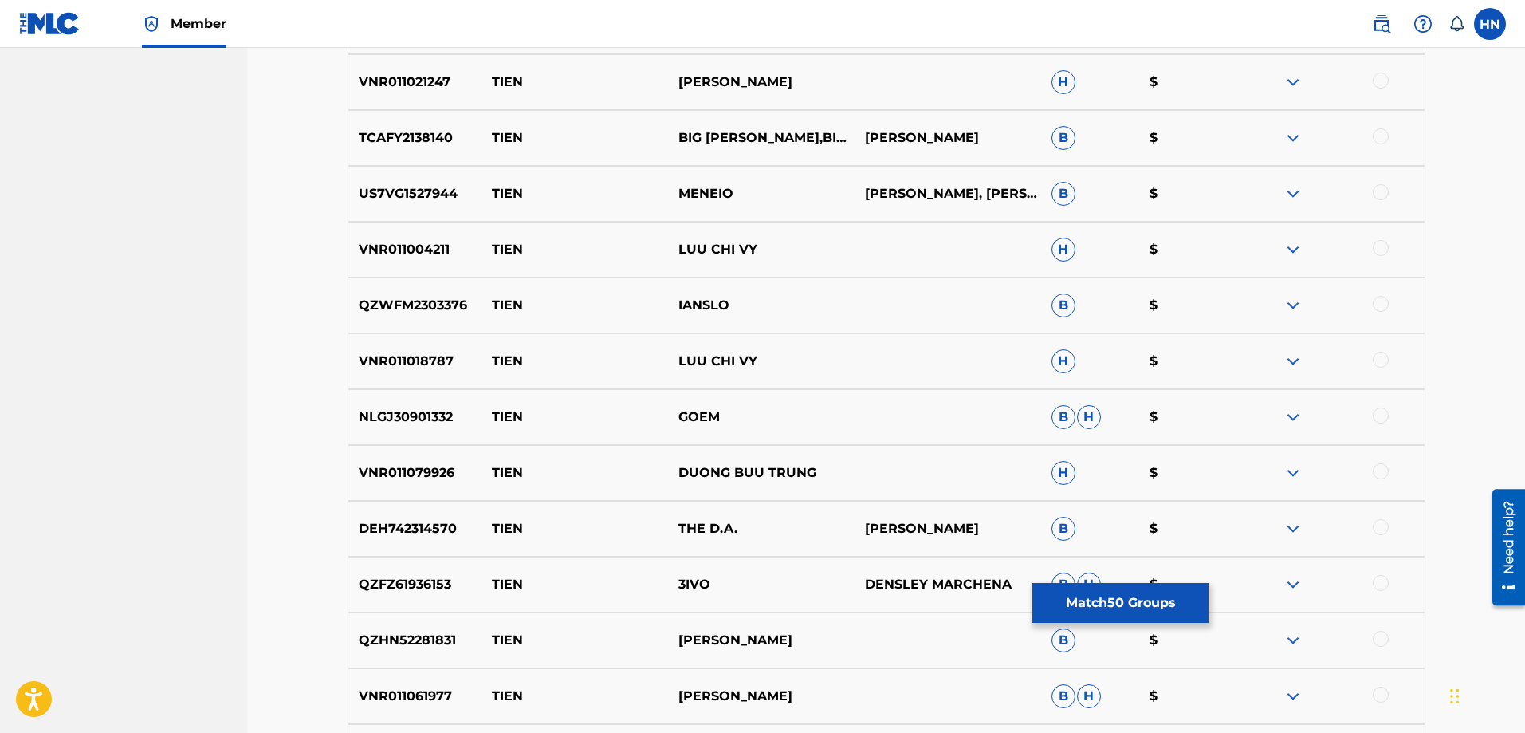
scroll to position [3824, 0]
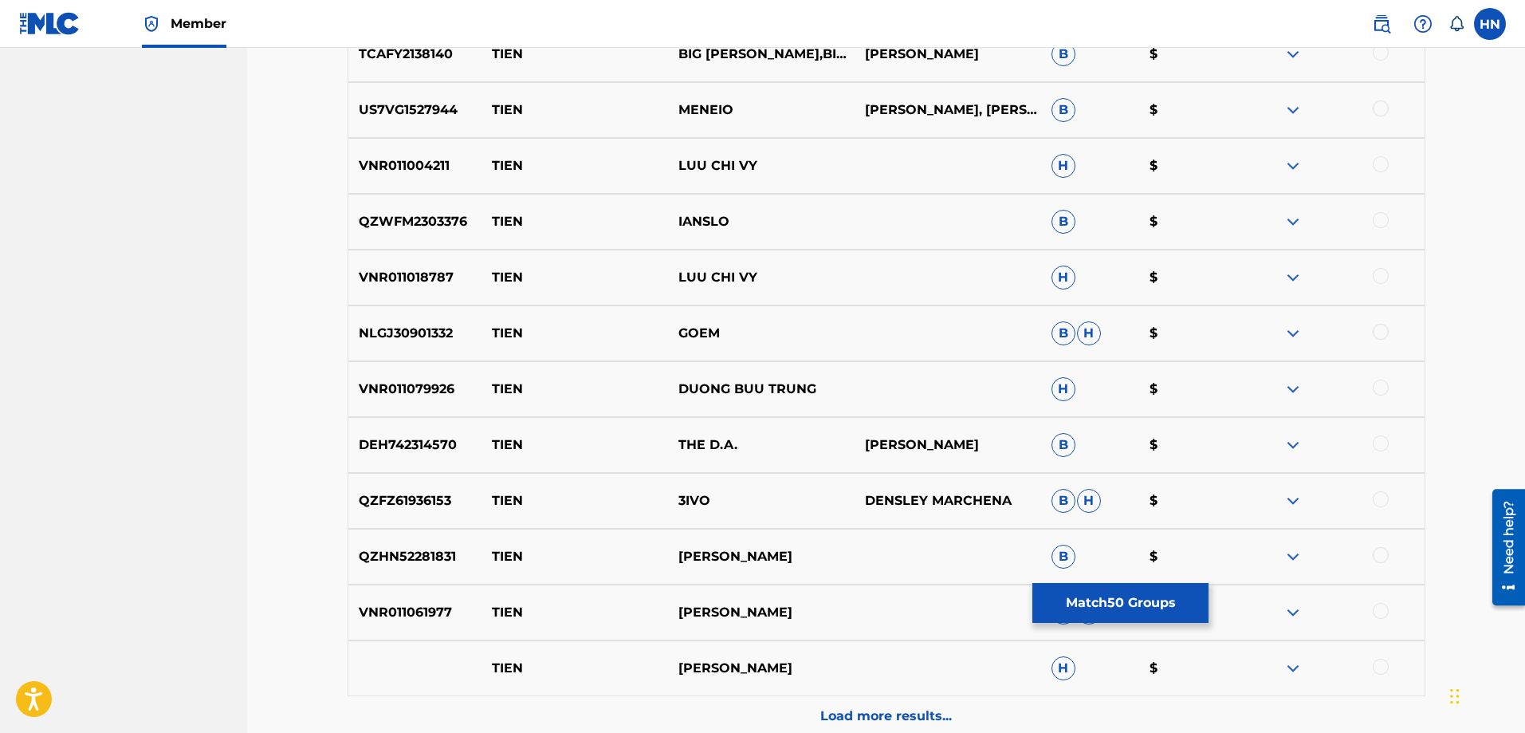
click at [425, 391] on p "VNR011079926" at bounding box center [415, 388] width 134 height 19
click at [1381, 387] on div at bounding box center [1381, 387] width 16 height 16
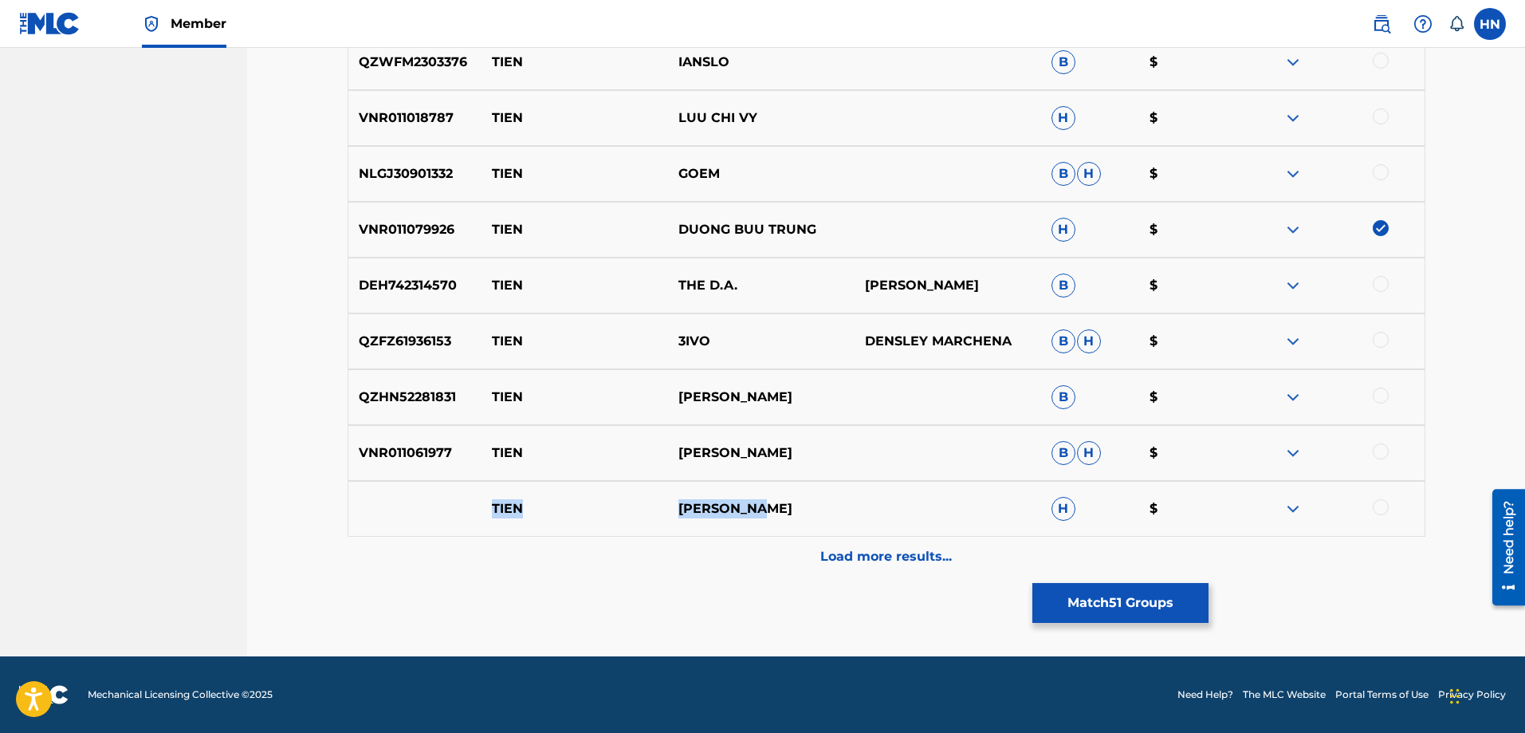
drag, startPoint x: 822, startPoint y: 489, endPoint x: 480, endPoint y: 514, distance: 342.9
click at [480, 514] on div "TIEN QUANG DONG H $" at bounding box center [887, 509] width 1078 height 56
click at [1294, 503] on img at bounding box center [1292, 508] width 19 height 19
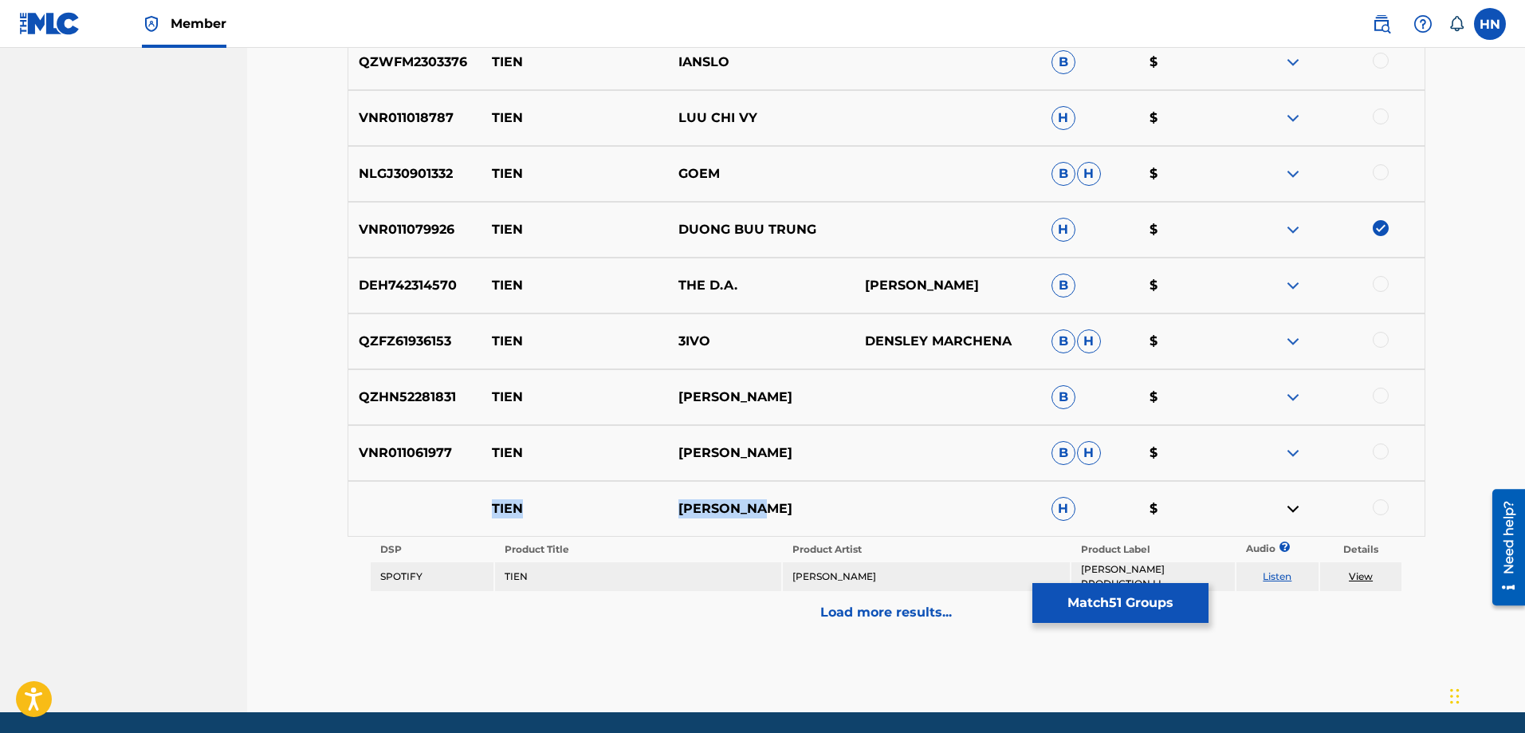
click at [1278, 571] on link "Listen" at bounding box center [1277, 576] width 29 height 12
click at [1298, 445] on img at bounding box center [1292, 452] width 19 height 19
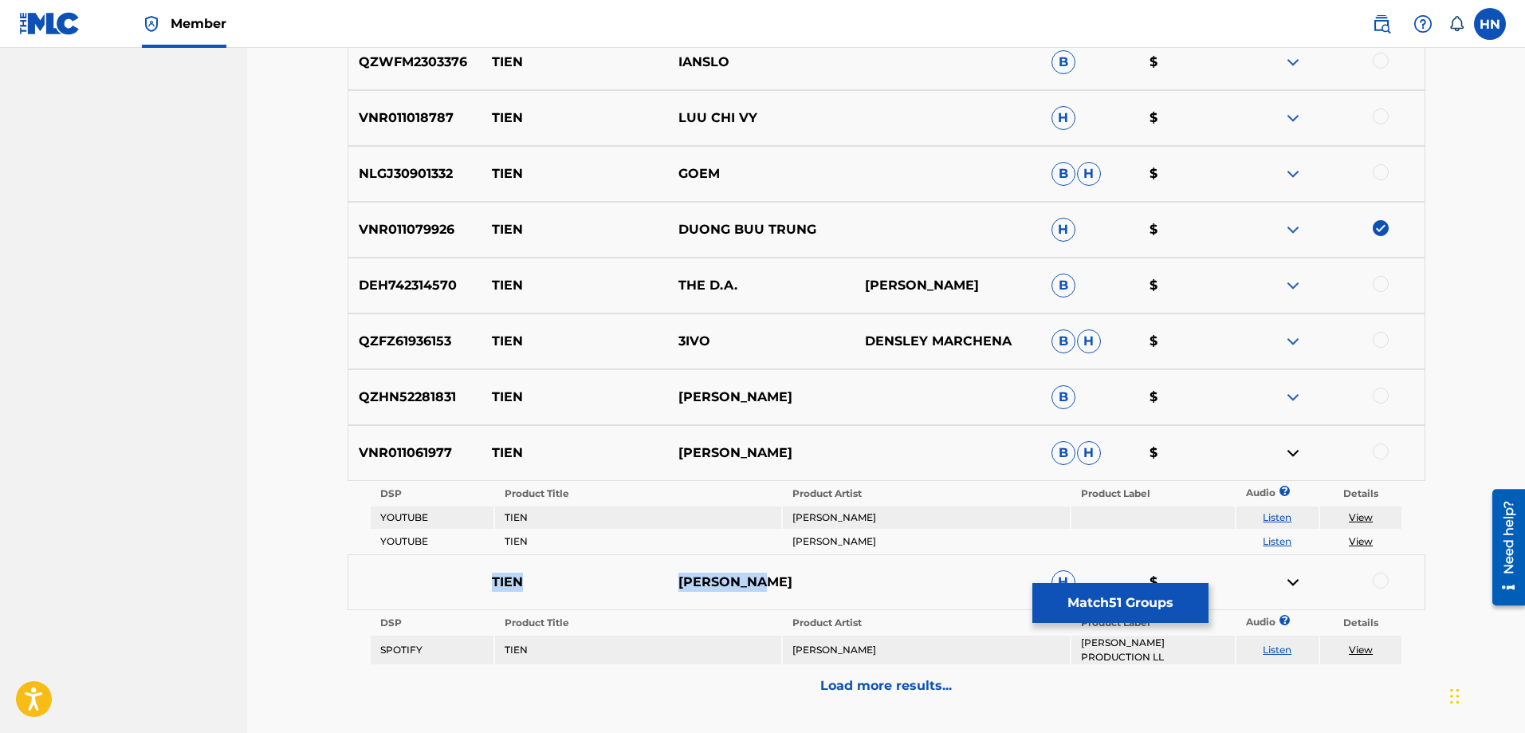
click at [1289, 513] on link "Listen" at bounding box center [1277, 517] width 29 height 12
click at [450, 581] on div "TIEN QUANG DONG H $" at bounding box center [887, 582] width 1078 height 56
click at [420, 450] on p "VNR011061977" at bounding box center [415, 452] width 134 height 19
click at [1373, 453] on div at bounding box center [1381, 451] width 16 height 16
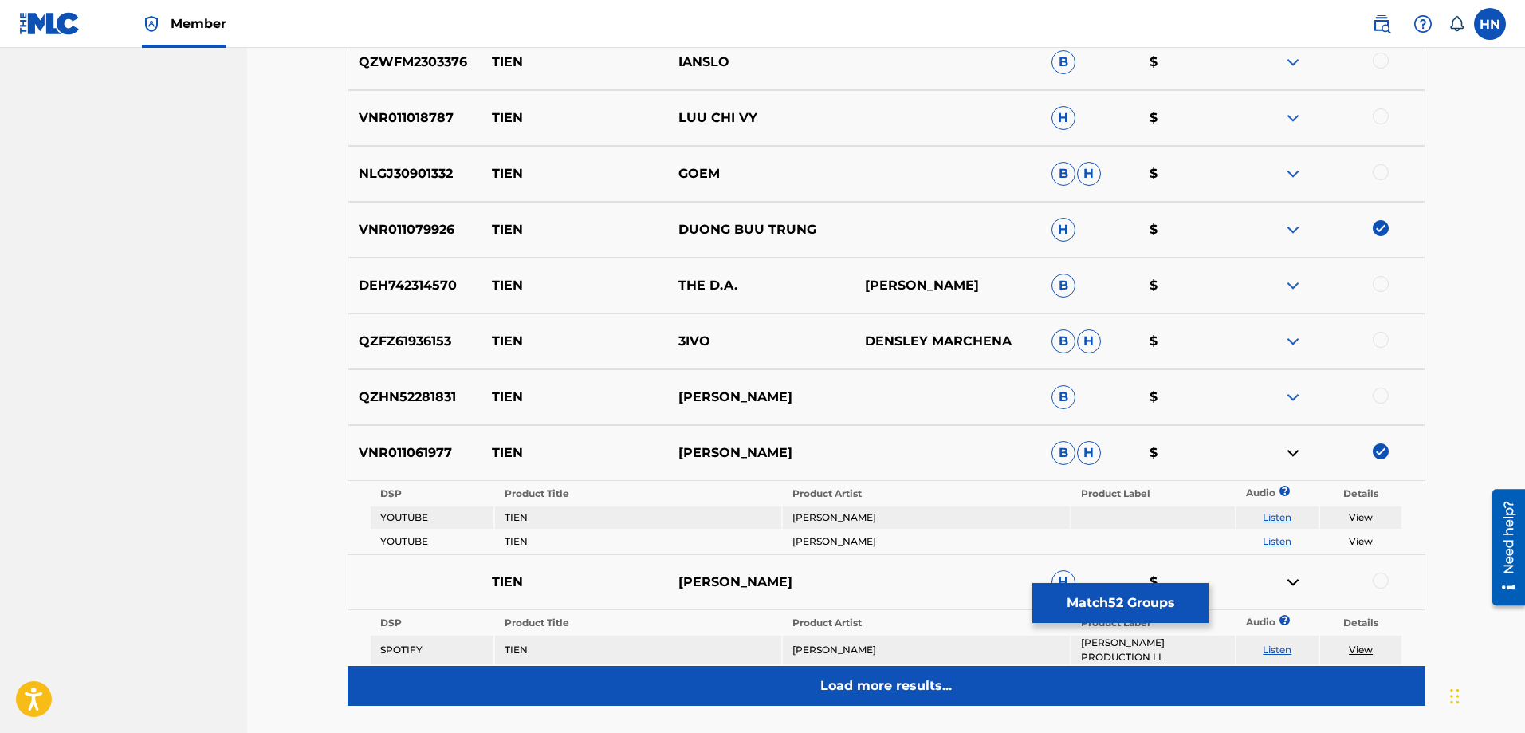
click at [881, 683] on p "Load more results..." at bounding box center [886, 685] width 132 height 19
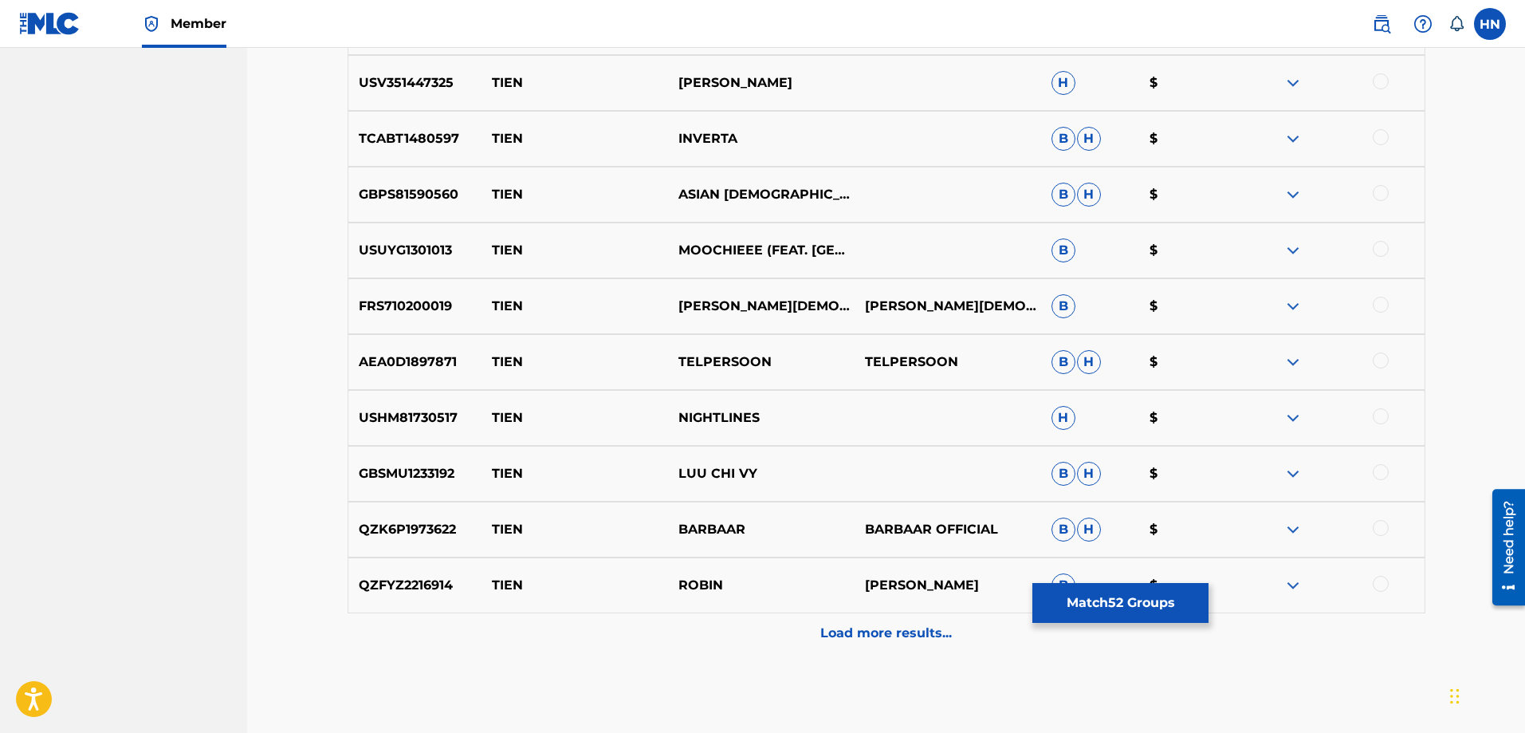
scroll to position [4541, 0]
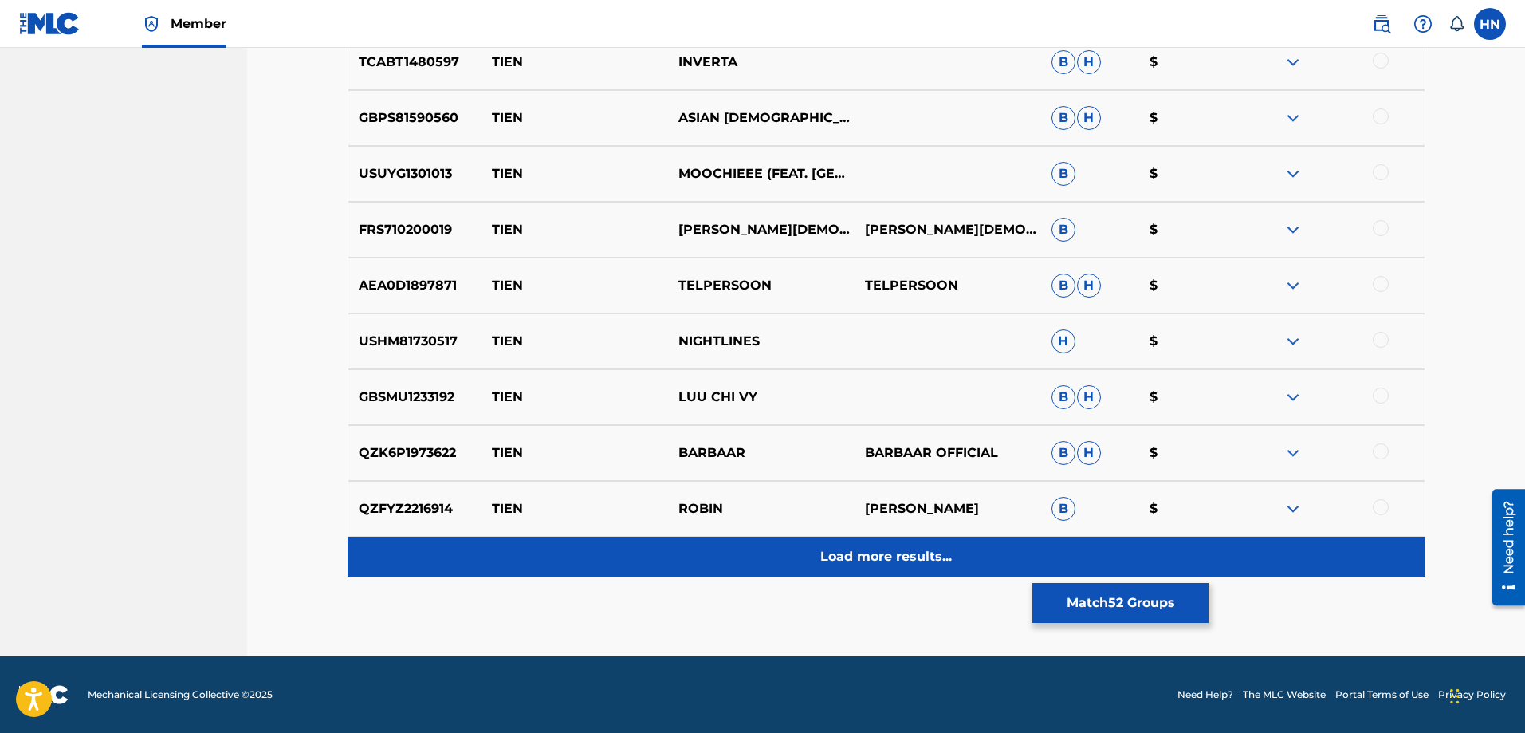
click at [808, 560] on div "Load more results..." at bounding box center [887, 556] width 1078 height 40
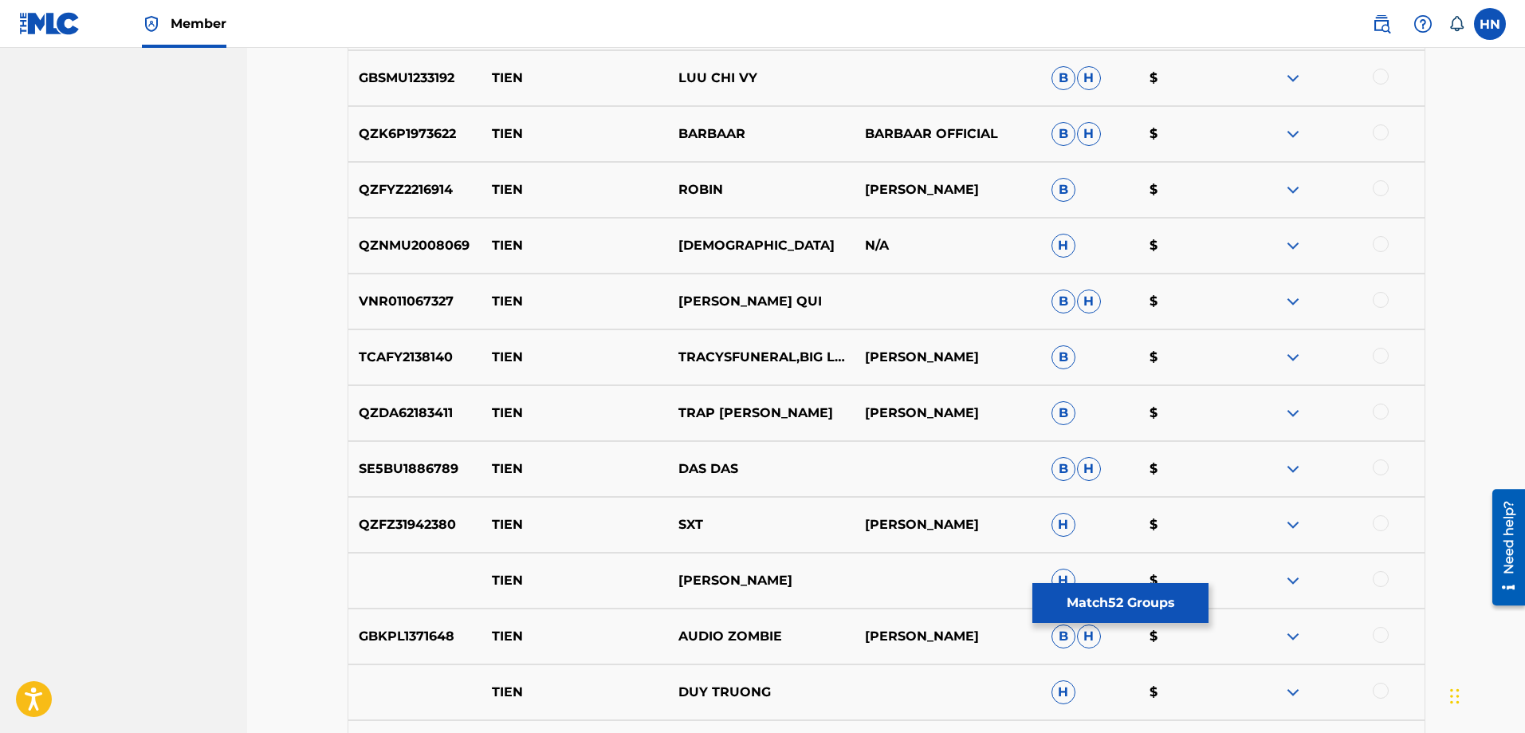
scroll to position [5099, 0]
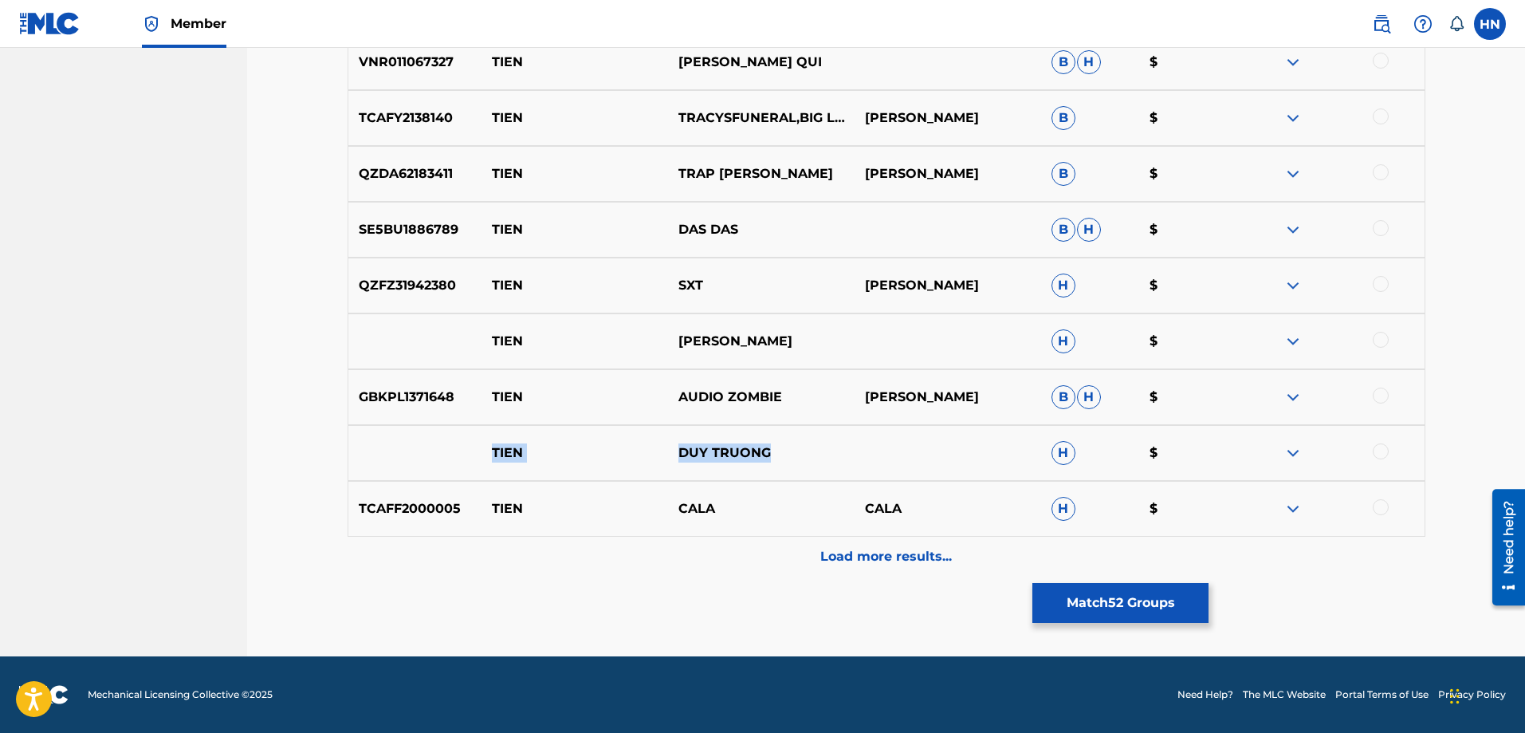
drag, startPoint x: 807, startPoint y: 439, endPoint x: 482, endPoint y: 444, distance: 324.5
click at [482, 444] on div "TIEN DUY TRUONG H $" at bounding box center [887, 453] width 1078 height 56
click at [1377, 448] on div at bounding box center [1381, 451] width 16 height 16
click at [1298, 446] on img at bounding box center [1292, 452] width 19 height 19
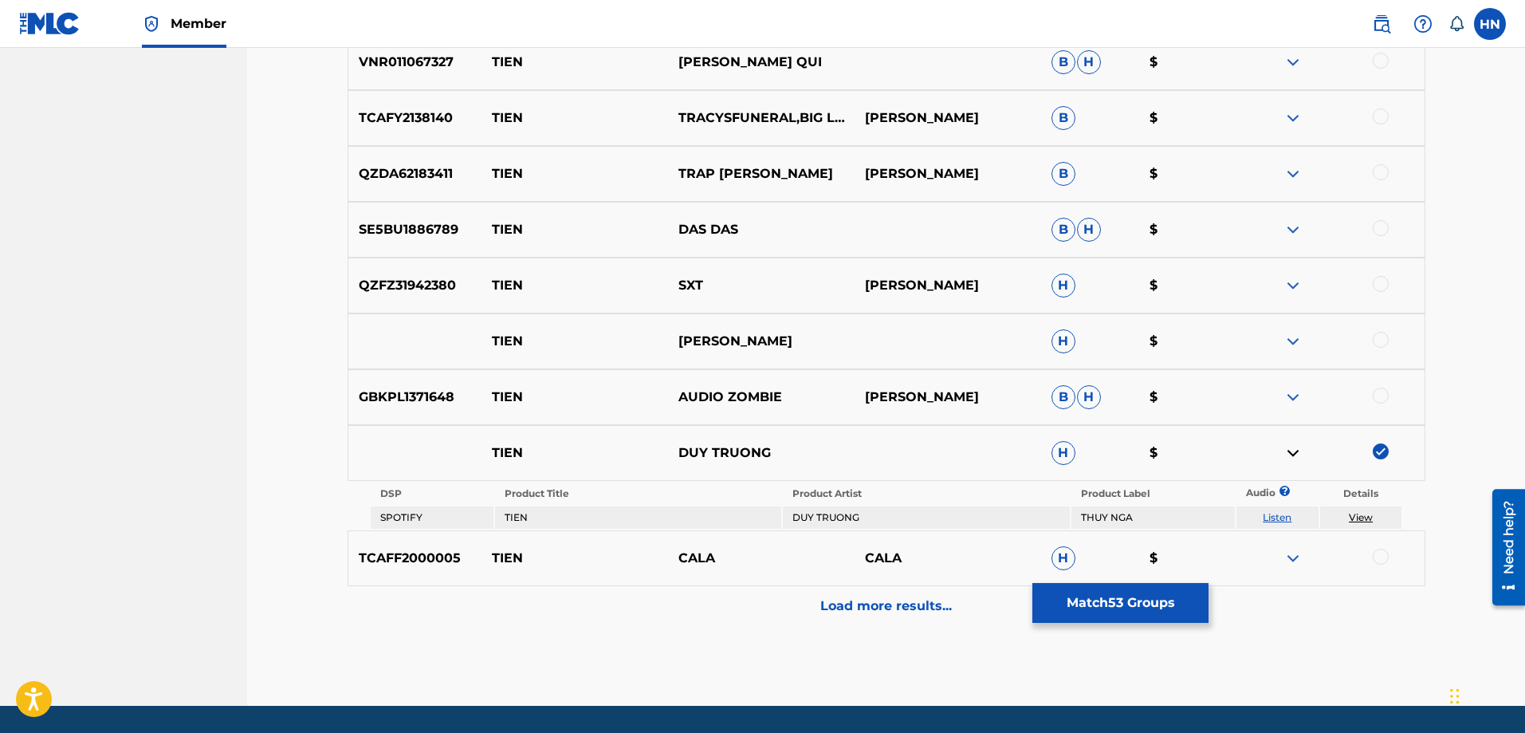
click at [1276, 513] on link "Listen" at bounding box center [1277, 517] width 29 height 12
drag, startPoint x: 776, startPoint y: 335, endPoint x: 466, endPoint y: 342, distance: 309.4
click at [466, 342] on div "TIEN LAM HUNG H $" at bounding box center [887, 341] width 1078 height 56
click at [1378, 339] on div at bounding box center [1381, 340] width 16 height 16
click at [1300, 343] on img at bounding box center [1292, 341] width 19 height 19
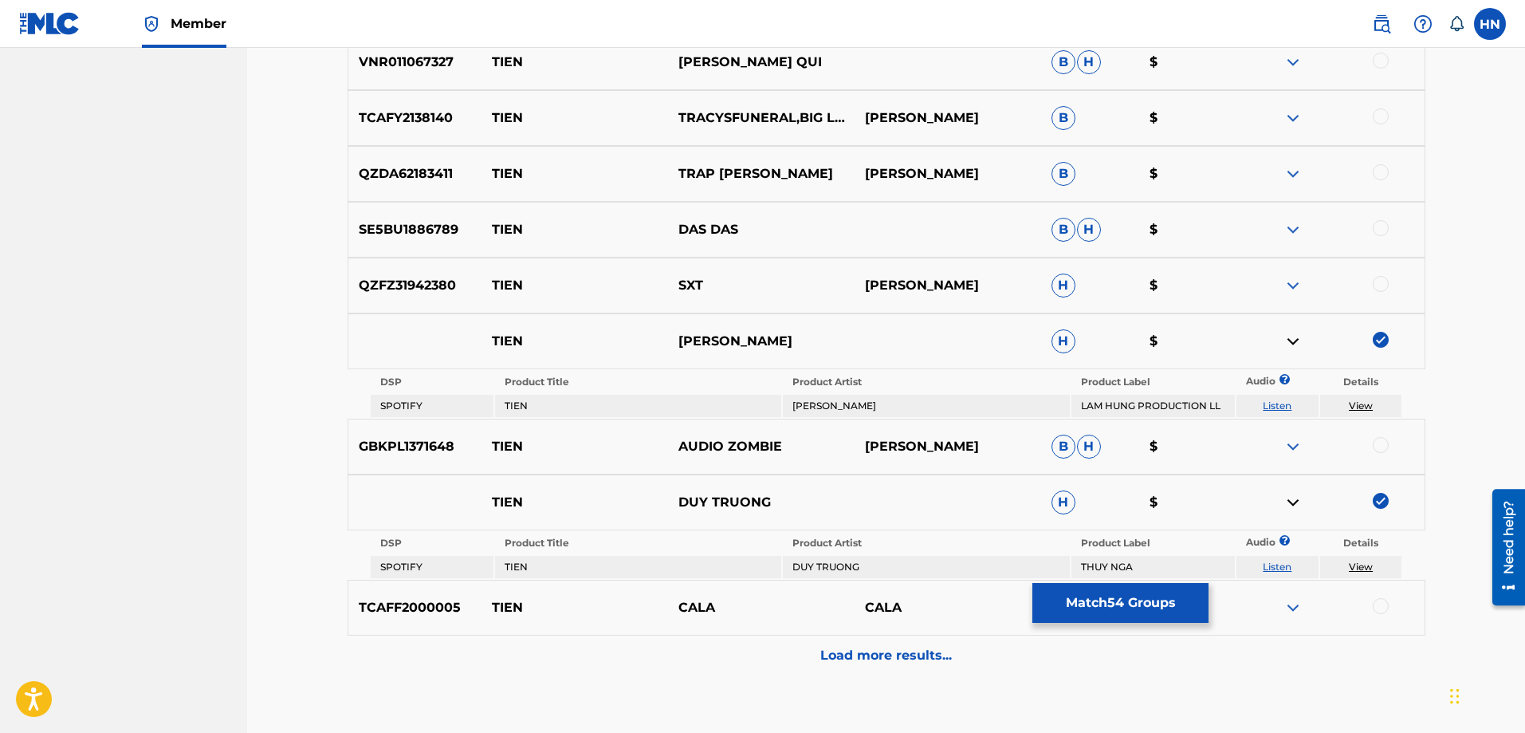
click at [1281, 403] on link "Listen" at bounding box center [1277, 405] width 29 height 12
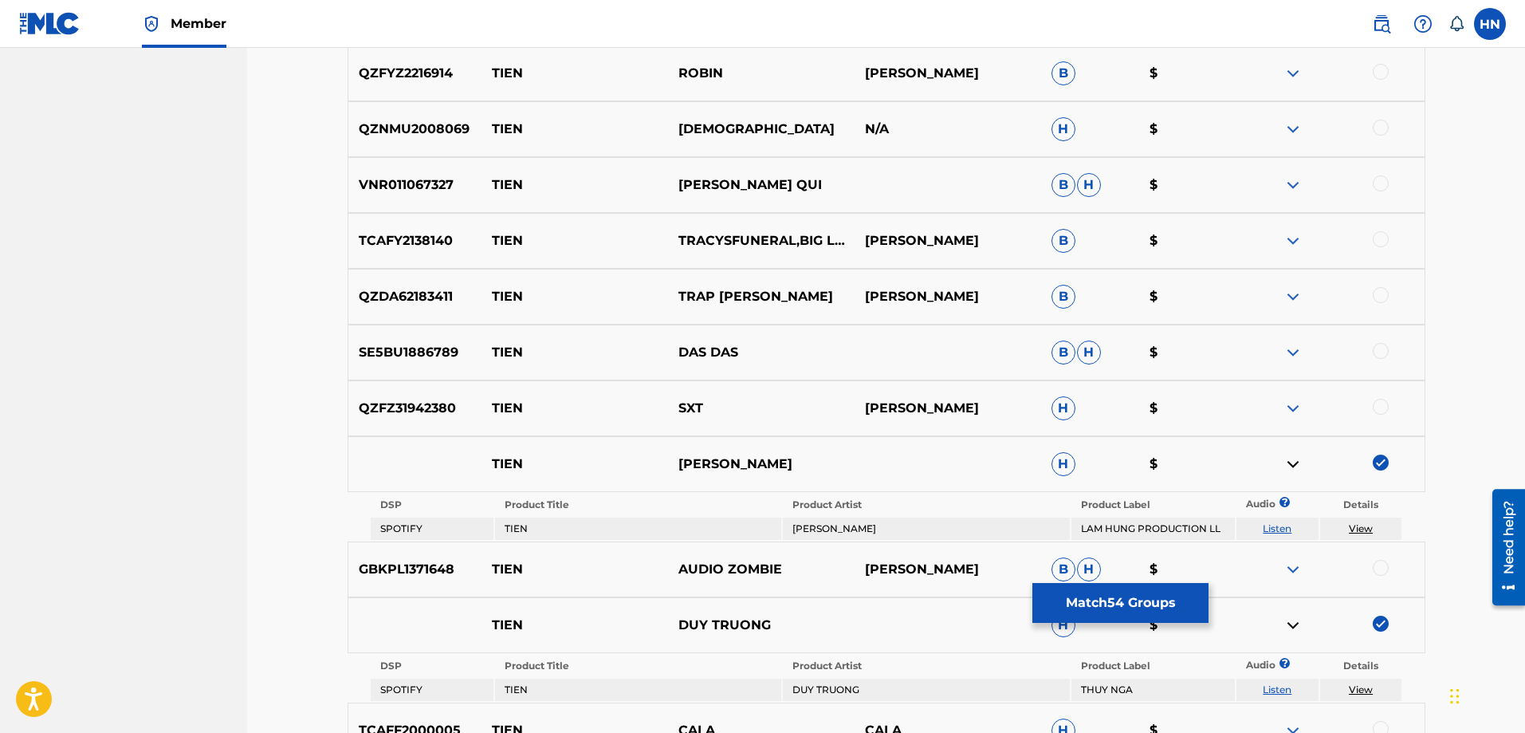
scroll to position [4940, 0]
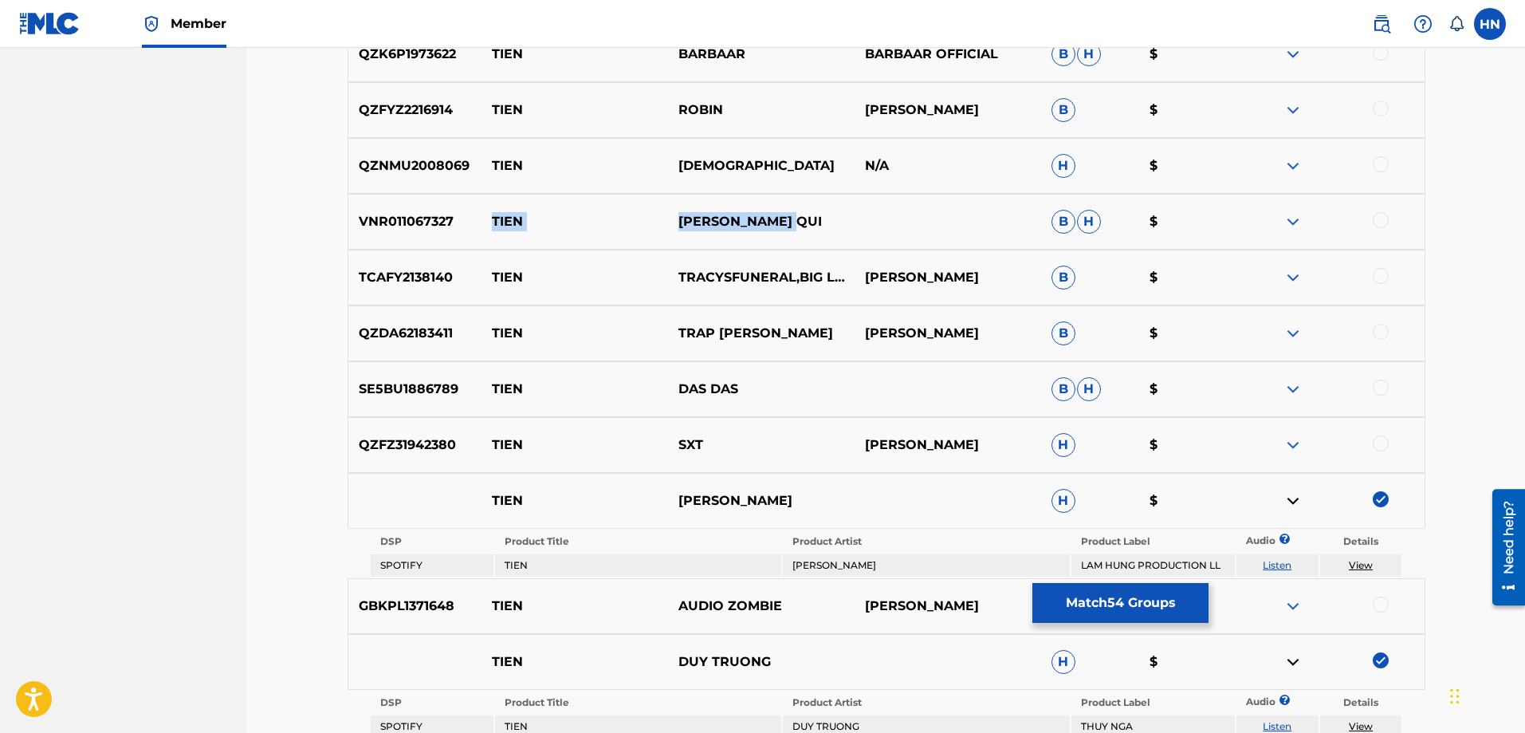
drag, startPoint x: 854, startPoint y: 227, endPoint x: 489, endPoint y: 221, distance: 365.1
click at [489, 221] on div "VNR011067327 TIEN NGUYEN PHU QUI B H $" at bounding box center [887, 222] width 1078 height 56
click at [434, 230] on p "VNR011067327" at bounding box center [415, 221] width 134 height 19
click at [1380, 218] on div at bounding box center [1381, 220] width 16 height 16
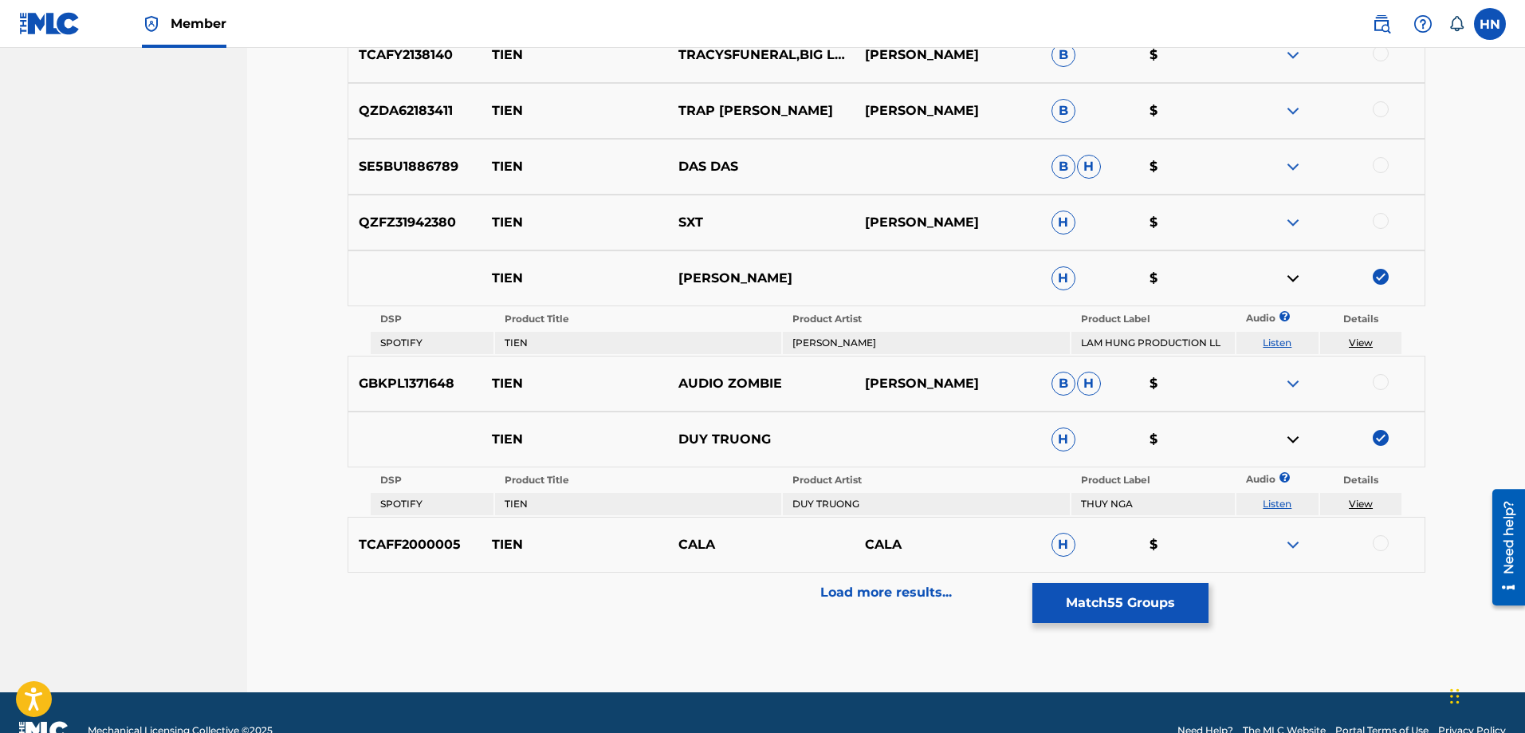
scroll to position [5179, 0]
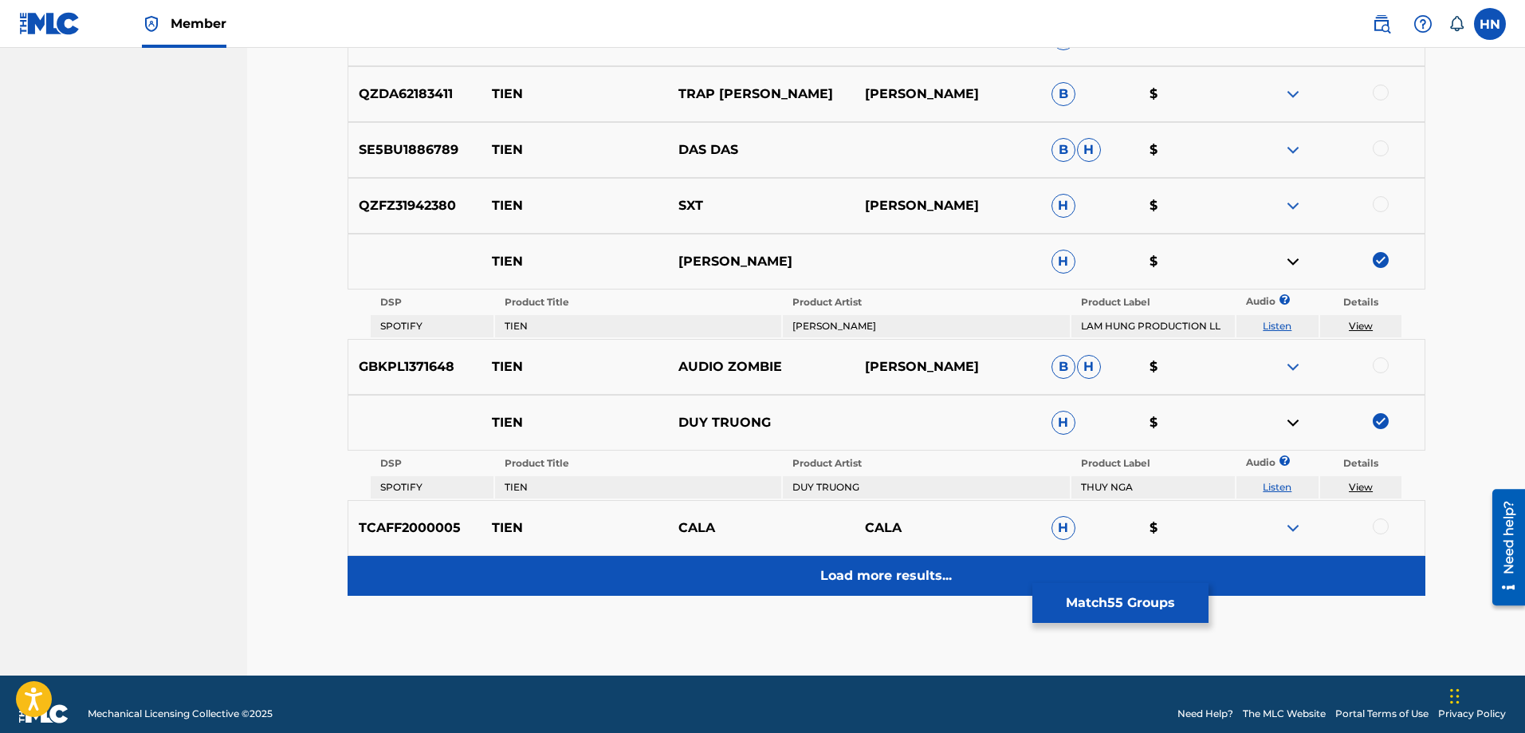
click at [876, 560] on div "Load more results..." at bounding box center [887, 576] width 1078 height 40
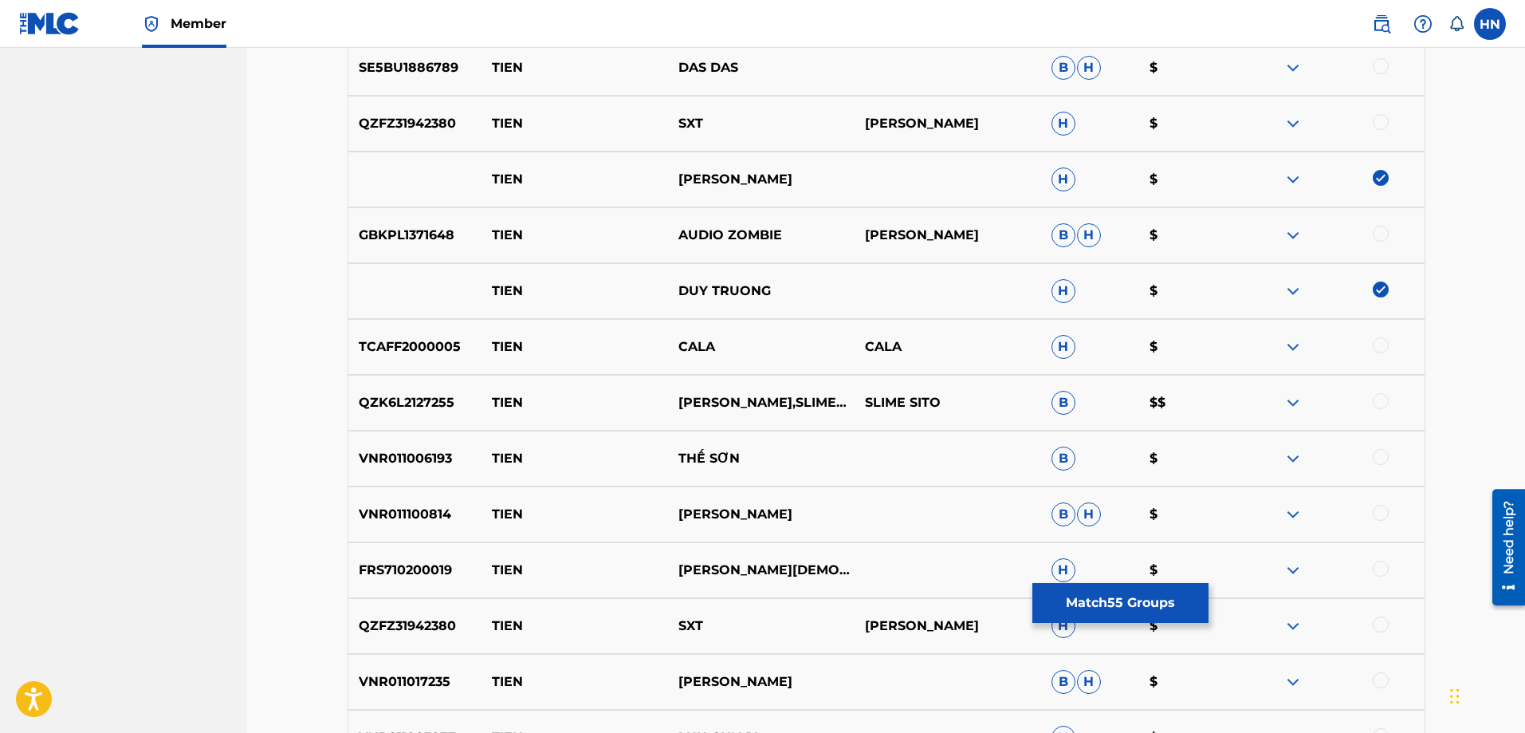
scroll to position [5338, 0]
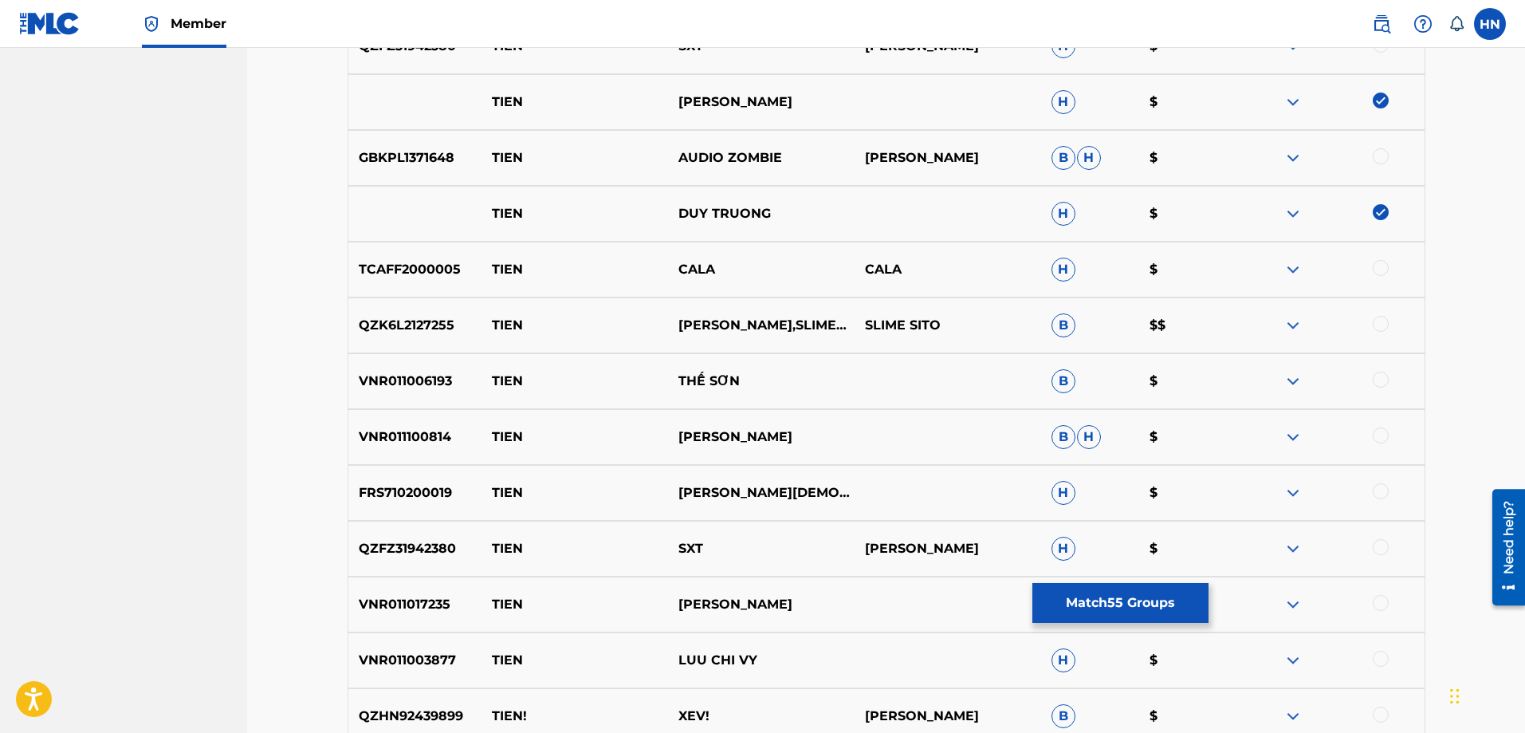
click at [442, 434] on p "VNR011100814" at bounding box center [415, 436] width 134 height 19
click at [1379, 434] on div at bounding box center [1381, 435] width 16 height 16
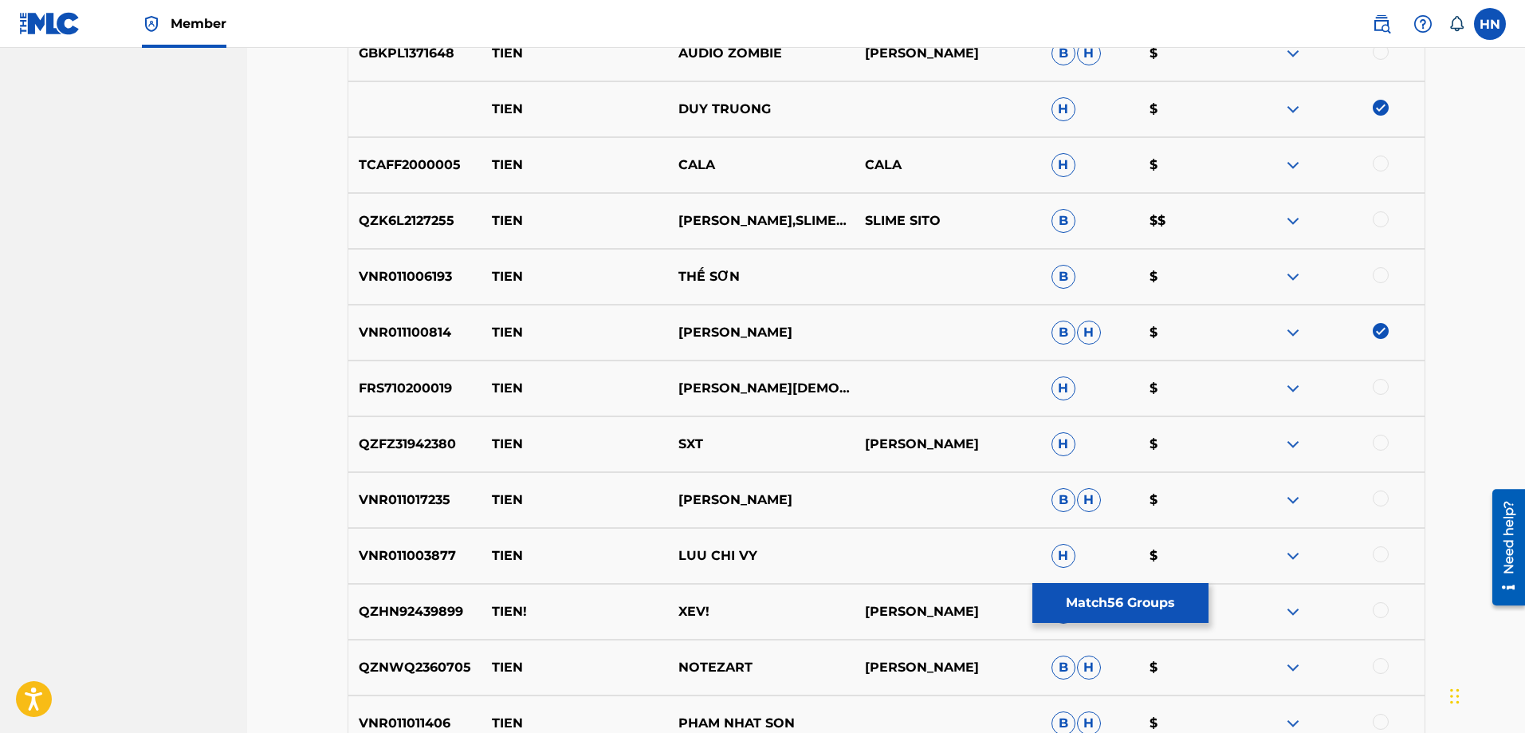
scroll to position [5577, 0]
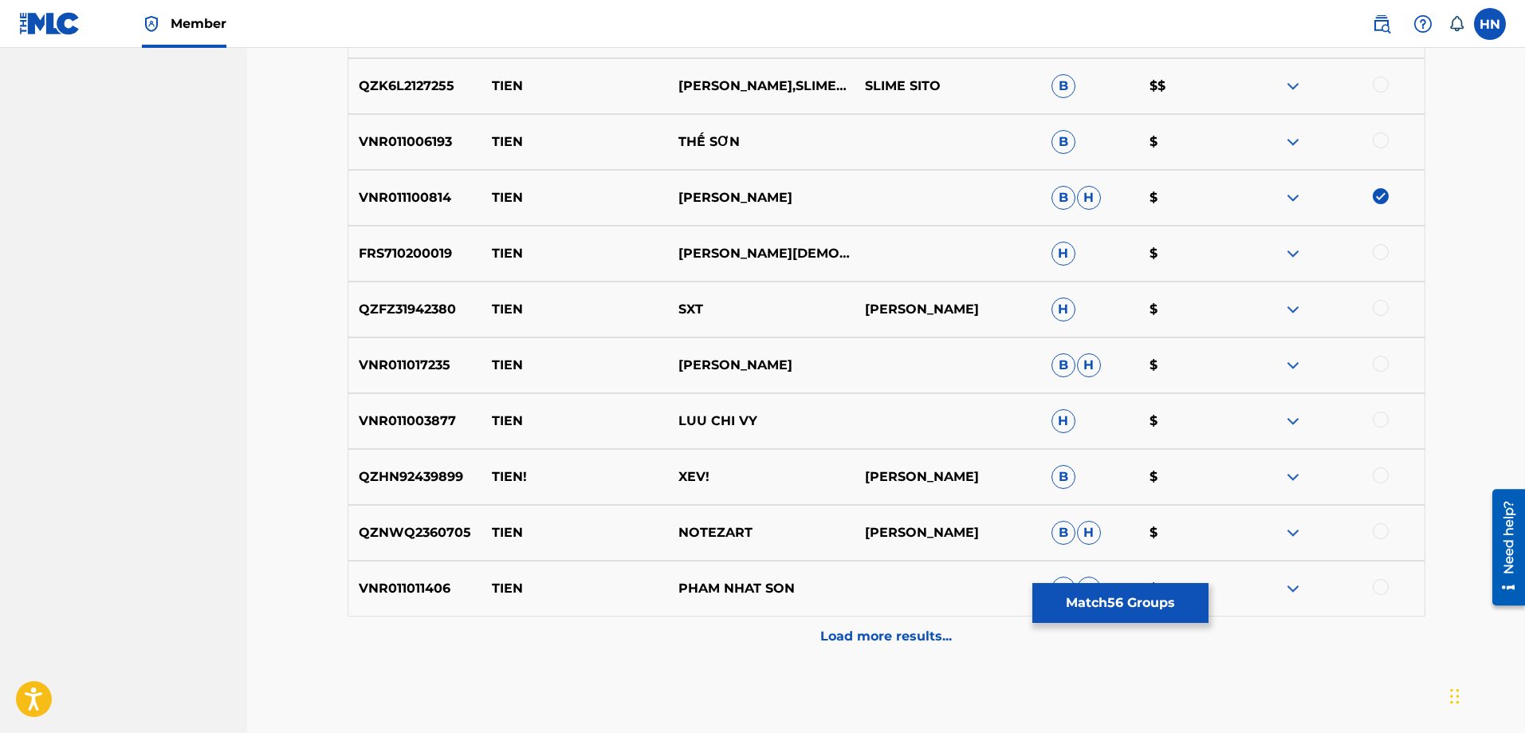
click at [412, 591] on p "VNR011011406" at bounding box center [415, 588] width 134 height 19
click at [1385, 583] on div at bounding box center [1381, 587] width 16 height 16
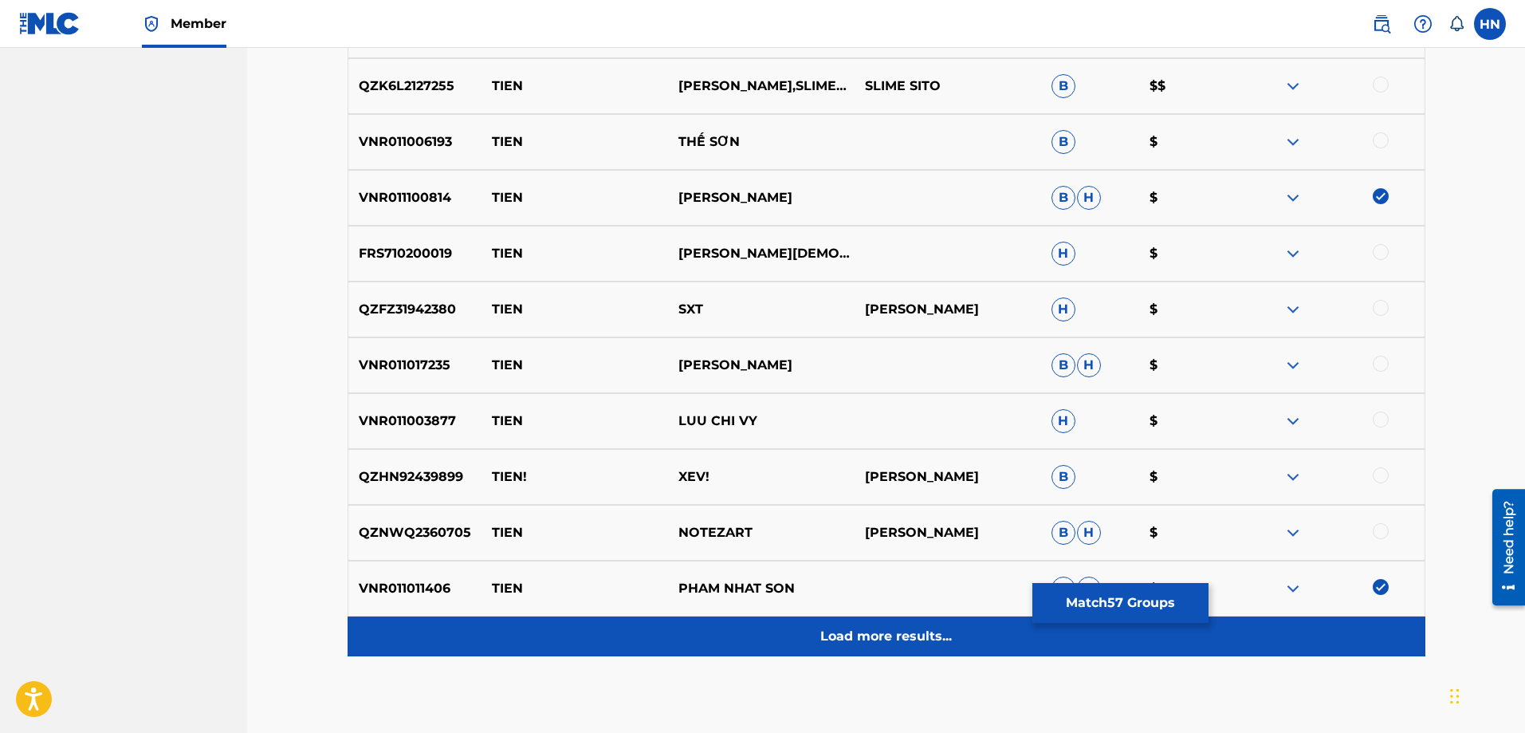
click at [854, 619] on div "Load more results..." at bounding box center [887, 636] width 1078 height 40
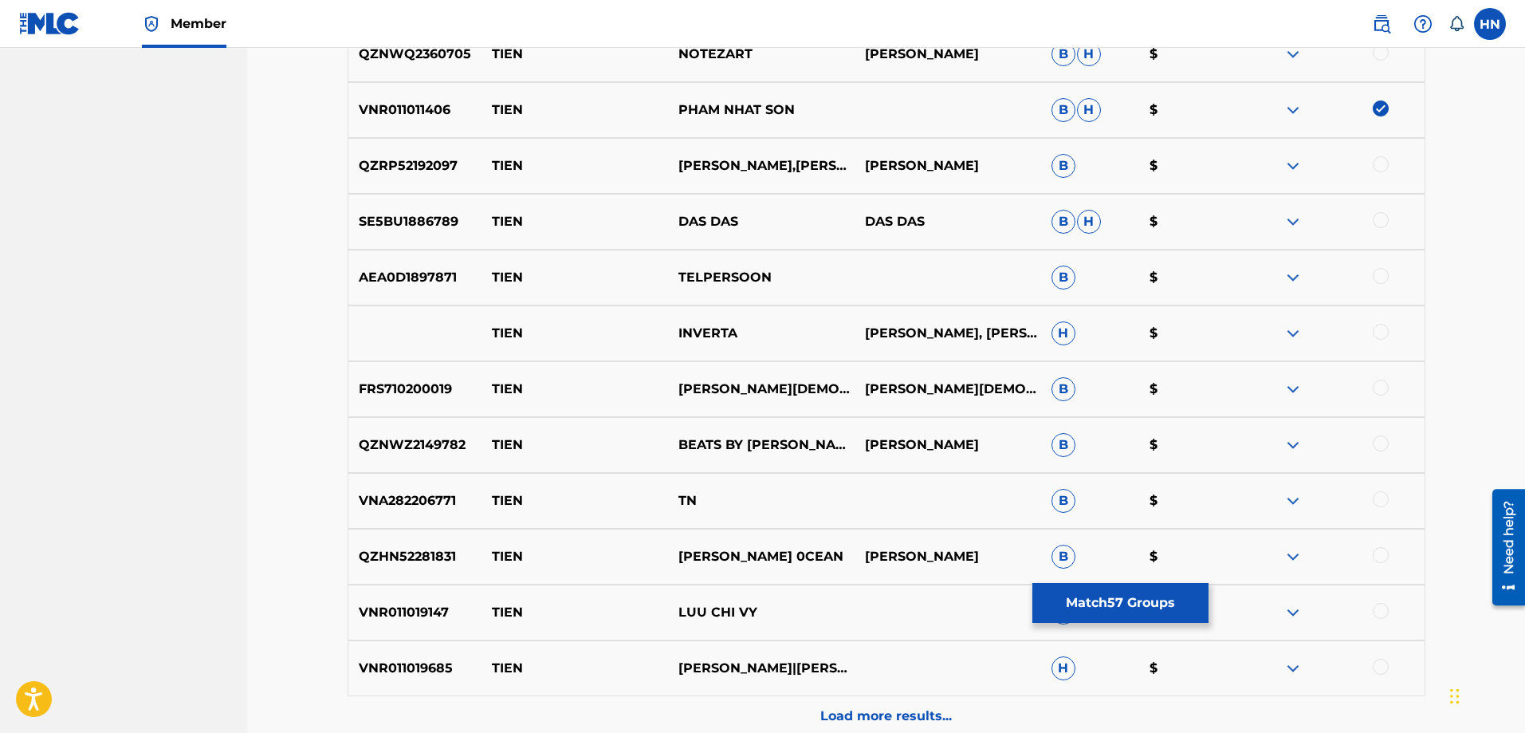
scroll to position [6215, 0]
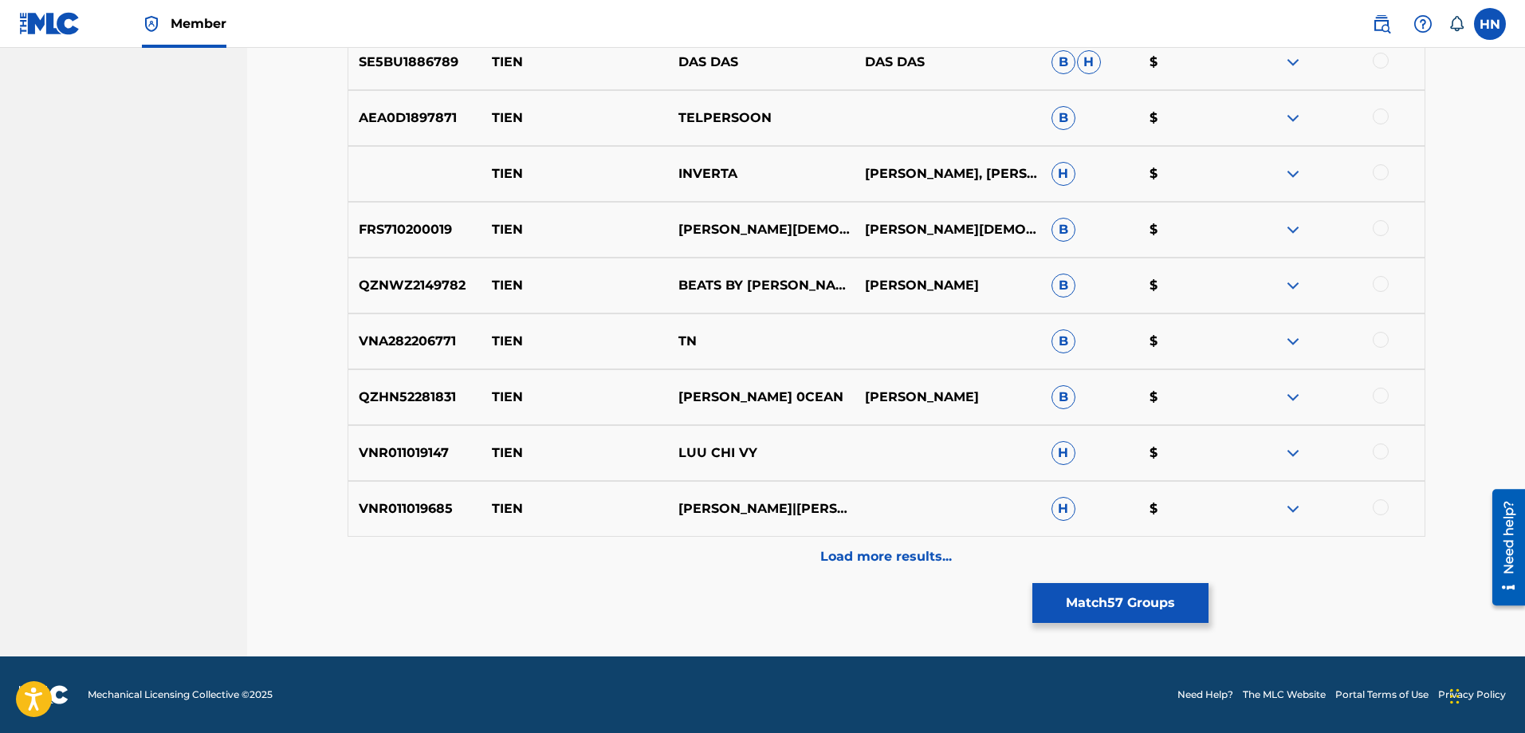
click at [418, 509] on p "VNR011019685" at bounding box center [415, 508] width 134 height 19
click at [1378, 506] on div at bounding box center [1381, 507] width 16 height 16
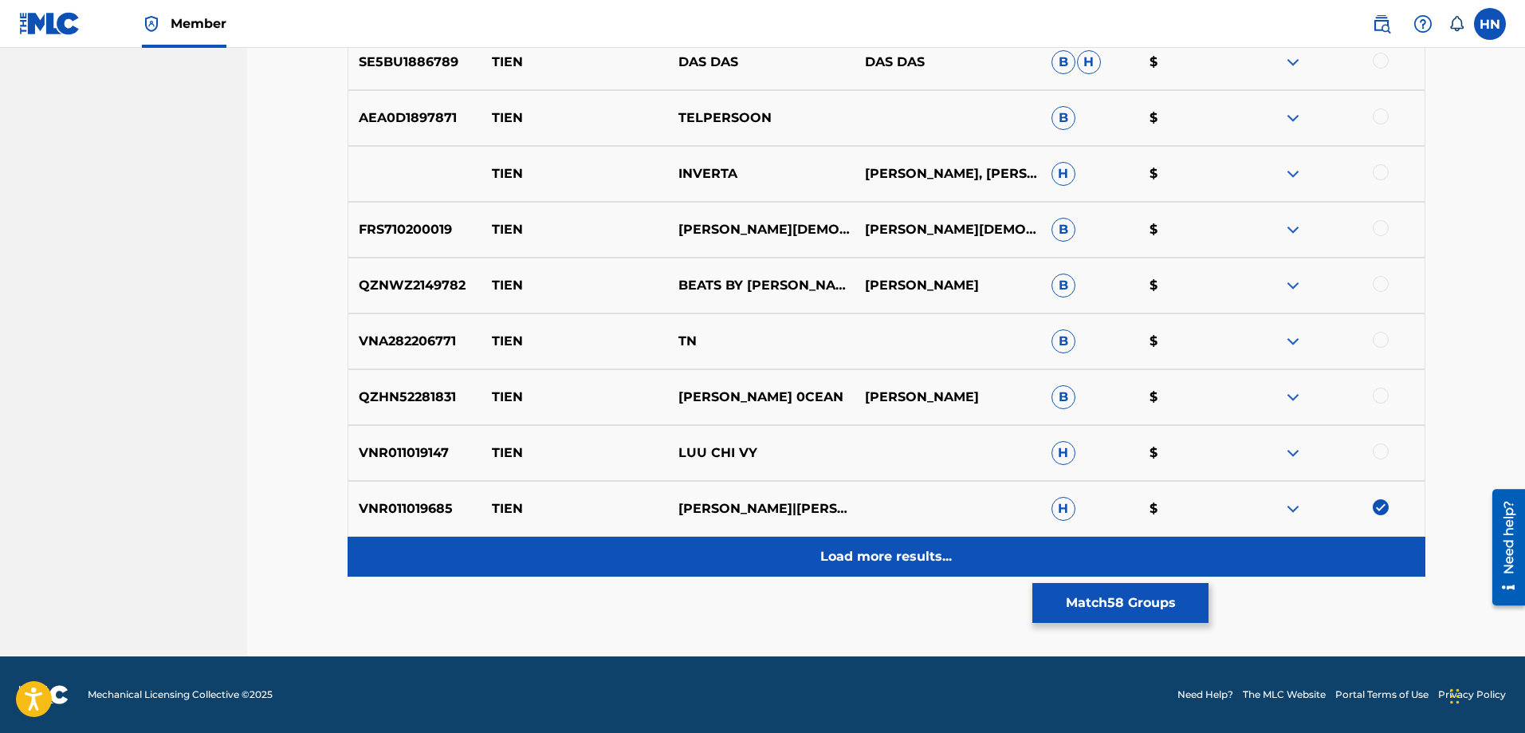
click at [843, 569] on div "Load more results..." at bounding box center [887, 556] width 1078 height 40
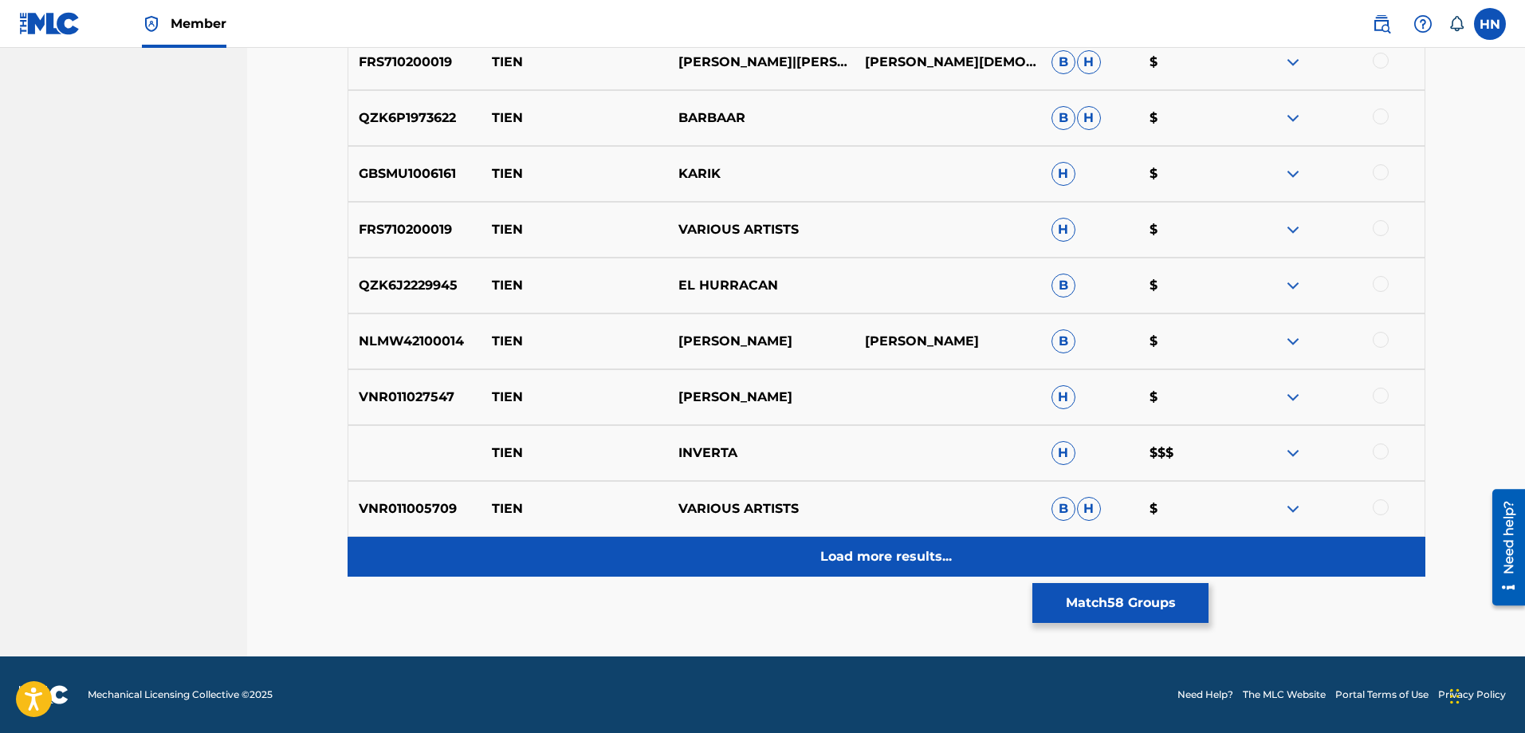
click at [755, 556] on div "Load more results..." at bounding box center [887, 556] width 1078 height 40
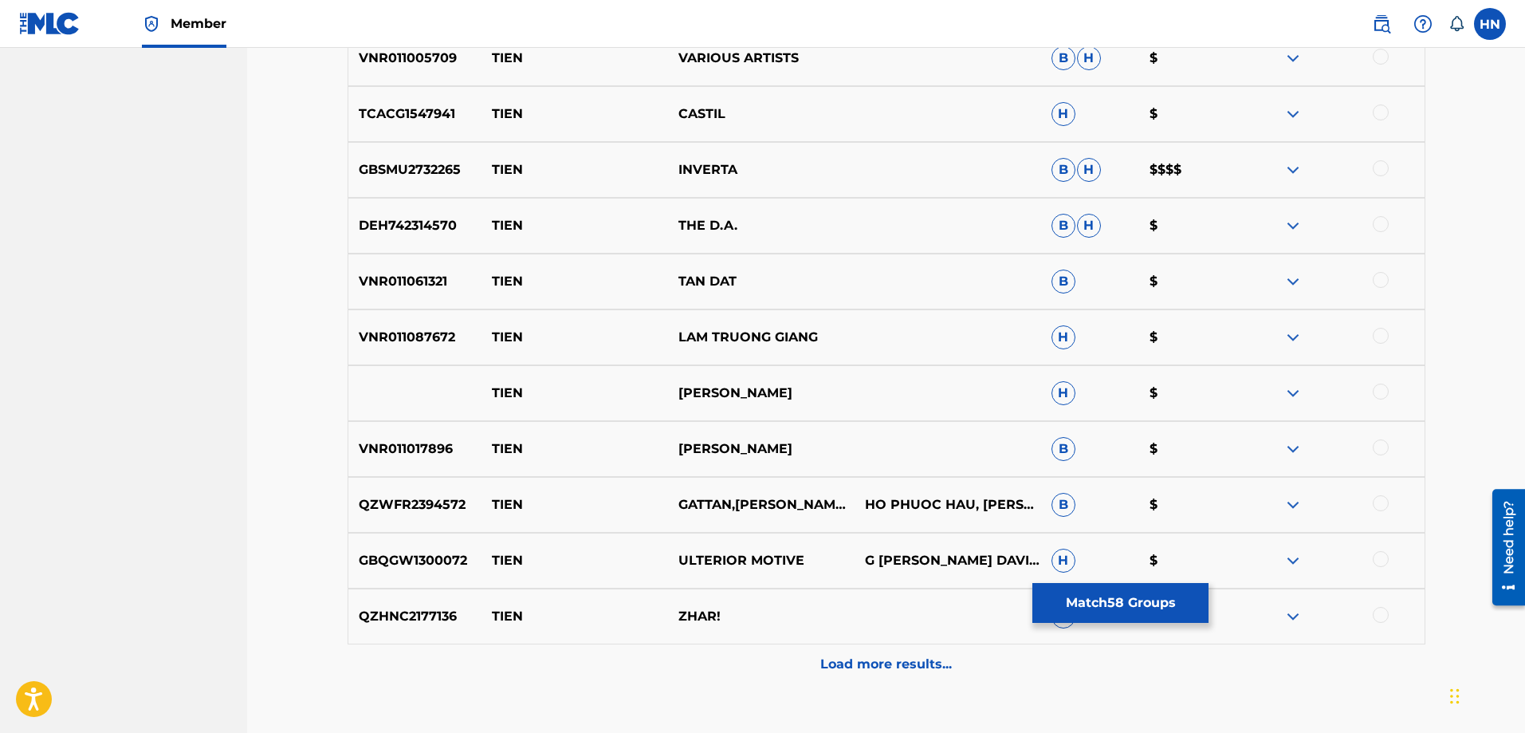
scroll to position [7251, 0]
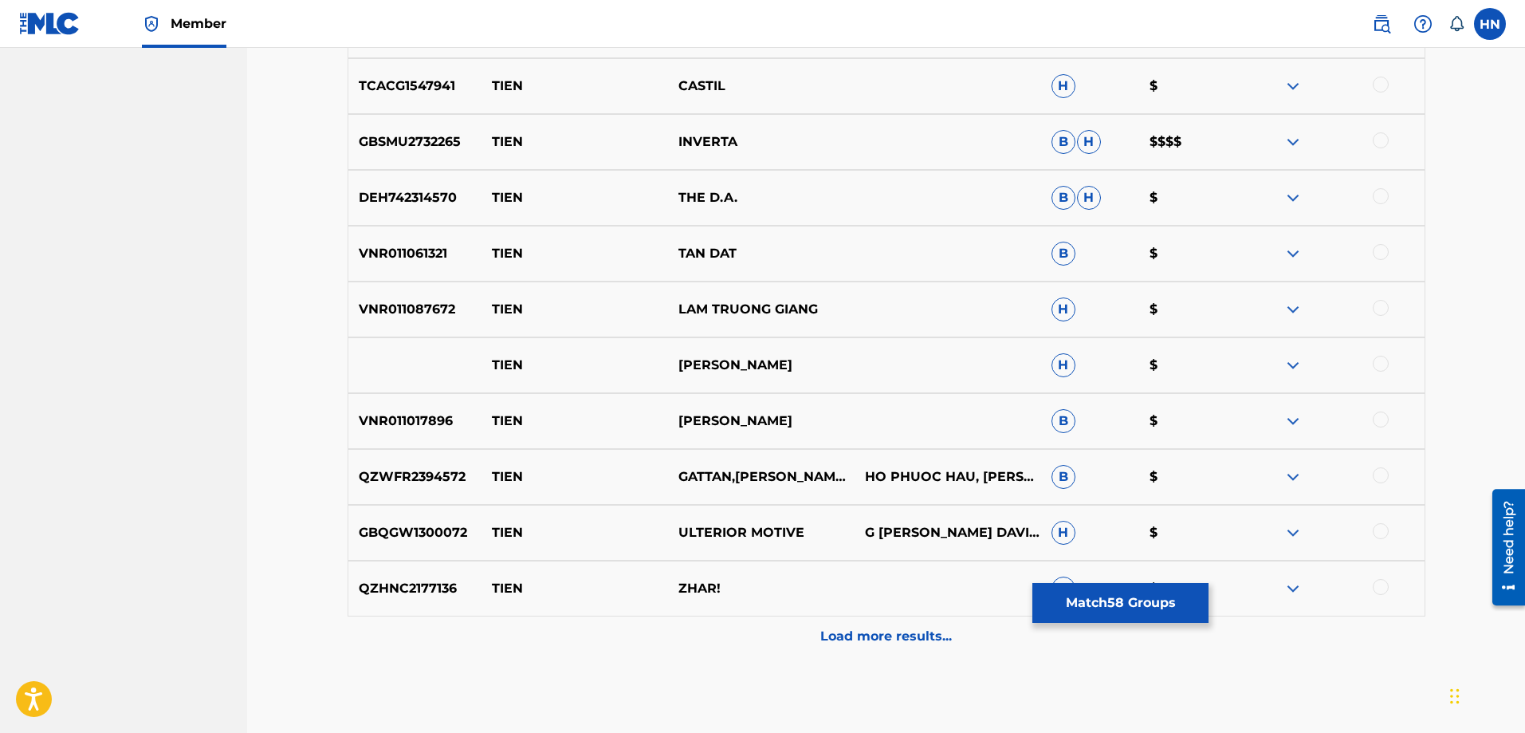
click at [427, 417] on p "VNR011017896" at bounding box center [415, 420] width 134 height 19
drag, startPoint x: 780, startPoint y: 418, endPoint x: 485, endPoint y: 421, distance: 295.7
click at [485, 421] on div "VNR011017896 TIEN QUANG DONG B $" at bounding box center [887, 421] width 1078 height 56
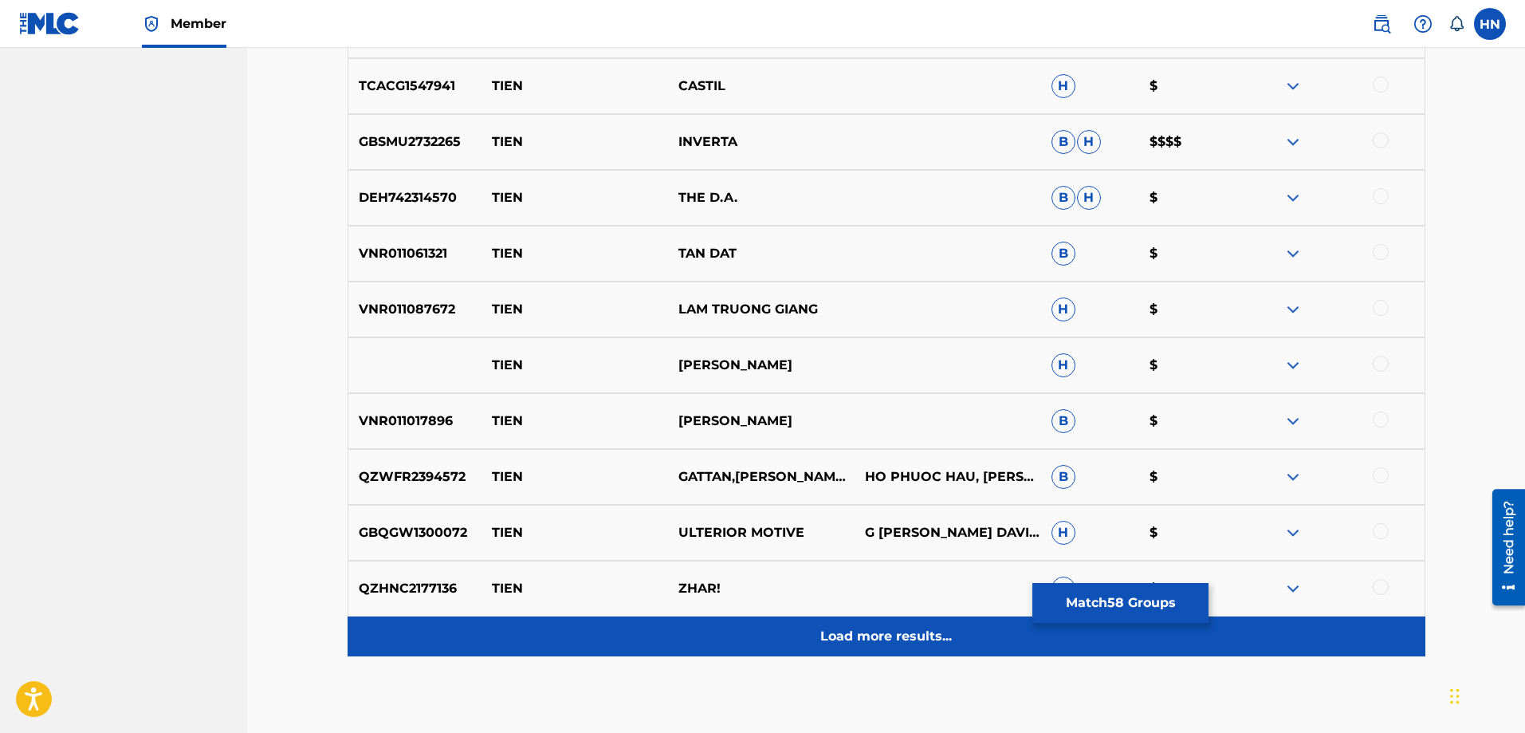
click at [830, 637] on p "Load more results..." at bounding box center [886, 636] width 132 height 19
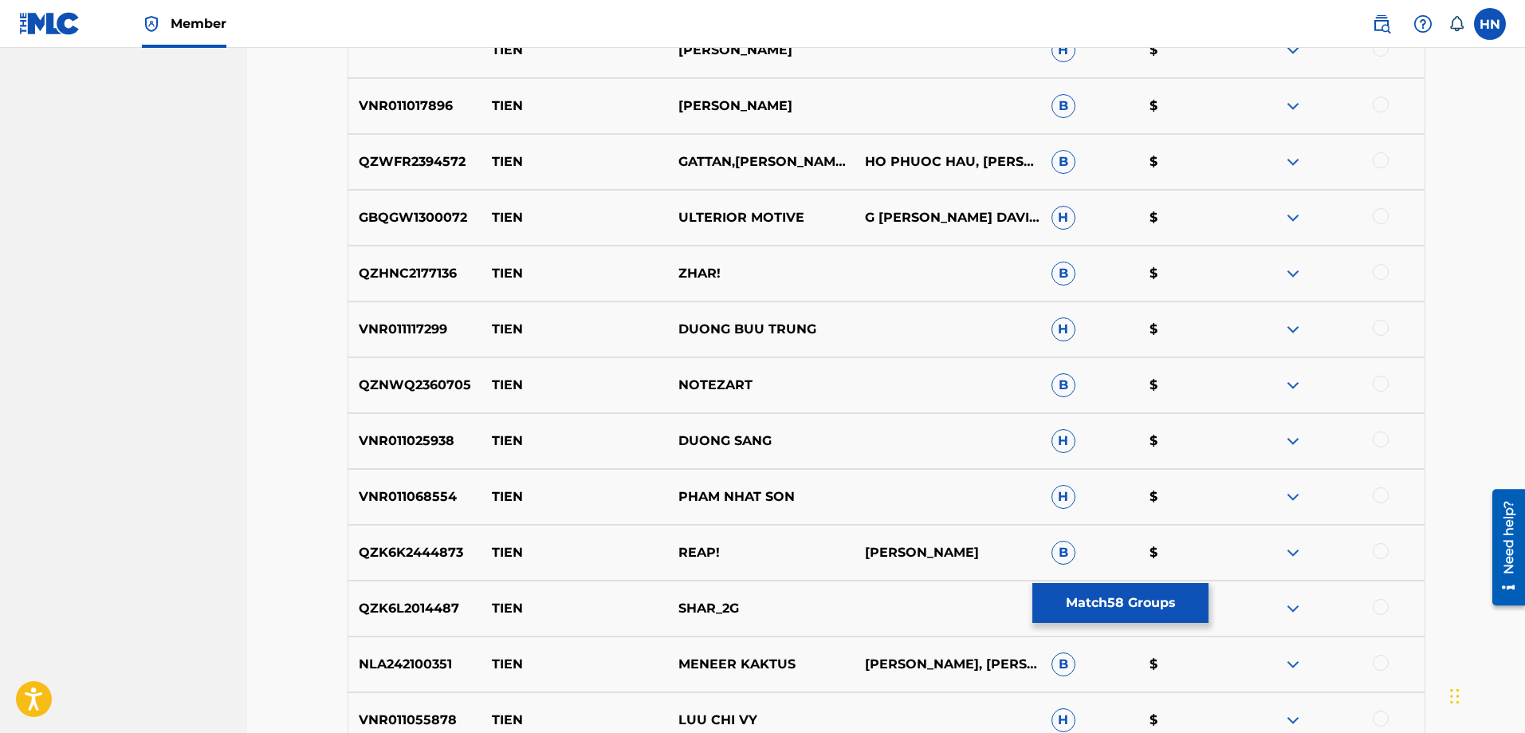
scroll to position [7570, 0]
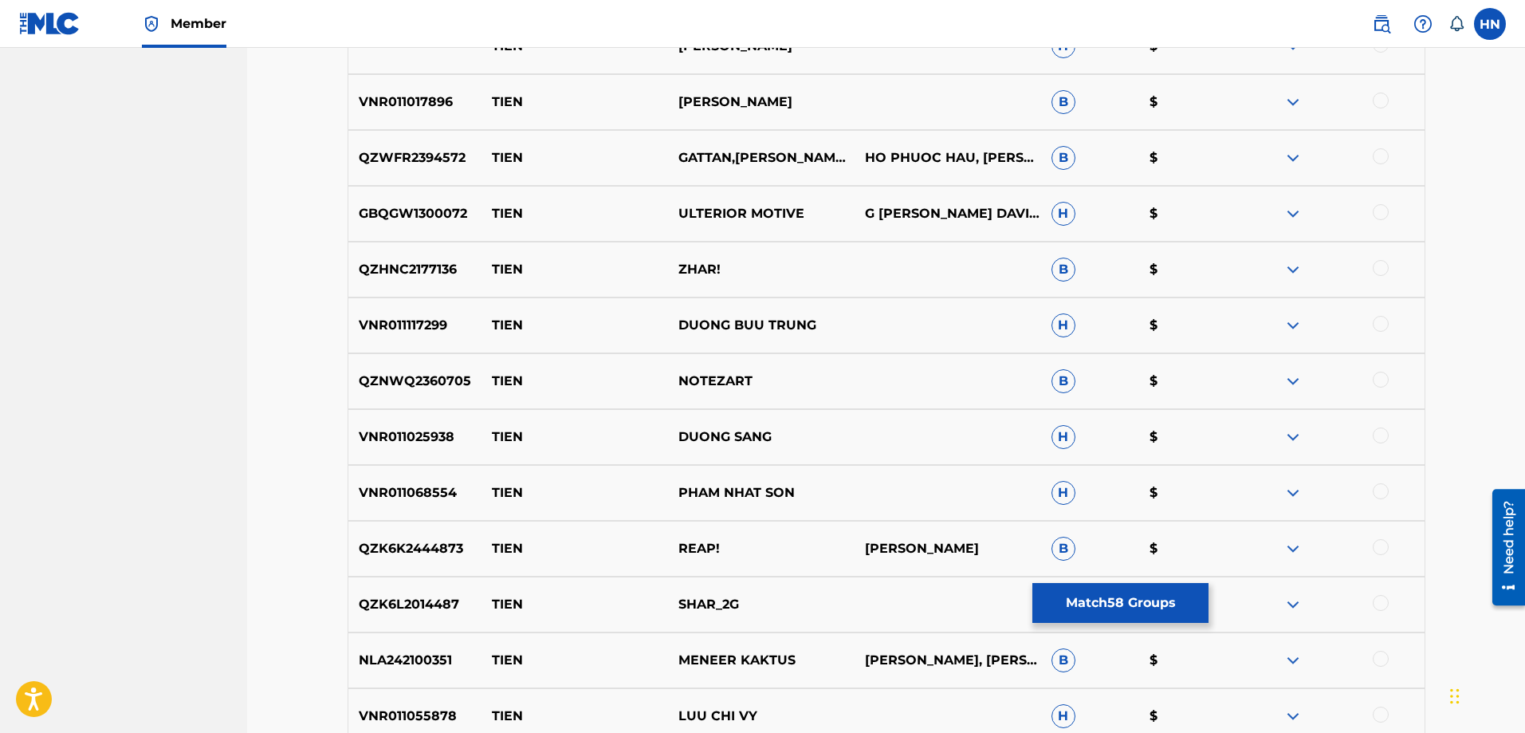
click at [373, 334] on p "VNR011117299" at bounding box center [415, 325] width 134 height 19
click at [1373, 320] on div at bounding box center [1381, 324] width 16 height 16
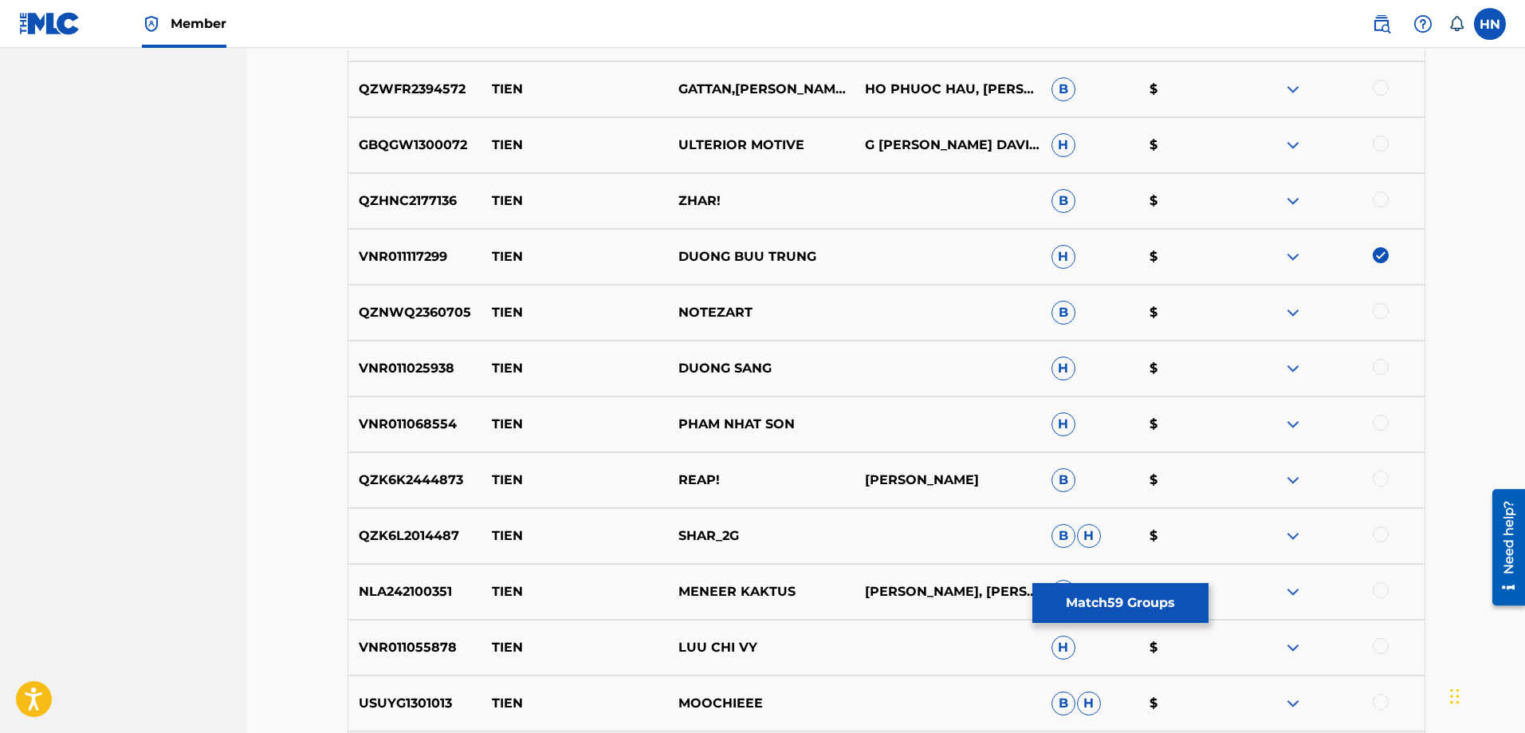
scroll to position [7729, 0]
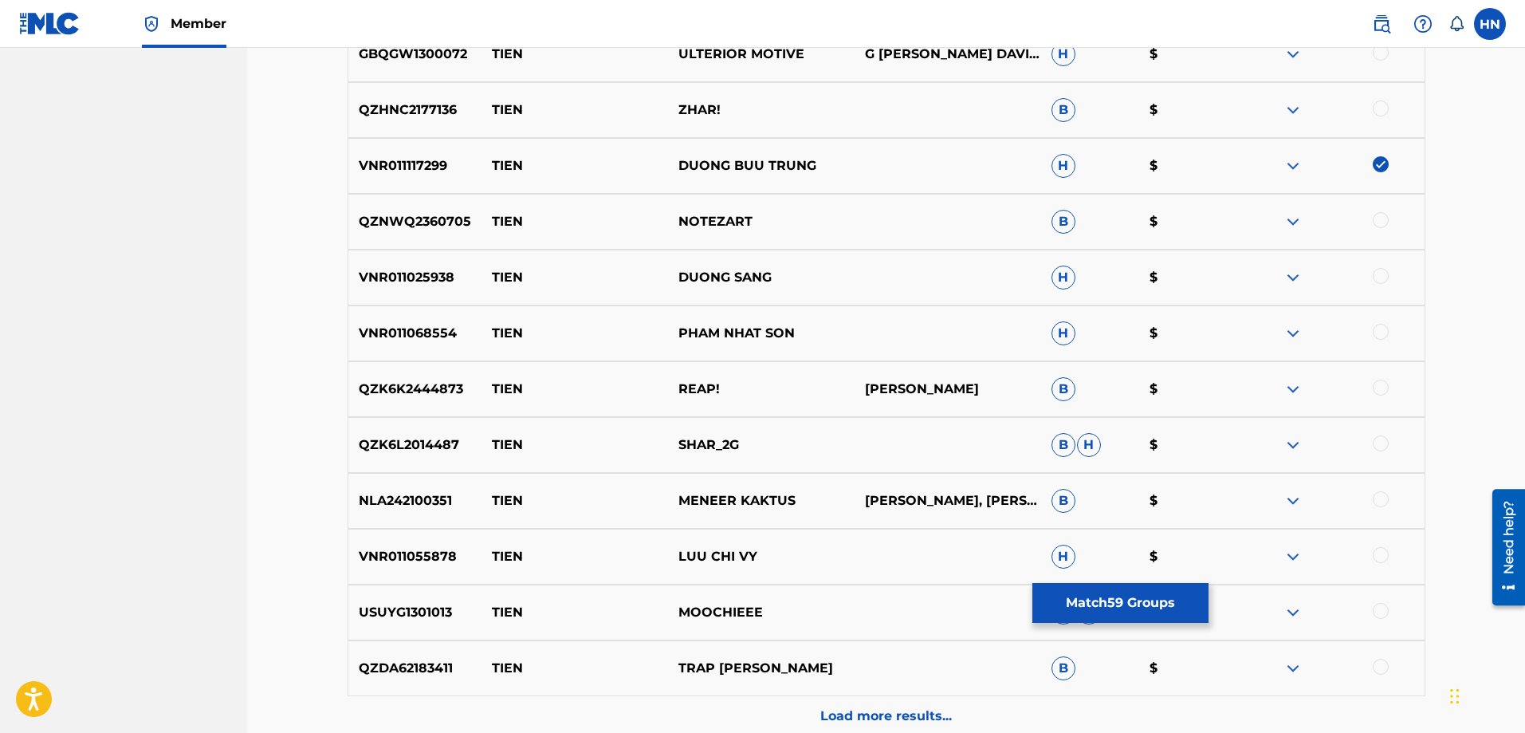
click at [419, 336] on p "VNR011068554" at bounding box center [415, 333] width 134 height 19
click at [1378, 333] on div at bounding box center [1381, 332] width 16 height 16
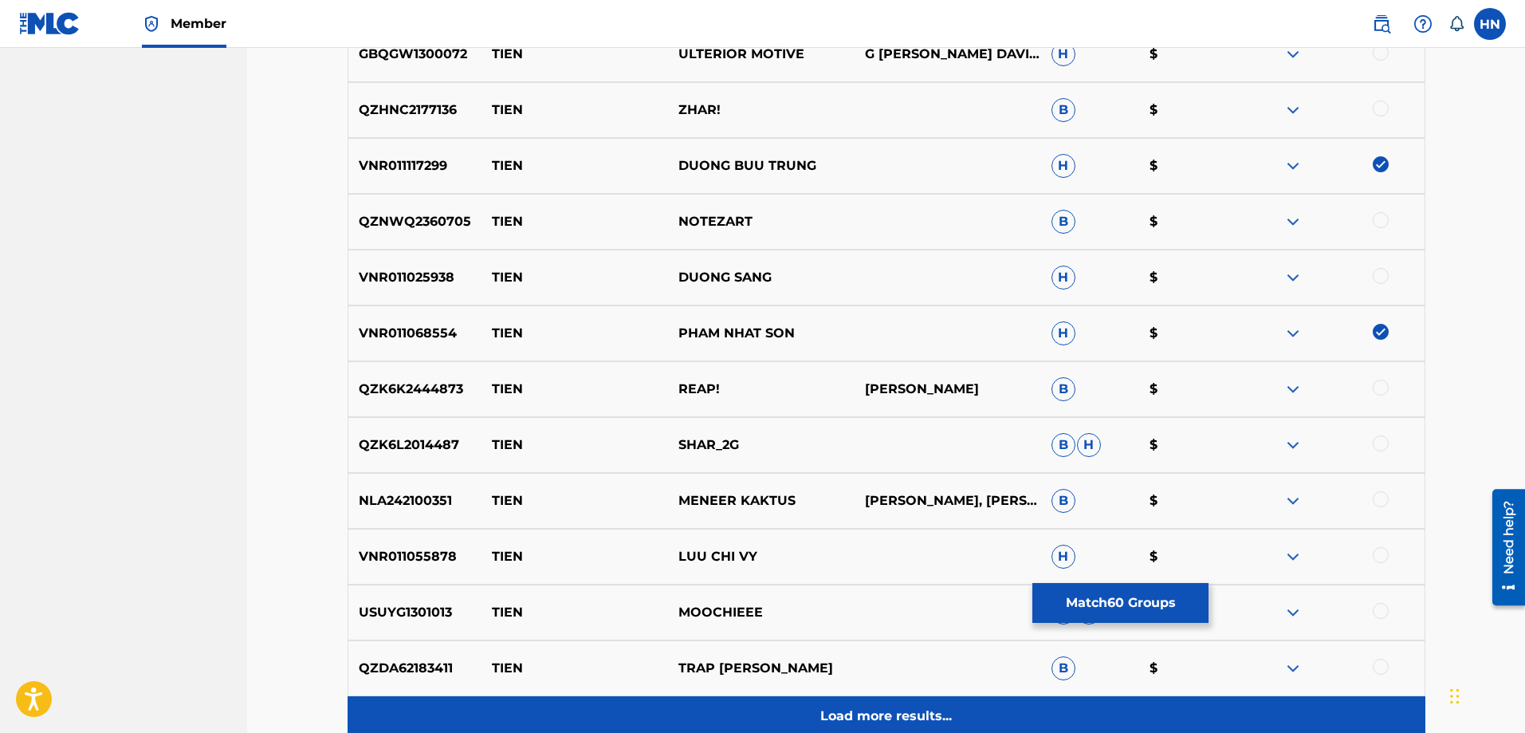
click at [839, 717] on p "Load more results..." at bounding box center [886, 715] width 132 height 19
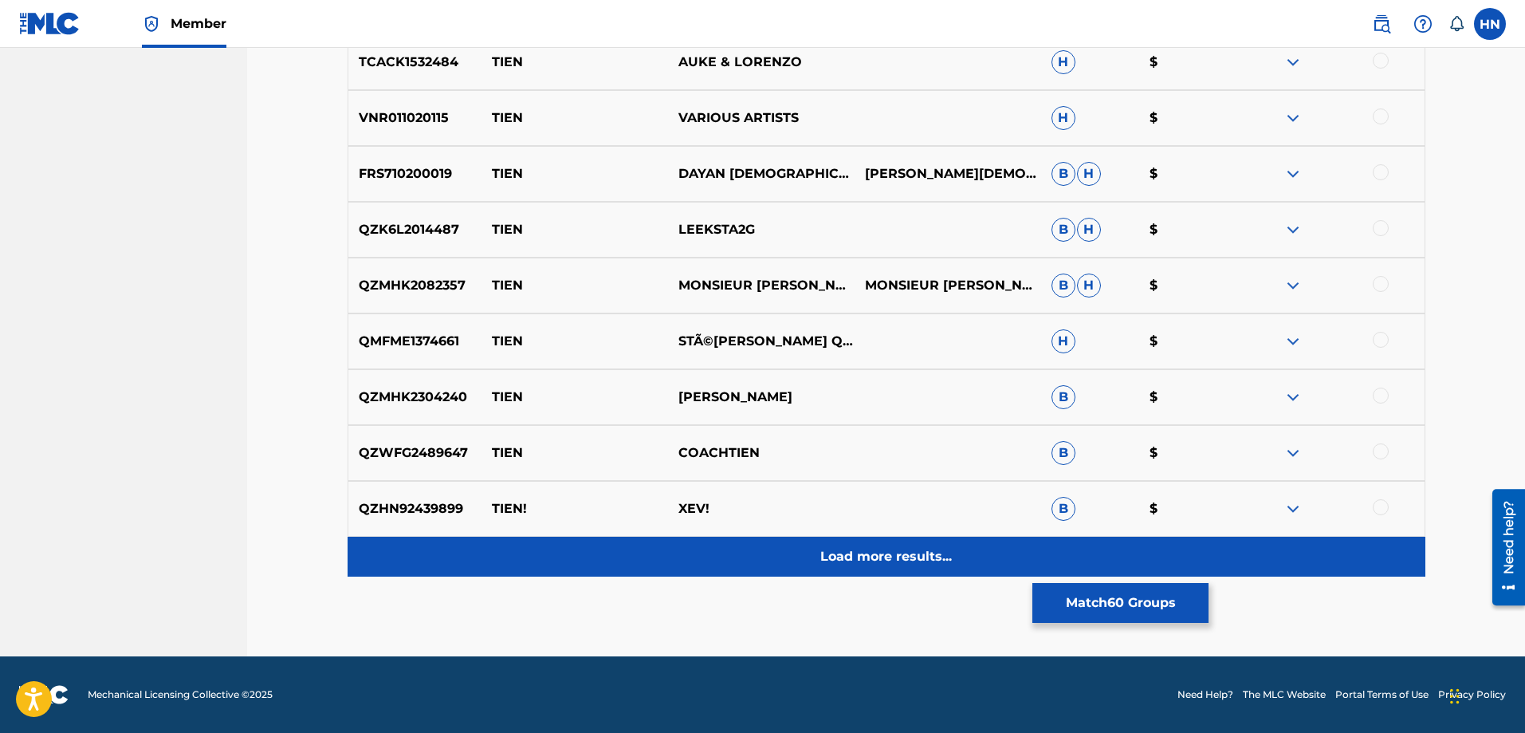
click at [794, 560] on div "Load more results..." at bounding box center [887, 556] width 1078 height 40
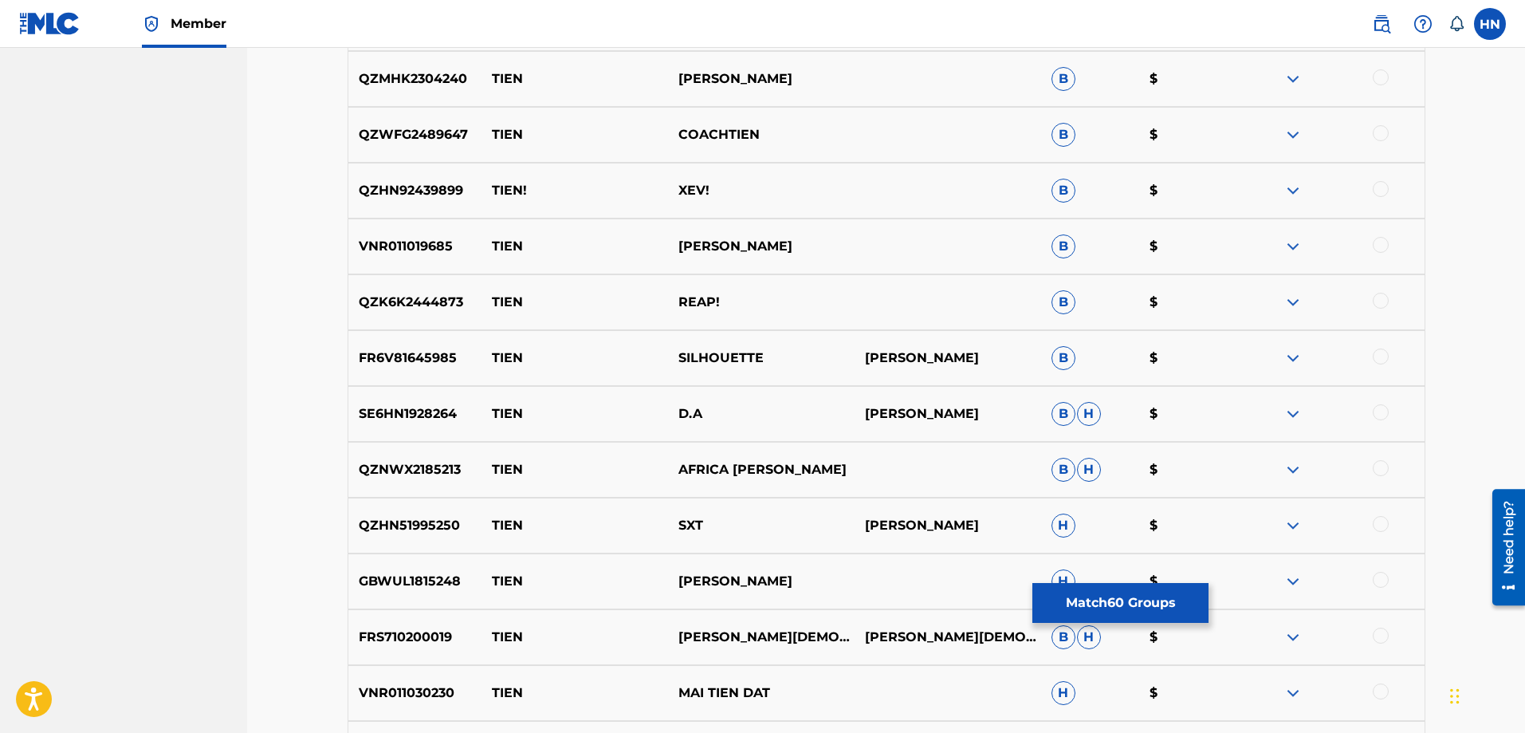
scroll to position [8766, 0]
click at [371, 225] on div "VNR011019685 TIEN BAO HUY B $" at bounding box center [887, 246] width 1078 height 56
click at [1377, 243] on div at bounding box center [1381, 244] width 16 height 16
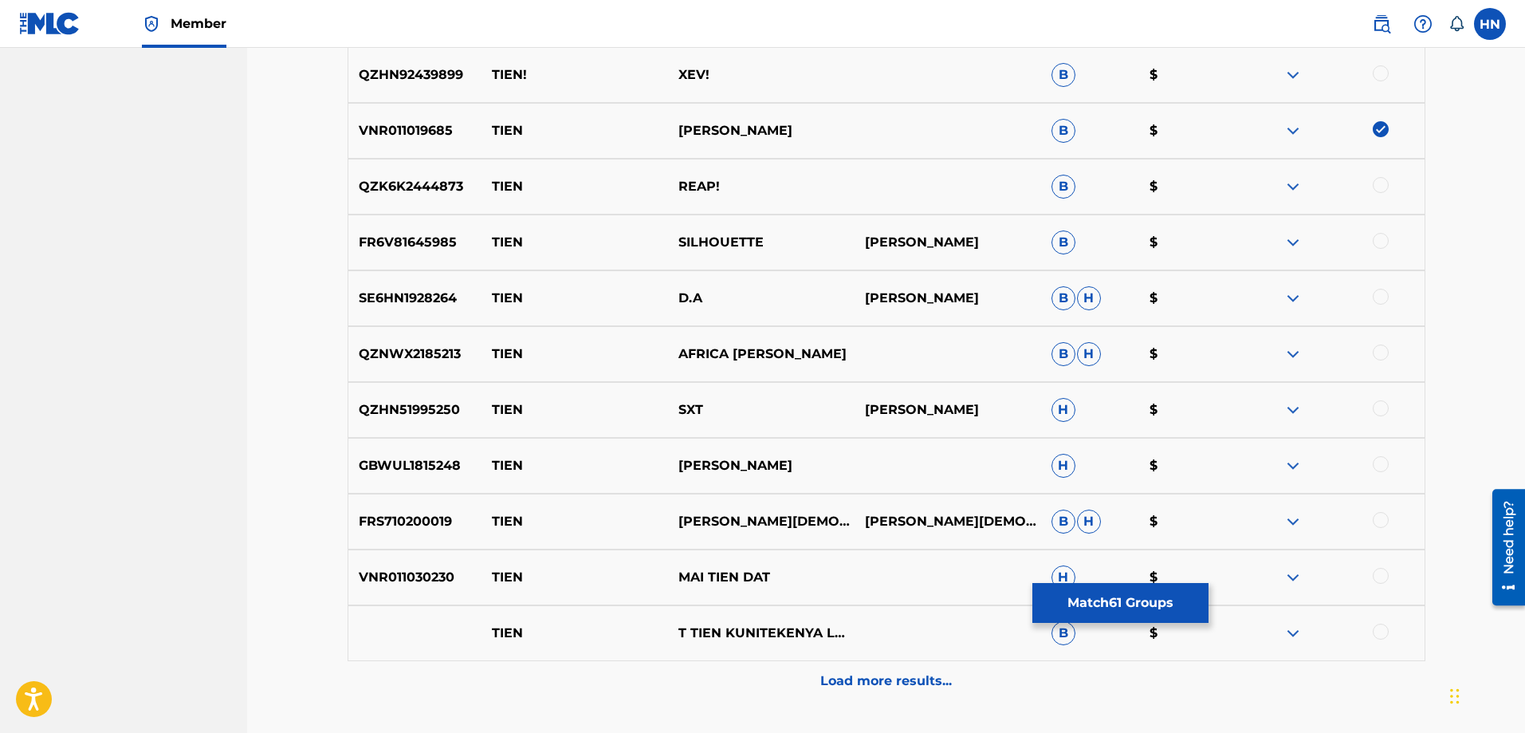
scroll to position [9005, 0]
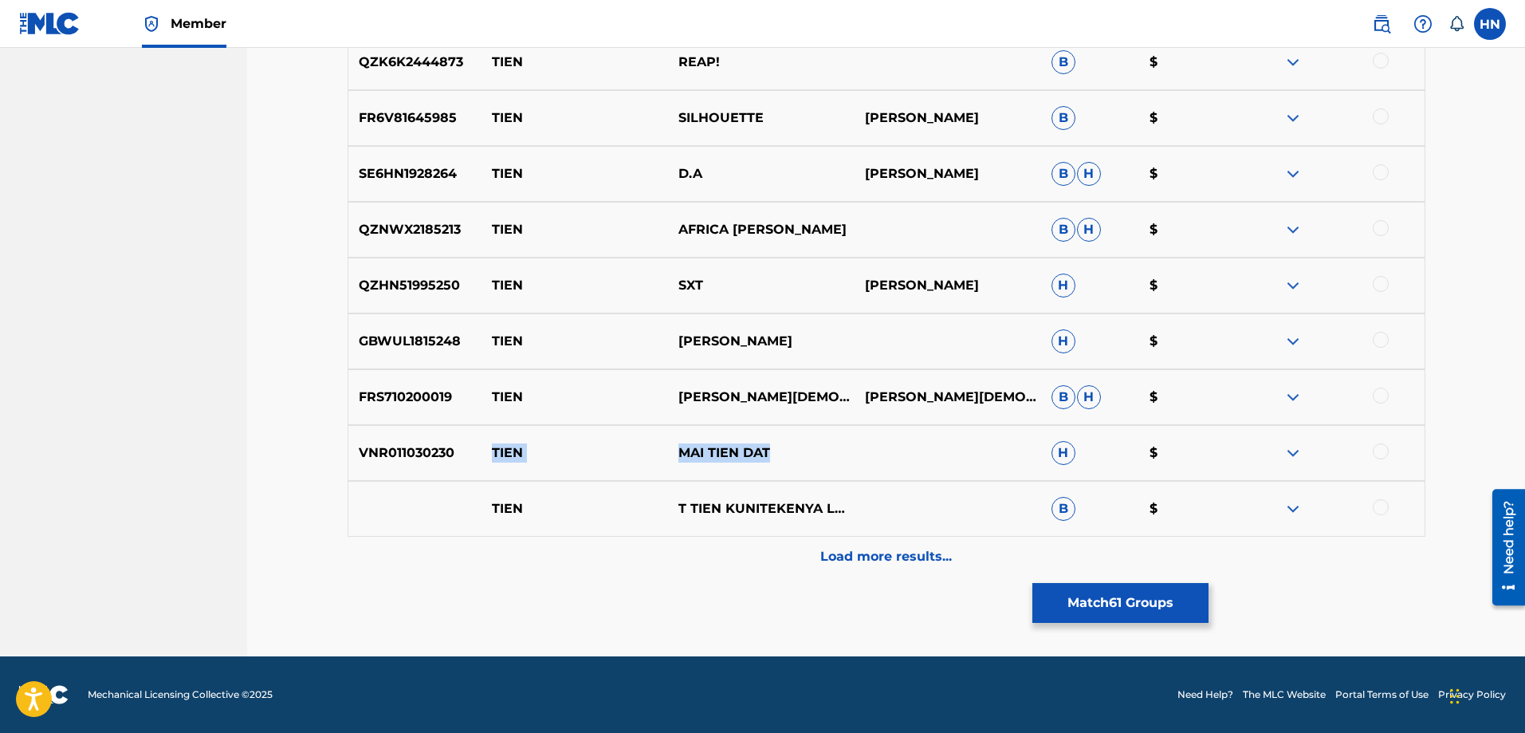
drag, startPoint x: 780, startPoint y: 455, endPoint x: 489, endPoint y: 456, distance: 291.7
click at [489, 456] on div "VNR011030230 TIEN MAI TIEN DAT H $" at bounding box center [887, 453] width 1078 height 56
click at [1279, 447] on div at bounding box center [1331, 452] width 187 height 19
click at [1288, 448] on img at bounding box center [1292, 452] width 19 height 19
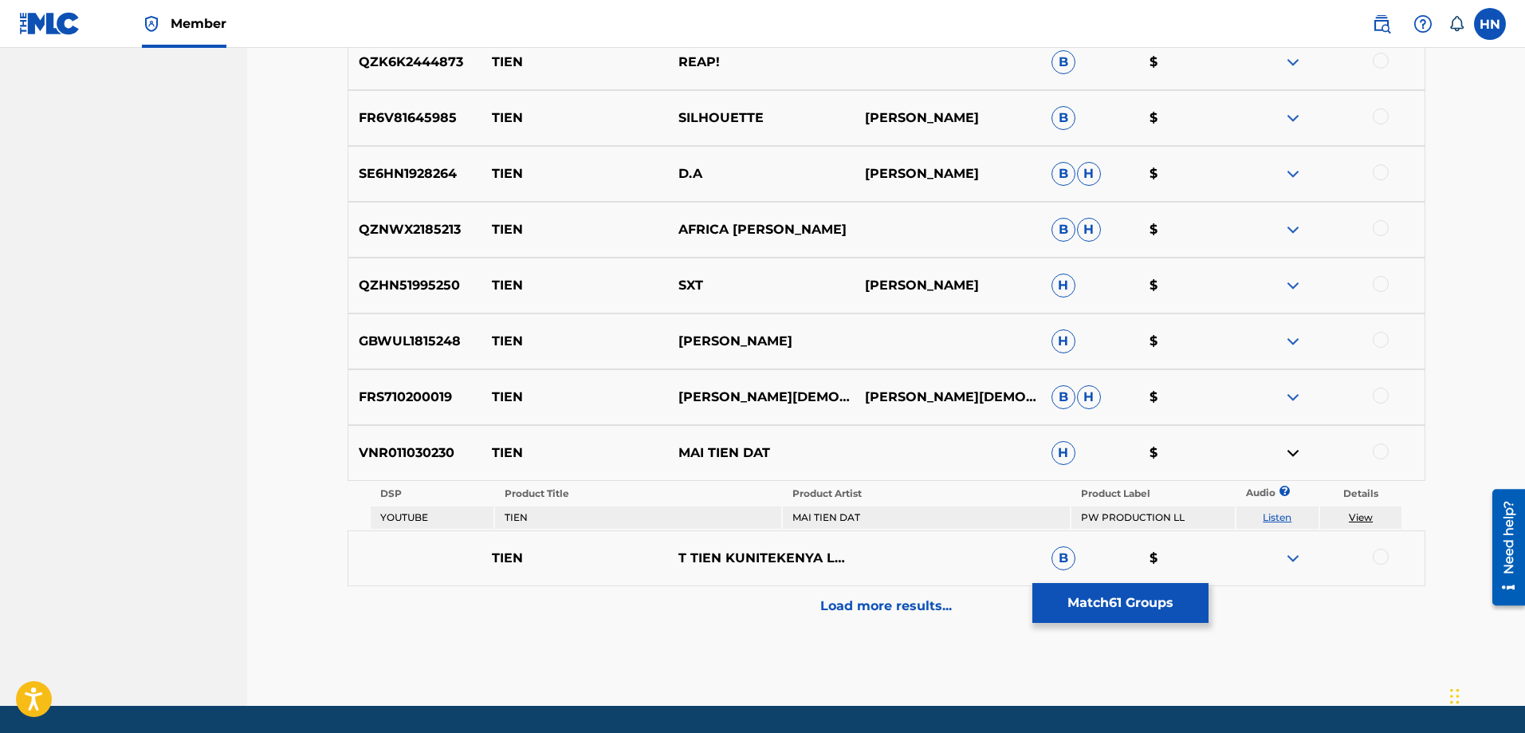
click at [1279, 511] on link "Listen" at bounding box center [1277, 517] width 29 height 12
click at [1290, 347] on img at bounding box center [1292, 341] width 19 height 19
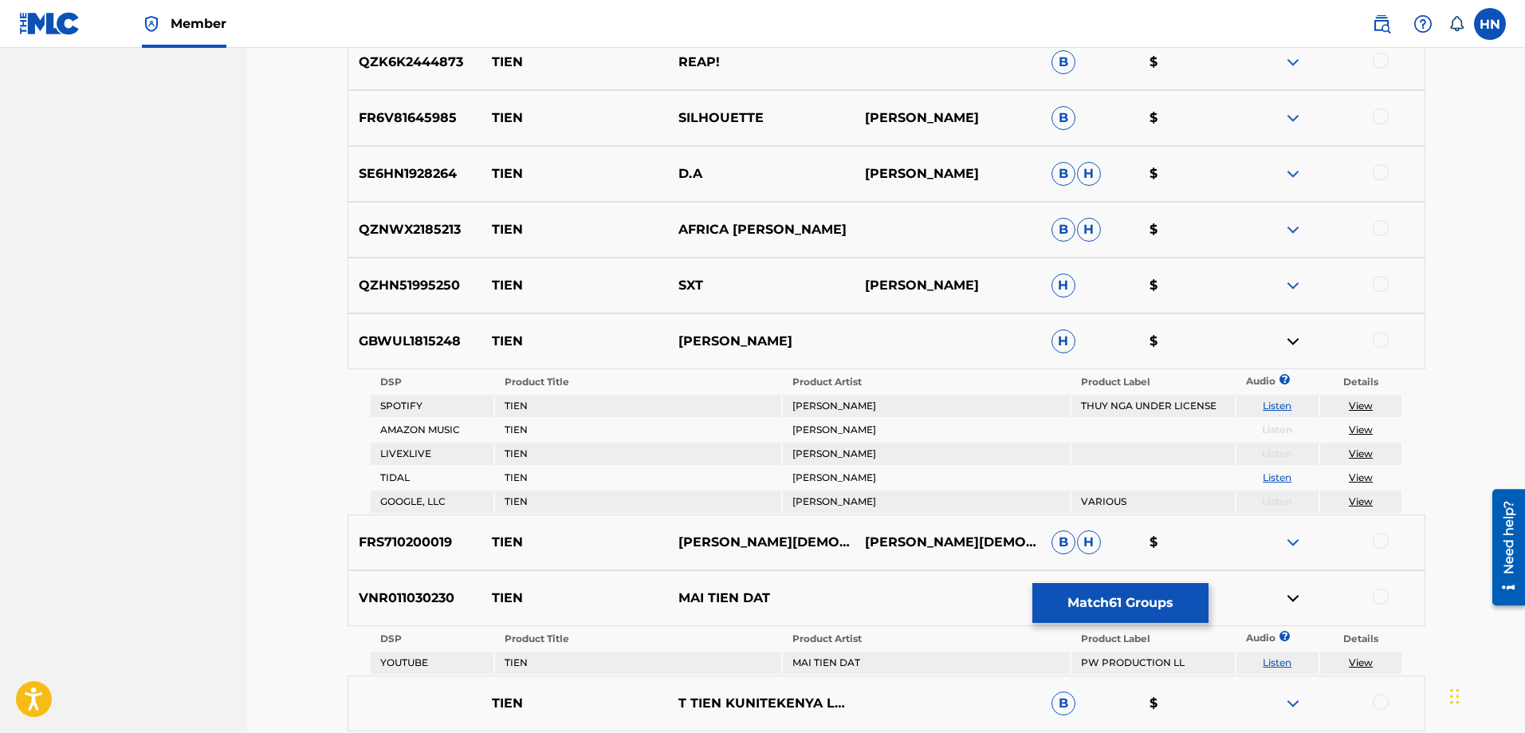
click at [1282, 405] on link "Listen" at bounding box center [1277, 405] width 29 height 12
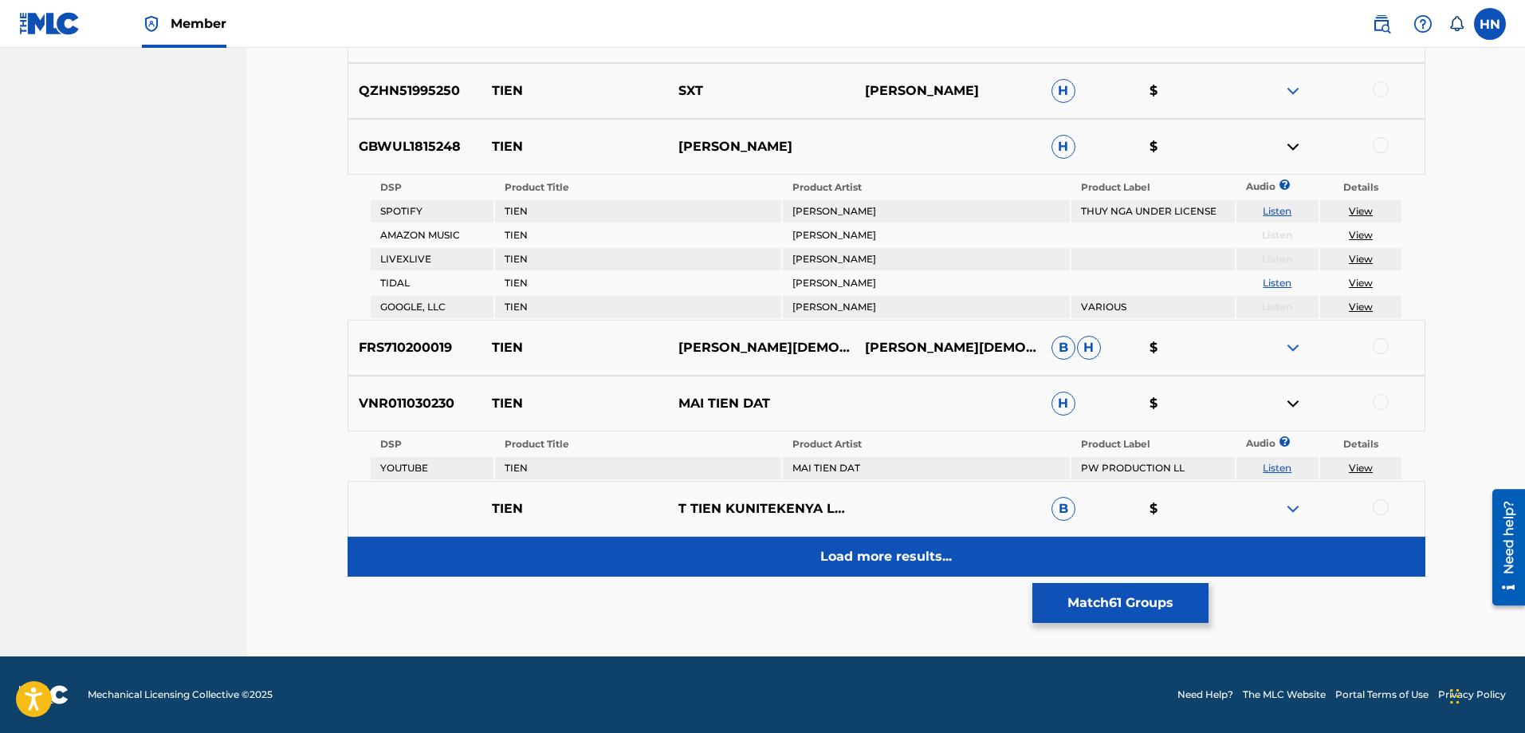
click at [870, 549] on p "Load more results..." at bounding box center [886, 556] width 132 height 19
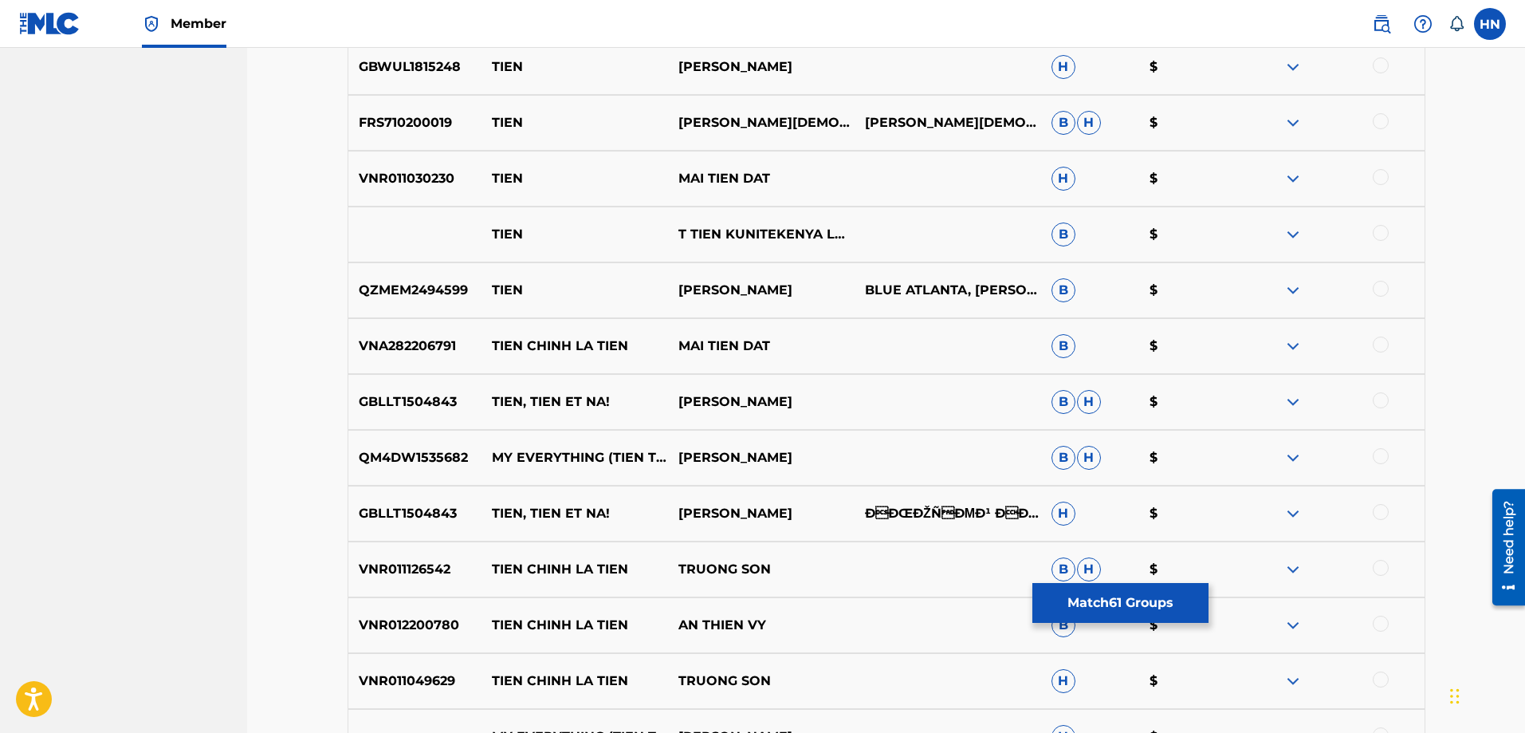
scroll to position [9438, 0]
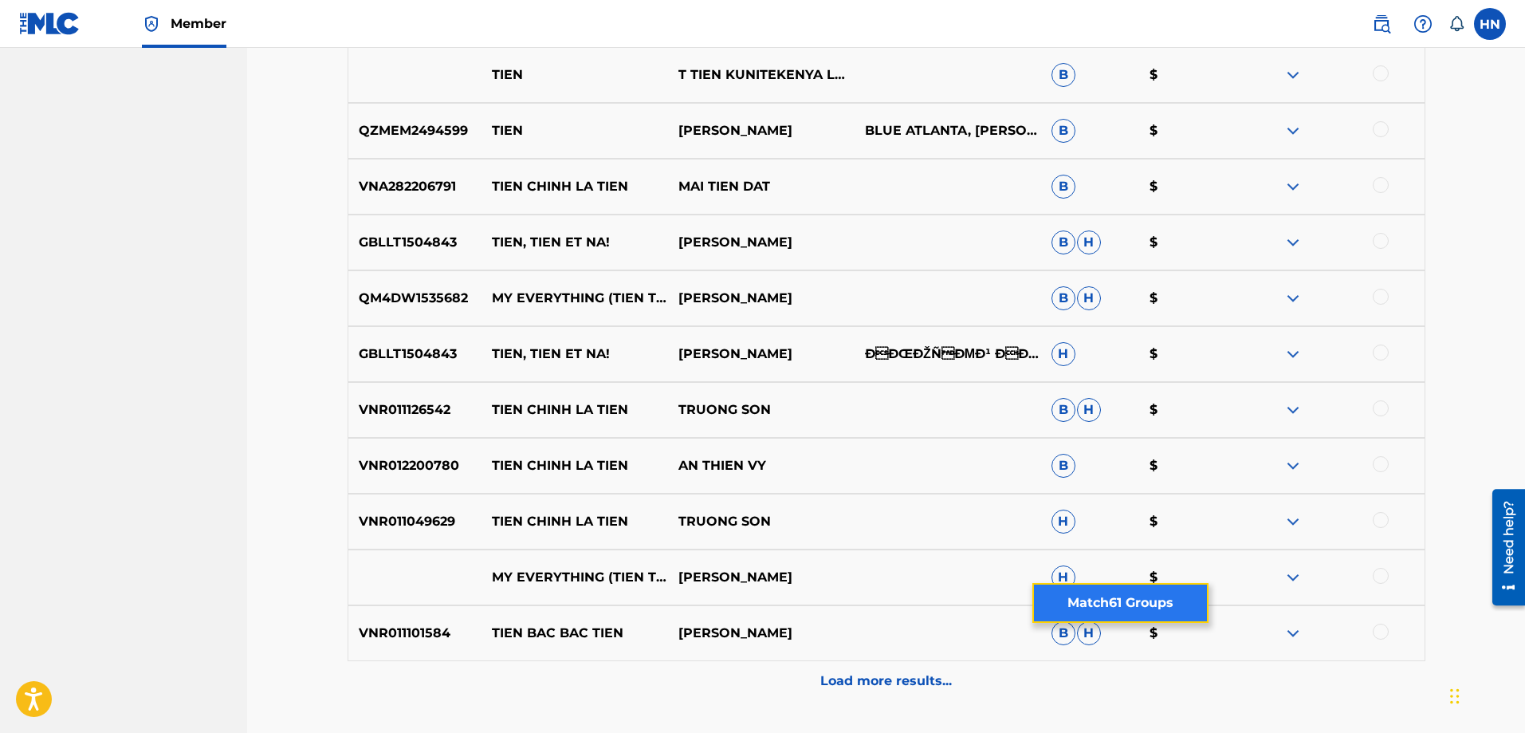
click at [1067, 597] on button "Match 61 Groups" at bounding box center [1120, 603] width 176 height 40
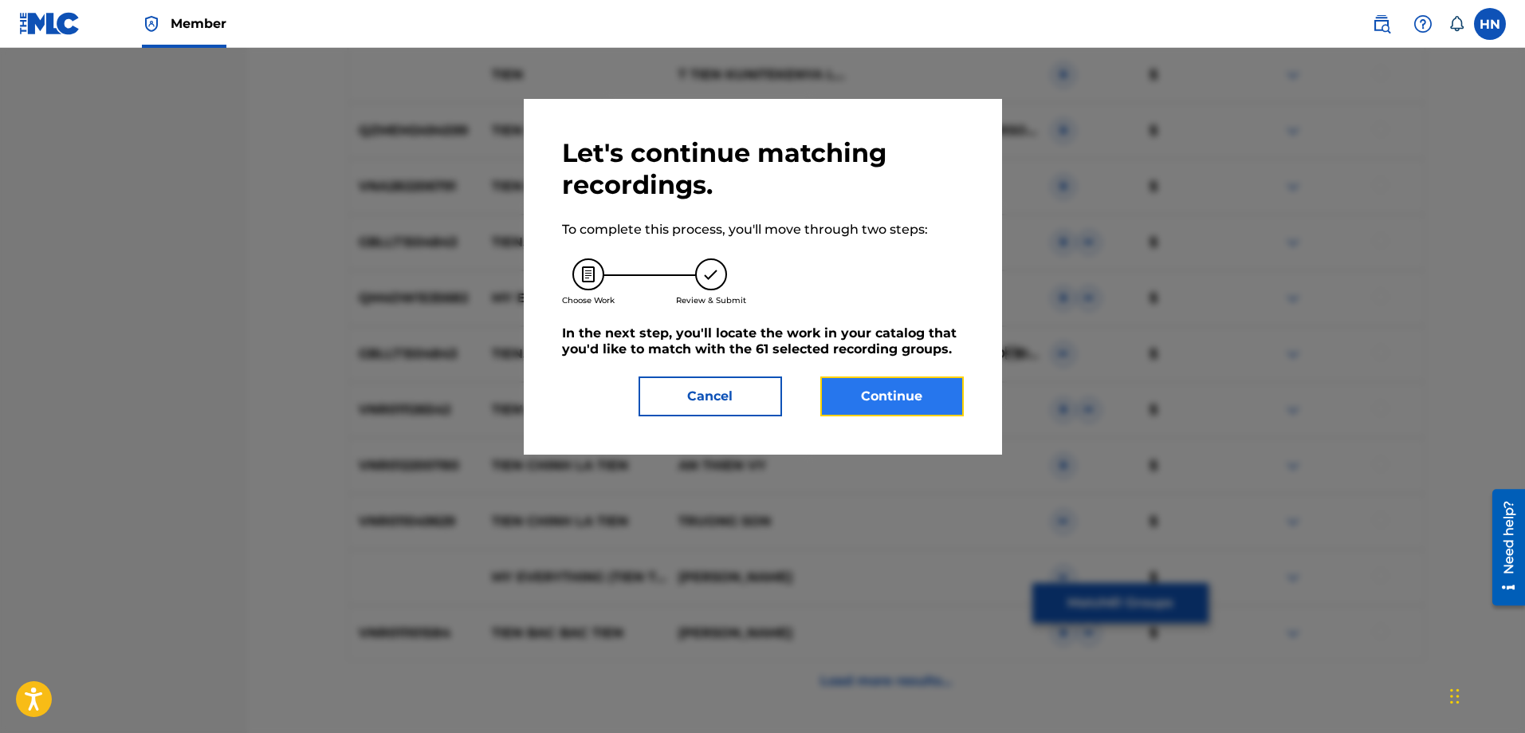
click at [882, 384] on button "Continue" at bounding box center [891, 396] width 143 height 40
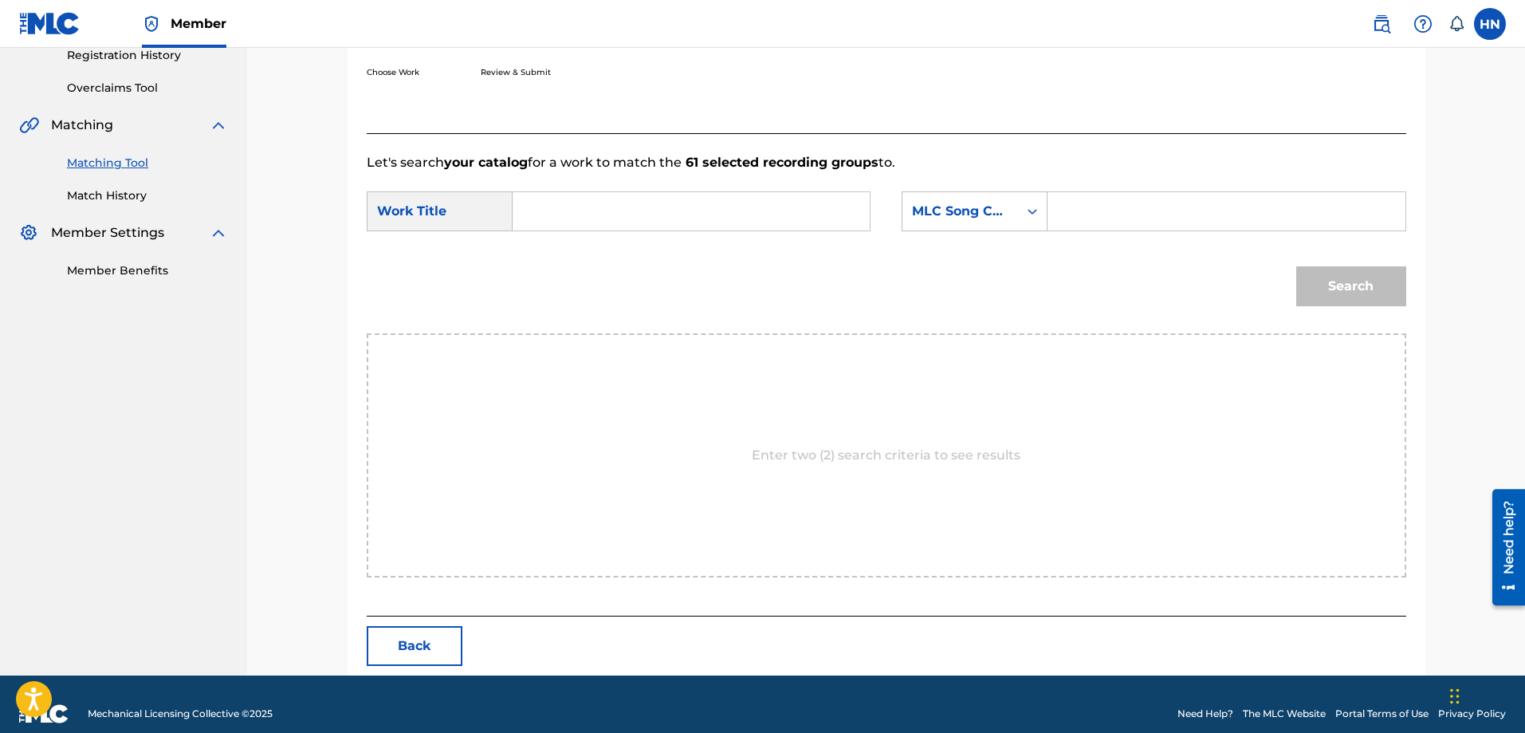
scroll to position [329, 0]
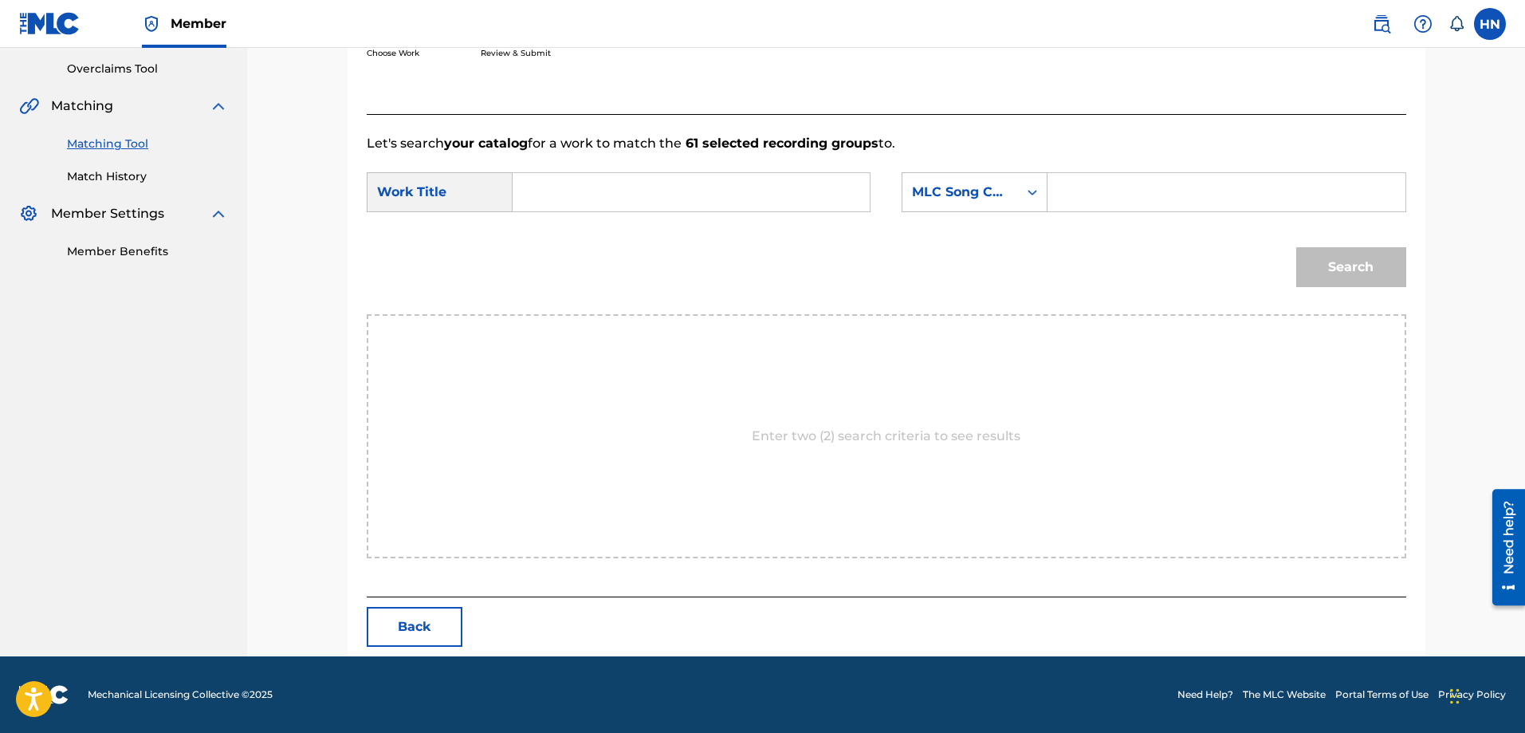
click at [857, 187] on div "Search Form" at bounding box center [692, 192] width 358 height 40
click at [836, 188] on input "Search Form" at bounding box center [691, 192] width 330 height 38
paste input "TIỀN"
type input "TIỀN"
click at [942, 189] on div "MLC Song Code" at bounding box center [960, 192] width 96 height 19
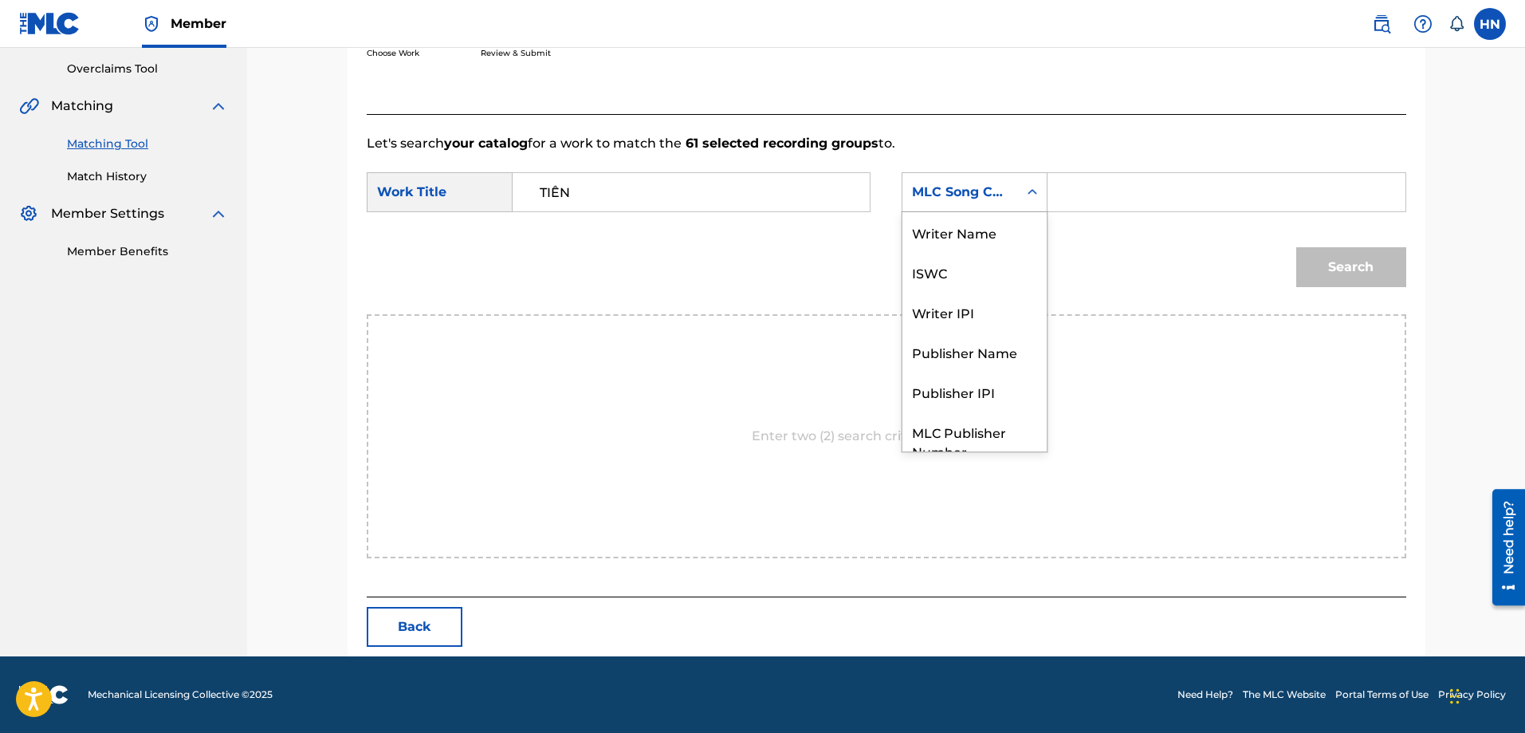
scroll to position [59, 0]
click at [930, 214] on div "ISWC" at bounding box center [974, 213] width 144 height 40
click at [1113, 187] on input "Search Form" at bounding box center [1226, 192] width 330 height 38
paste input "T9128861836"
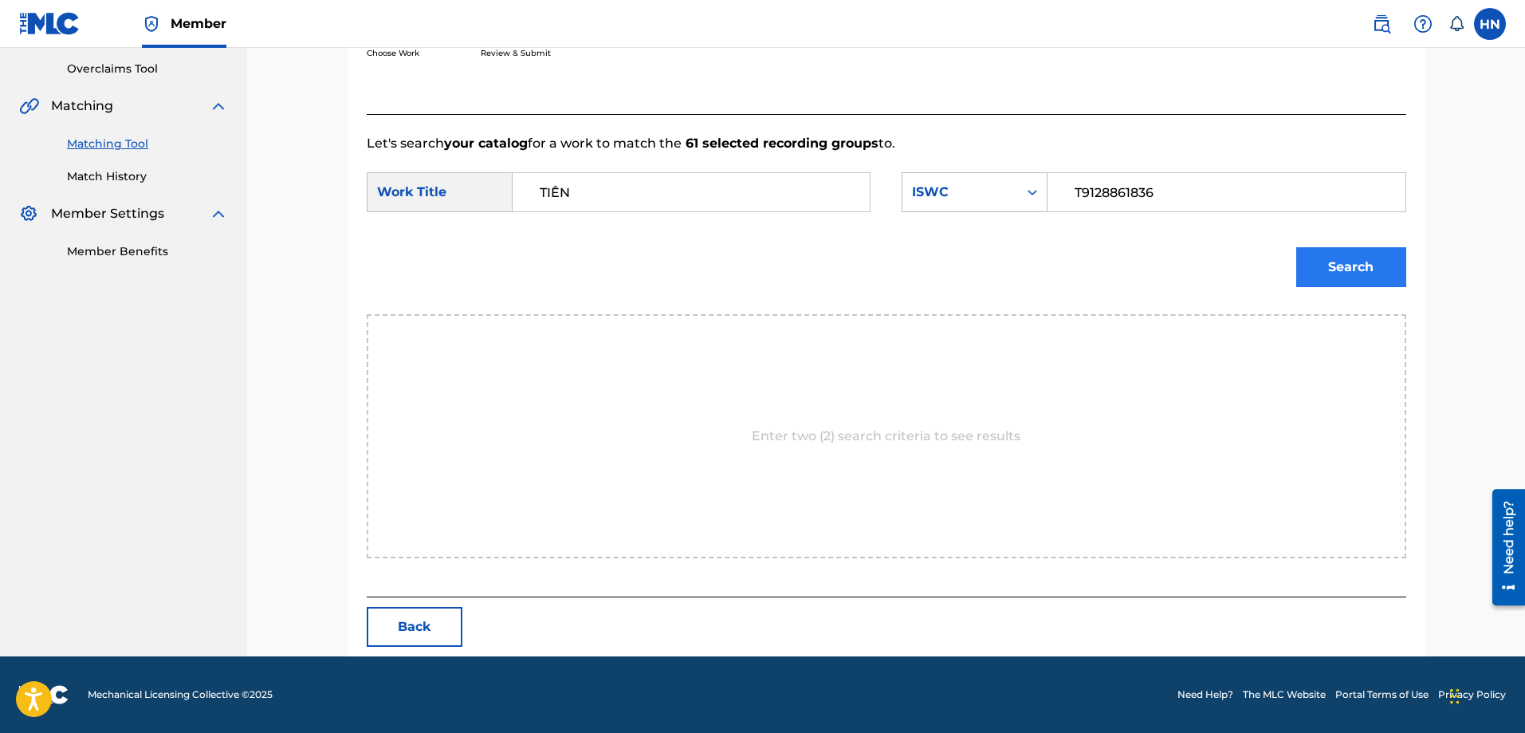
type input "T9128861836"
click at [1350, 258] on button "Search" at bounding box center [1351, 267] width 110 height 40
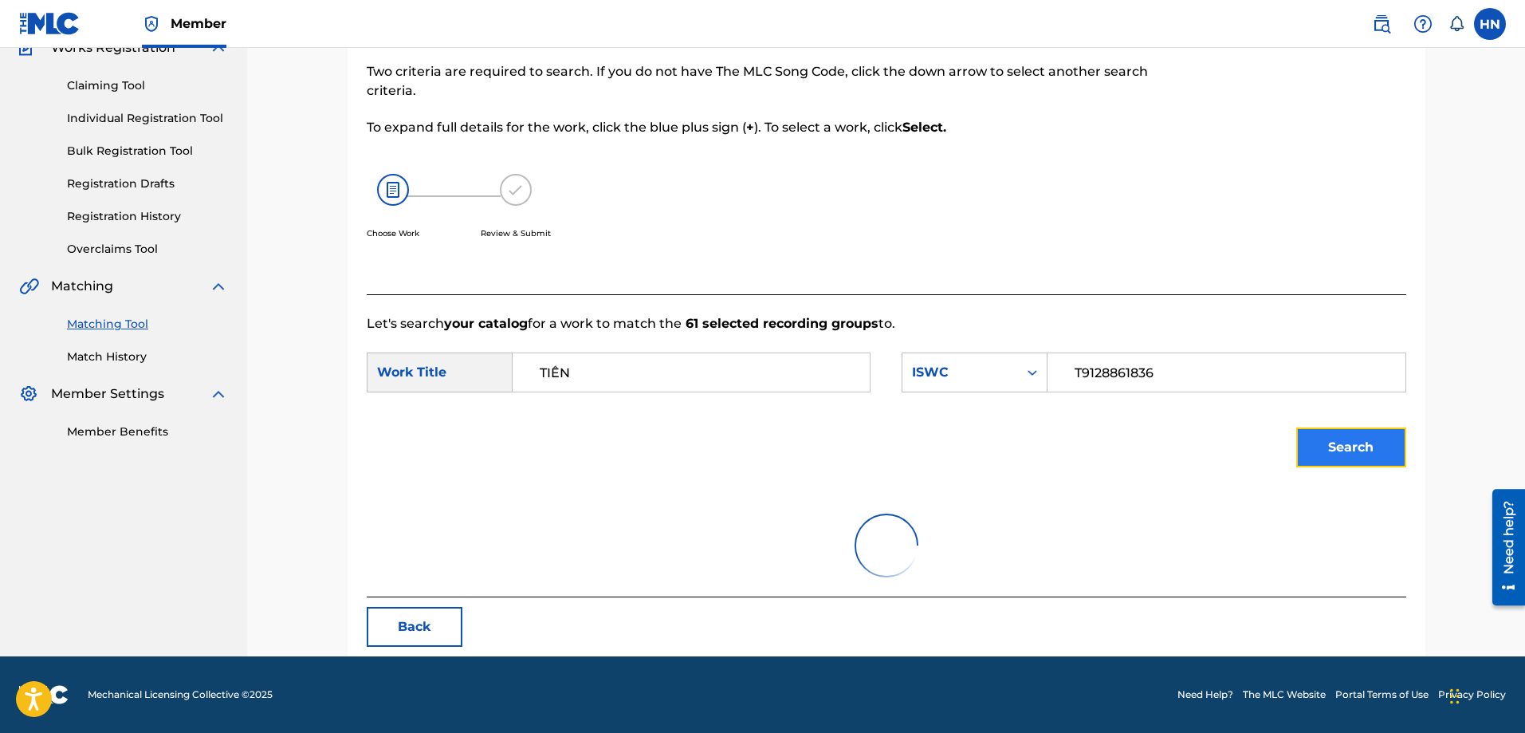
scroll to position [149, 0]
click at [1326, 437] on button "Search" at bounding box center [1351, 447] width 110 height 40
click at [430, 642] on button "Back" at bounding box center [415, 627] width 96 height 40
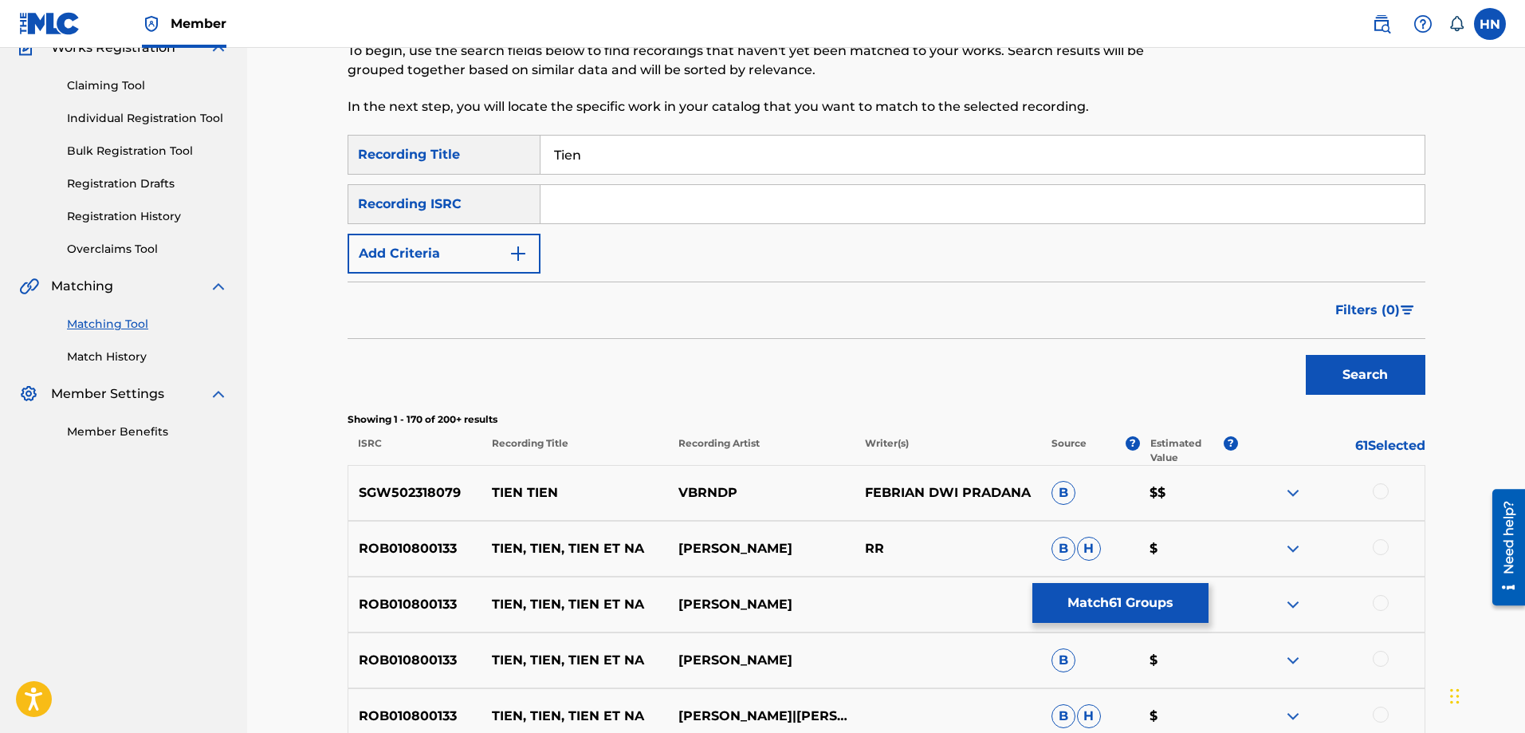
click at [1149, 575] on div "ROB010800133 TIEN, TIEN, TIEN ET NA MARIA TĂNASE RR B H $" at bounding box center [887, 548] width 1078 height 56
click at [1122, 592] on button "Match 61 Groups" at bounding box center [1120, 603] width 176 height 40
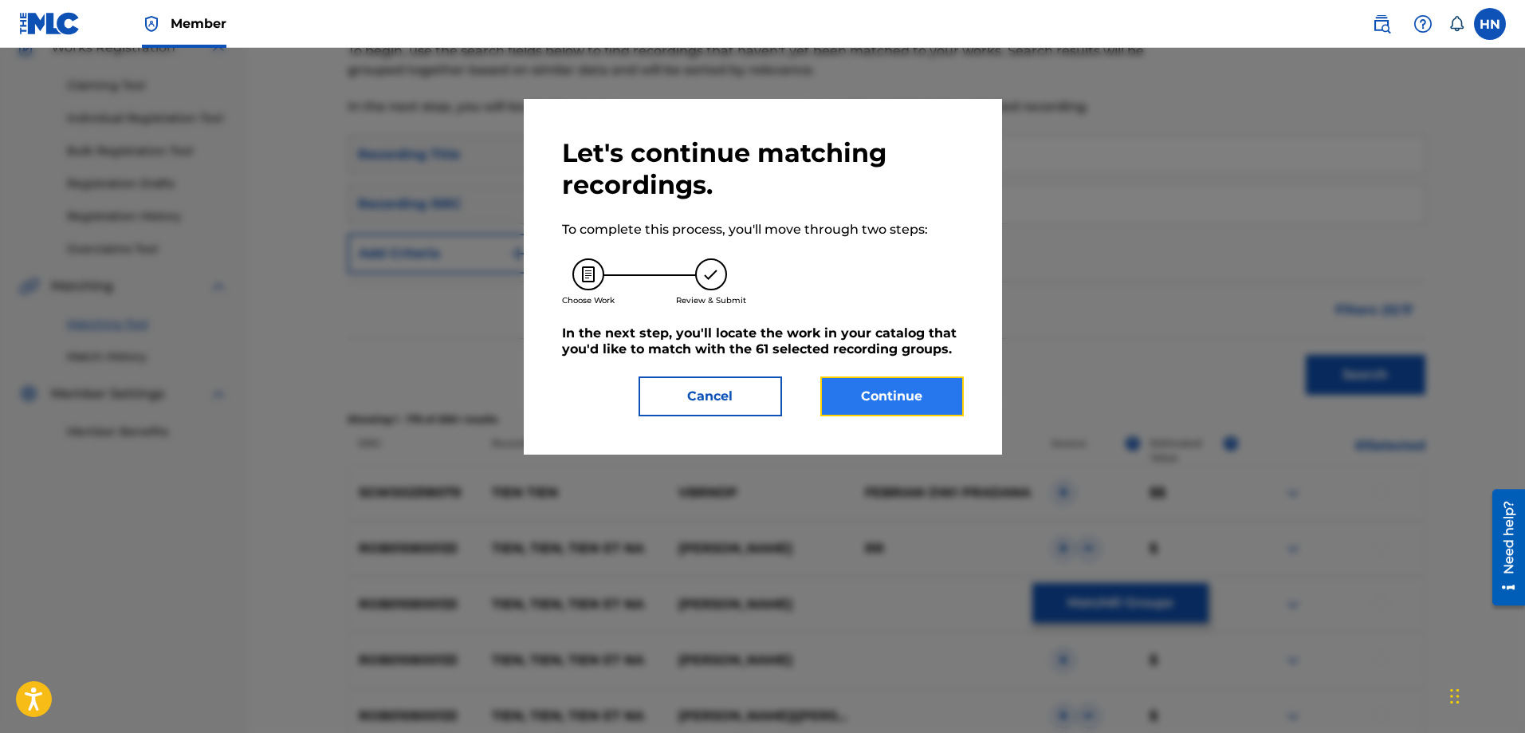
click at [863, 404] on button "Continue" at bounding box center [891, 396] width 143 height 40
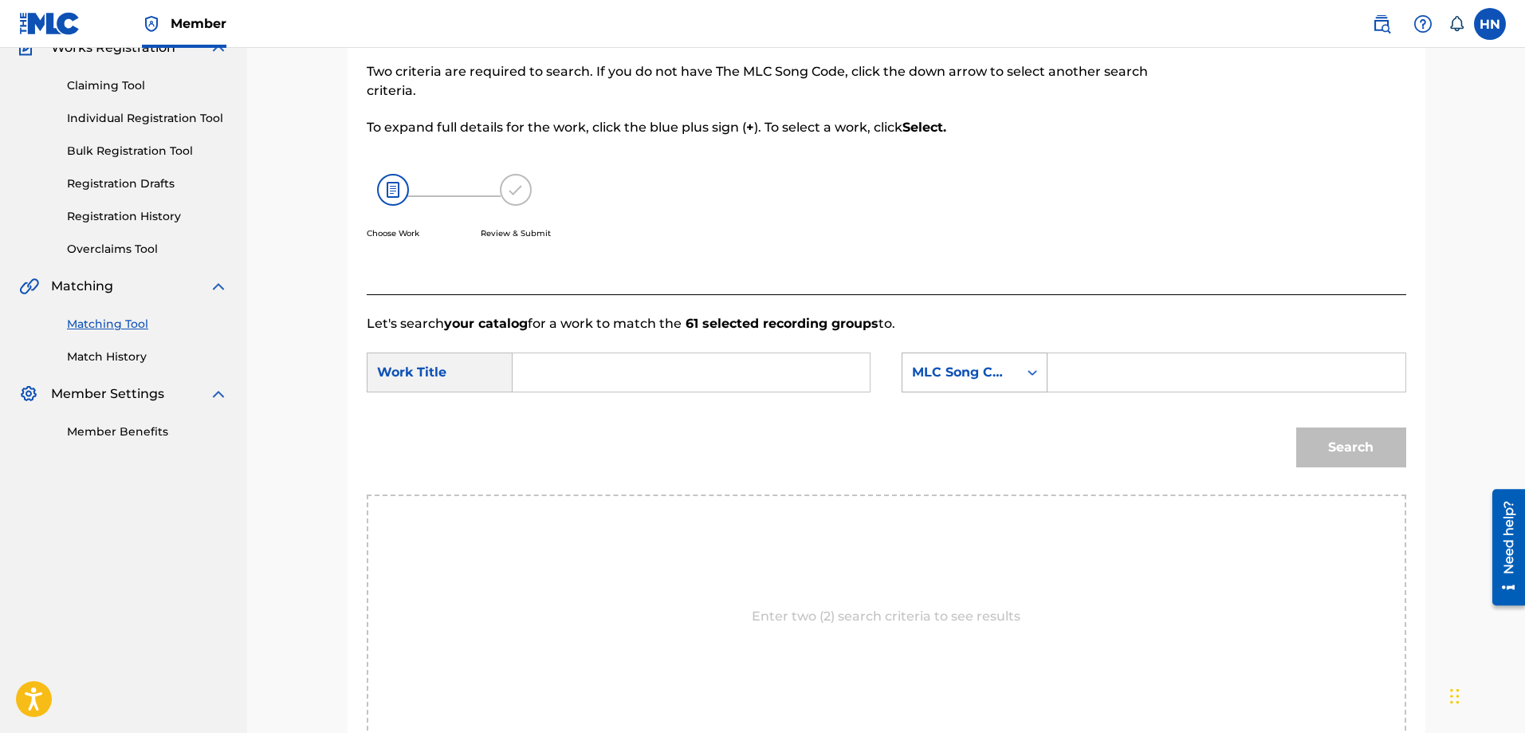
click at [1010, 371] on div "MLC Song Code" at bounding box center [960, 372] width 116 height 30
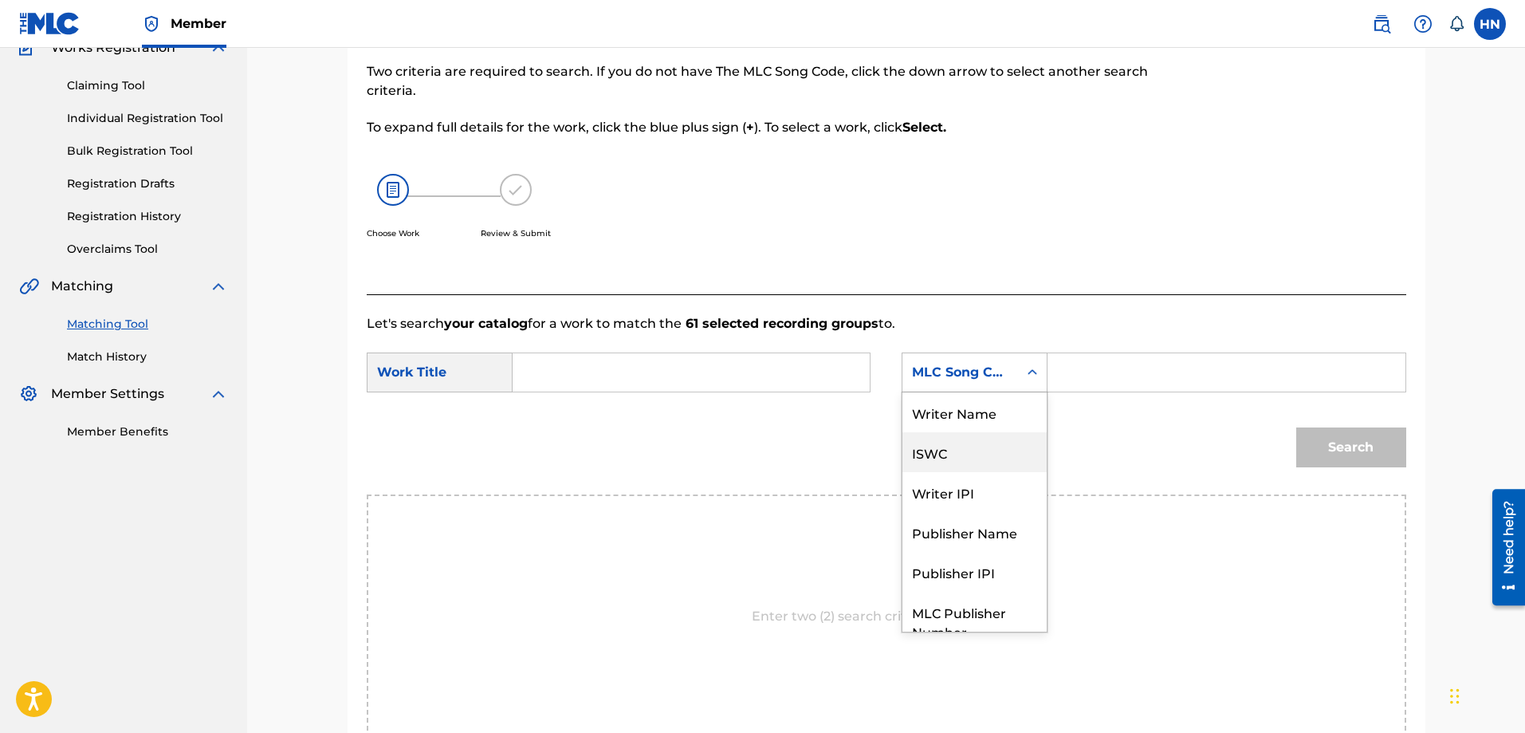
scroll to position [59, 0]
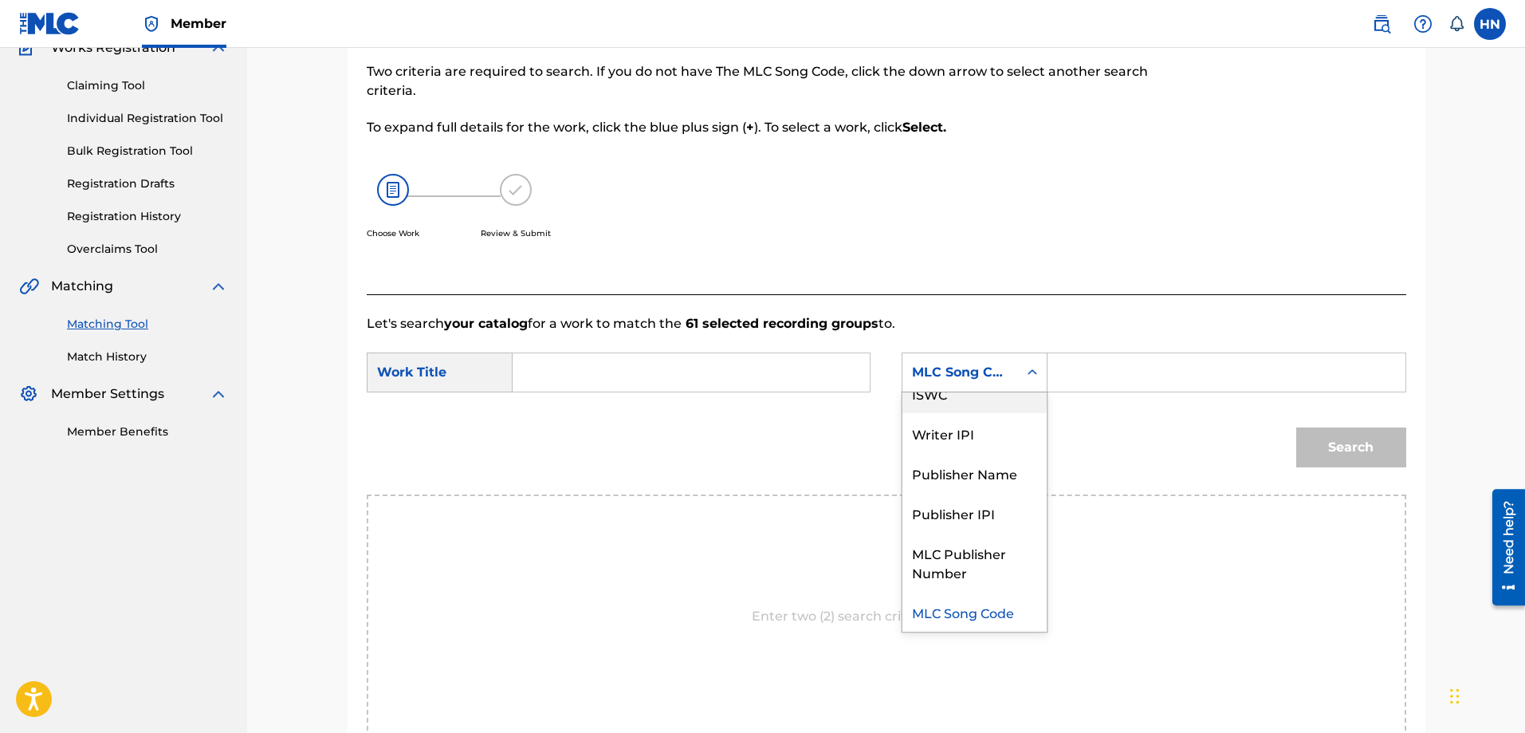
click at [961, 405] on div "ISWC" at bounding box center [974, 393] width 144 height 40
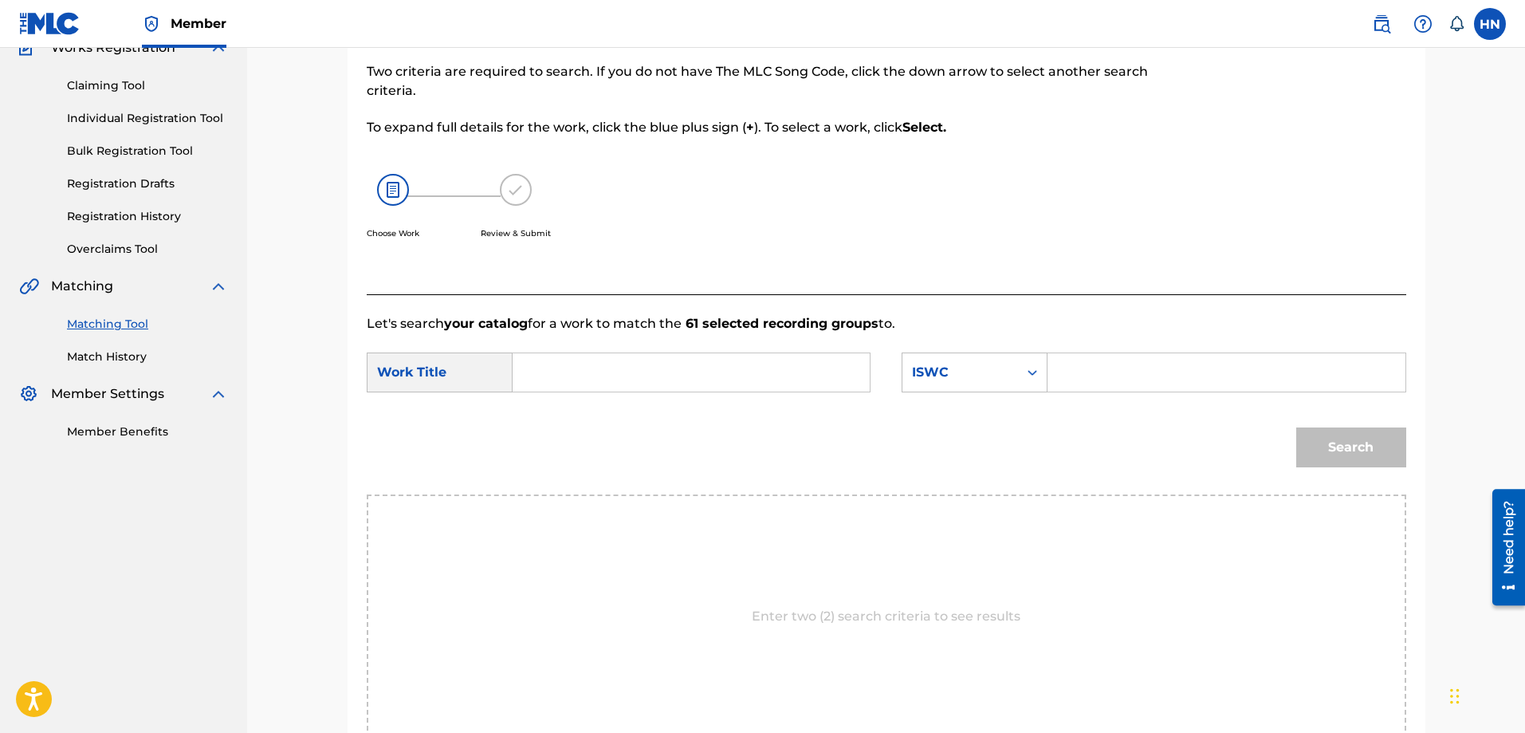
click at [1094, 372] on input "Search Form" at bounding box center [1226, 372] width 330 height 38
type input "T9128861836"
click at [669, 362] on input "Search Form" at bounding box center [691, 372] width 330 height 38
type input "Tiền"
click at [1296, 427] on button "Search" at bounding box center [1351, 447] width 110 height 40
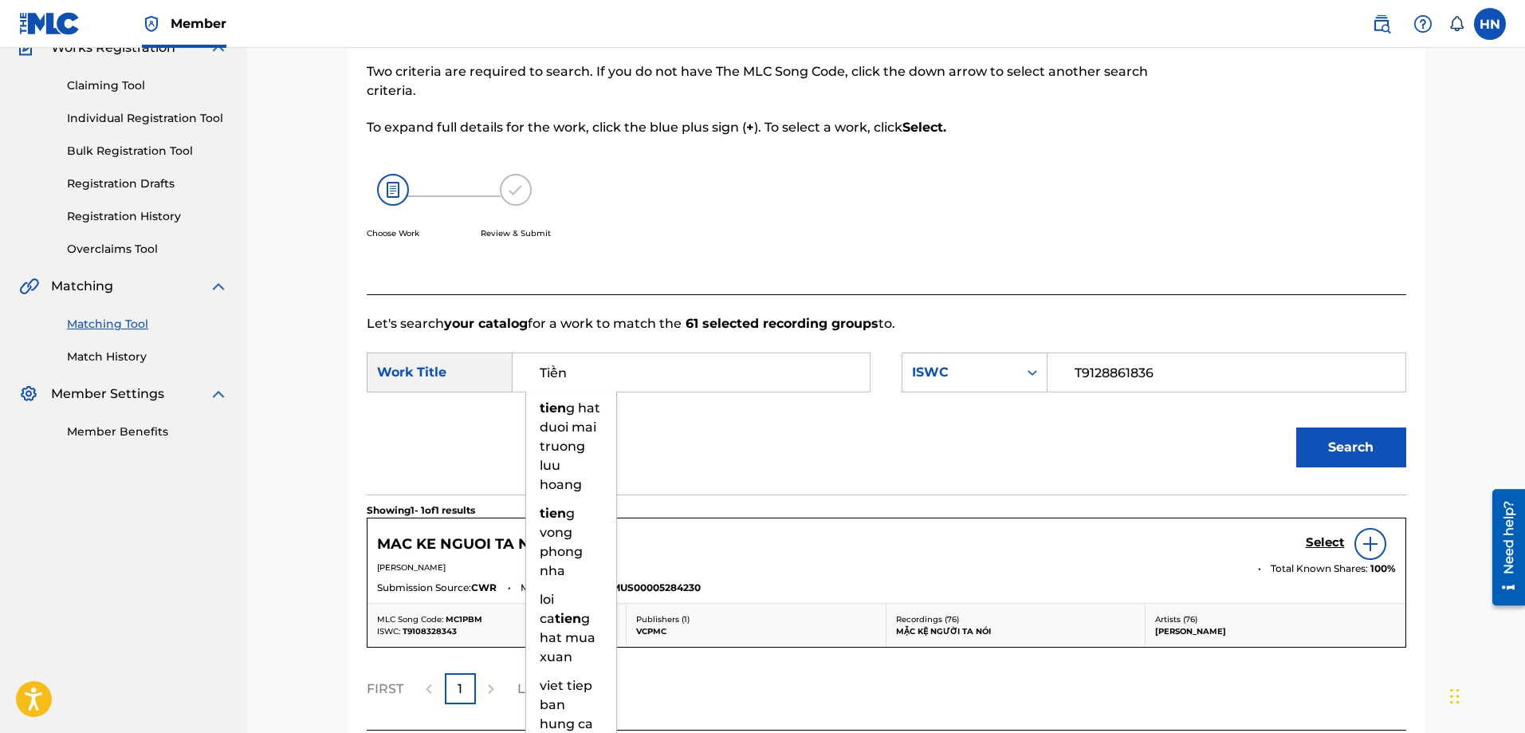
click at [1117, 454] on div "Search" at bounding box center [886, 452] width 1039 height 83
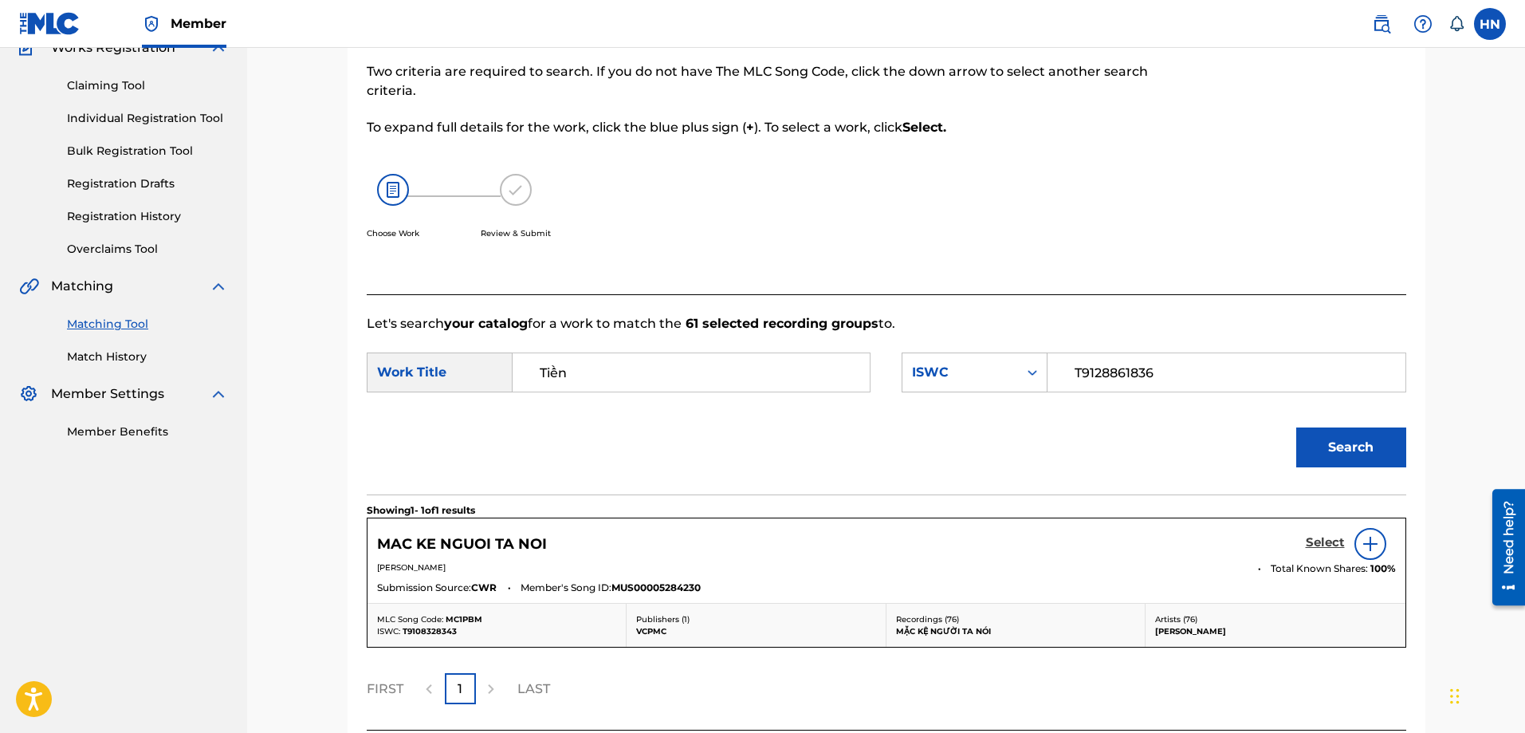
click at [1316, 544] on h5 "Select" at bounding box center [1325, 542] width 39 height 15
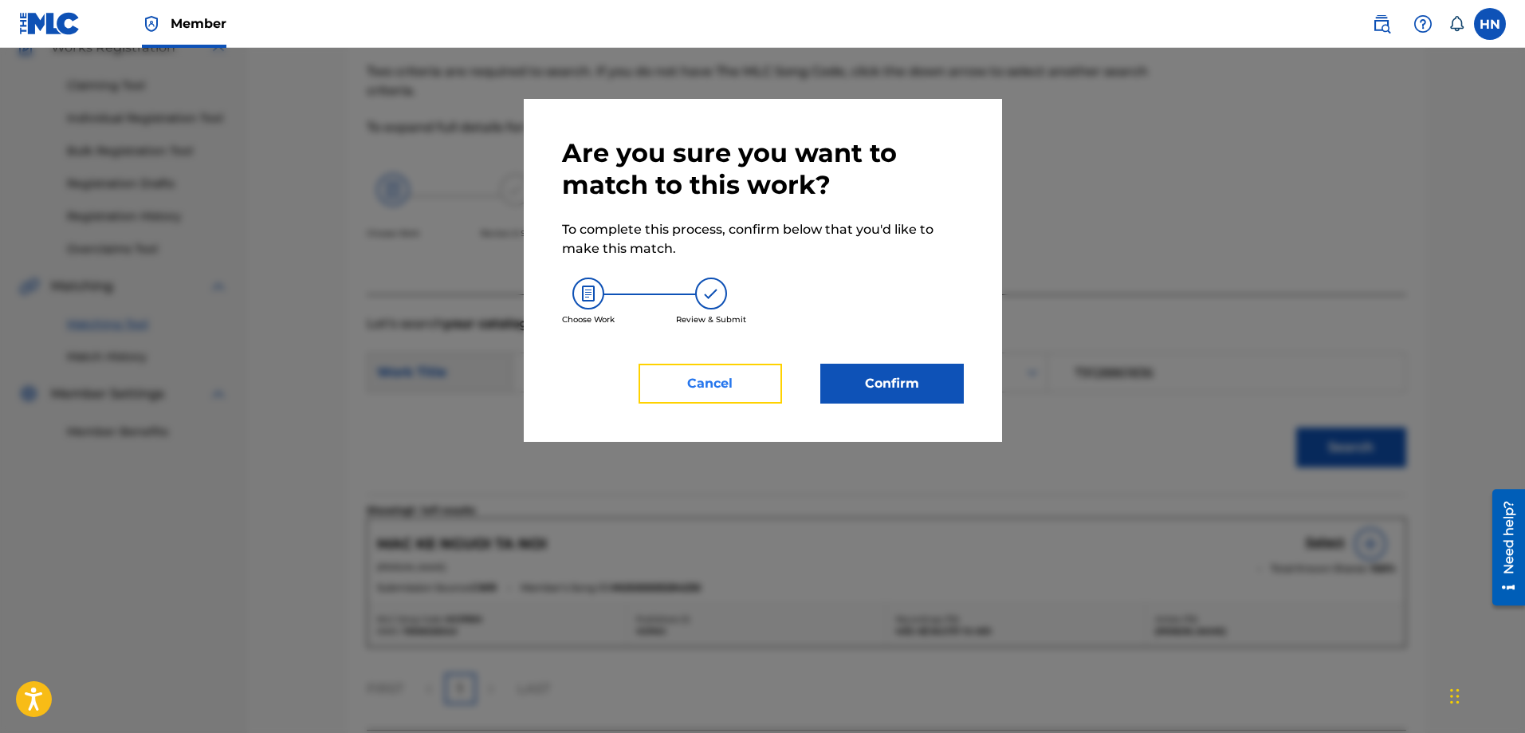
click at [703, 391] on button "Cancel" at bounding box center [709, 383] width 143 height 40
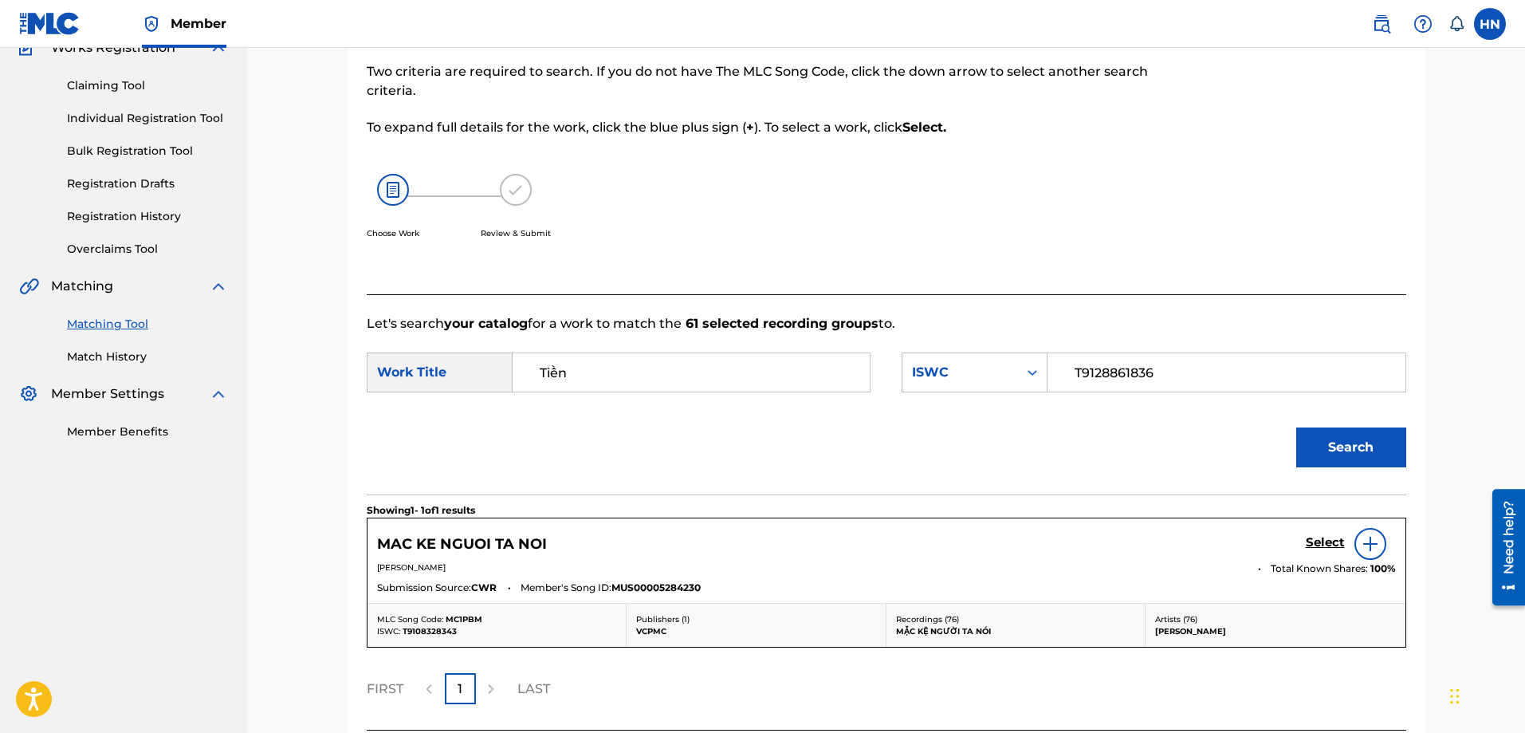
scroll to position [282, 0]
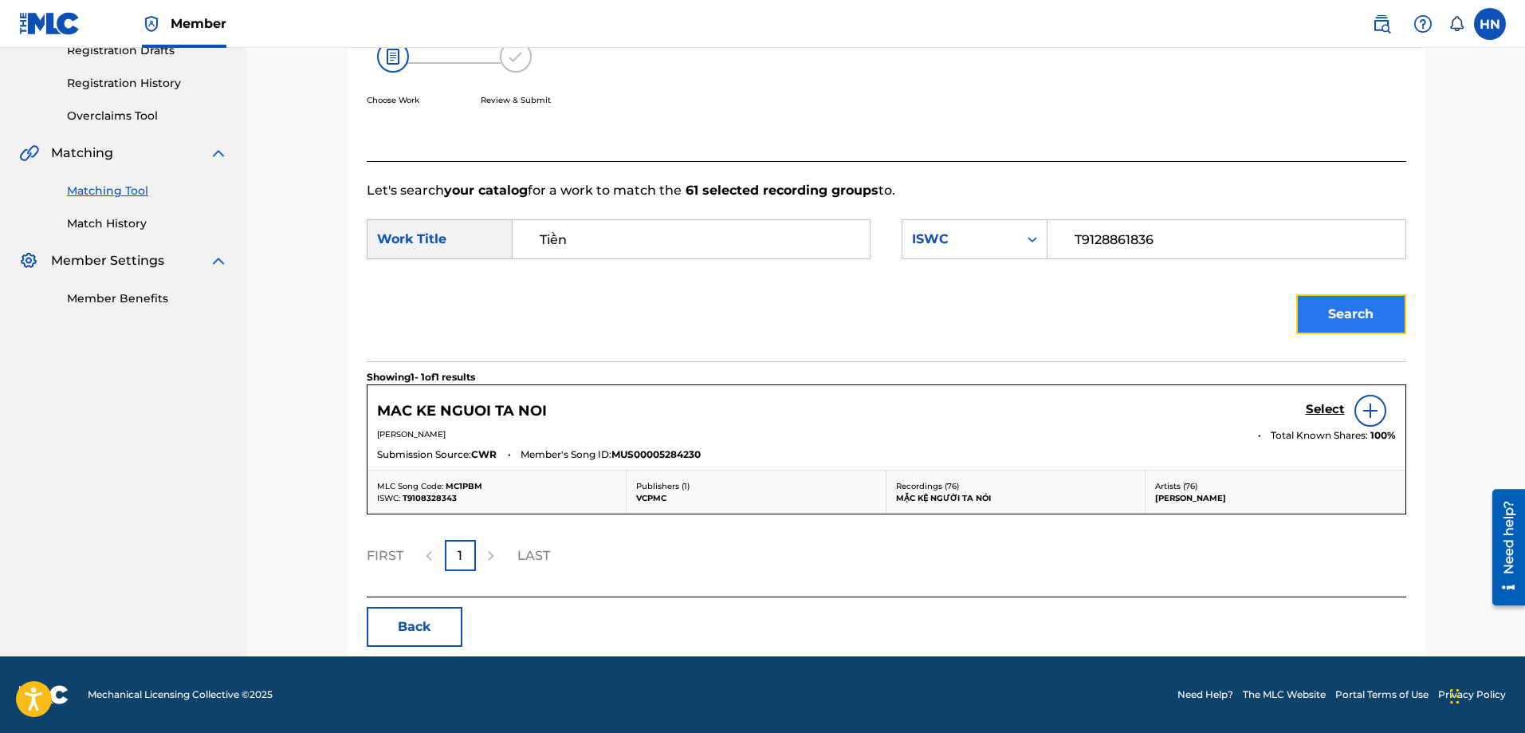
click at [1310, 306] on button "Search" at bounding box center [1351, 314] width 110 height 40
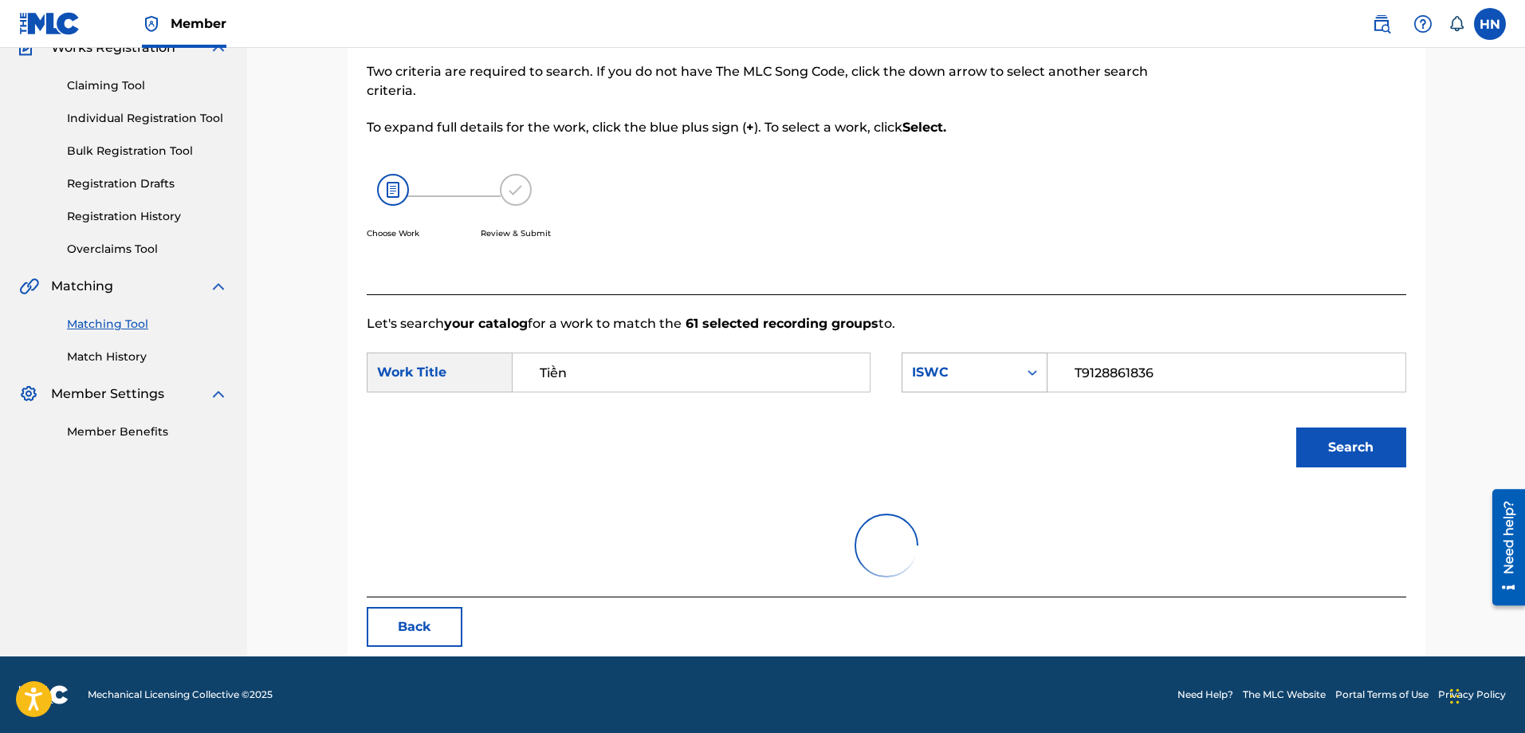
click at [972, 355] on div "ISWC" at bounding box center [975, 372] width 146 height 40
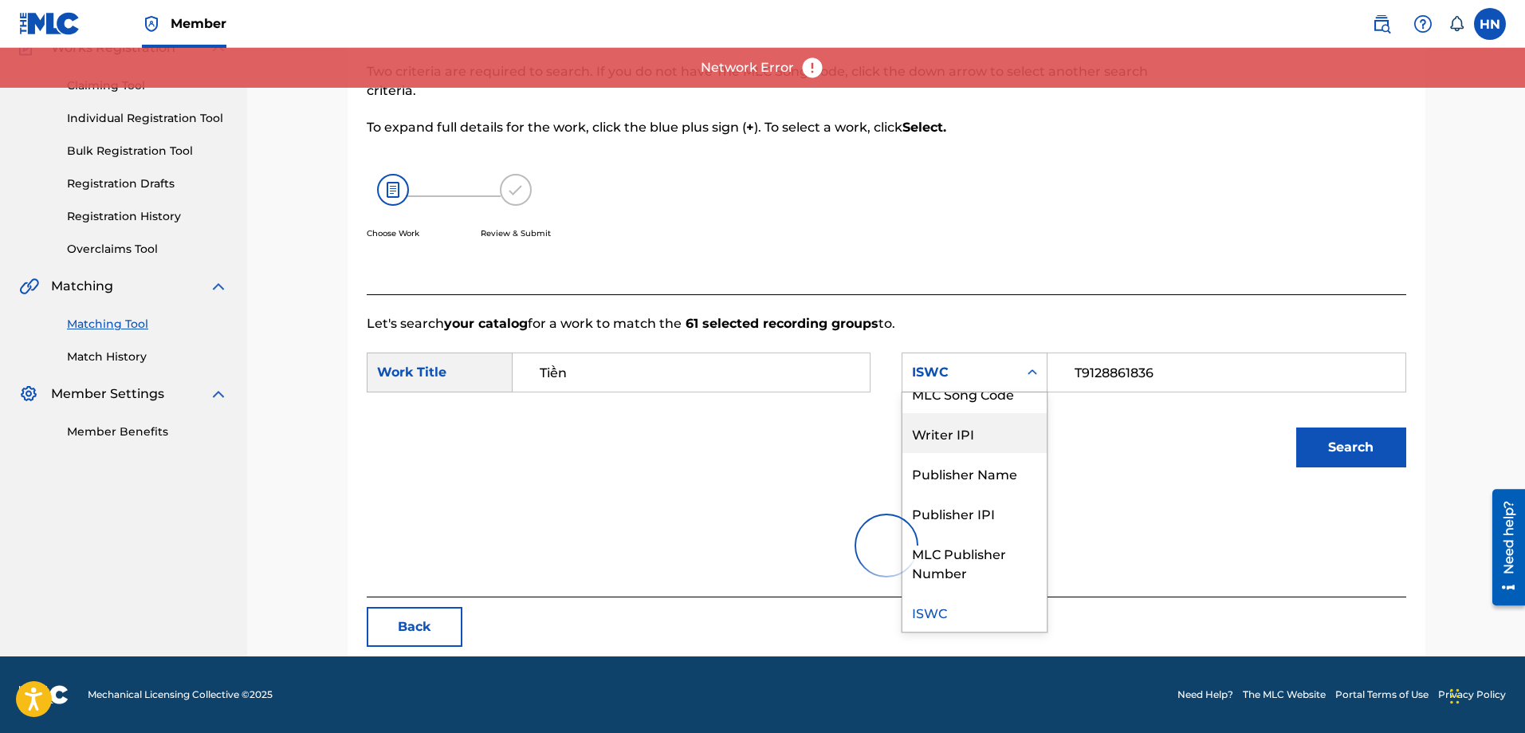
scroll to position [0, 0]
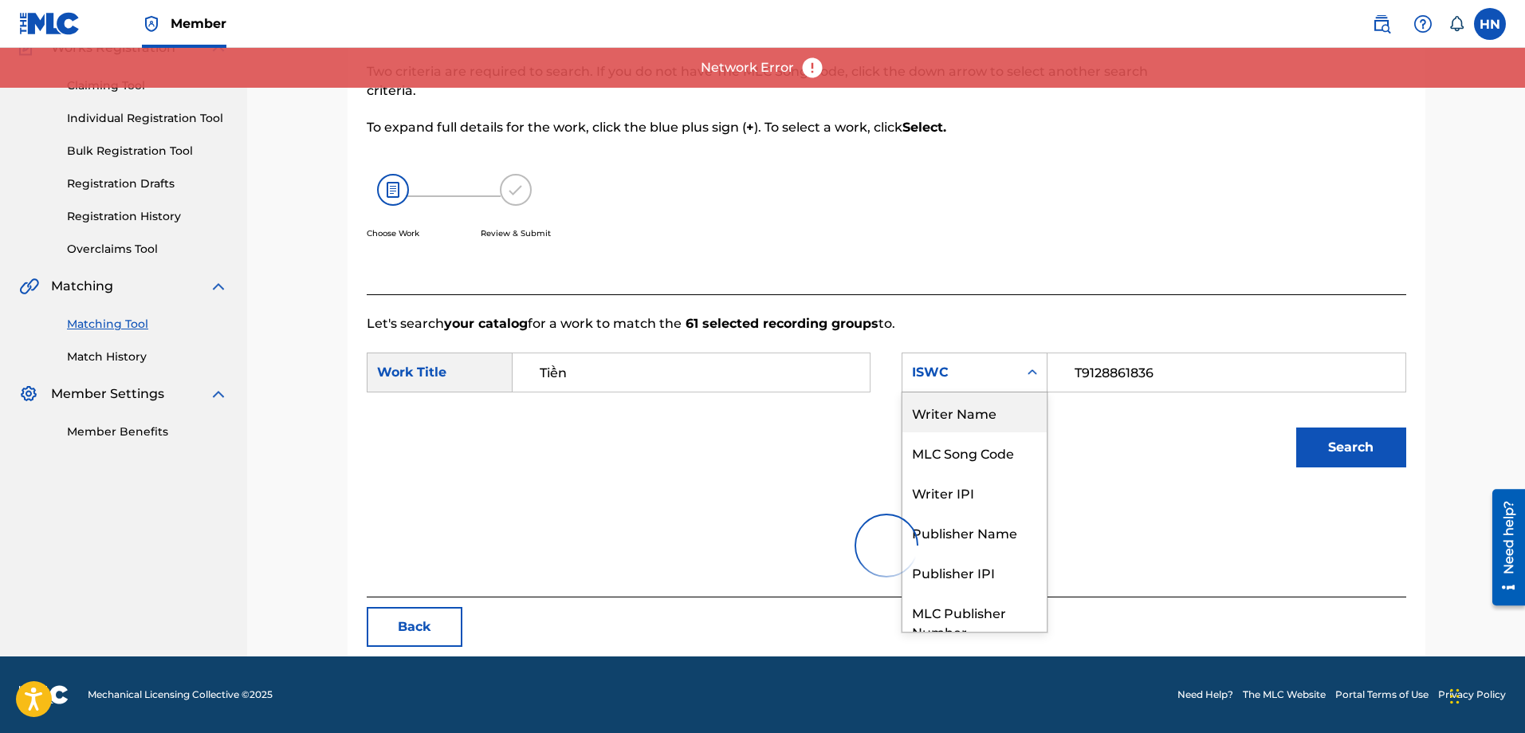
click at [1177, 435] on div "Search" at bounding box center [886, 452] width 1039 height 83
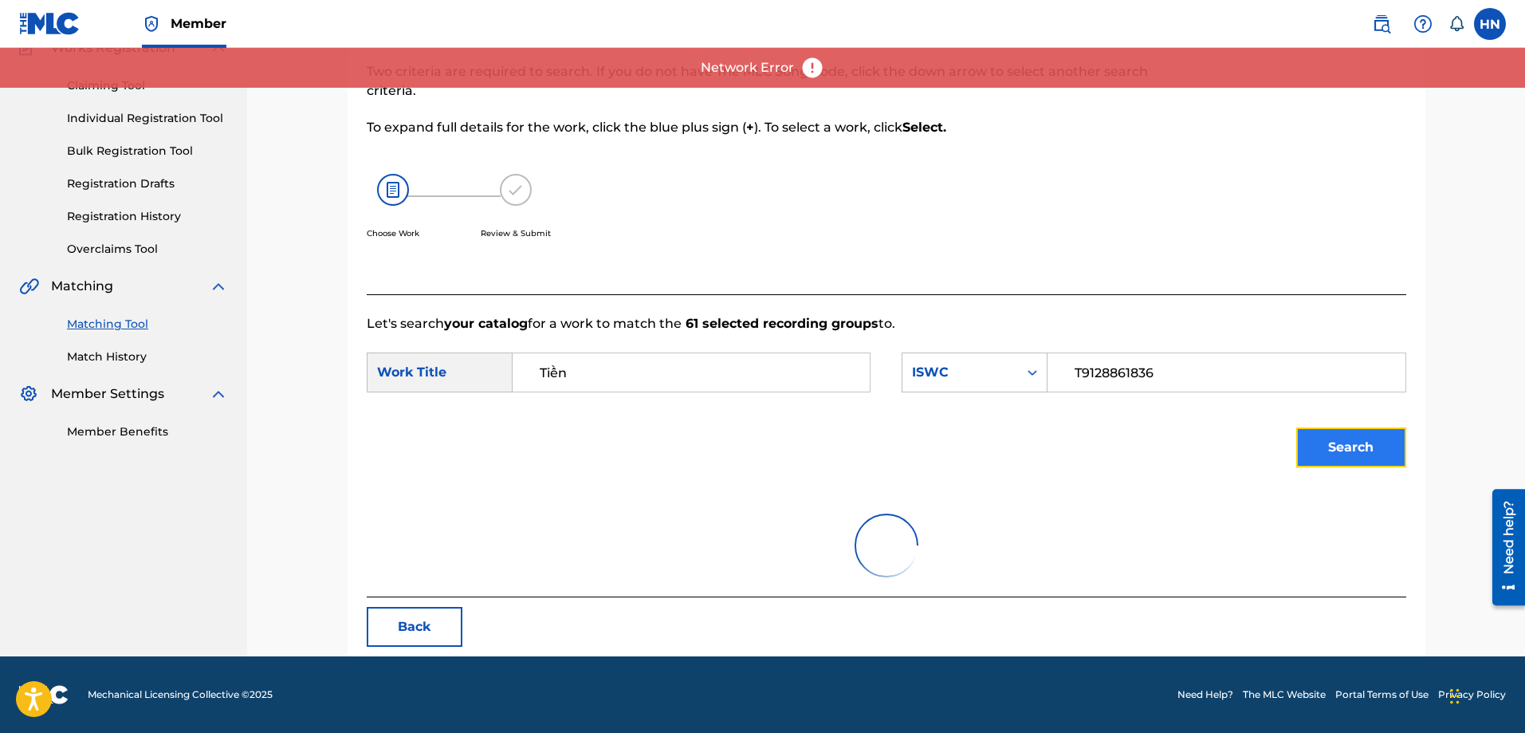
click at [1324, 439] on button "Search" at bounding box center [1351, 447] width 110 height 40
click at [418, 623] on button "Back" at bounding box center [415, 627] width 96 height 40
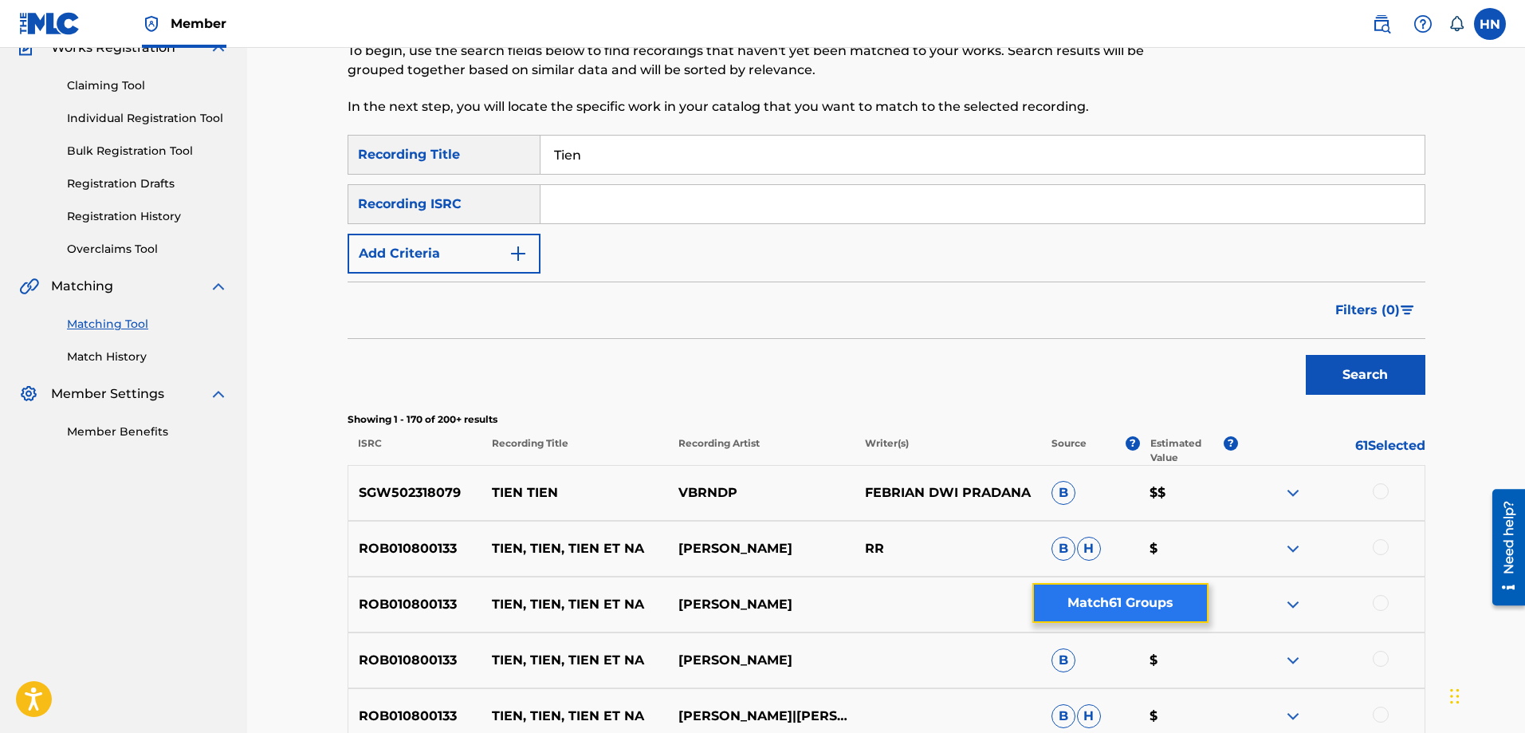
click at [1113, 590] on button "Match 61 Groups" at bounding box center [1120, 603] width 176 height 40
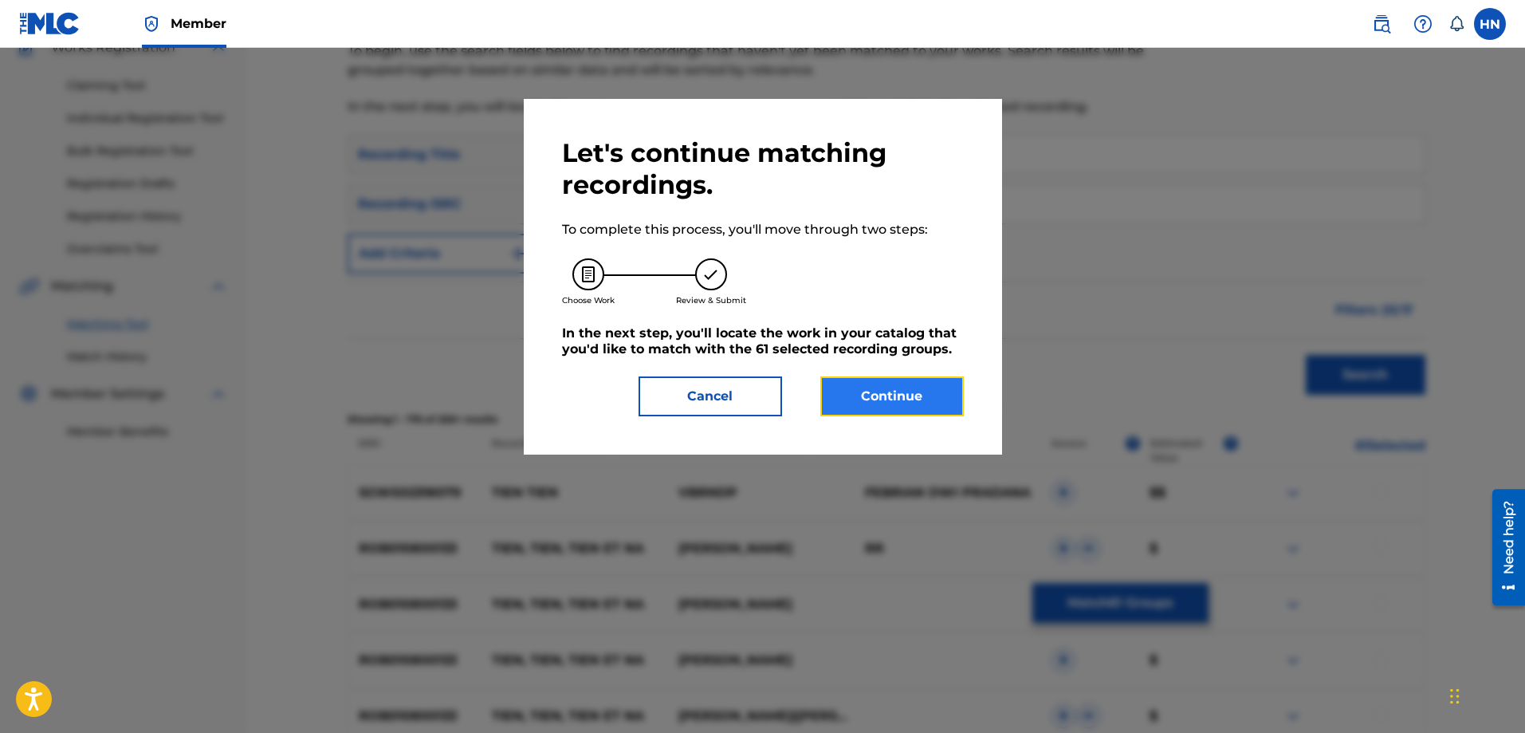
click at [913, 401] on button "Continue" at bounding box center [891, 396] width 143 height 40
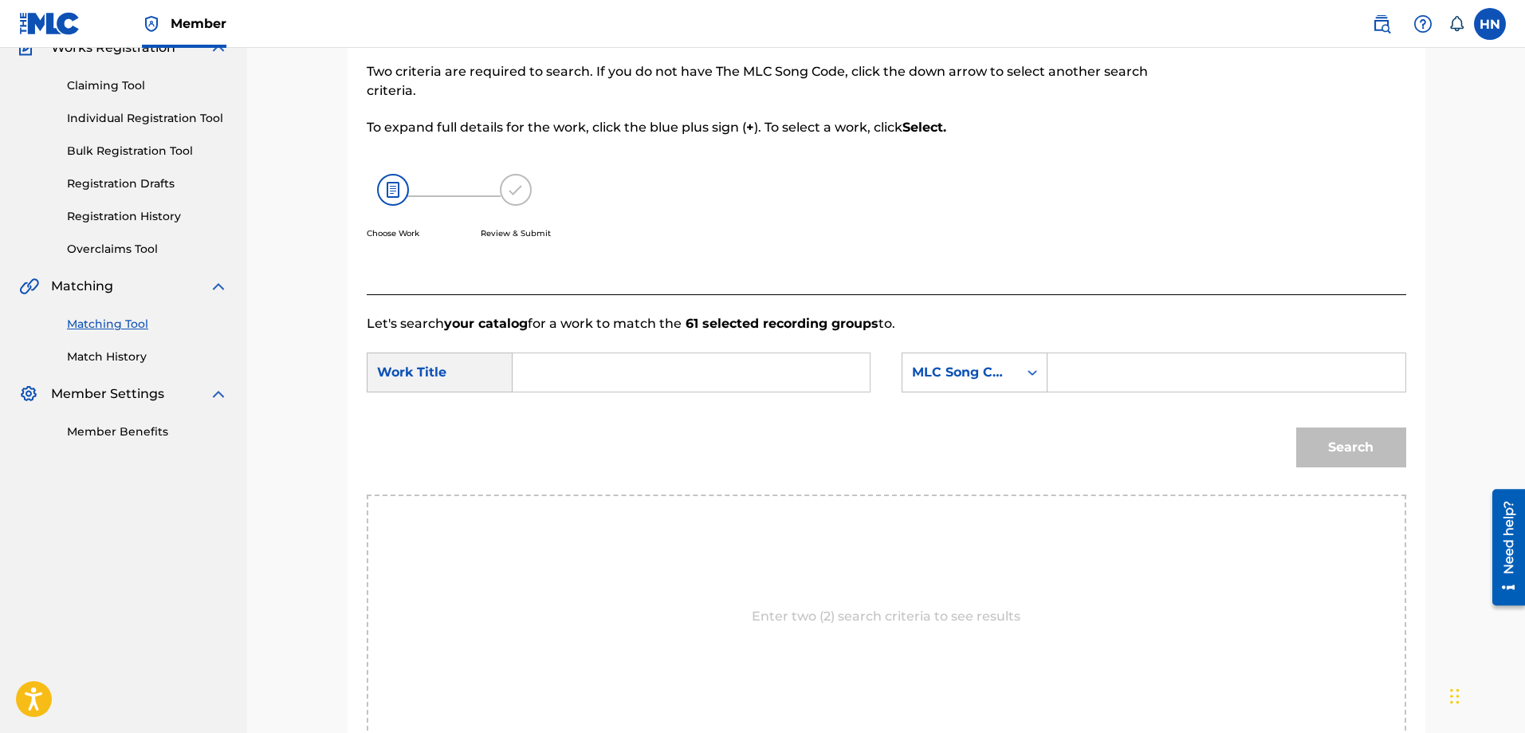
click at [760, 381] on input "Search Form" at bounding box center [691, 372] width 330 height 38
type input "tiền"
click at [997, 376] on div "MLC Song Code" at bounding box center [960, 372] width 96 height 19
drag, startPoint x: 976, startPoint y: 423, endPoint x: 1017, endPoint y: 406, distance: 44.3
click at [978, 422] on div "Writer Name" at bounding box center [974, 412] width 144 height 40
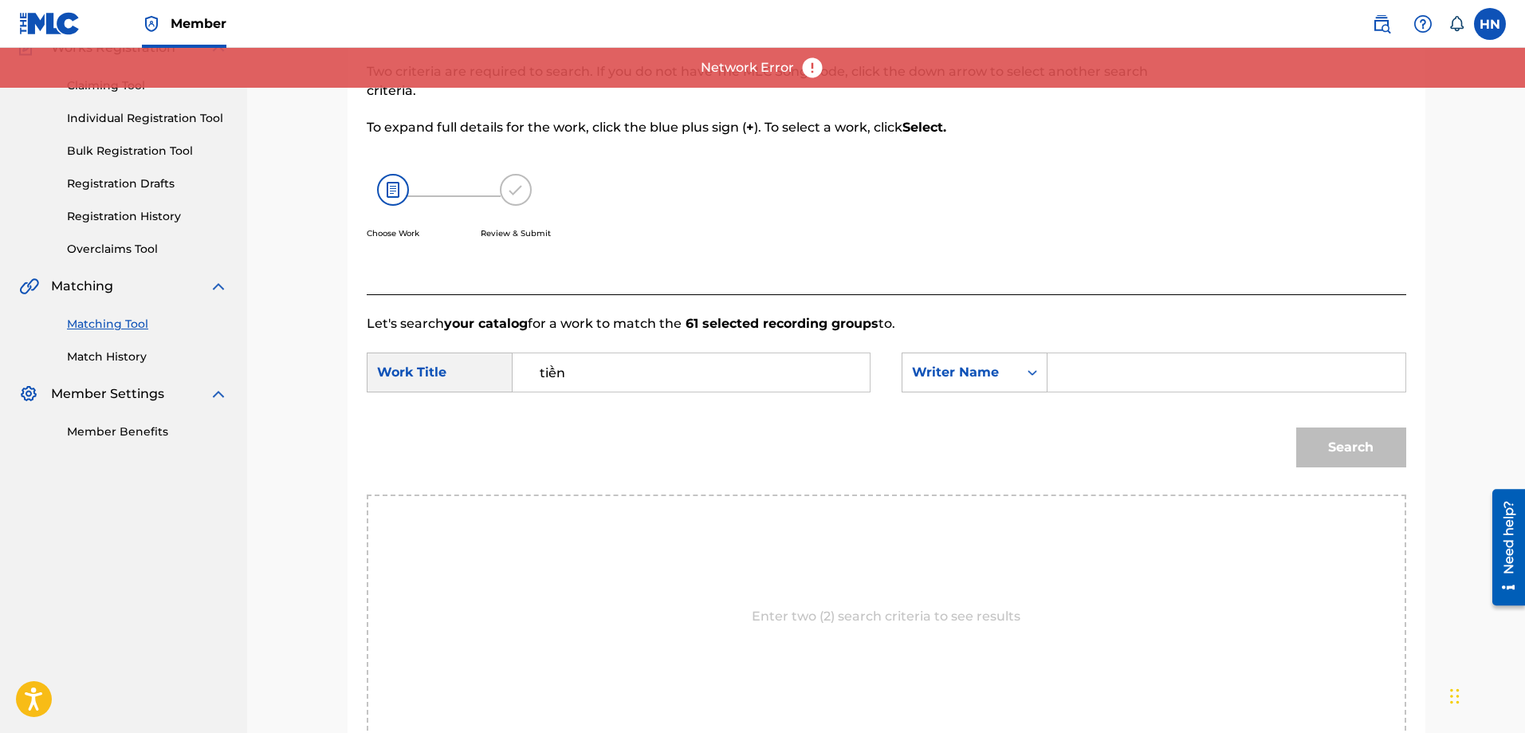
click at [1124, 369] on input "Search Form" at bounding box center [1226, 372] width 330 height 38
type input "son ngoc"
click at [1296, 427] on button "Search" at bounding box center [1351, 447] width 110 height 40
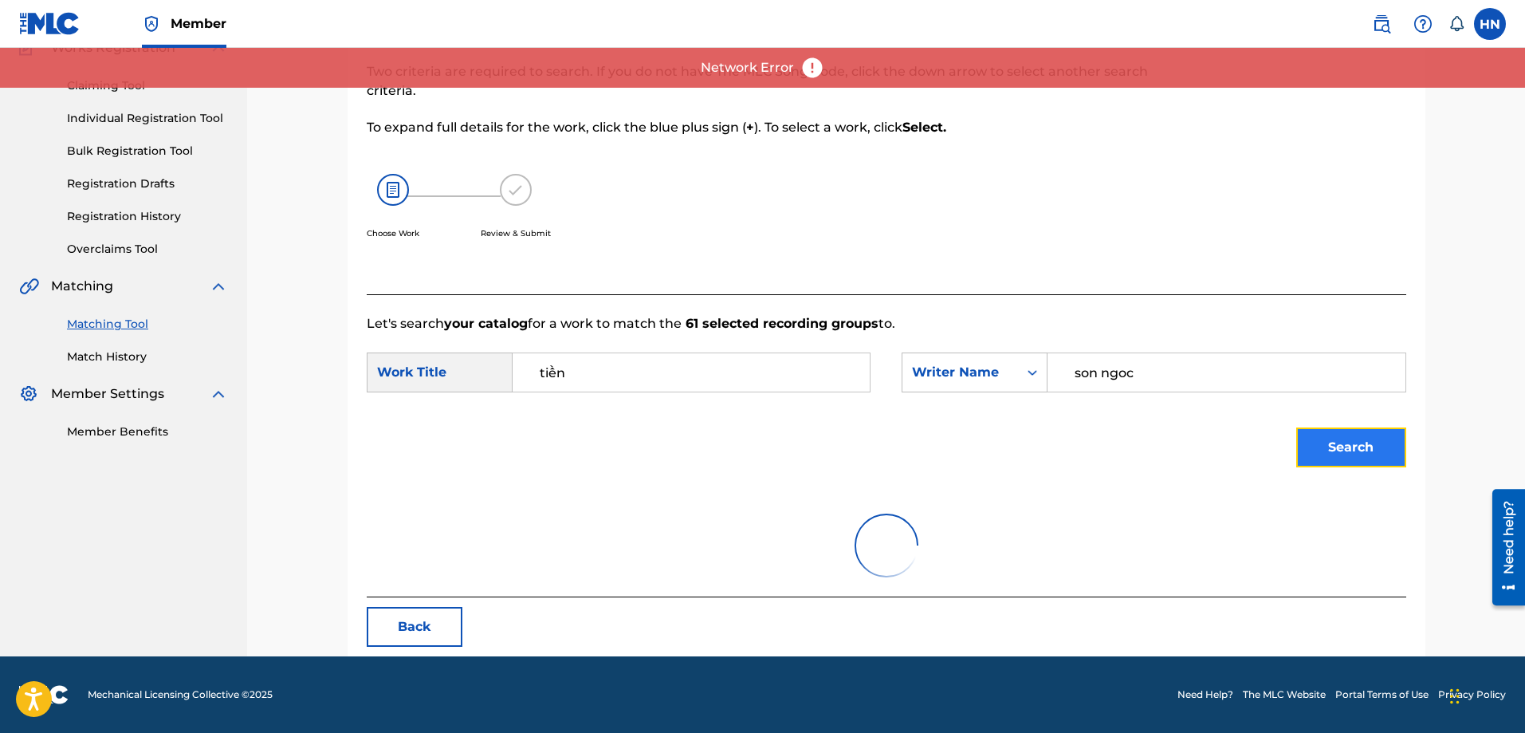
click at [1326, 450] on button "Search" at bounding box center [1351, 447] width 110 height 40
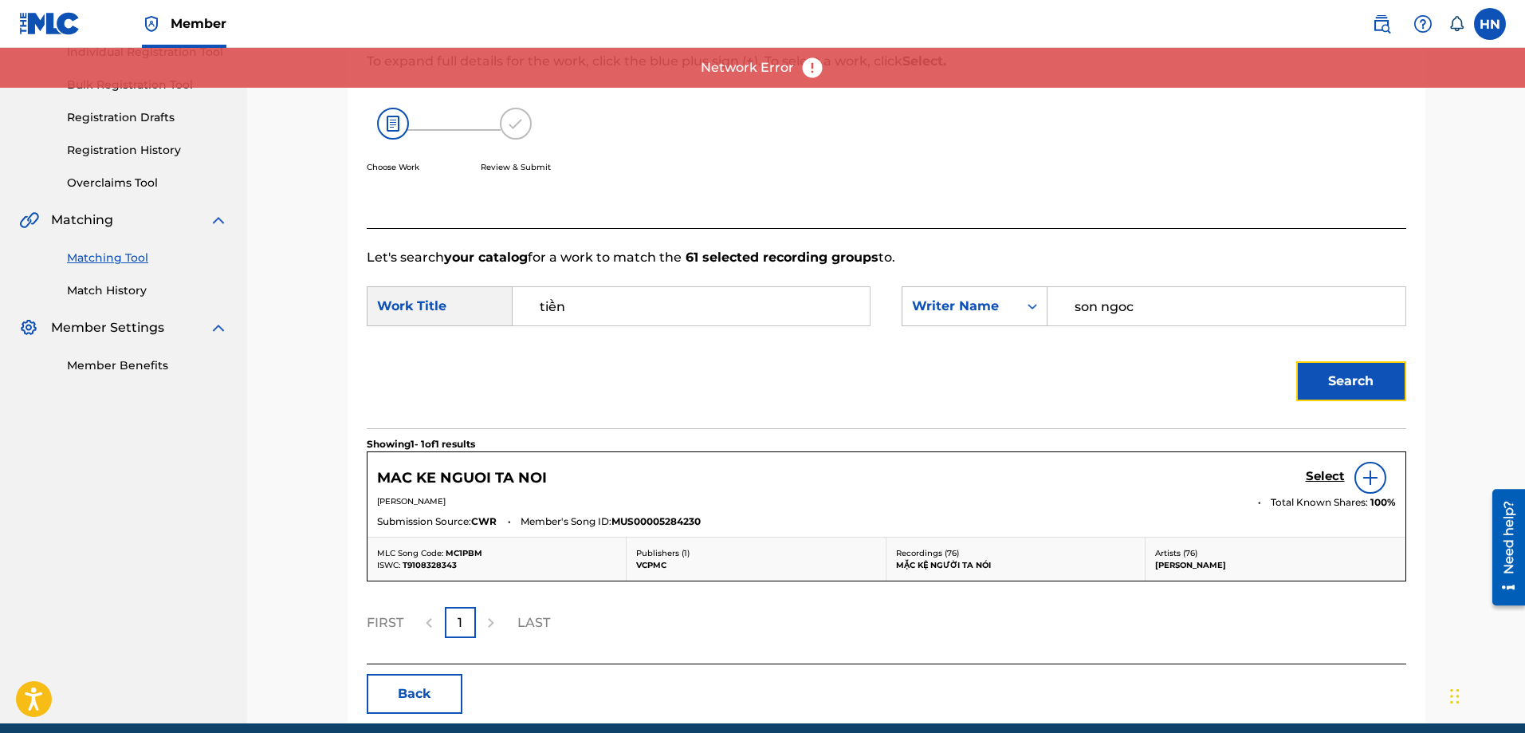
scroll to position [282, 0]
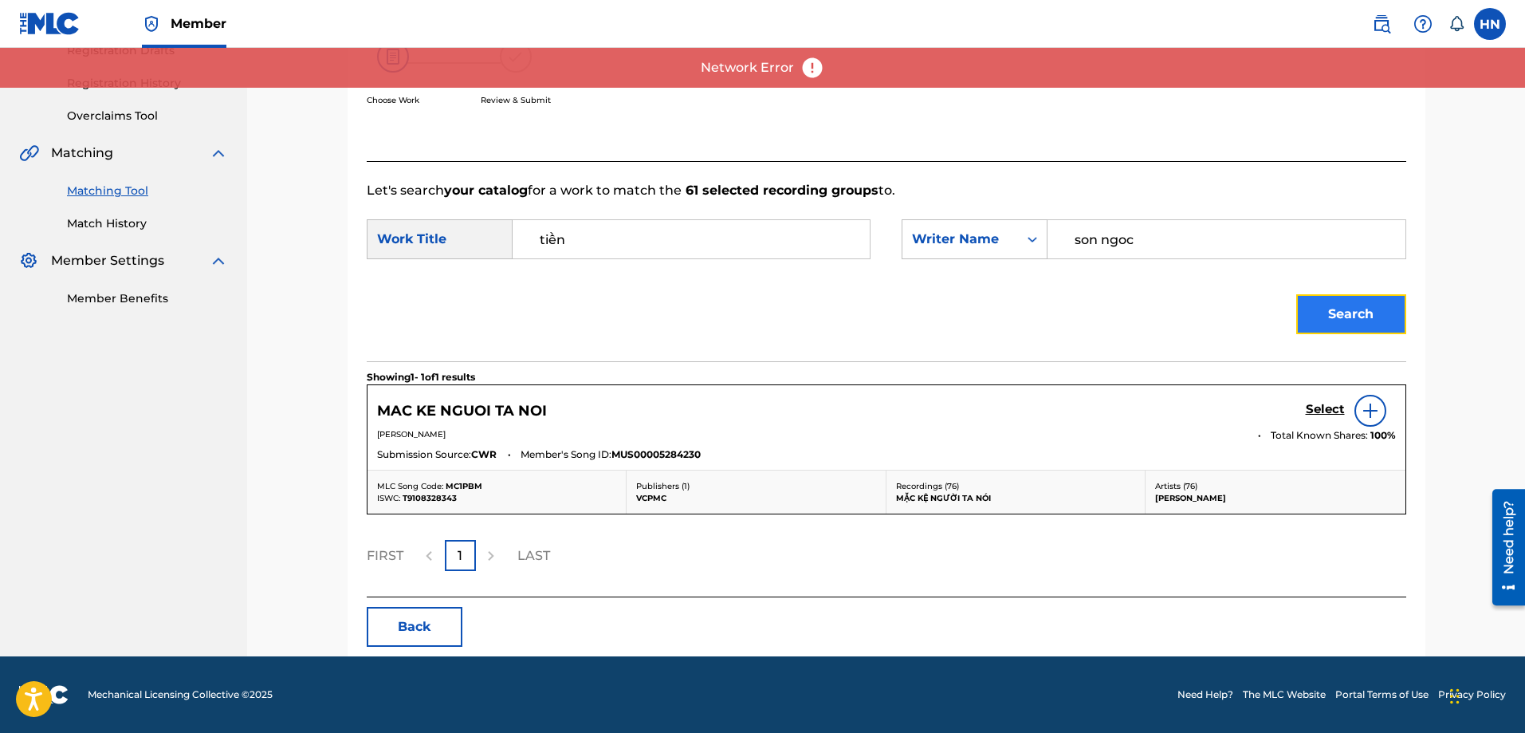
click at [1317, 307] on button "Search" at bounding box center [1351, 314] width 110 height 40
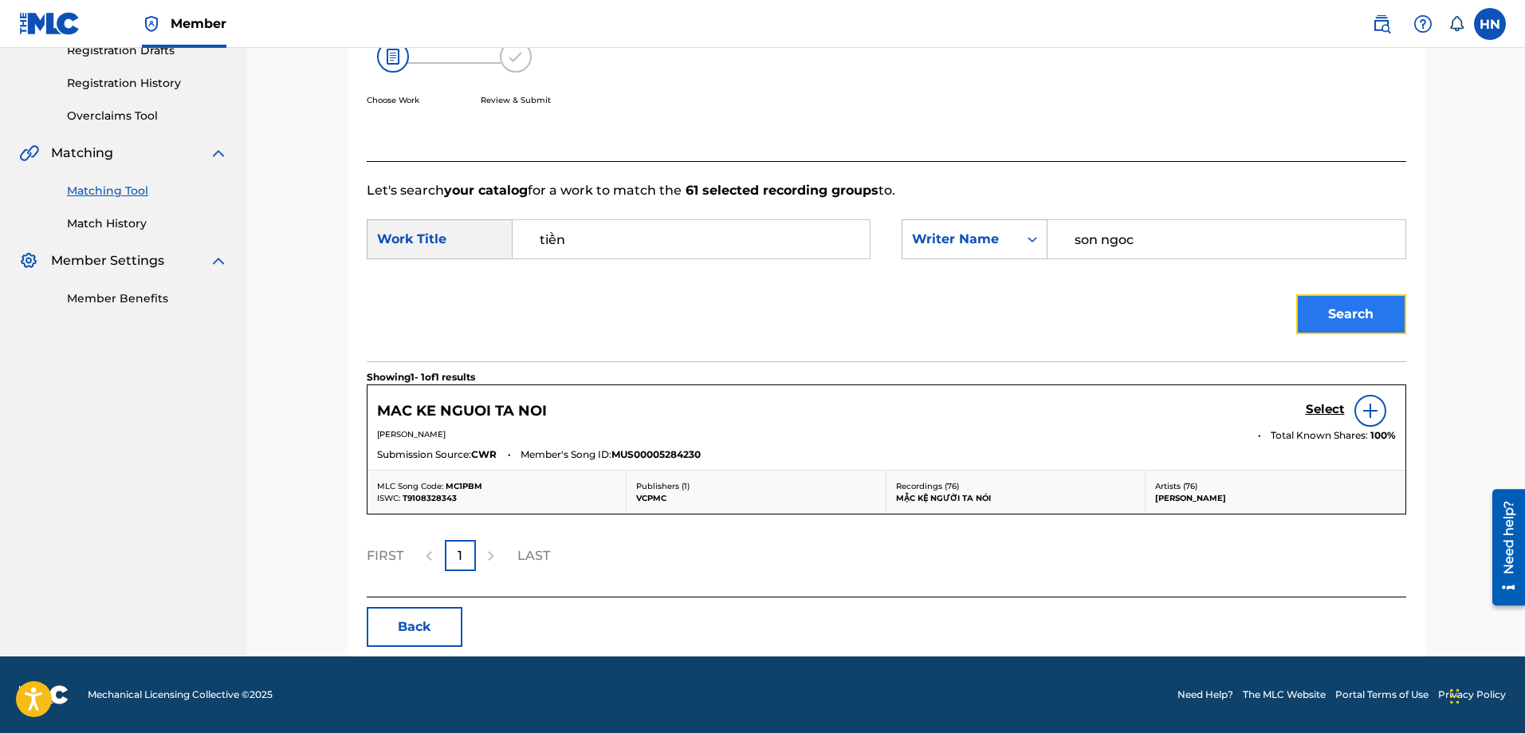
click at [1354, 310] on button "Search" at bounding box center [1351, 314] width 110 height 40
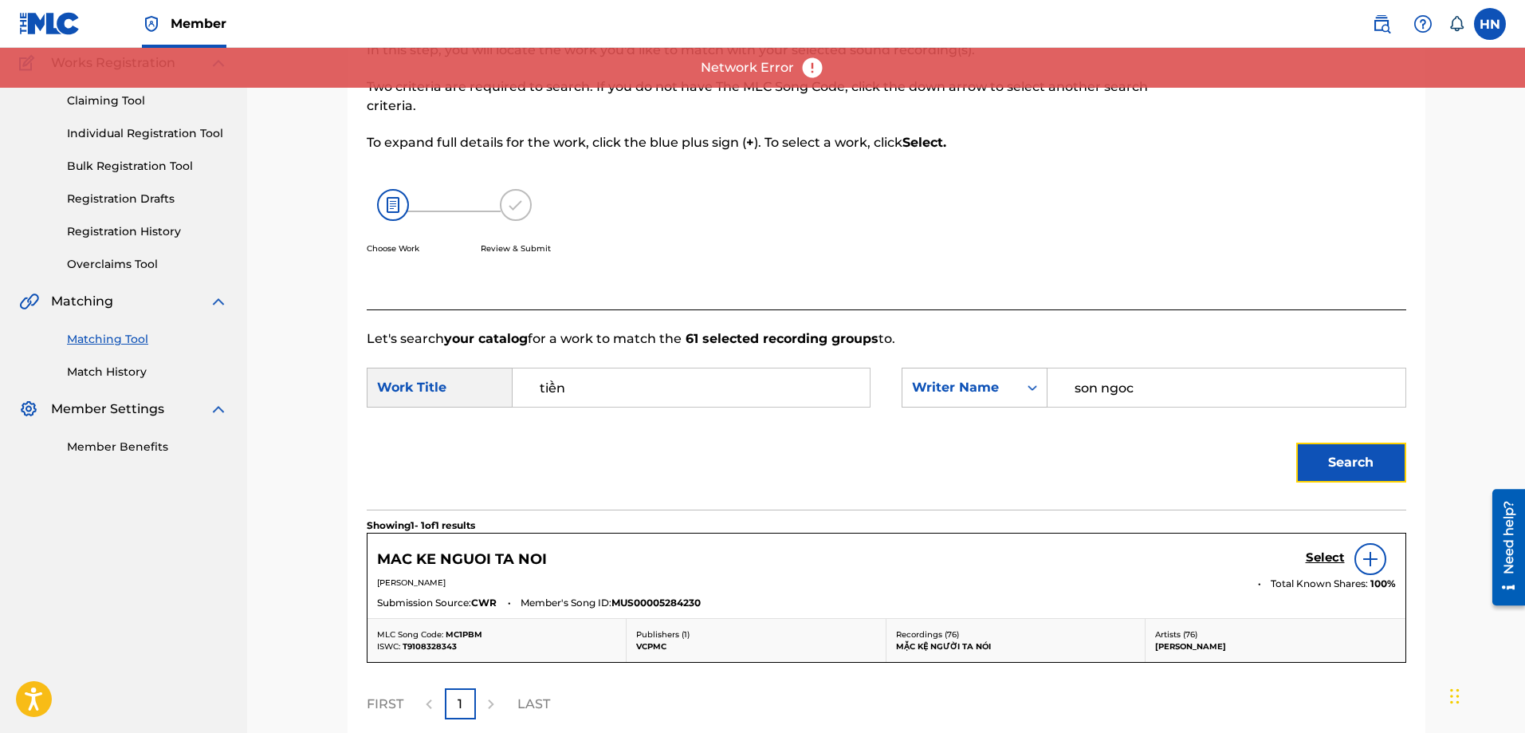
scroll to position [123, 0]
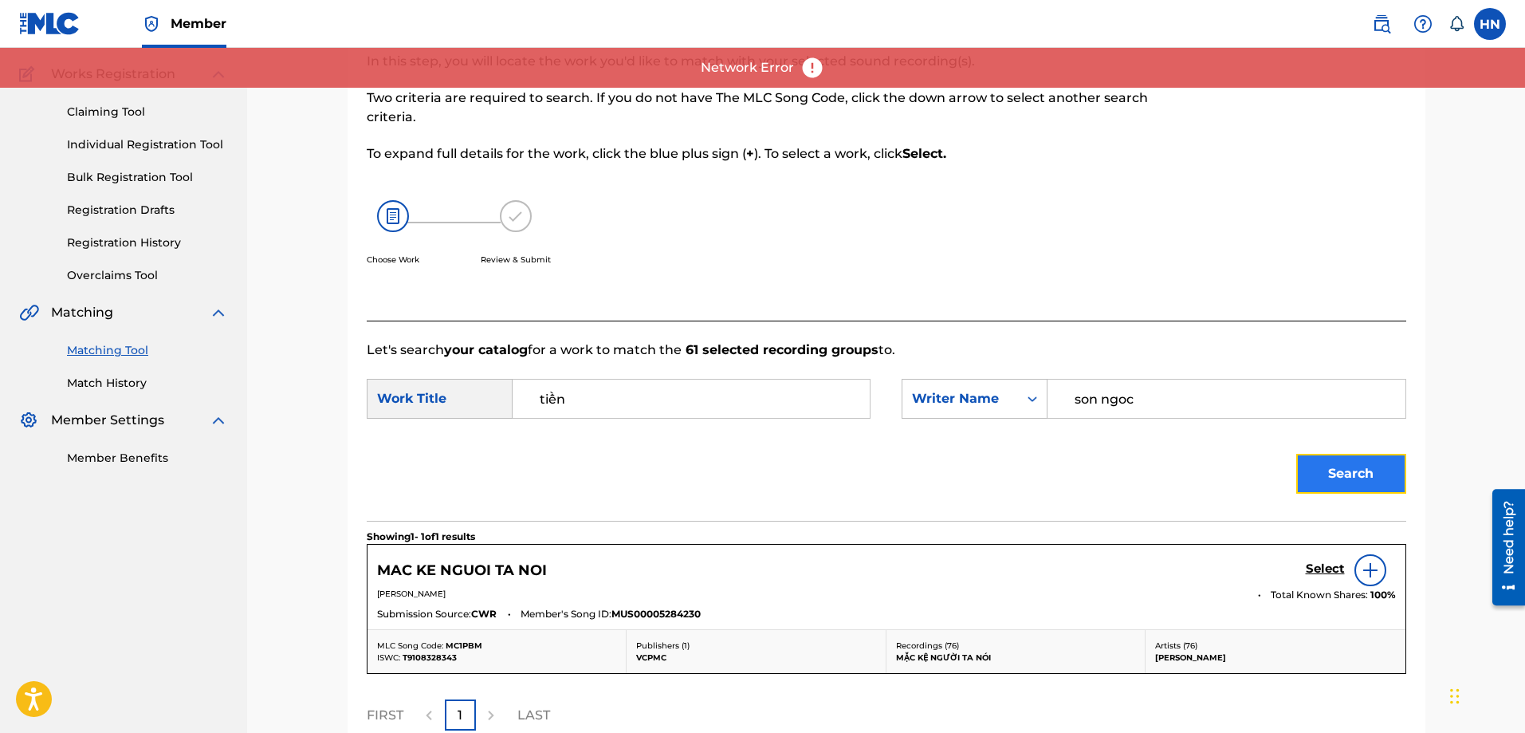
click at [1345, 466] on button "Search" at bounding box center [1351, 474] width 110 height 40
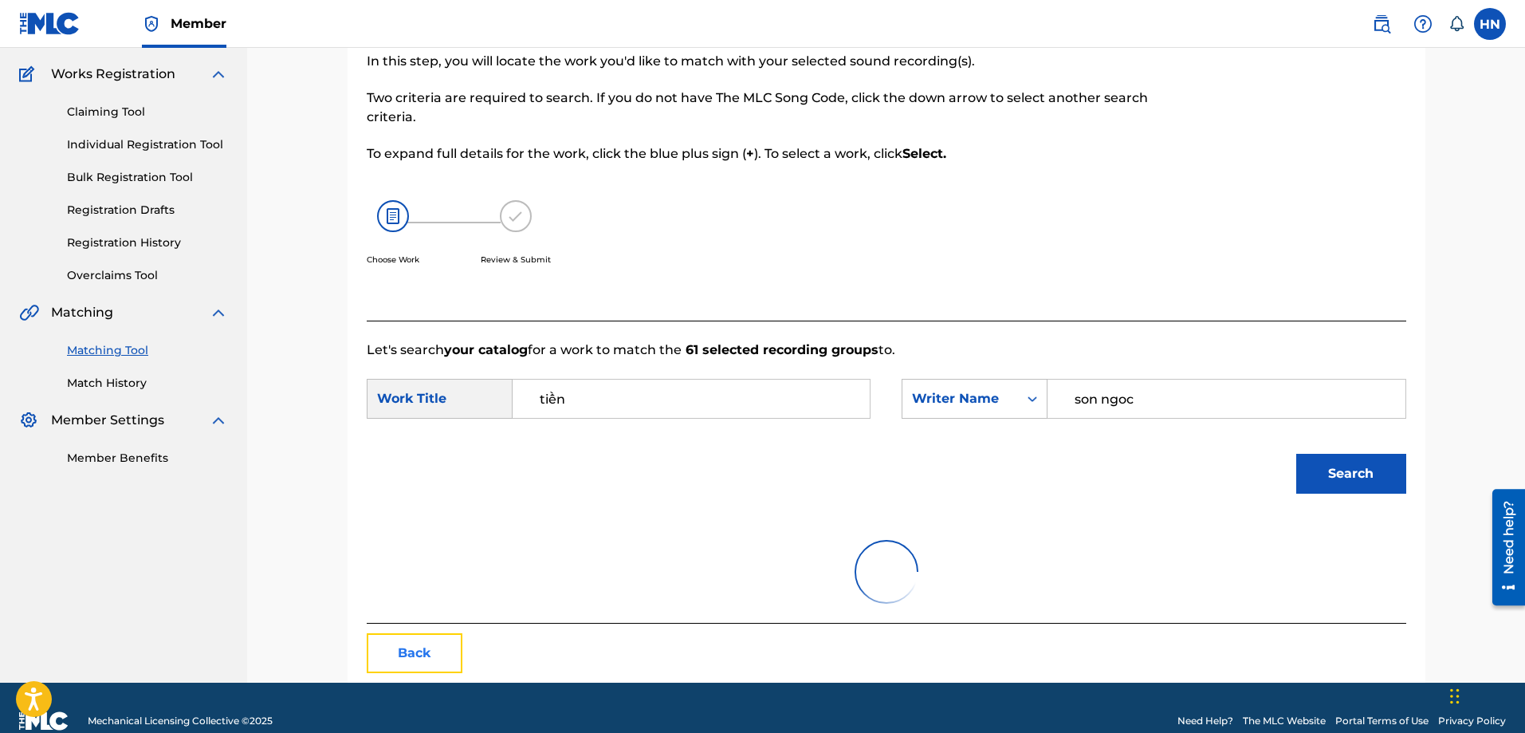
click at [400, 658] on button "Back" at bounding box center [415, 653] width 96 height 40
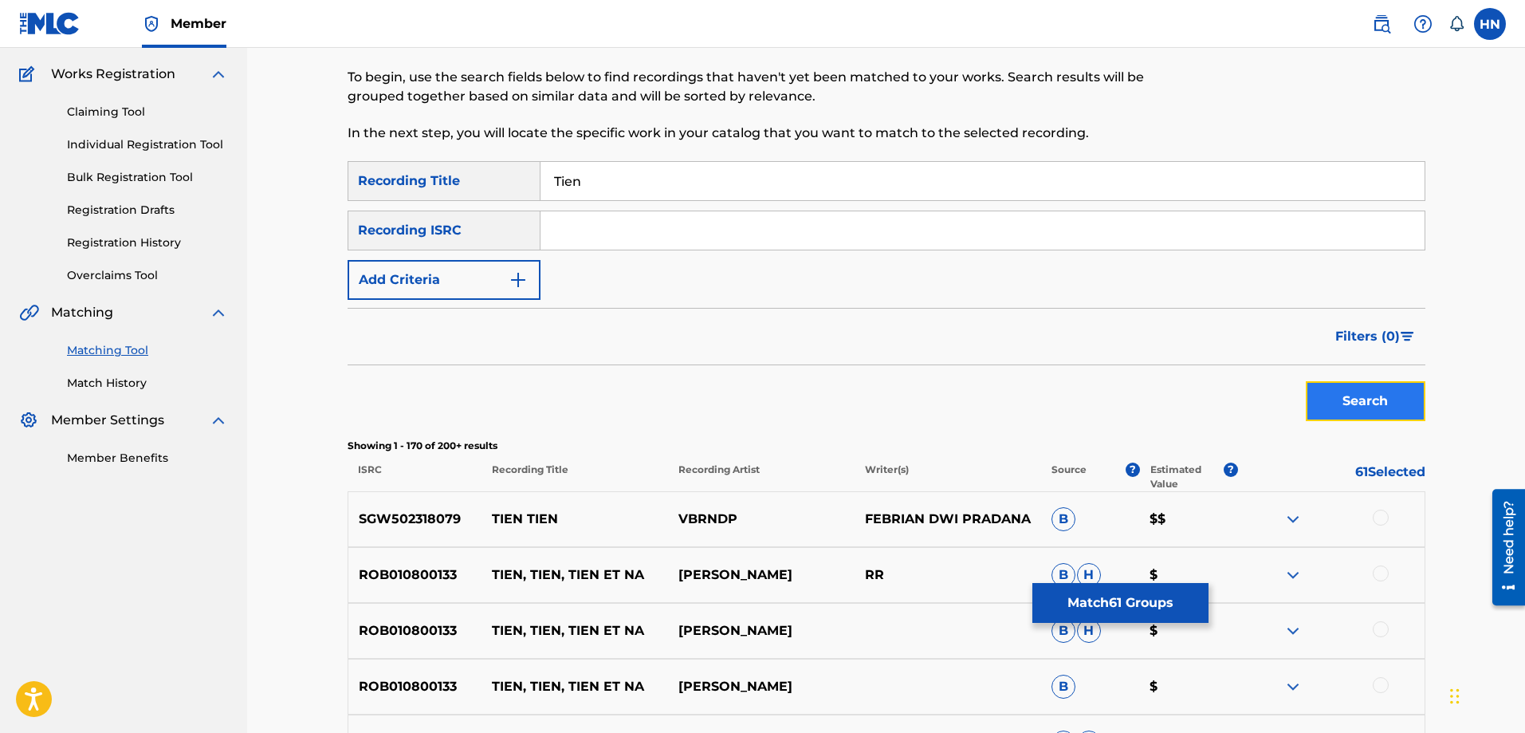
click at [1321, 399] on button "Search" at bounding box center [1366, 401] width 120 height 40
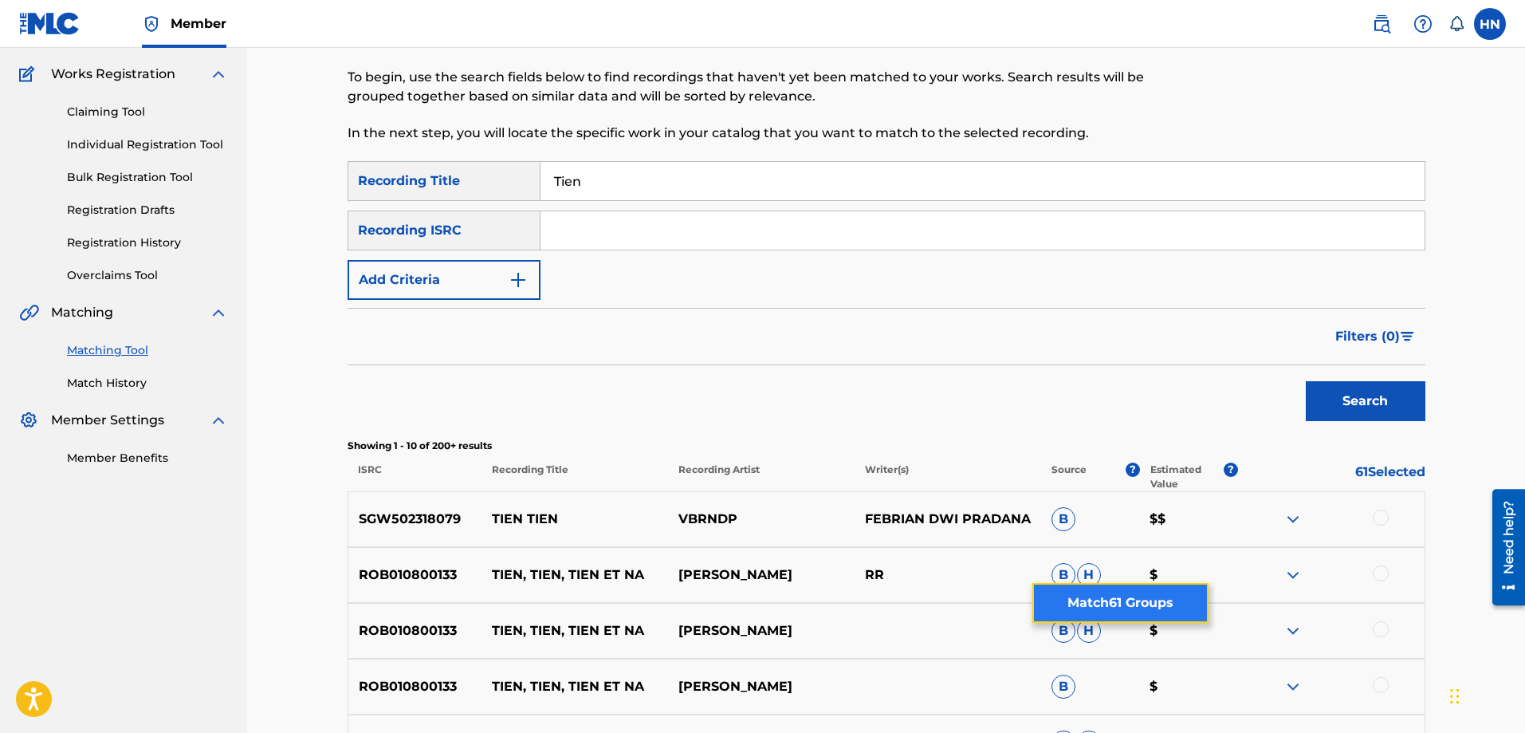
click at [1116, 594] on button "Match 61 Groups" at bounding box center [1120, 603] width 176 height 40
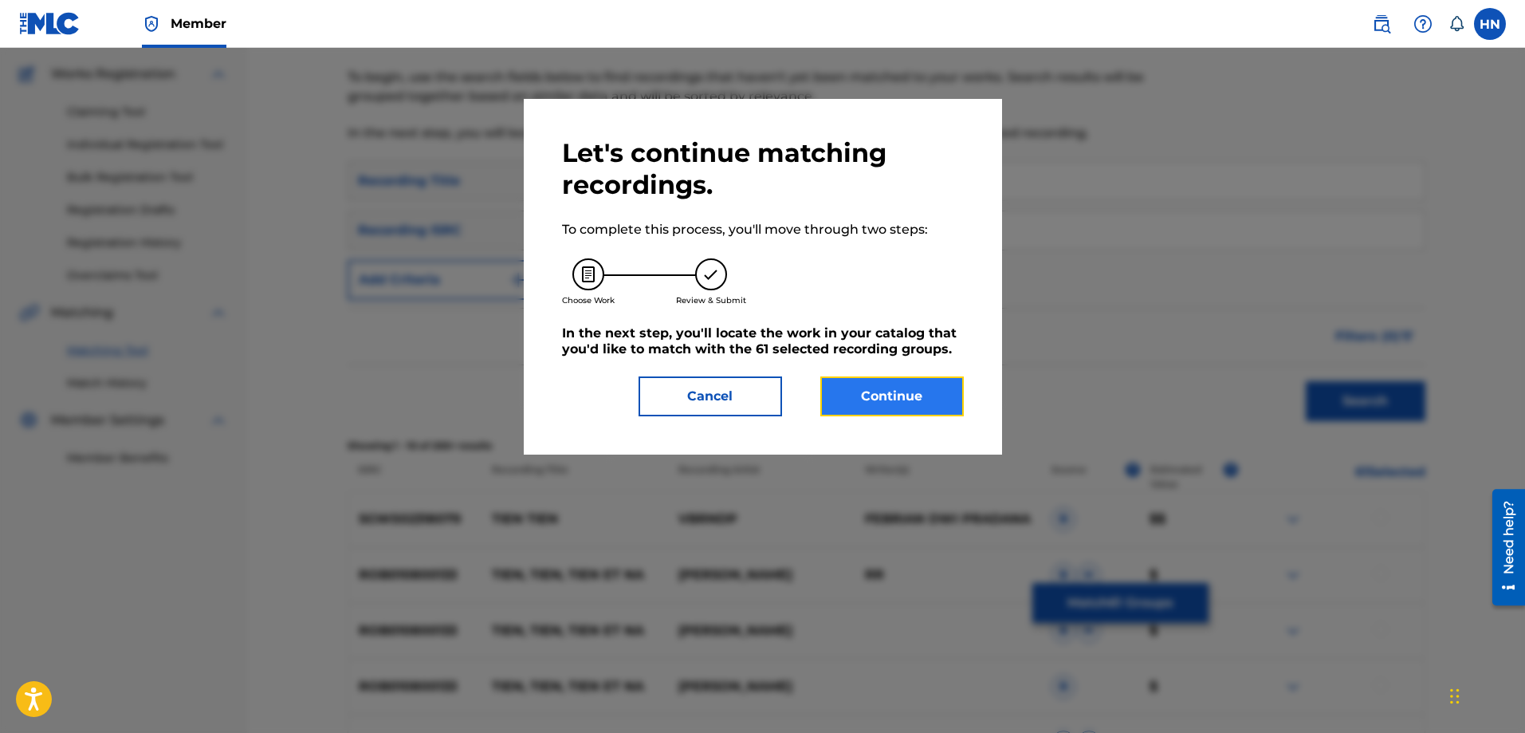
click at [932, 382] on button "Continue" at bounding box center [891, 396] width 143 height 40
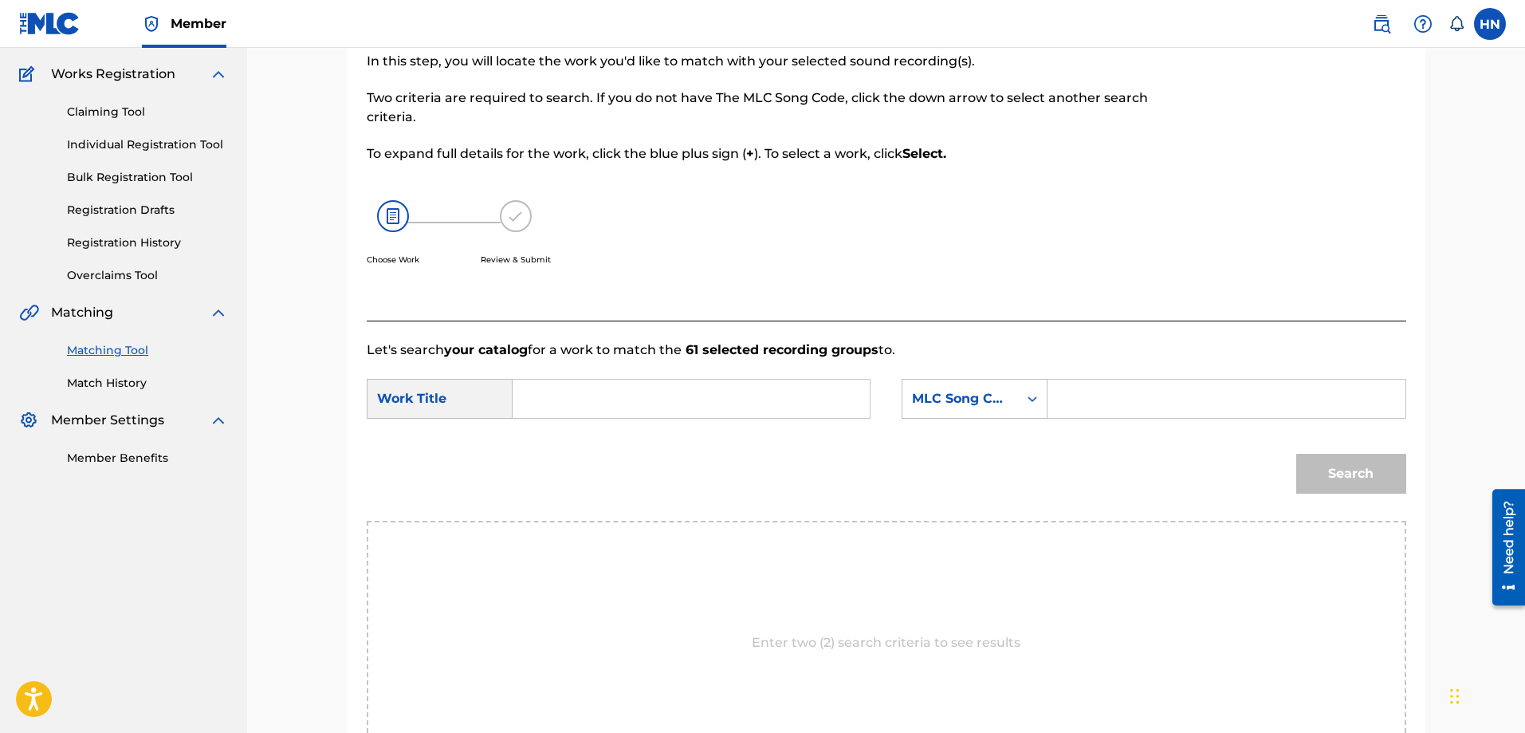
click at [751, 395] on input "Search Form" at bounding box center [691, 398] width 330 height 38
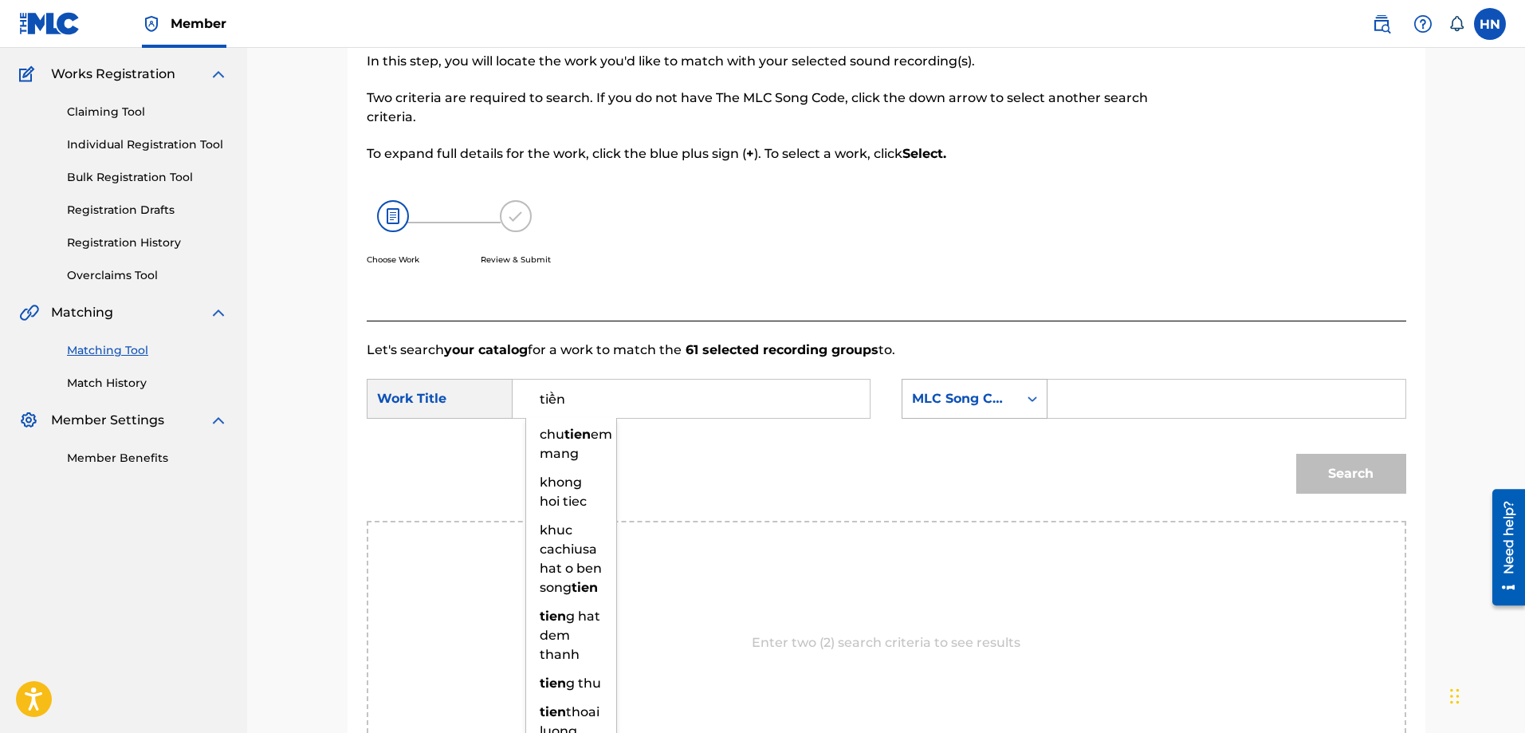
type input "tiền"
click at [914, 392] on div "MLC Song Code" at bounding box center [960, 398] width 96 height 19
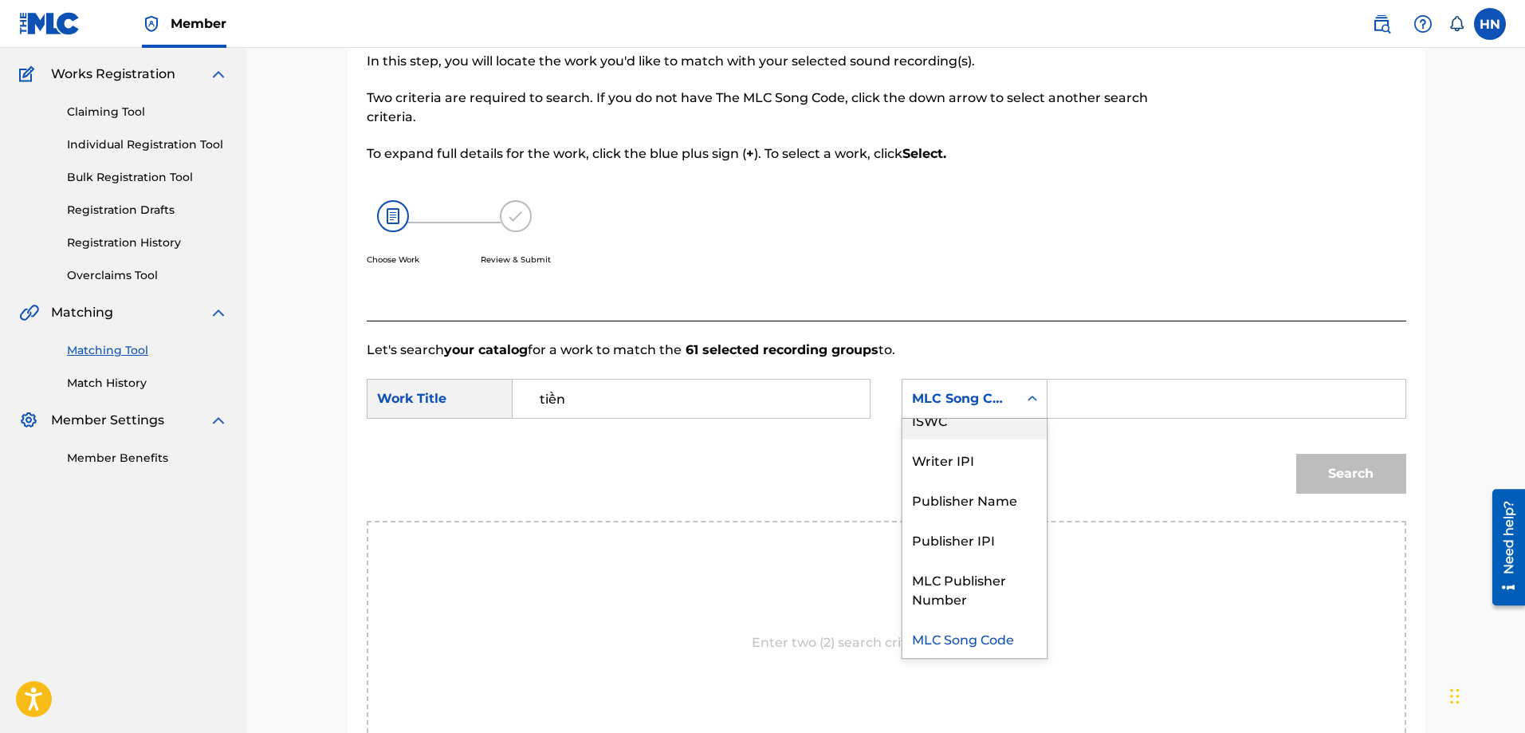
scroll to position [0, 0]
click at [984, 438] on div "Writer Name" at bounding box center [974, 438] width 144 height 40
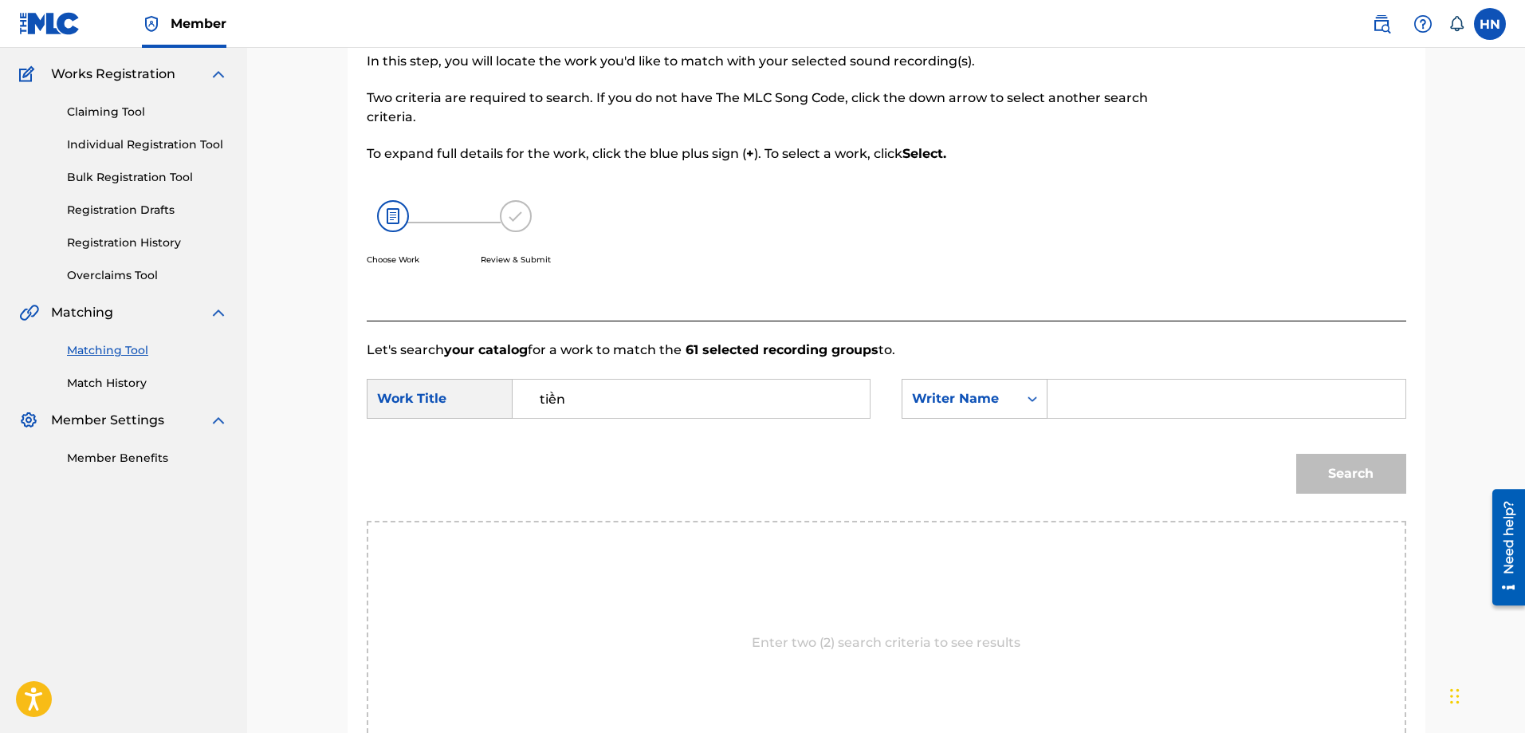
click at [1113, 414] on input "Search Form" at bounding box center [1226, 398] width 330 height 38
type input "son ngoc"
click at [1296, 454] on button "Search" at bounding box center [1351, 474] width 110 height 40
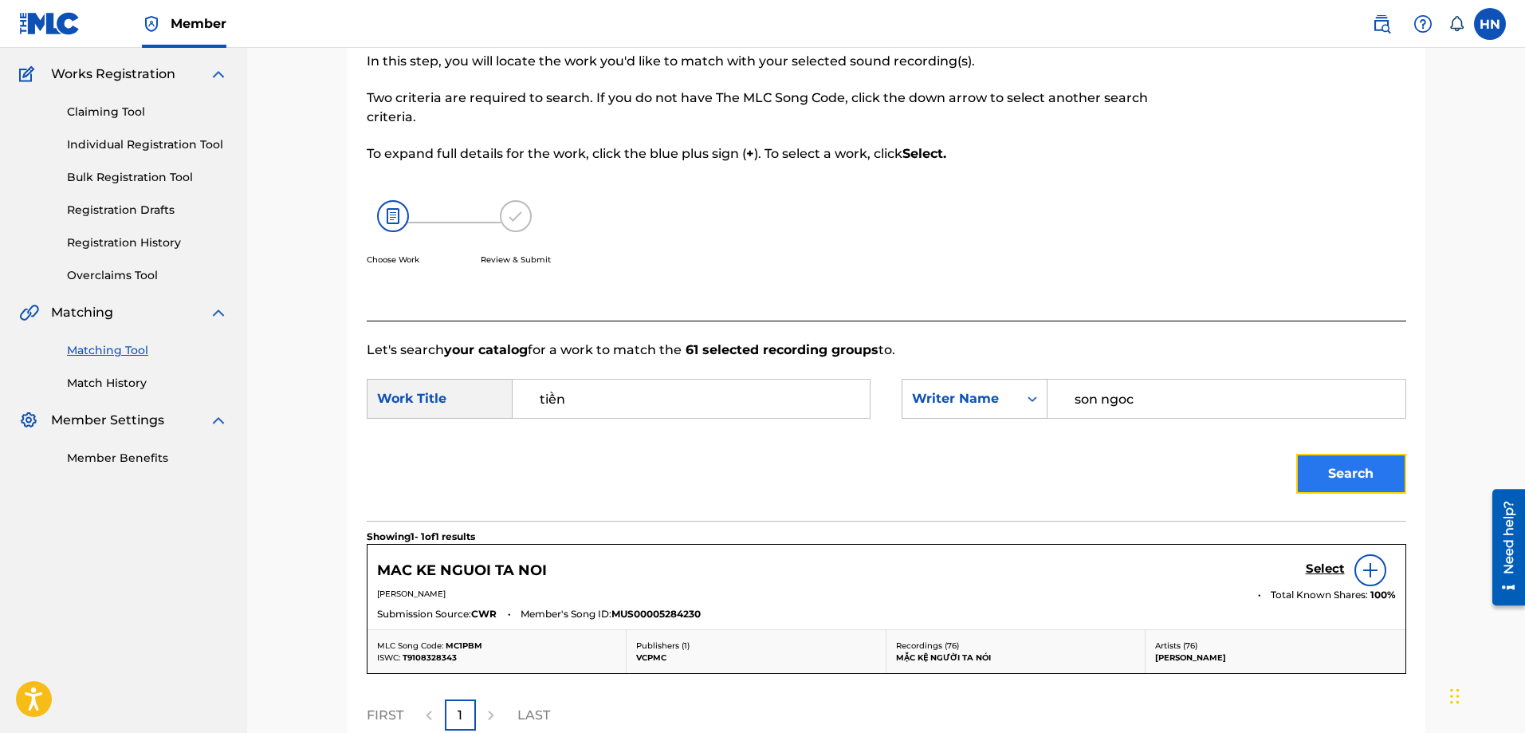
click at [1357, 463] on button "Search" at bounding box center [1351, 474] width 110 height 40
click at [1313, 485] on button "Search" at bounding box center [1351, 474] width 110 height 40
click at [1304, 462] on button "Search" at bounding box center [1351, 474] width 110 height 40
click at [1306, 476] on button "Search" at bounding box center [1351, 474] width 110 height 40
click at [1294, 480] on div "Search" at bounding box center [1347, 470] width 118 height 64
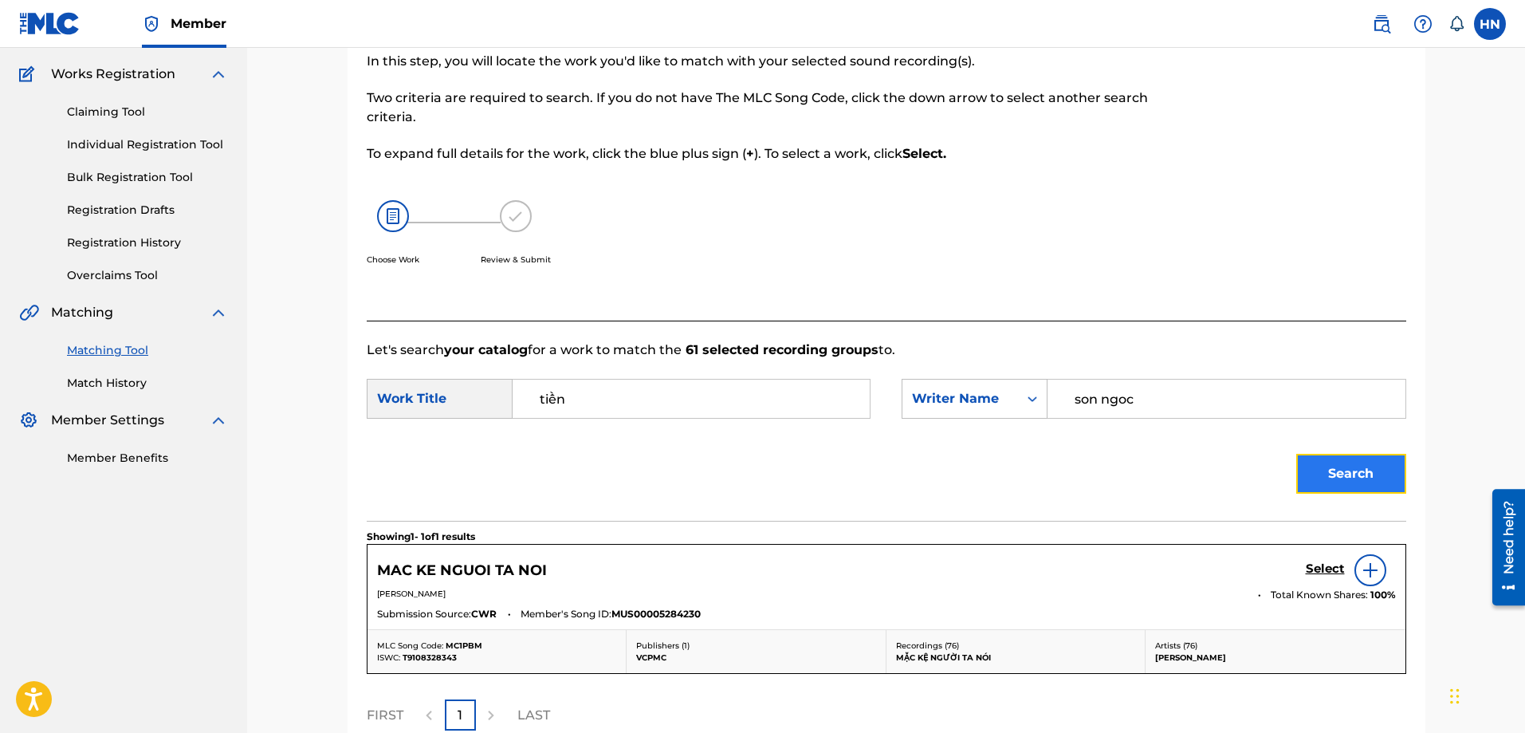
click at [1305, 483] on button "Search" at bounding box center [1351, 474] width 110 height 40
click at [1312, 495] on div "Search" at bounding box center [1347, 470] width 118 height 64
click at [1313, 485] on button "Search" at bounding box center [1351, 474] width 110 height 40
click at [1334, 460] on button "Search" at bounding box center [1351, 474] width 110 height 40
click at [1328, 473] on button "Search" at bounding box center [1351, 474] width 110 height 40
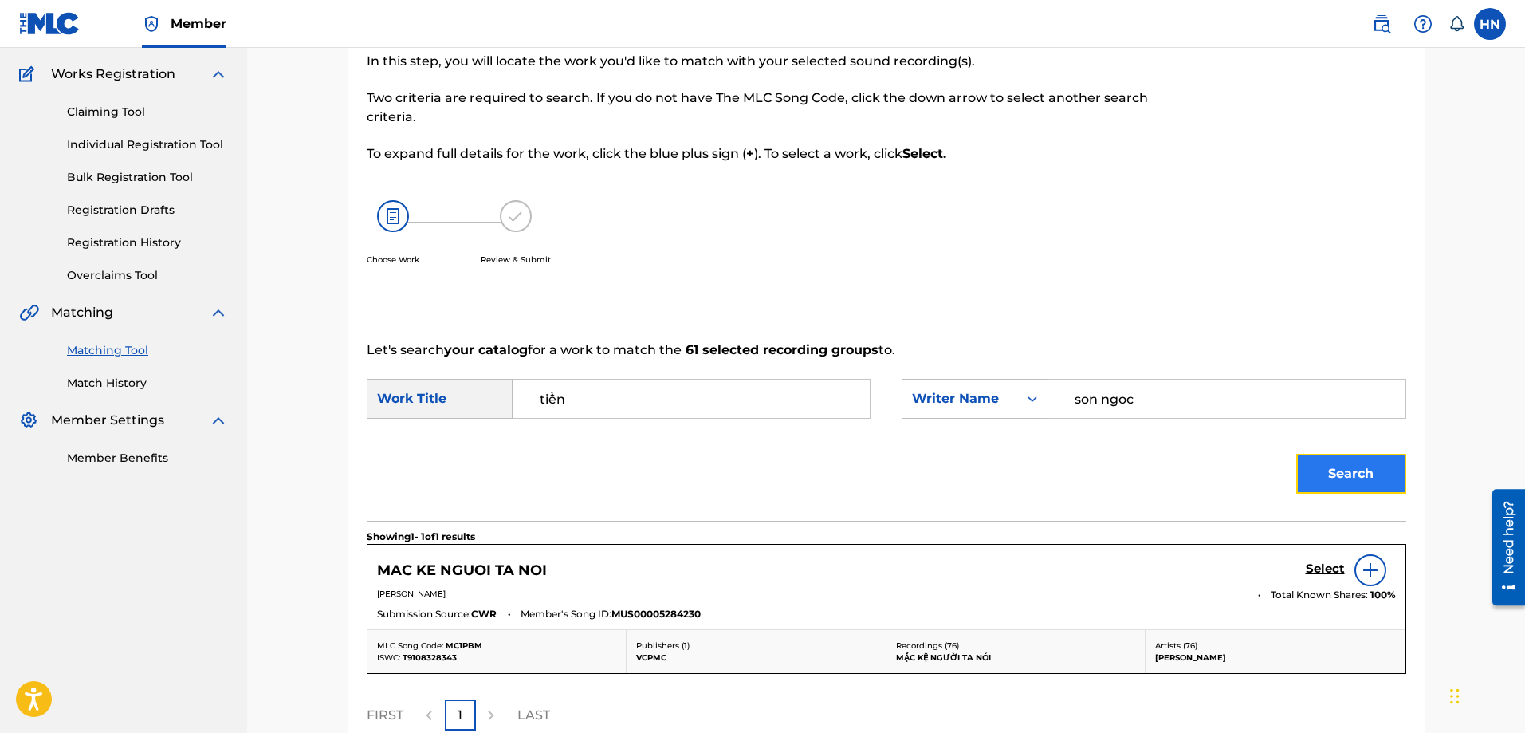
click at [1357, 466] on button "Search" at bounding box center [1351, 474] width 110 height 40
click at [1335, 486] on button "Search" at bounding box center [1351, 474] width 110 height 40
click at [1334, 468] on button "Search" at bounding box center [1351, 474] width 110 height 40
click at [1315, 464] on button "Search" at bounding box center [1351, 474] width 110 height 40
click at [1347, 482] on button "Search" at bounding box center [1351, 474] width 110 height 40
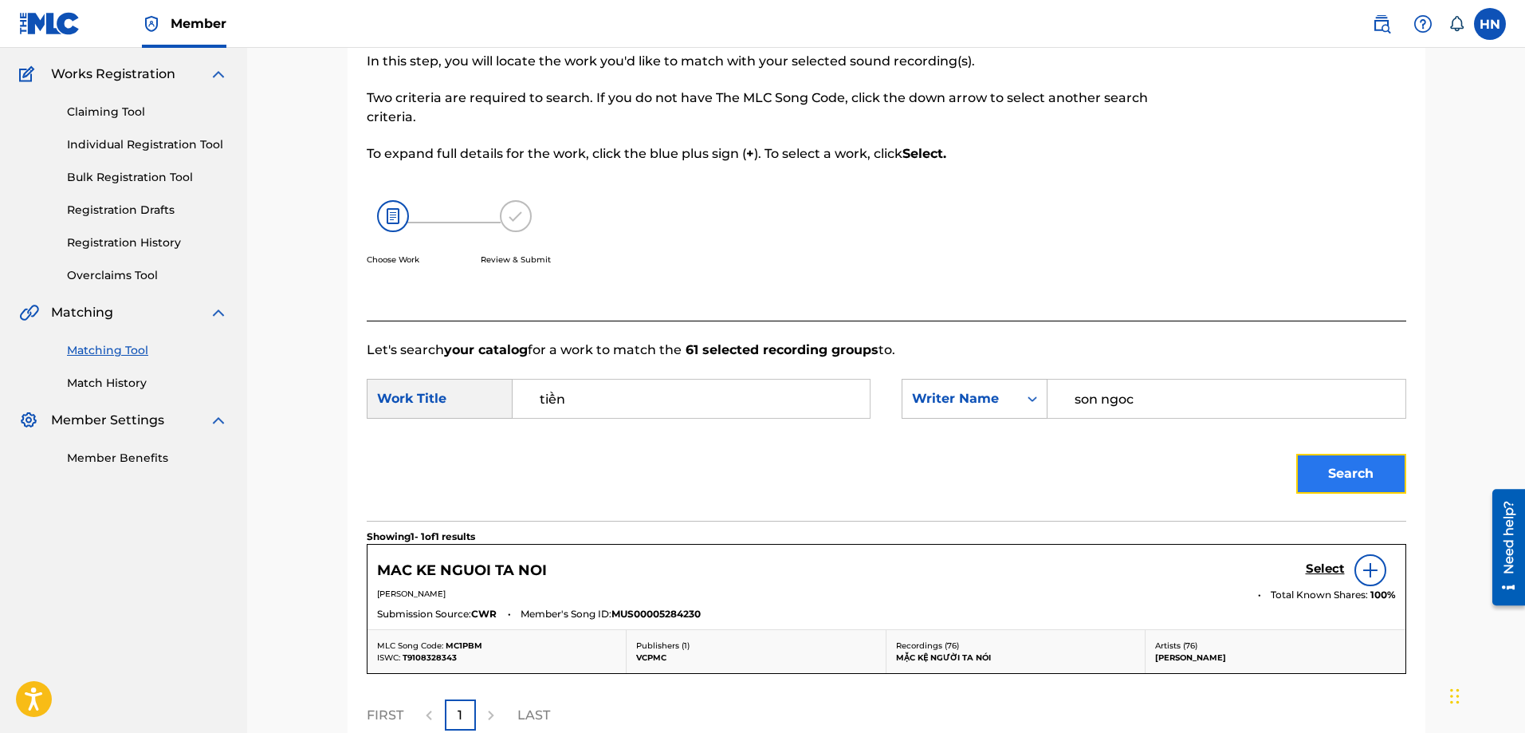
click at [1305, 473] on button "Search" at bounding box center [1351, 474] width 110 height 40
click at [1310, 482] on button "Search" at bounding box center [1351, 474] width 110 height 40
click at [1310, 453] on div "Search" at bounding box center [1347, 470] width 118 height 64
click at [1311, 458] on button "Search" at bounding box center [1351, 474] width 110 height 40
click at [1321, 466] on button "Search" at bounding box center [1351, 474] width 110 height 40
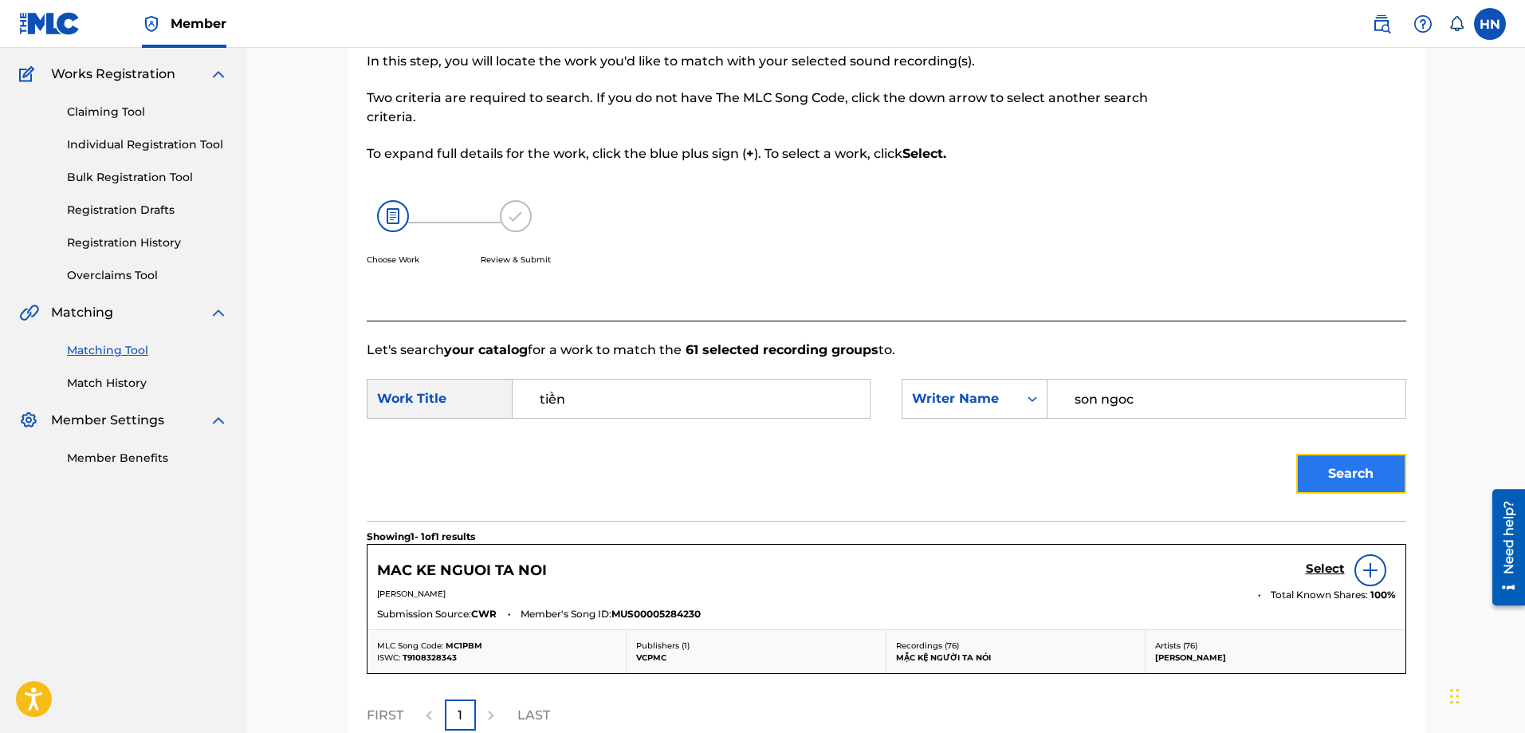
click at [1373, 465] on button "Search" at bounding box center [1351, 474] width 110 height 40
click at [1301, 470] on button "Search" at bounding box center [1351, 474] width 110 height 40
click at [1306, 468] on button "Search" at bounding box center [1351, 474] width 110 height 40
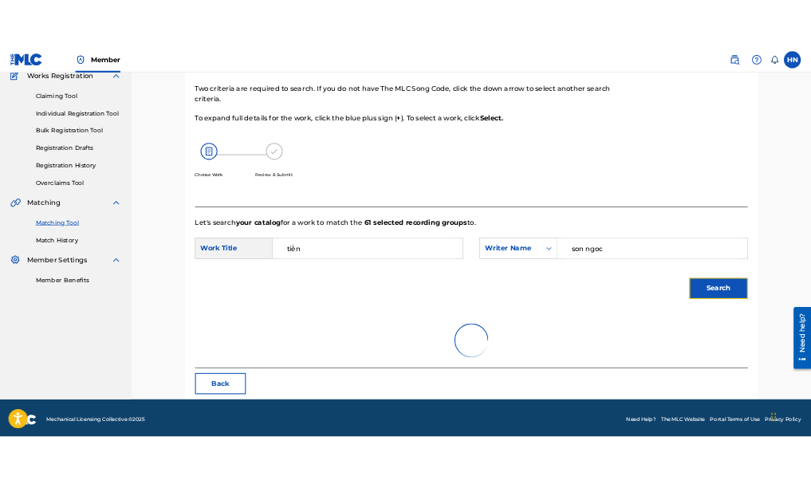
scroll to position [149, 0]
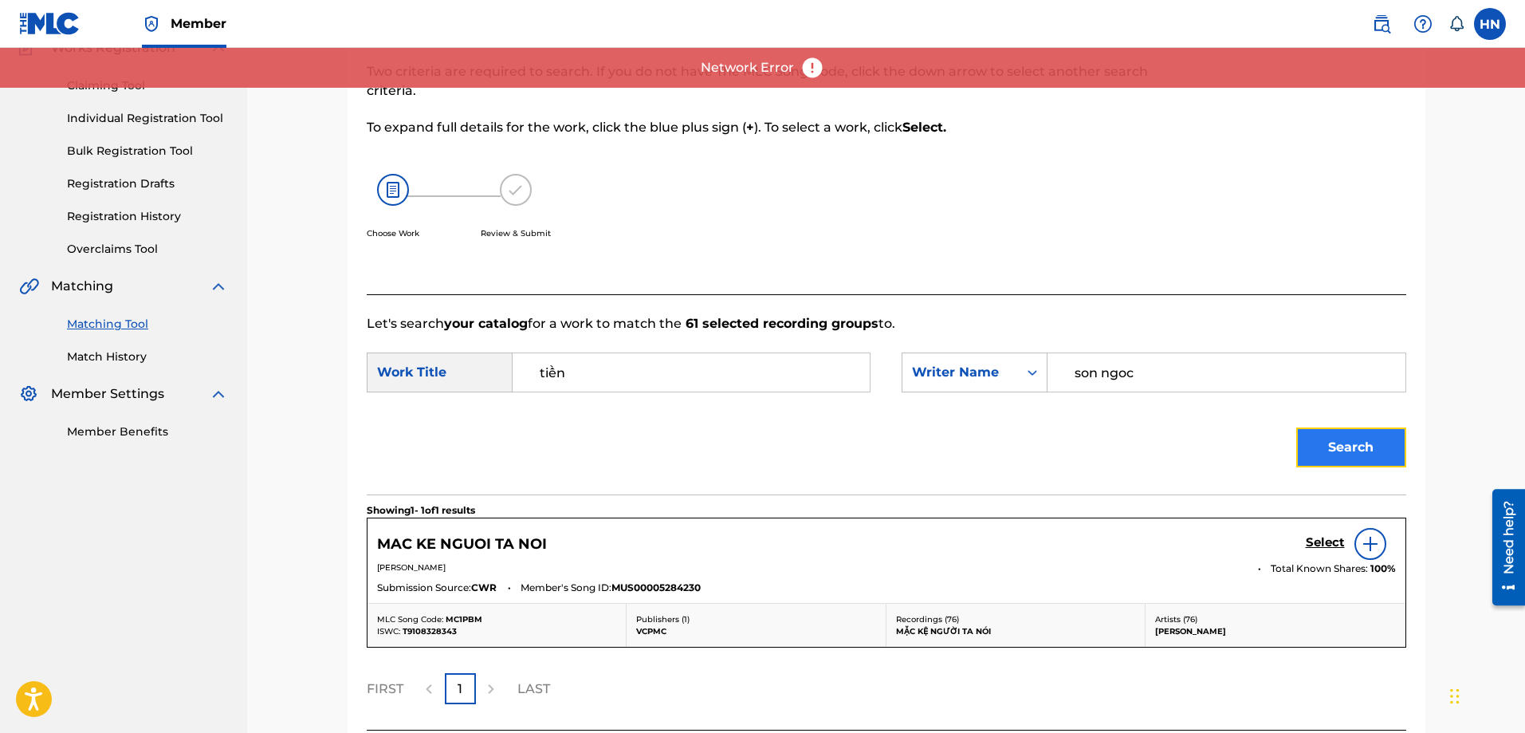
click at [1304, 448] on button "Search" at bounding box center [1351, 447] width 110 height 40
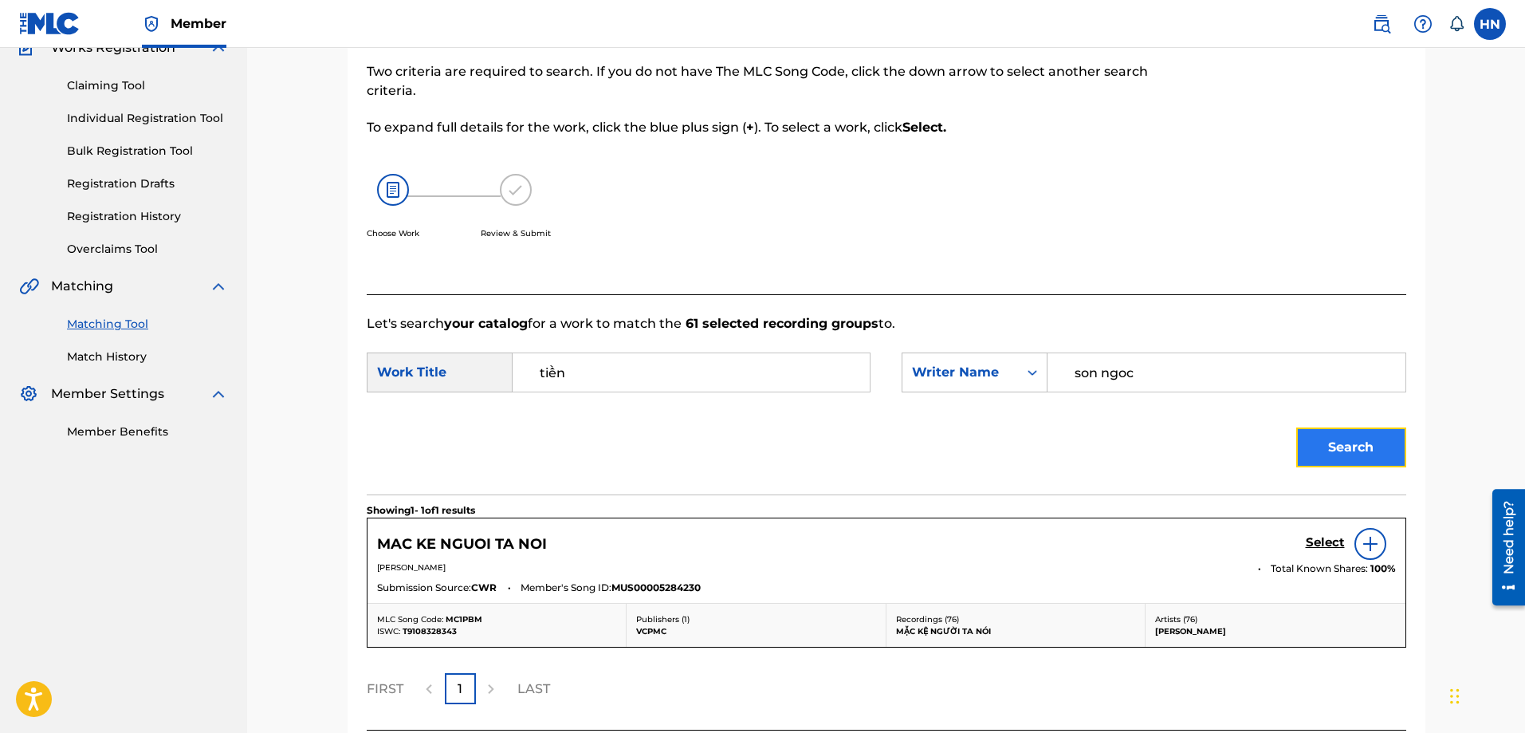
click at [1305, 447] on button "Search" at bounding box center [1351, 447] width 110 height 40
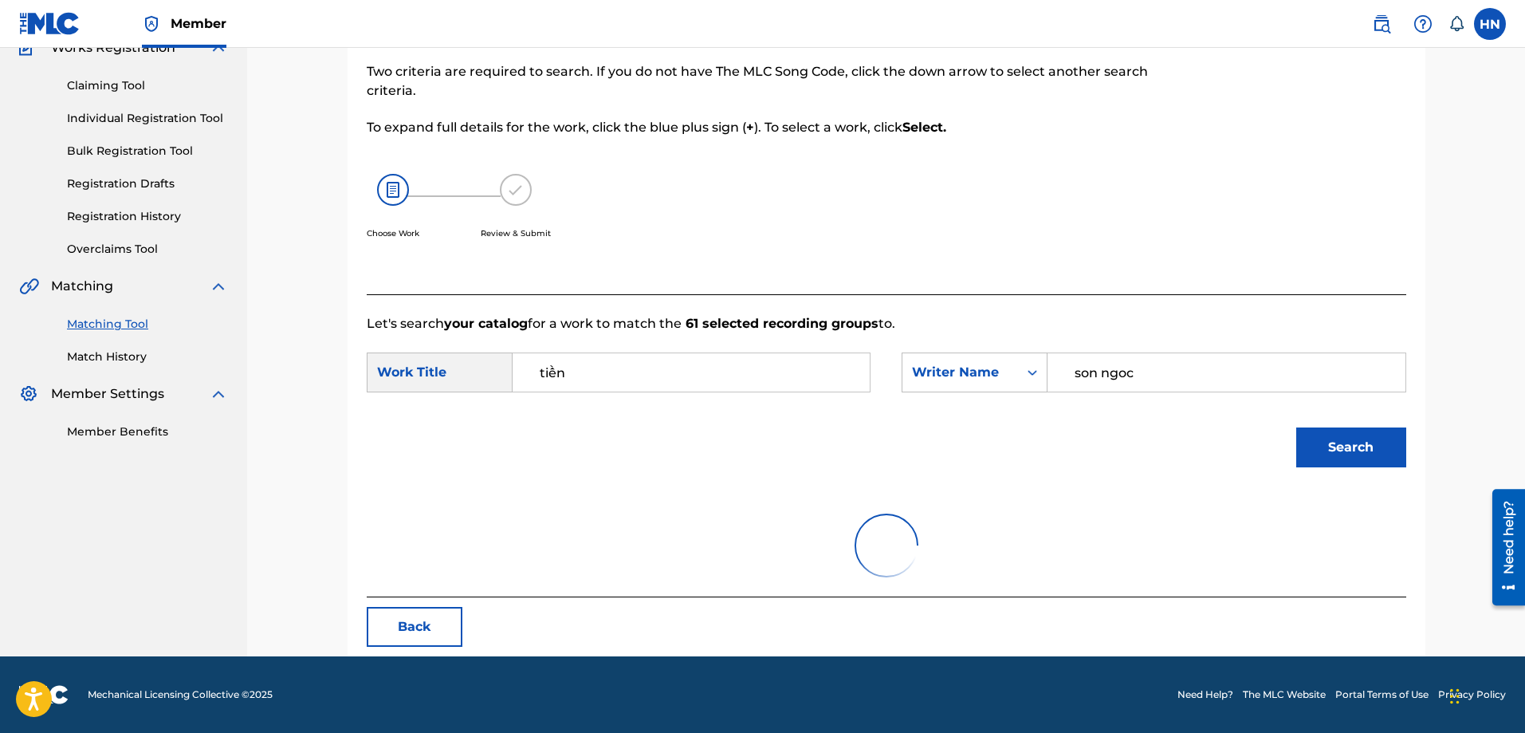
click at [1069, 153] on div "In this step, you will locate the work you'd like to match with your selected s…" at bounding box center [767, 151] width 800 height 250
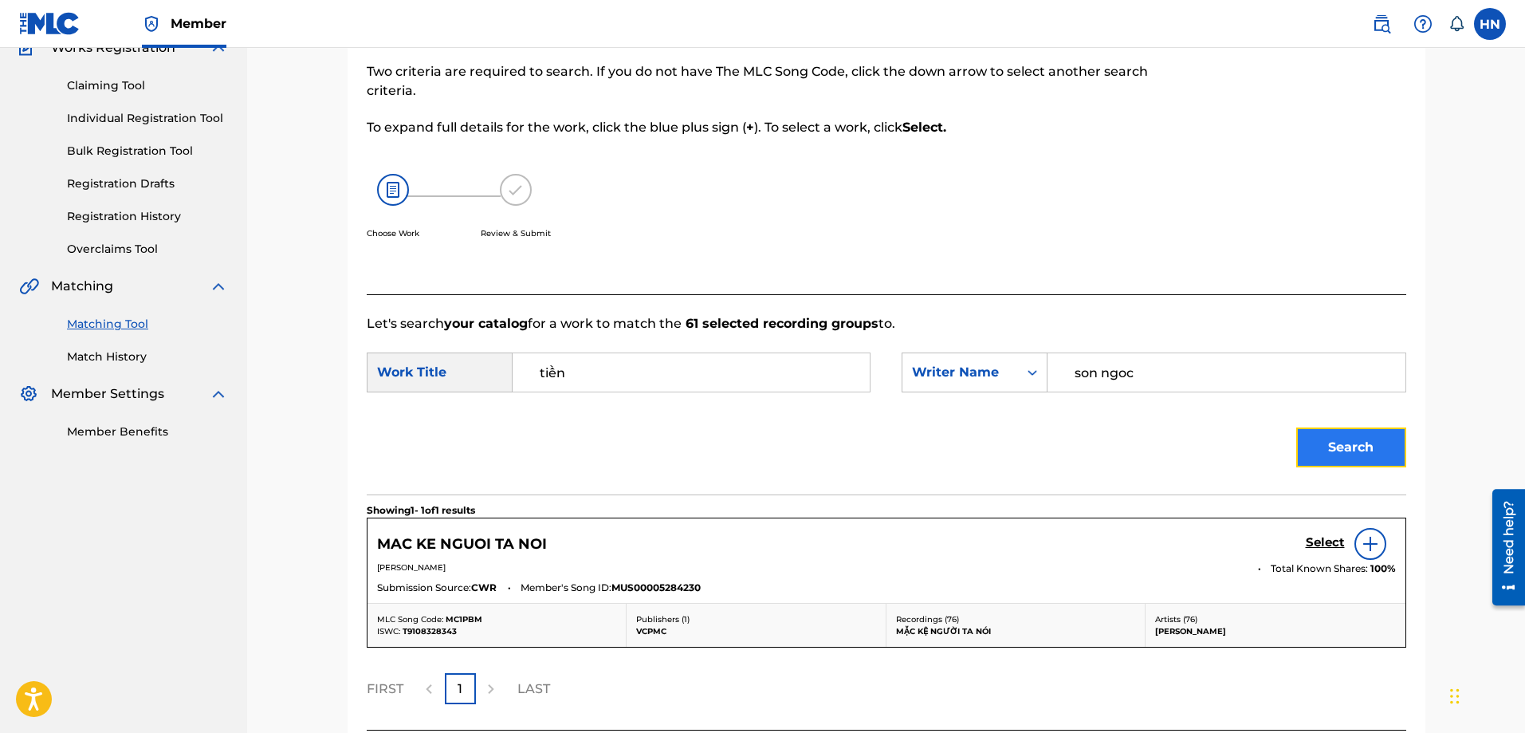
click at [1322, 455] on button "Search" at bounding box center [1351, 447] width 110 height 40
click at [1324, 460] on button "Search" at bounding box center [1351, 447] width 110 height 40
click at [1340, 442] on button "Search" at bounding box center [1351, 447] width 110 height 40
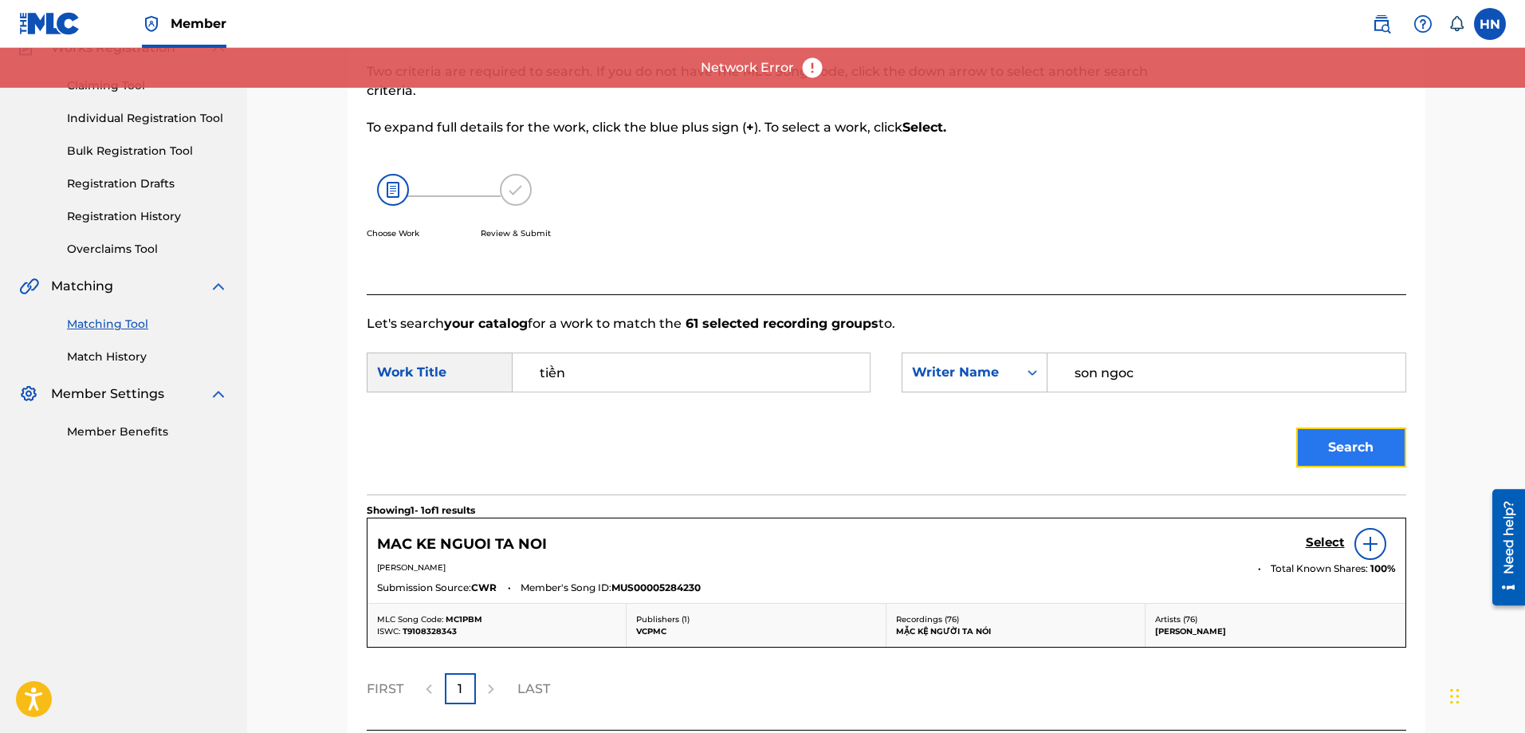
click at [1304, 442] on button "Search" at bounding box center [1351, 447] width 110 height 40
click at [1335, 444] on button "Search" at bounding box center [1351, 447] width 110 height 40
click at [1333, 438] on button "Search" at bounding box center [1351, 447] width 110 height 40
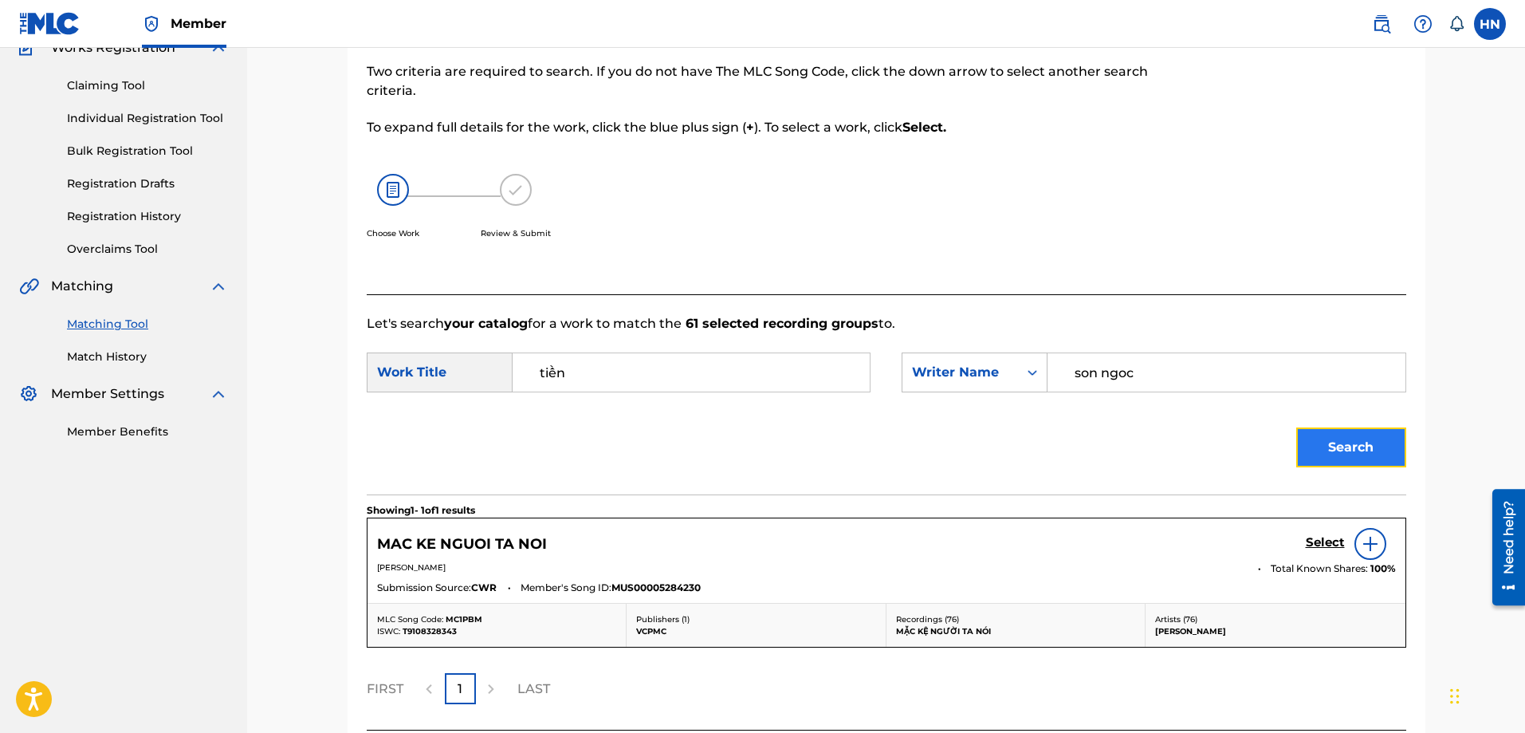
click at [1306, 463] on button "Search" at bounding box center [1351, 447] width 110 height 40
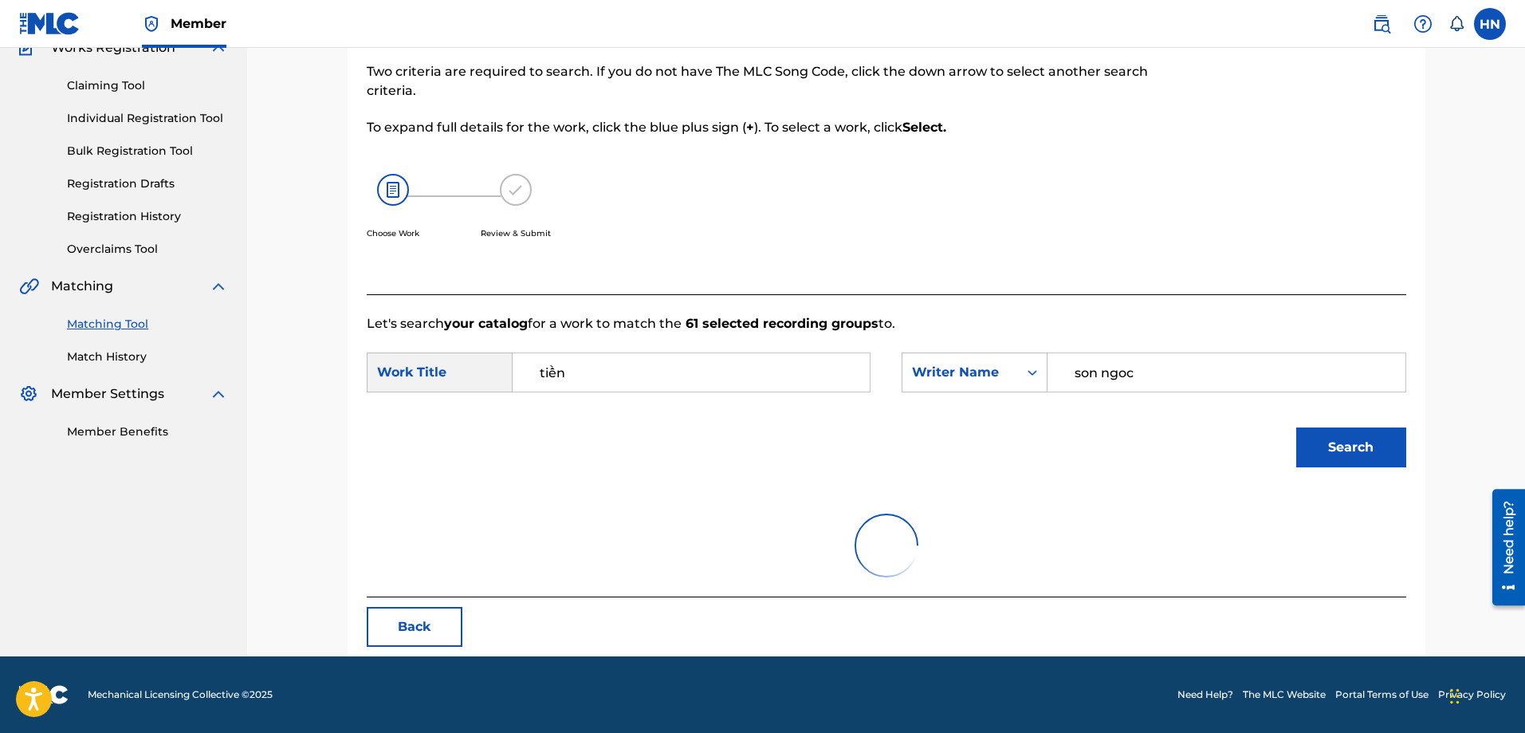
click at [269, 328] on div "Match Usage - Select Work In this step, you will locate the work you'd like to …" at bounding box center [886, 277] width 1278 height 757
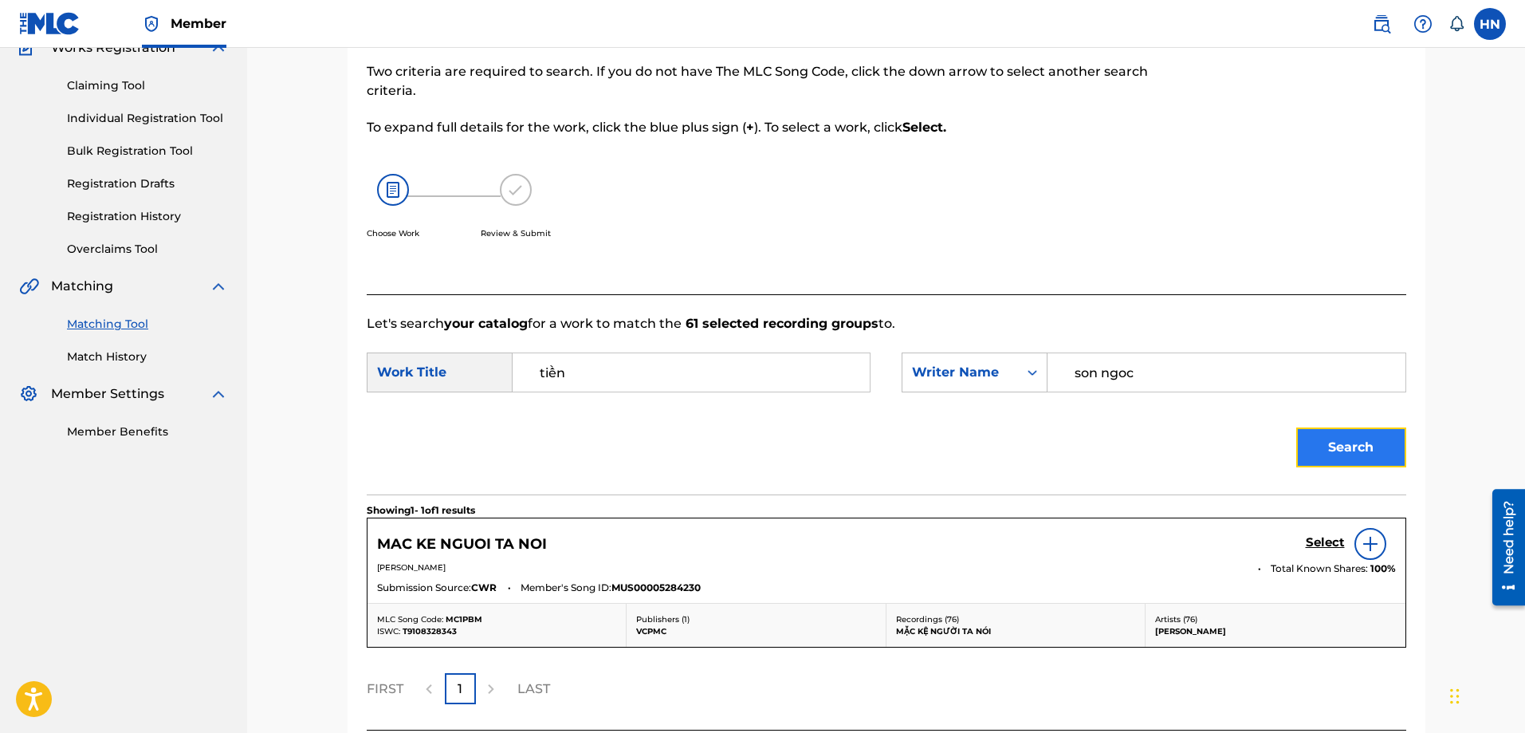
click at [1334, 442] on button "Search" at bounding box center [1351, 447] width 110 height 40
click at [1360, 442] on button "Search" at bounding box center [1351, 447] width 110 height 40
click at [1307, 450] on button "Search" at bounding box center [1351, 447] width 110 height 40
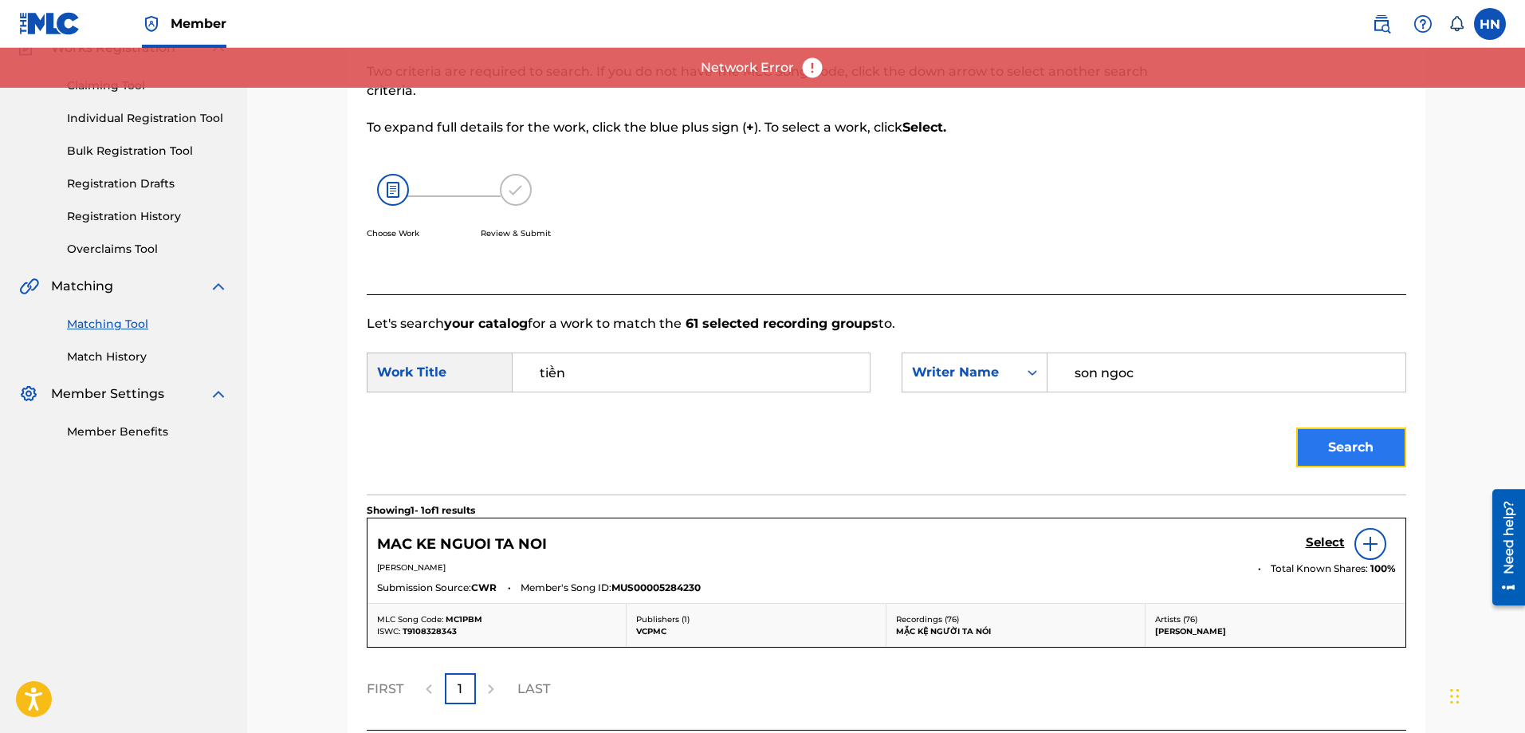
click at [1341, 446] on button "Search" at bounding box center [1351, 447] width 110 height 40
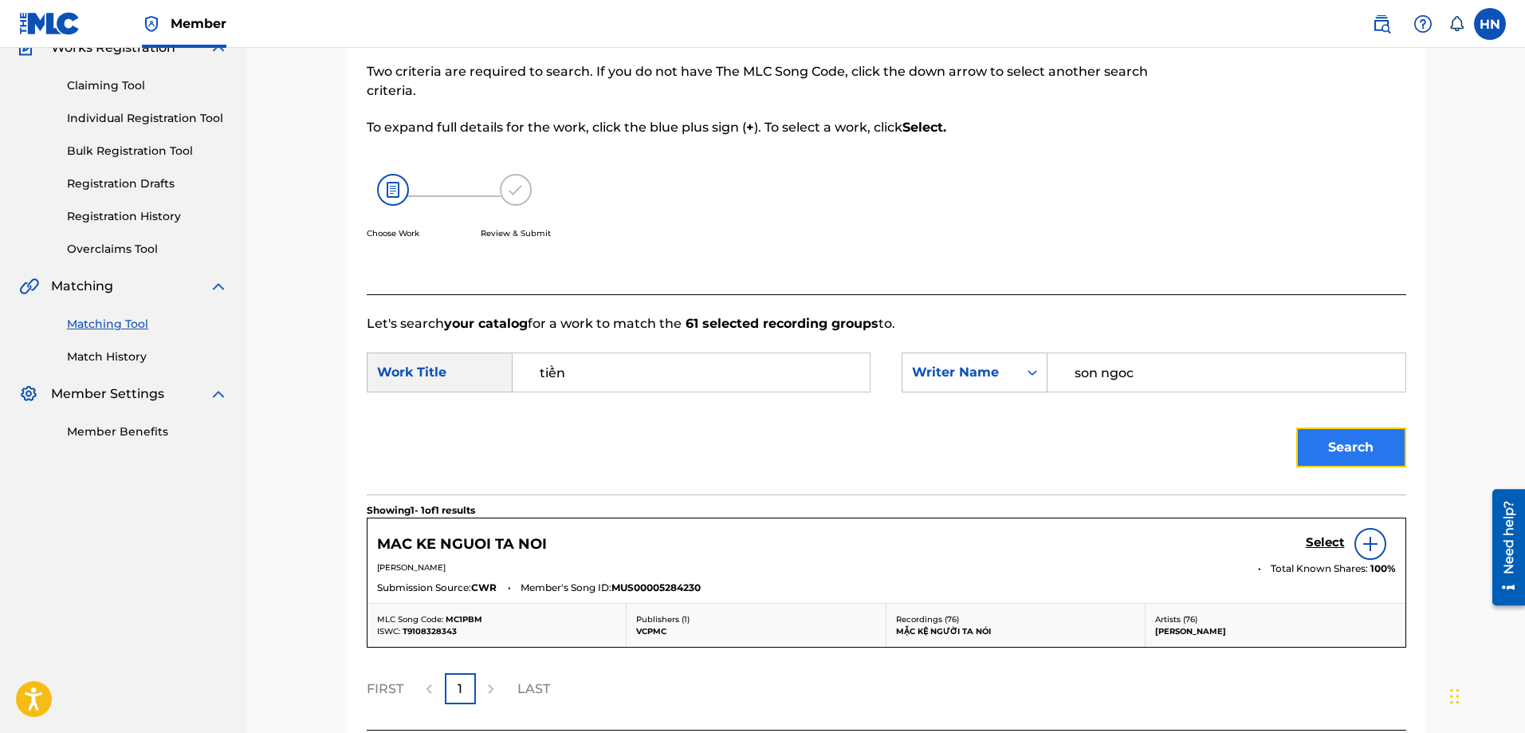
click at [1306, 443] on button "Search" at bounding box center [1351, 447] width 110 height 40
click at [1333, 446] on button "Search" at bounding box center [1351, 447] width 110 height 40
click at [1343, 442] on button "Search" at bounding box center [1351, 447] width 110 height 40
click at [1369, 450] on button "Search" at bounding box center [1351, 447] width 110 height 40
click at [1357, 466] on button "Search" at bounding box center [1351, 447] width 110 height 40
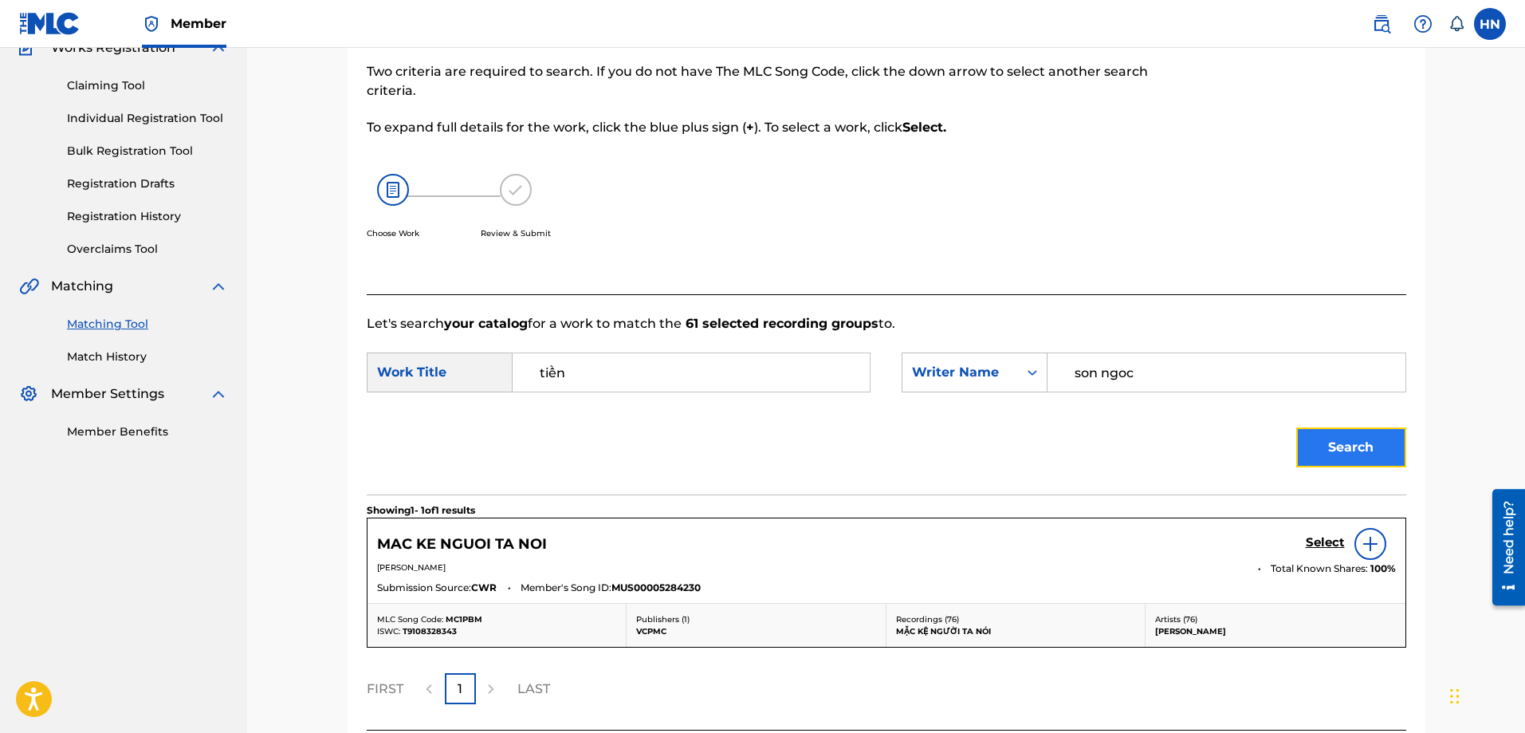
click at [1346, 442] on button "Search" at bounding box center [1351, 447] width 110 height 40
click at [1324, 445] on button "Search" at bounding box center [1351, 447] width 110 height 40
click at [1308, 457] on button "Search" at bounding box center [1351, 447] width 110 height 40
click at [1358, 444] on button "Search" at bounding box center [1351, 447] width 110 height 40
click at [1364, 457] on button "Search" at bounding box center [1351, 447] width 110 height 40
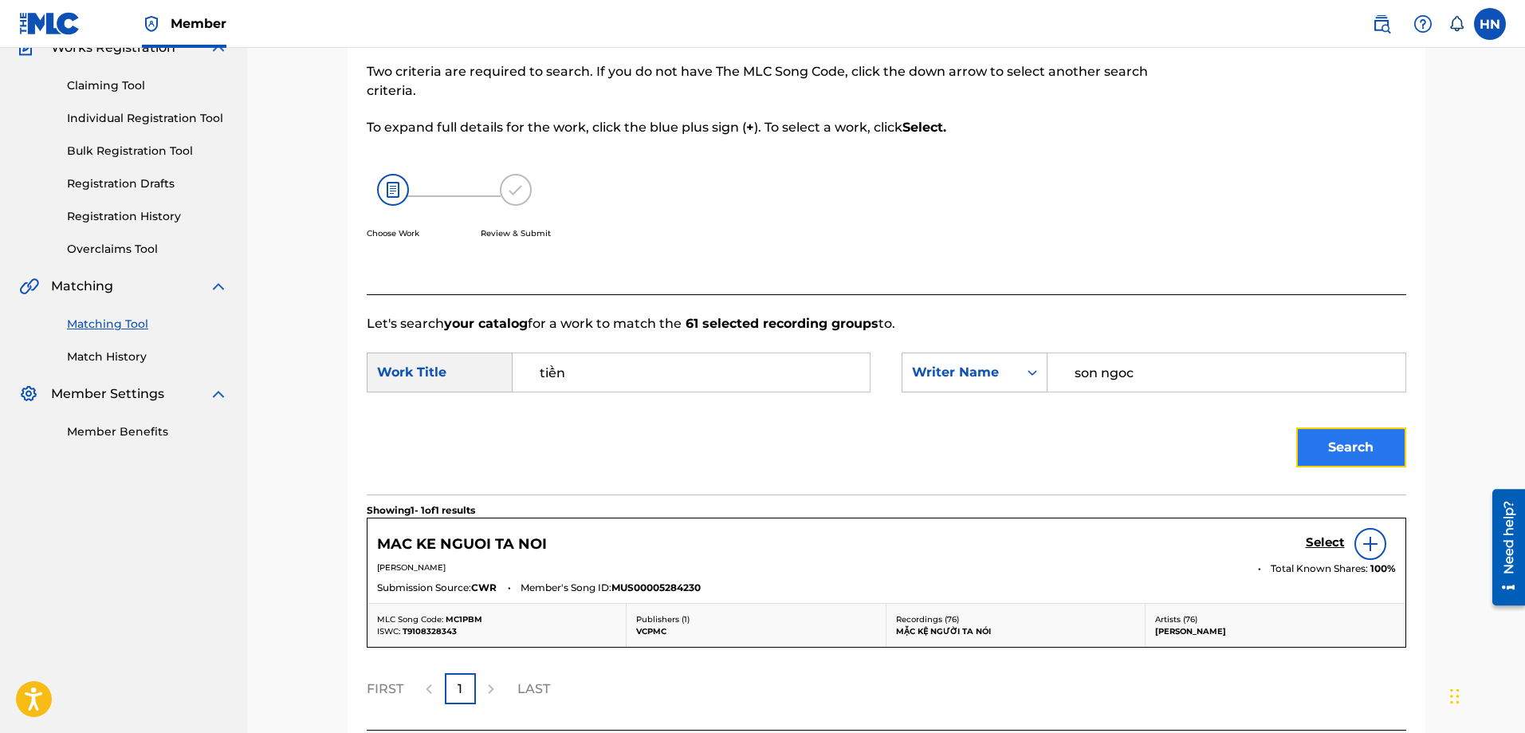
click at [1363, 458] on button "Search" at bounding box center [1351, 447] width 110 height 40
click at [1322, 442] on button "Search" at bounding box center [1351, 447] width 110 height 40
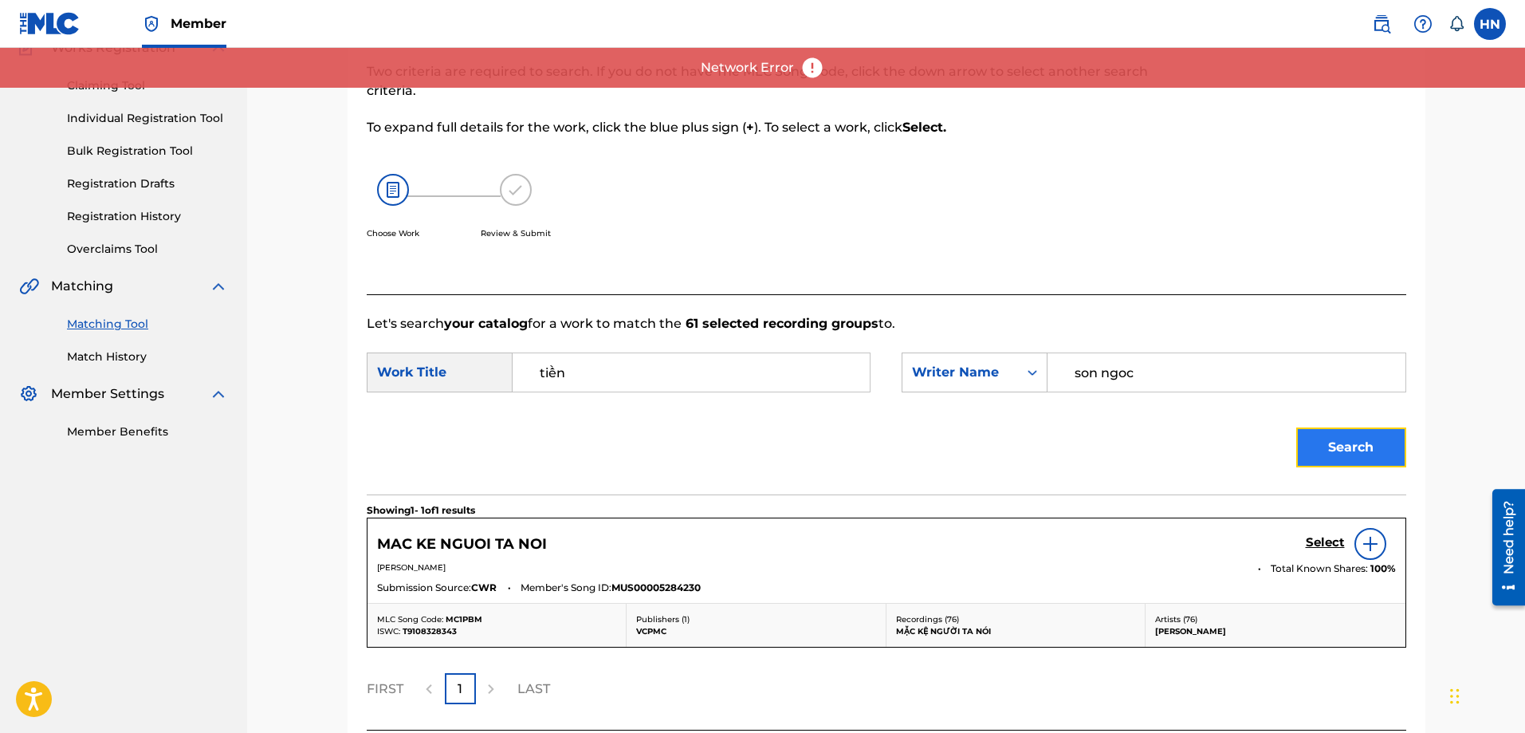
click at [1333, 442] on button "Search" at bounding box center [1351, 447] width 110 height 40
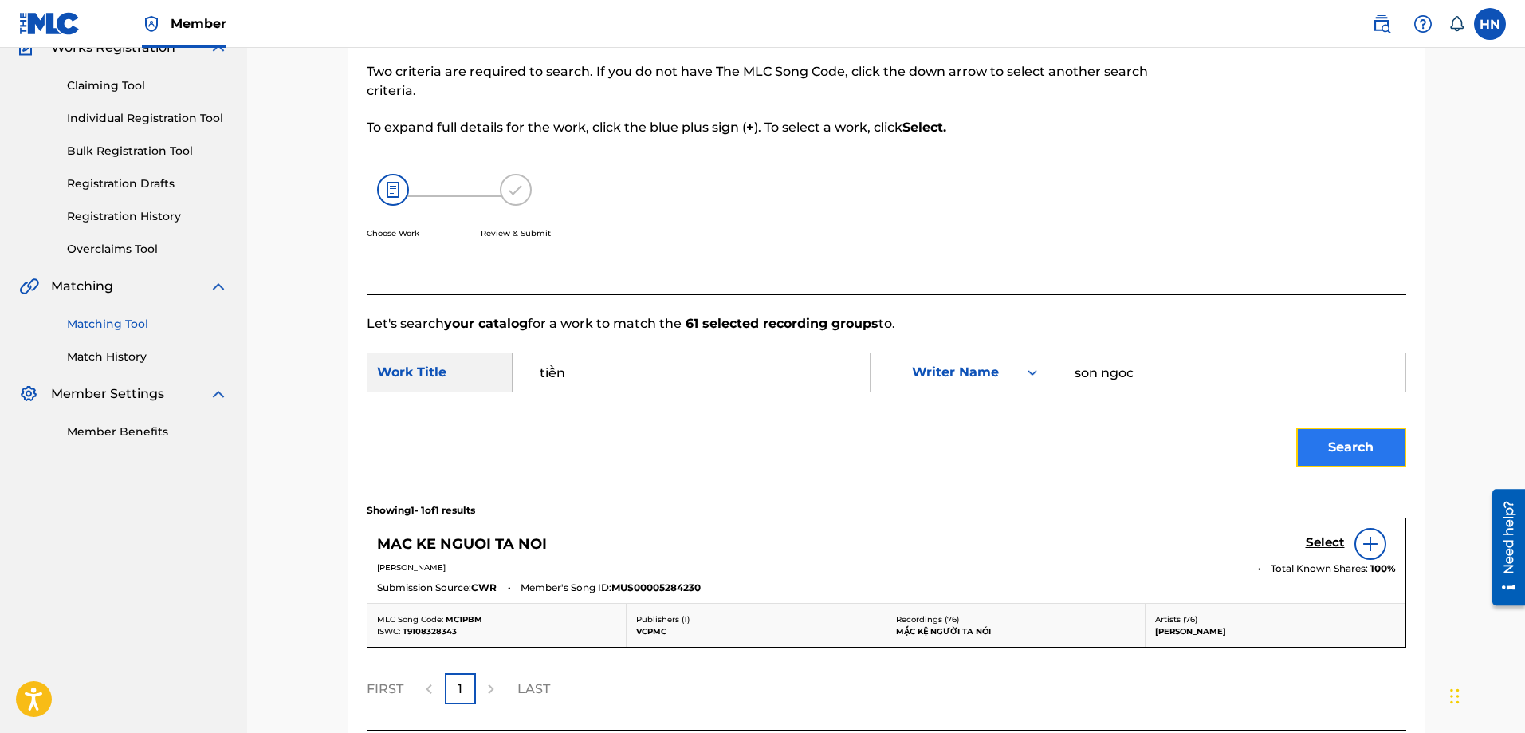
click at [1306, 446] on button "Search" at bounding box center [1351, 447] width 110 height 40
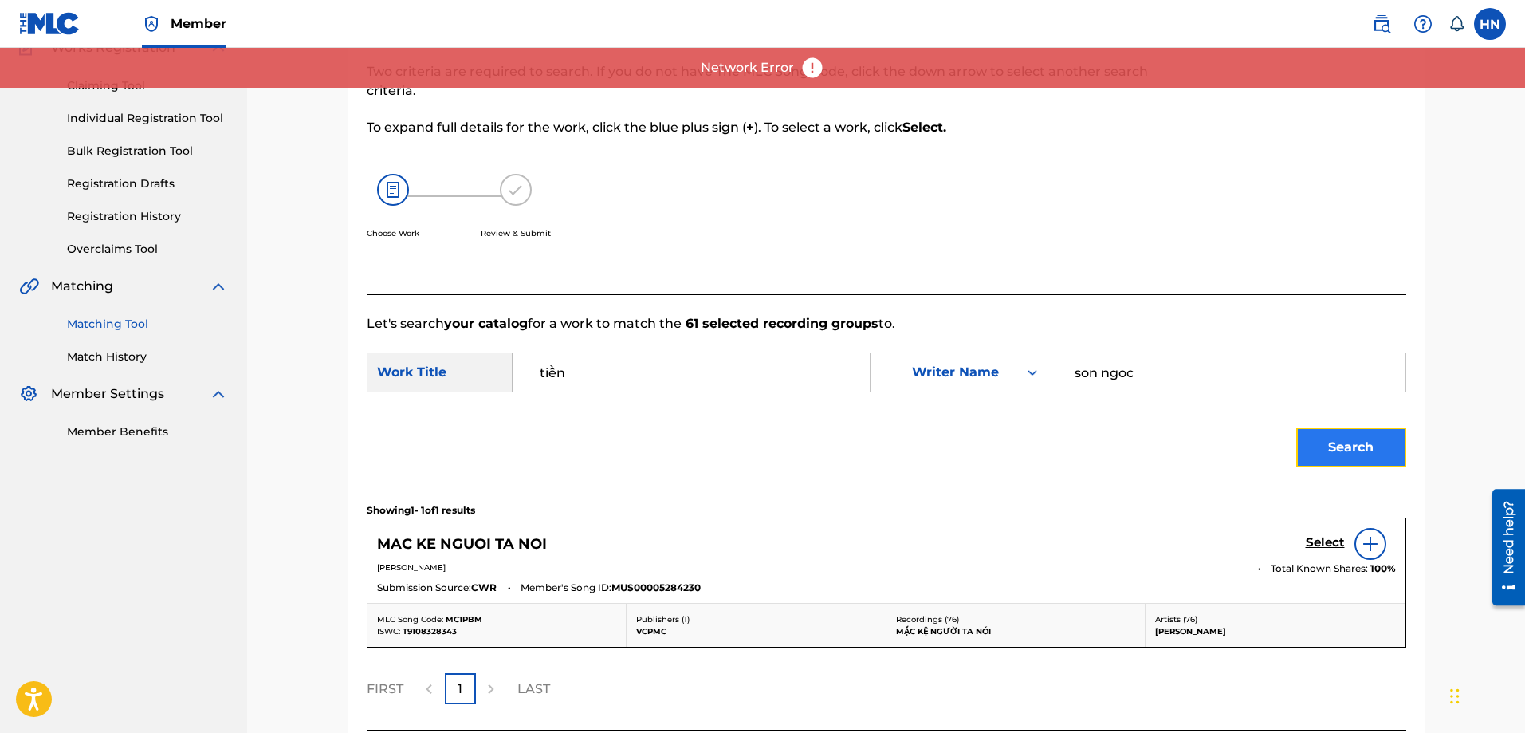
click at [1369, 441] on button "Search" at bounding box center [1351, 447] width 110 height 40
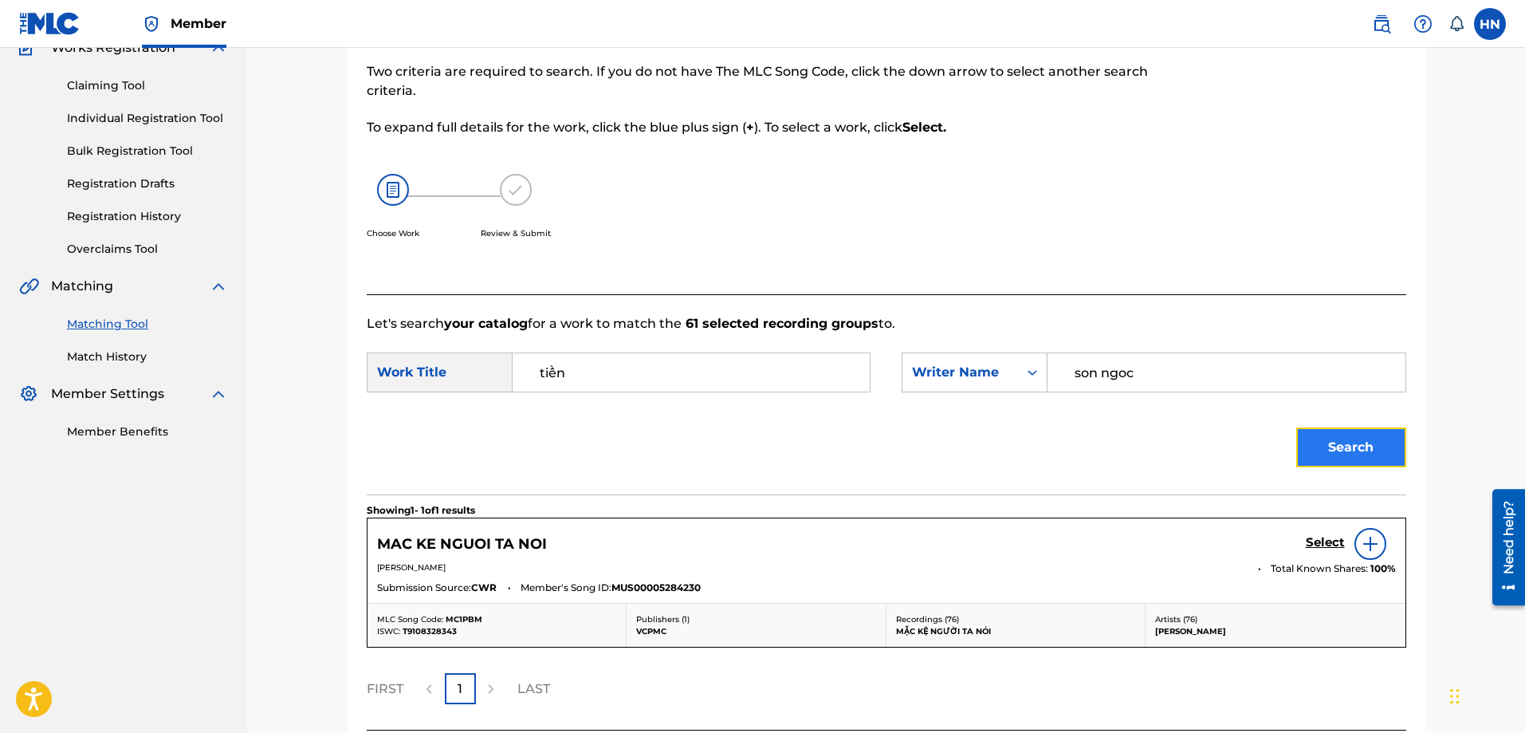
click at [1341, 437] on button "Search" at bounding box center [1351, 447] width 110 height 40
click at [1354, 439] on button "Search" at bounding box center [1351, 447] width 110 height 40
click at [1335, 434] on button "Search" at bounding box center [1351, 447] width 110 height 40
click at [1361, 438] on button "Search" at bounding box center [1351, 447] width 110 height 40
click at [1345, 463] on button "Search" at bounding box center [1351, 447] width 110 height 40
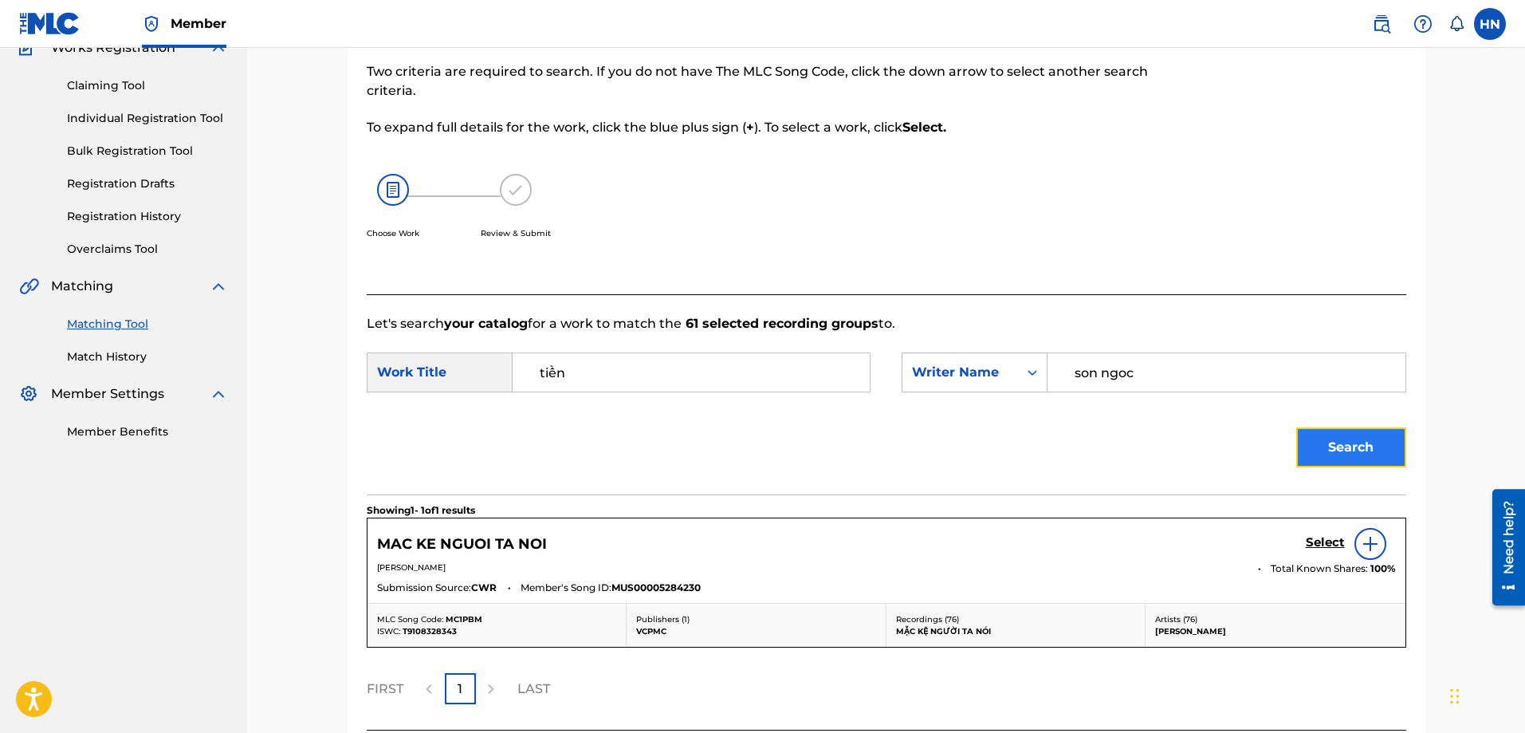
click at [1380, 434] on button "Search" at bounding box center [1351, 447] width 110 height 40
click at [1349, 433] on button "Search" at bounding box center [1351, 447] width 110 height 40
click at [1356, 448] on button "Search" at bounding box center [1351, 447] width 110 height 40
click at [1349, 448] on button "Search" at bounding box center [1351, 447] width 110 height 40
click at [1314, 454] on button "Search" at bounding box center [1351, 447] width 110 height 40
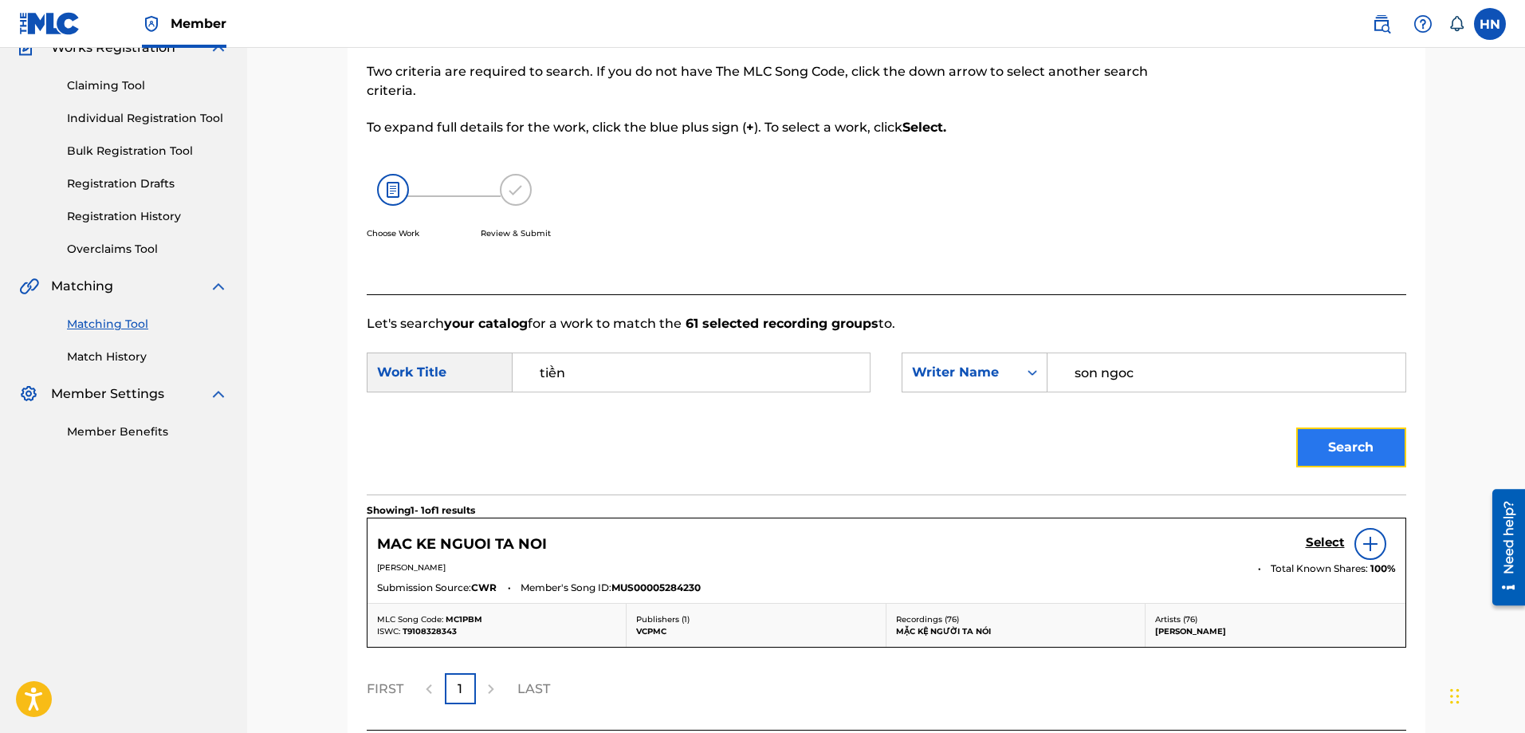
click at [1396, 452] on button "Search" at bounding box center [1351, 447] width 110 height 40
click at [1315, 429] on button "Search" at bounding box center [1351, 447] width 110 height 40
click at [1303, 438] on button "Search" at bounding box center [1351, 447] width 110 height 40
click at [1309, 459] on button "Search" at bounding box center [1351, 447] width 110 height 40
click at [1396, 458] on button "Search" at bounding box center [1351, 447] width 110 height 40
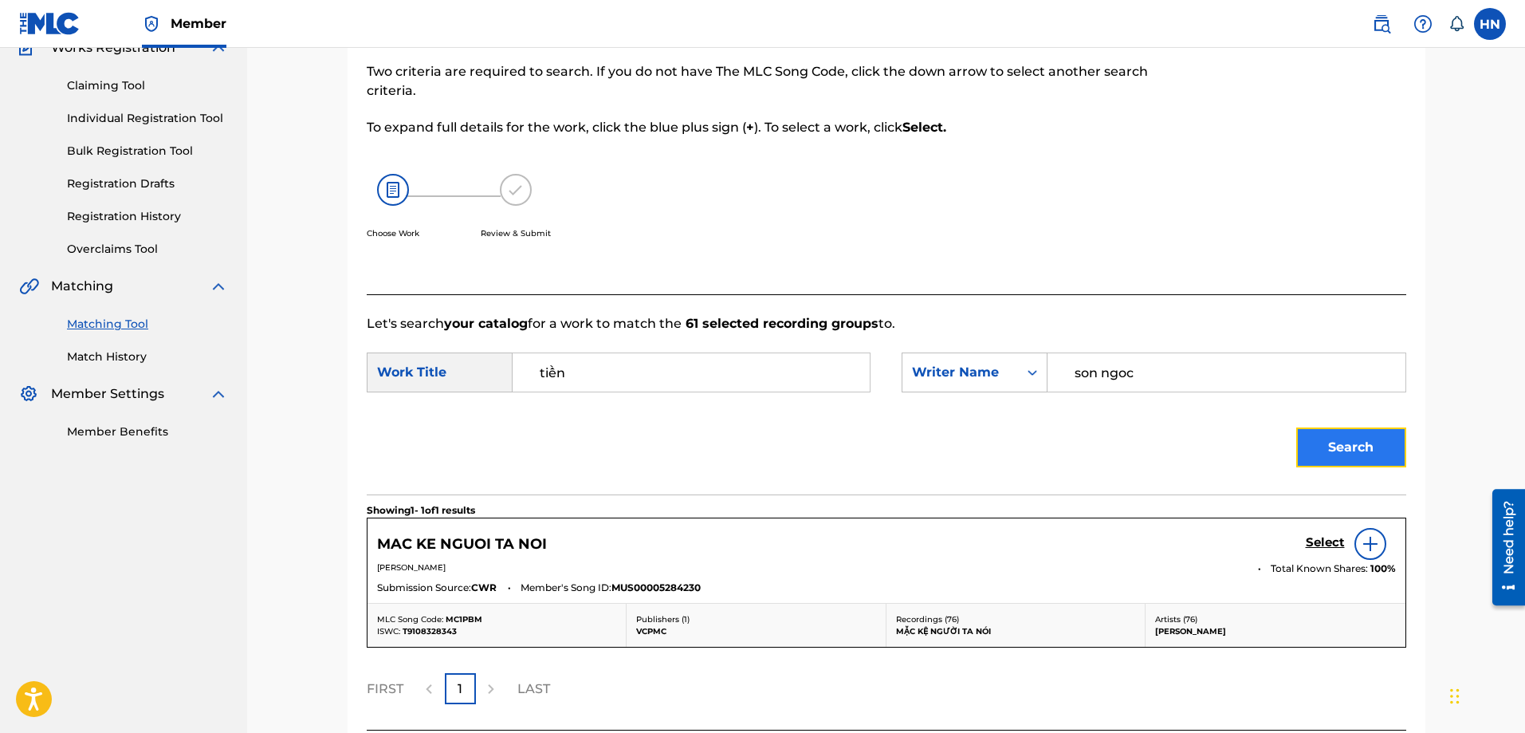
click at [1334, 462] on button "Search" at bounding box center [1351, 447] width 110 height 40
click at [1362, 434] on button "Search" at bounding box center [1351, 447] width 110 height 40
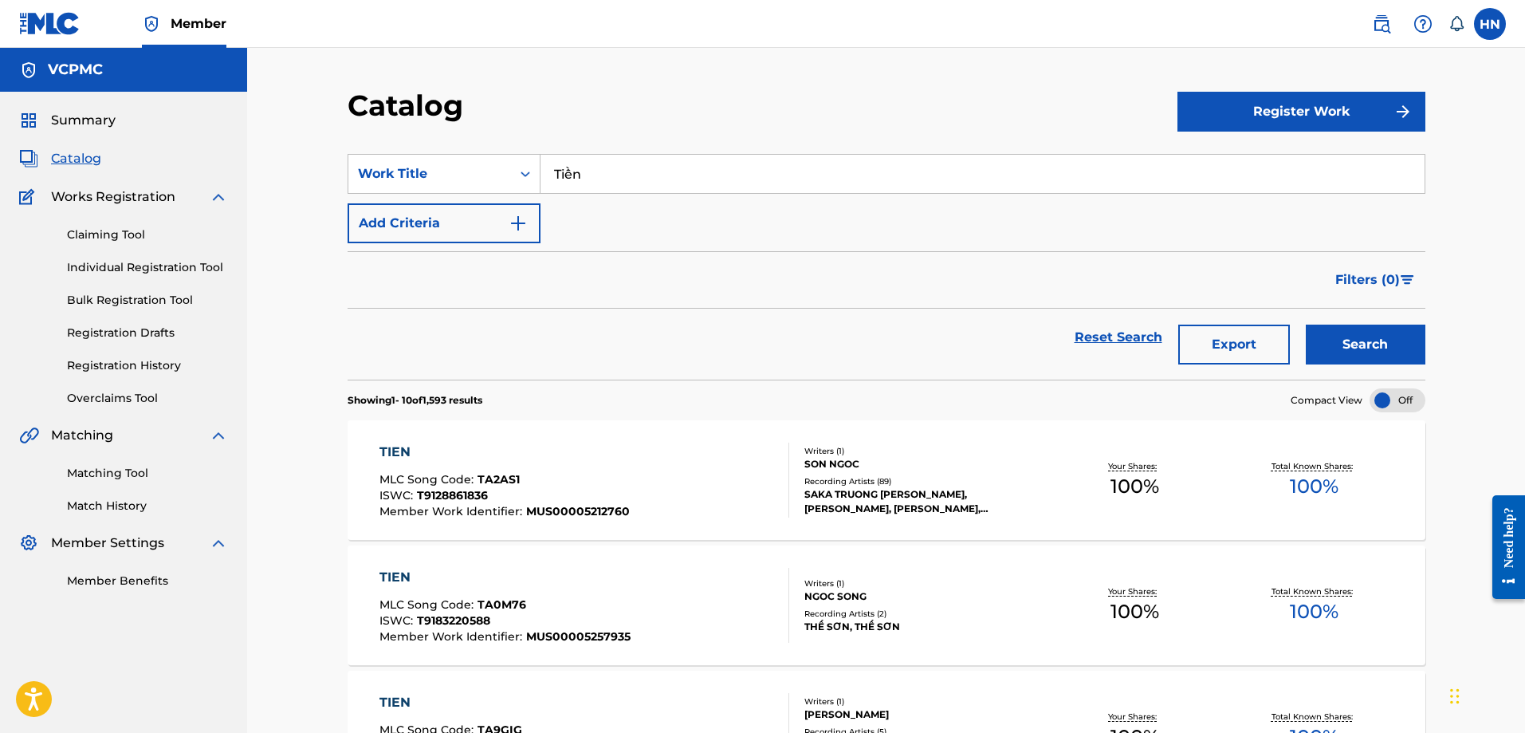
click at [616, 187] on input "Tiền" at bounding box center [982, 174] width 884 height 38
paste input "PHẢN BỘI CHÍNH MÌNH"
type input "PHẢN BỘI CHÍNH MÌNH"
click at [1306, 324] on button "Search" at bounding box center [1366, 344] width 120 height 40
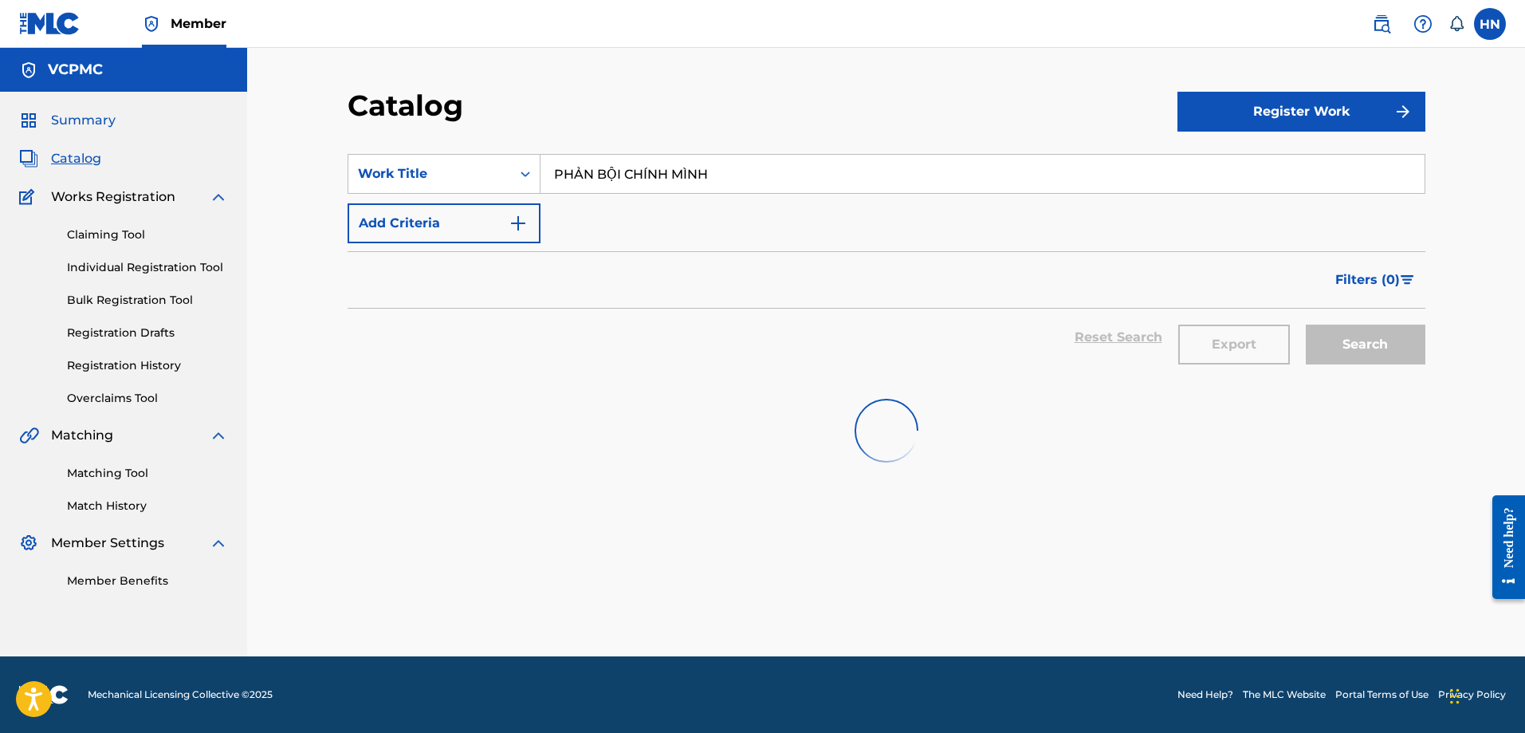
click at [69, 118] on span "Summary" at bounding box center [83, 120] width 65 height 19
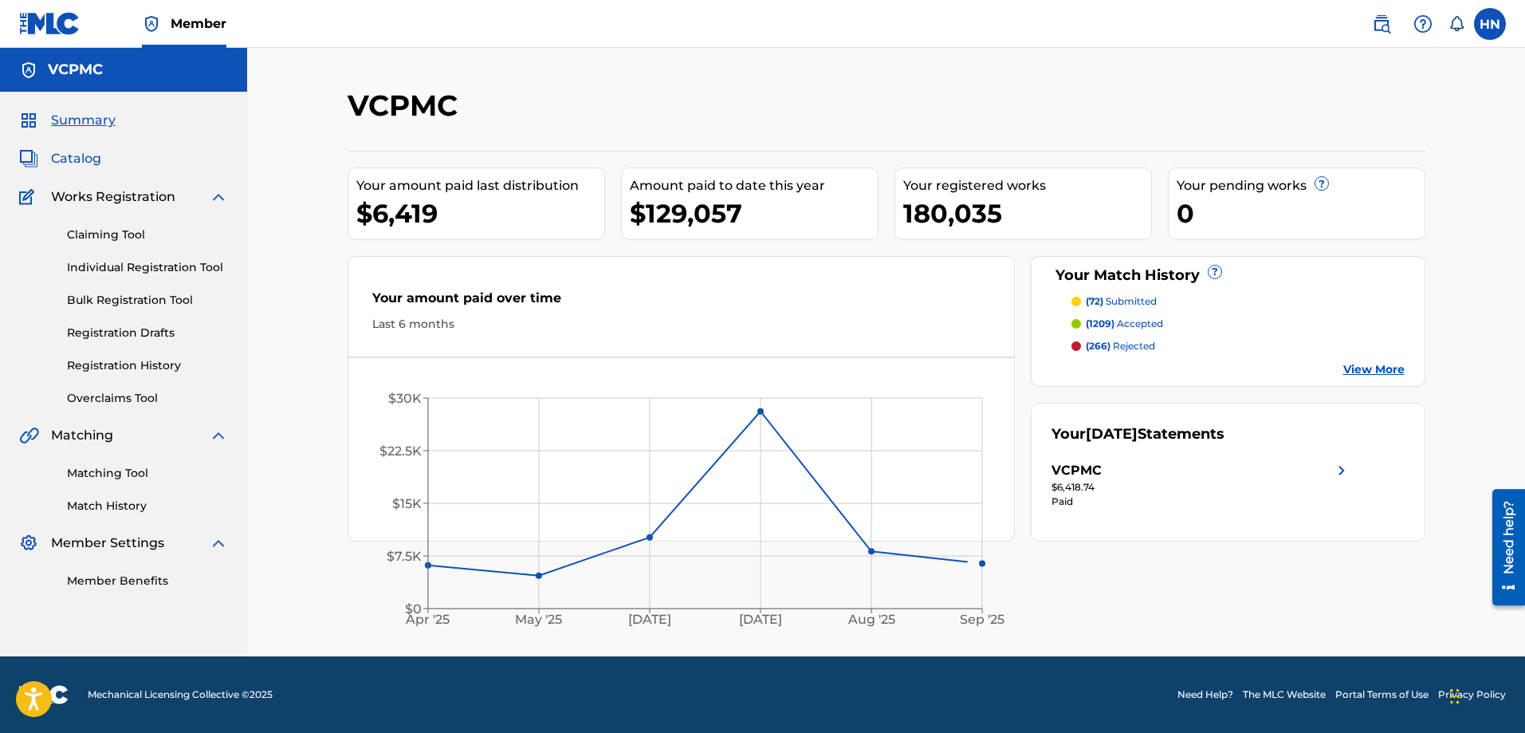
click at [88, 157] on span "Catalog" at bounding box center [76, 158] width 50 height 19
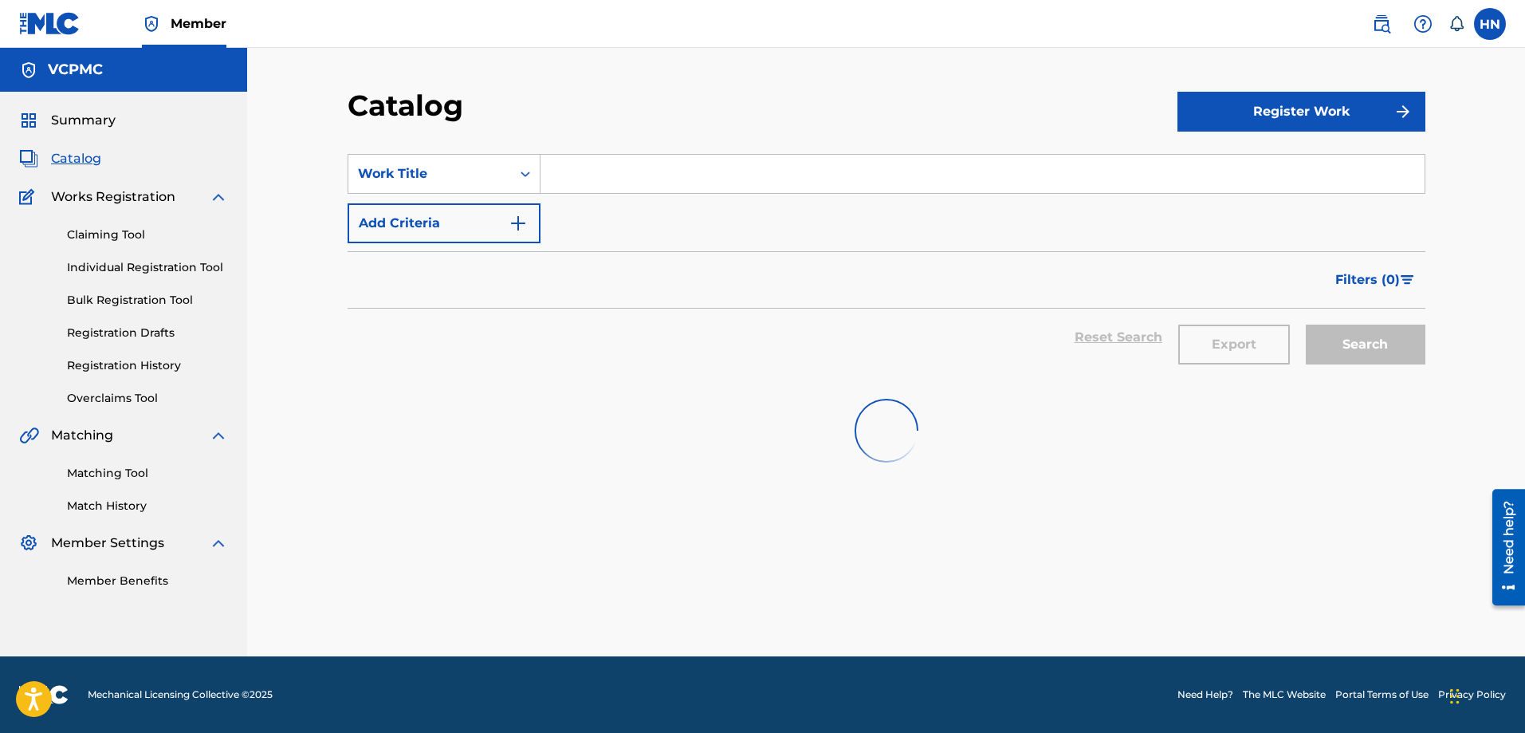
click at [615, 183] on input "Search Form" at bounding box center [982, 174] width 884 height 38
paste input "PHẢN BỘI CHÍNH MÌNH"
type input "PHẢN BỘI CHÍNH MÌNH"
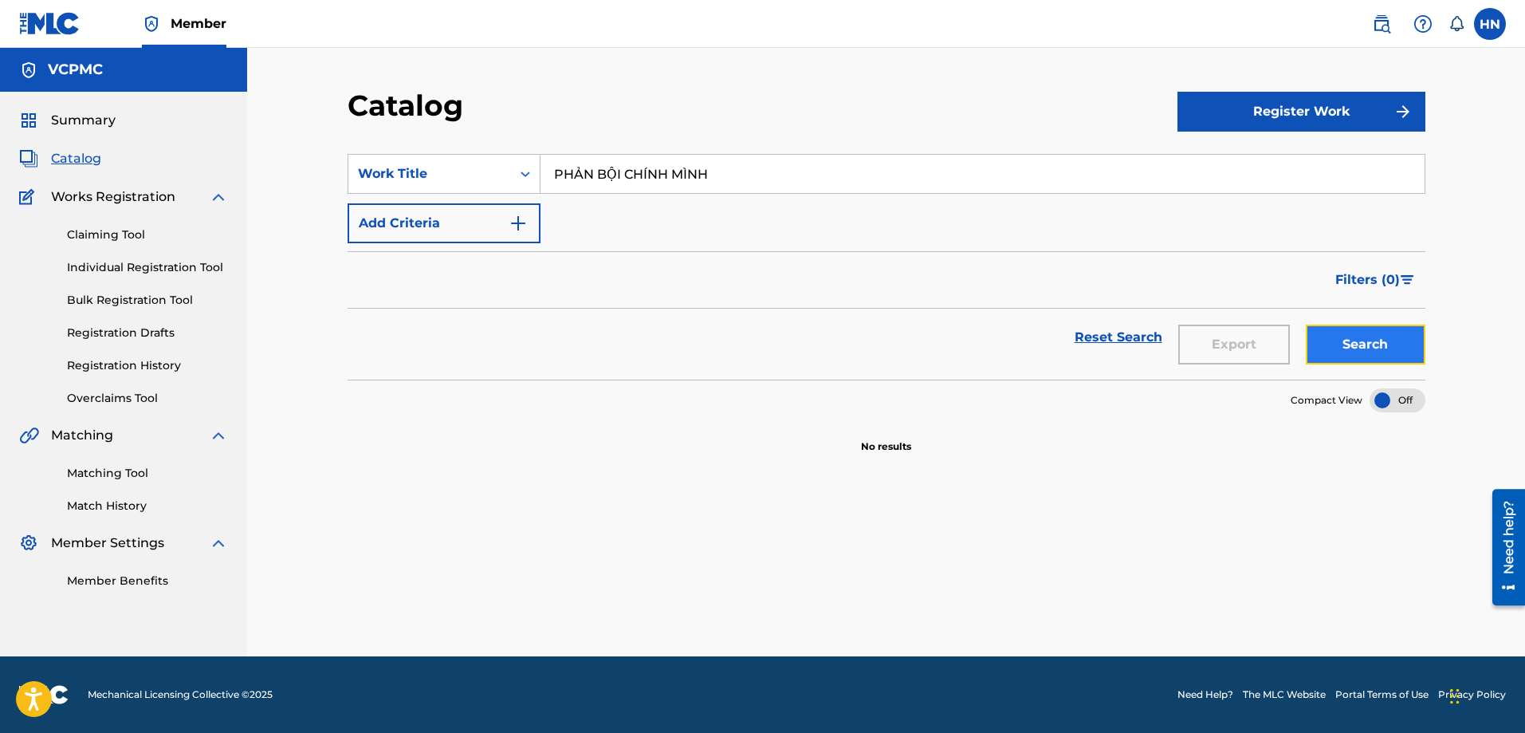
click at [1311, 338] on button "Search" at bounding box center [1366, 344] width 120 height 40
click at [1330, 353] on button "Search" at bounding box center [1366, 344] width 120 height 40
click at [1323, 348] on button "Search" at bounding box center [1366, 344] width 120 height 40
click at [1316, 348] on button "Search" at bounding box center [1366, 344] width 120 height 40
click at [1340, 332] on button "Search" at bounding box center [1366, 344] width 120 height 40
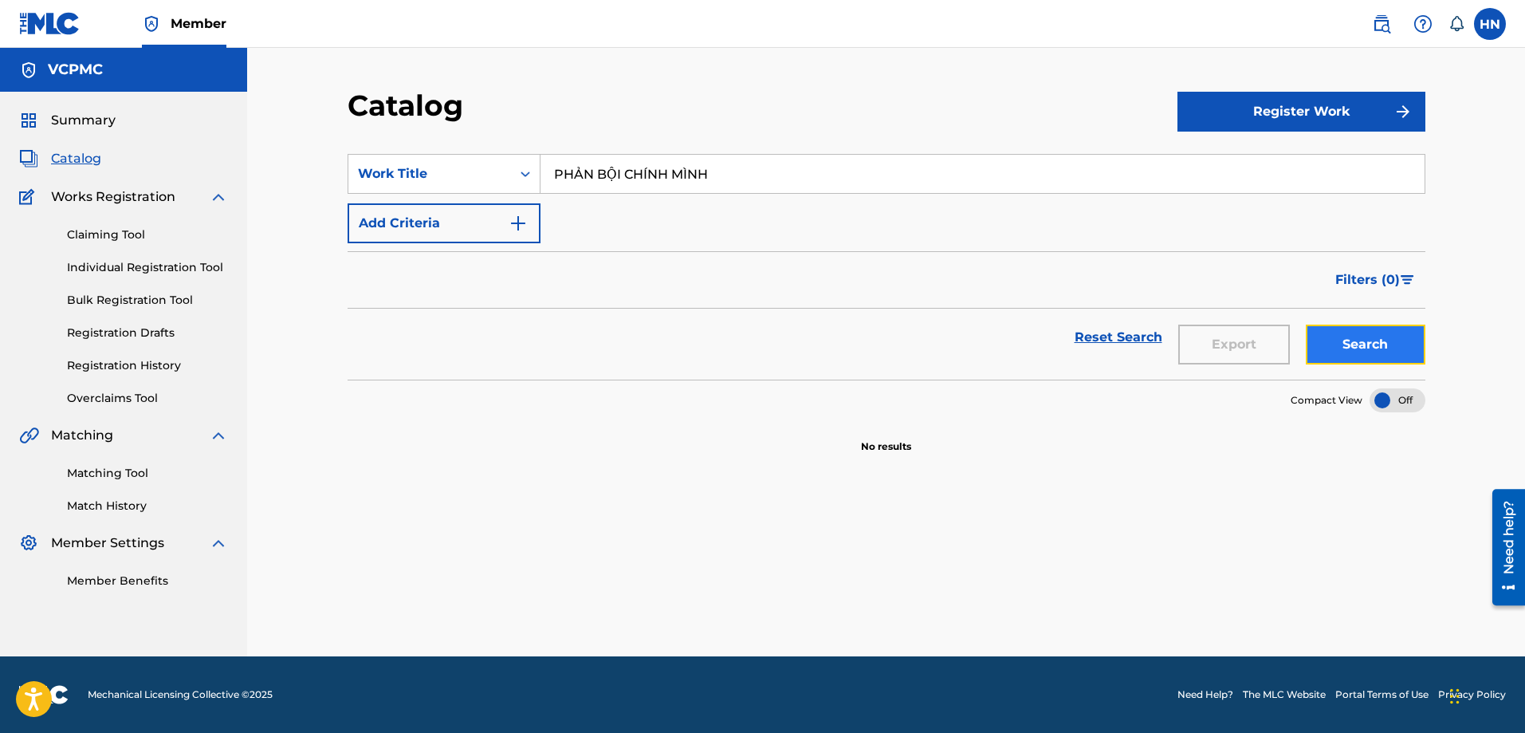
click at [1326, 328] on button "Search" at bounding box center [1366, 344] width 120 height 40
click at [1336, 350] on button "Search" at bounding box center [1366, 344] width 120 height 40
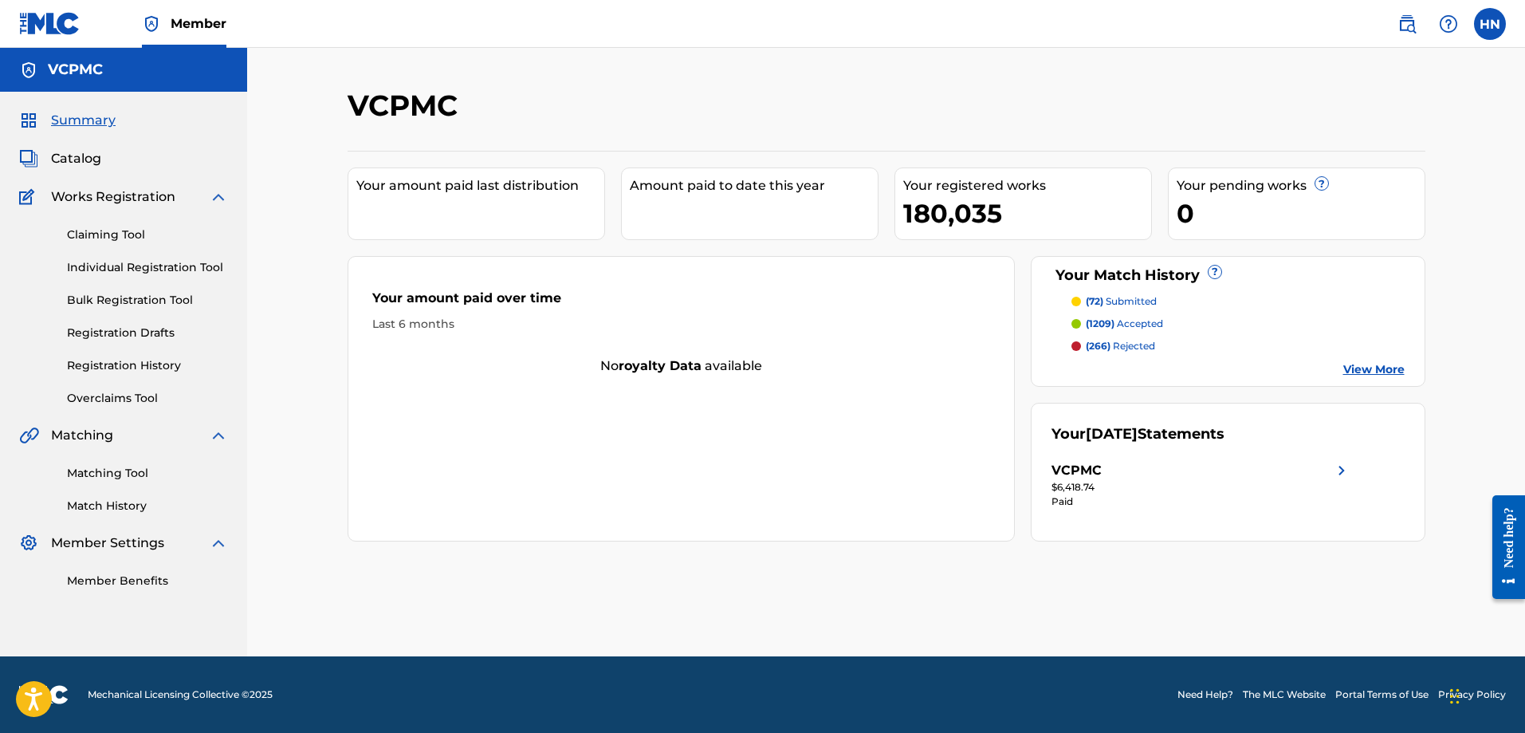
click at [91, 120] on span "Summary" at bounding box center [83, 120] width 65 height 19
click at [78, 66] on h5 "VCPMC" at bounding box center [75, 70] width 55 height 18
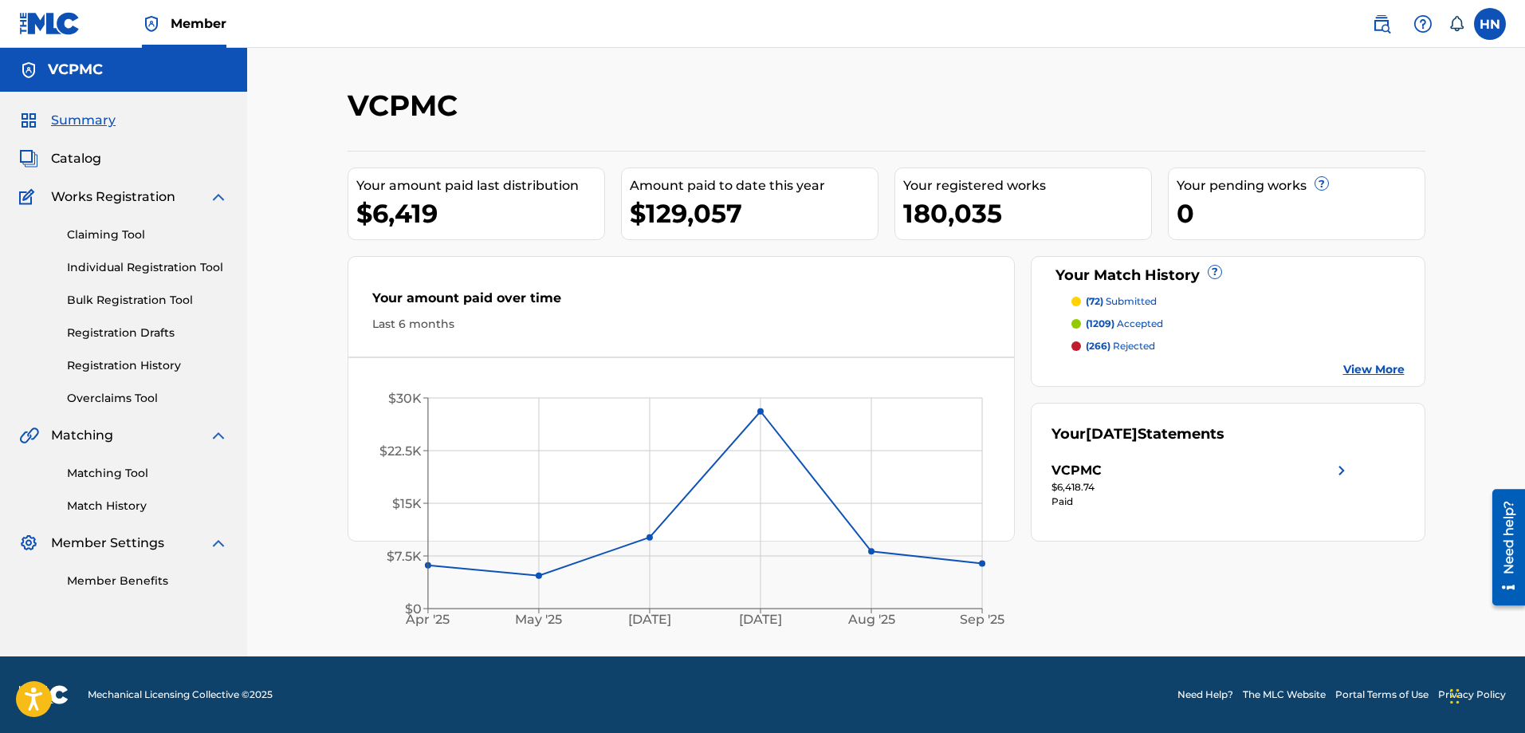
click at [91, 226] on div "Claiming Tool Individual Registration Tool Bulk Registration Tool Registration …" at bounding box center [123, 306] width 209 height 200
click at [89, 229] on link "Claiming Tool" at bounding box center [147, 234] width 161 height 17
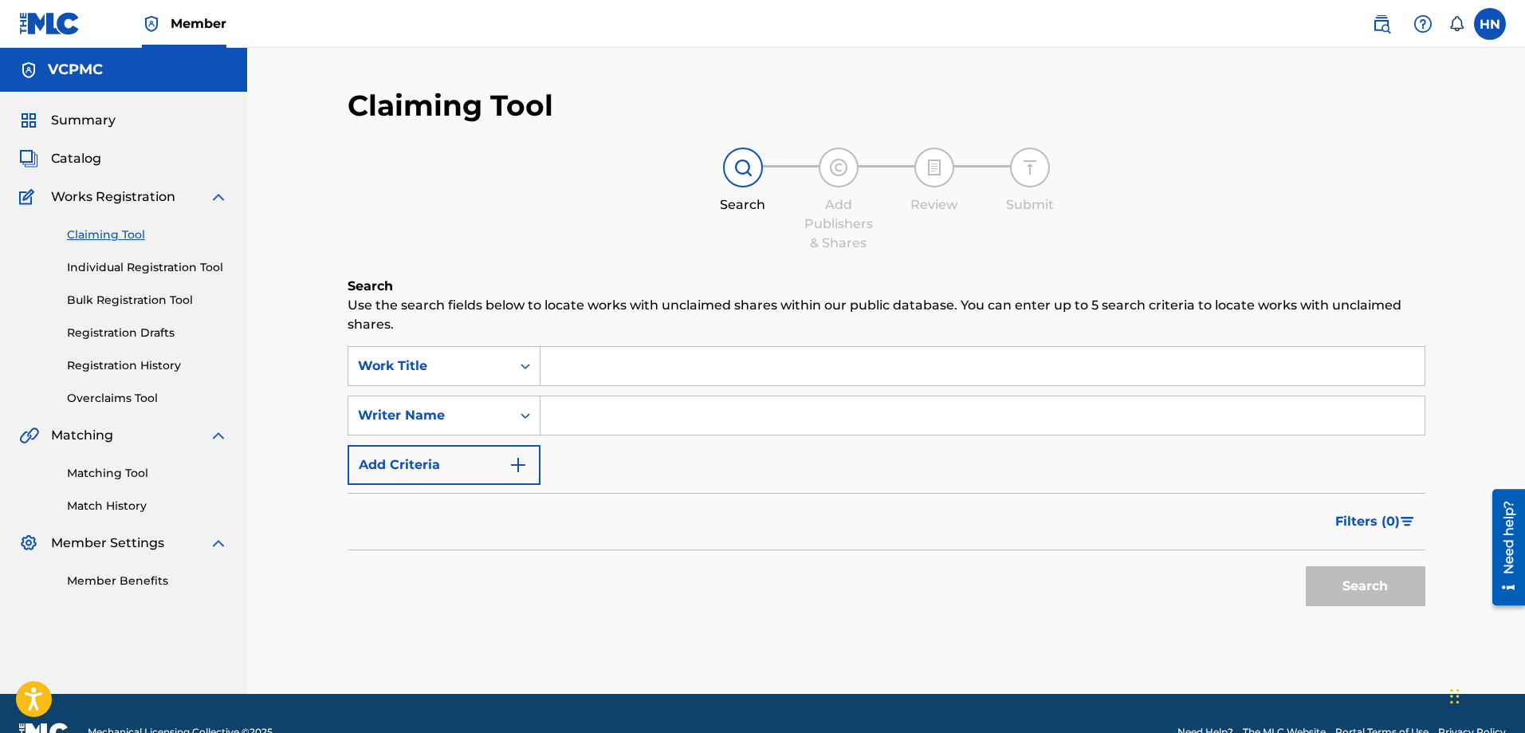
click at [88, 108] on div "Summary Catalog Works Registration Claiming Tool Individual Registration Tool B…" at bounding box center [123, 350] width 247 height 517
click at [88, 128] on span "Summary" at bounding box center [83, 120] width 65 height 19
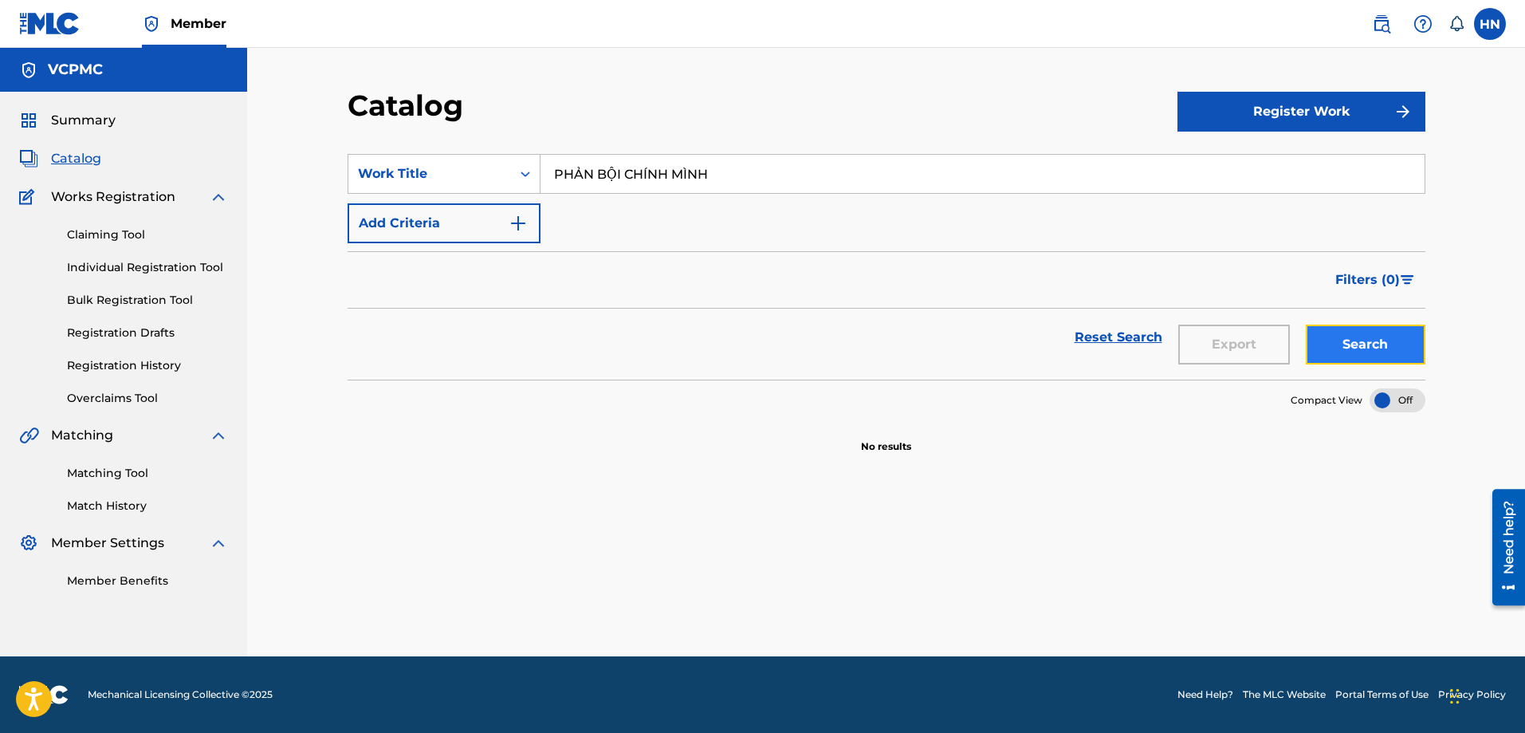
click at [1344, 340] on button "Search" at bounding box center [1366, 344] width 120 height 40
